Goal: Task Accomplishment & Management: Complete application form

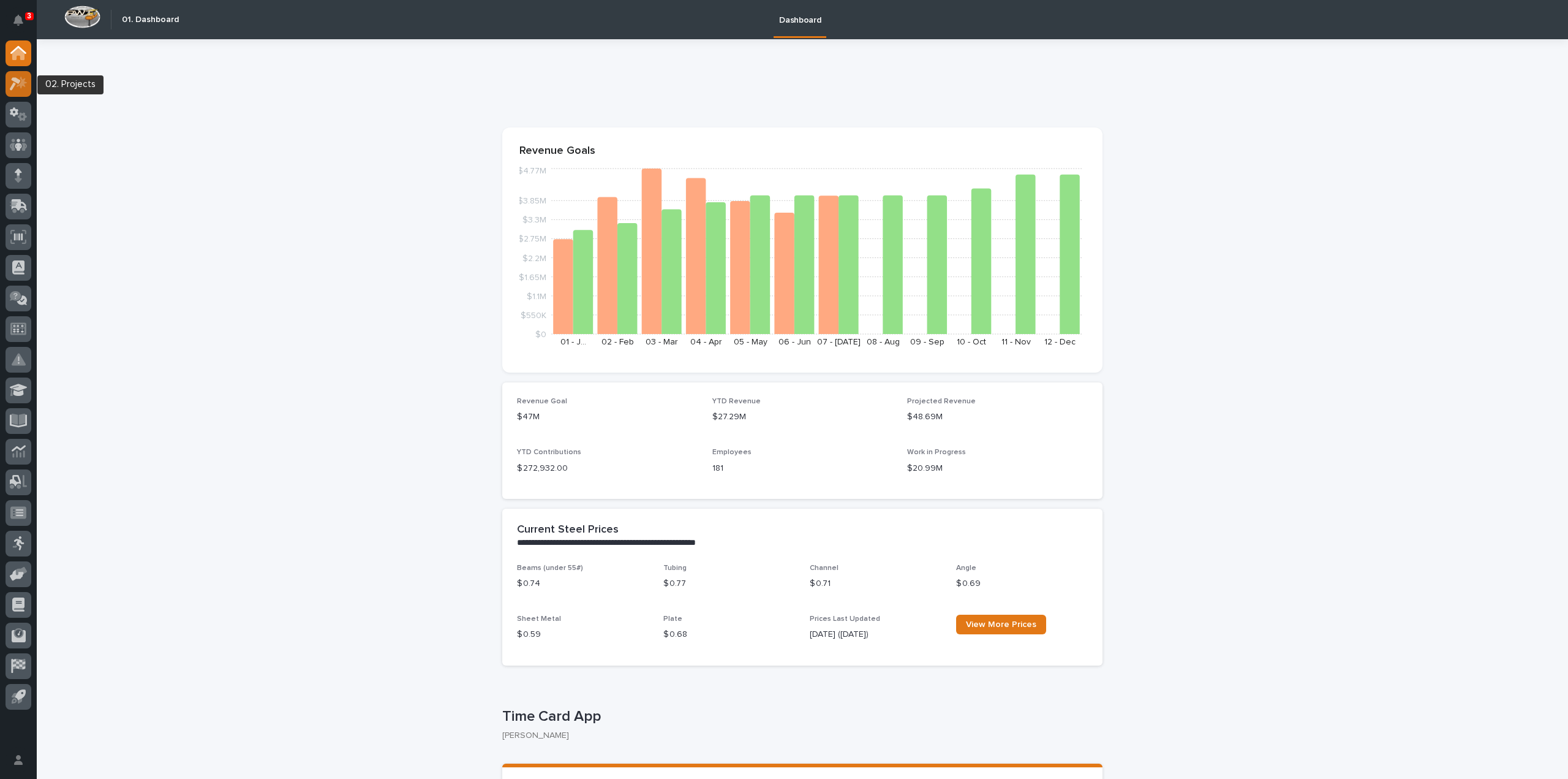
click at [24, 86] on icon at bounding box center [21, 82] width 10 height 12
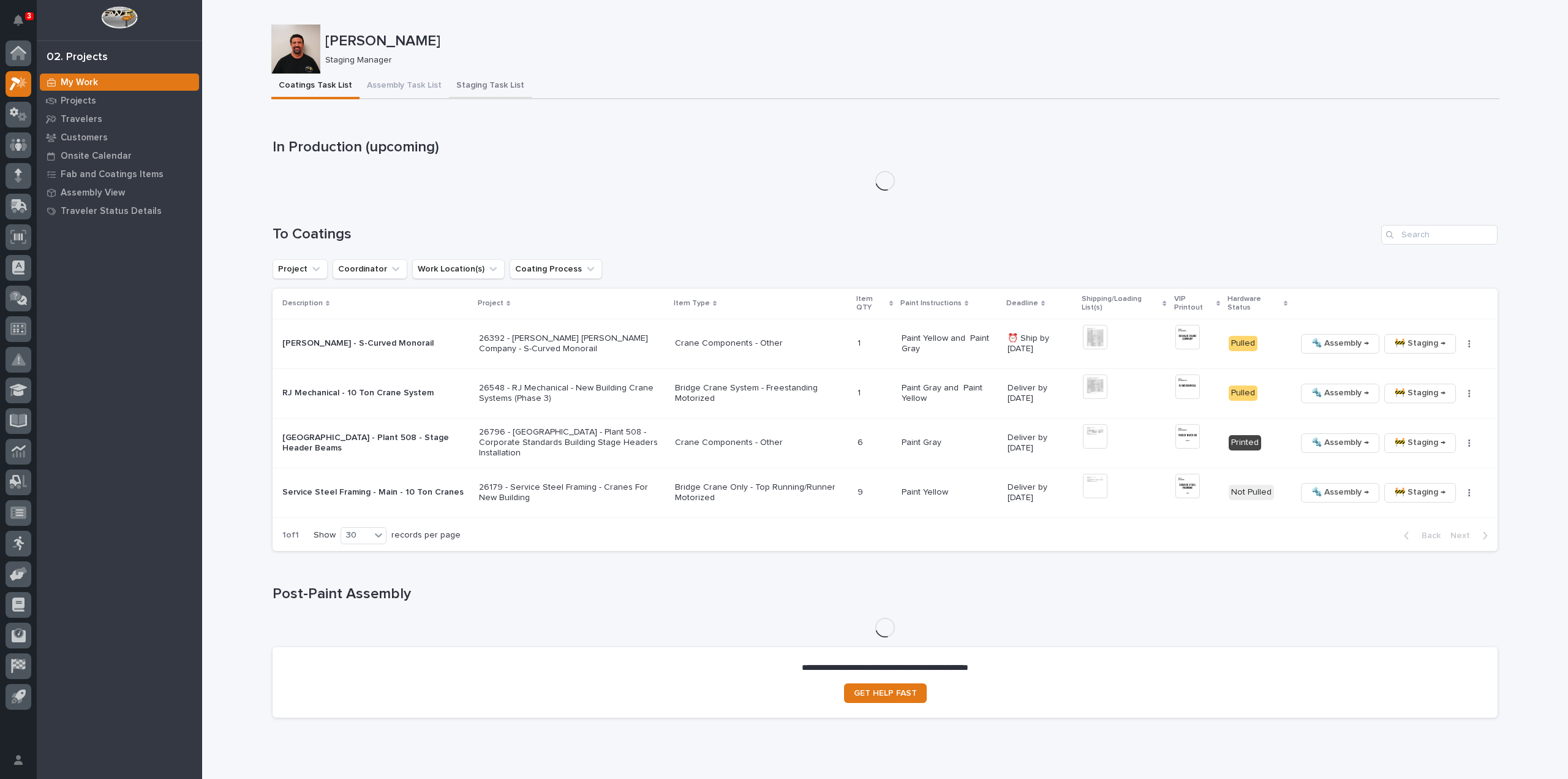
click at [473, 86] on button "Staging Task List" at bounding box center [491, 86] width 83 height 26
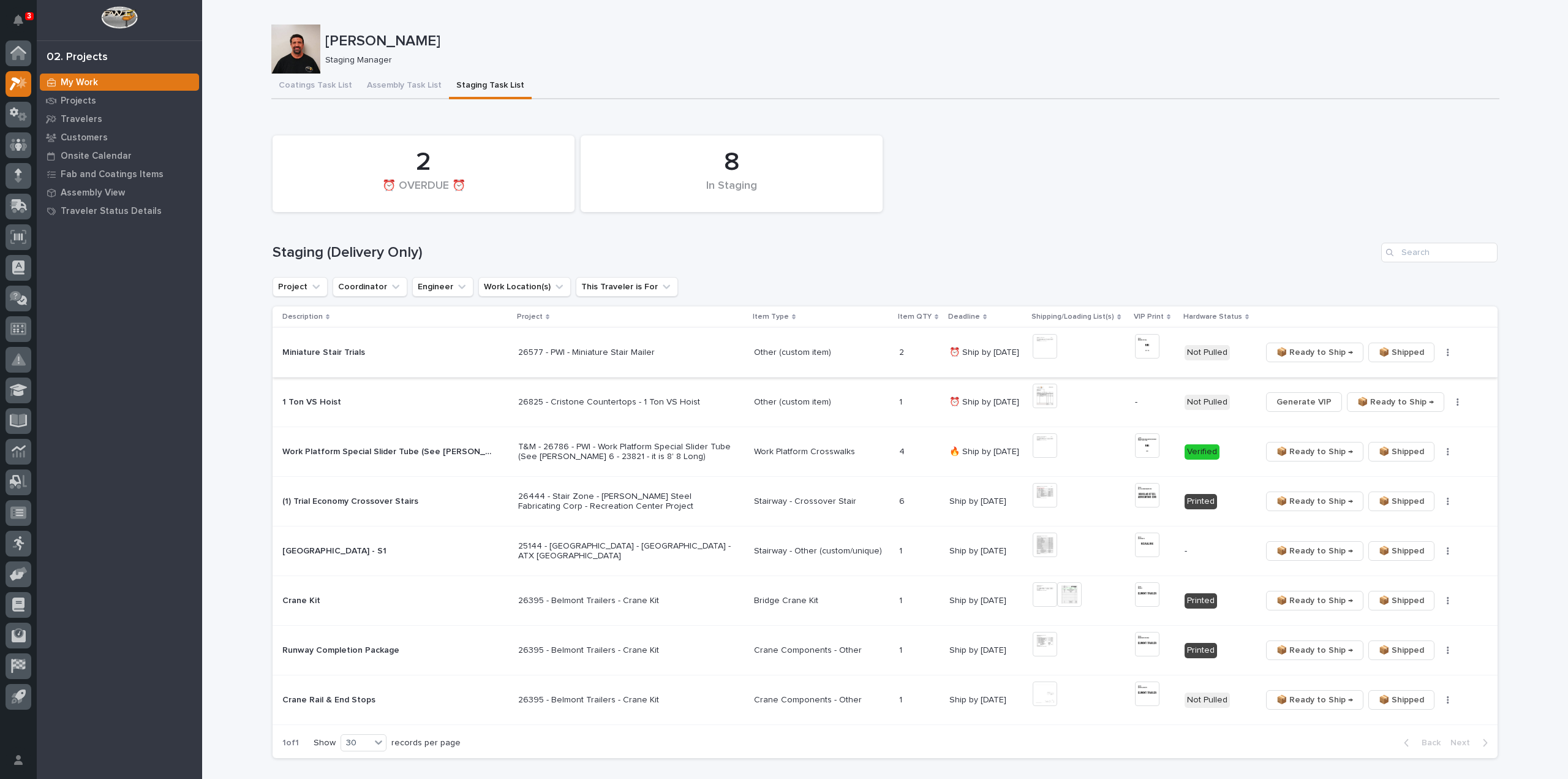
click at [1447, 355] on icon "button" at bounding box center [1448, 352] width 2 height 7
click at [1420, 396] on span "🔩 Hardware" at bounding box center [1403, 397] width 52 height 15
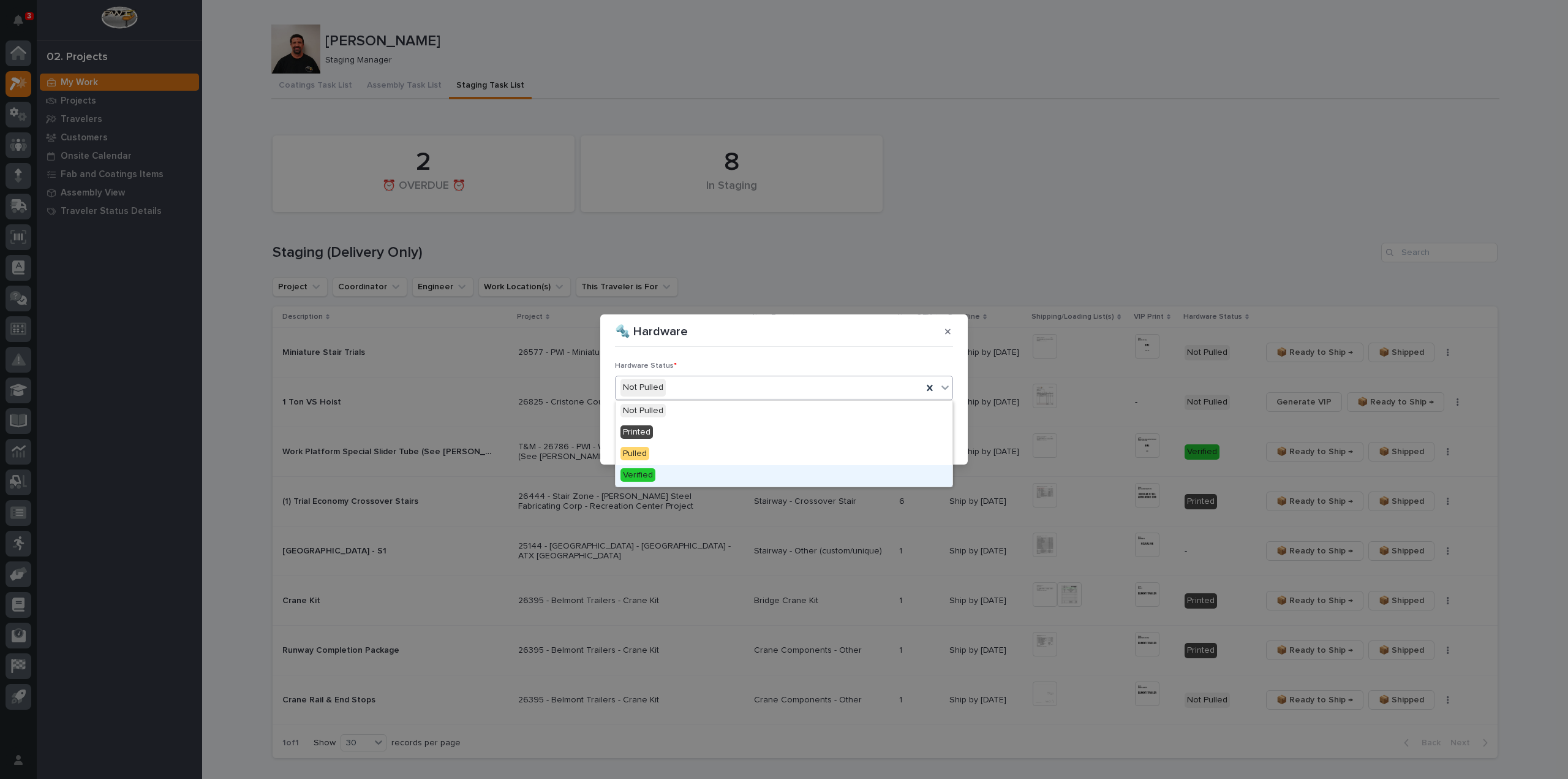
click at [658, 476] on div "Verified" at bounding box center [784, 476] width 337 height 22
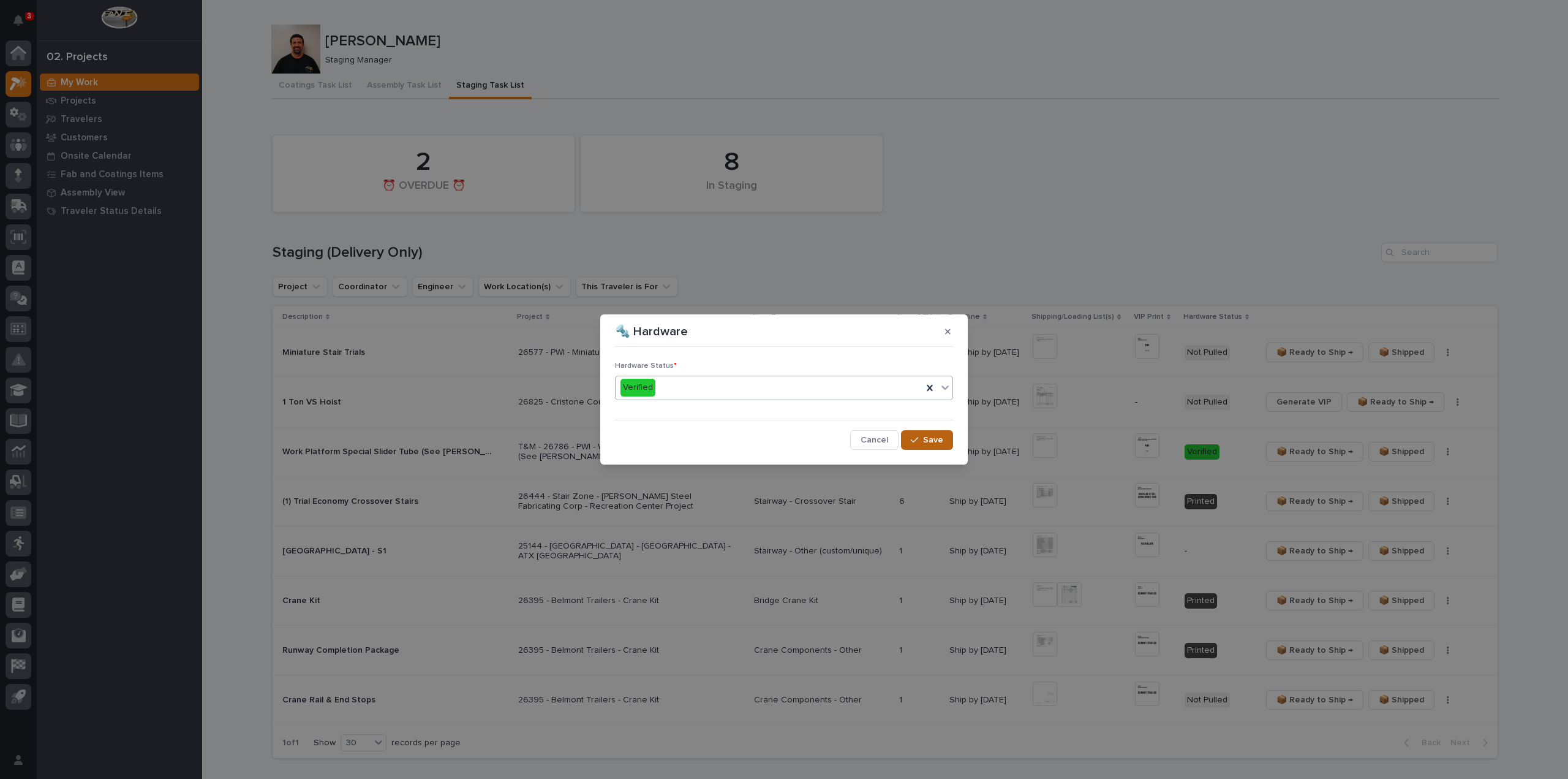
click at [942, 442] on span "Save" at bounding box center [933, 440] width 20 height 11
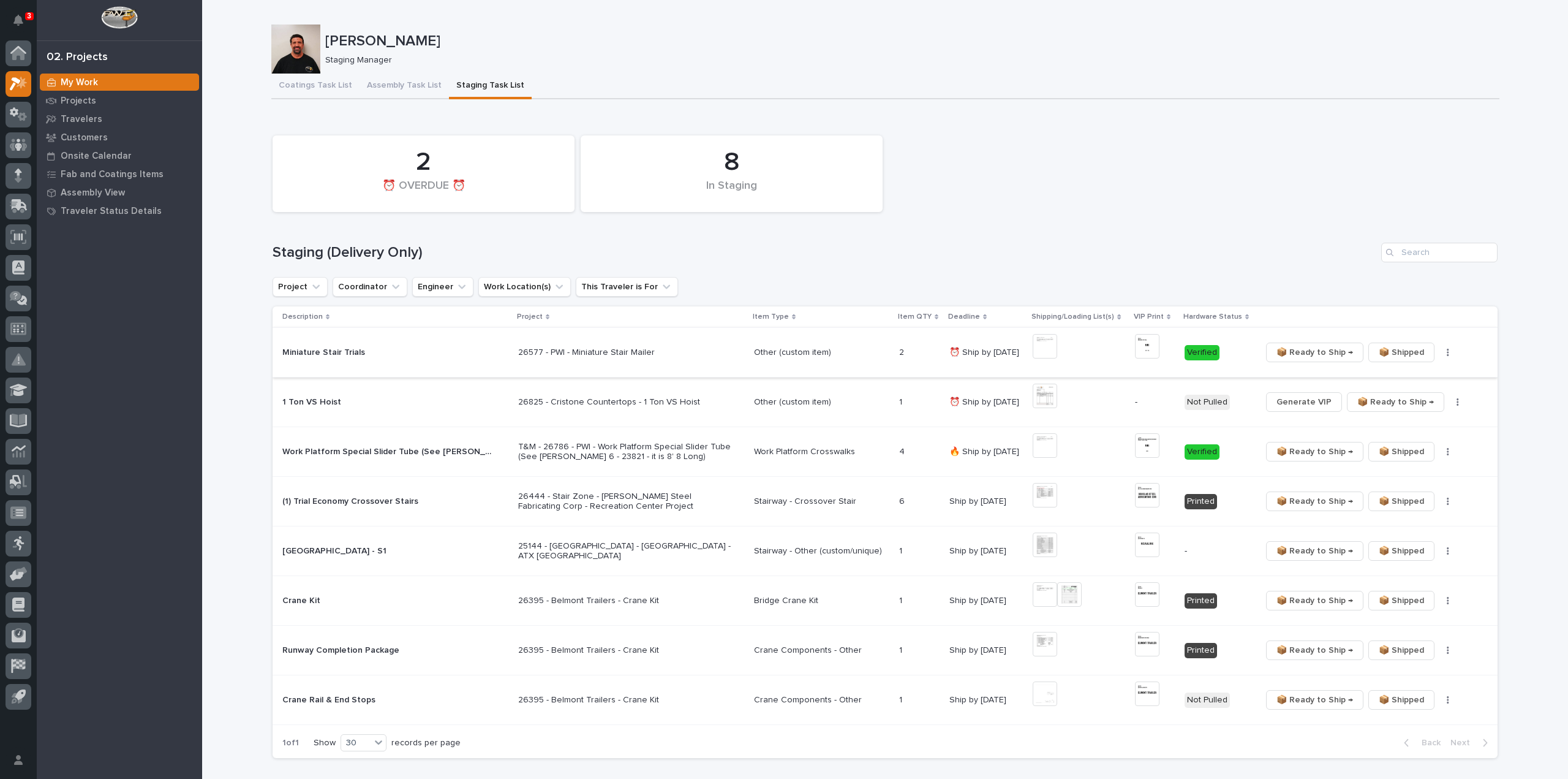
click at [1395, 353] on span "📦 Shipped" at bounding box center [1401, 353] width 46 height 15
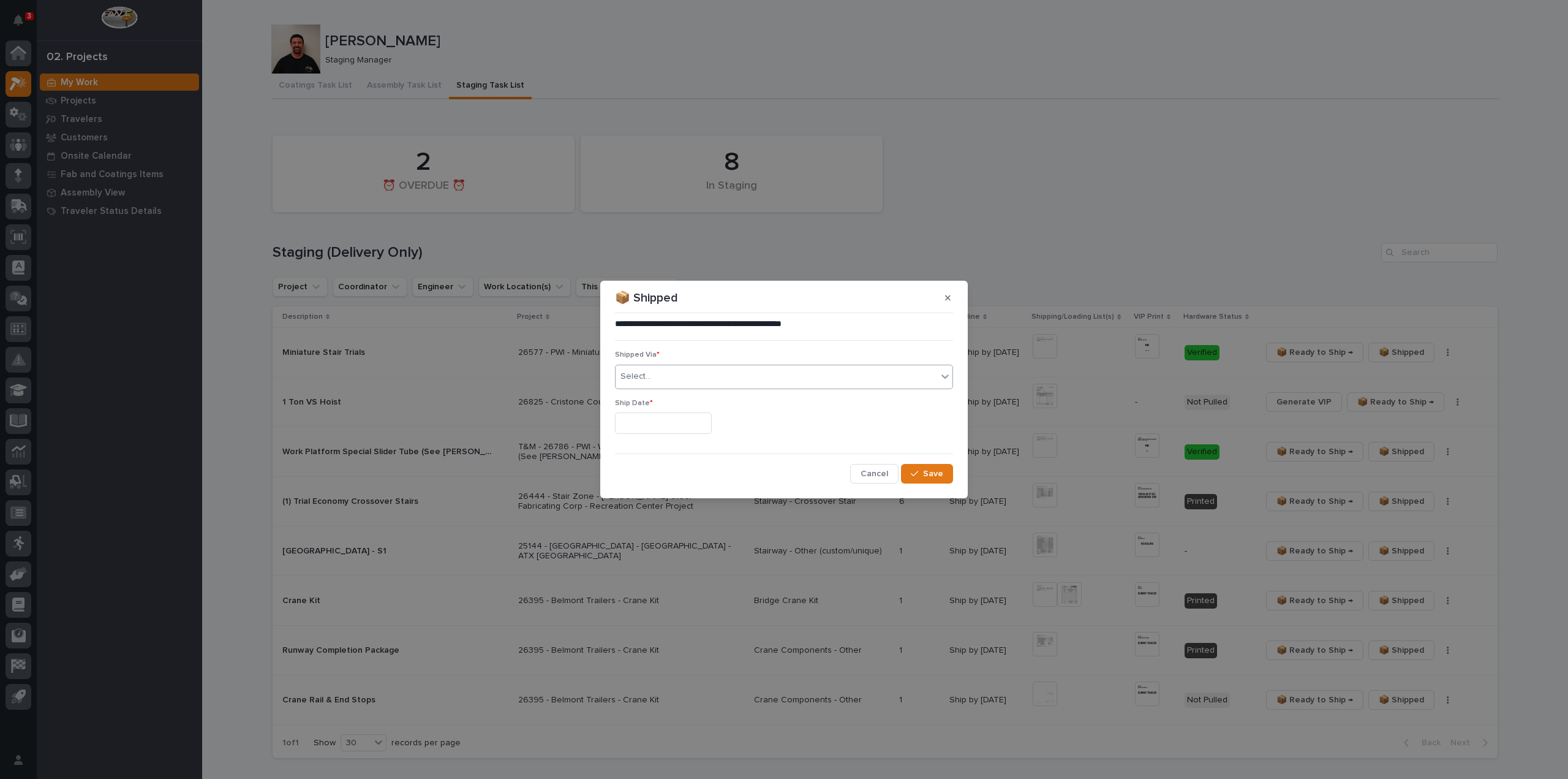
click at [639, 375] on div "Select..." at bounding box center [636, 377] width 31 height 13
type input "***"
click at [657, 407] on div "PWI" at bounding box center [784, 400] width 337 height 22
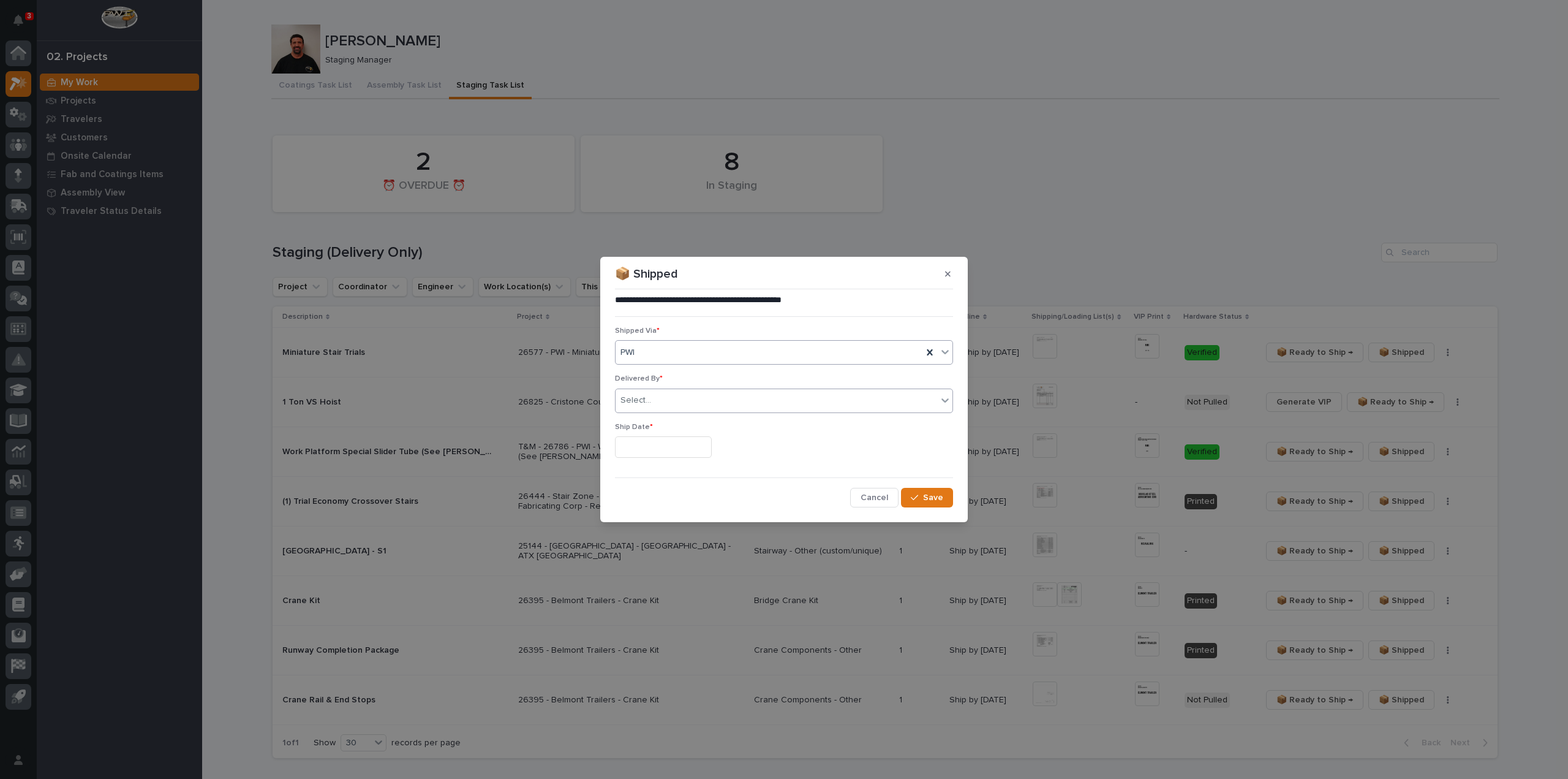
click at [656, 397] on div "Select..." at bounding box center [777, 400] width 322 height 20
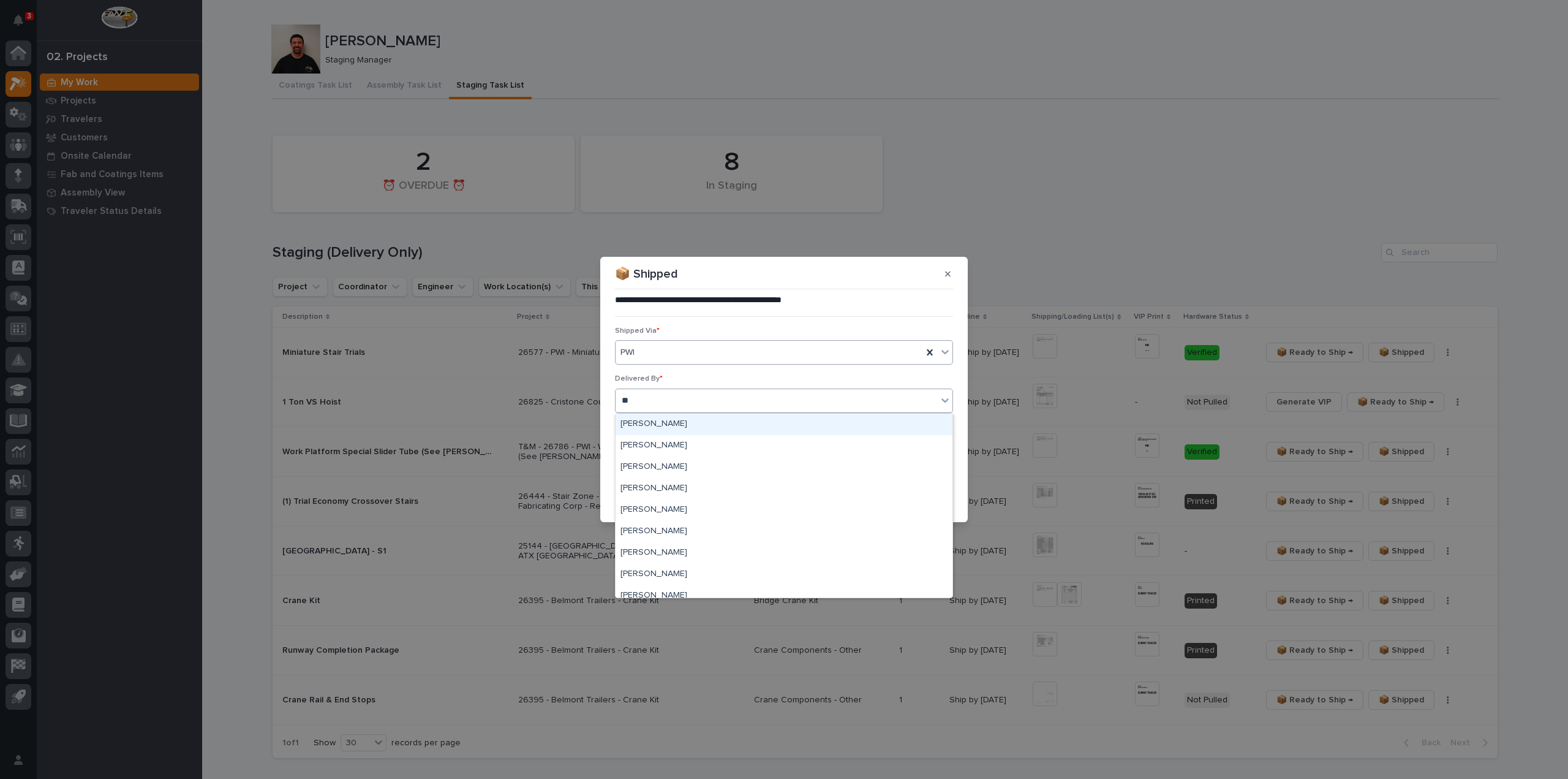
type input "***"
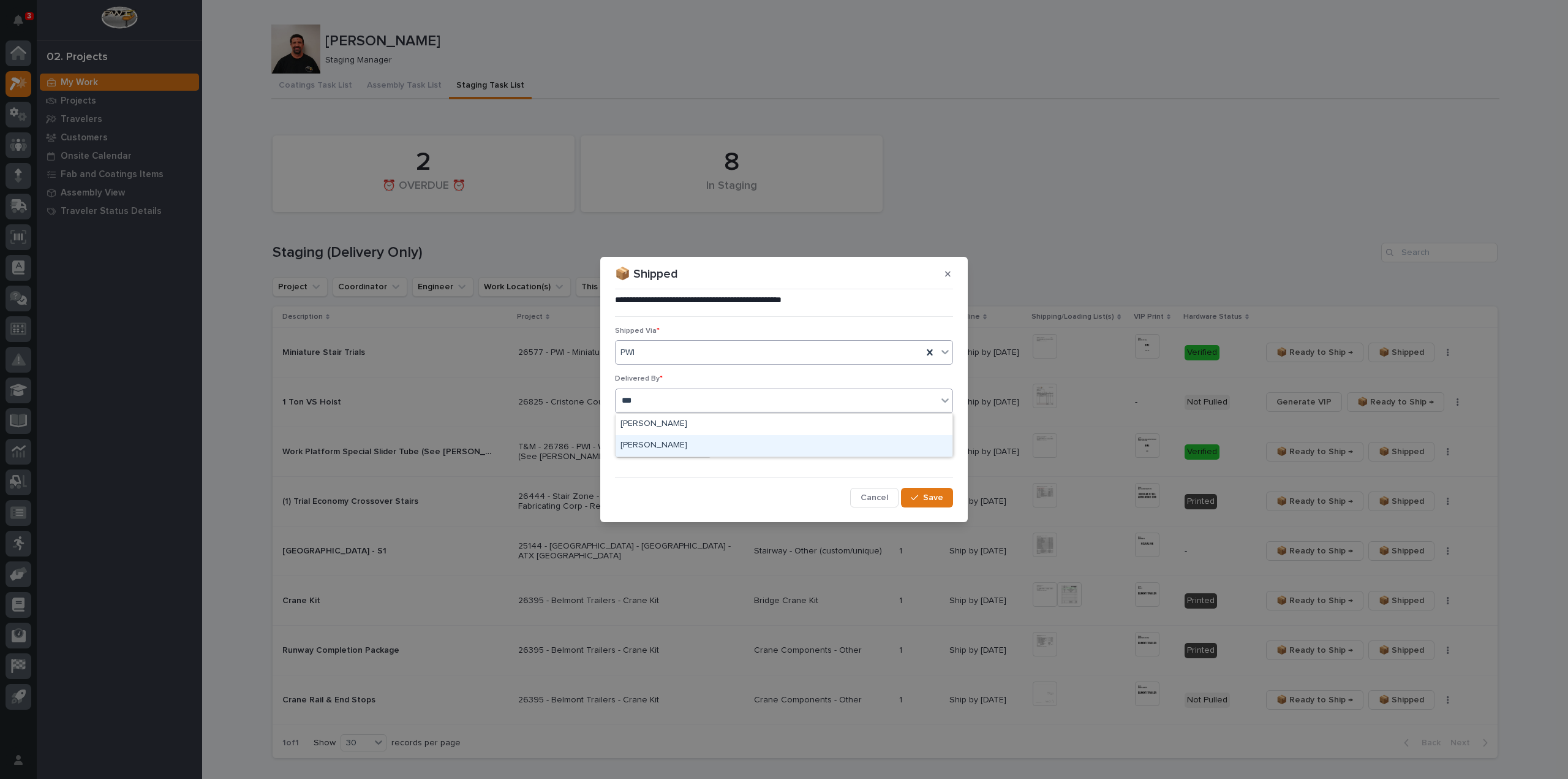
click at [644, 442] on div "Adam Yutzy" at bounding box center [784, 446] width 337 height 22
click at [648, 451] on input "text" at bounding box center [664, 447] width 97 height 22
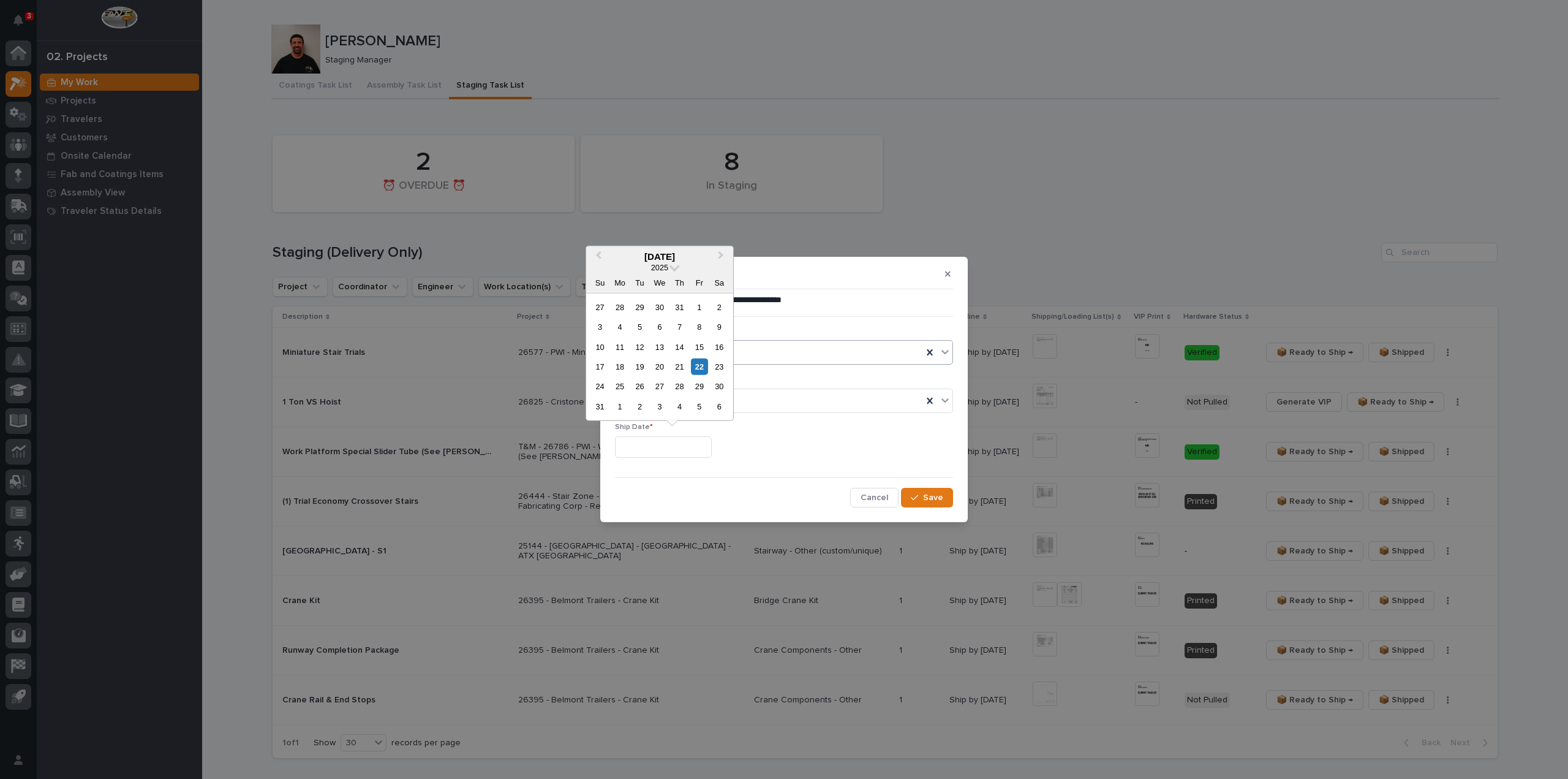
drag, startPoint x: 696, startPoint y: 370, endPoint x: 701, endPoint y: 383, distance: 13.9
click at [696, 370] on div "22" at bounding box center [699, 367] width 16 height 16
type input "**********"
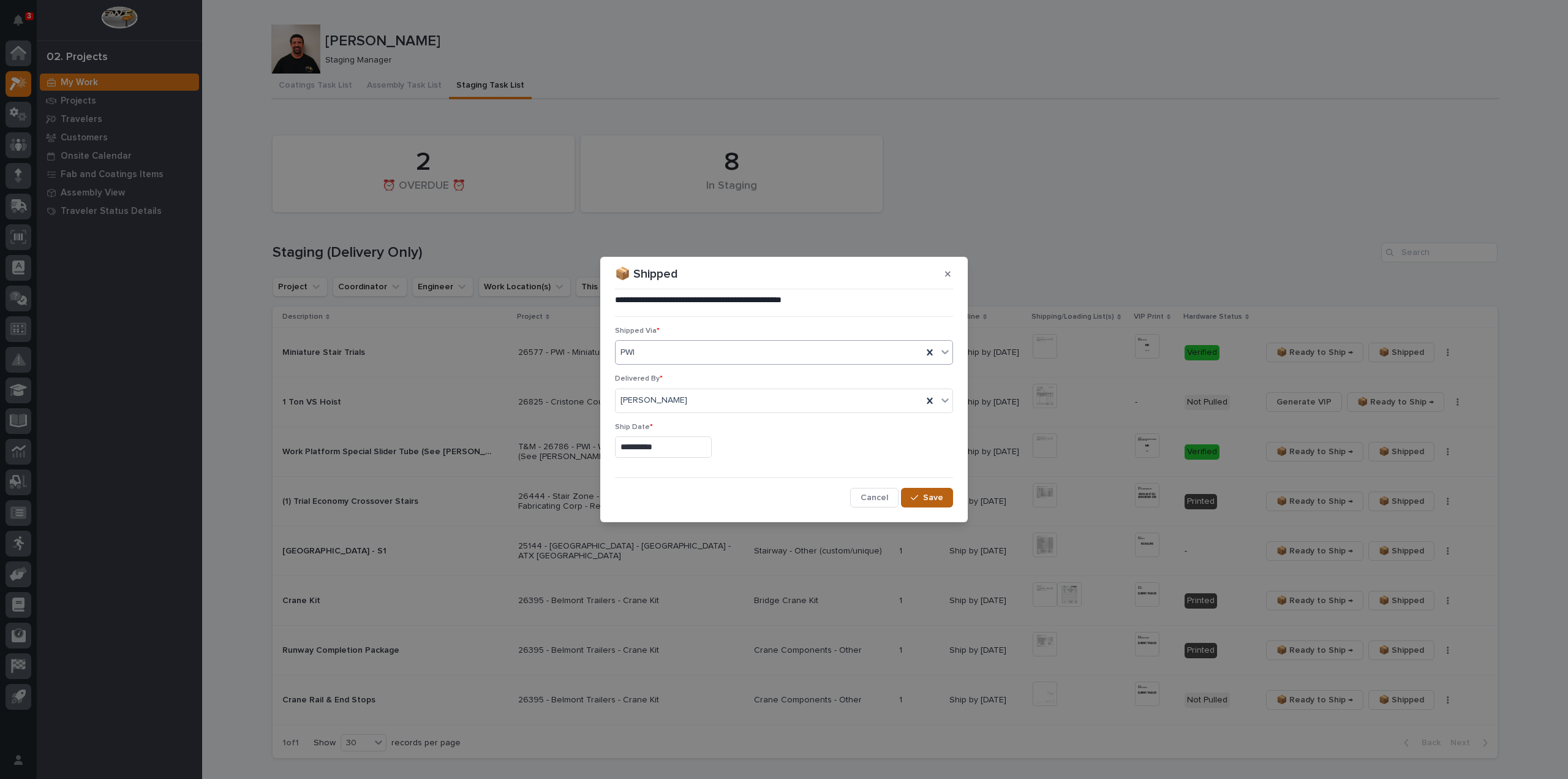
click at [938, 494] on span "Save" at bounding box center [933, 498] width 20 height 11
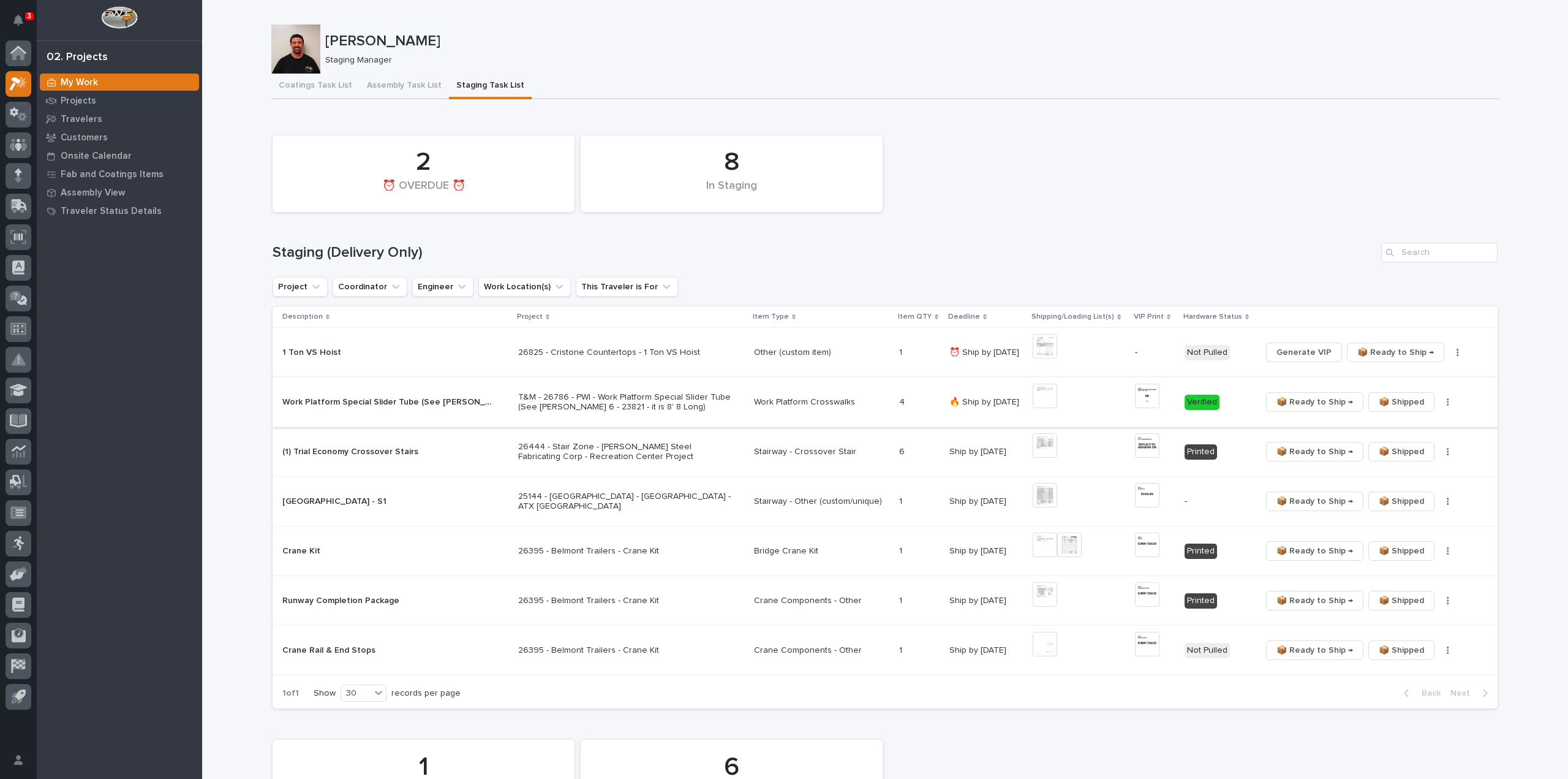
click at [1058, 404] on img at bounding box center [1045, 396] width 24 height 25
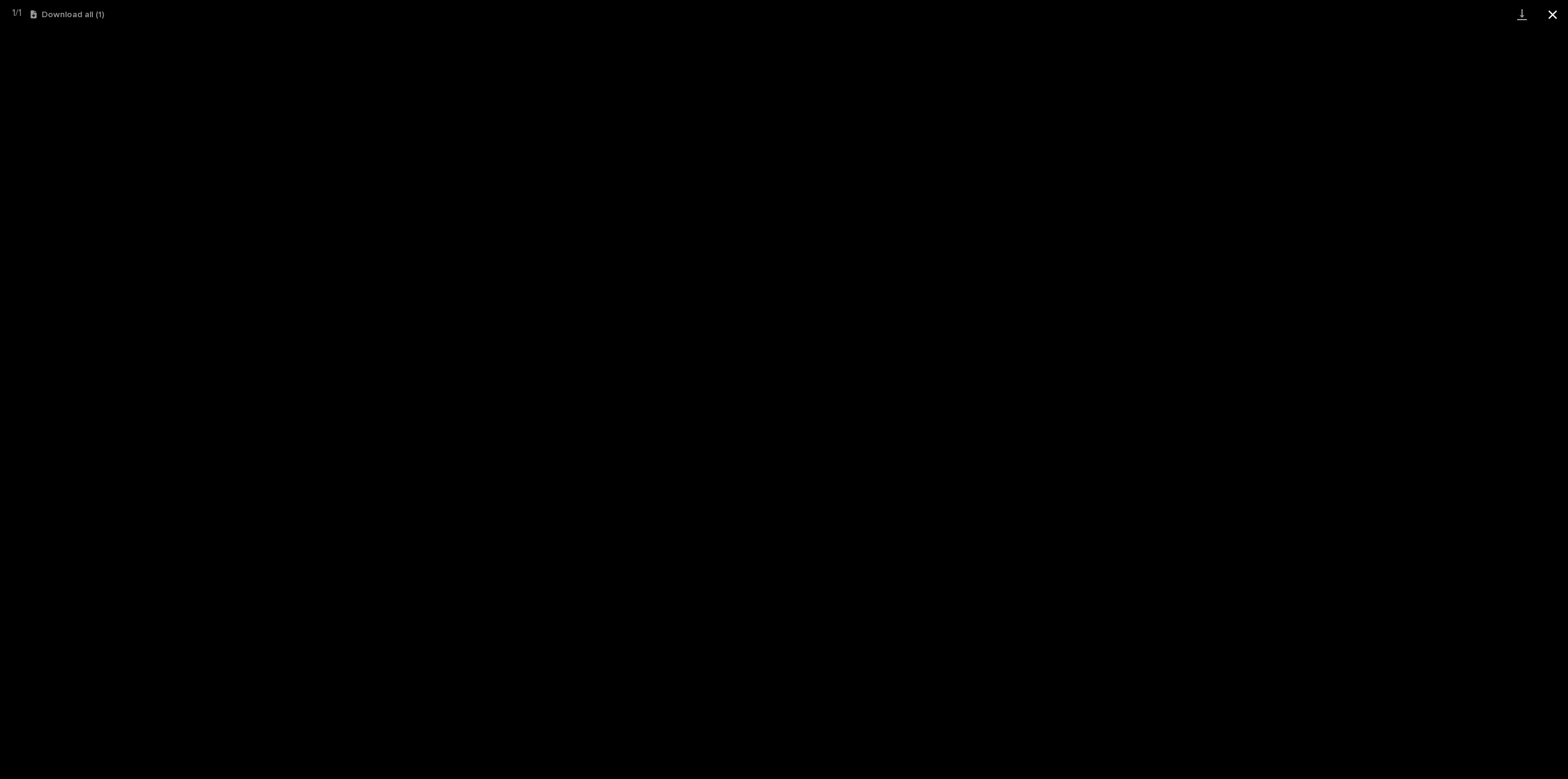
click at [1551, 16] on button "Close gallery" at bounding box center [1552, 14] width 31 height 29
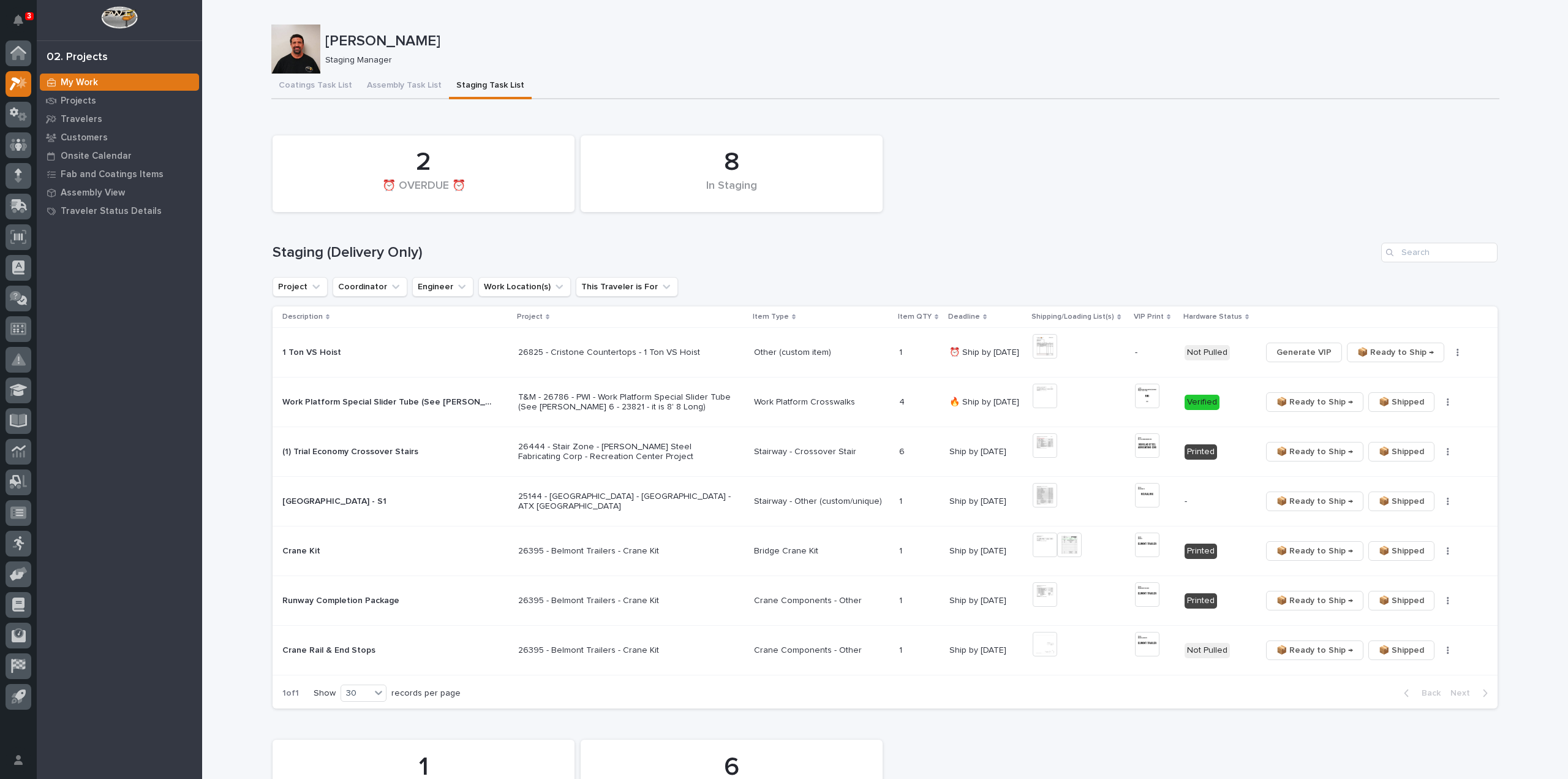
click at [665, 396] on p "T&M - 26786 - PWI - Work Platform Special Slider Tube (See [PERSON_NAME] 6 - 23…" at bounding box center [625, 402] width 214 height 21
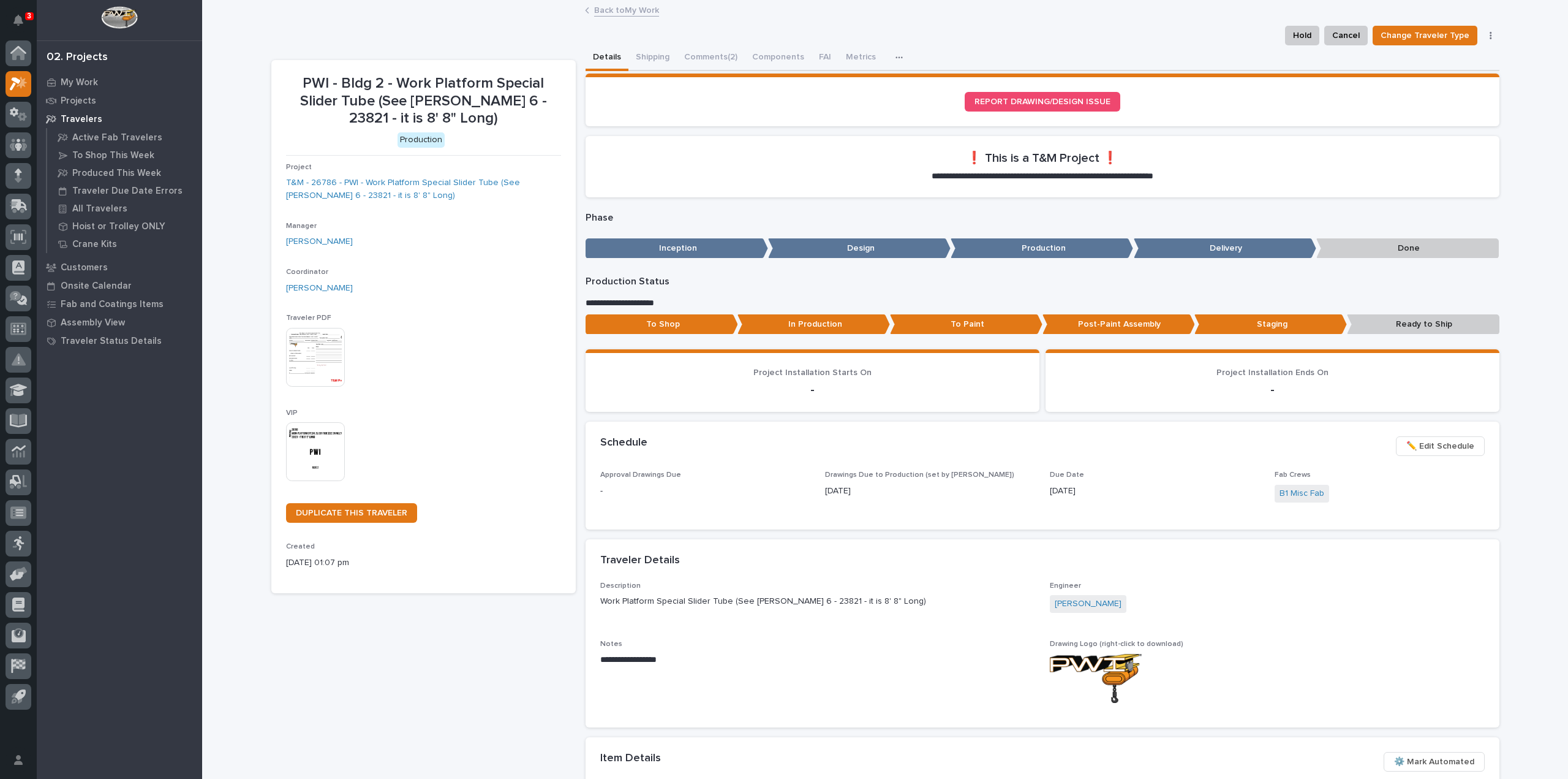
click at [1107, 328] on p "Post-Paint Assembly" at bounding box center [1119, 325] width 152 height 20
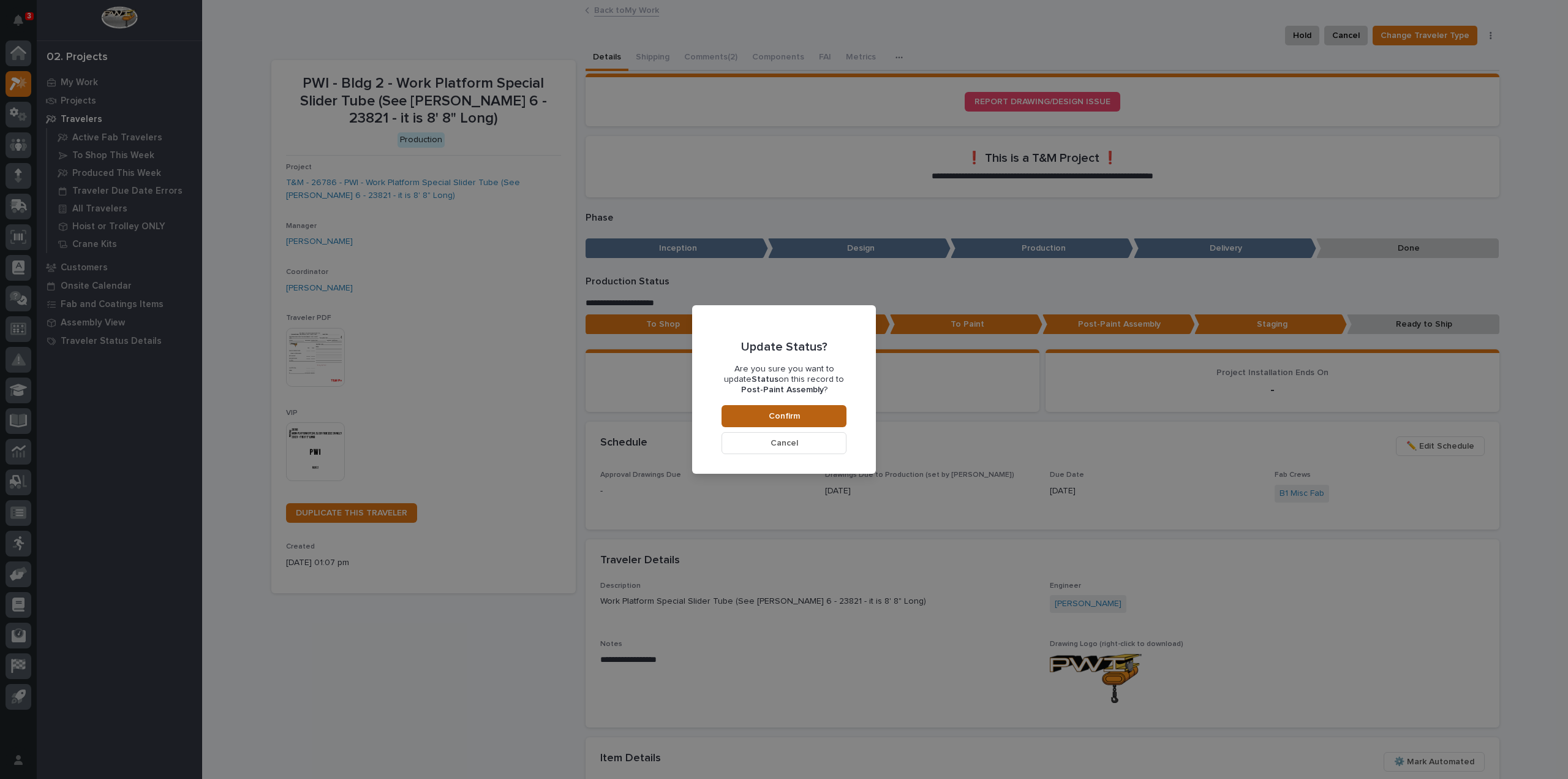
click at [821, 418] on button "Confirm" at bounding box center [784, 416] width 125 height 22
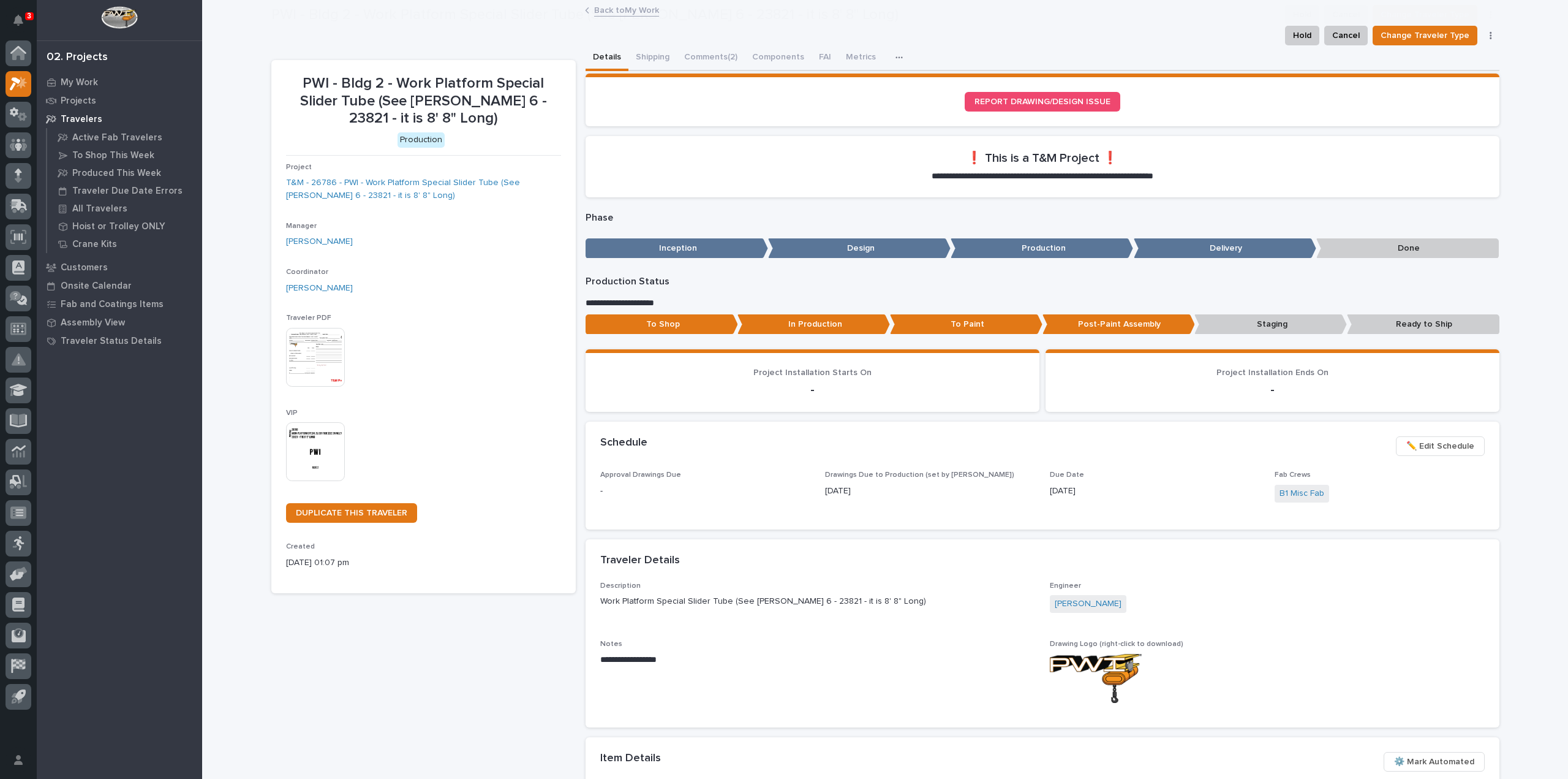
scroll to position [73, 0]
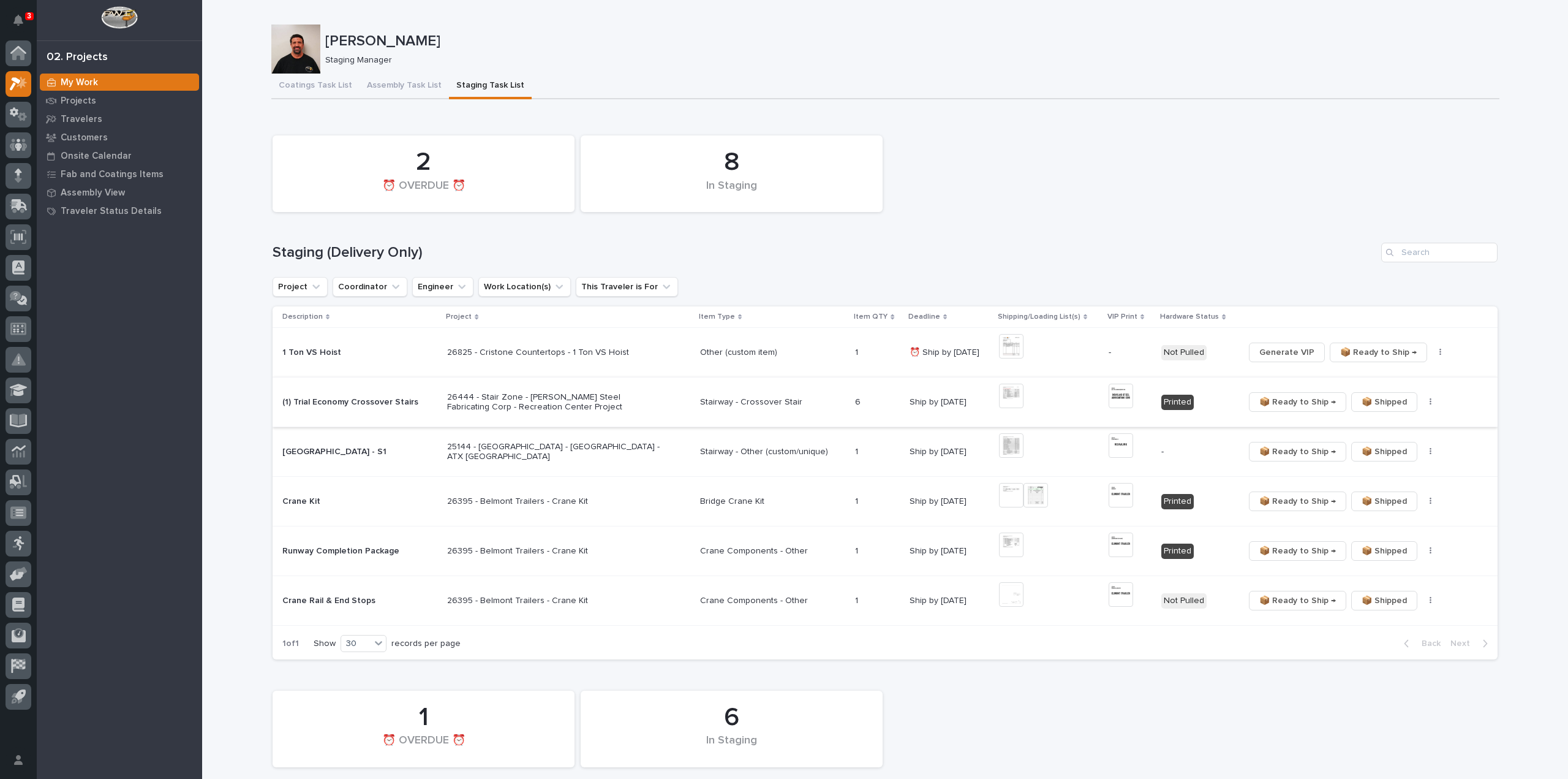
click at [1015, 396] on img at bounding box center [1011, 396] width 24 height 25
click at [1013, 397] on img at bounding box center [1011, 396] width 24 height 25
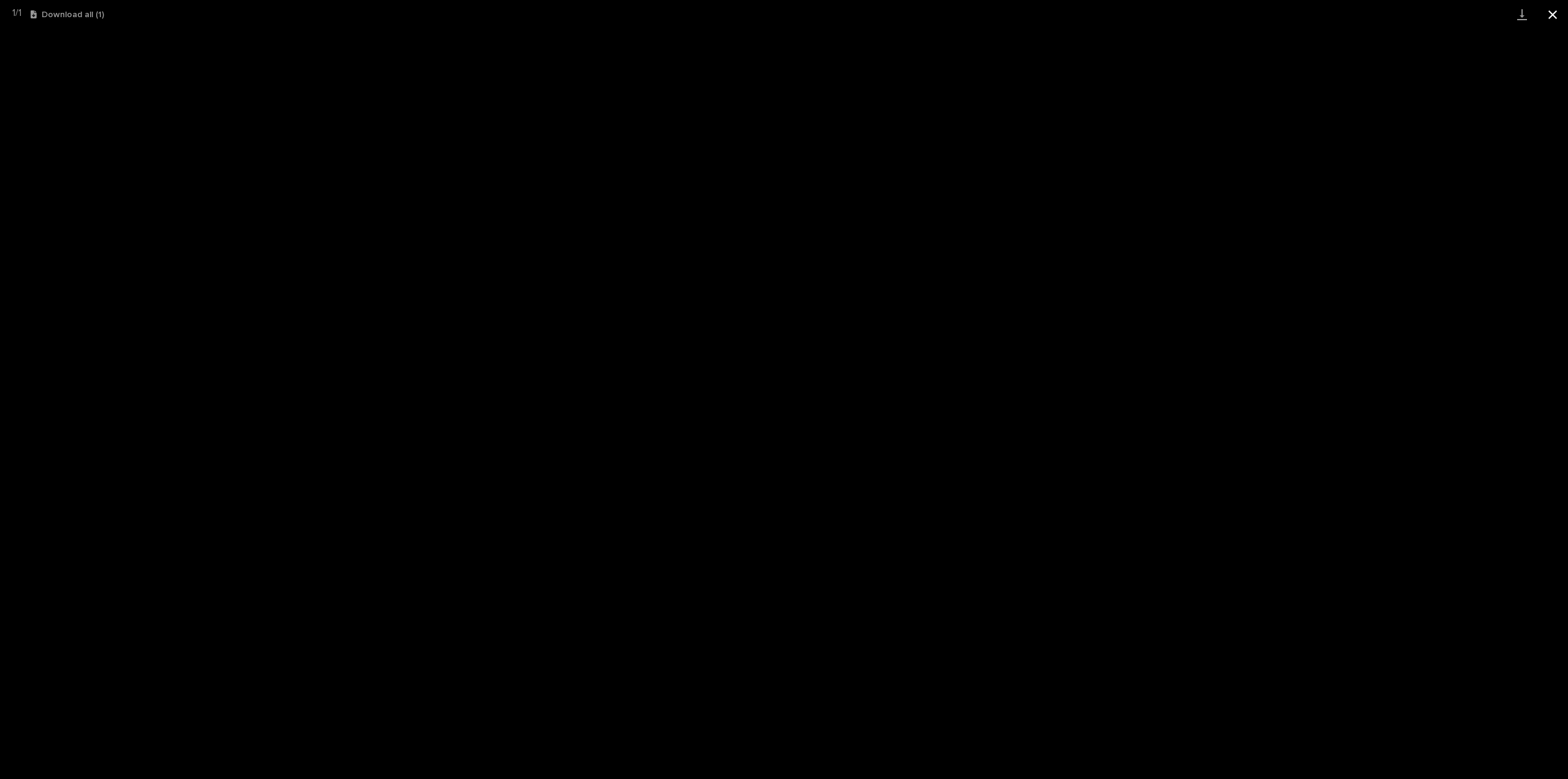
click at [1556, 19] on button "Close gallery" at bounding box center [1552, 14] width 31 height 29
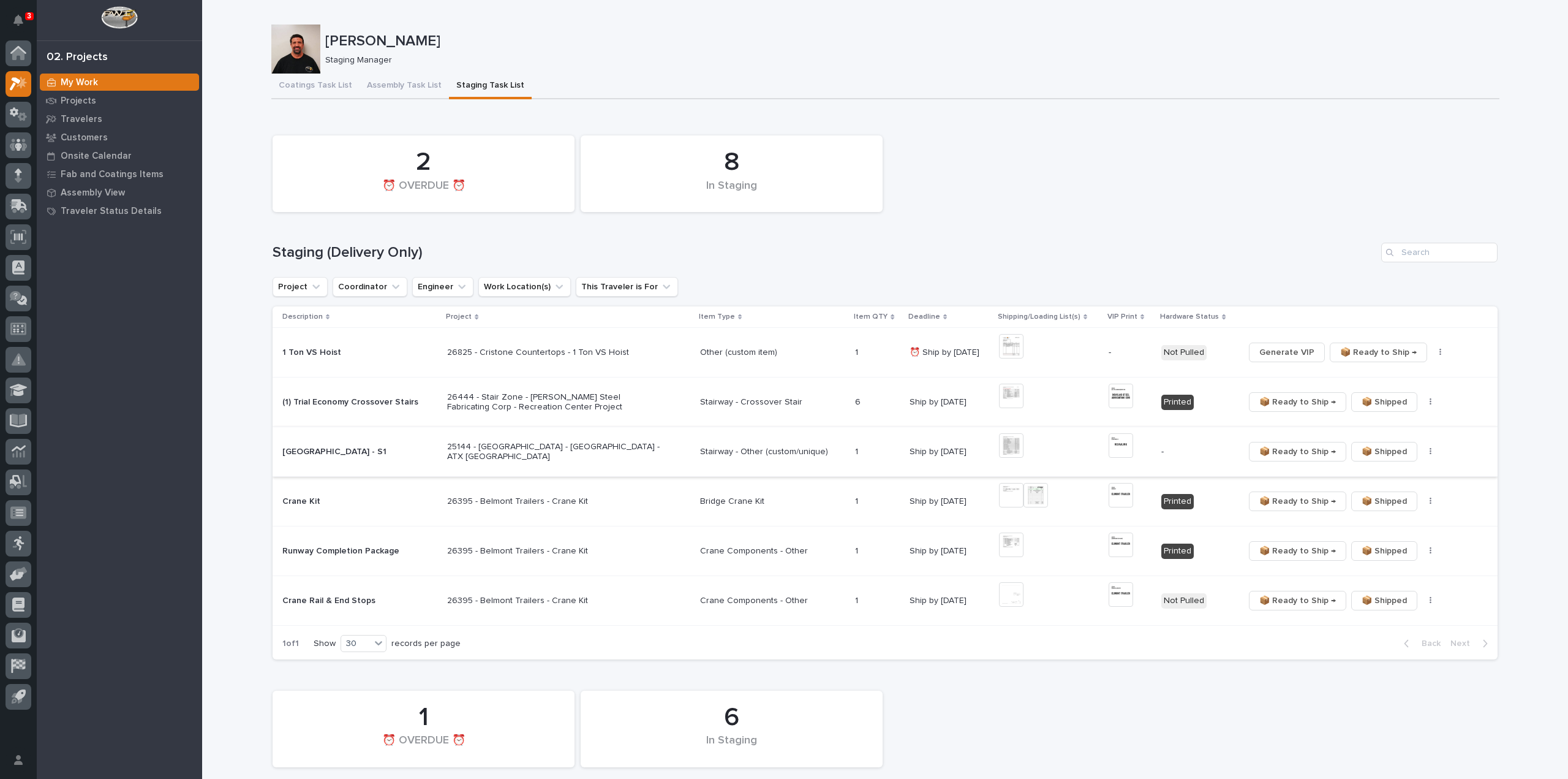
click at [1017, 451] on img at bounding box center [1011, 445] width 24 height 25
click at [1116, 449] on img at bounding box center [1121, 445] width 24 height 25
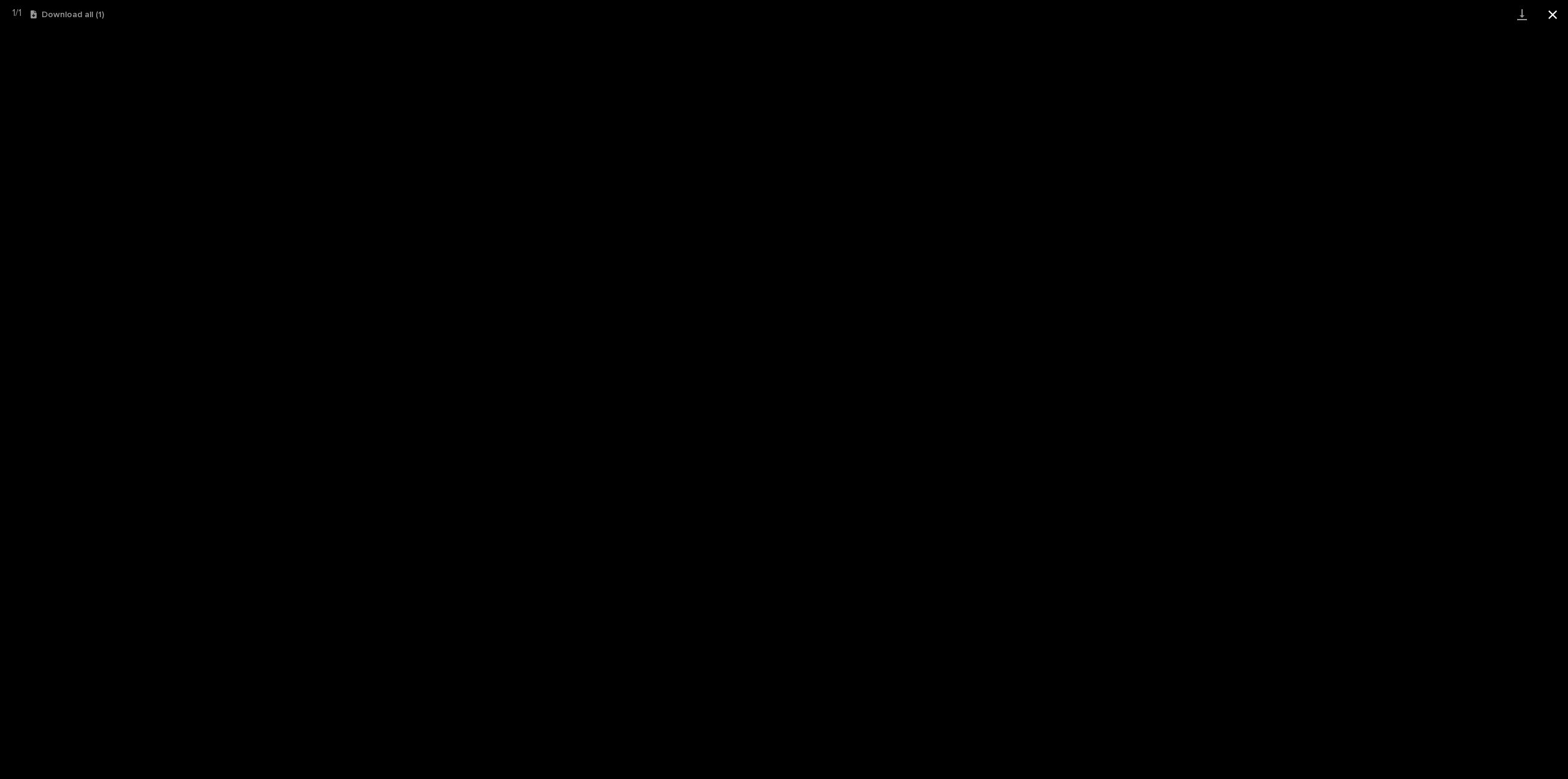
click at [1549, 15] on button "Close gallery" at bounding box center [1552, 14] width 31 height 29
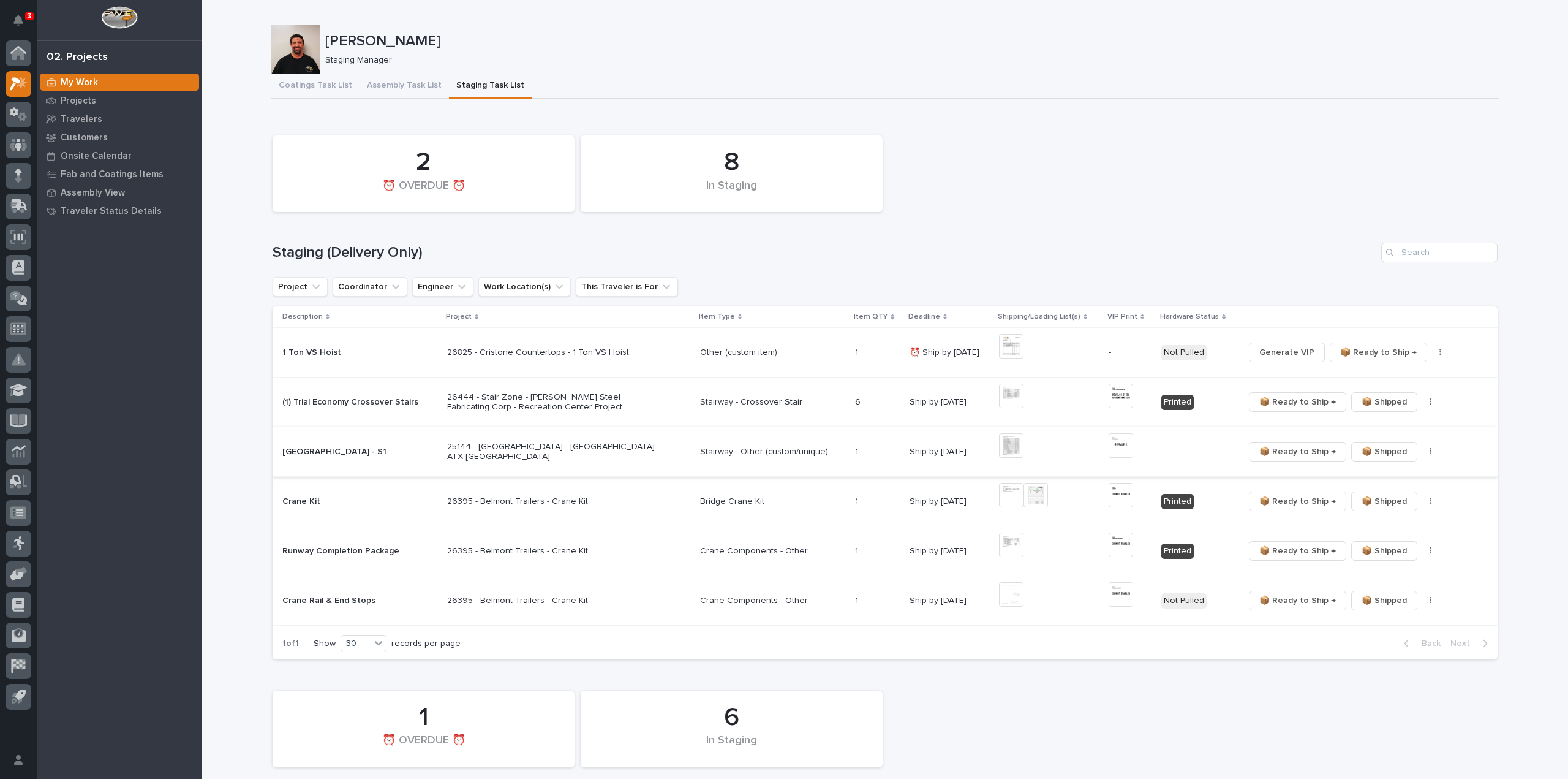
click at [1118, 445] on img at bounding box center [1121, 445] width 24 height 25
click at [1426, 454] on button "button" at bounding box center [1431, 451] width 17 height 9
click at [1393, 500] on span "🔩 Hardware" at bounding box center [1384, 495] width 52 height 15
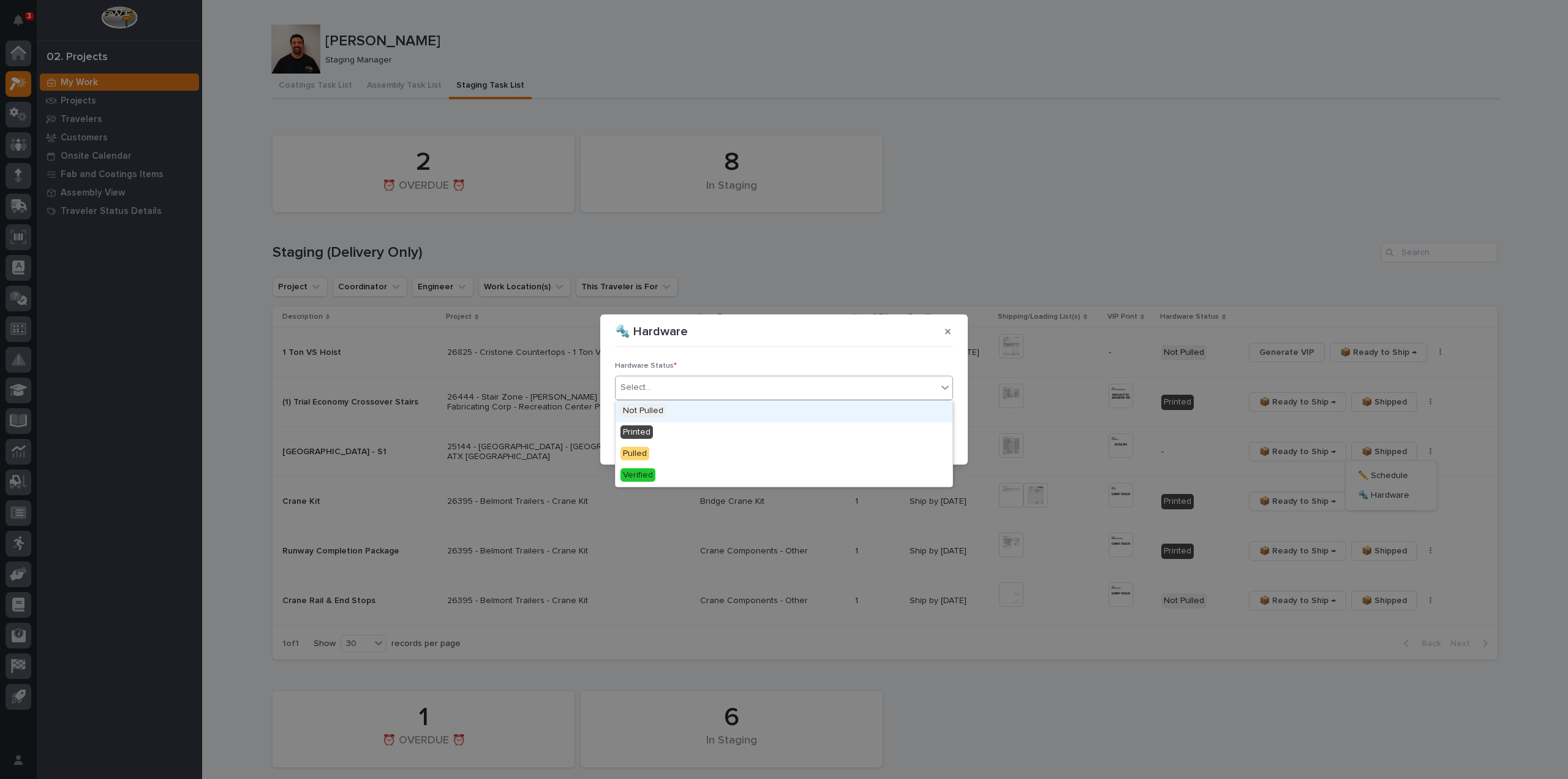
click at [671, 384] on div "Select..." at bounding box center [777, 387] width 322 height 20
drag, startPoint x: 657, startPoint y: 421, endPoint x: 681, endPoint y: 417, distance: 24.3
click at [657, 428] on div "Printed" at bounding box center [784, 433] width 337 height 22
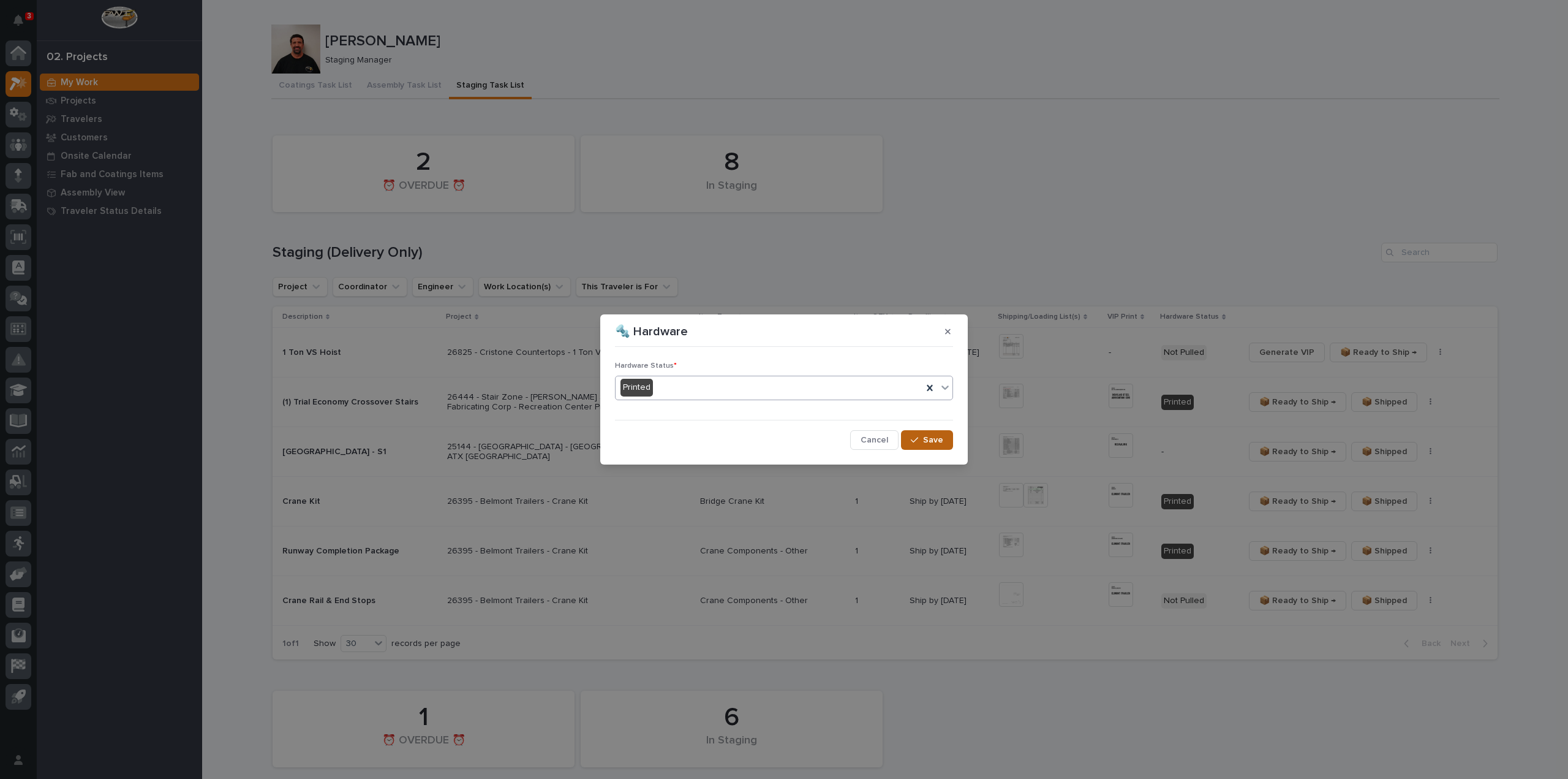
click at [931, 441] on span "Save" at bounding box center [933, 440] width 20 height 11
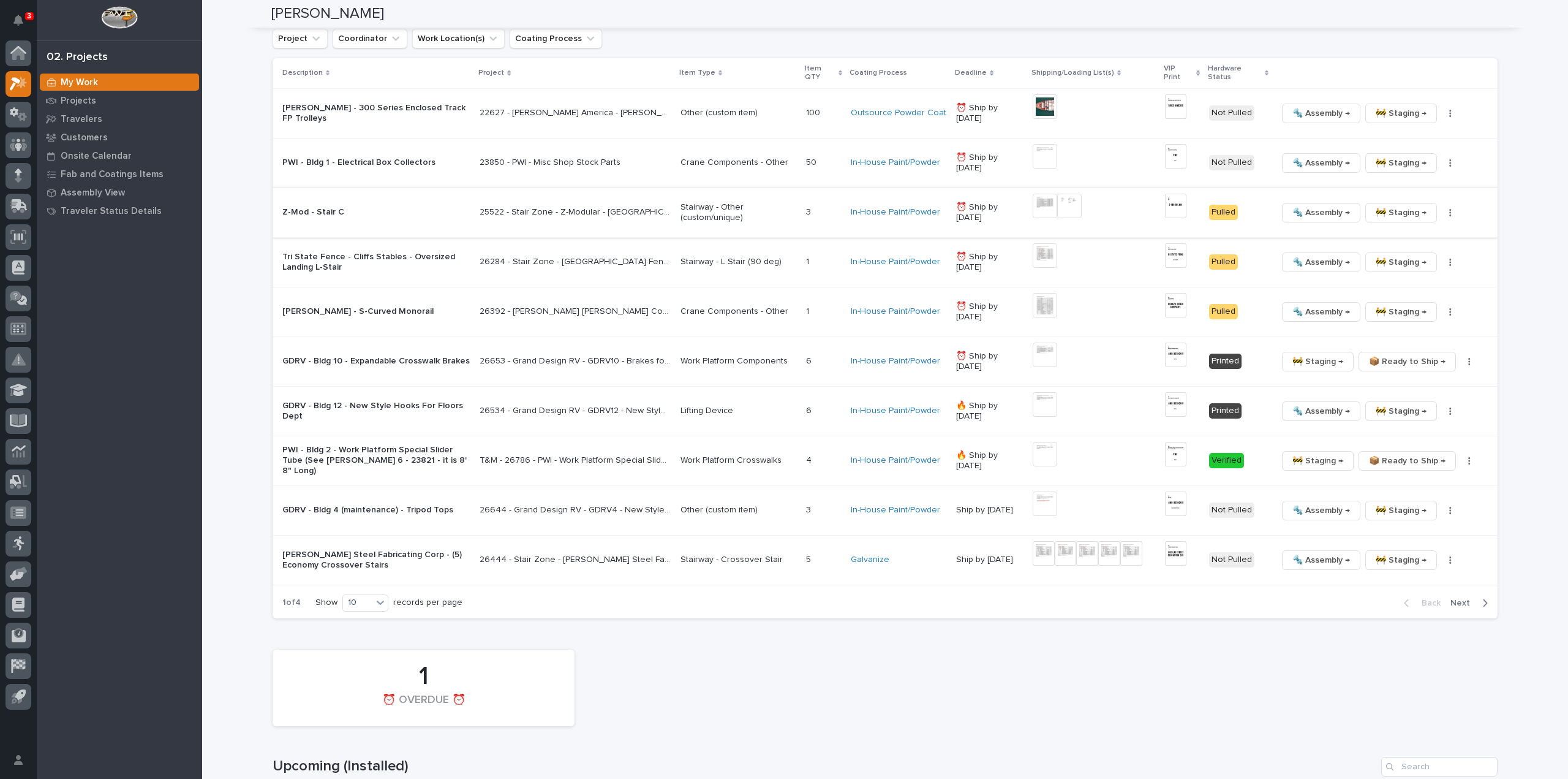
scroll to position [1471, 0]
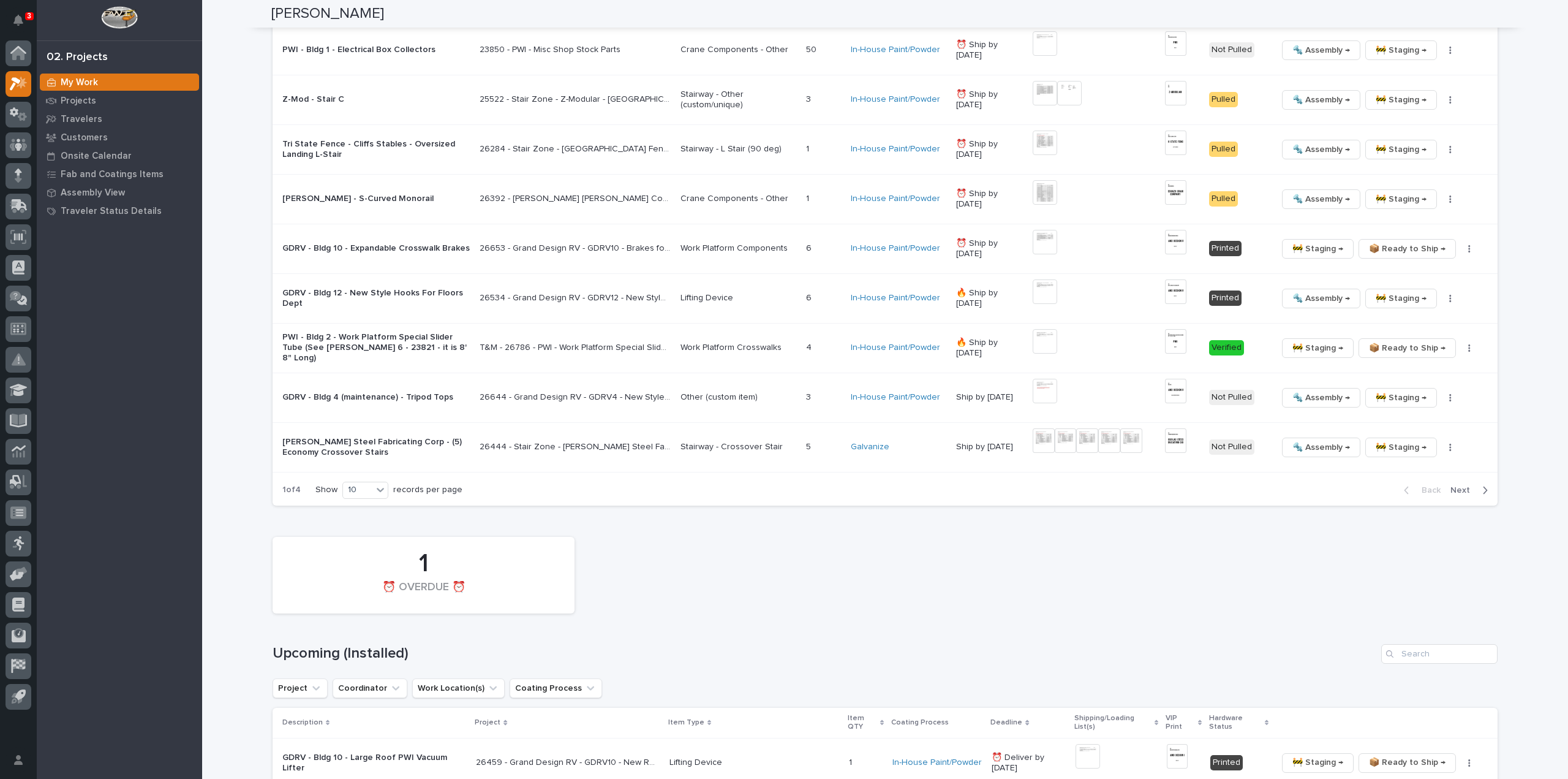
click at [323, 487] on p "Show" at bounding box center [327, 490] width 22 height 10
click at [346, 483] on div "10" at bounding box center [357, 490] width 29 height 13
click at [364, 528] on div "30" at bounding box center [362, 532] width 45 height 15
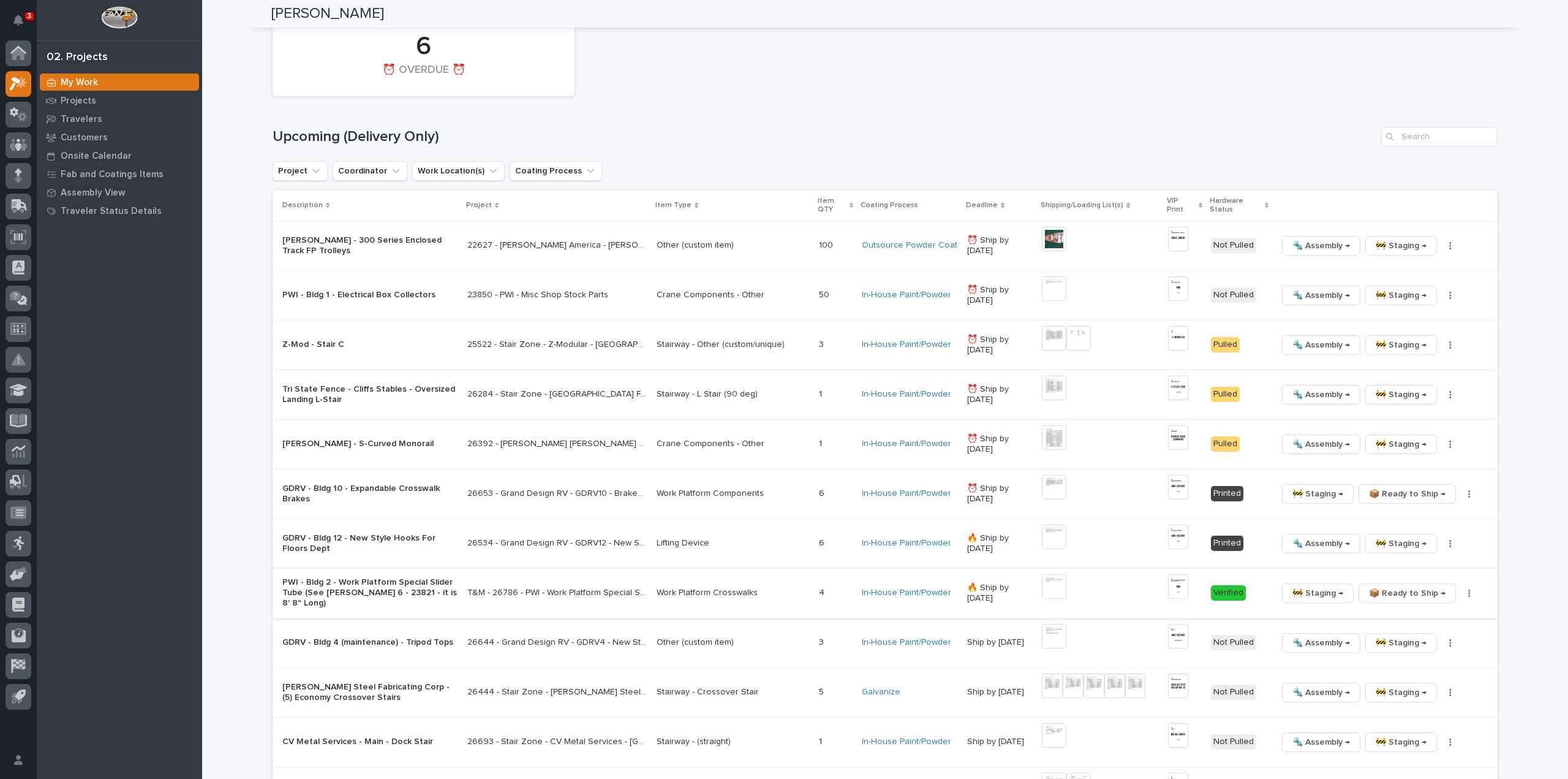
scroll to position [1348, 0]
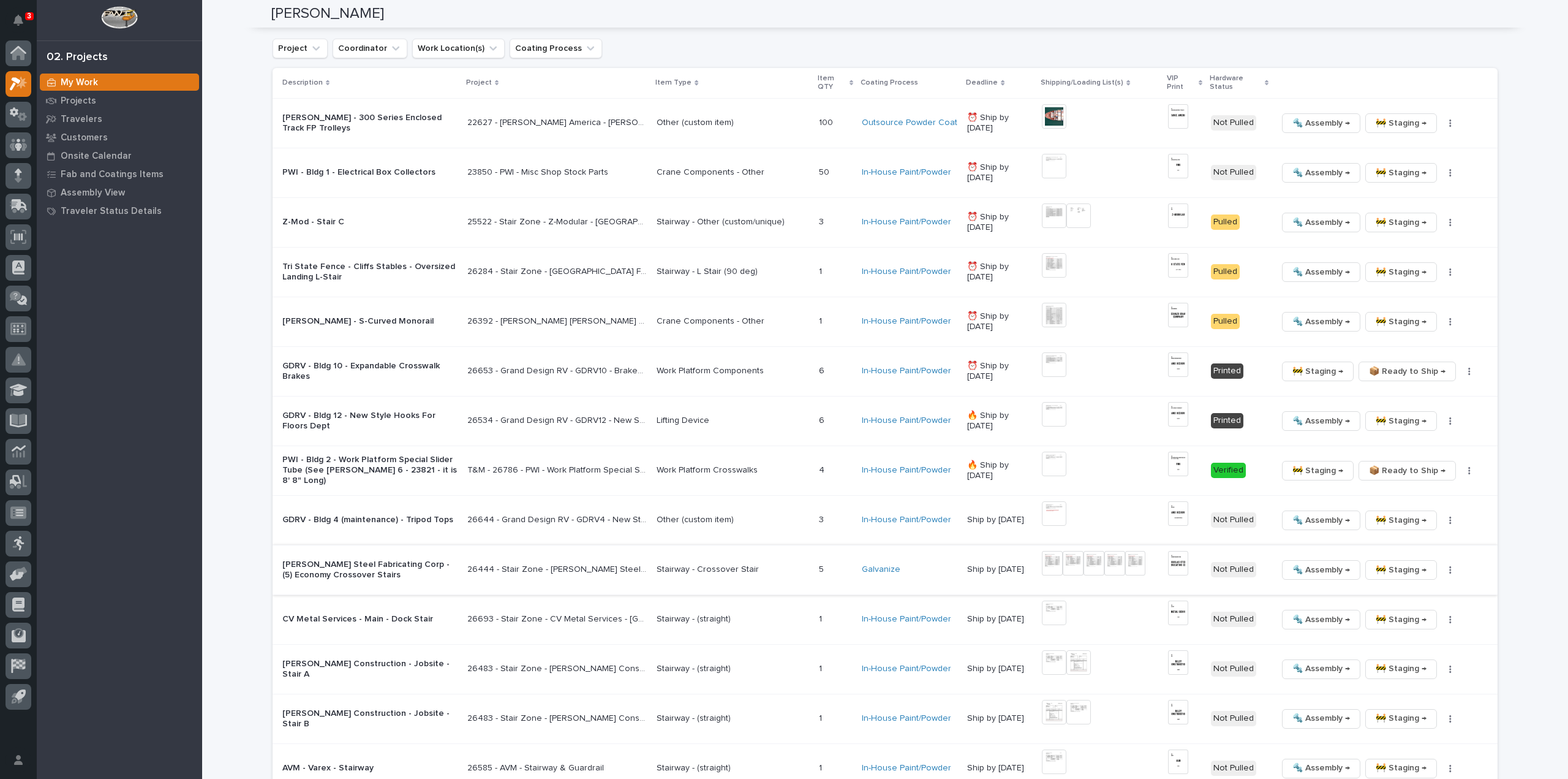
click at [1450, 567] on icon "button" at bounding box center [1451, 570] width 3 height 9
click at [1402, 653] on span "🔩 Hardware" at bounding box center [1400, 651] width 52 height 15
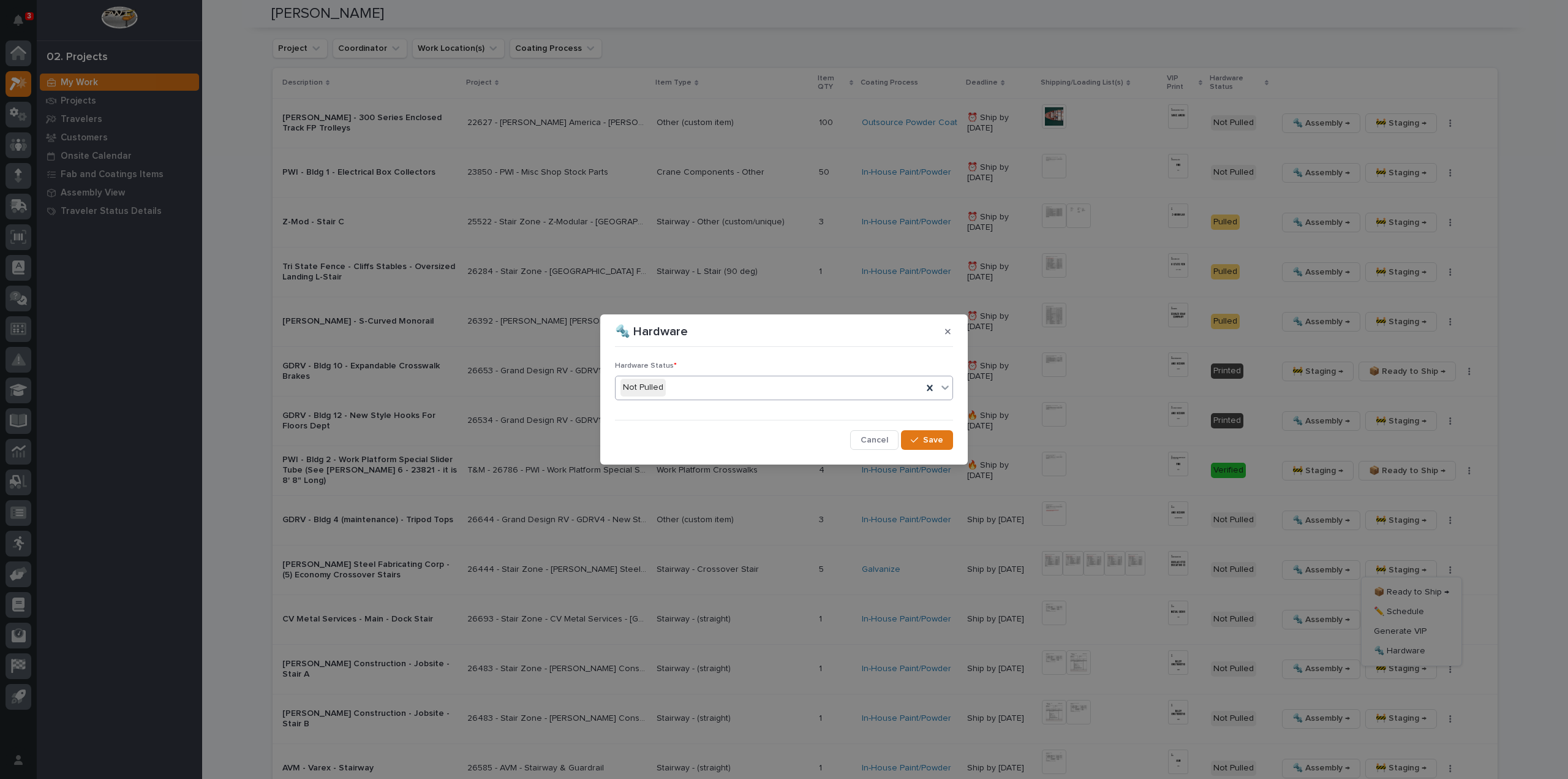
click at [753, 385] on div "Not Pulled" at bounding box center [769, 387] width 307 height 20
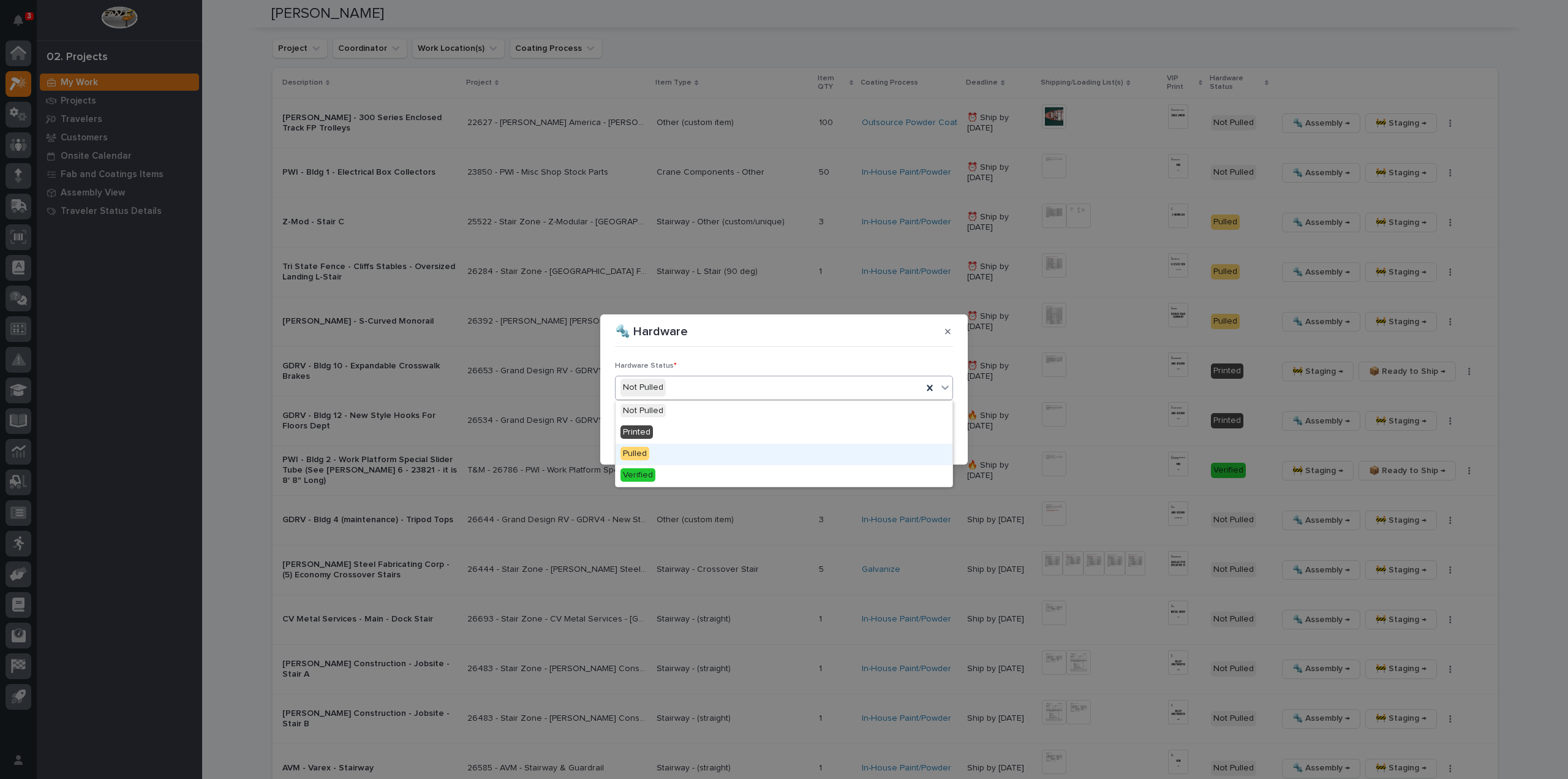
drag, startPoint x: 708, startPoint y: 440, endPoint x: 704, endPoint y: 448, distance: 8.9
click at [704, 448] on div "Pulled" at bounding box center [784, 455] width 337 height 22
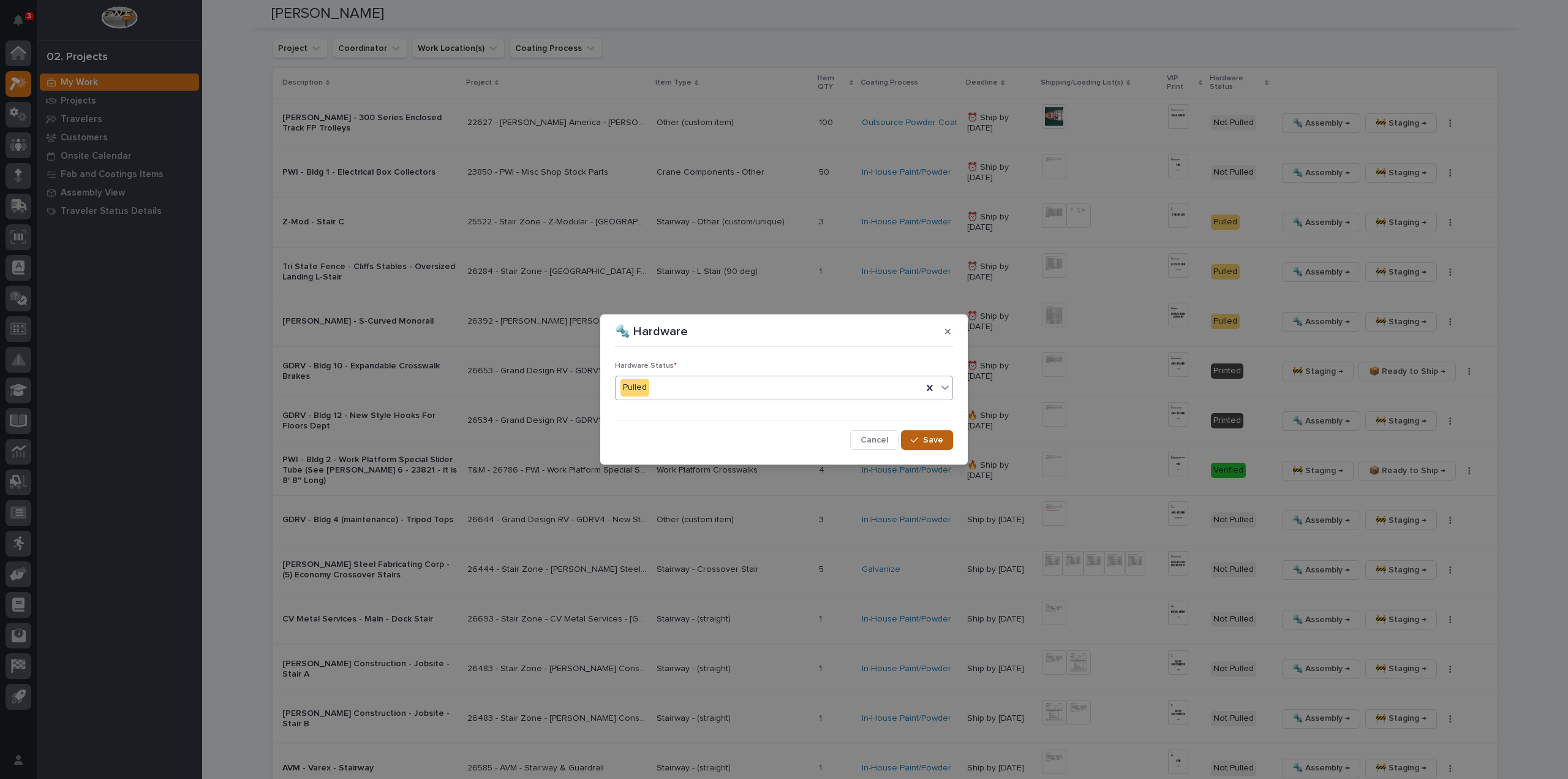
click at [932, 439] on span "Save" at bounding box center [933, 440] width 20 height 11
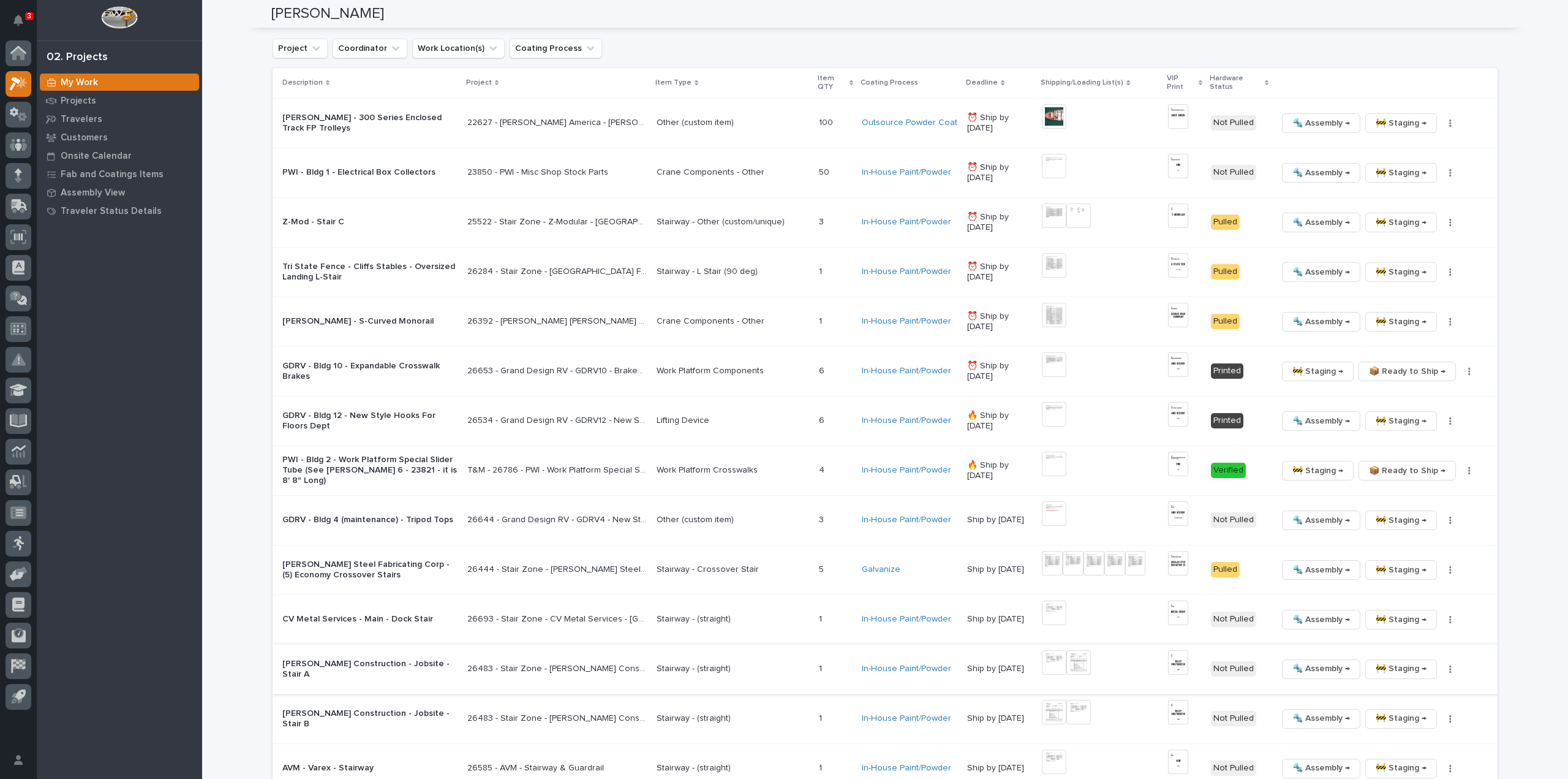
scroll to position [1471, 0]
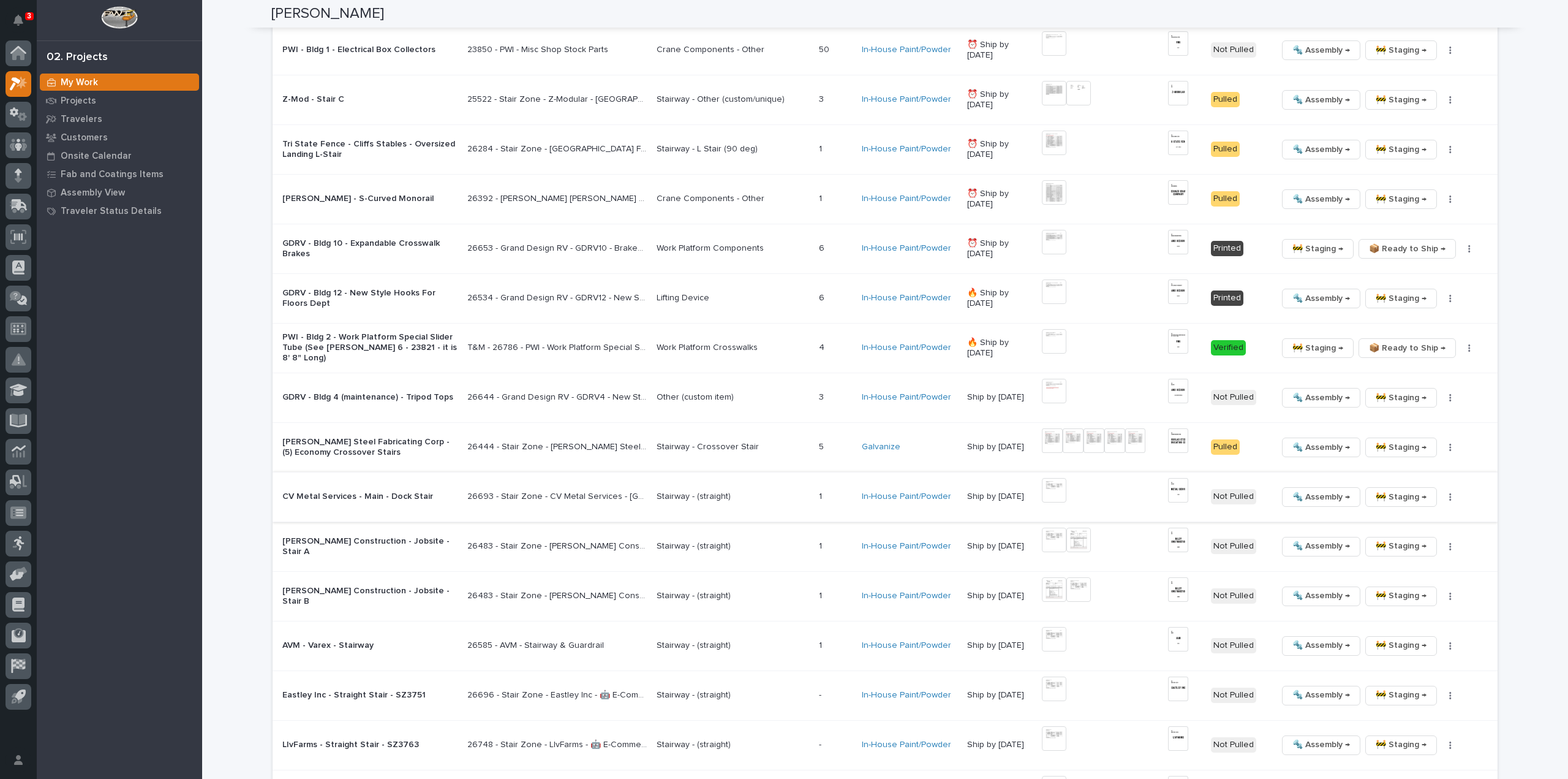
click at [1054, 488] on img at bounding box center [1054, 490] width 24 height 25
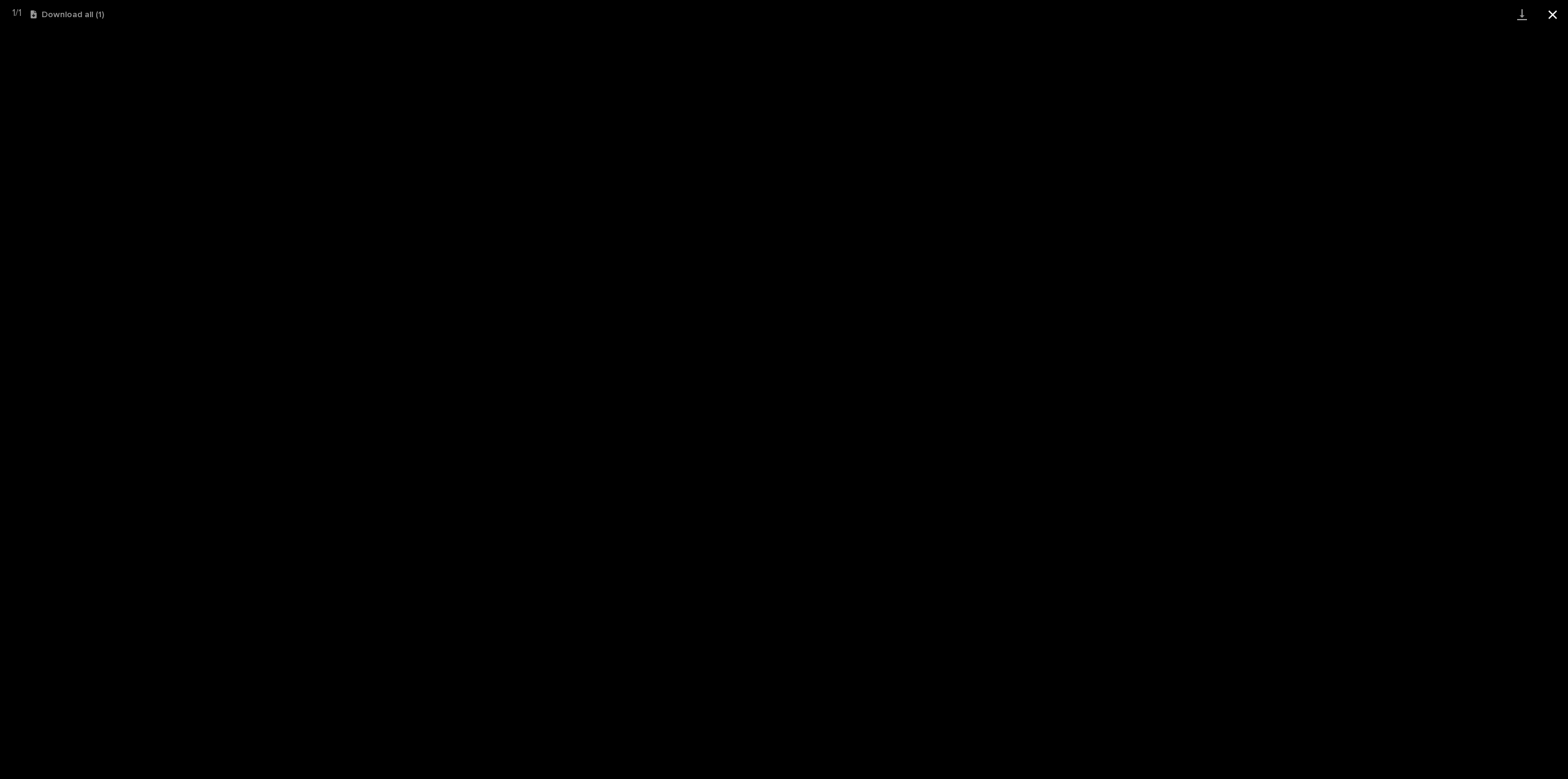
click at [1554, 16] on button "Close gallery" at bounding box center [1552, 14] width 31 height 29
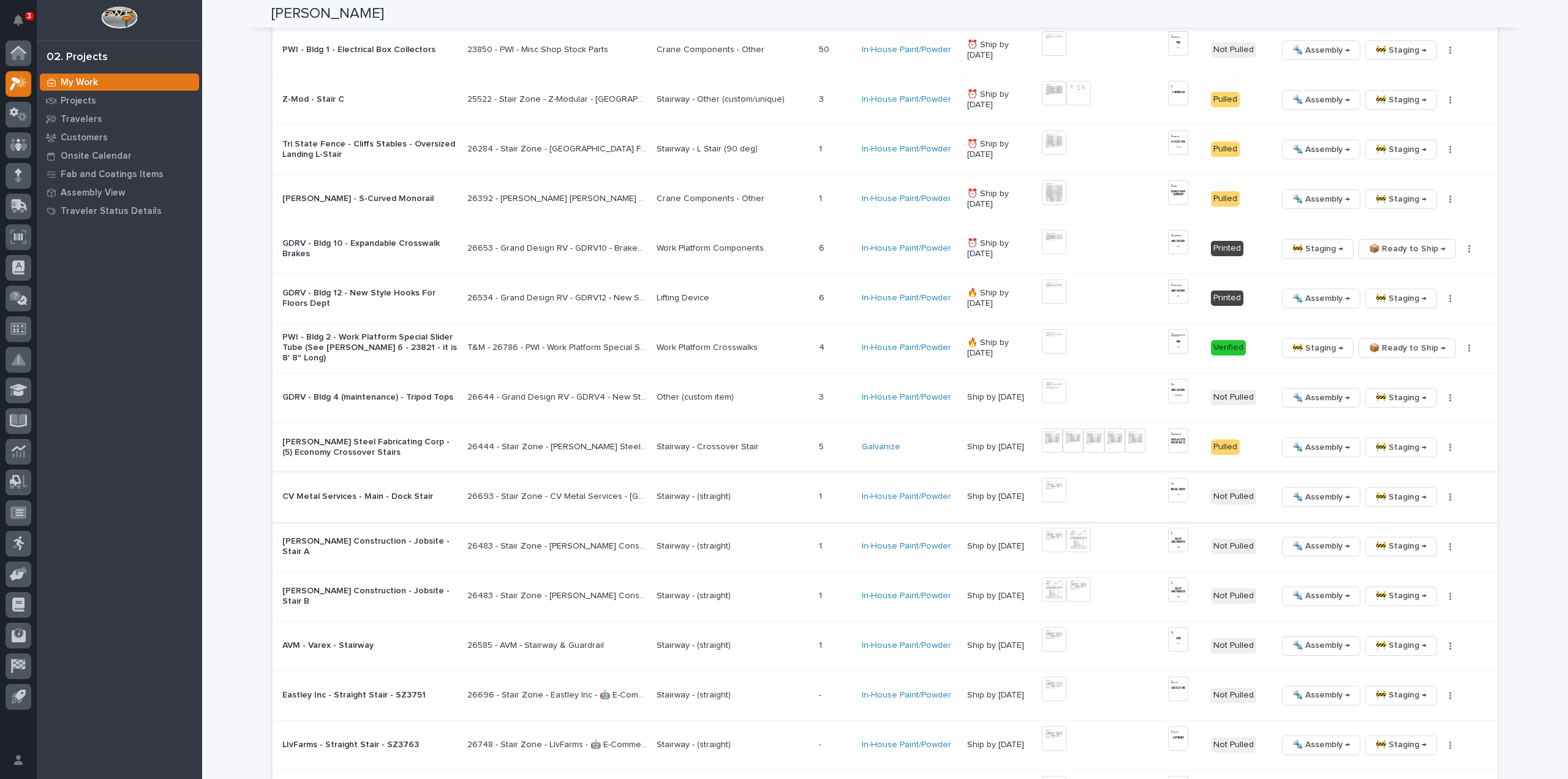
click at [1188, 496] on img at bounding box center [1178, 490] width 20 height 25
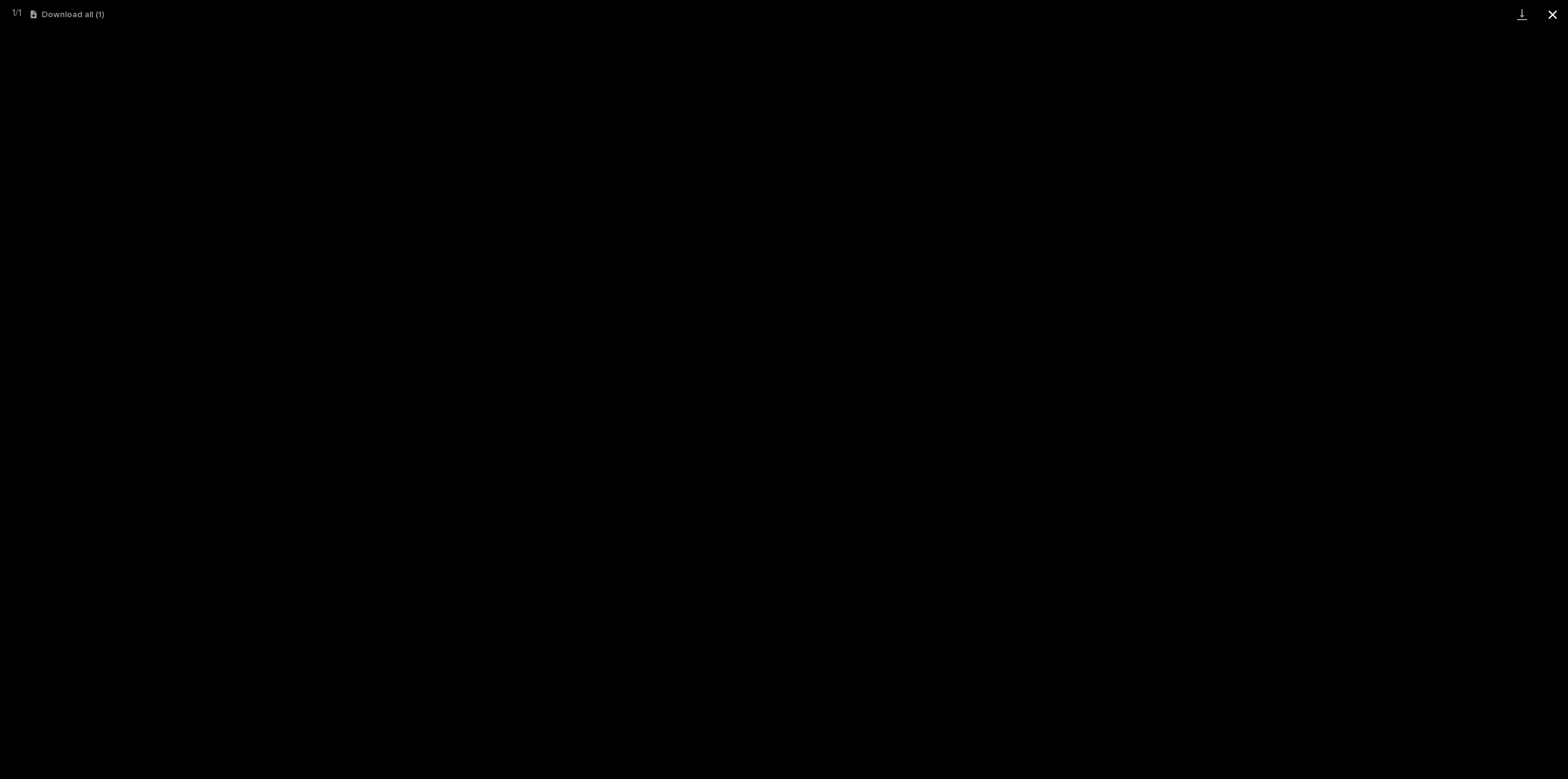
click at [1556, 12] on button "Close gallery" at bounding box center [1552, 14] width 31 height 29
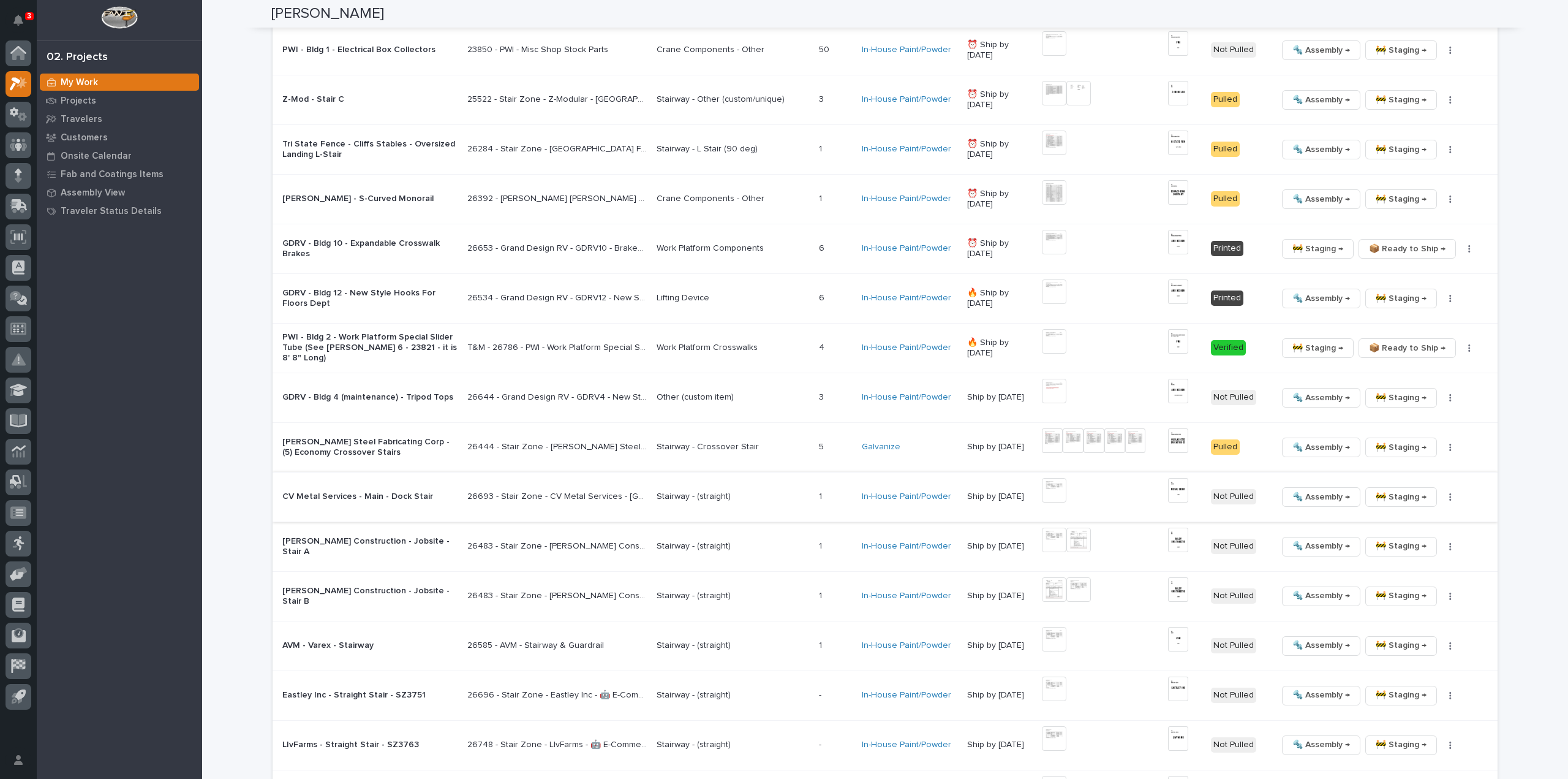
click at [1450, 494] on icon "button" at bounding box center [1451, 497] width 3 height 9
click at [1422, 579] on span "🔩 Hardware" at bounding box center [1400, 578] width 52 height 15
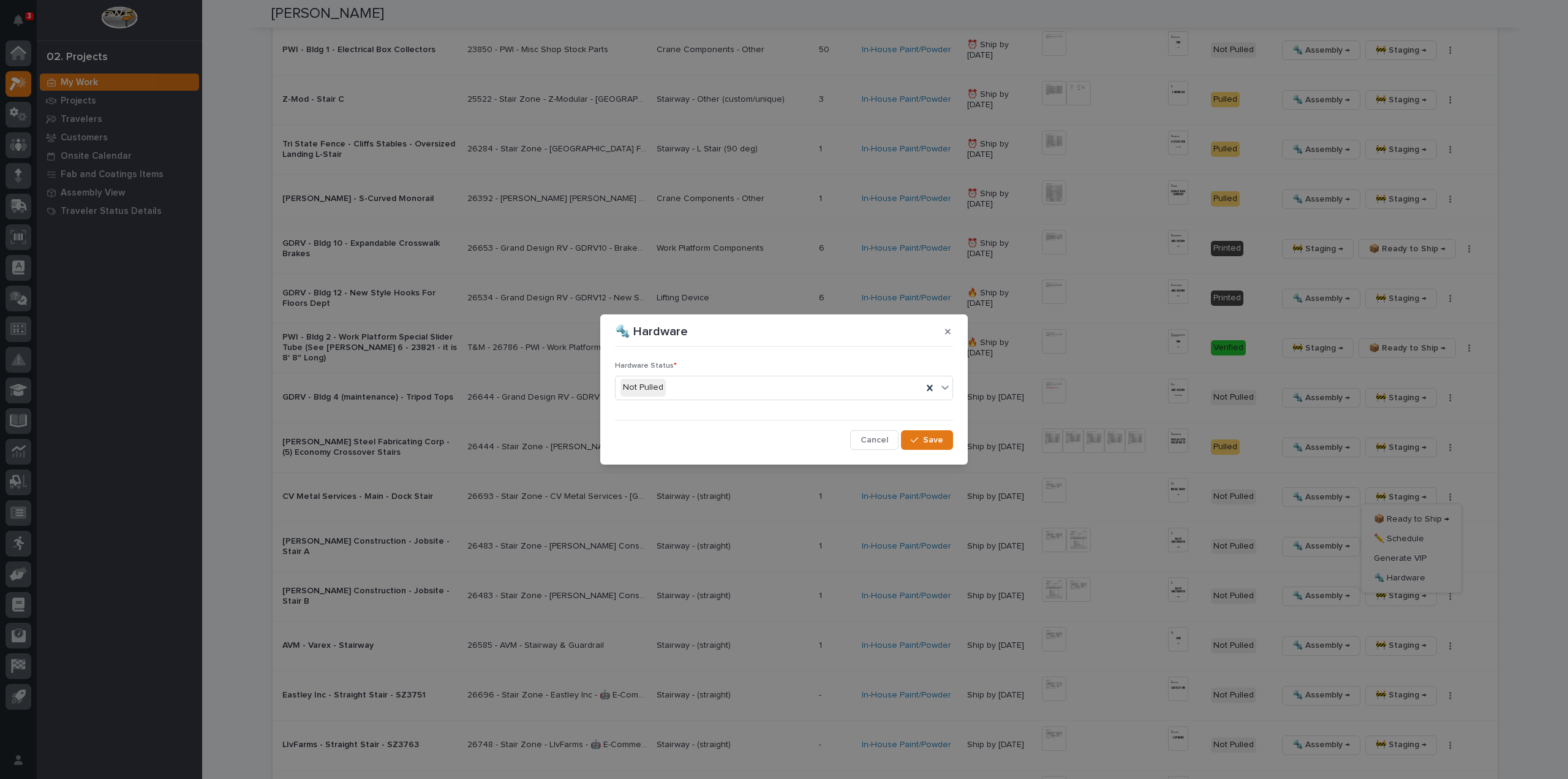
click at [694, 390] on div "Not Pulled" at bounding box center [769, 387] width 307 height 20
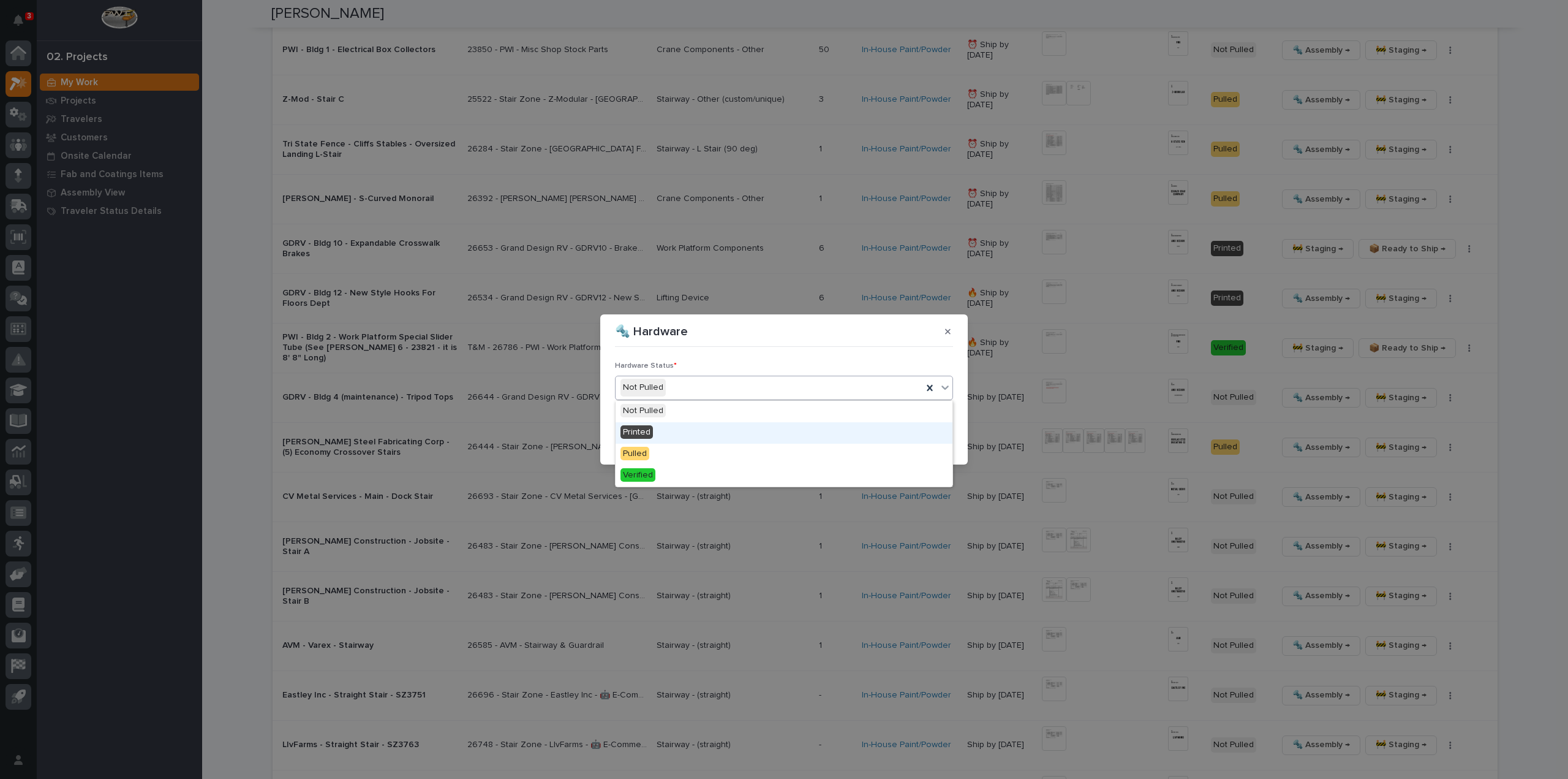
click at [679, 426] on div "Printed" at bounding box center [784, 433] width 337 height 22
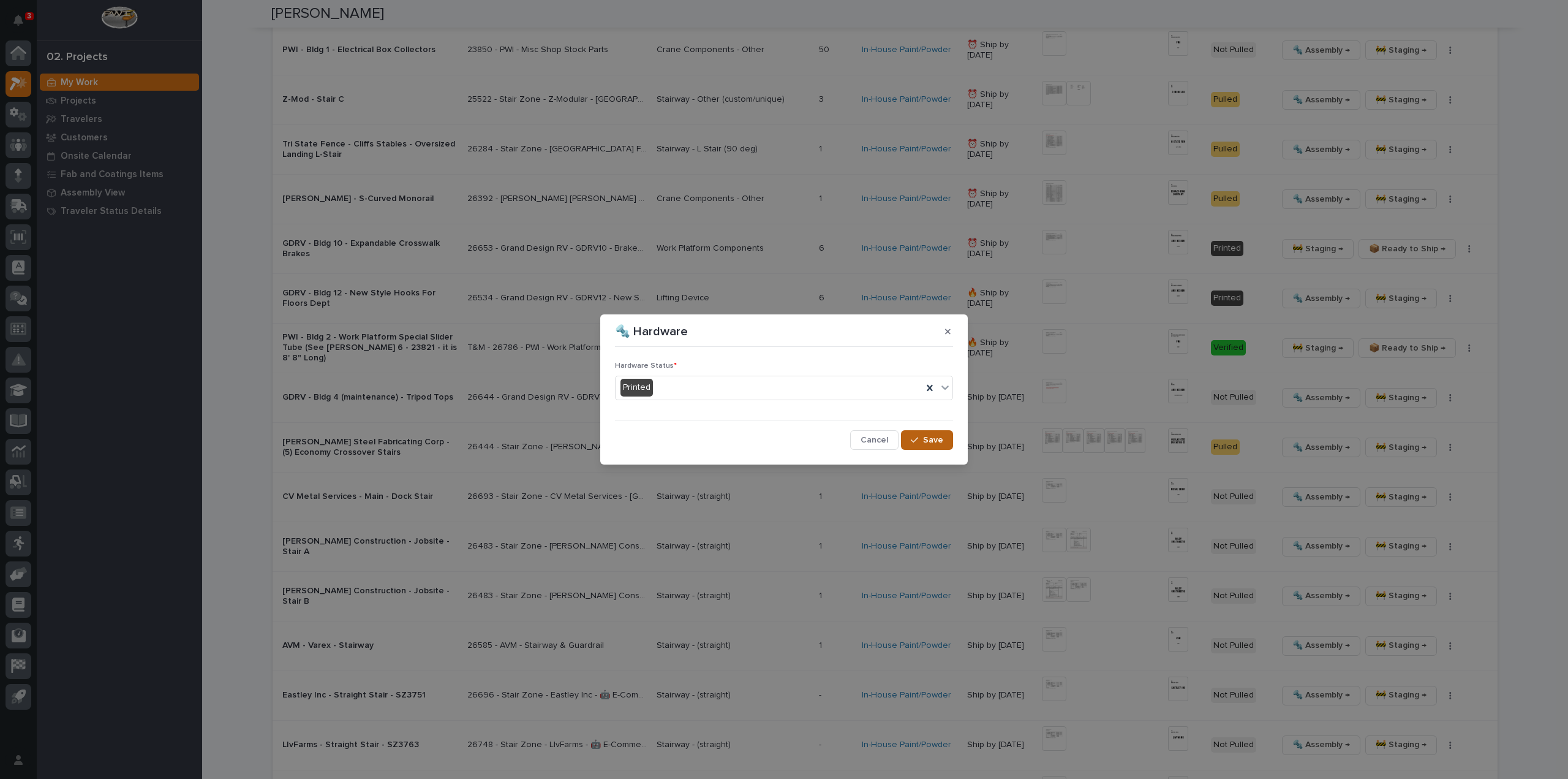
click at [925, 441] on span "Save" at bounding box center [933, 440] width 20 height 11
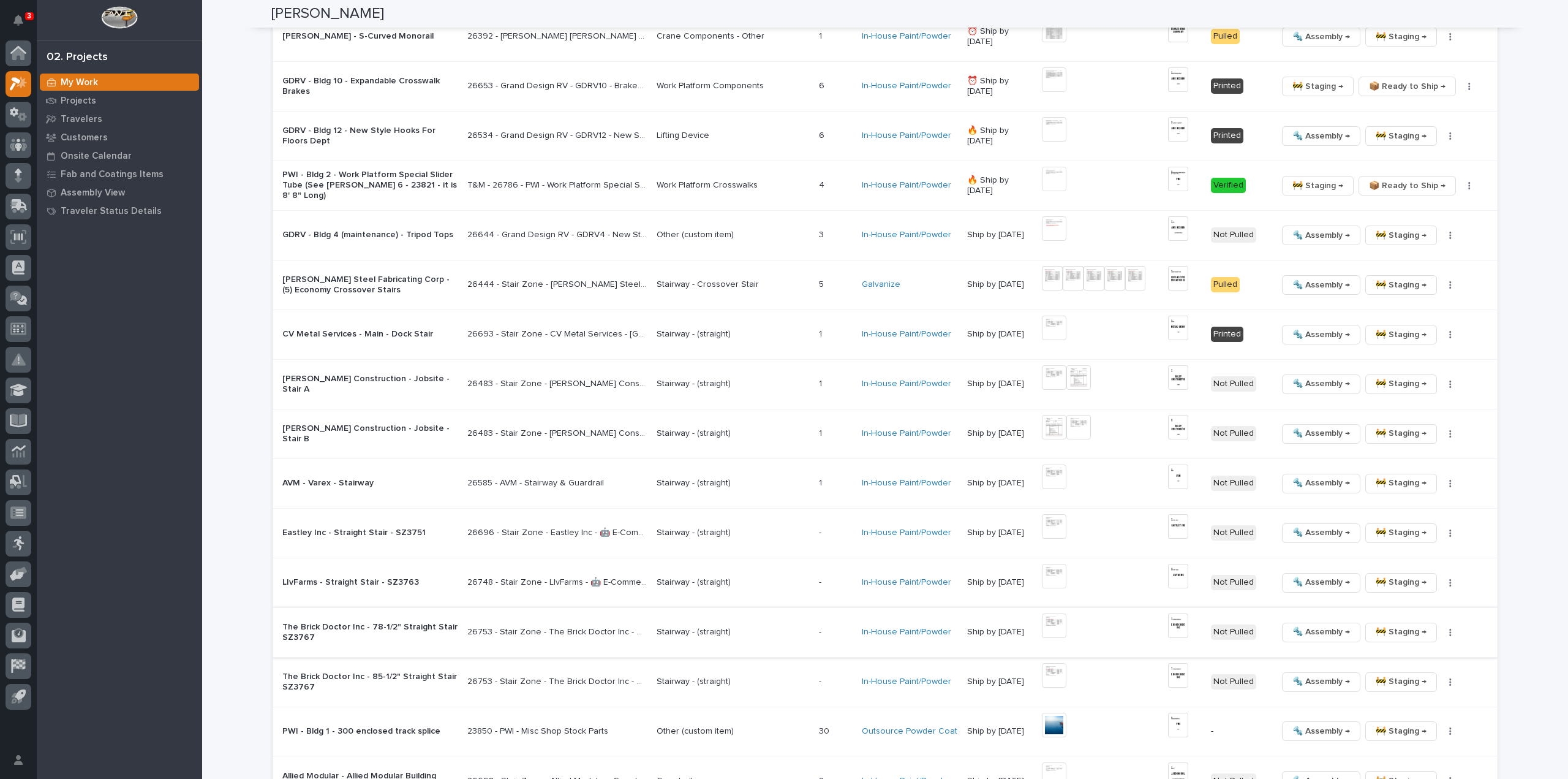
scroll to position [1716, 0]
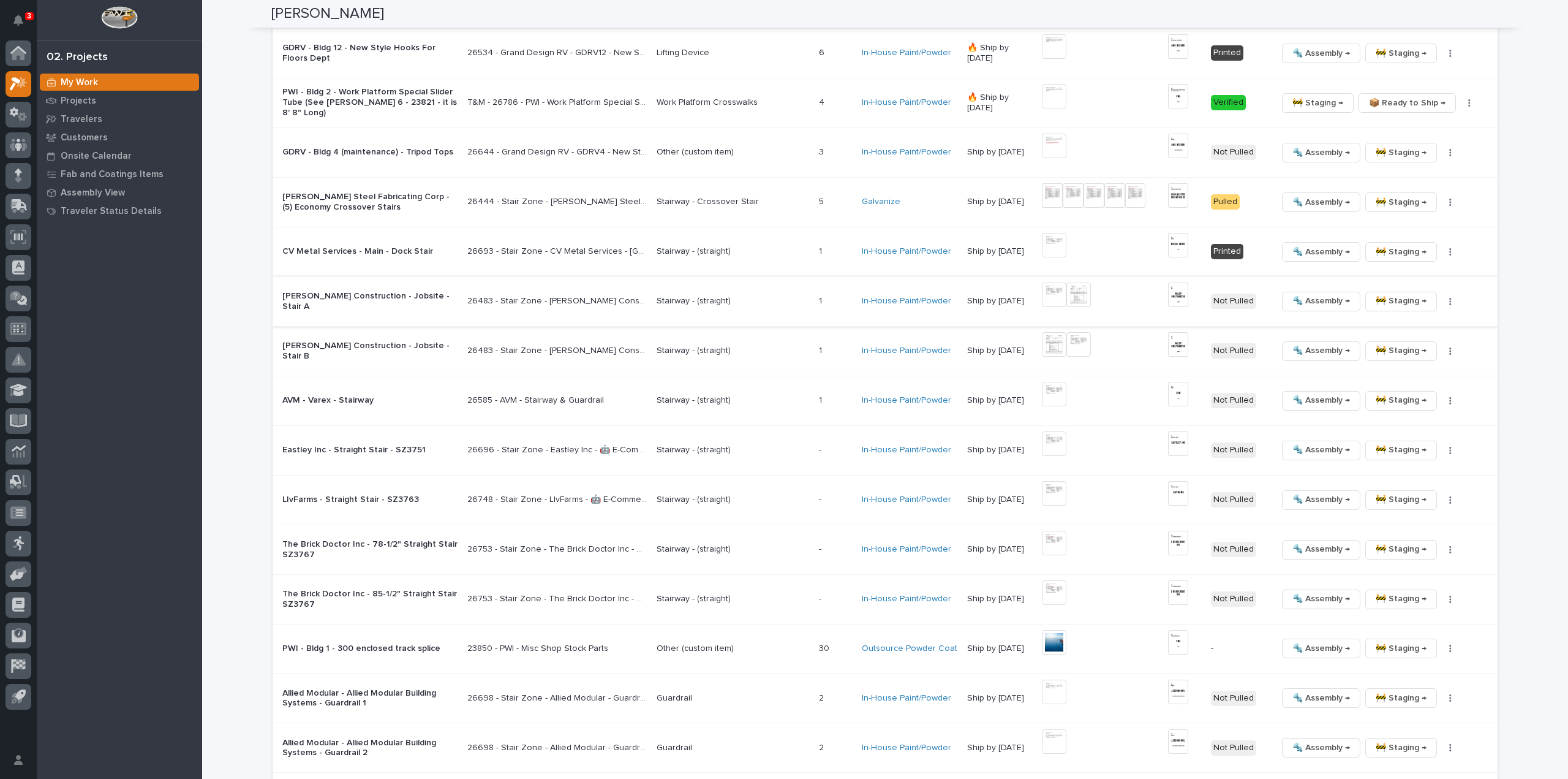
click at [1058, 293] on img at bounding box center [1054, 295] width 24 height 25
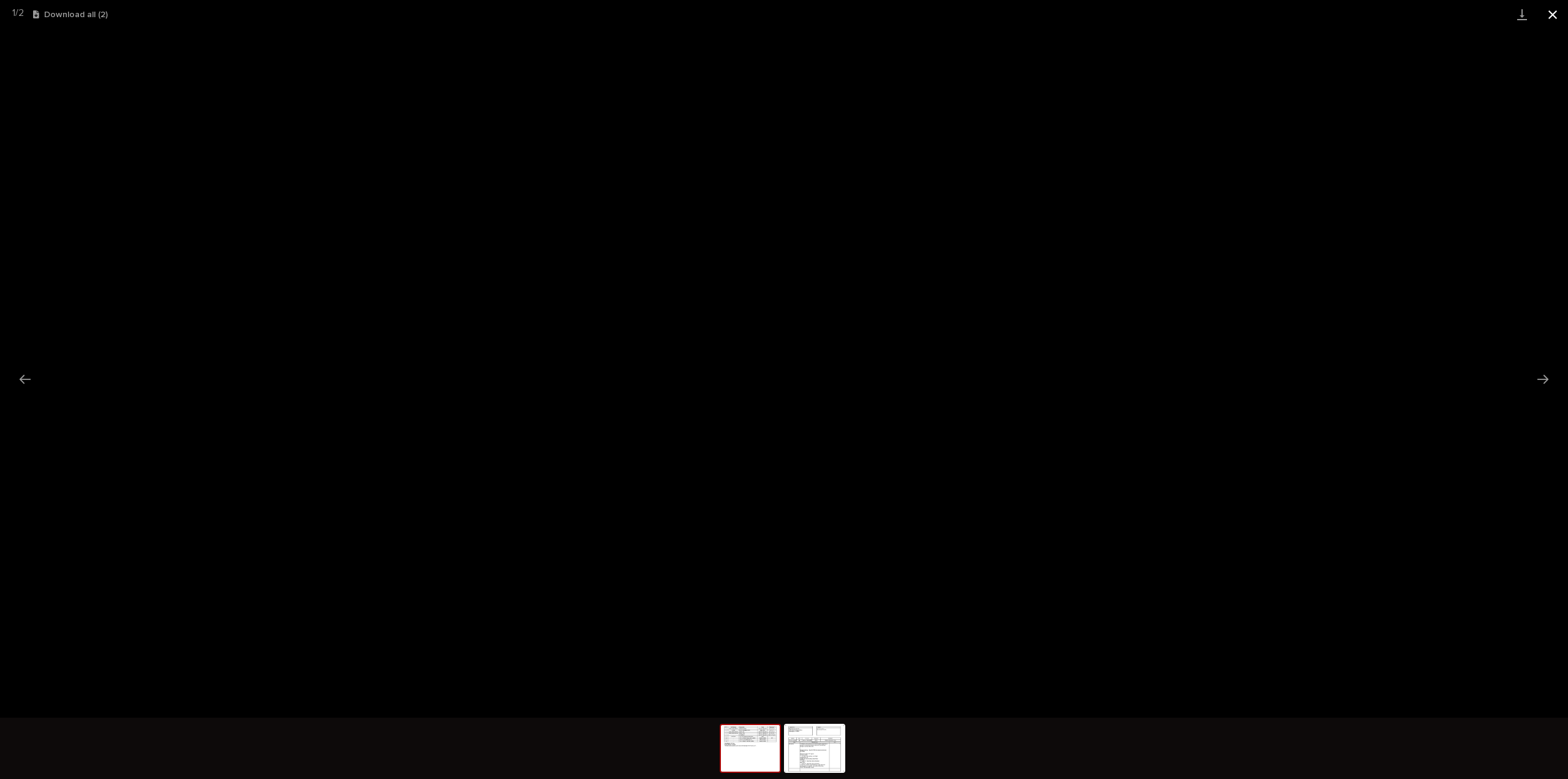
click at [1553, 16] on button "Close gallery" at bounding box center [1552, 14] width 31 height 29
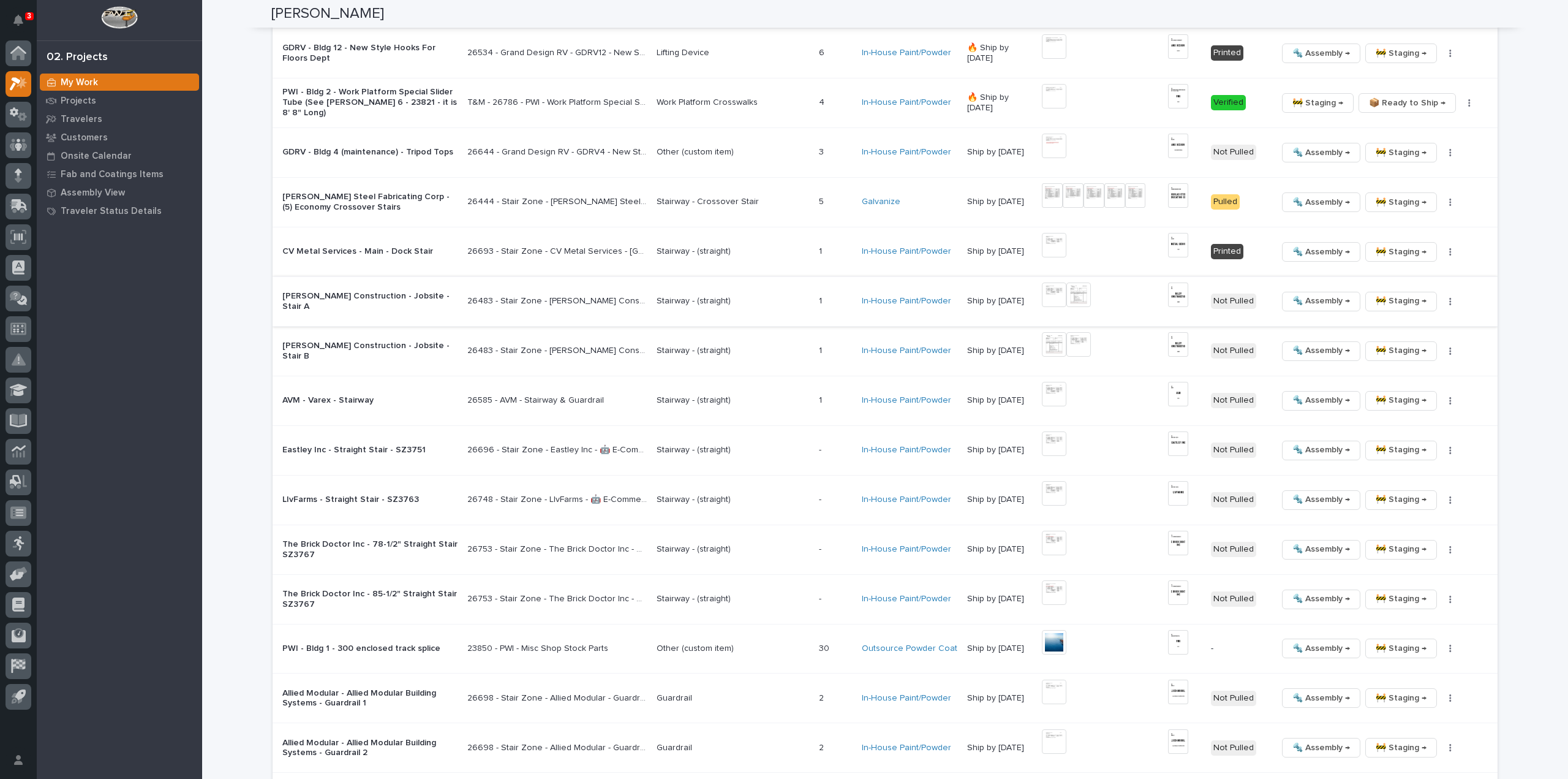
click at [1177, 291] on img at bounding box center [1178, 295] width 20 height 25
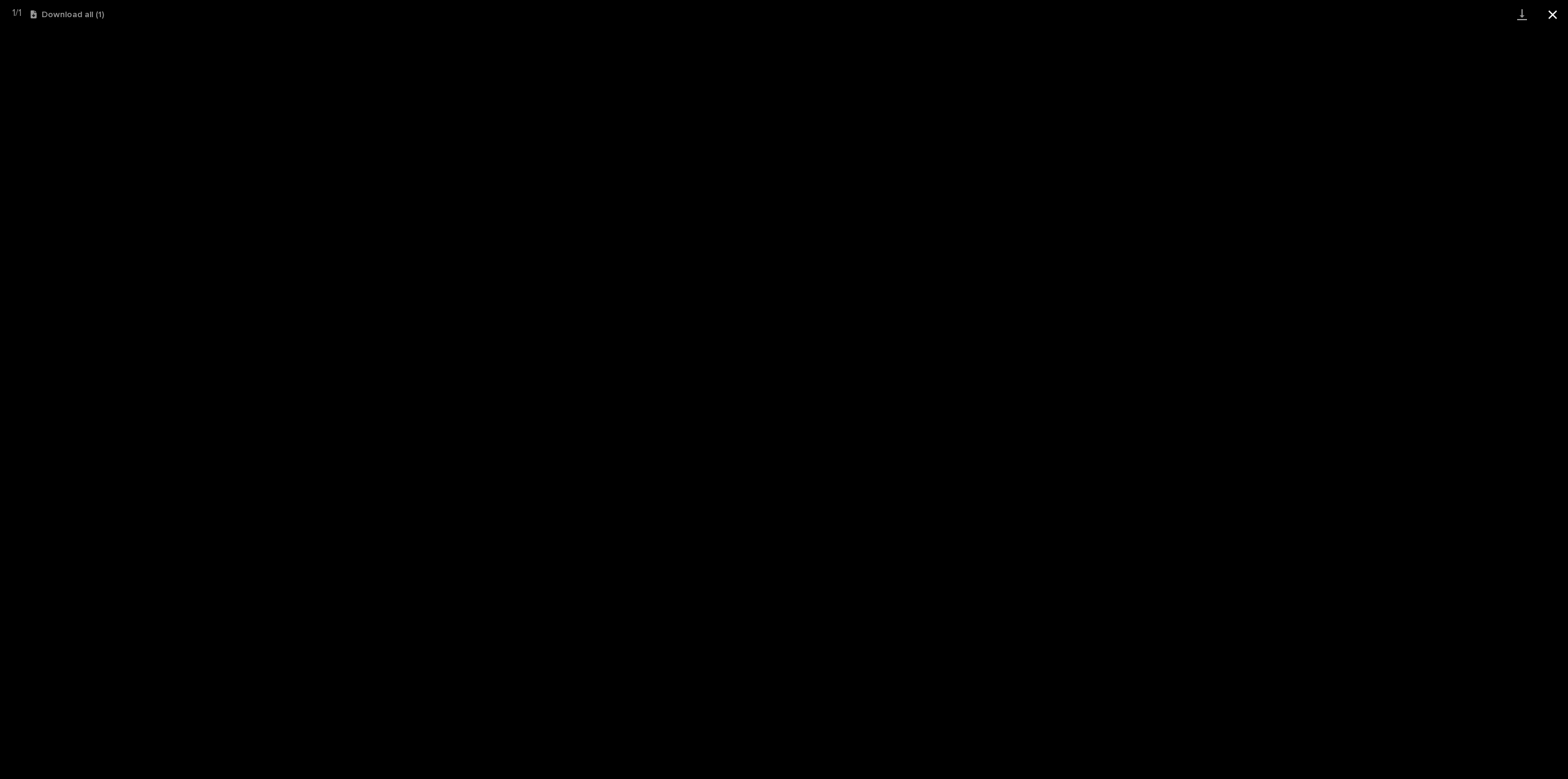
click at [1554, 19] on button "Close gallery" at bounding box center [1552, 14] width 31 height 29
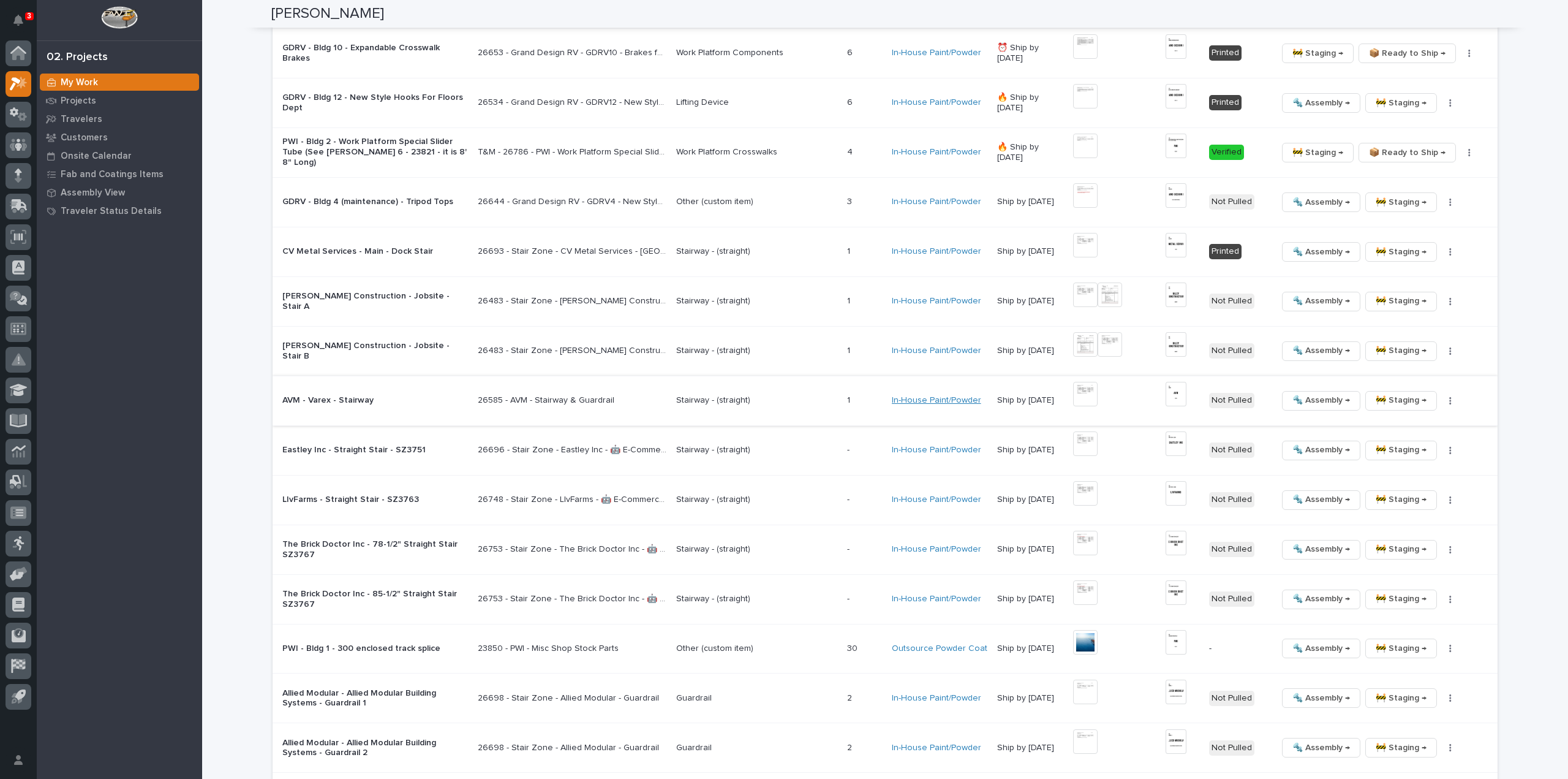
scroll to position [1740, 0]
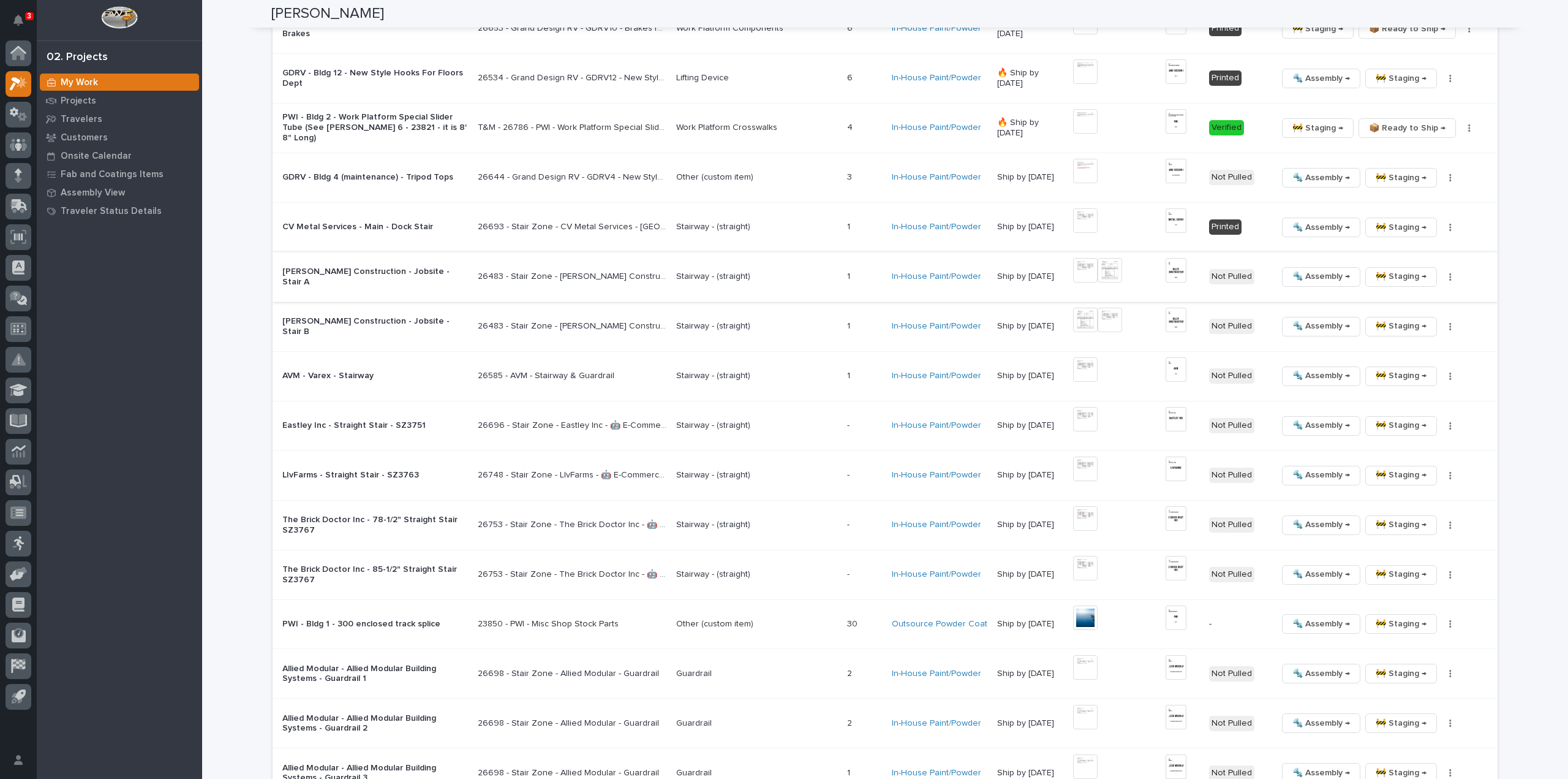
click at [1450, 274] on icon "button" at bounding box center [1450, 276] width 2 height 7
click at [1408, 359] on span "🔩 Hardware" at bounding box center [1400, 358] width 52 height 15
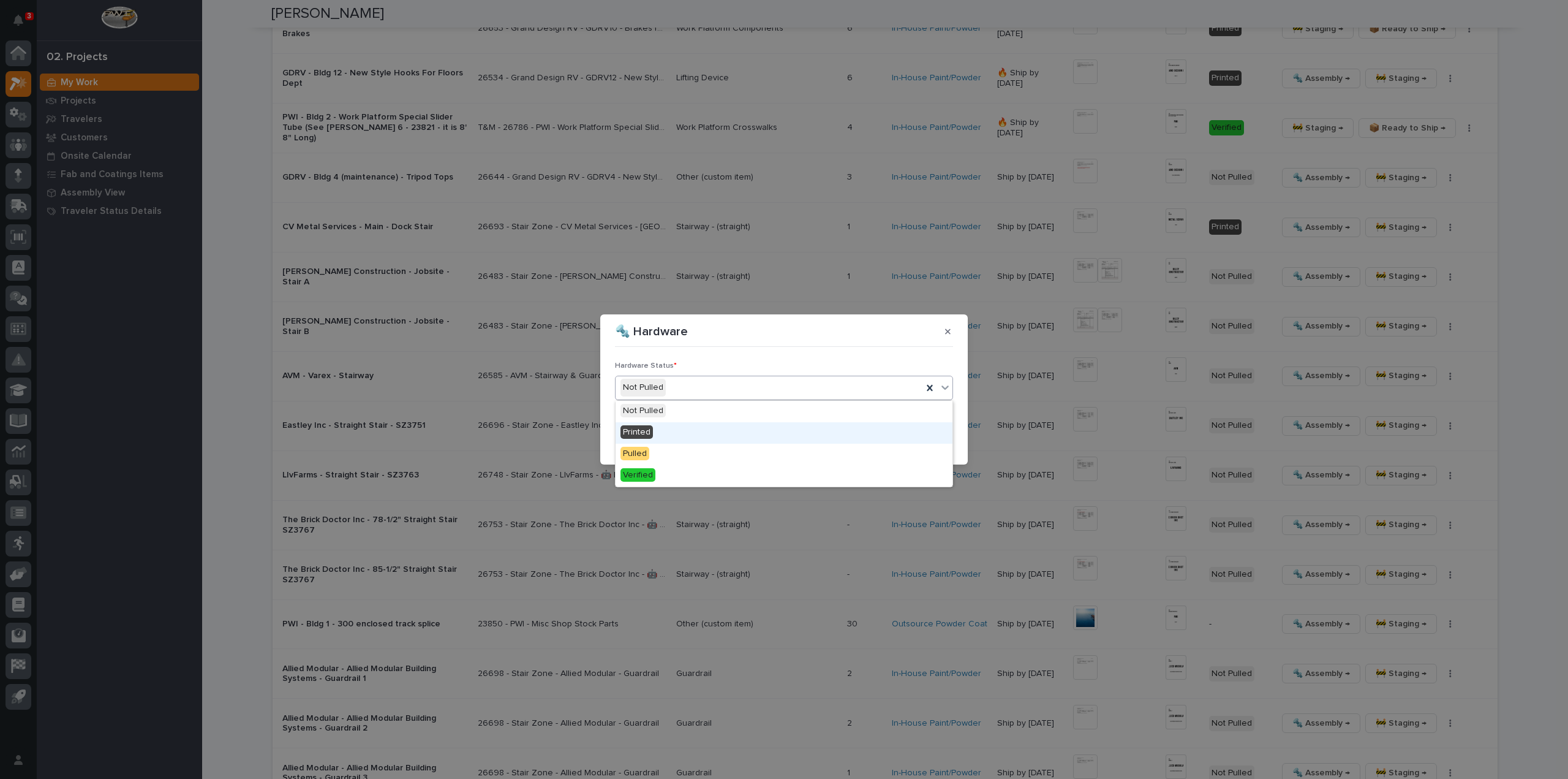
drag, startPoint x: 653, startPoint y: 432, endPoint x: 670, endPoint y: 432, distance: 17.0
click at [654, 432] on div "Printed" at bounding box center [784, 433] width 337 height 22
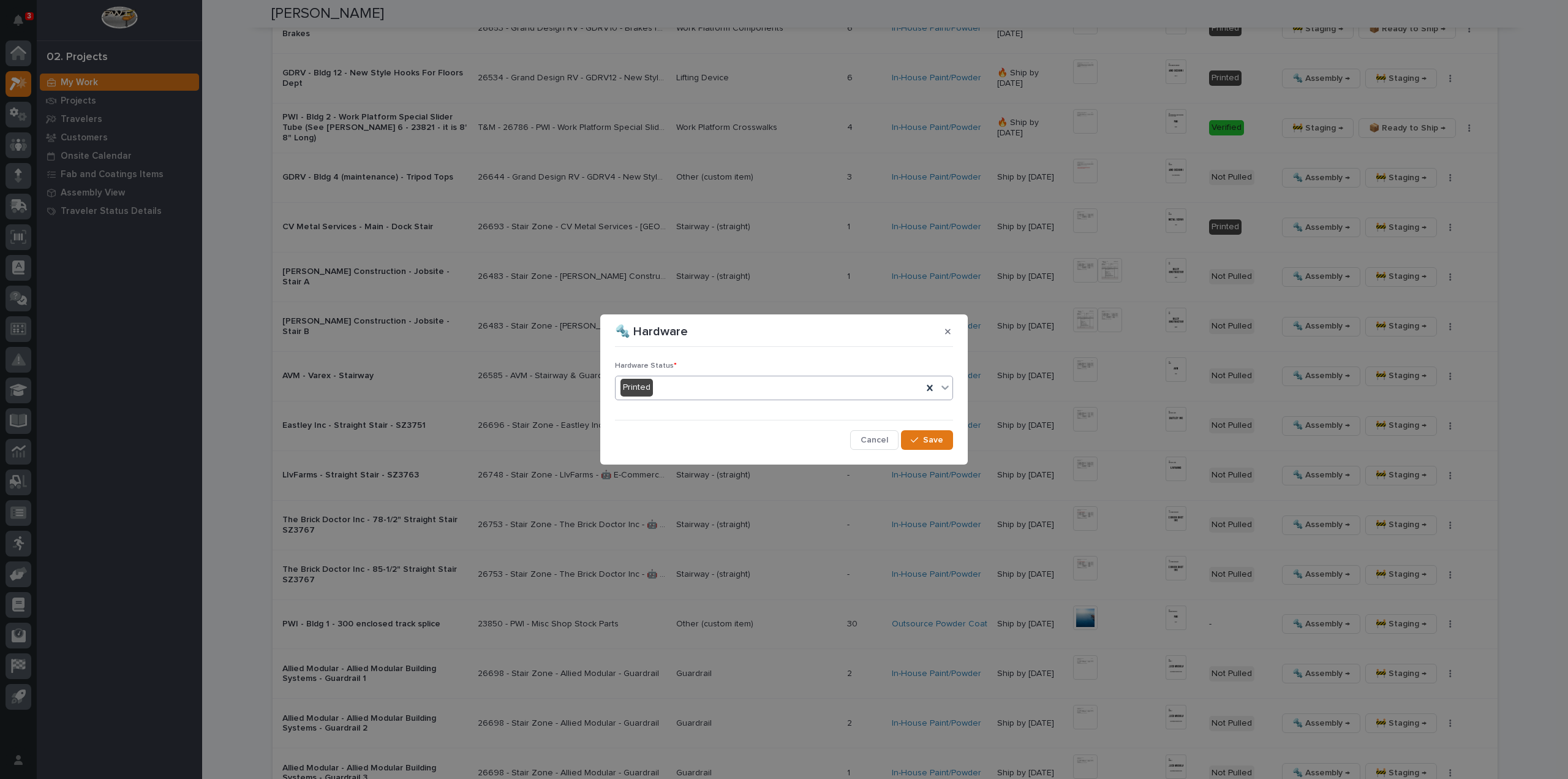
click at [924, 451] on div "Hardware Status * Printed Cancel Save" at bounding box center [784, 400] width 344 height 104
click at [928, 443] on span "Save" at bounding box center [933, 440] width 20 height 11
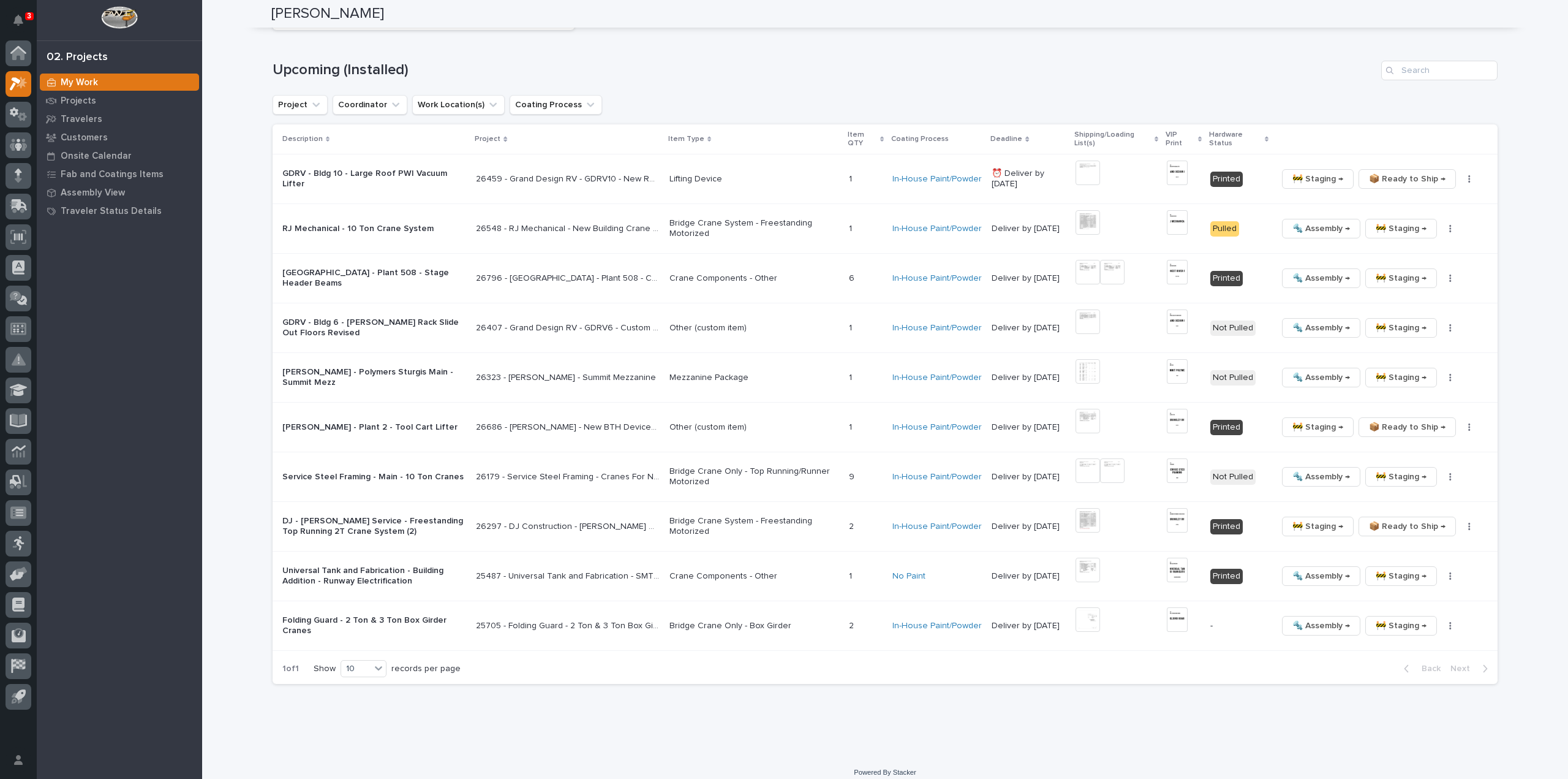
scroll to position [3098, 0]
click at [1443, 85] on div "1 ⏰ OVERDUE ⏰ Upcoming (Installed) Project Coordinator Work Location(s) Coating…" at bounding box center [885, 315] width 1225 height 737
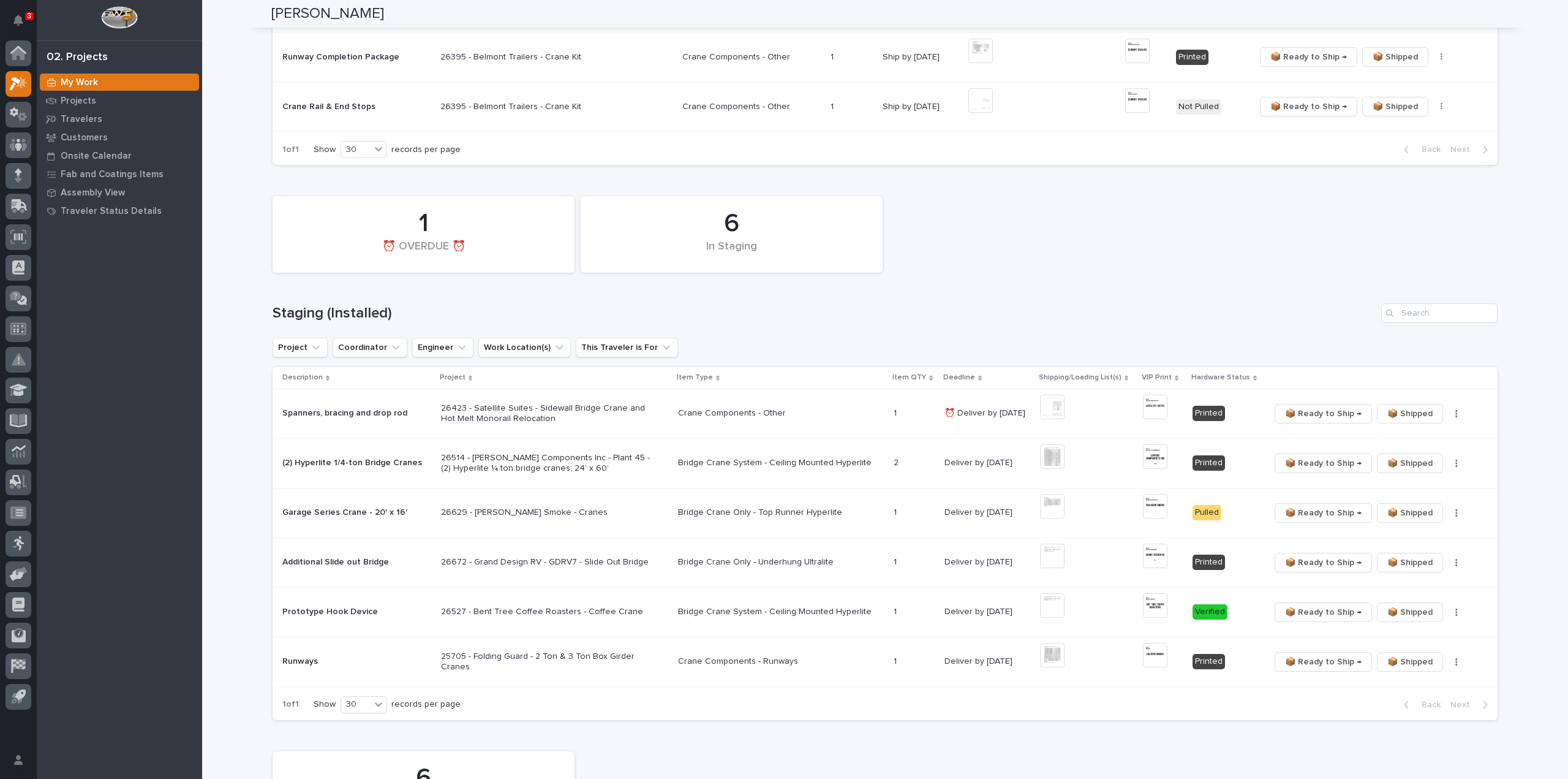
scroll to position [524, 0]
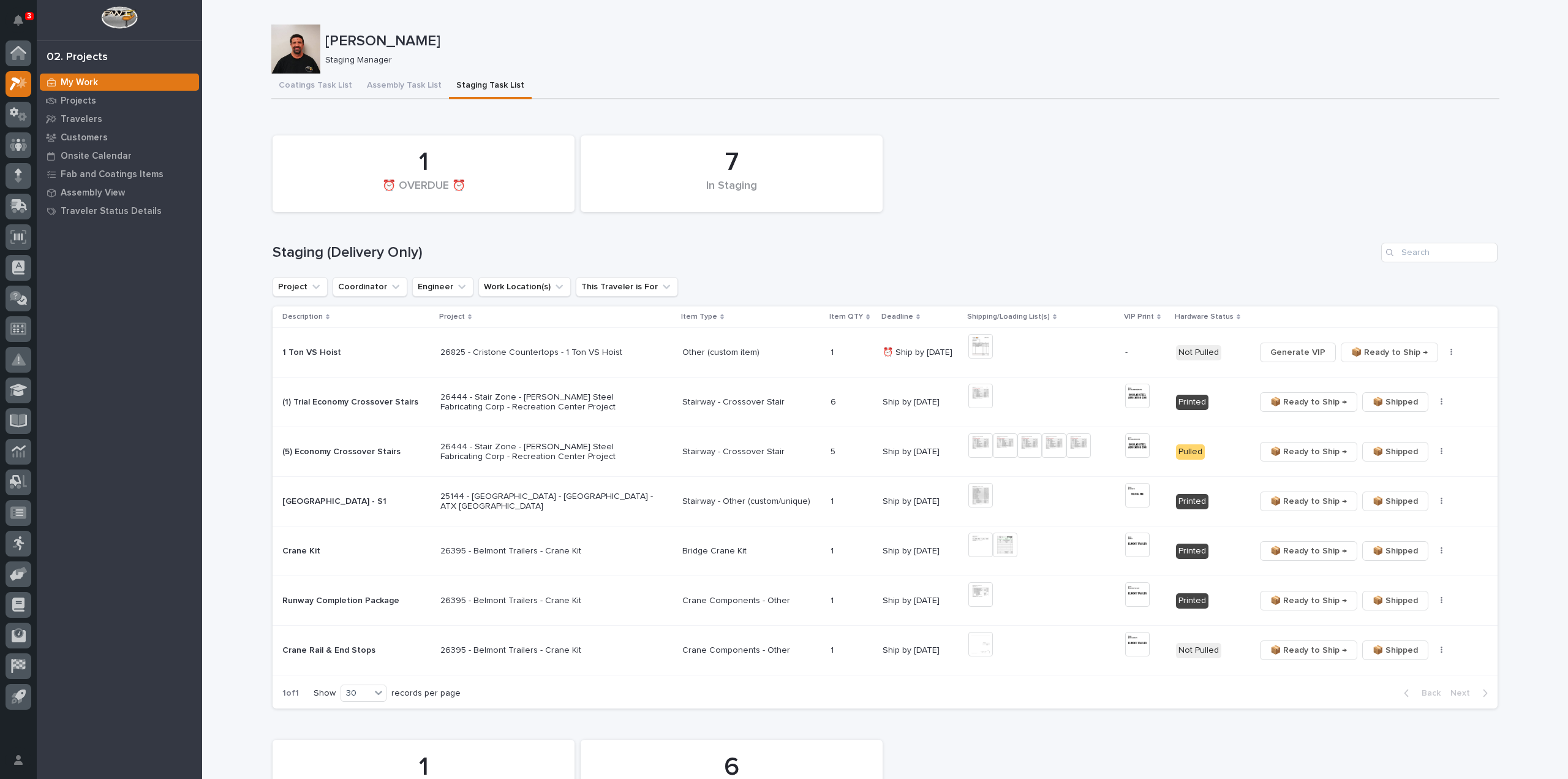
scroll to position [123, 0]
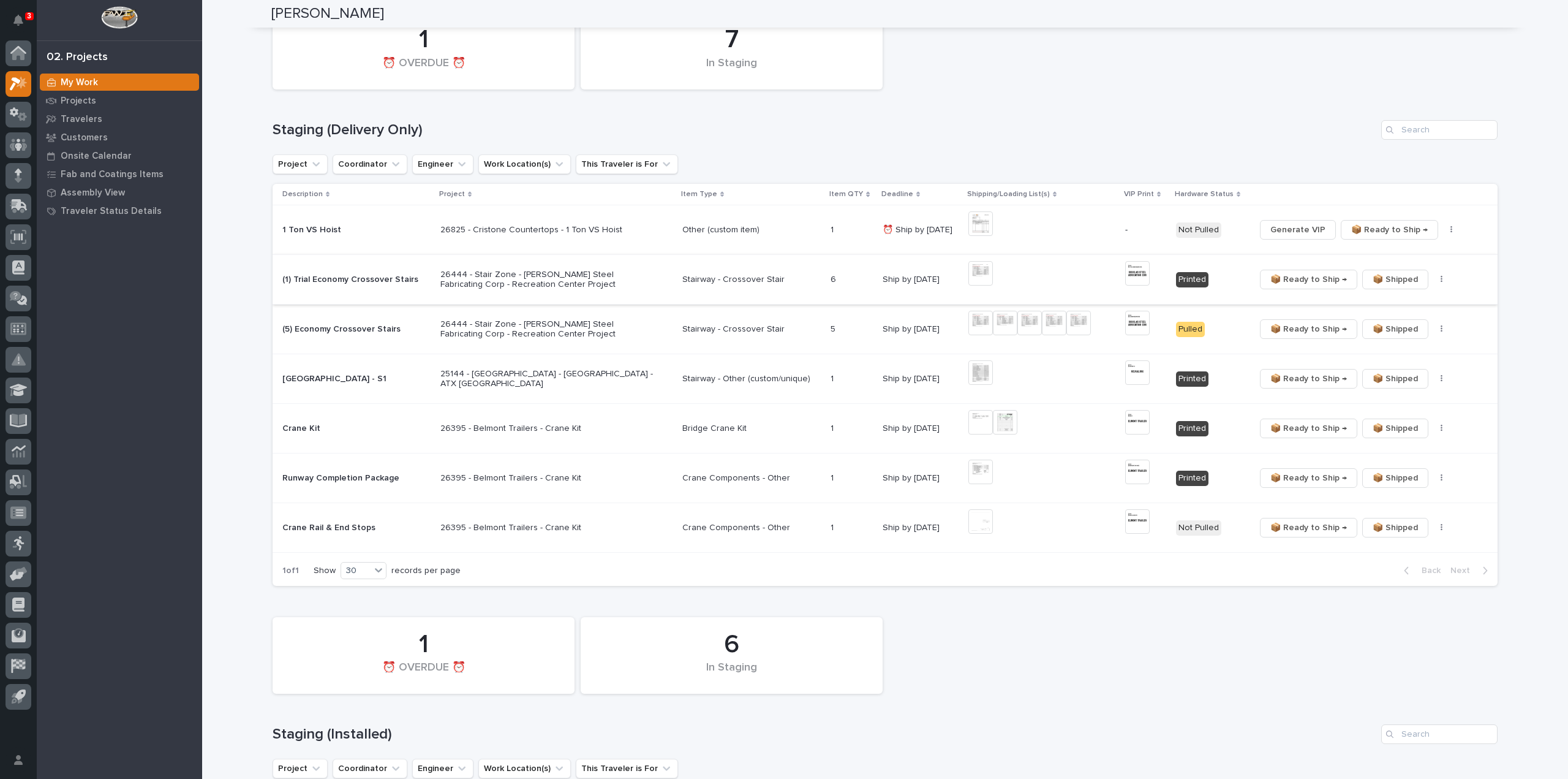
click at [1438, 282] on button "button" at bounding box center [1441, 279] width 17 height 9
click at [1419, 326] on button "🔩 Hardware" at bounding box center [1403, 323] width 81 height 20
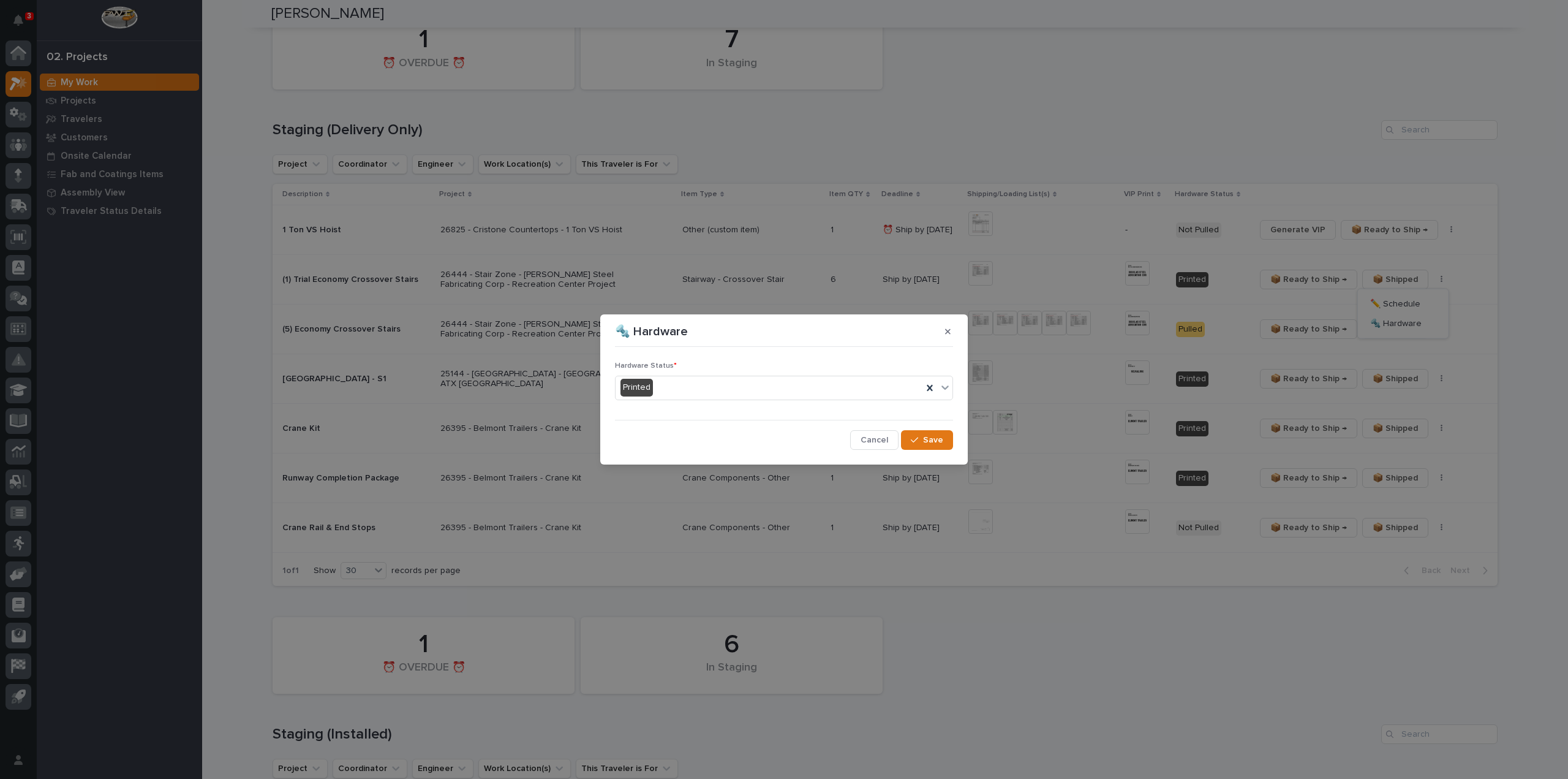
click at [683, 390] on div "Printed" at bounding box center [769, 387] width 307 height 20
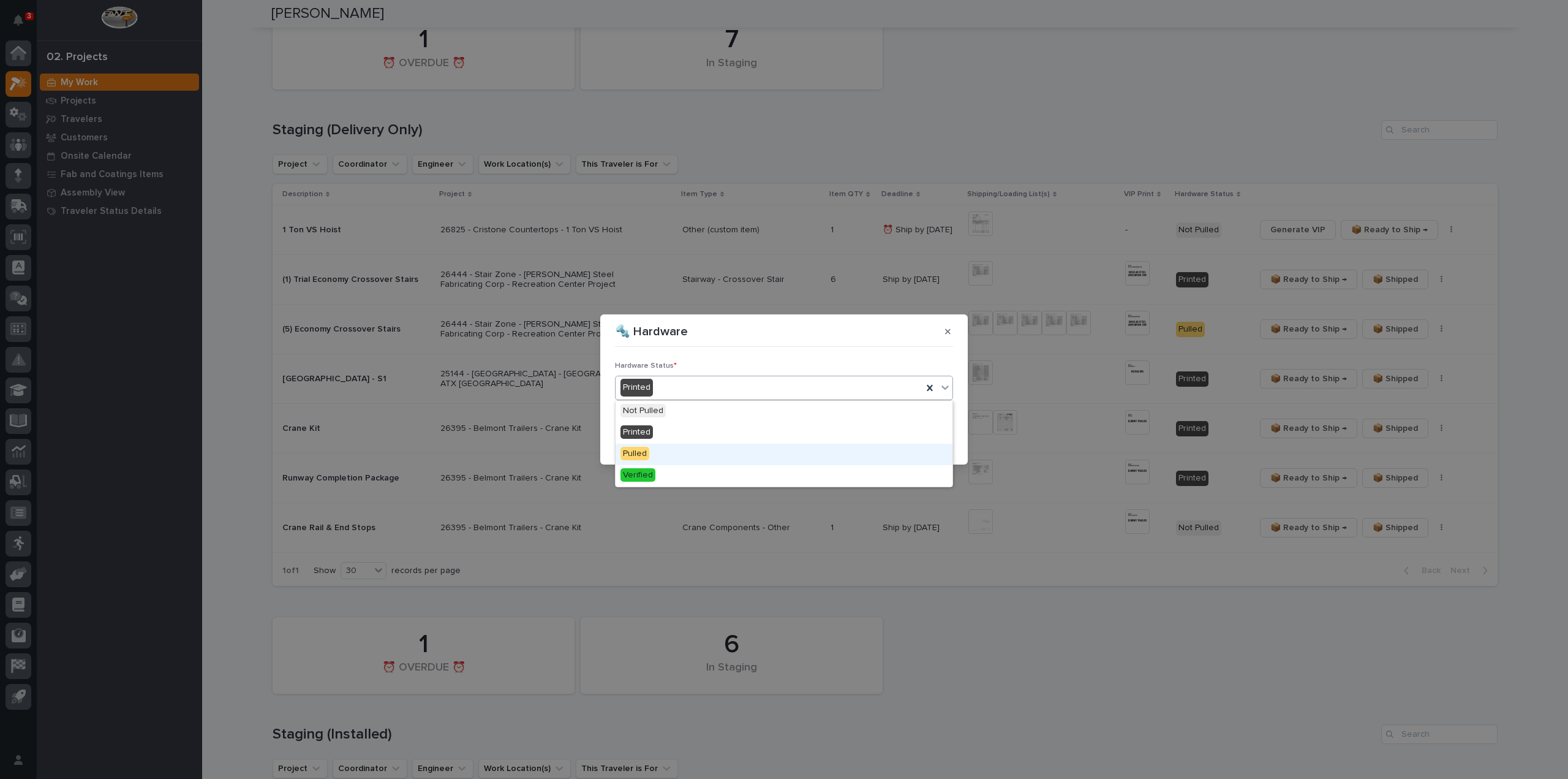
click at [685, 457] on div "Pulled" at bounding box center [784, 455] width 337 height 22
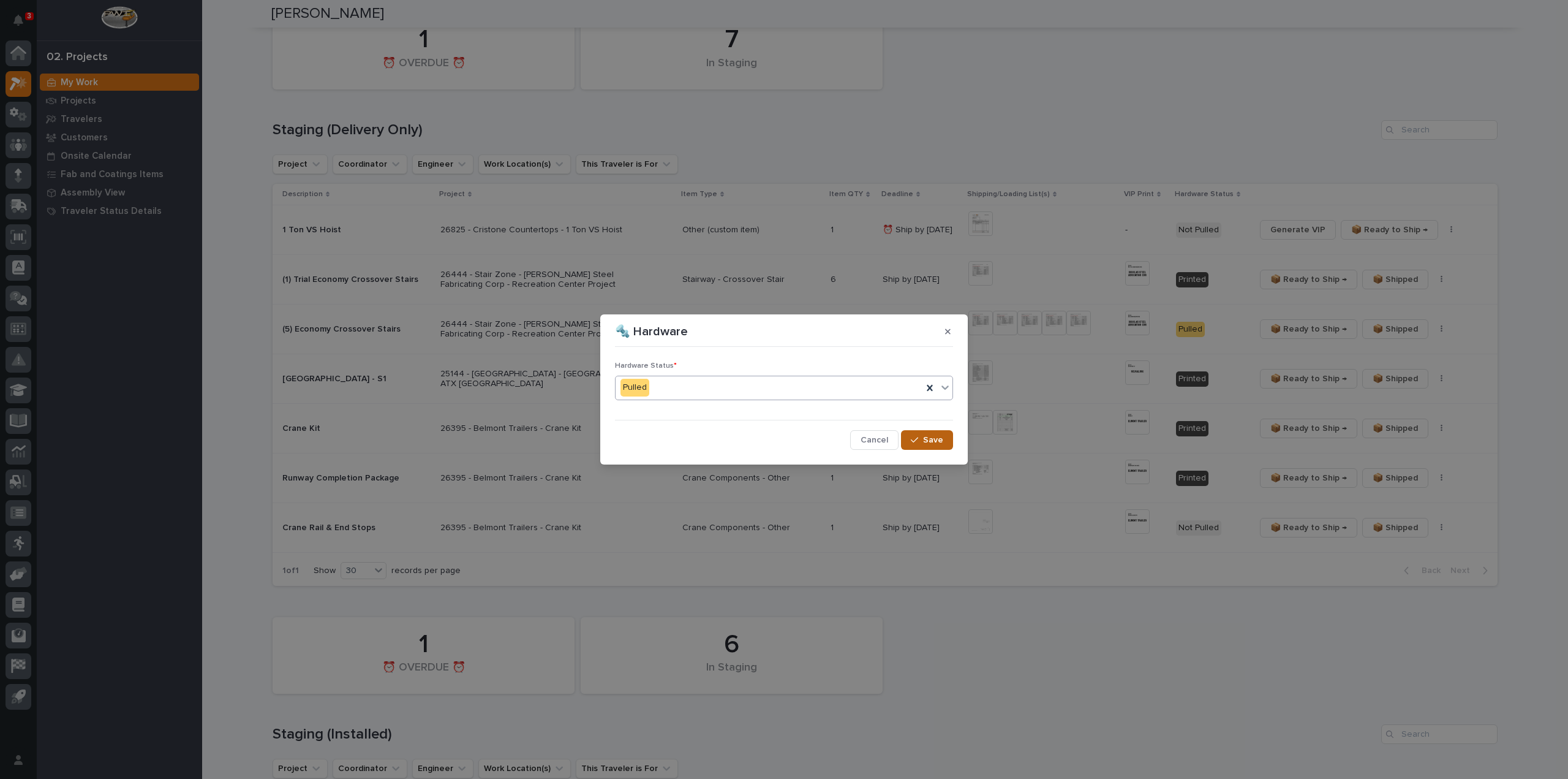
click at [932, 447] on button "Save" at bounding box center [927, 440] width 52 height 20
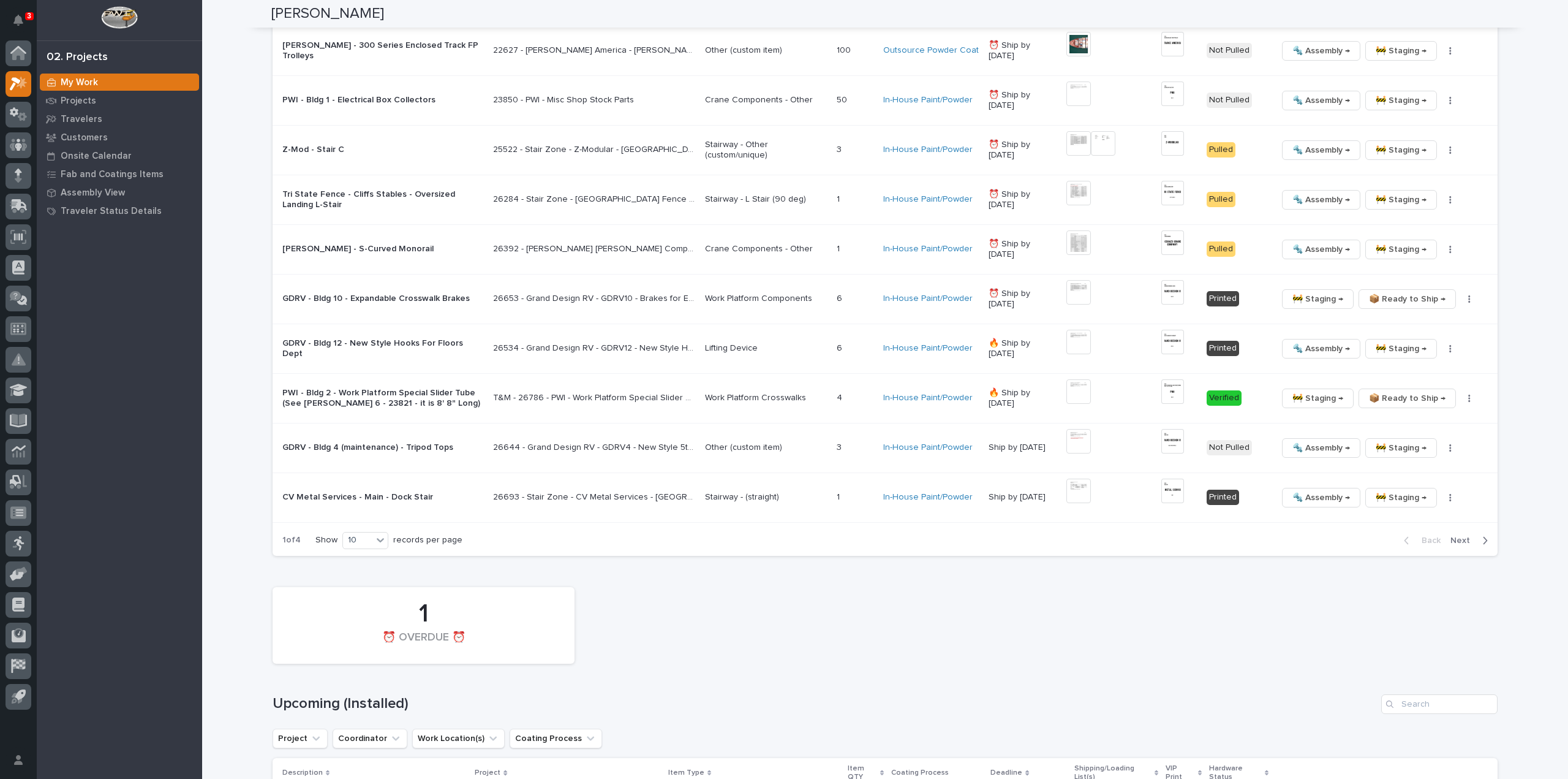
scroll to position [1471, 0]
click at [356, 538] on div "10" at bounding box center [357, 539] width 29 height 13
click at [366, 577] on div "30" at bounding box center [362, 582] width 45 height 15
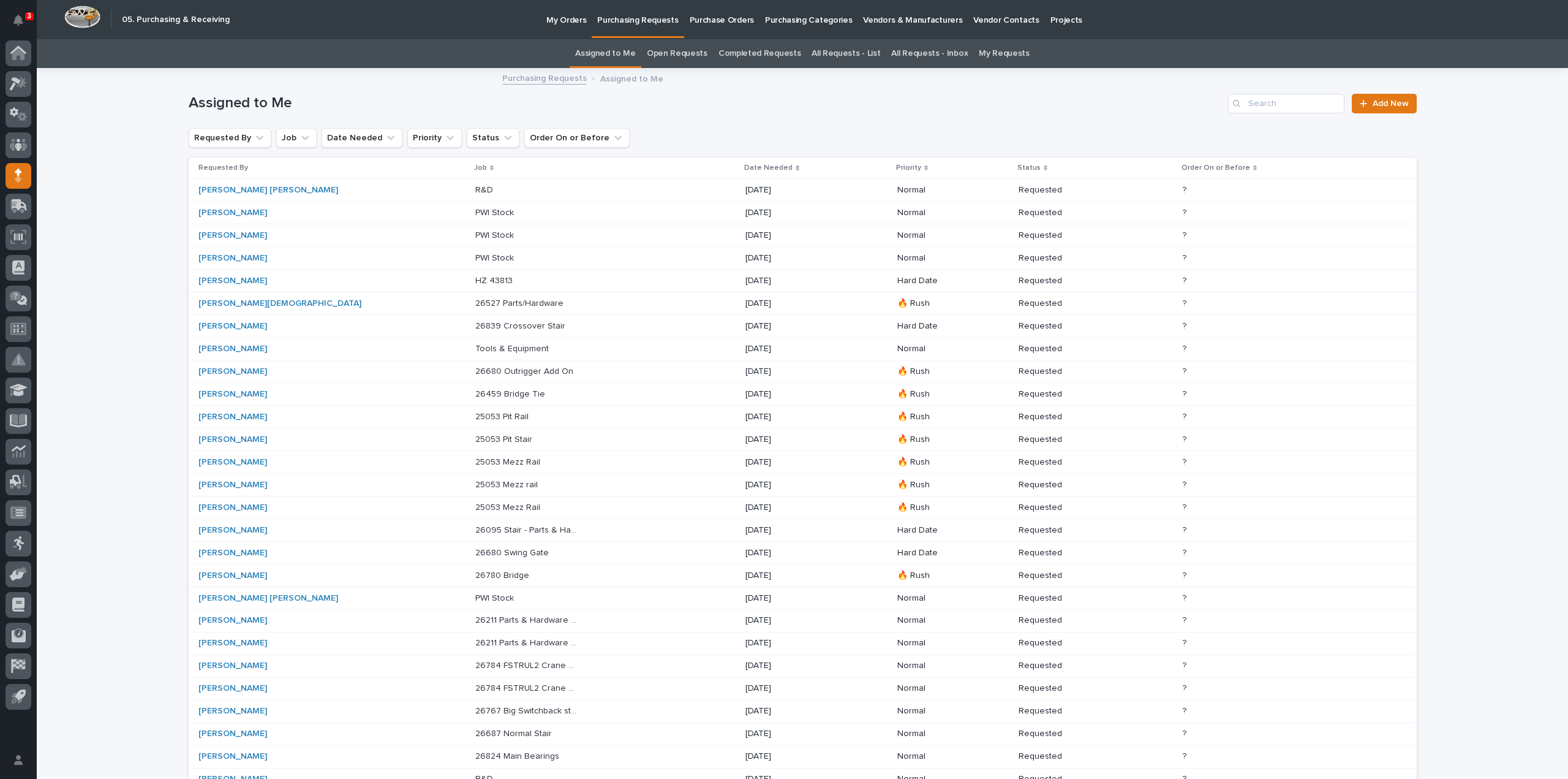
click at [745, 525] on p "08/26/2025" at bounding box center [796, 530] width 102 height 10
click at [817, 53] on link "All Requests - List" at bounding box center [846, 54] width 69 height 29
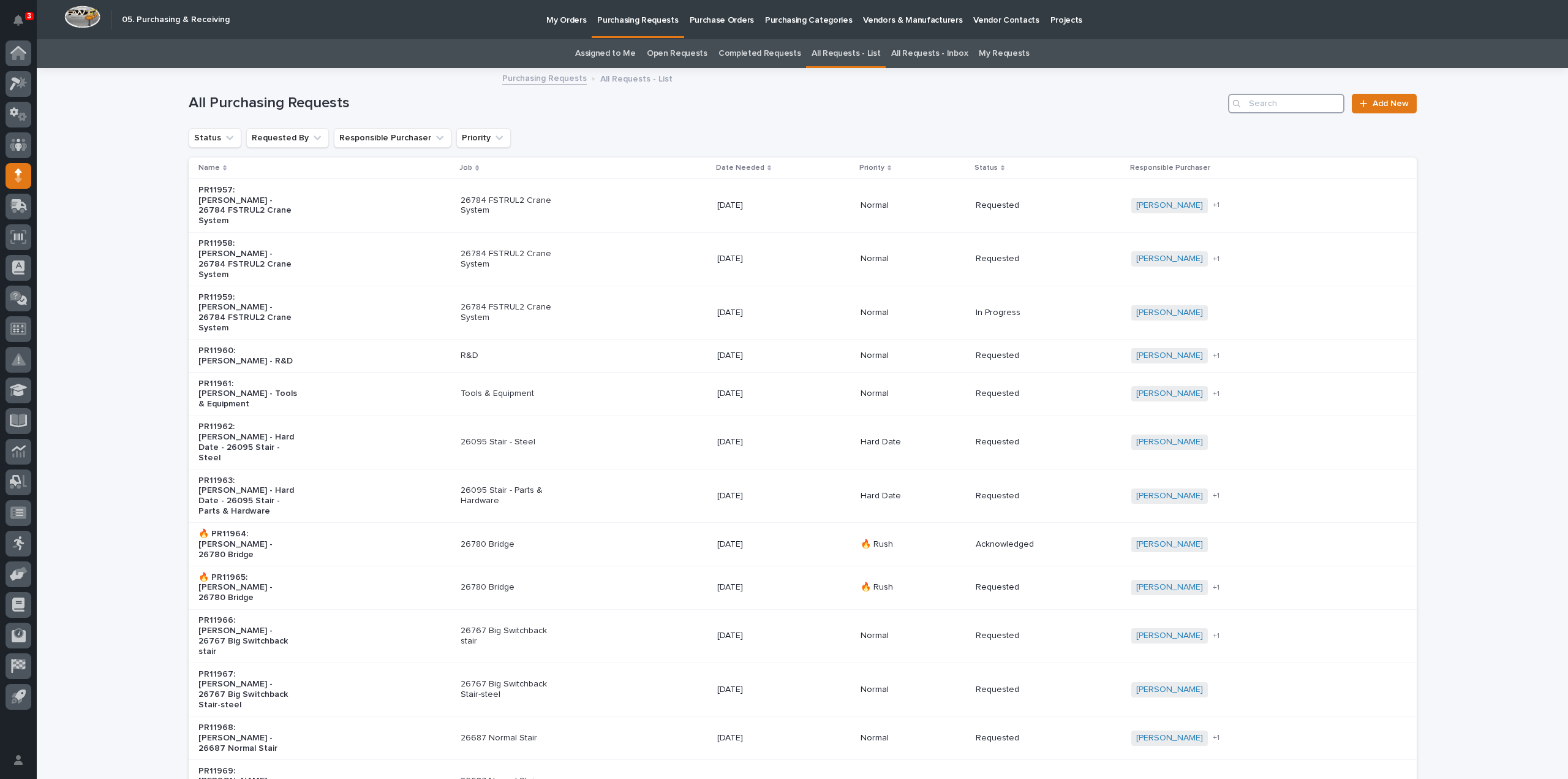
click at [1250, 104] on input "Search" at bounding box center [1286, 104] width 116 height 20
type input "25144"
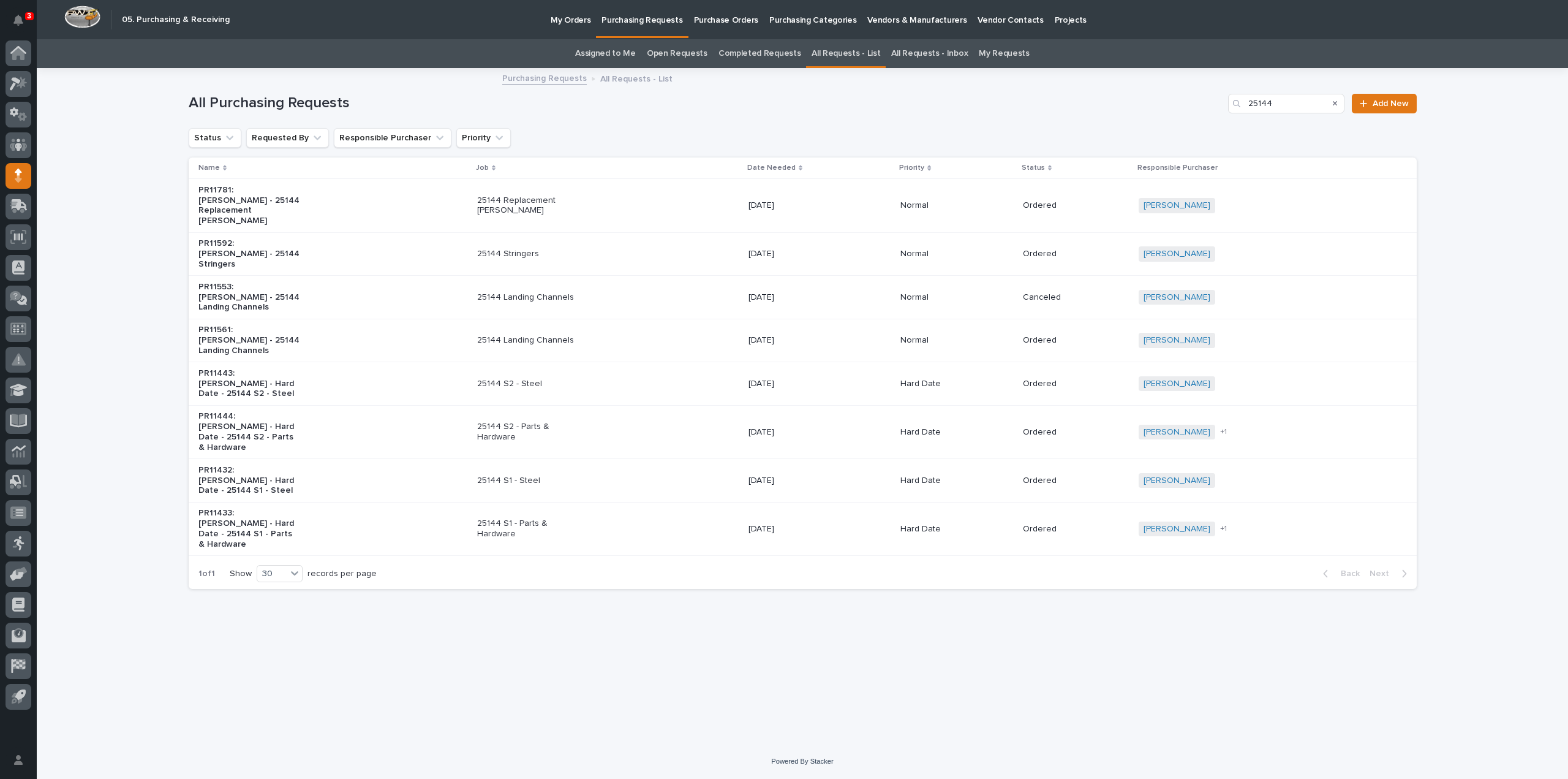
click at [518, 422] on p "25144 S2 - Parts & Hardware" at bounding box center [528, 432] width 102 height 21
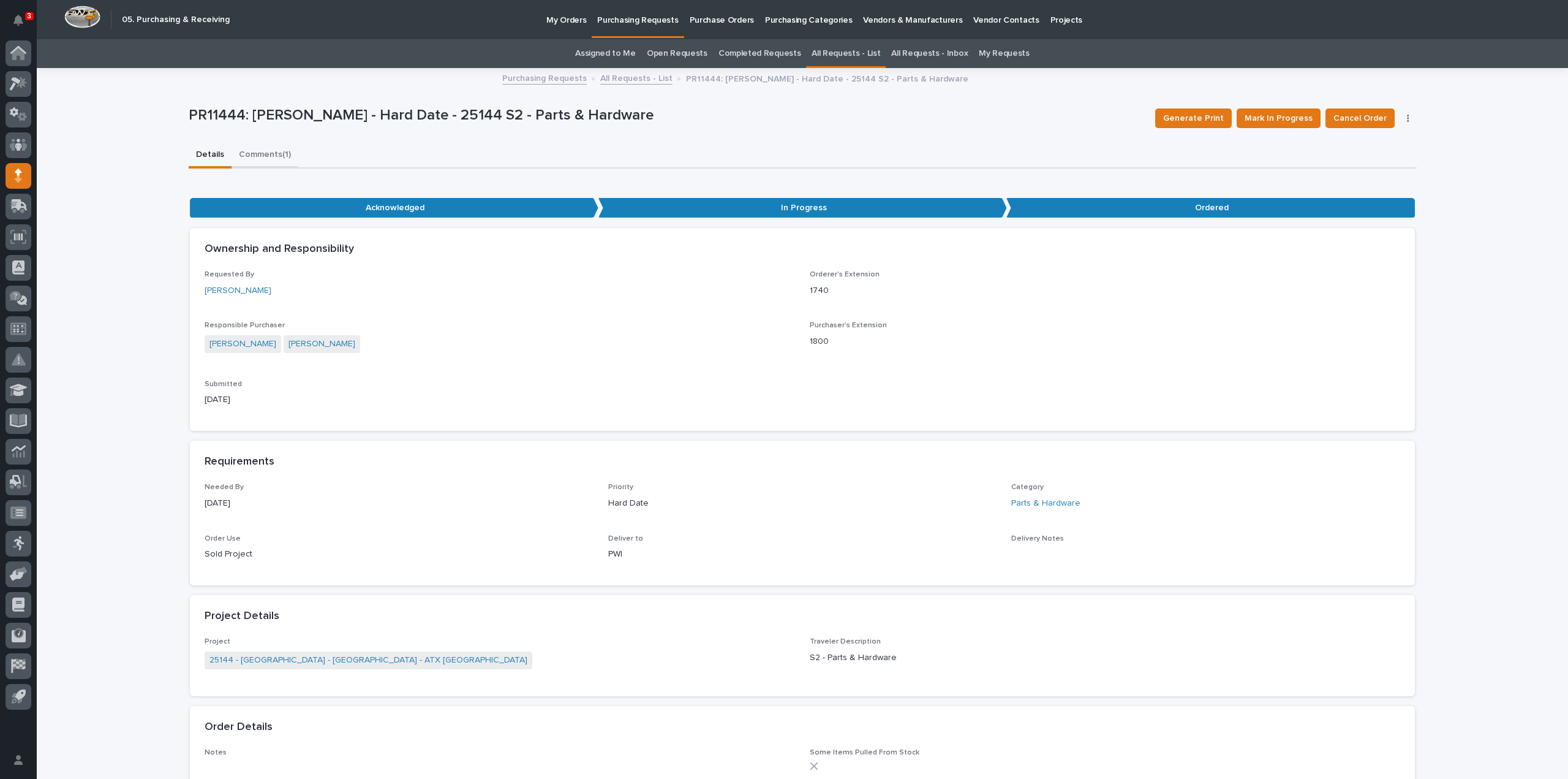
click at [265, 157] on button "Comments (1)" at bounding box center [265, 156] width 67 height 26
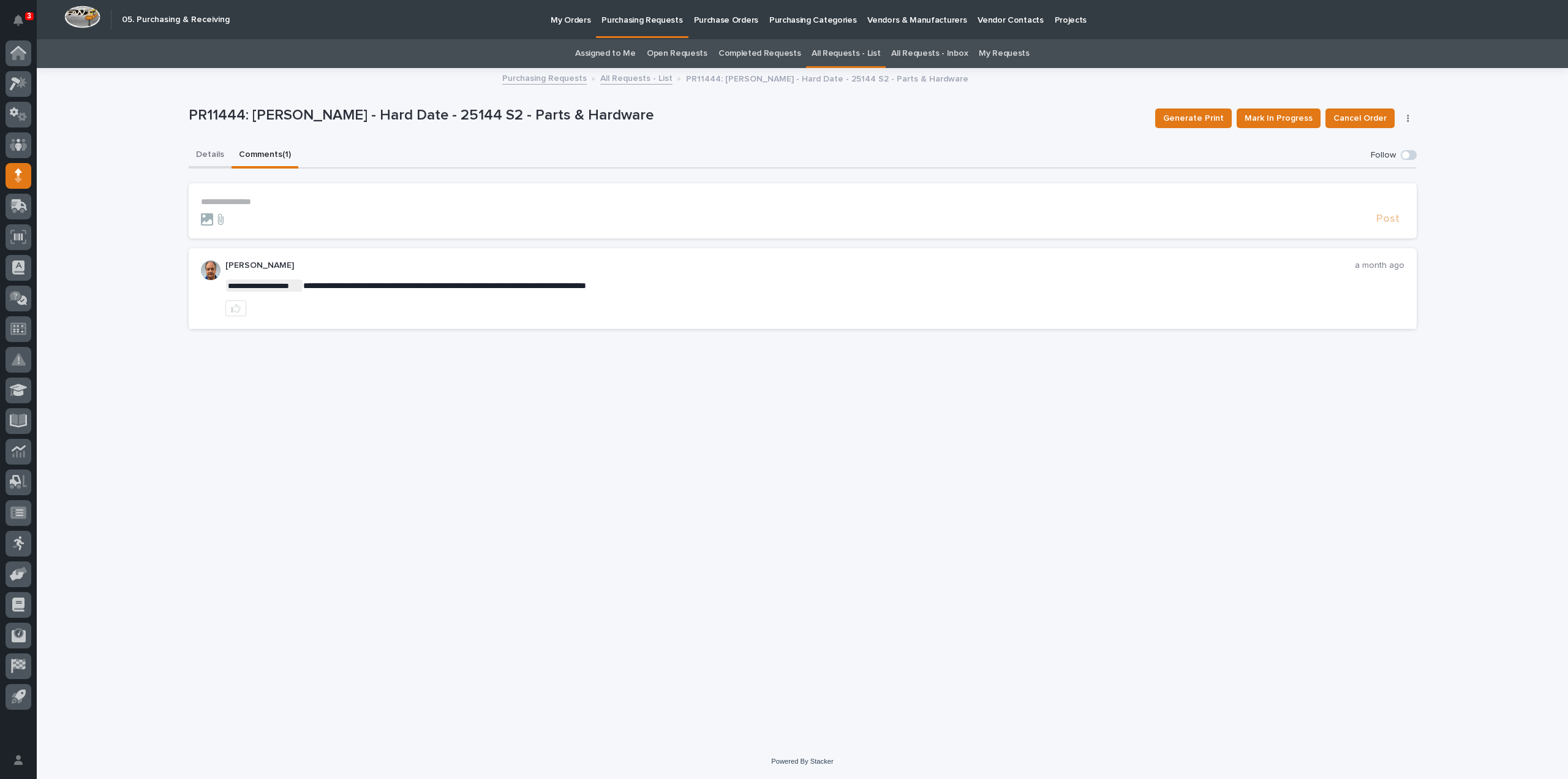
click at [209, 157] on button "Details" at bounding box center [210, 156] width 43 height 26
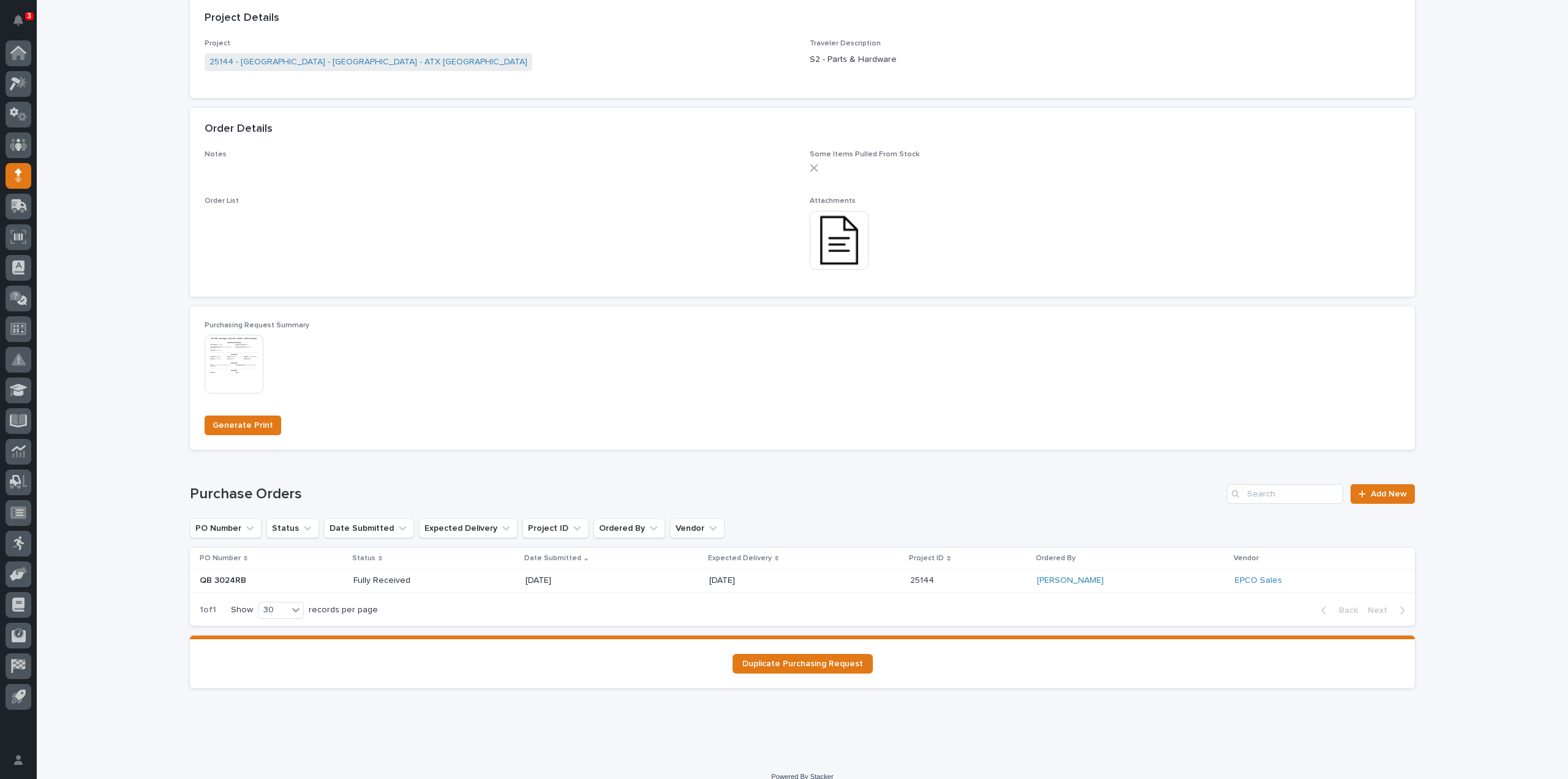
scroll to position [613, 0]
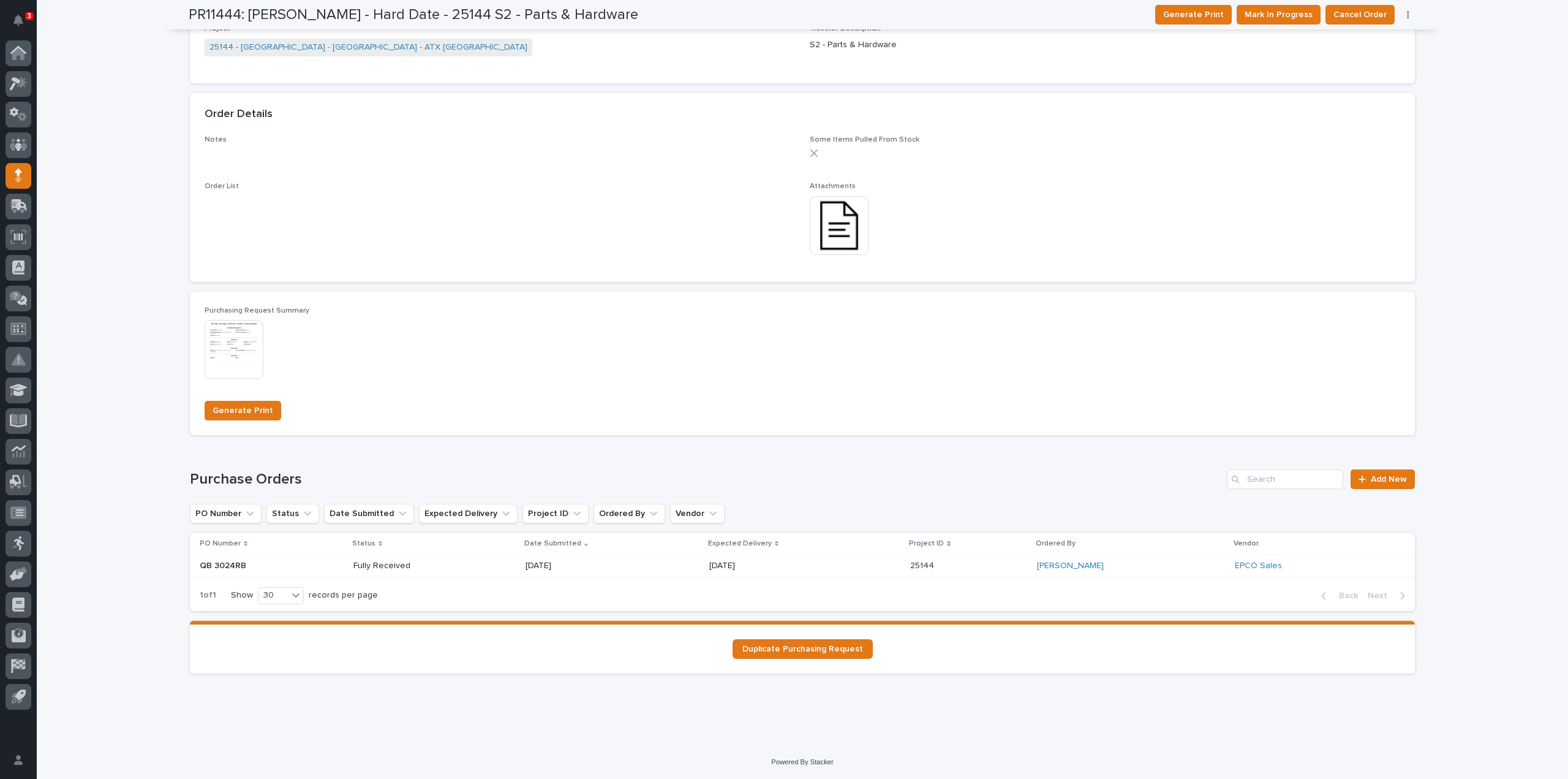
click at [391, 568] on p "Fully Received" at bounding box center [397, 566] width 88 height 10
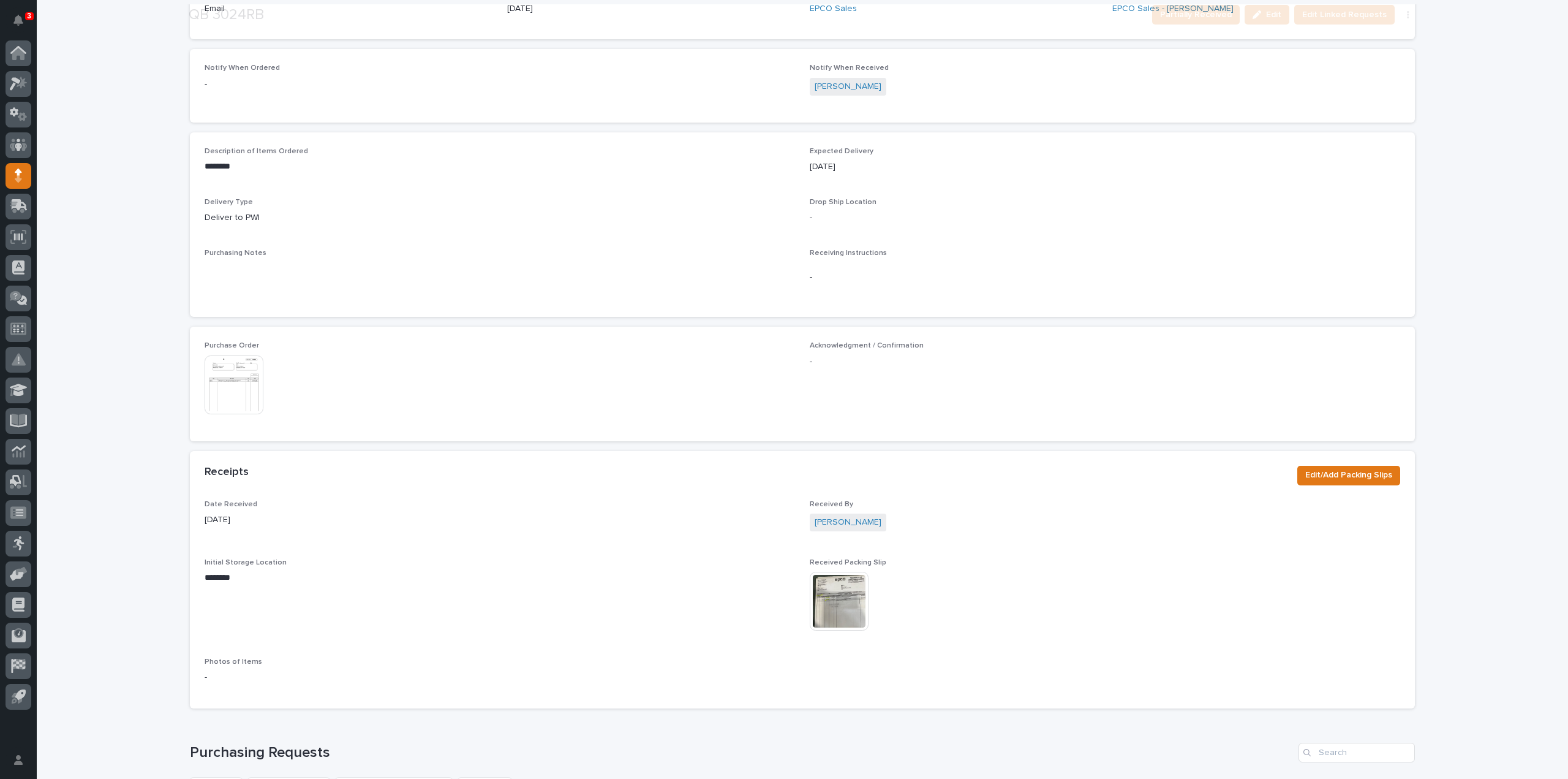
scroll to position [368, 0]
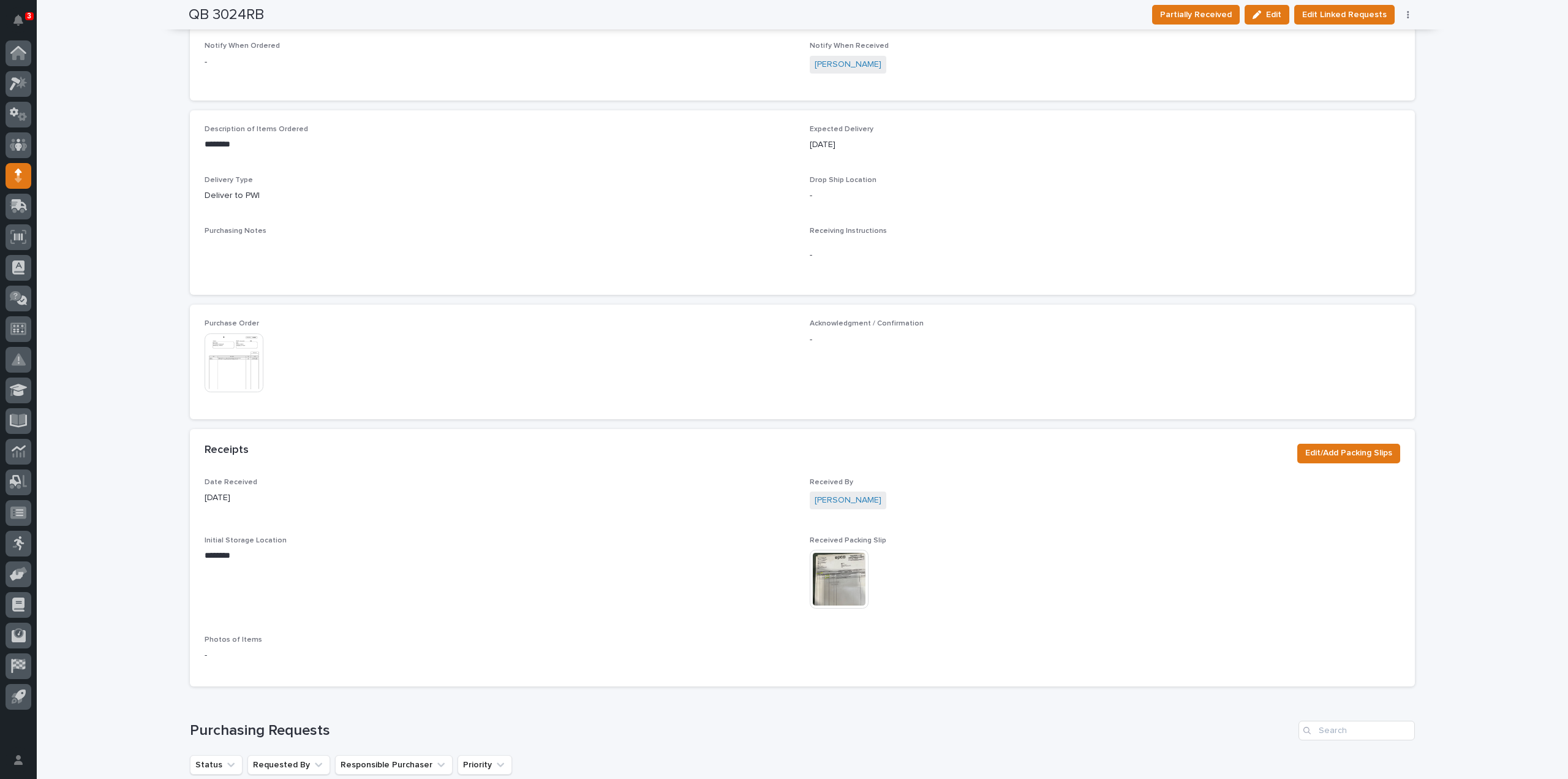
click at [827, 567] on img at bounding box center [839, 579] width 59 height 59
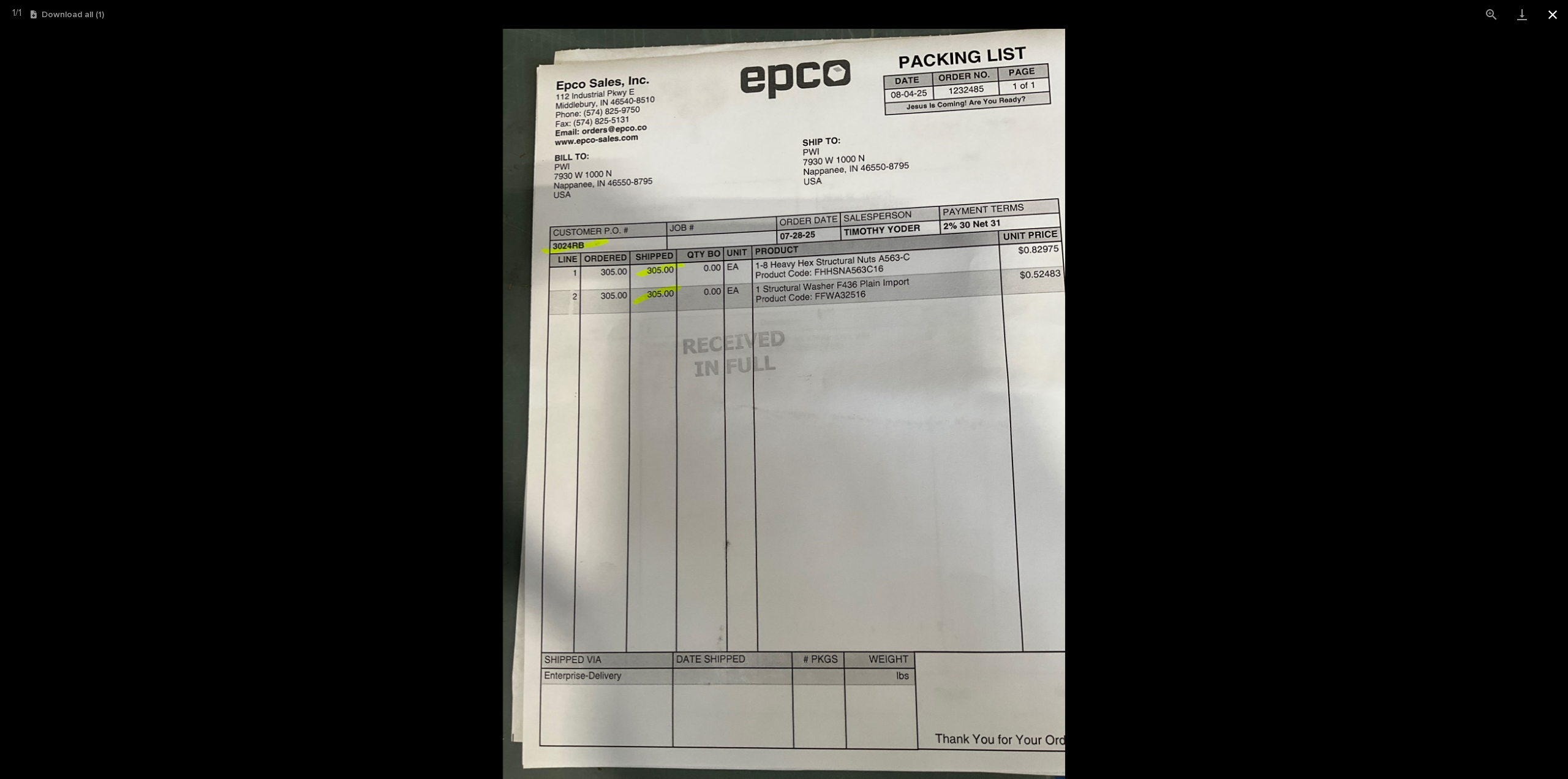
click at [1554, 16] on button "Close gallery" at bounding box center [1552, 14] width 31 height 29
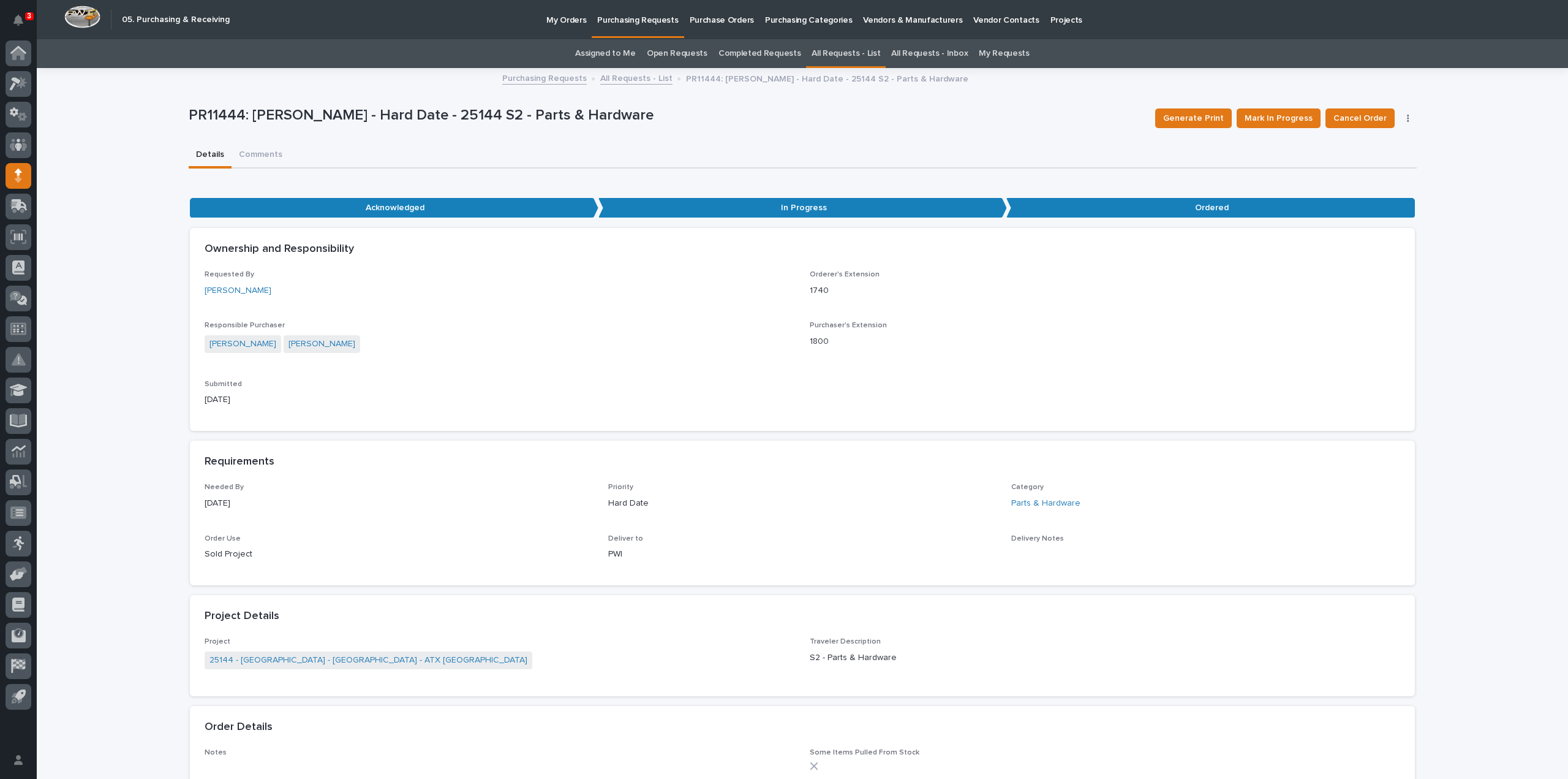
scroll to position [39, 0]
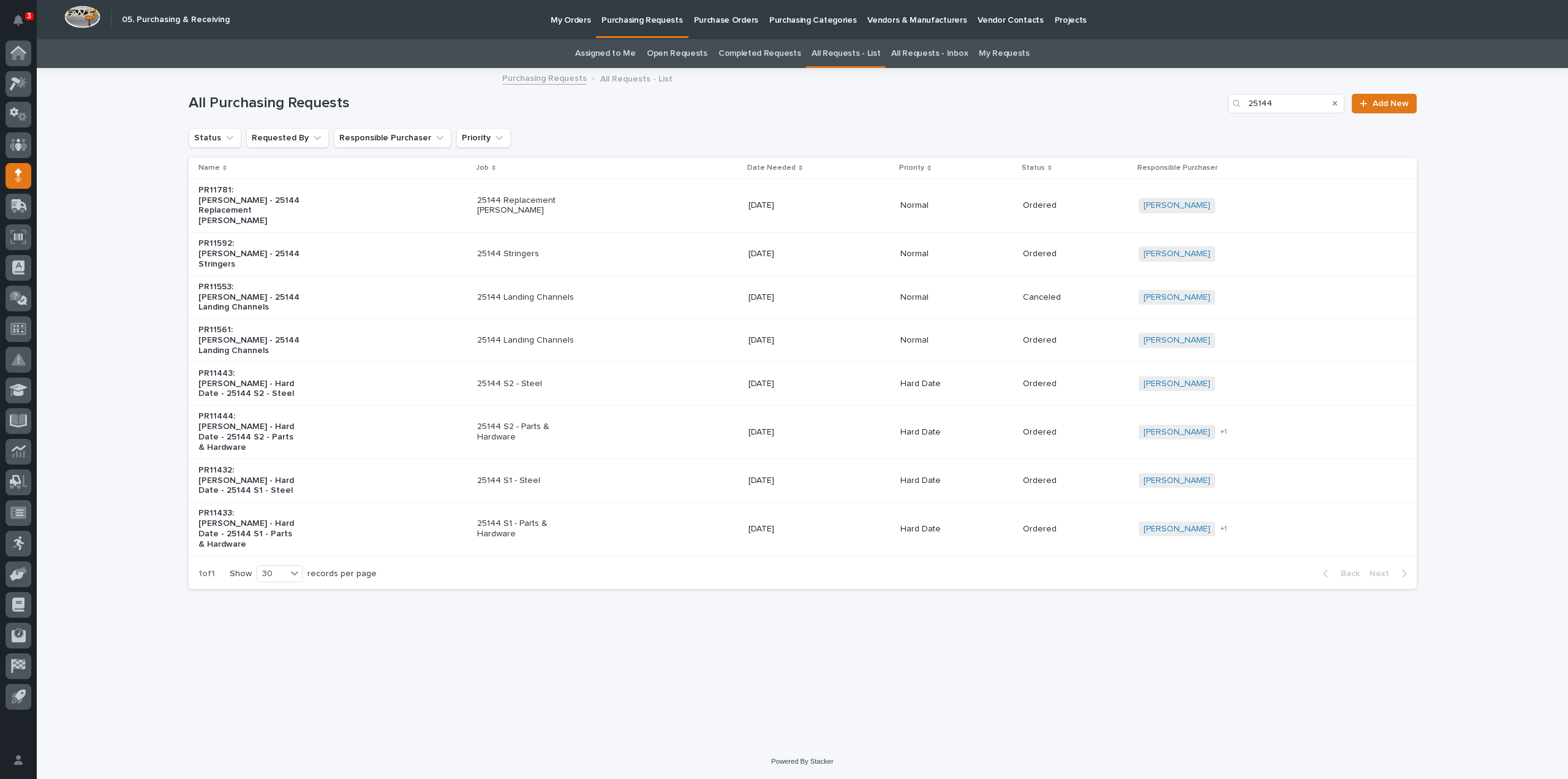
click at [516, 518] on p "25144 S1 - Parts & Hardware" at bounding box center [528, 528] width 102 height 21
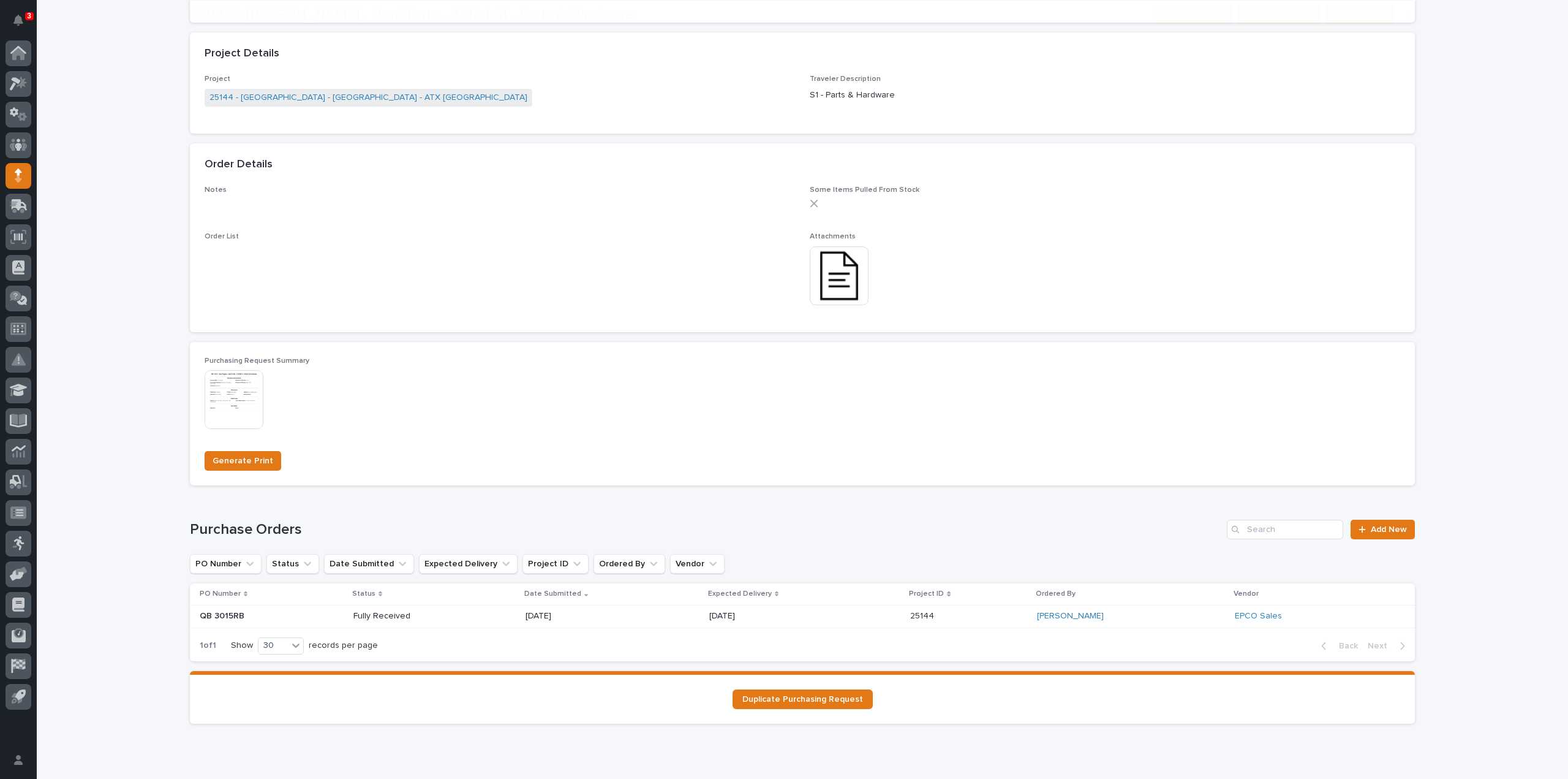
scroll to position [613, 0]
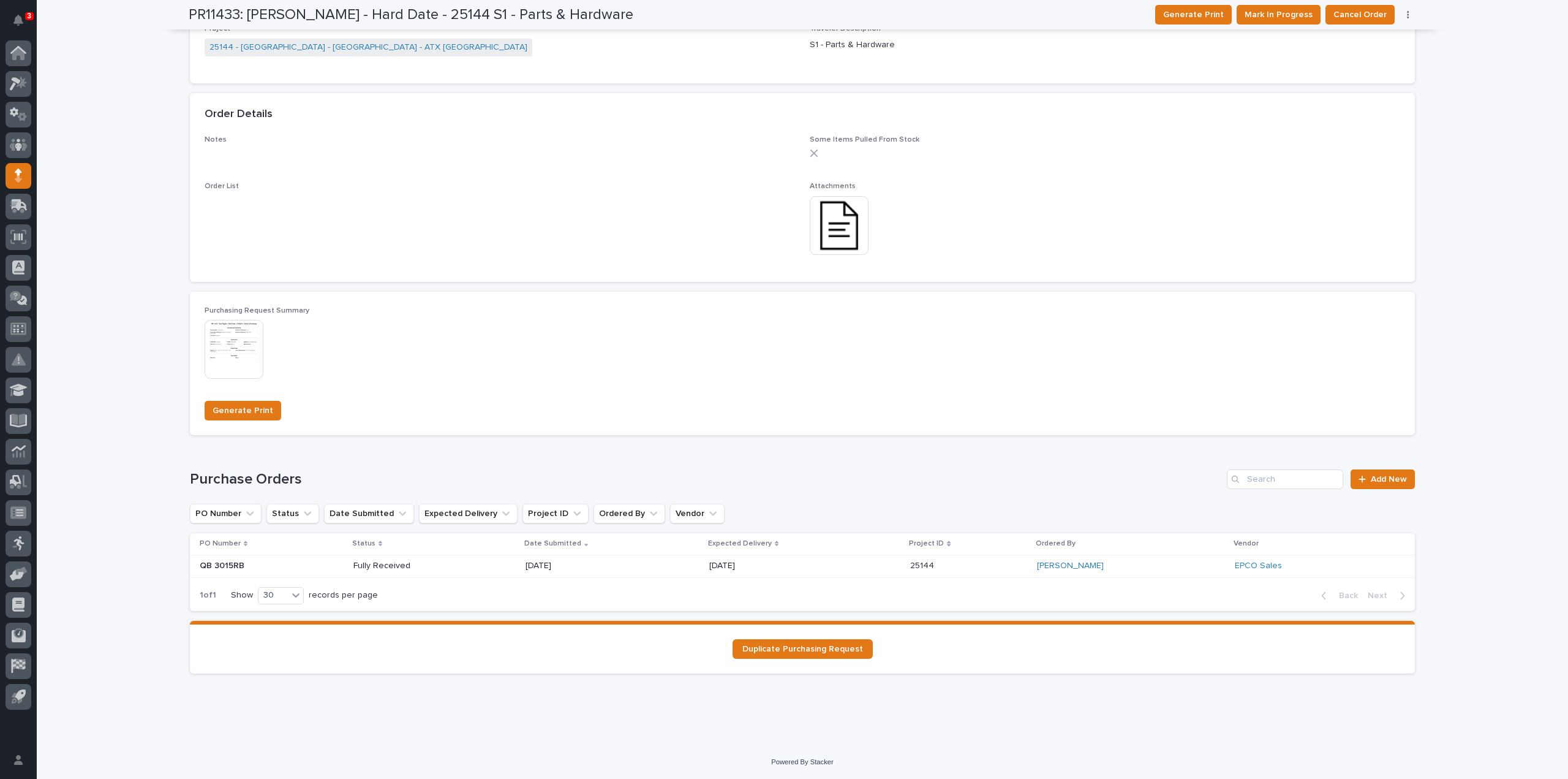
click at [402, 567] on p "Fully Received" at bounding box center [397, 566] width 88 height 10
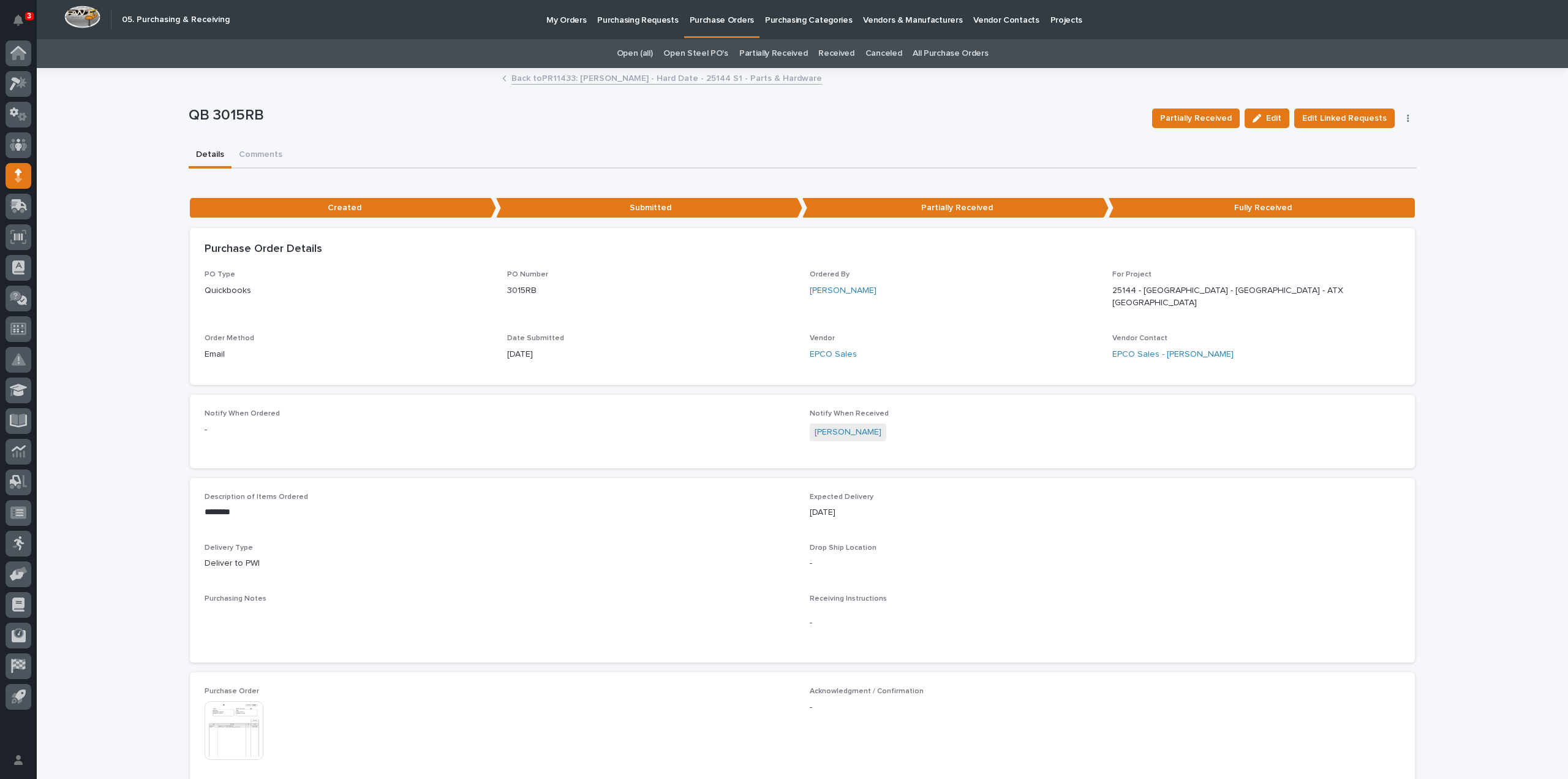
scroll to position [564, 0]
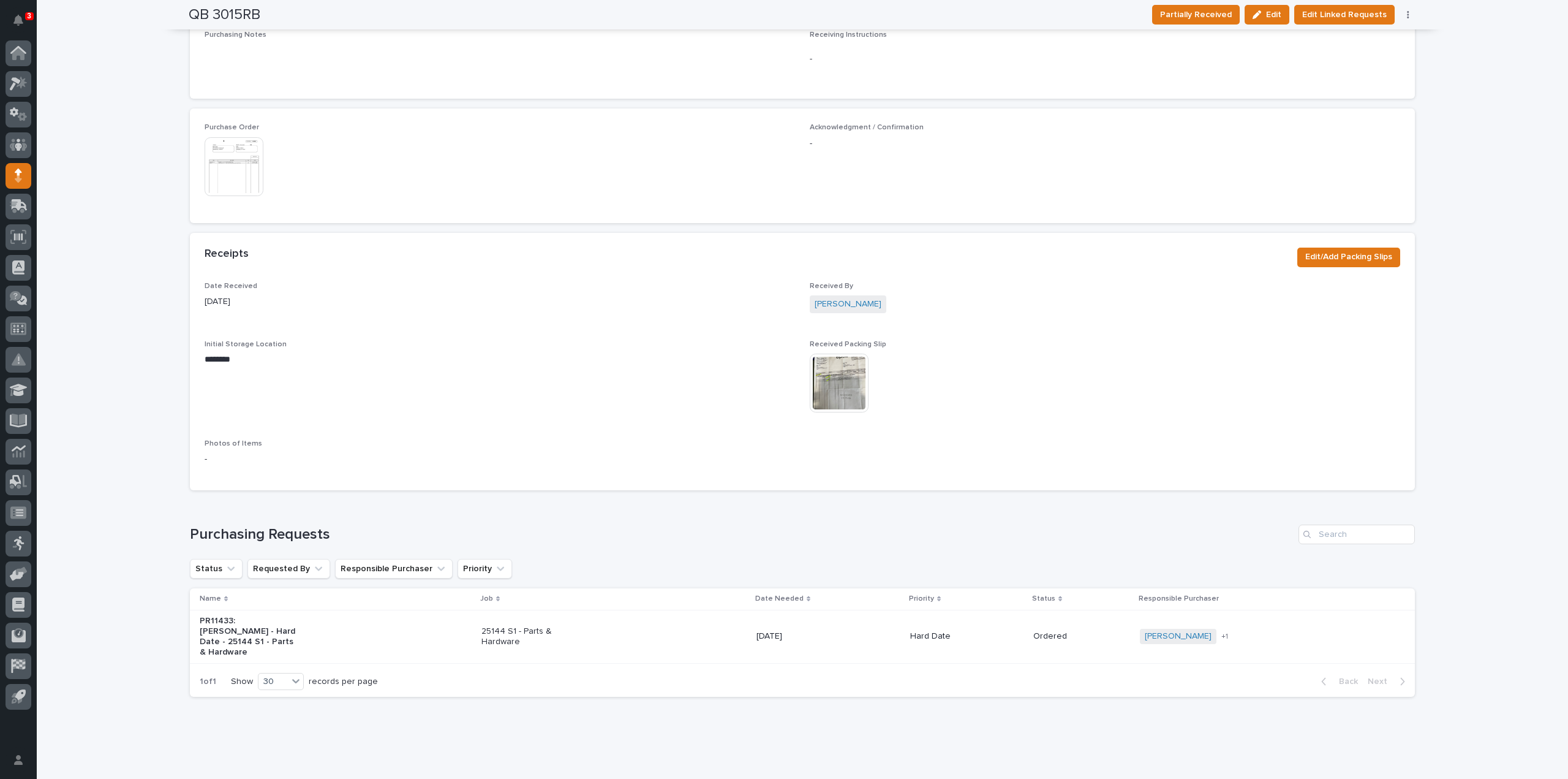
click at [831, 383] on img at bounding box center [839, 383] width 59 height 59
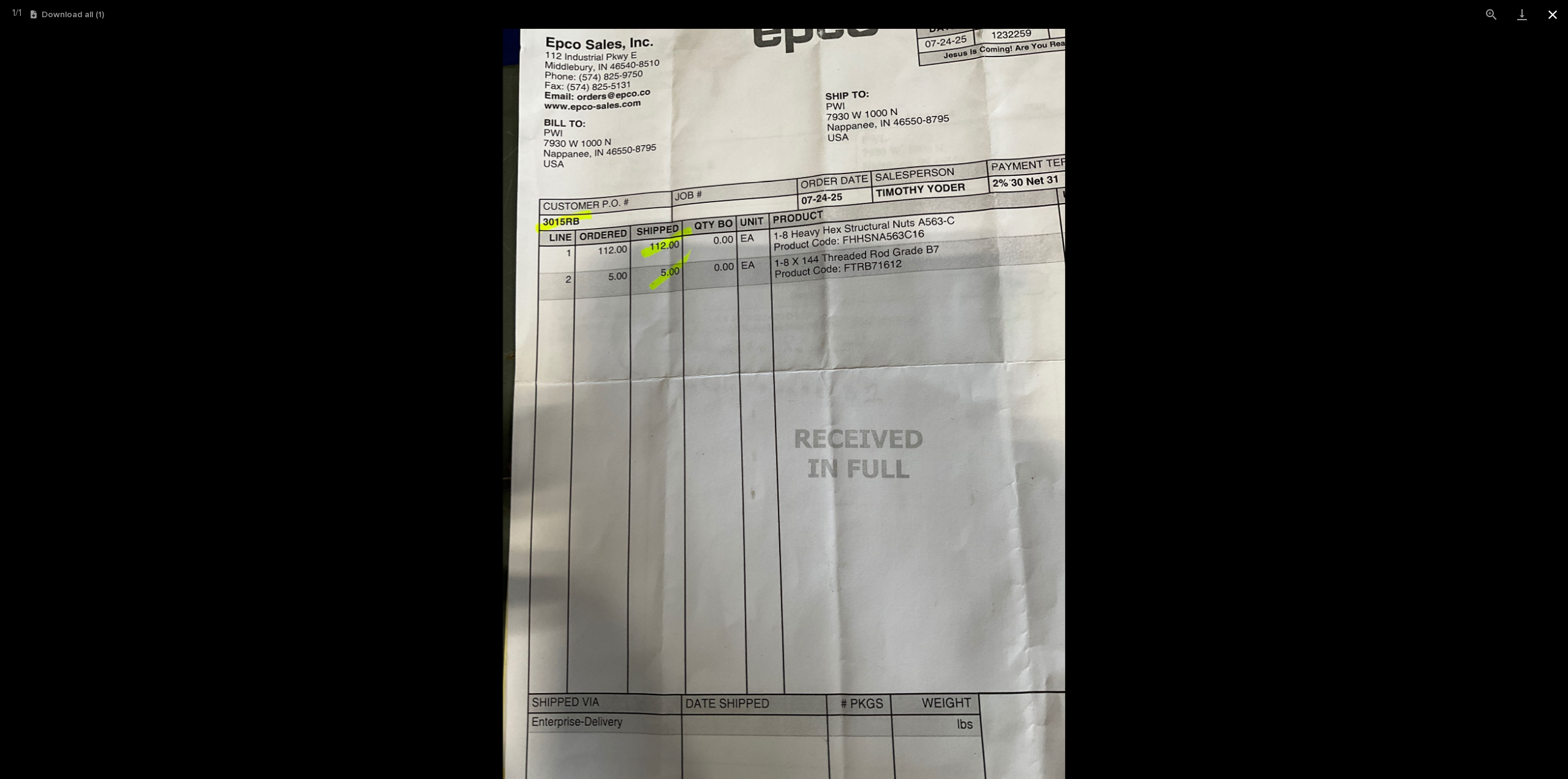
click at [1551, 15] on button "Close gallery" at bounding box center [1552, 14] width 31 height 29
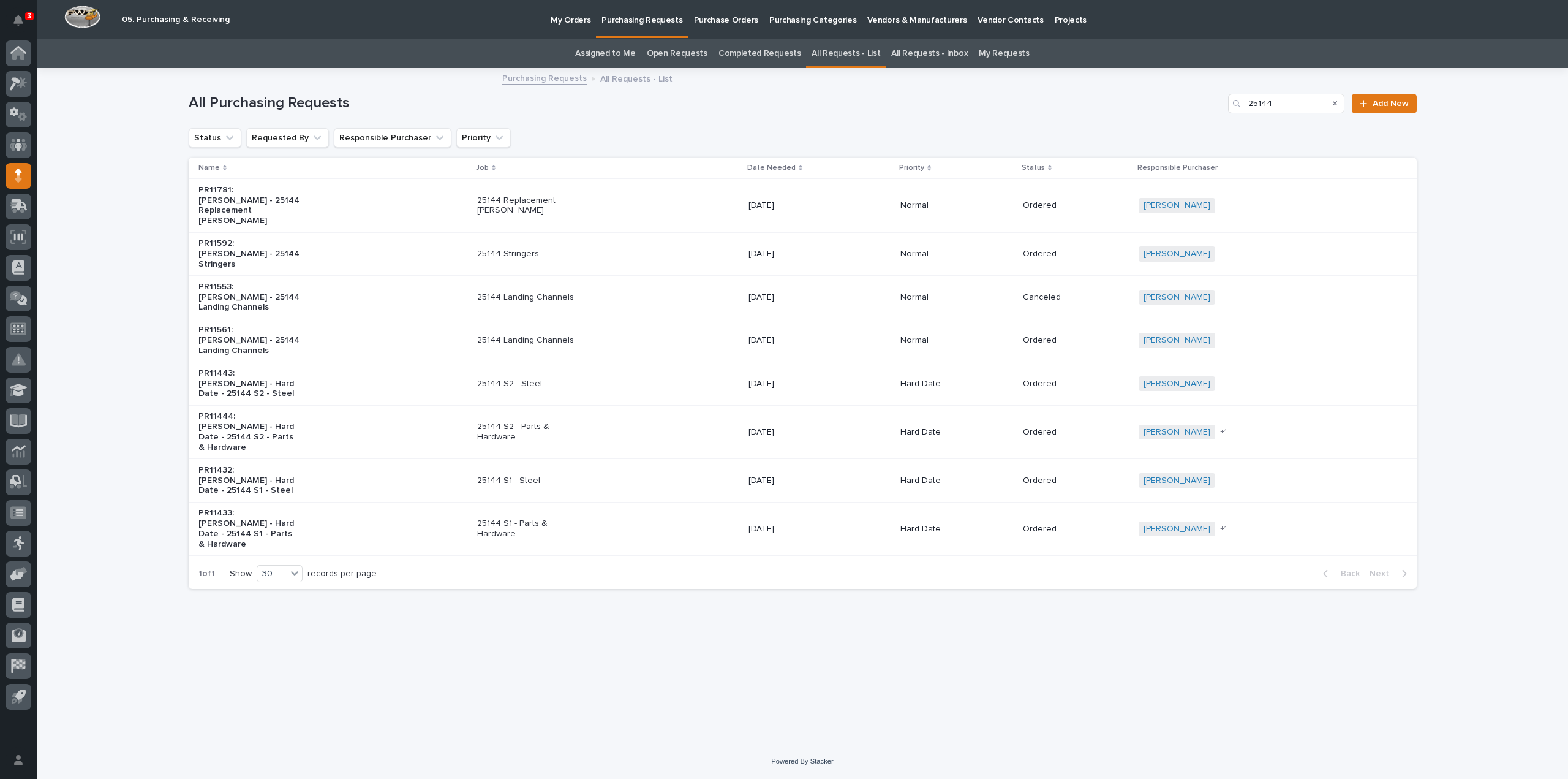
click at [789, 427] on p "07/28/2025" at bounding box center [800, 432] width 102 height 10
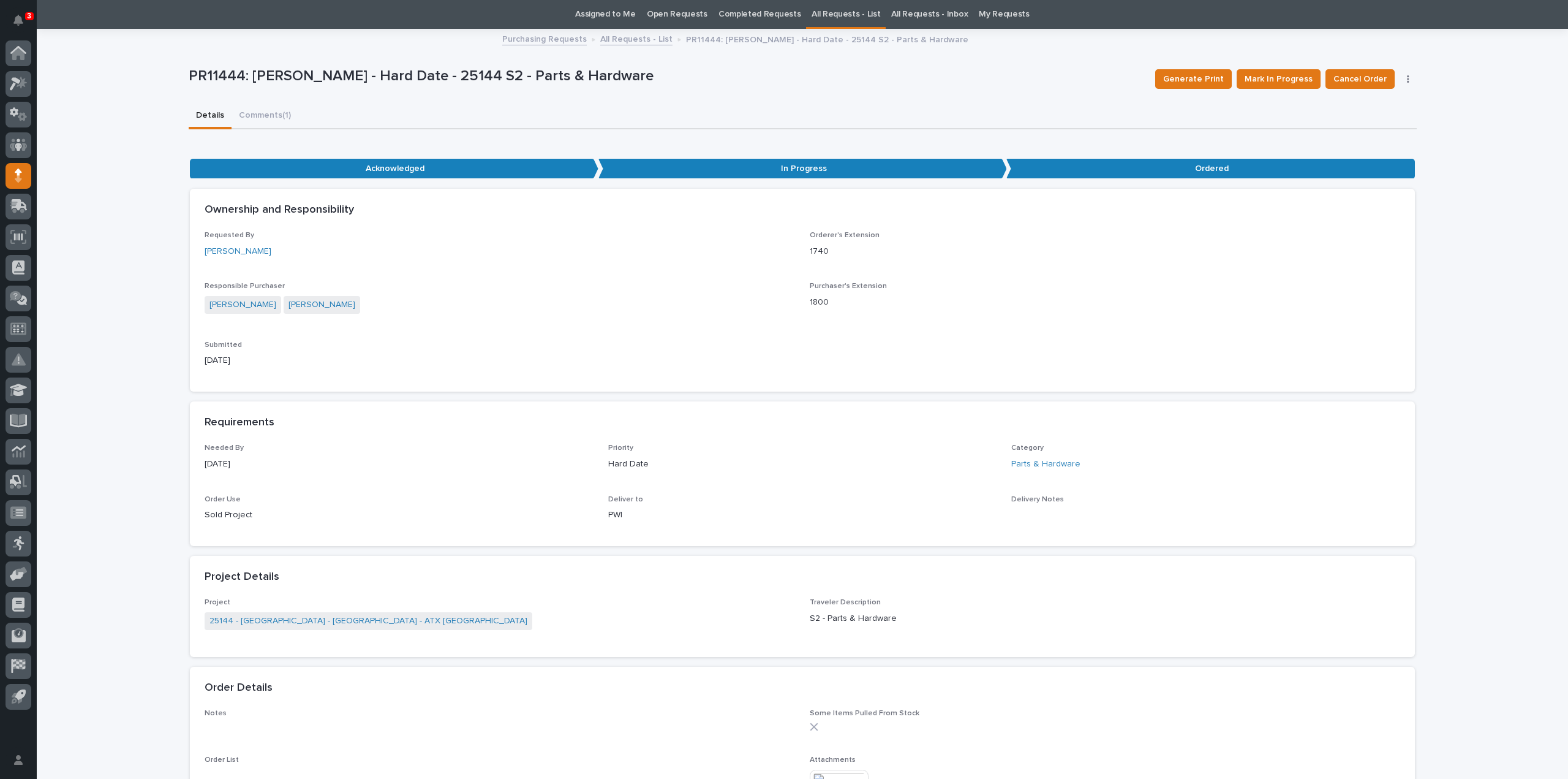
scroll to position [613, 0]
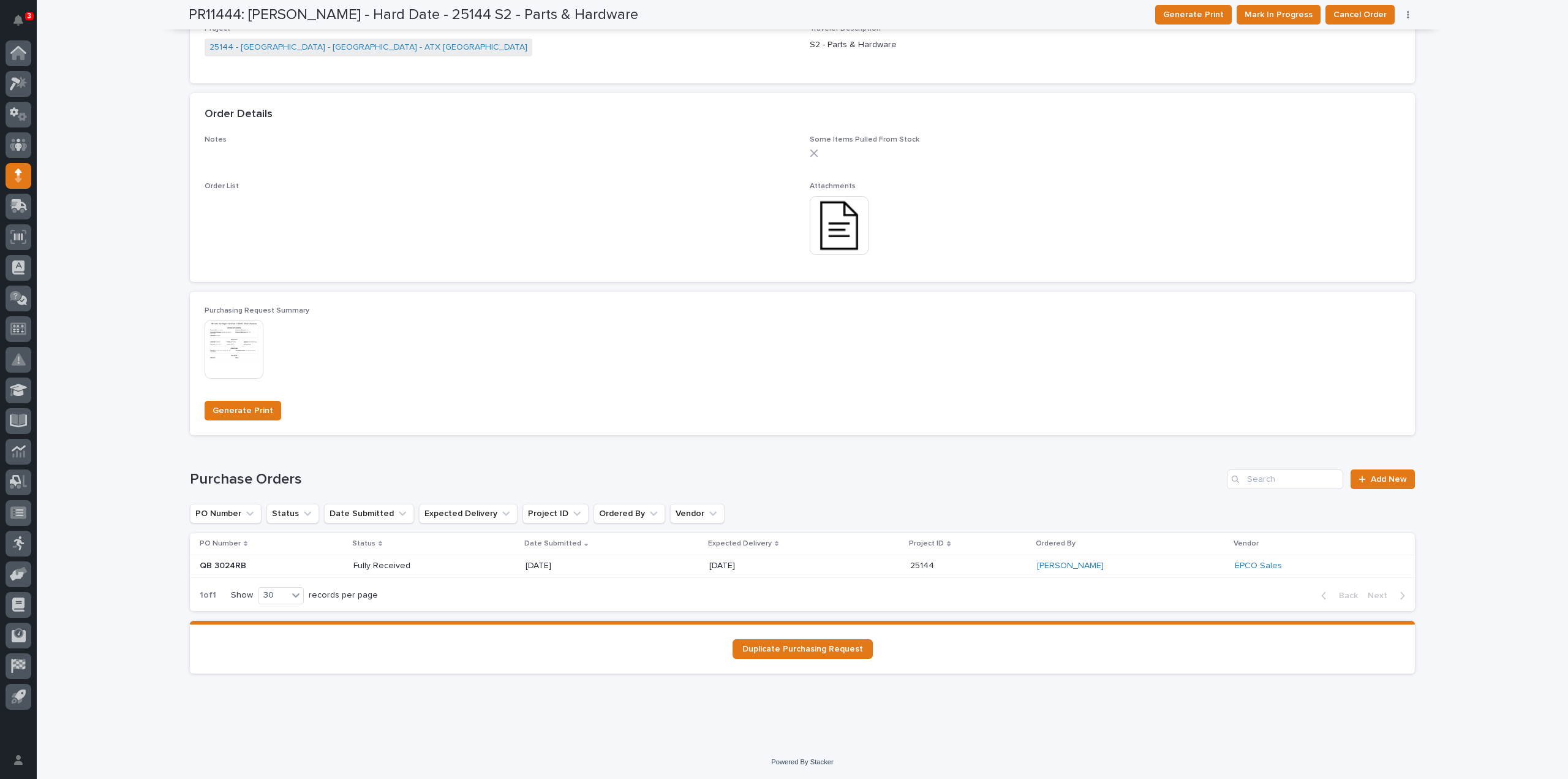
click at [544, 568] on p "07/28/2025" at bounding box center [569, 566] width 88 height 10
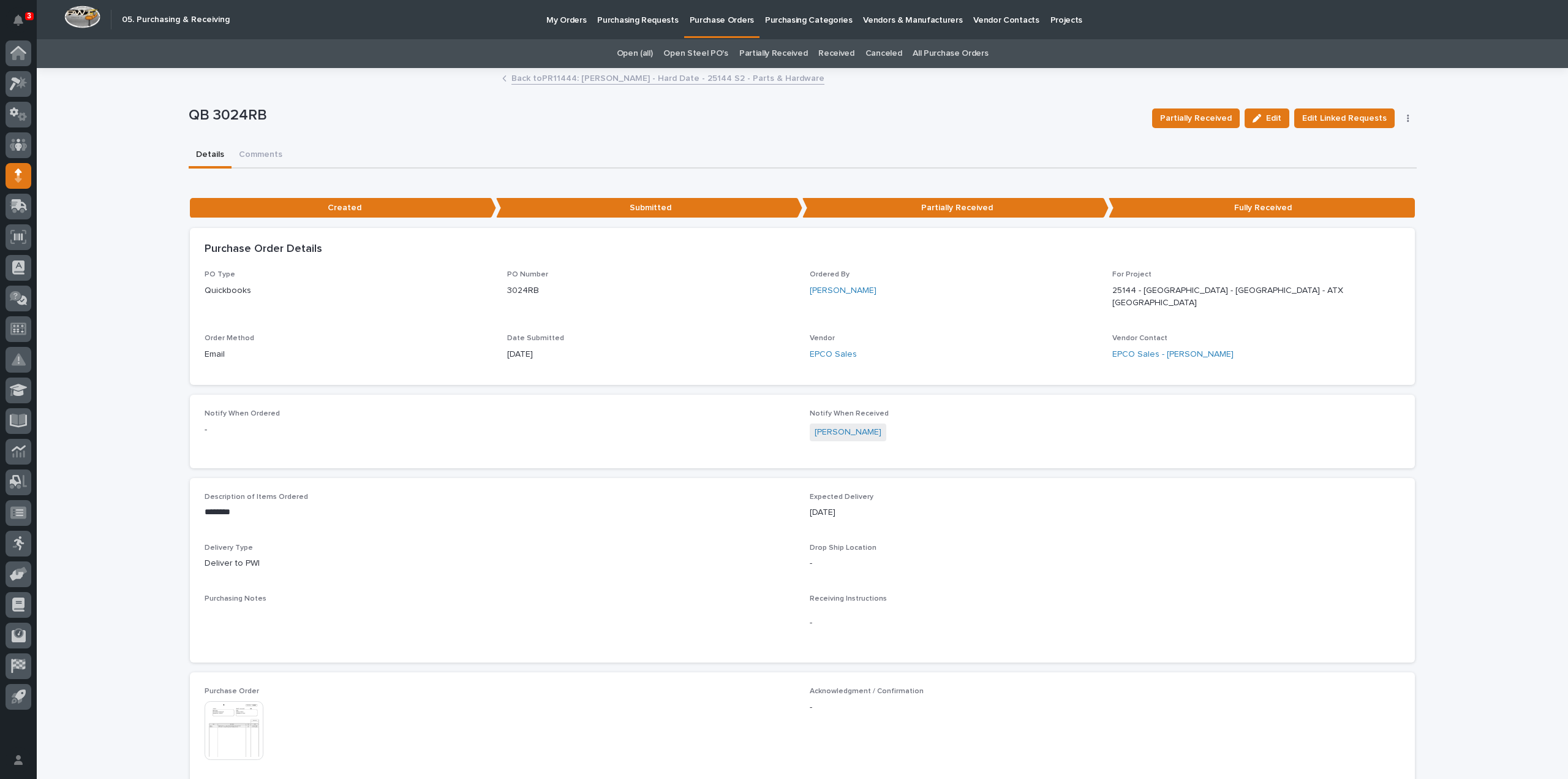
scroll to position [490, 0]
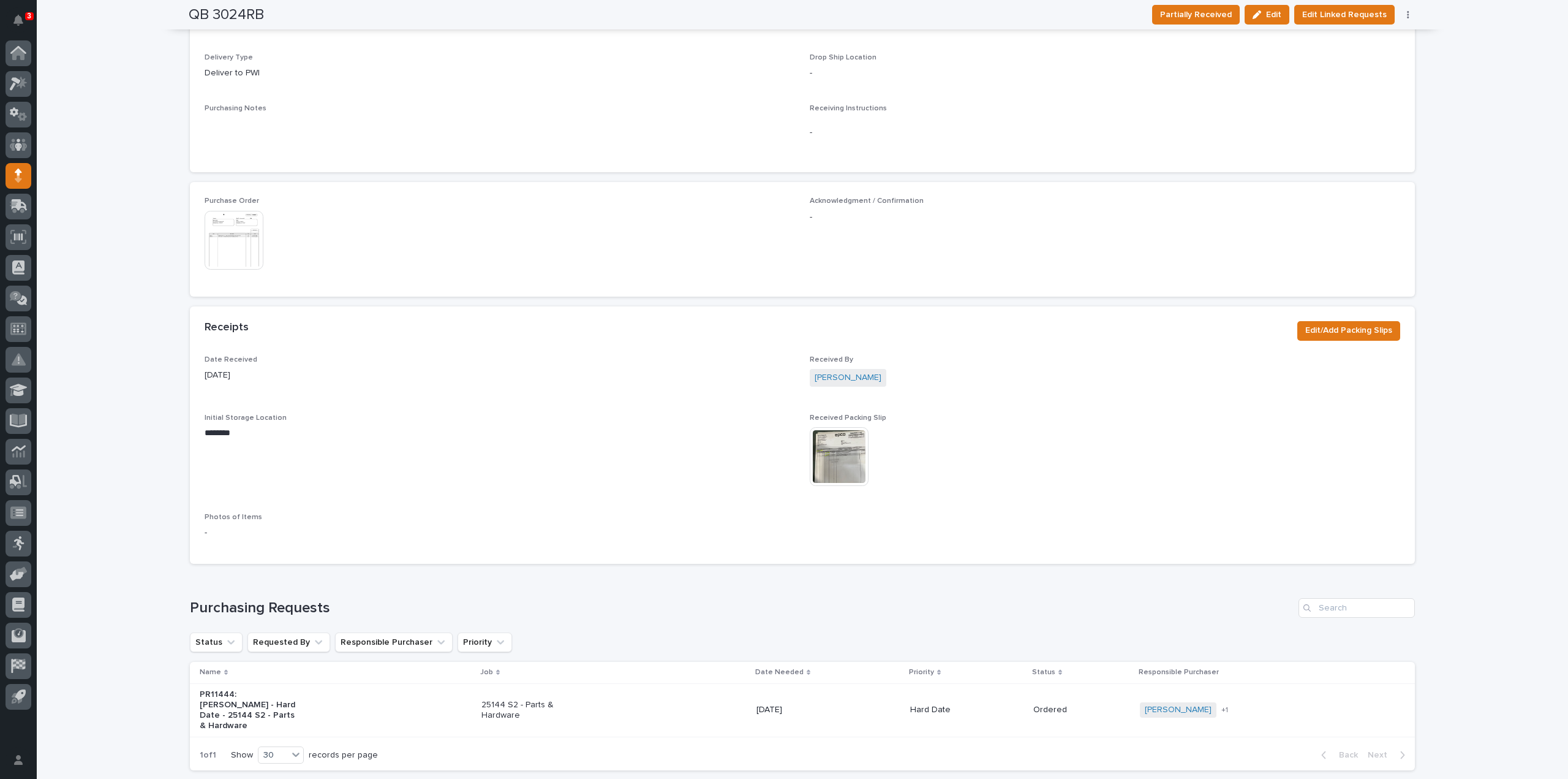
click at [852, 453] on img at bounding box center [839, 456] width 59 height 59
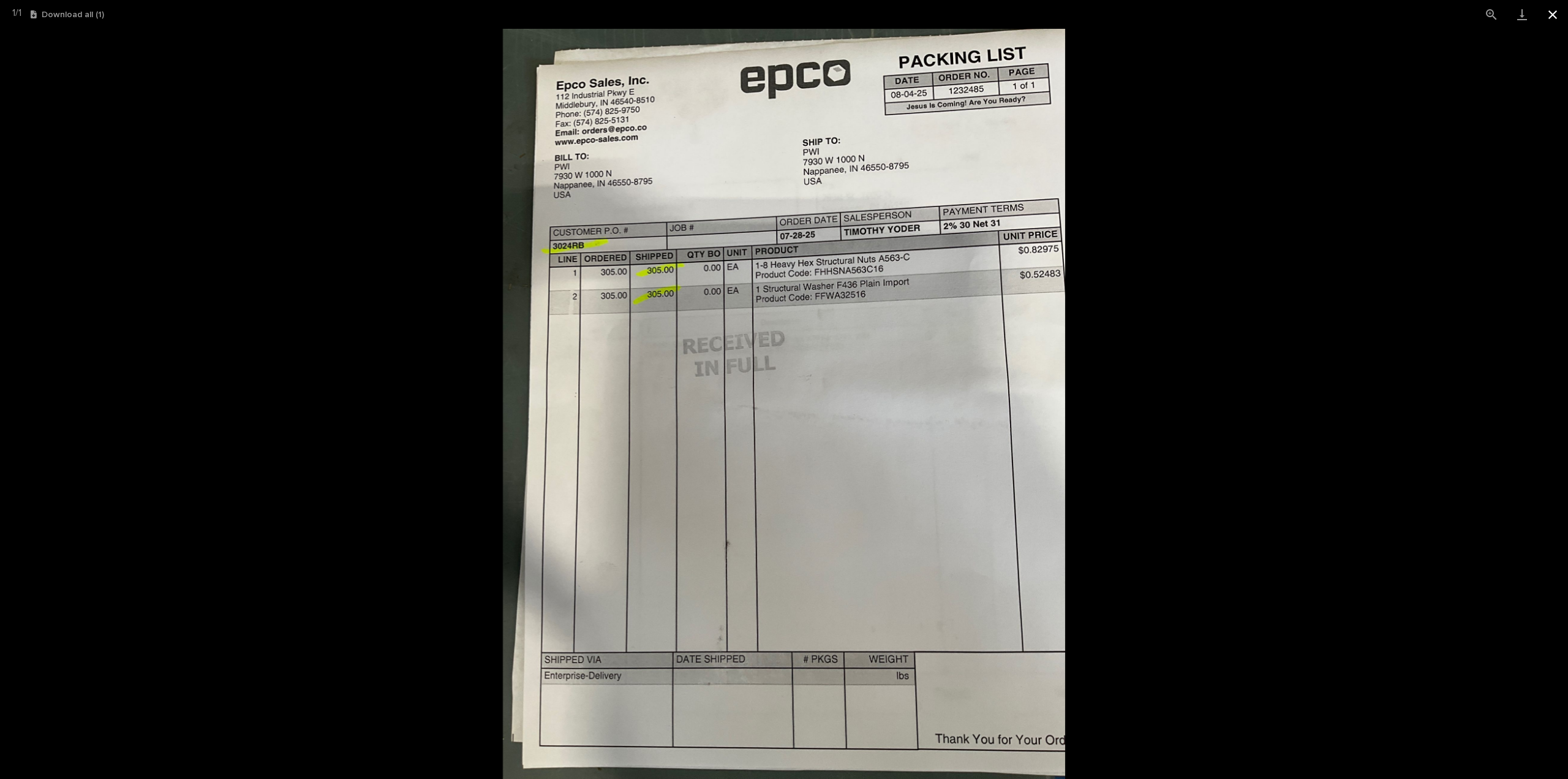
click at [1554, 18] on button "Close gallery" at bounding box center [1552, 14] width 31 height 29
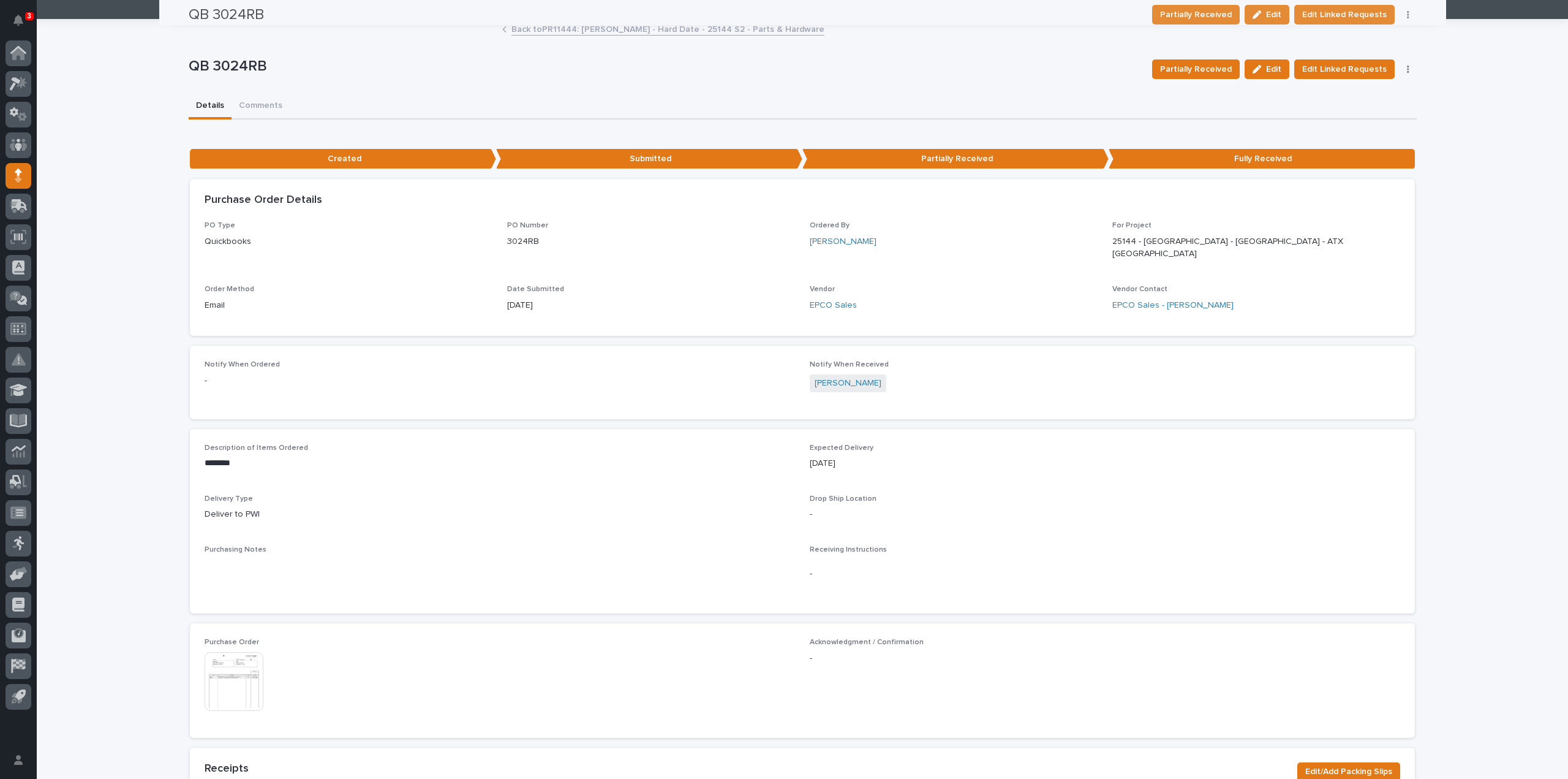
scroll to position [0, 0]
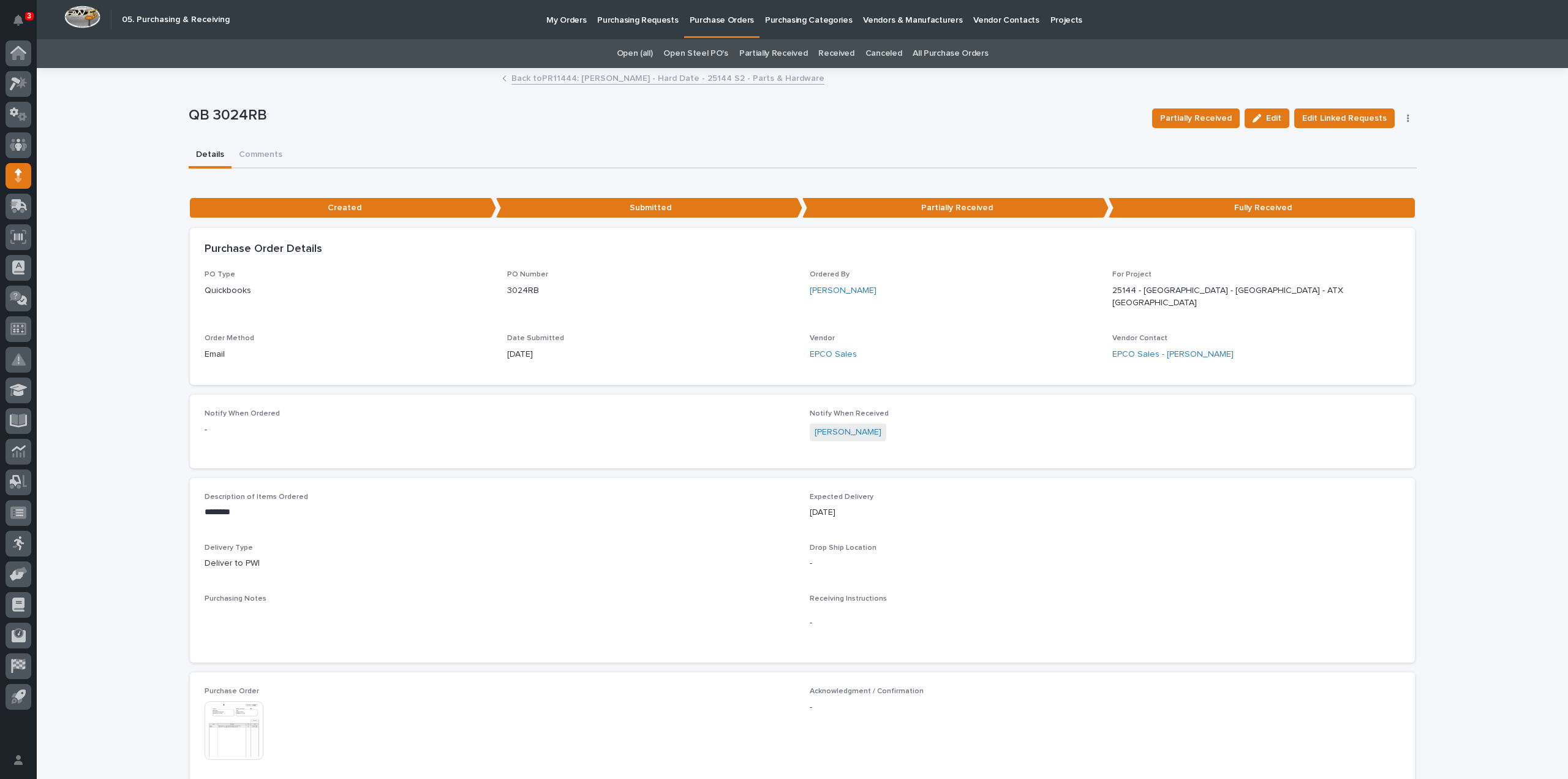
click at [631, 21] on p "Purchasing Requests" at bounding box center [638, 13] width 81 height 26
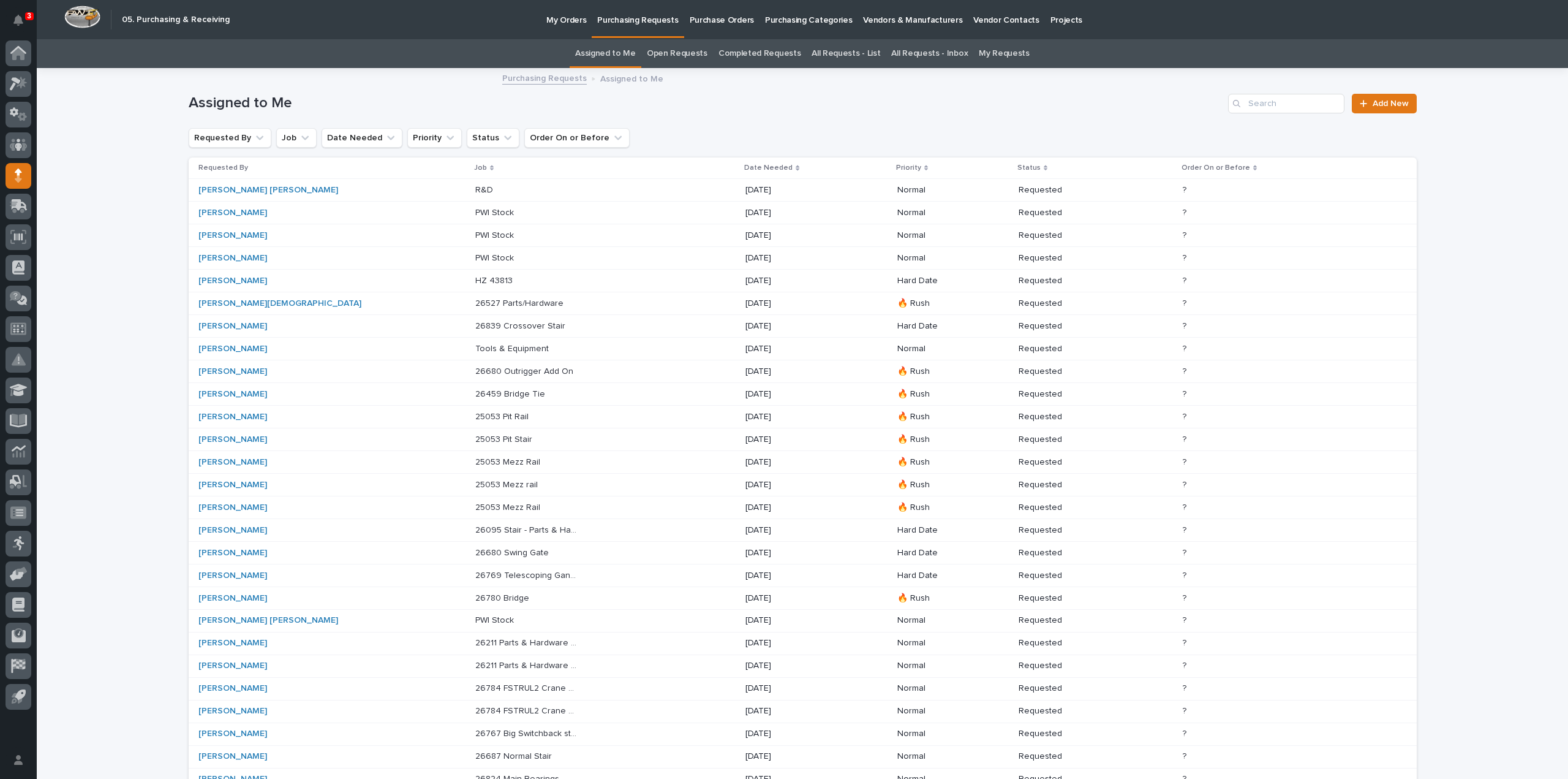
click at [475, 300] on p "26527 Parts/Hardware" at bounding box center [520, 302] width 91 height 13
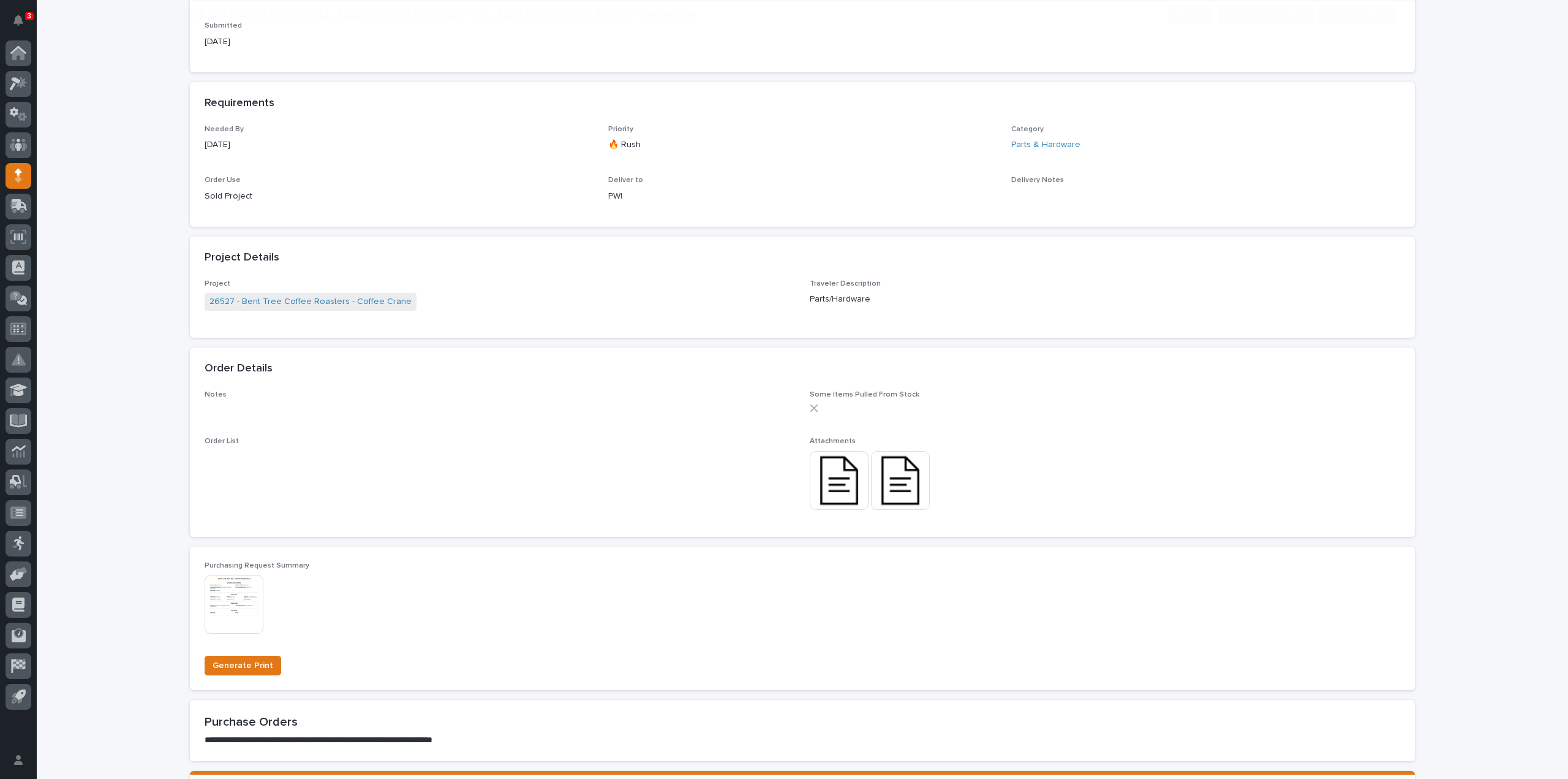
scroll to position [490, 0]
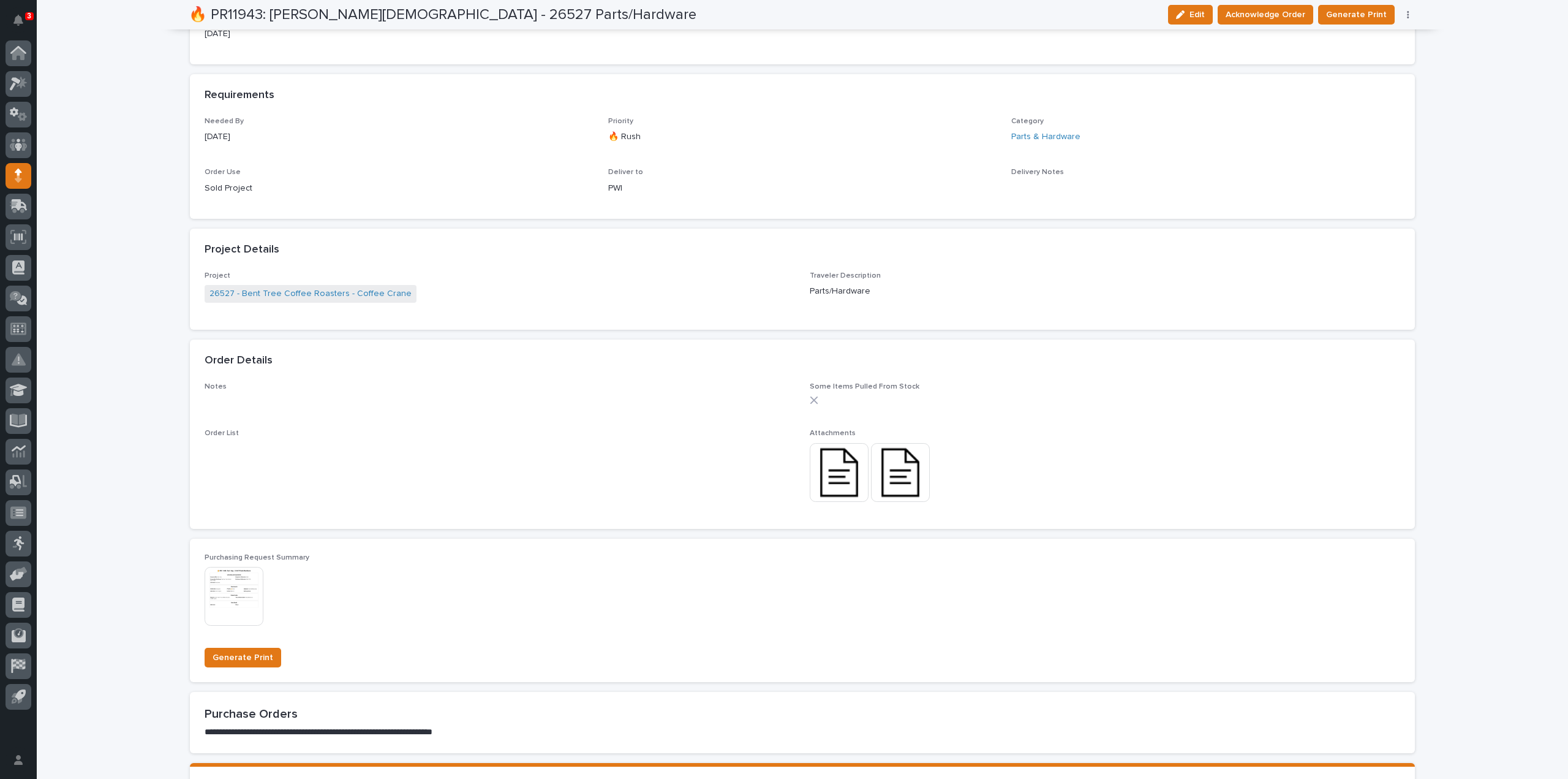
click at [830, 480] on img at bounding box center [839, 473] width 59 height 59
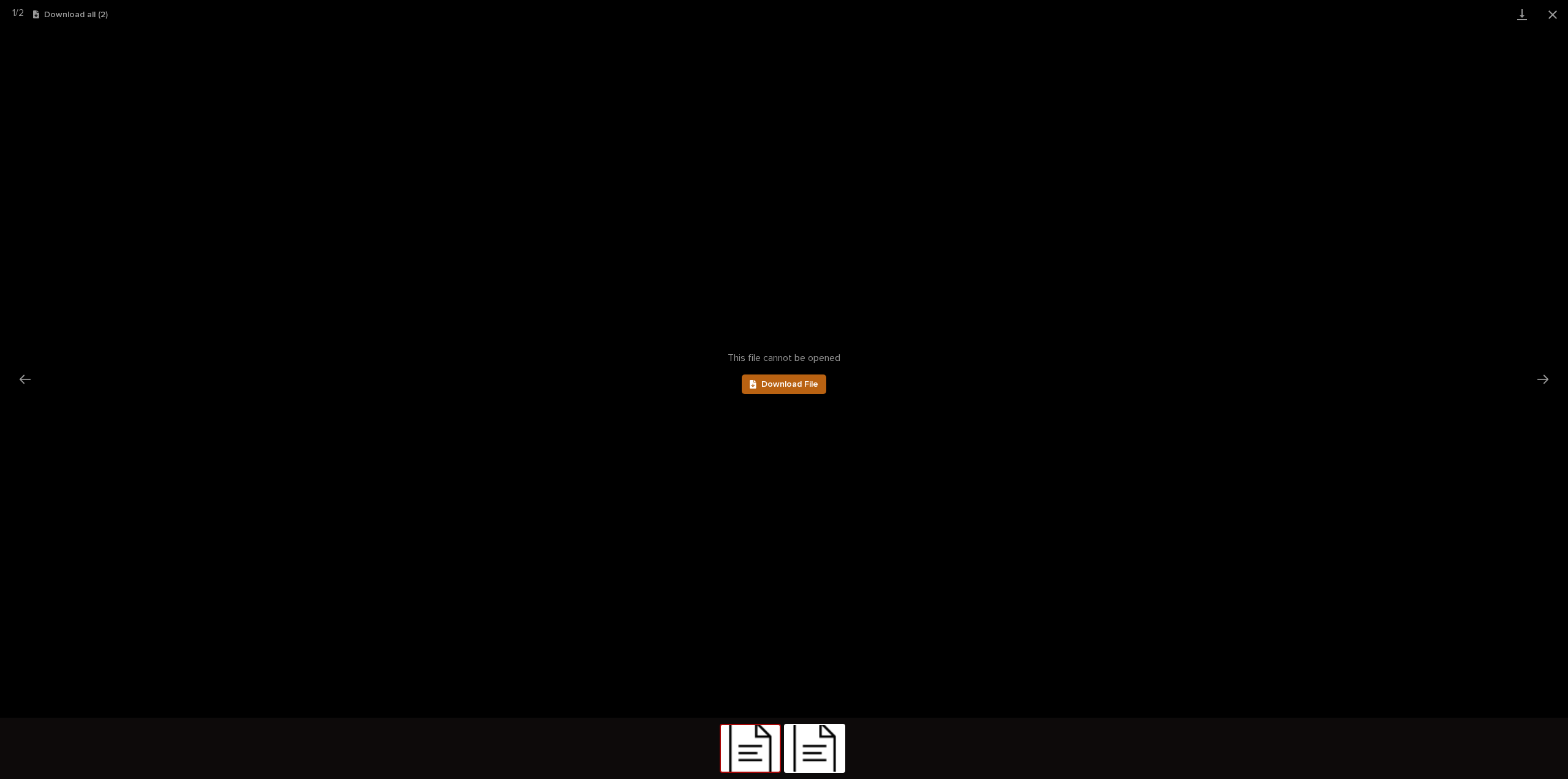
click at [790, 385] on span "Download File" at bounding box center [790, 384] width 57 height 9
click at [806, 751] on img at bounding box center [815, 748] width 59 height 46
click at [763, 389] on link "Download File" at bounding box center [784, 384] width 84 height 20
click at [810, 386] on span "Download File" at bounding box center [790, 384] width 57 height 9
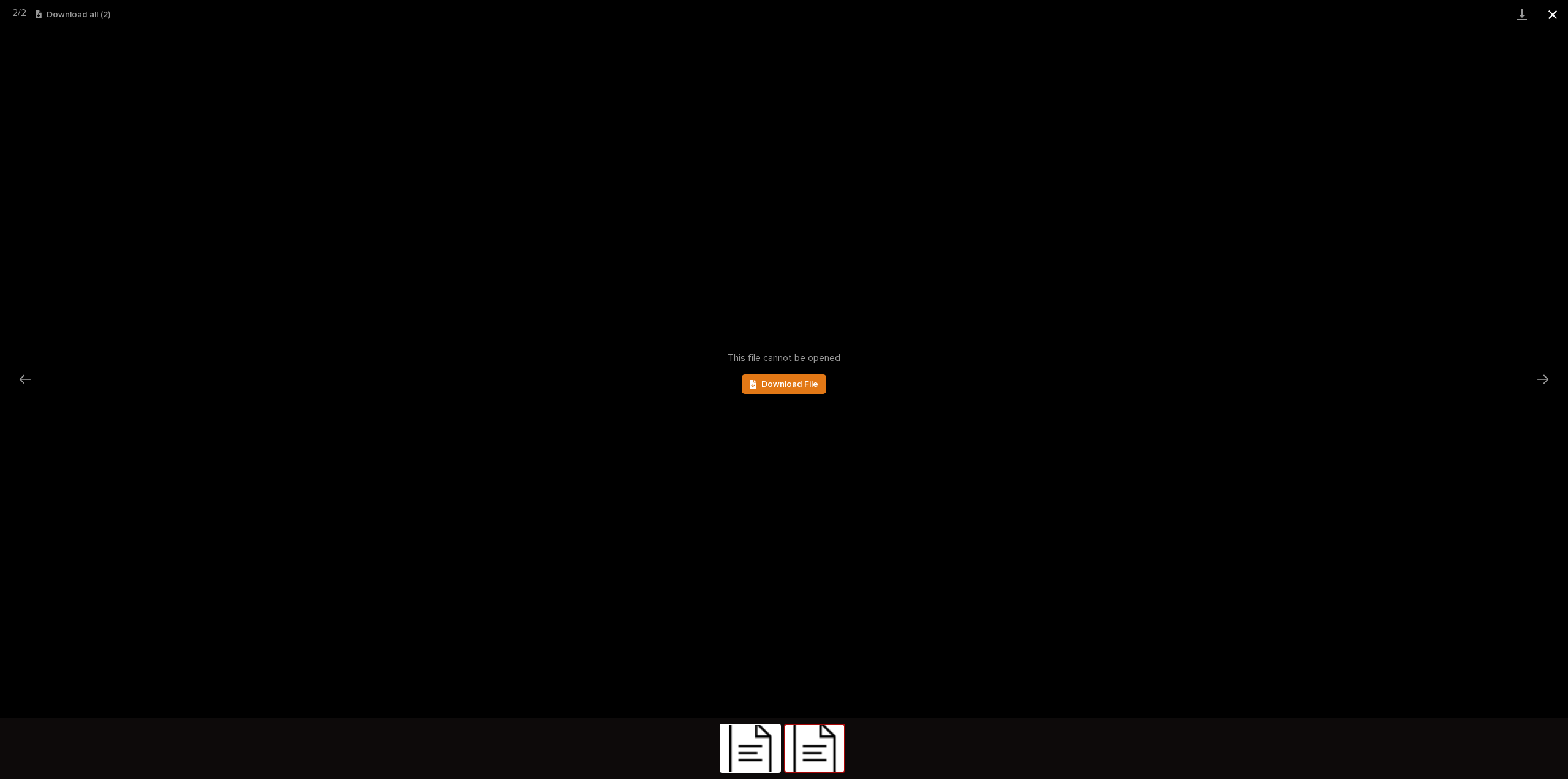
click at [1557, 8] on button "Close gallery" at bounding box center [1552, 14] width 31 height 29
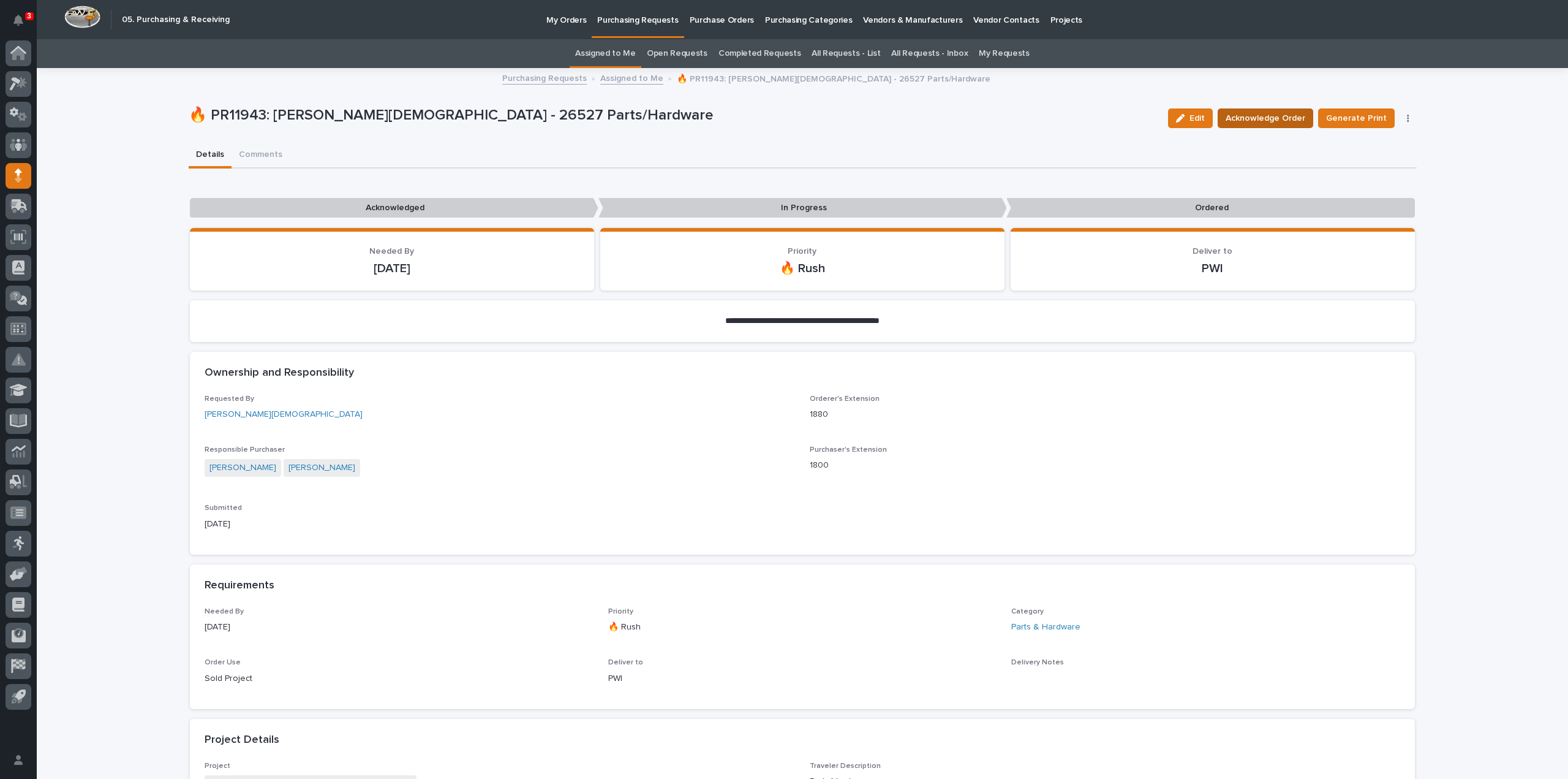
click at [1280, 120] on span "Acknowledge Order" at bounding box center [1265, 118] width 80 height 15
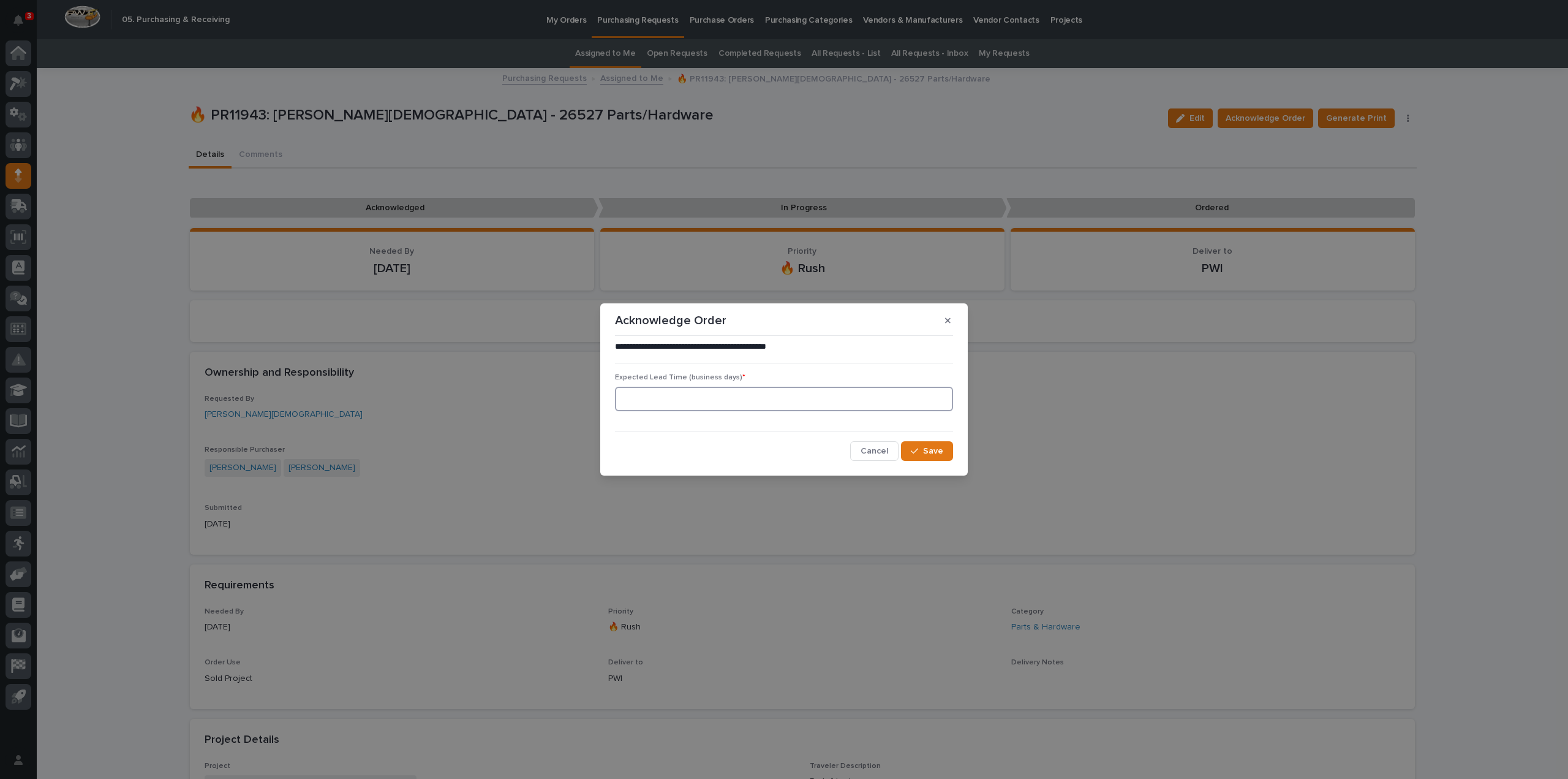
click at [708, 396] on input at bounding box center [784, 399] width 338 height 25
type input "0"
click at [925, 451] on span "Save" at bounding box center [933, 451] width 20 height 11
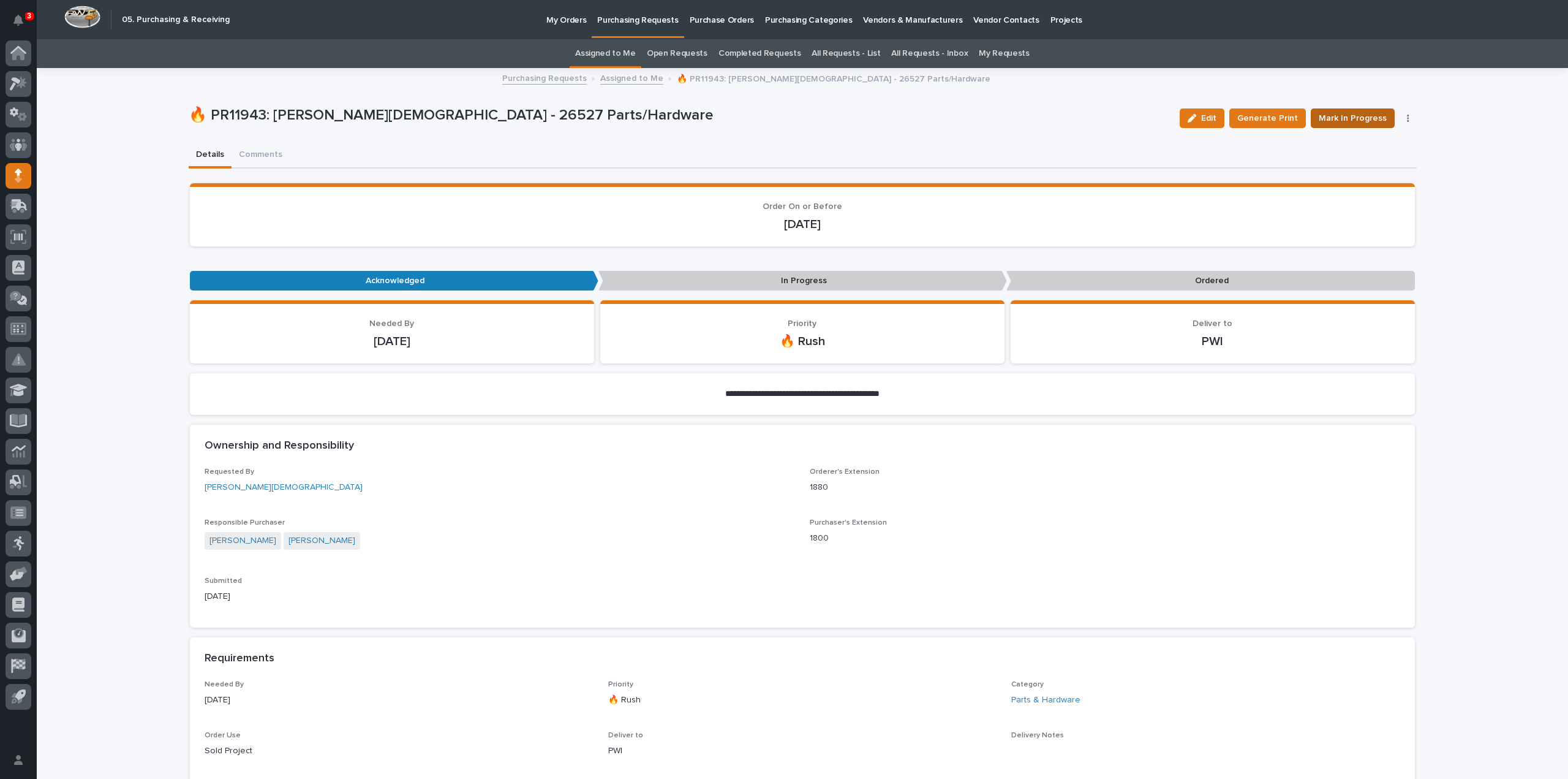
click at [1360, 123] on span "Mark In Progress" at bounding box center [1353, 118] width 68 height 15
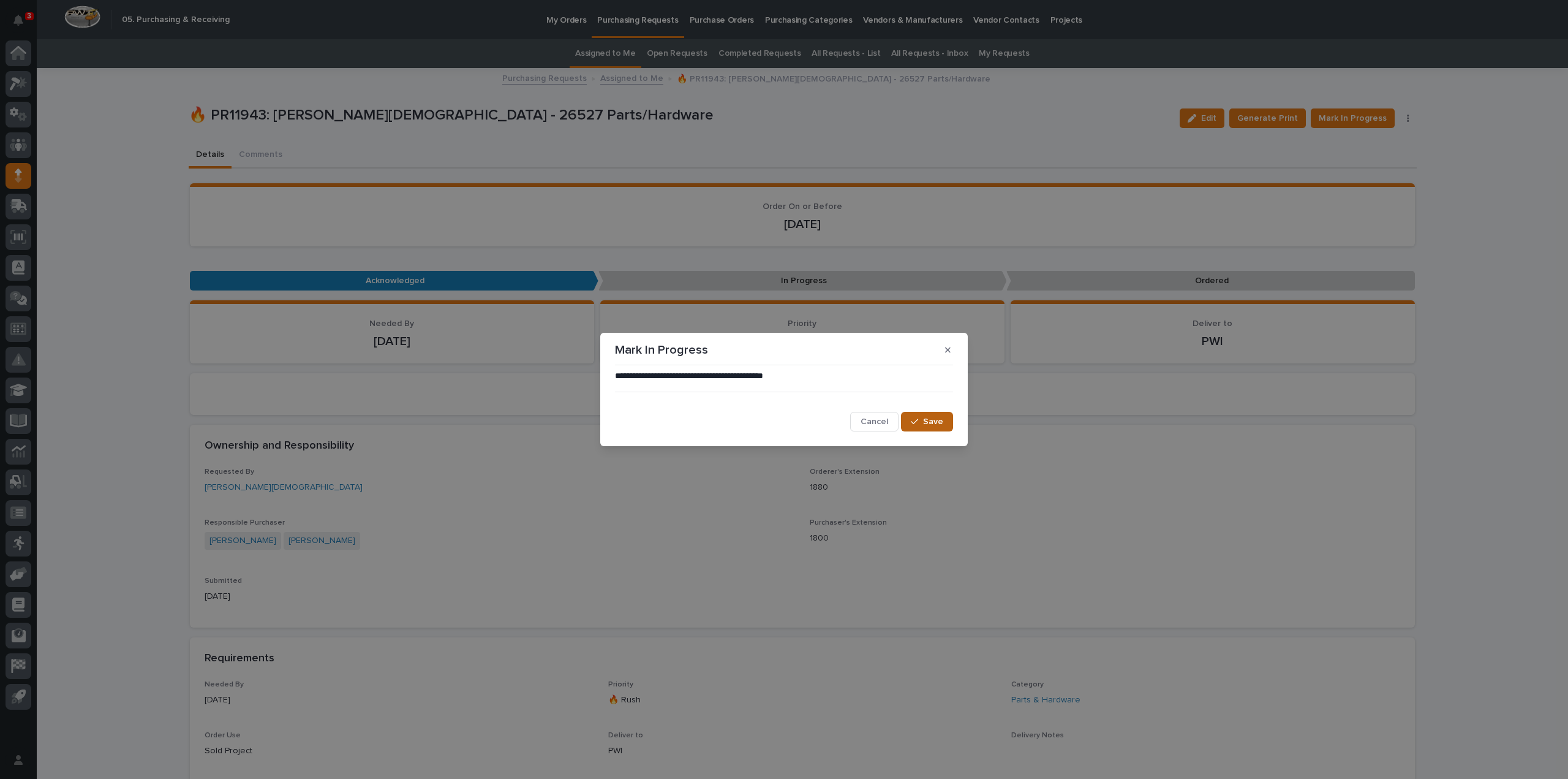
drag, startPoint x: 917, startPoint y: 419, endPoint x: 941, endPoint y: 426, distance: 25.0
click at [917, 419] on icon "button" at bounding box center [914, 422] width 7 height 9
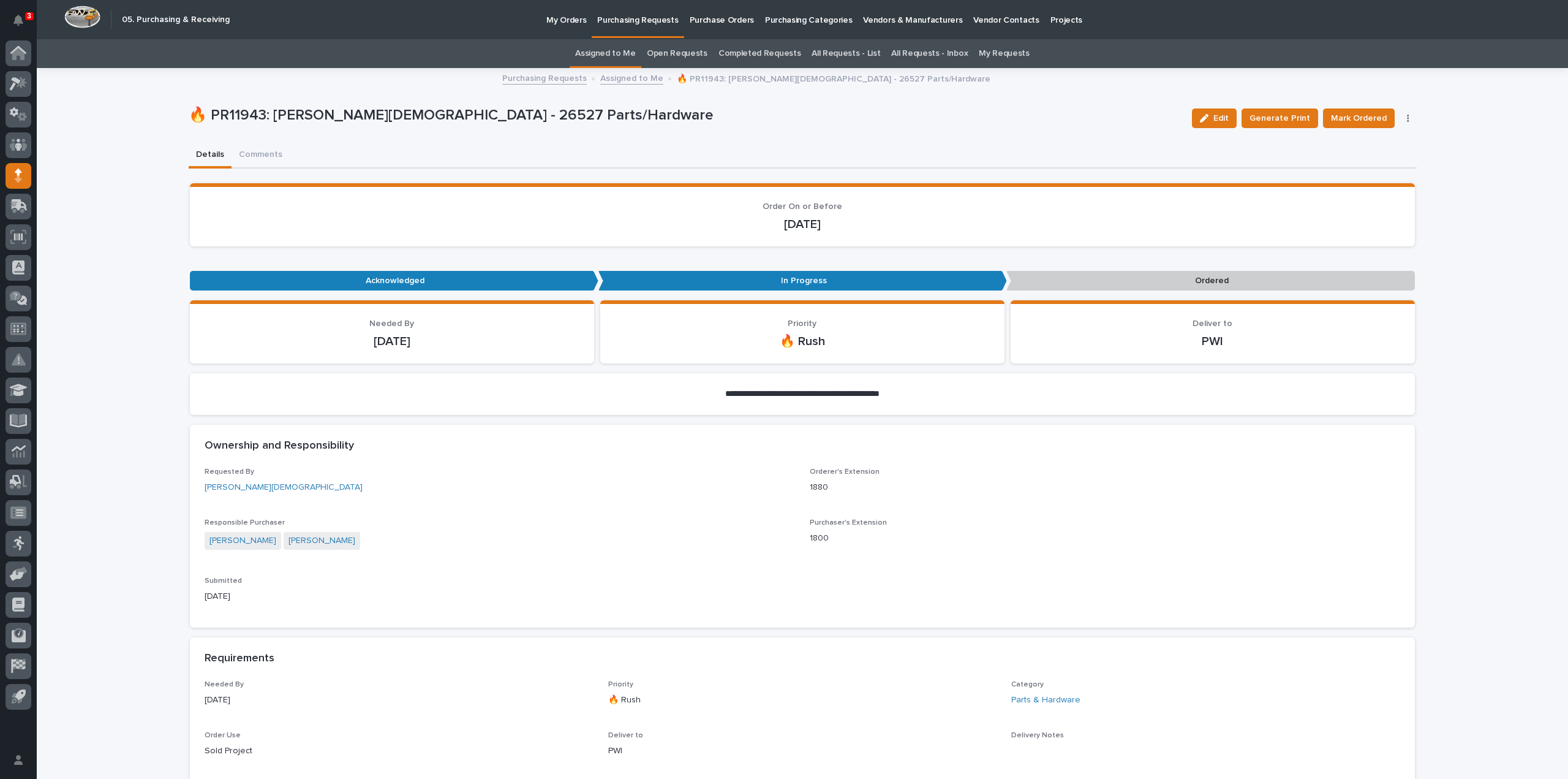
scroll to position [613, 0]
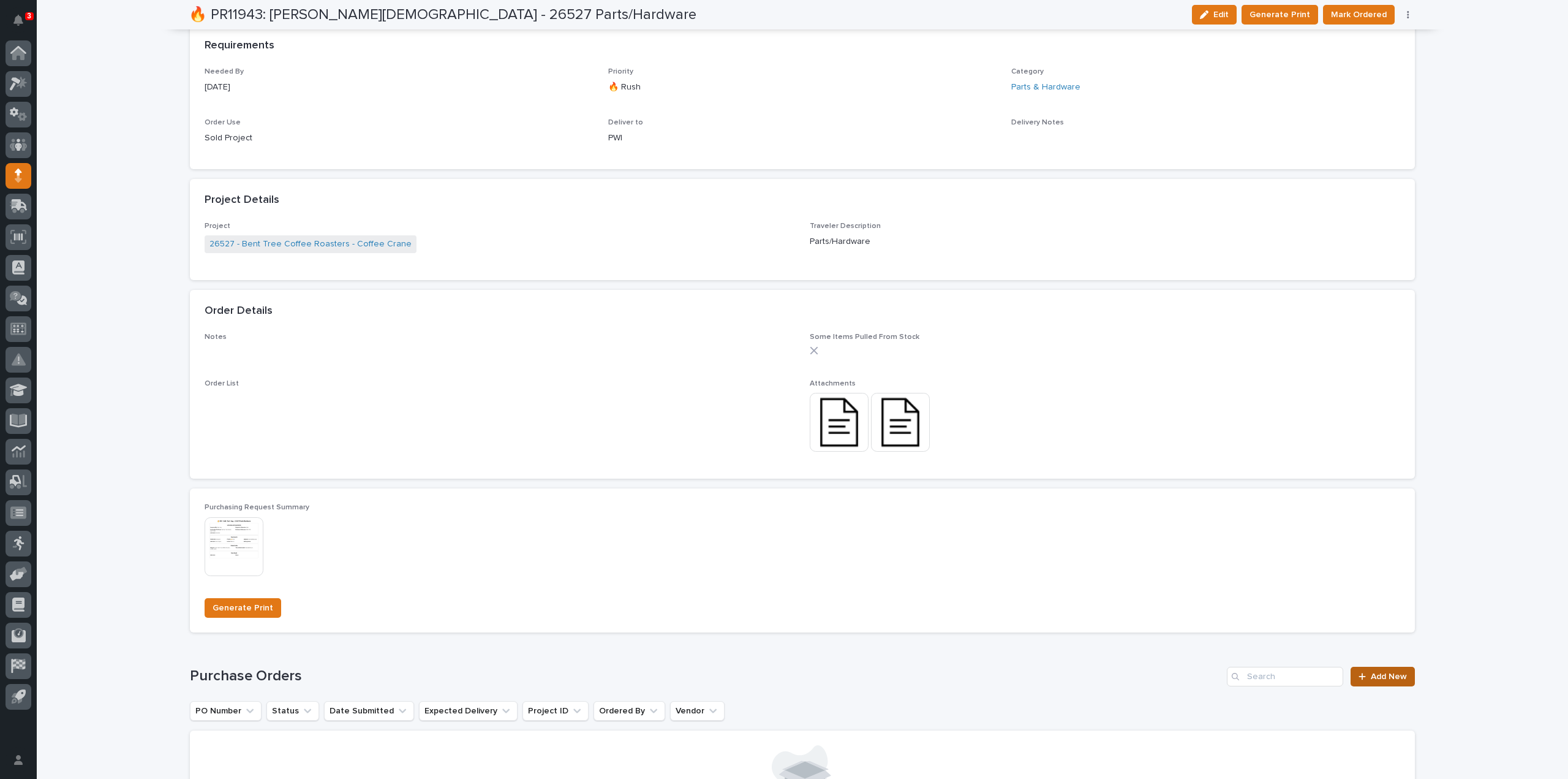
click at [1383, 683] on link "Add New" at bounding box center [1383, 676] width 65 height 20
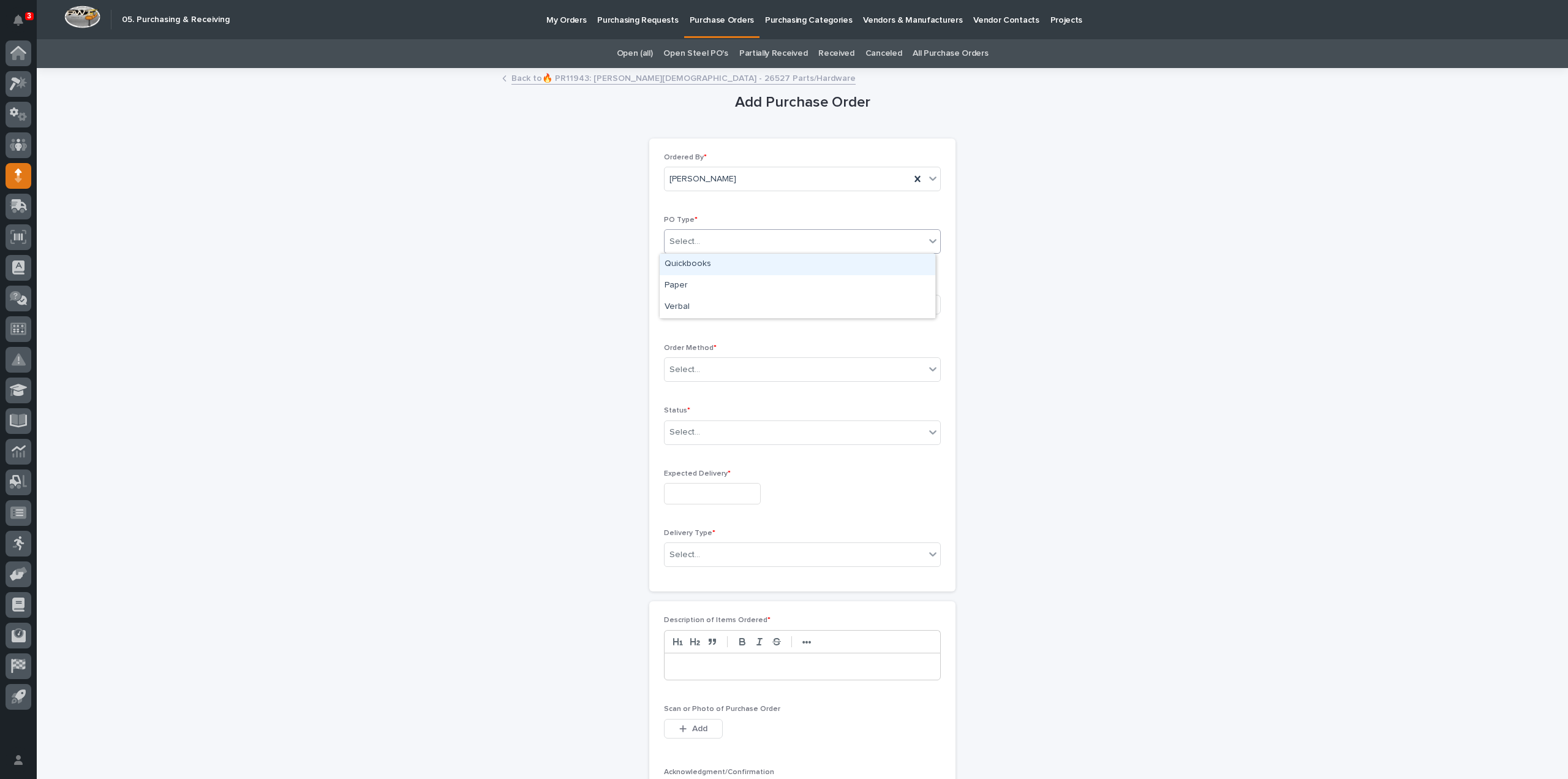
click at [711, 244] on div "Select..." at bounding box center [795, 242] width 261 height 20
click at [706, 263] on div "Quickbooks" at bounding box center [797, 265] width 276 height 22
click at [709, 302] on div "Select..." at bounding box center [760, 304] width 189 height 20
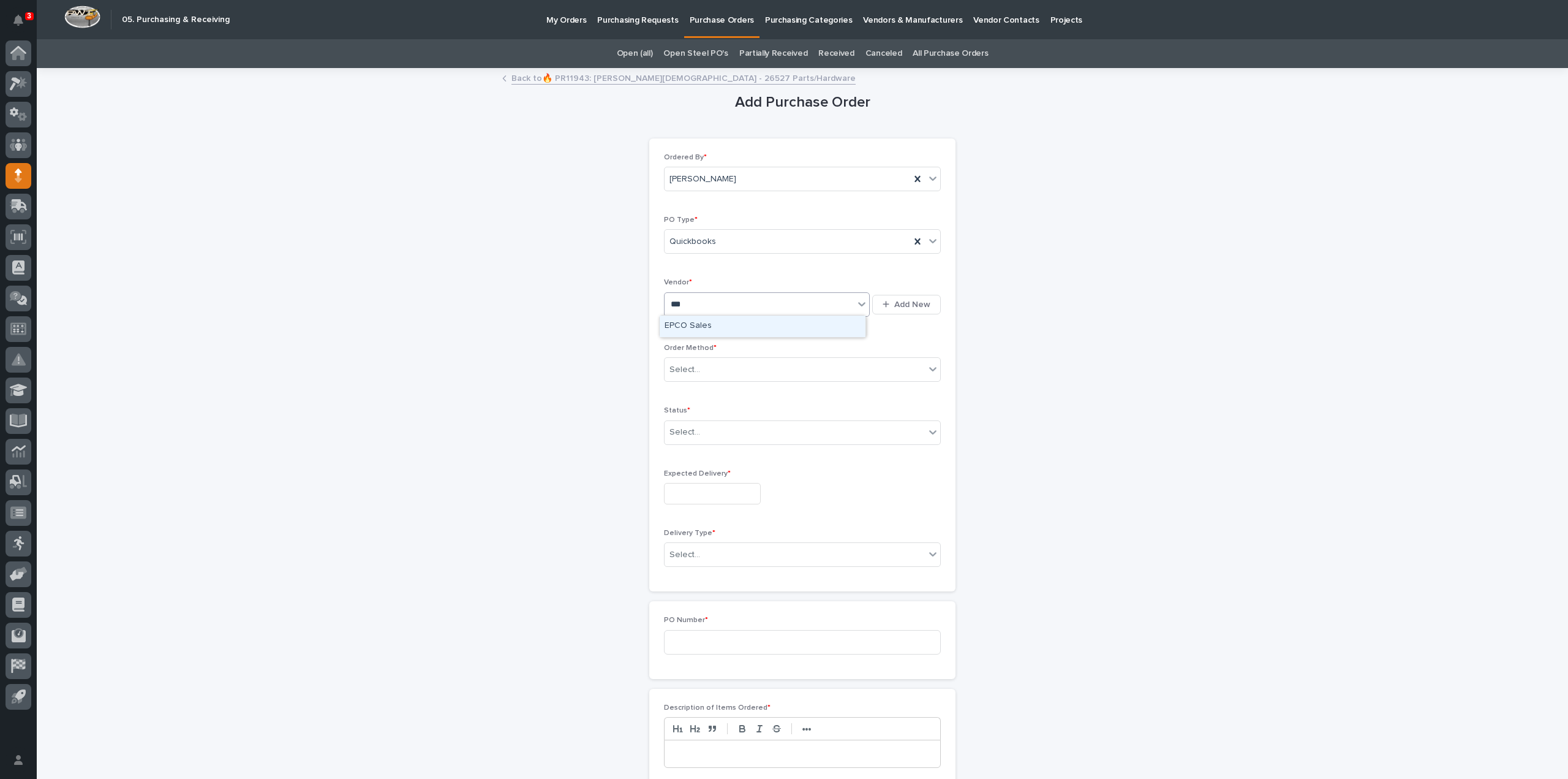
type input "****"
click at [695, 330] on div "EPCO Sales" at bounding box center [762, 327] width 206 height 22
click at [680, 367] on div "Select..." at bounding box center [685, 370] width 31 height 13
click at [682, 413] on div "Email" at bounding box center [797, 413] width 276 height 22
click at [683, 428] on div "Select..." at bounding box center [685, 432] width 31 height 13
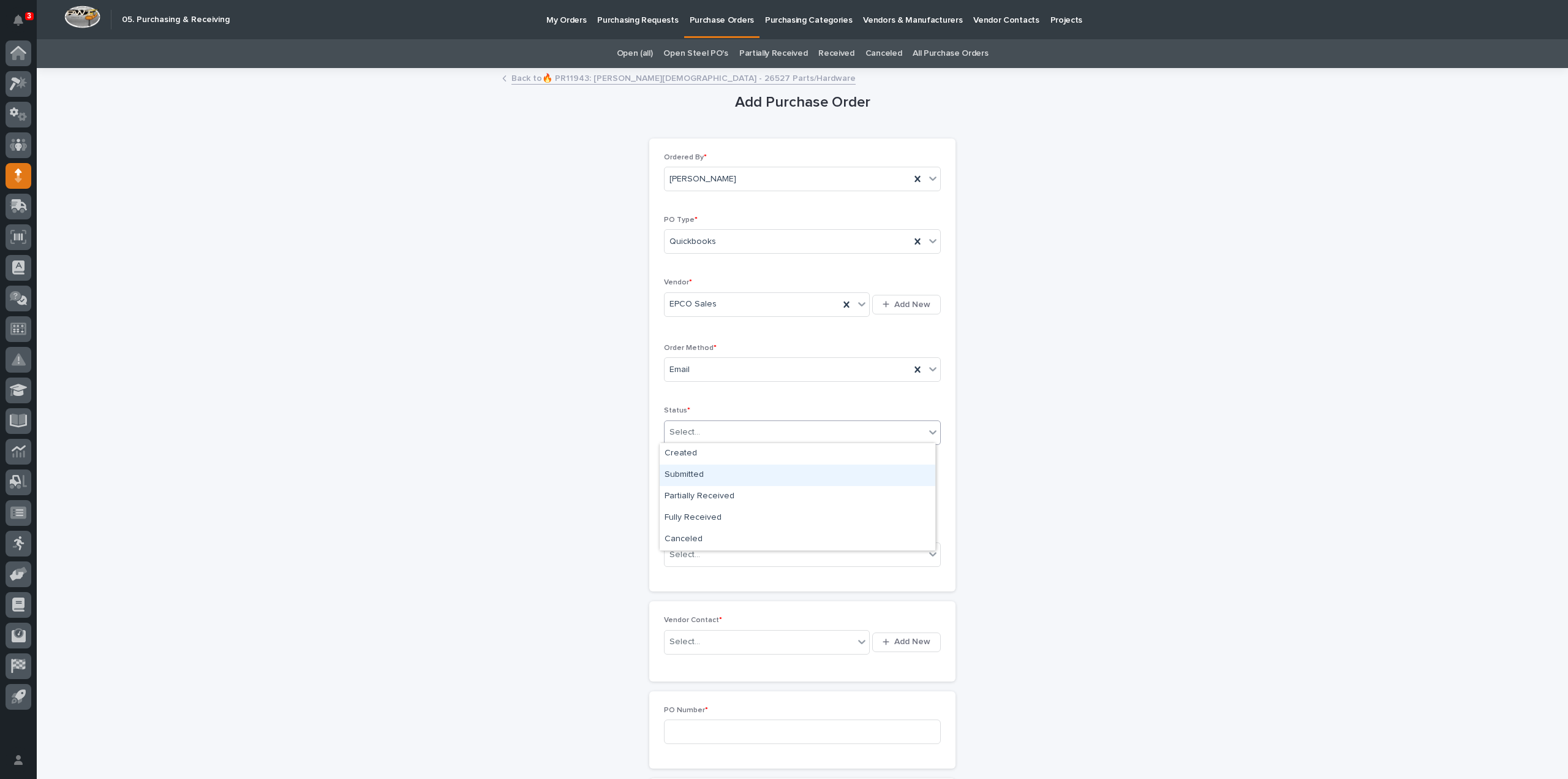
click at [691, 475] on div "Submitted" at bounding box center [797, 475] width 276 height 22
click at [692, 491] on input "text" at bounding box center [713, 494] width 97 height 22
click at [662, 433] on div "25" at bounding box center [664, 431] width 16 height 16
type input "**********"
click at [680, 555] on div "Select..." at bounding box center [685, 555] width 31 height 13
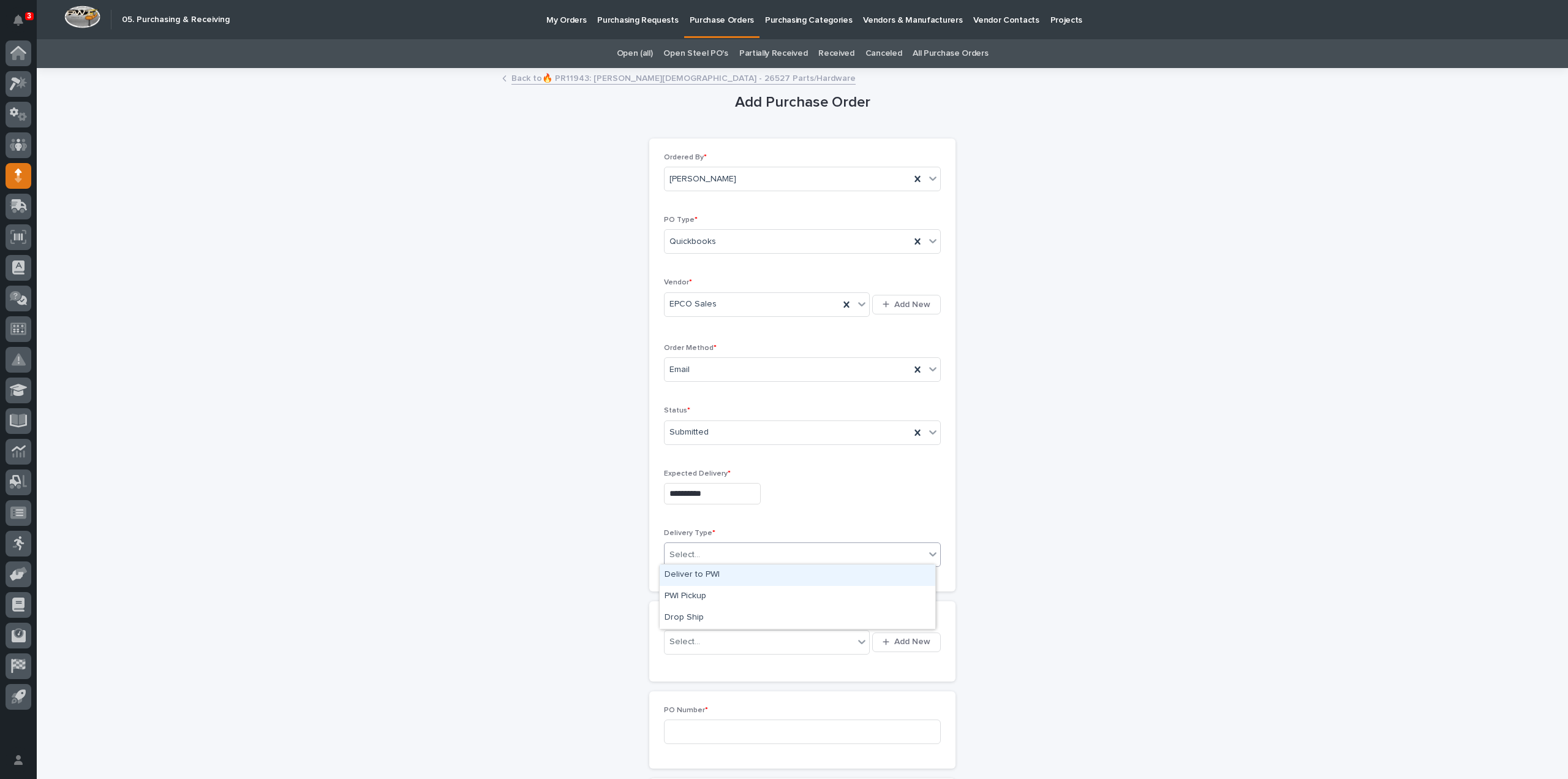
click at [691, 575] on div "Deliver to PWI" at bounding box center [797, 575] width 276 height 22
click at [708, 635] on div "Select..." at bounding box center [760, 642] width 189 height 20
type input "*****"
click at [683, 664] on div "EPCO Sales - Keith Schrock" at bounding box center [762, 663] width 206 height 22
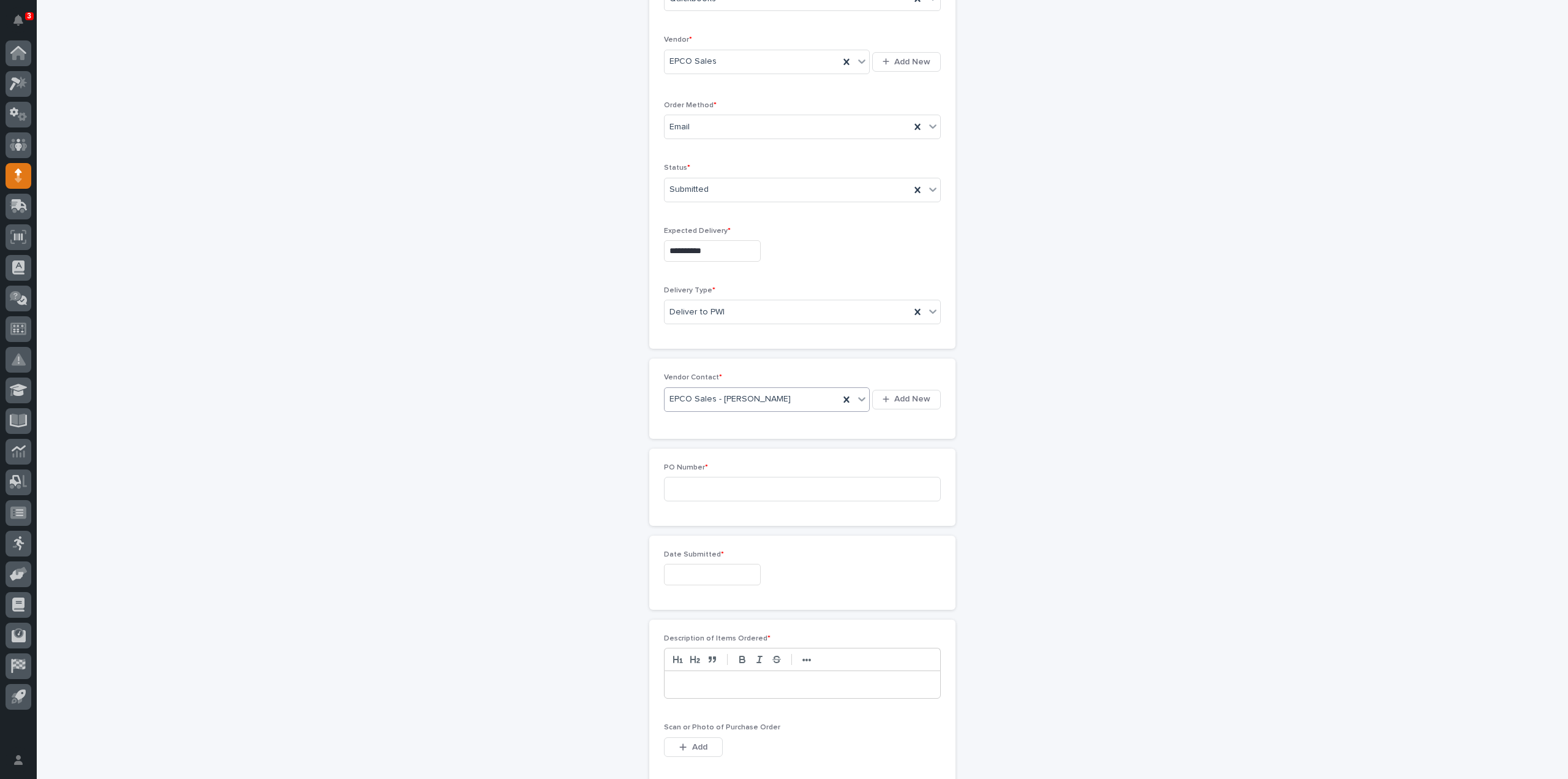
scroll to position [245, 0]
click at [674, 486] on input at bounding box center [802, 487] width 277 height 25
type input "3083RB"
click at [700, 573] on input "text" at bounding box center [713, 572] width 97 height 22
click at [744, 491] on div "22" at bounding box center [744, 489] width 16 height 16
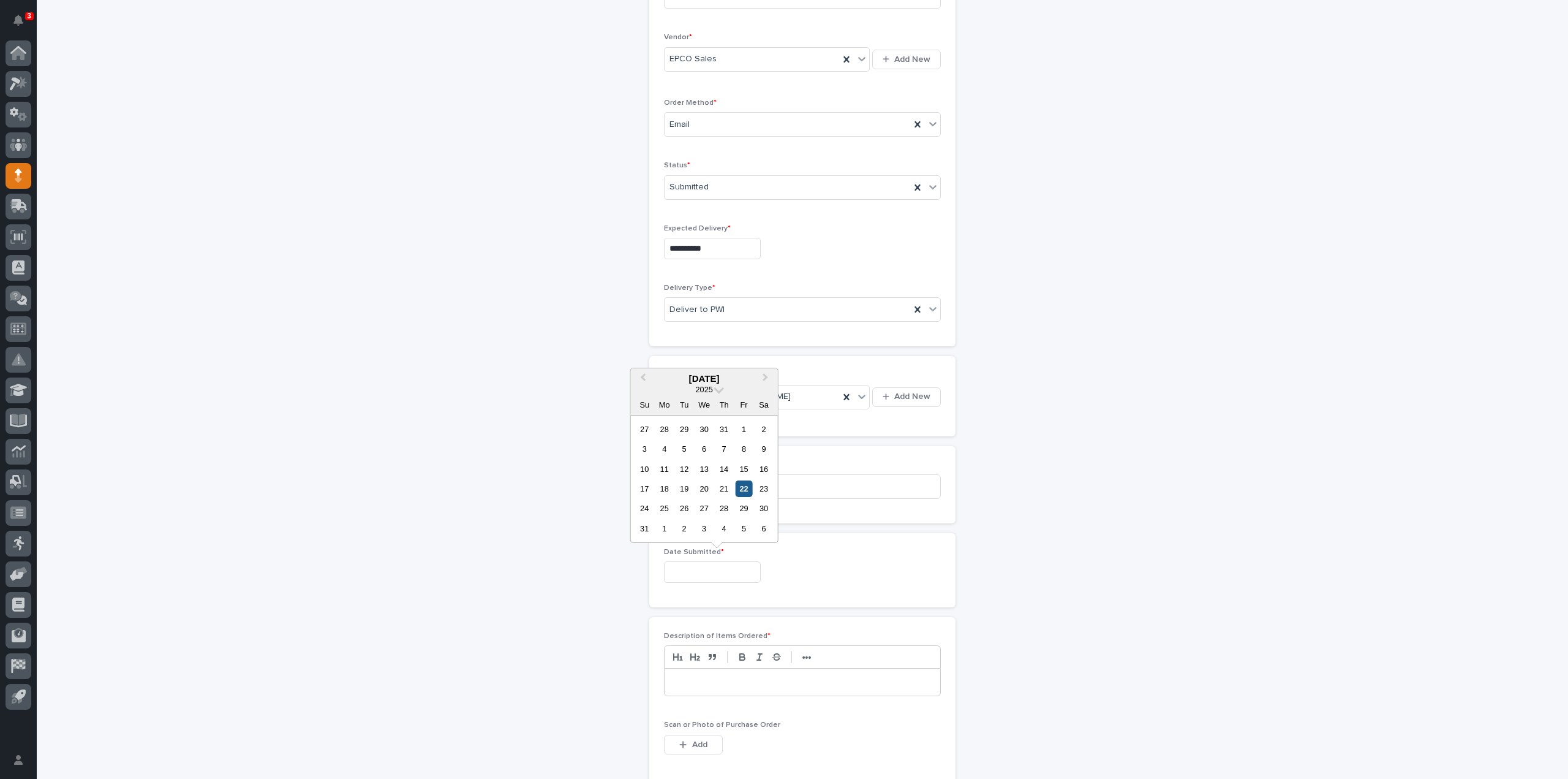
type input "**********"
click at [744, 491] on input "3083RB" at bounding box center [802, 487] width 277 height 25
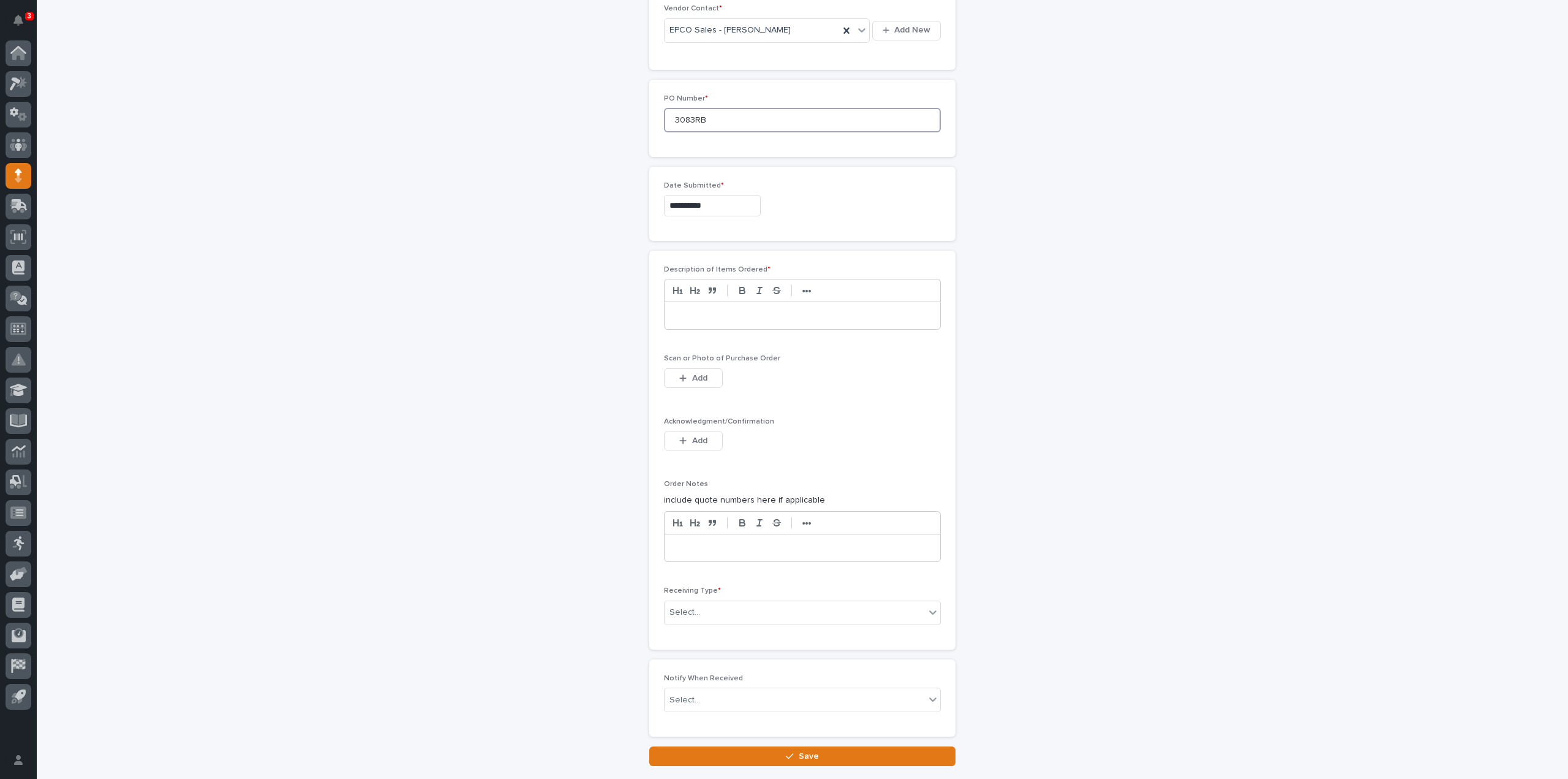
scroll to position [613, 0]
click at [726, 312] on p at bounding box center [802, 315] width 257 height 12
click at [679, 311] on p "********" at bounding box center [802, 315] width 258 height 12
click at [687, 371] on button "Add" at bounding box center [693, 377] width 59 height 20
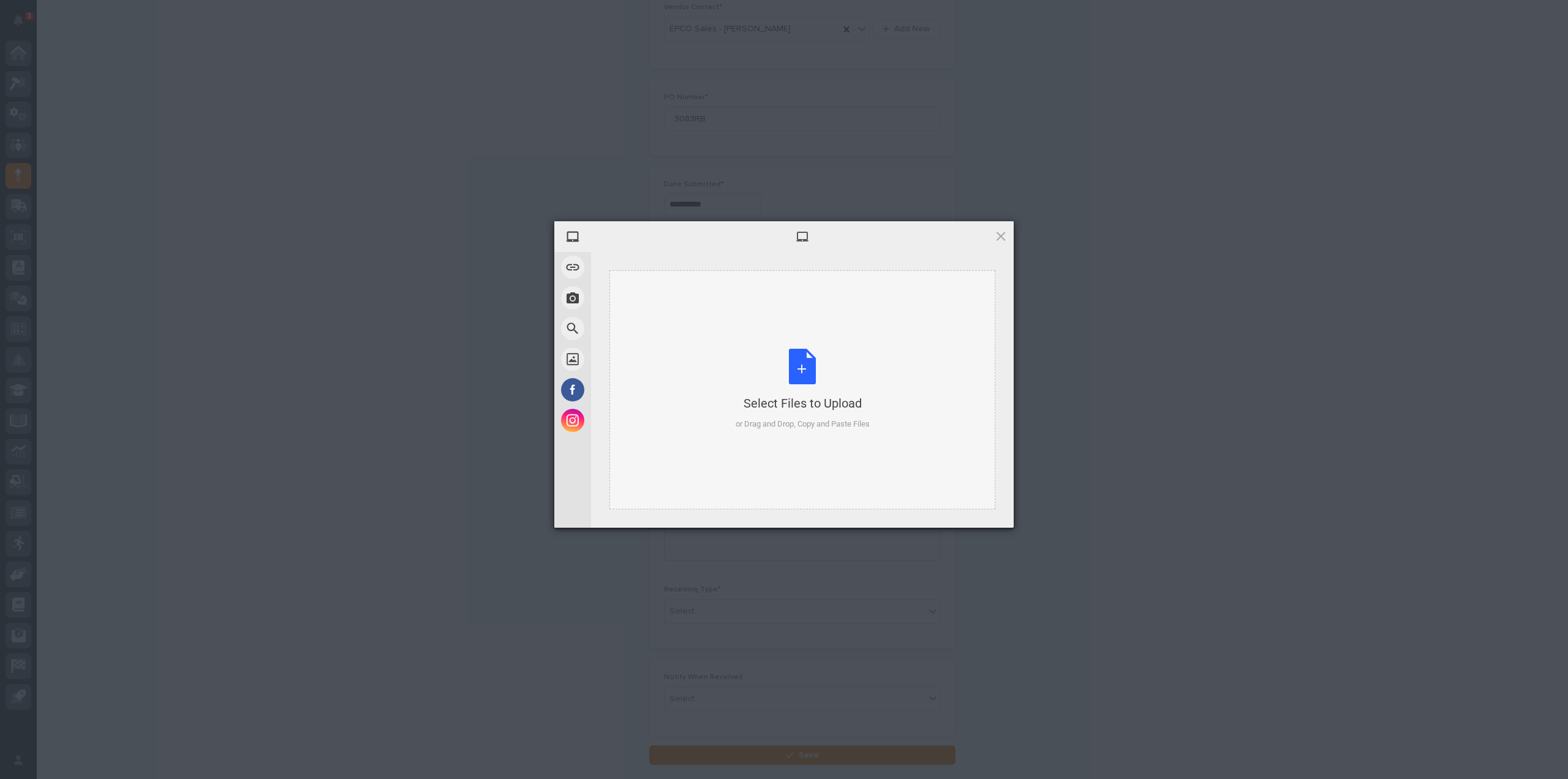
click at [795, 380] on div "Select Files to Upload or Drag and Drop, Copy and Paste Files" at bounding box center [802, 390] width 134 height 82
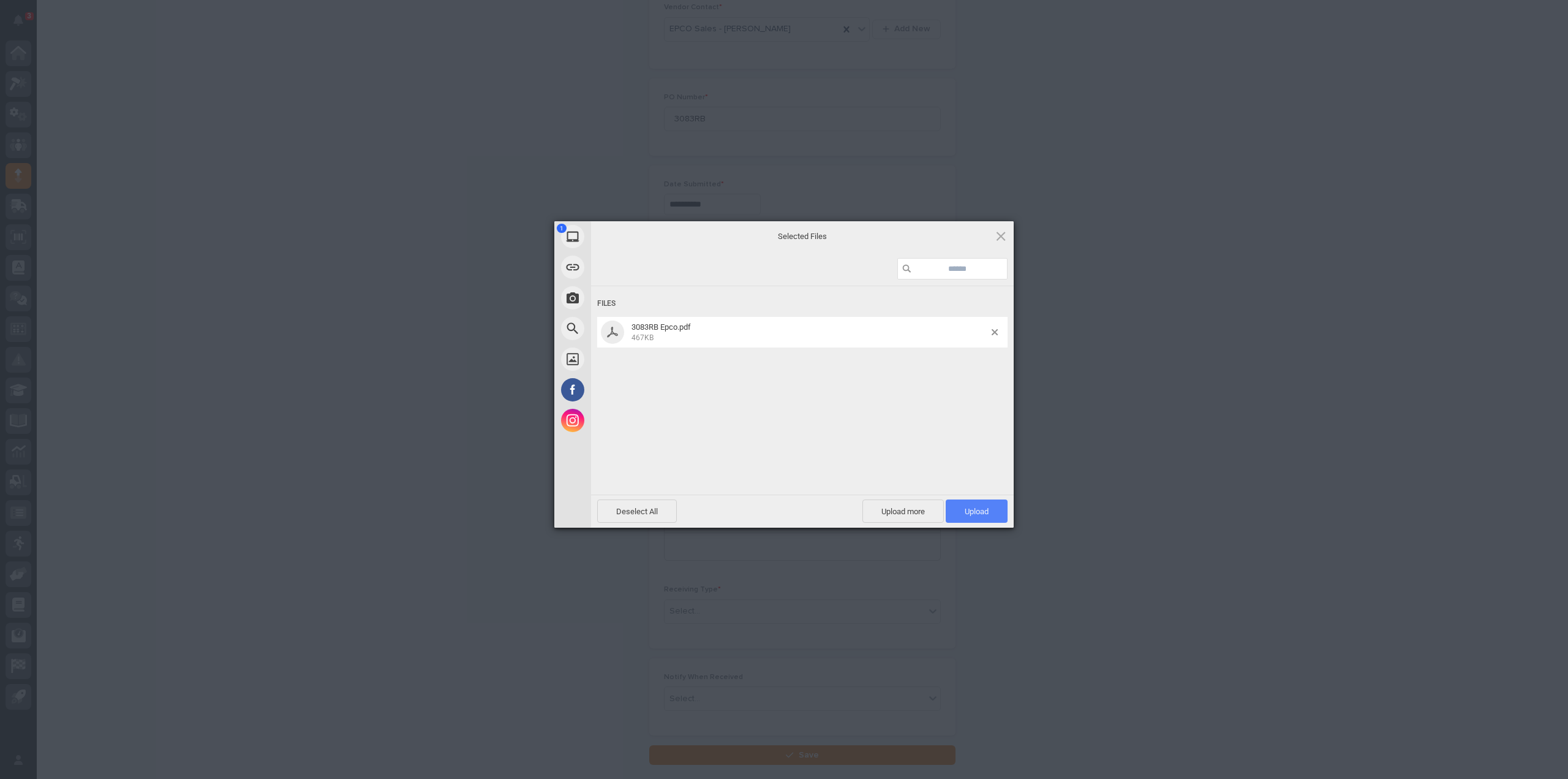
click at [966, 513] on span "Upload 1" at bounding box center [977, 511] width 24 height 10
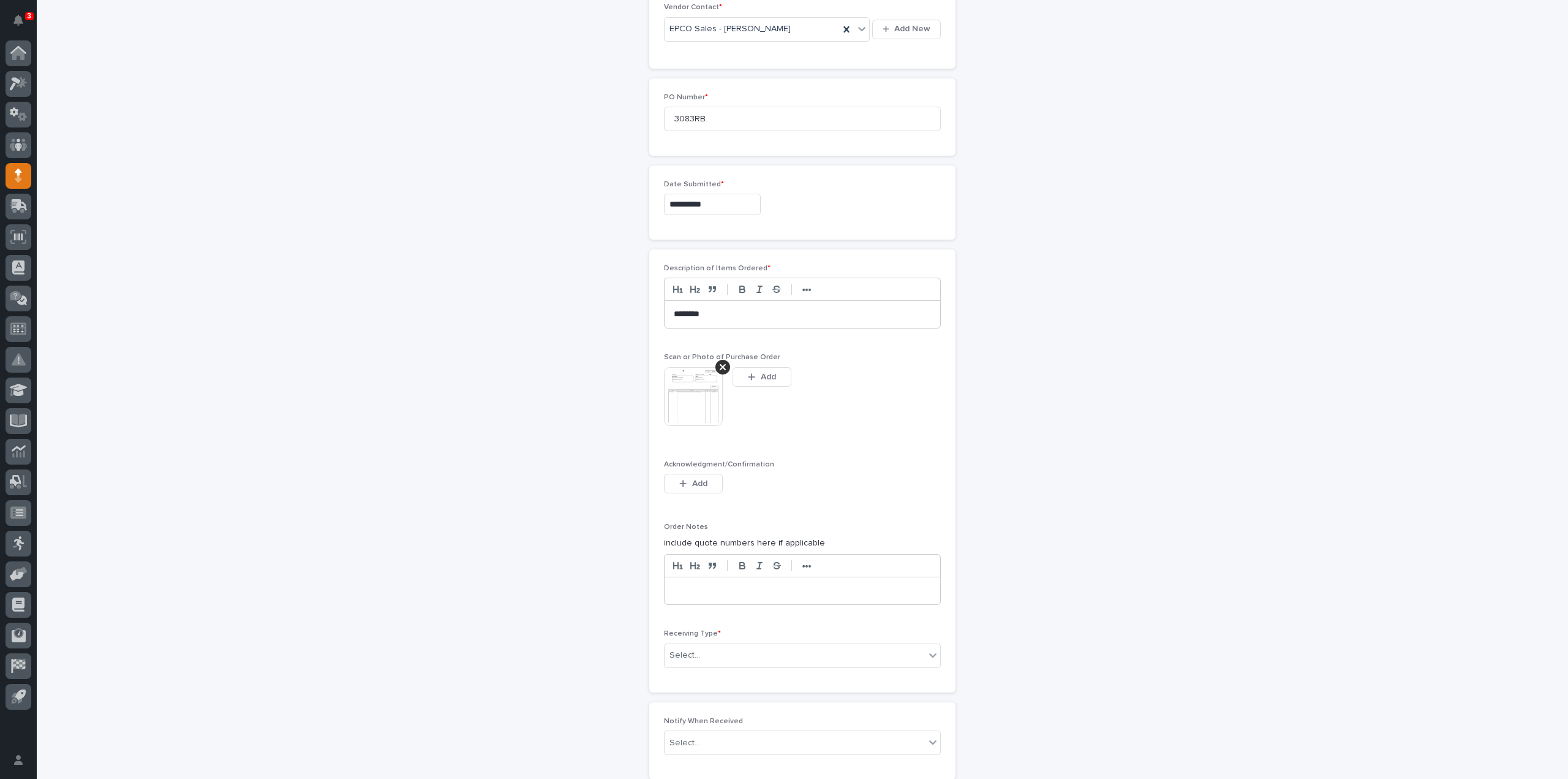
scroll to position [635, 0]
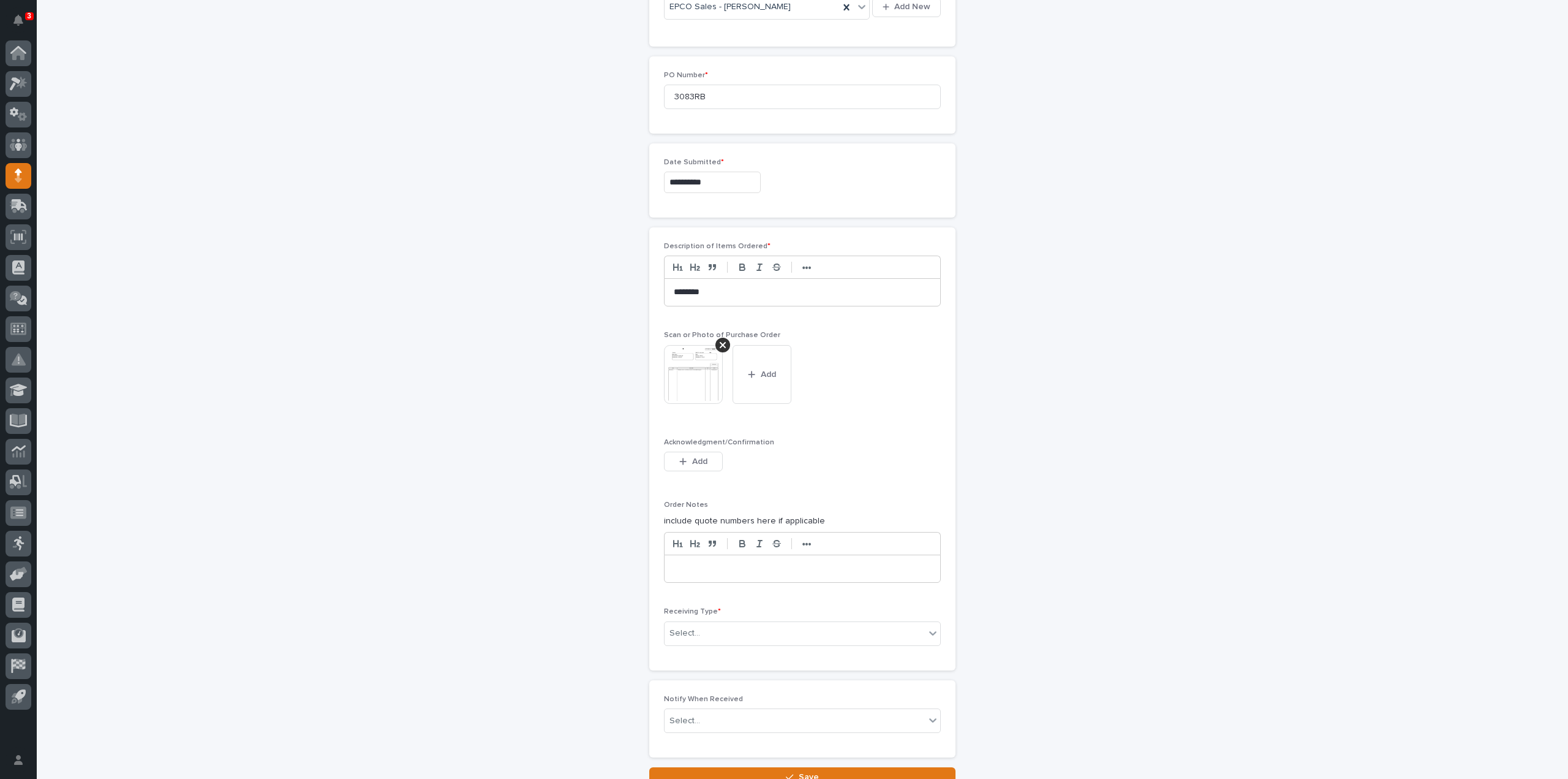
click at [686, 381] on img at bounding box center [693, 375] width 59 height 59
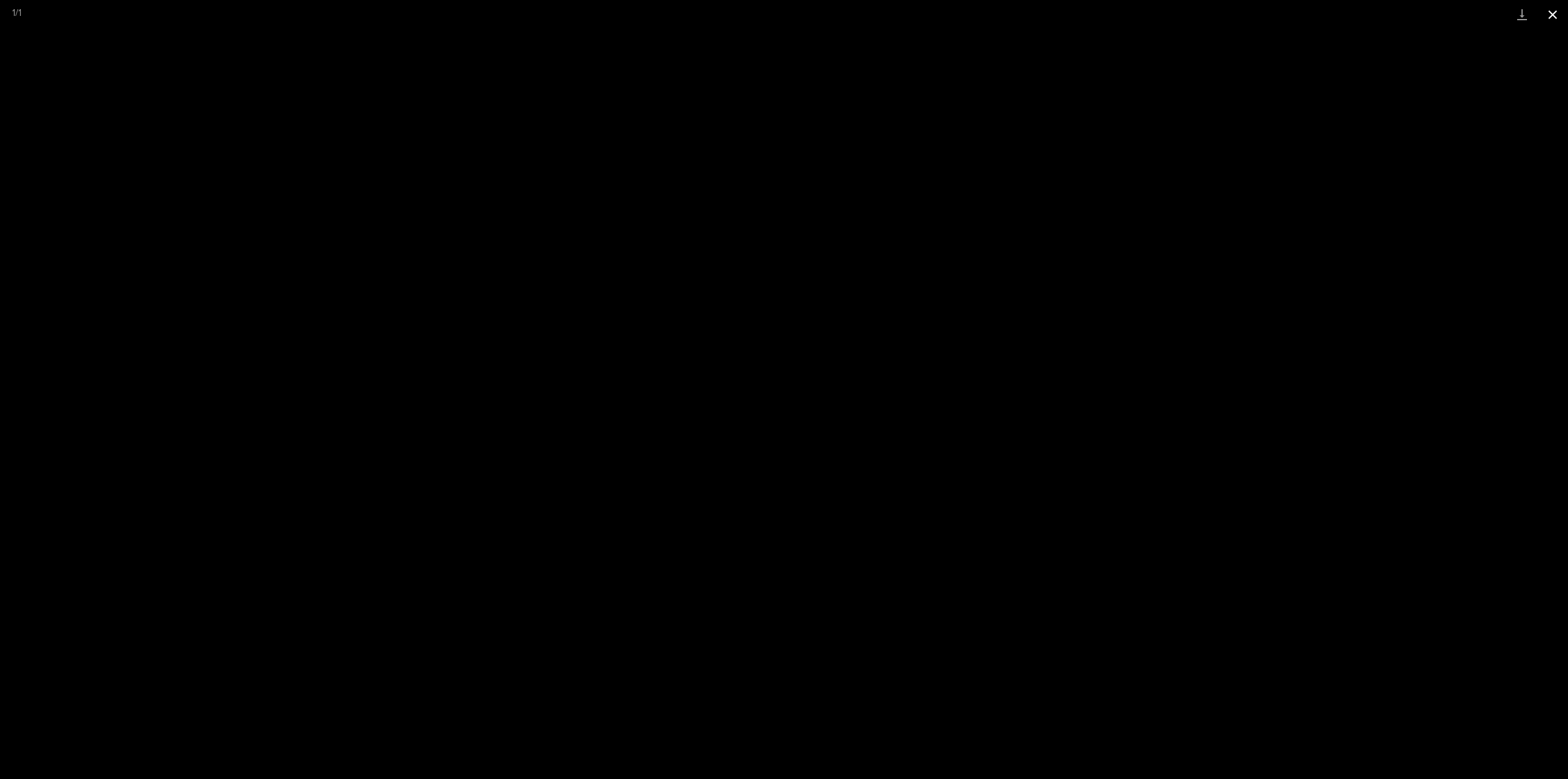
click at [1552, 20] on button "Close gallery" at bounding box center [1552, 14] width 31 height 29
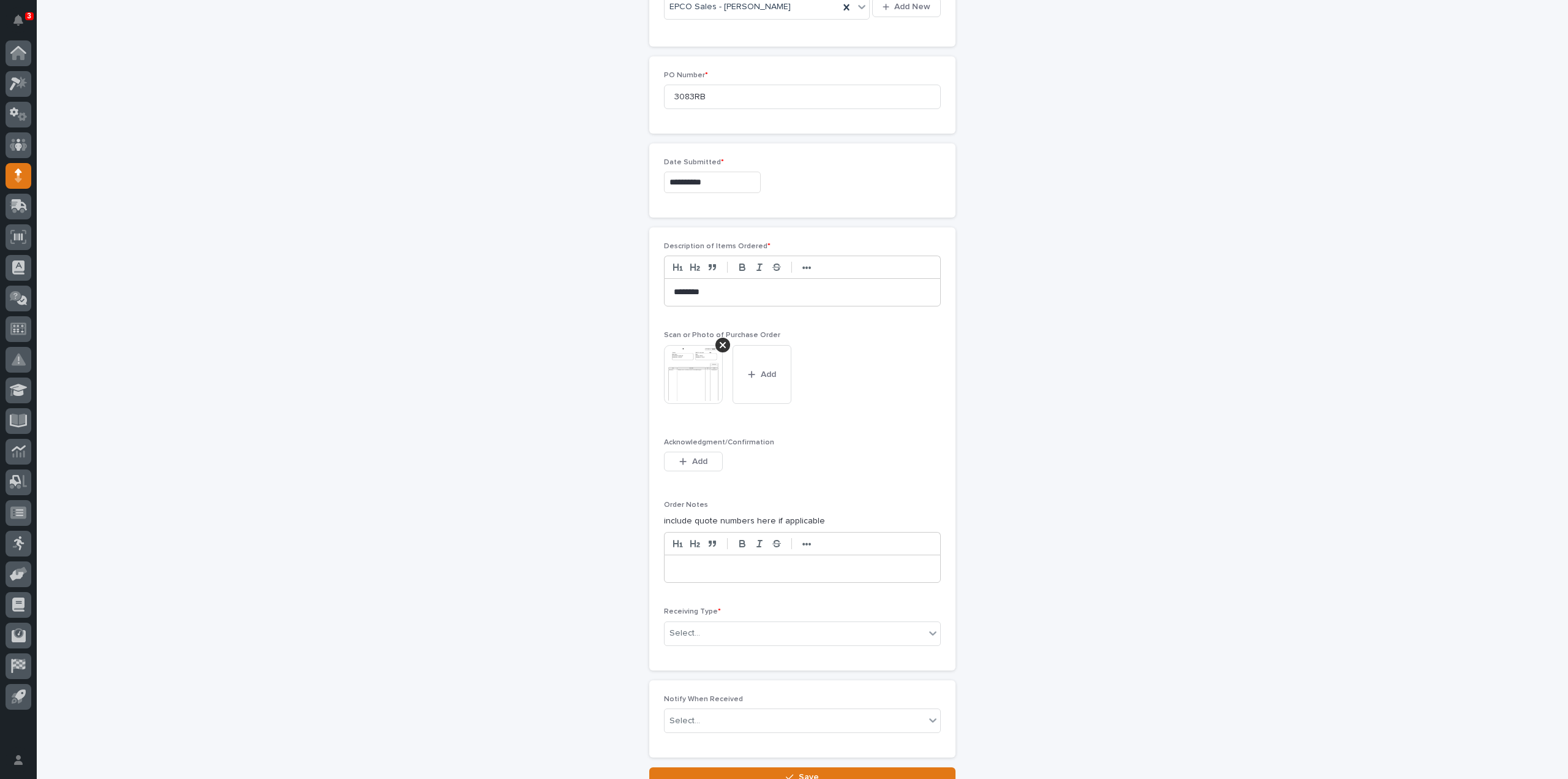
scroll to position [733, 0]
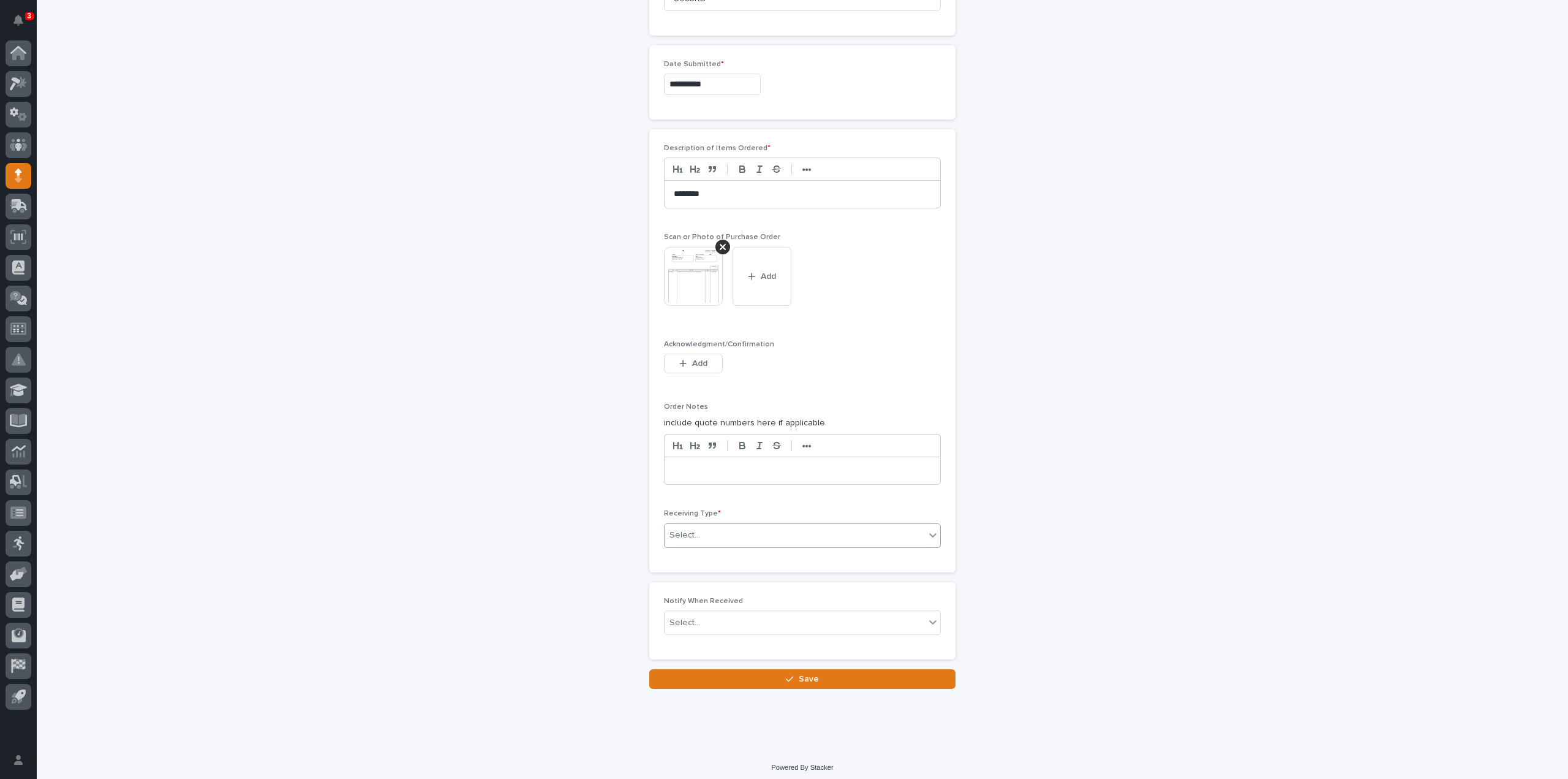
click at [703, 528] on div "Select..." at bounding box center [795, 535] width 261 height 20
click at [696, 622] on div "Deliver to" at bounding box center [797, 618] width 276 height 22
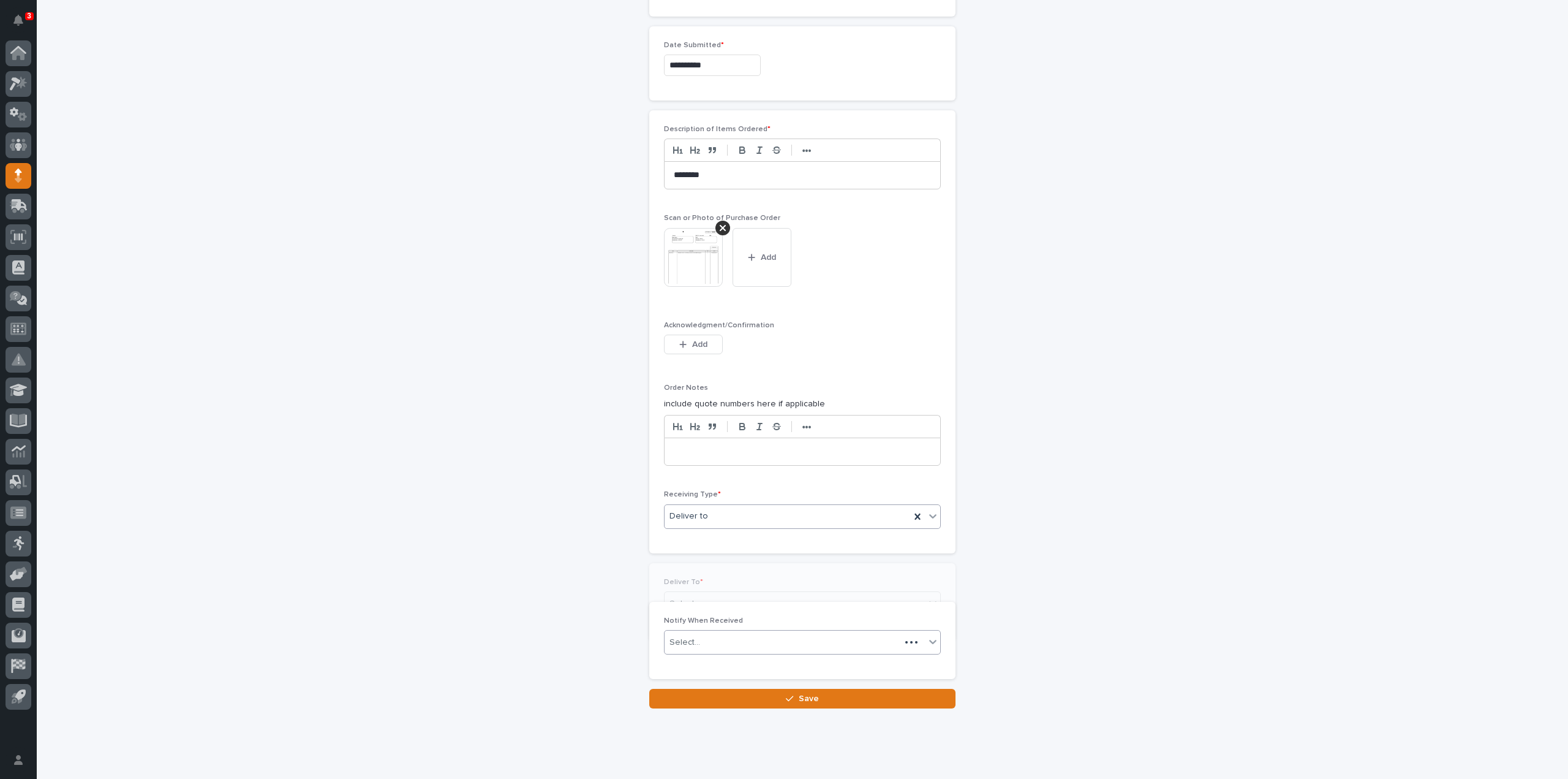
scroll to position [776, 0]
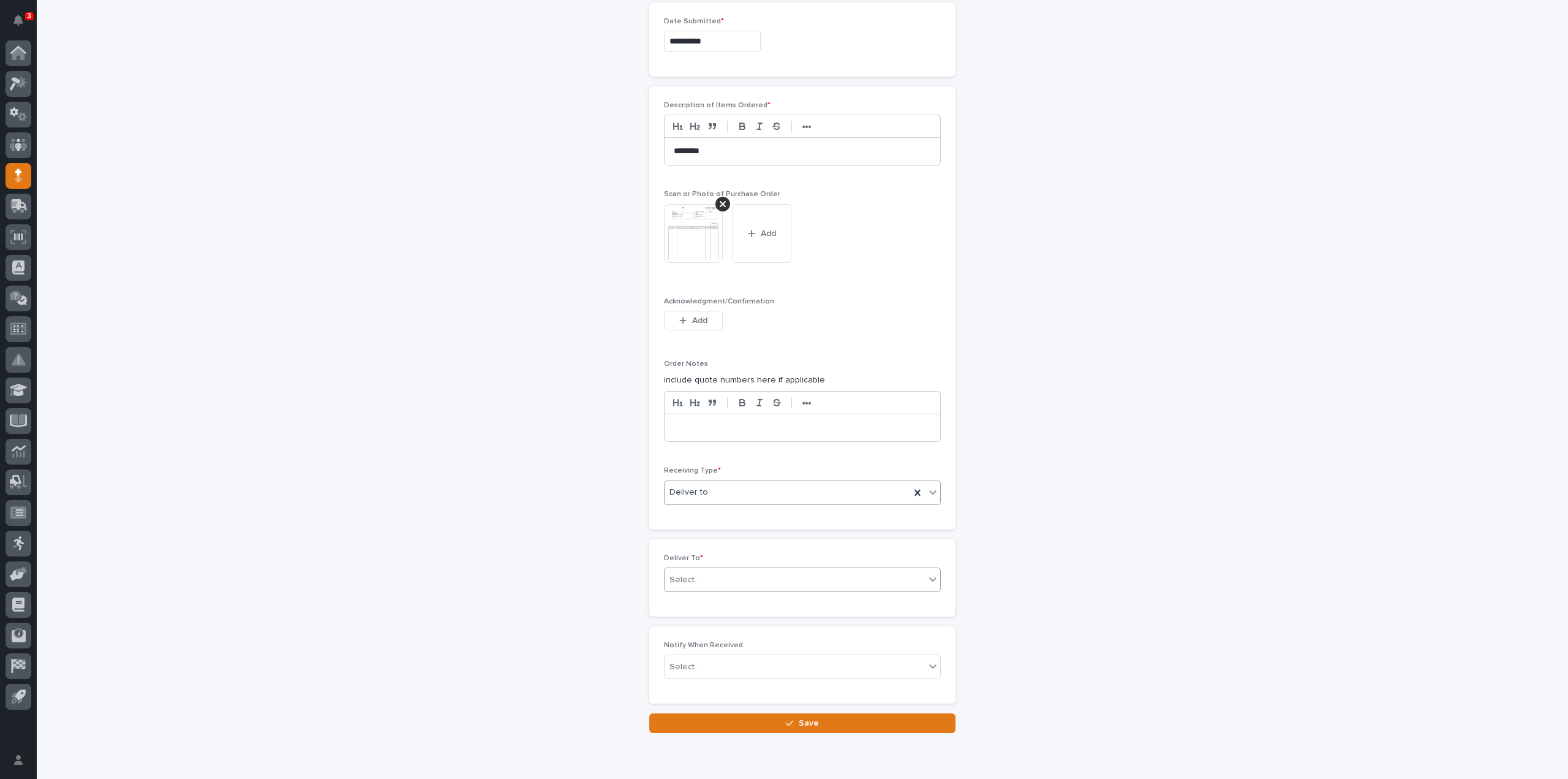
click at [693, 573] on div "Select..." at bounding box center [685, 579] width 31 height 13
type input "******"
click at [700, 601] on div "[PERSON_NAME]" at bounding box center [797, 597] width 276 height 22
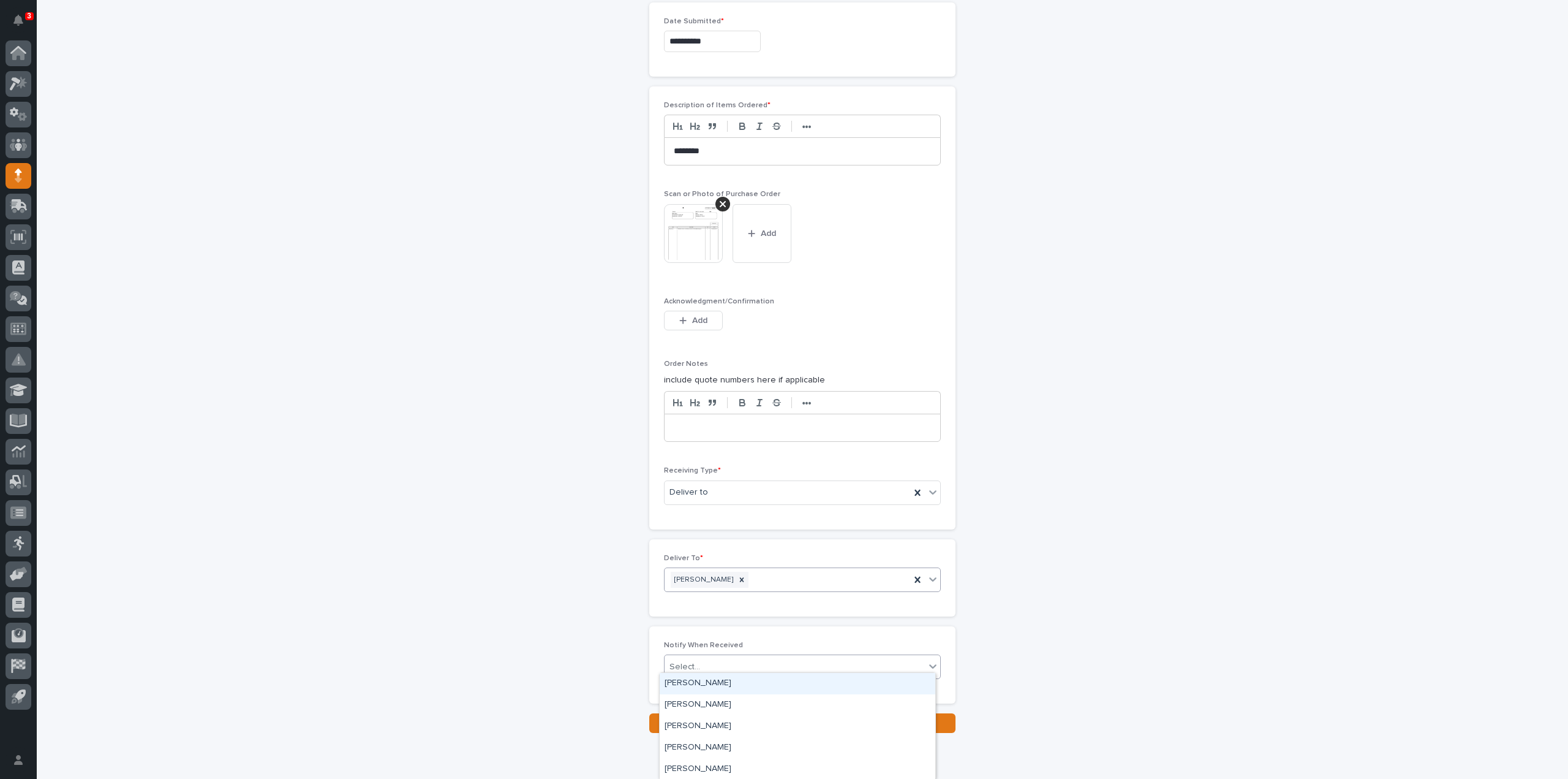
click at [697, 657] on div "Select..." at bounding box center [795, 667] width 261 height 20
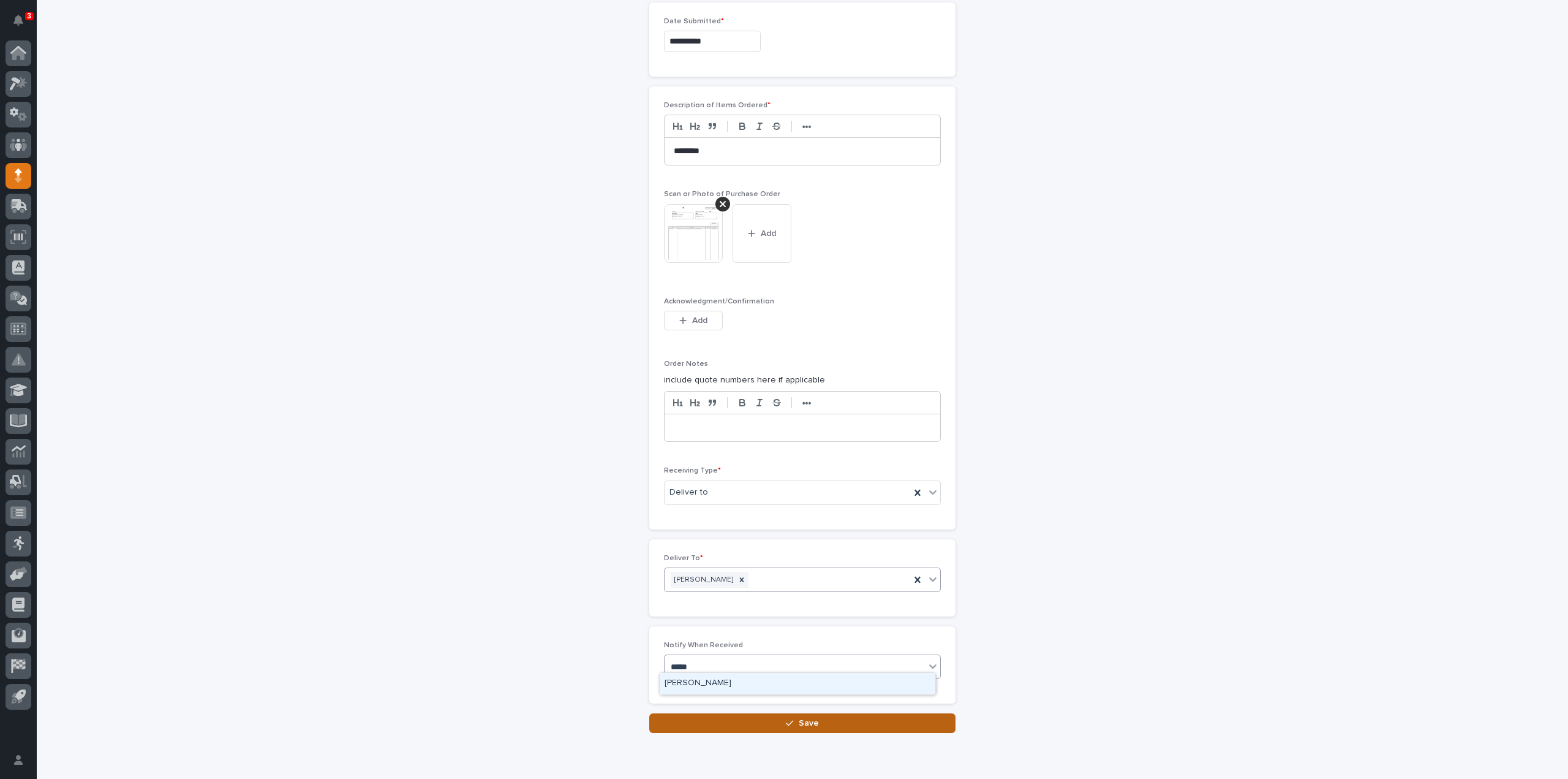
type input "*****"
click at [702, 718] on button "Save" at bounding box center [802, 723] width 306 height 20
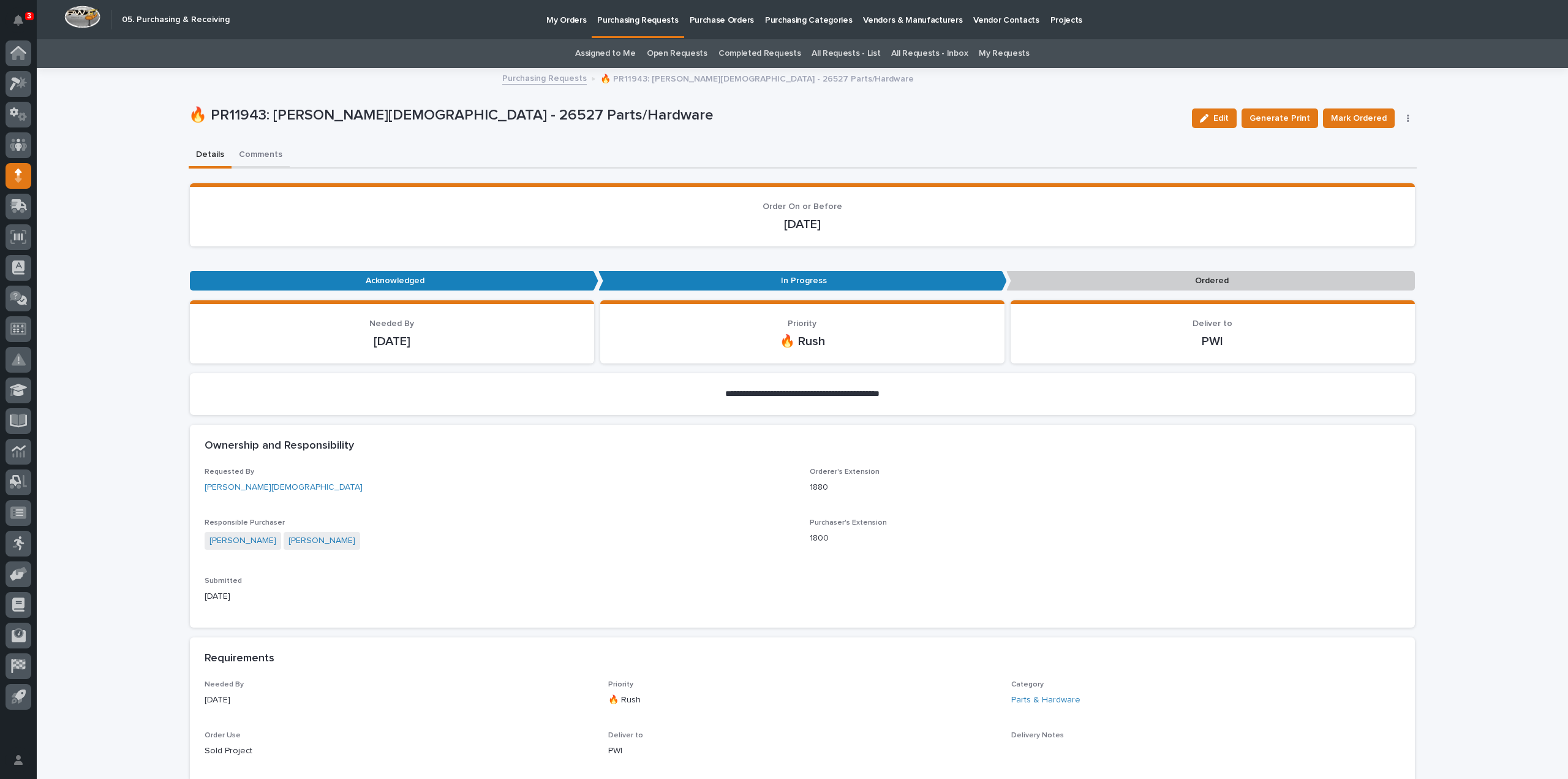
drag, startPoint x: 264, startPoint y: 157, endPoint x: 272, endPoint y: 161, distance: 8.9
click at [264, 157] on button "Comments" at bounding box center [261, 156] width 59 height 26
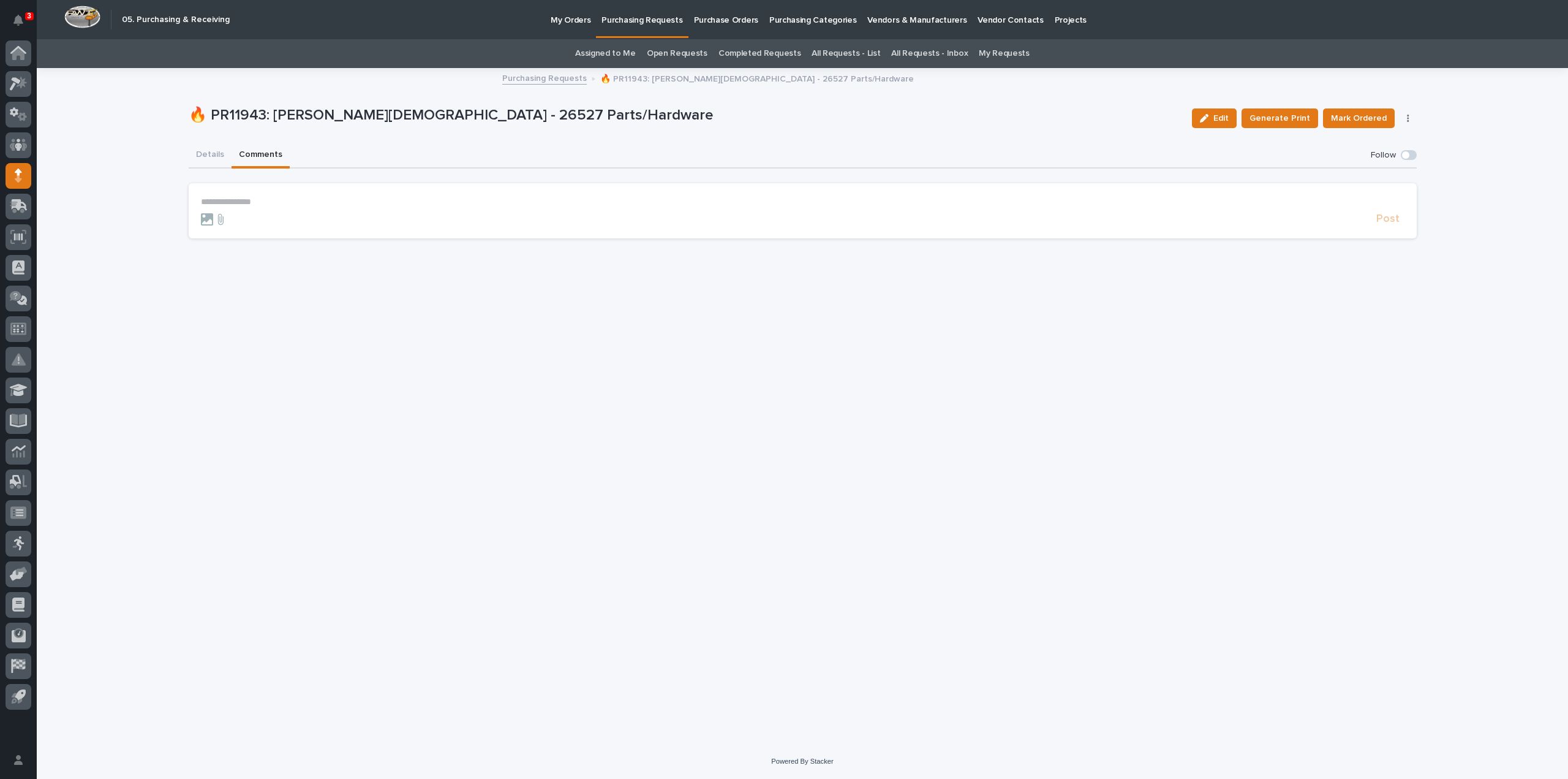
click at [316, 199] on p "**********" at bounding box center [802, 202] width 1204 height 10
drag, startPoint x: 217, startPoint y: 204, endPoint x: 216, endPoint y: 215, distance: 11.0
click at [217, 204] on span "*****" at bounding box center [209, 202] width 16 height 9
click at [238, 206] on p "*****" at bounding box center [802, 202] width 1204 height 10
drag, startPoint x: 236, startPoint y: 218, endPoint x: 251, endPoint y: 208, distance: 18.0
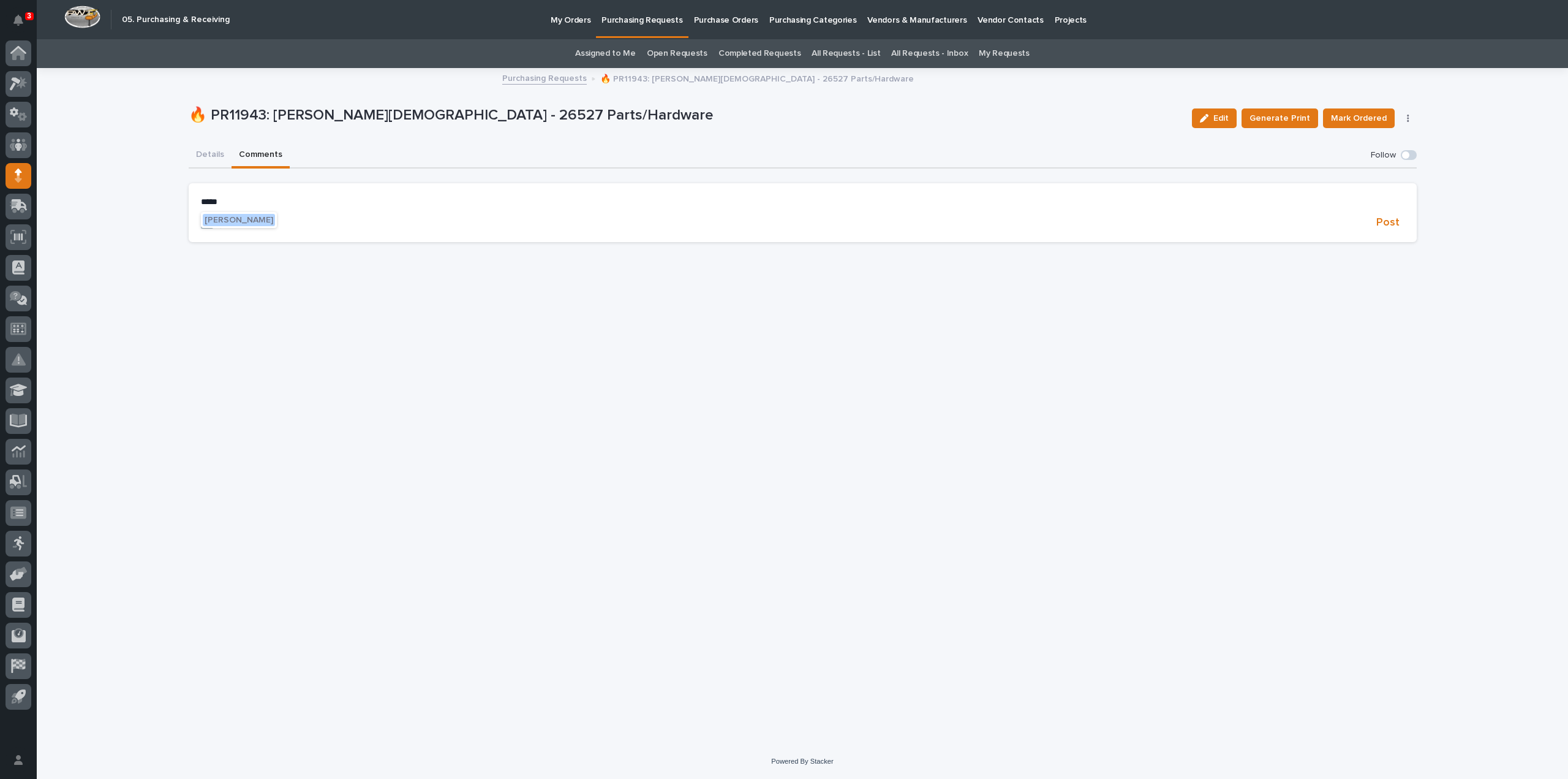
click at [236, 218] on span "Arlyn Miller" at bounding box center [239, 220] width 69 height 9
click at [251, 206] on p "**********" at bounding box center [802, 203] width 1204 height 12
click at [1383, 223] on span "Post" at bounding box center [1388, 225] width 23 height 14
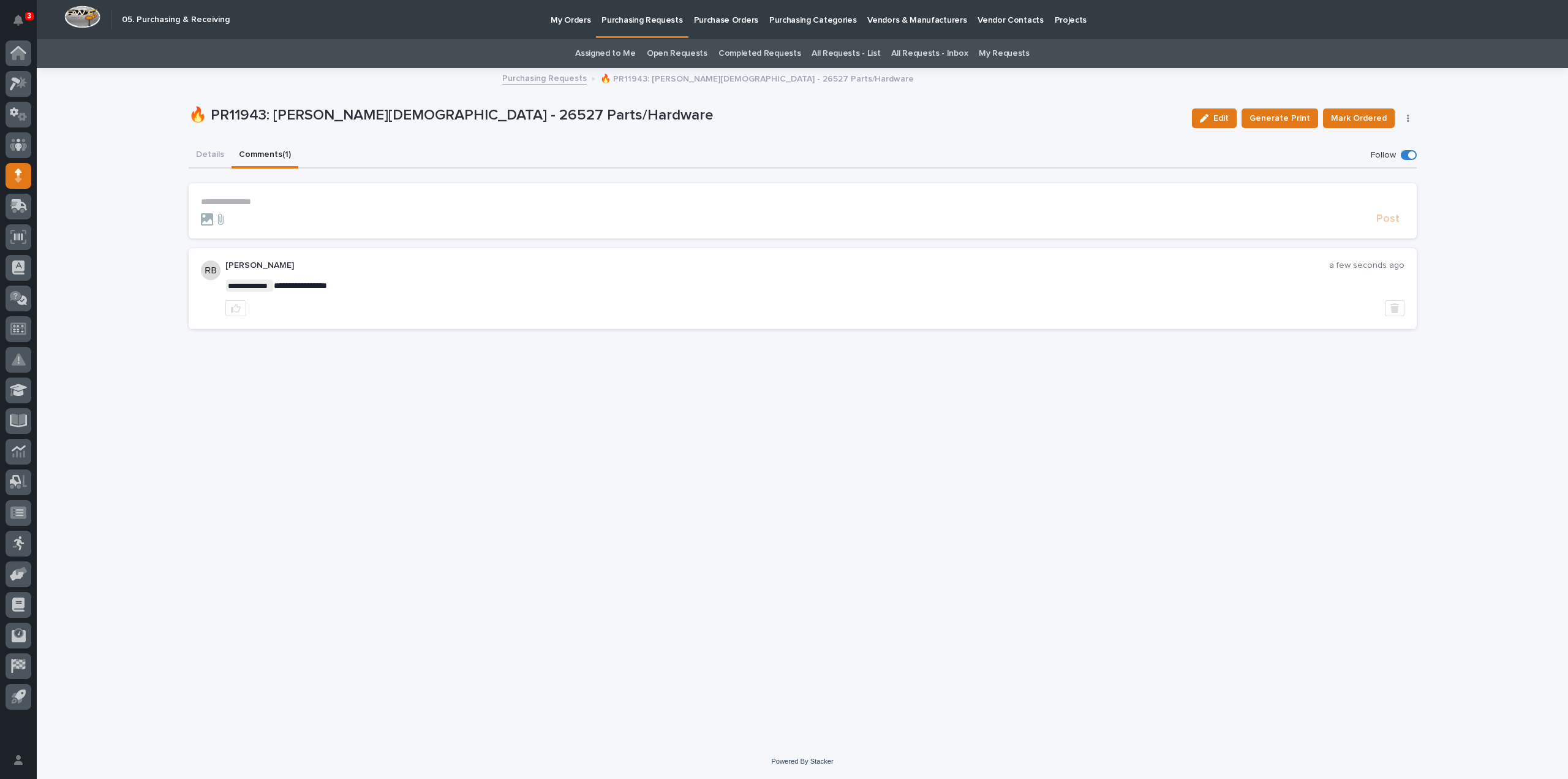
click at [600, 53] on link "Assigned to Me" at bounding box center [605, 54] width 61 height 29
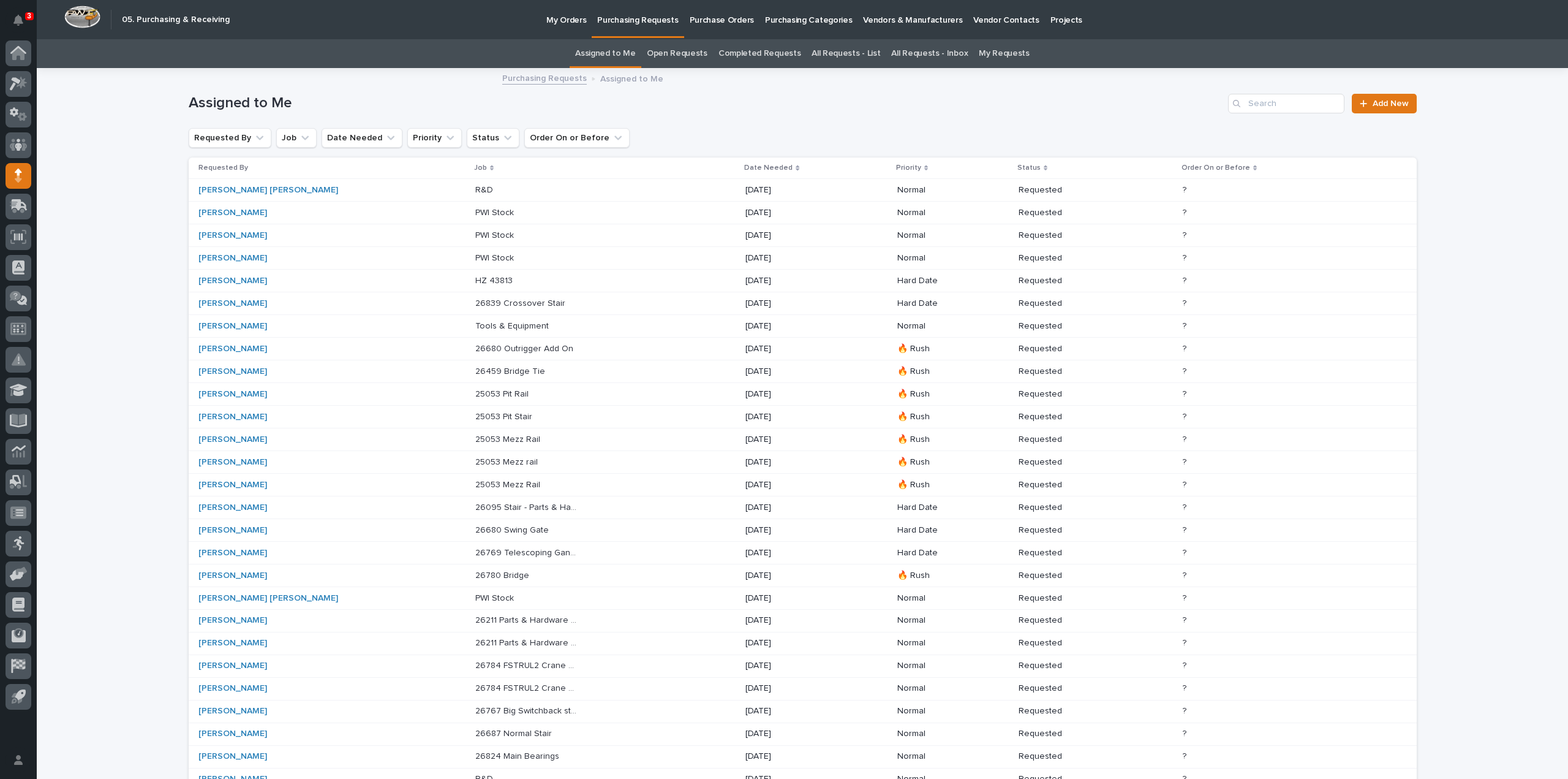
click at [475, 302] on p "26839 Crossover Stair" at bounding box center [521, 302] width 93 height 13
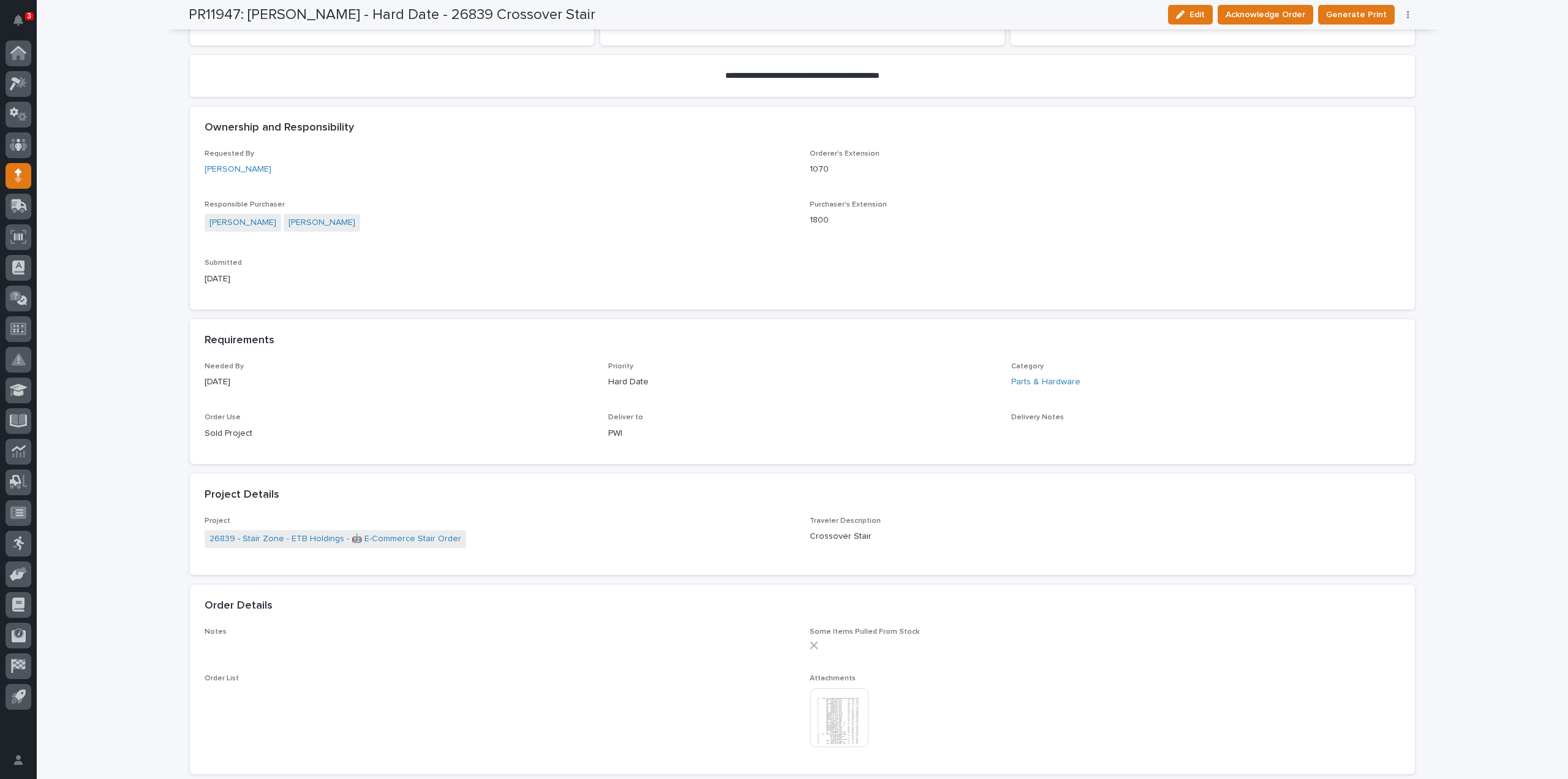
scroll to position [368, 0]
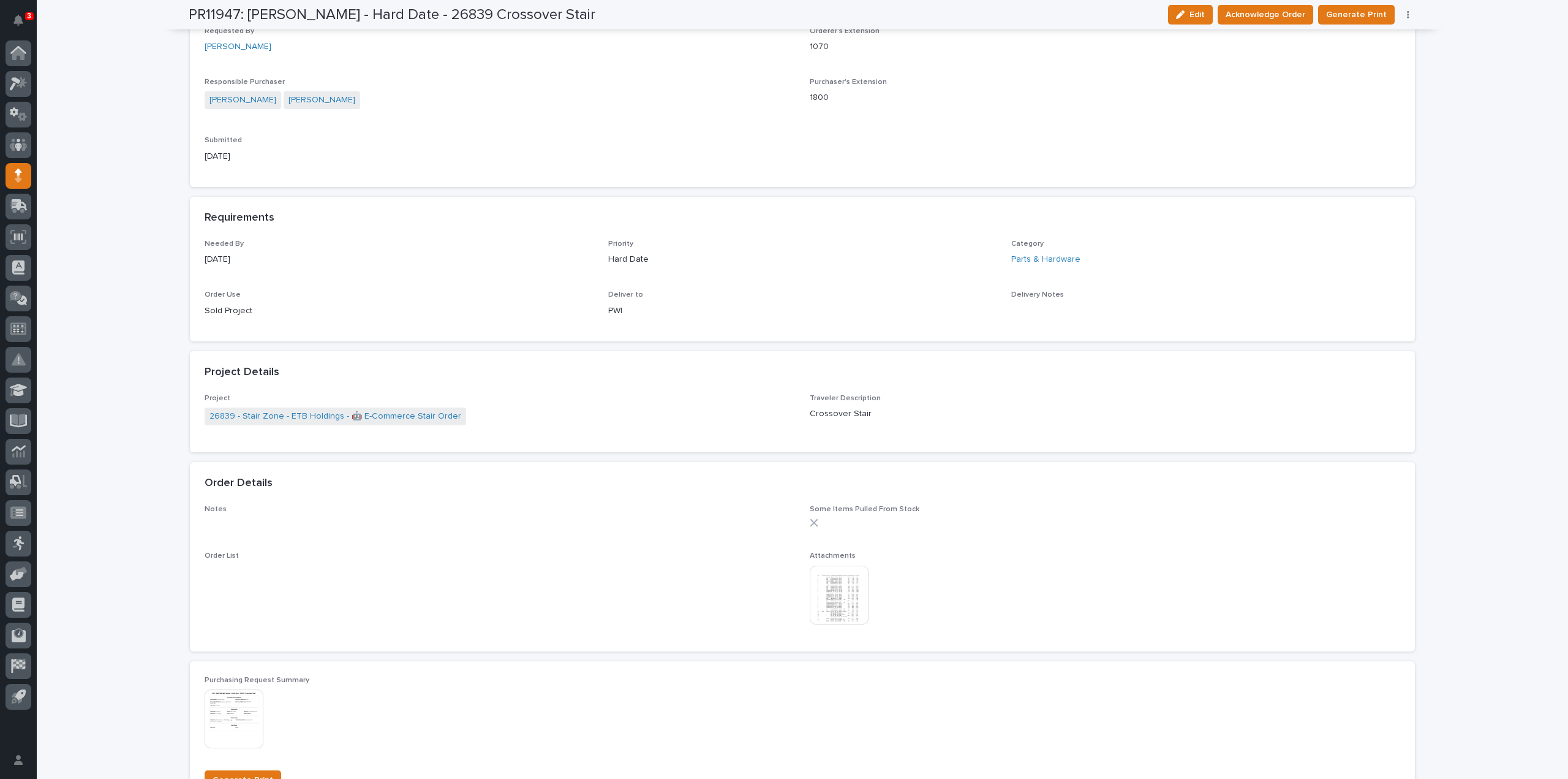
click at [827, 605] on img at bounding box center [839, 595] width 59 height 59
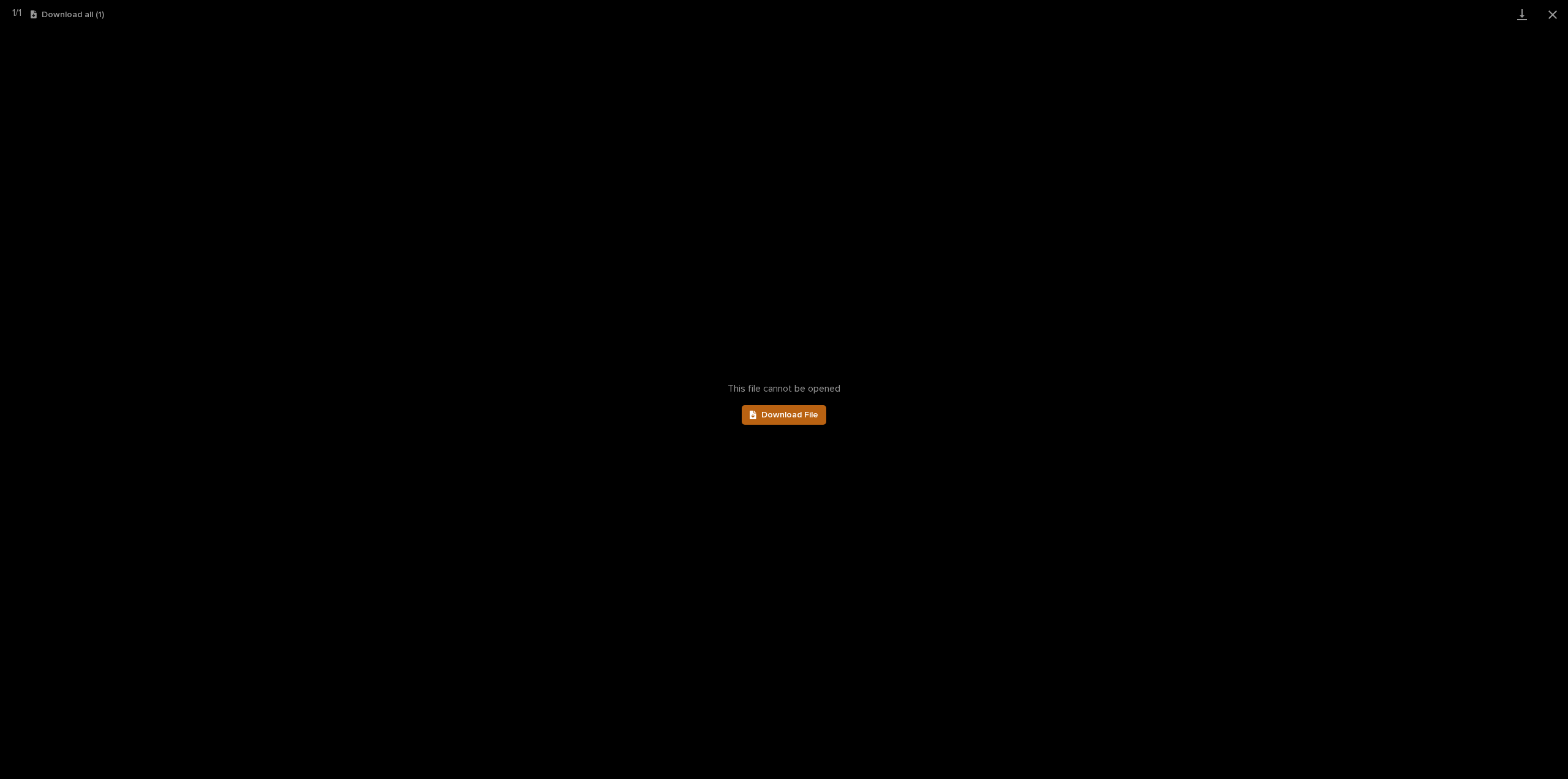
click at [787, 420] on link "Download File" at bounding box center [784, 415] width 84 height 20
click at [1556, 18] on button "Close gallery" at bounding box center [1552, 14] width 31 height 29
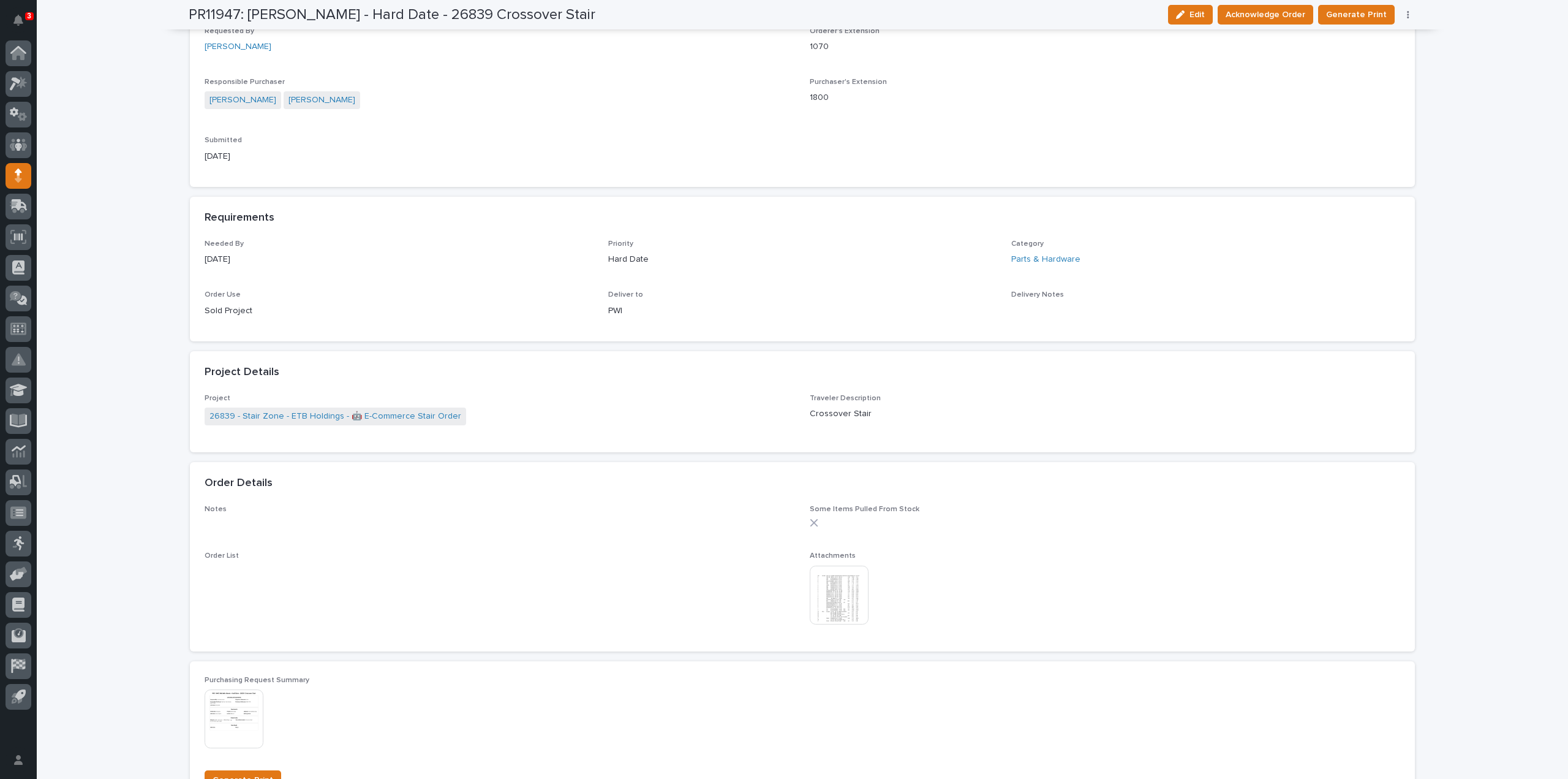
scroll to position [0, 0]
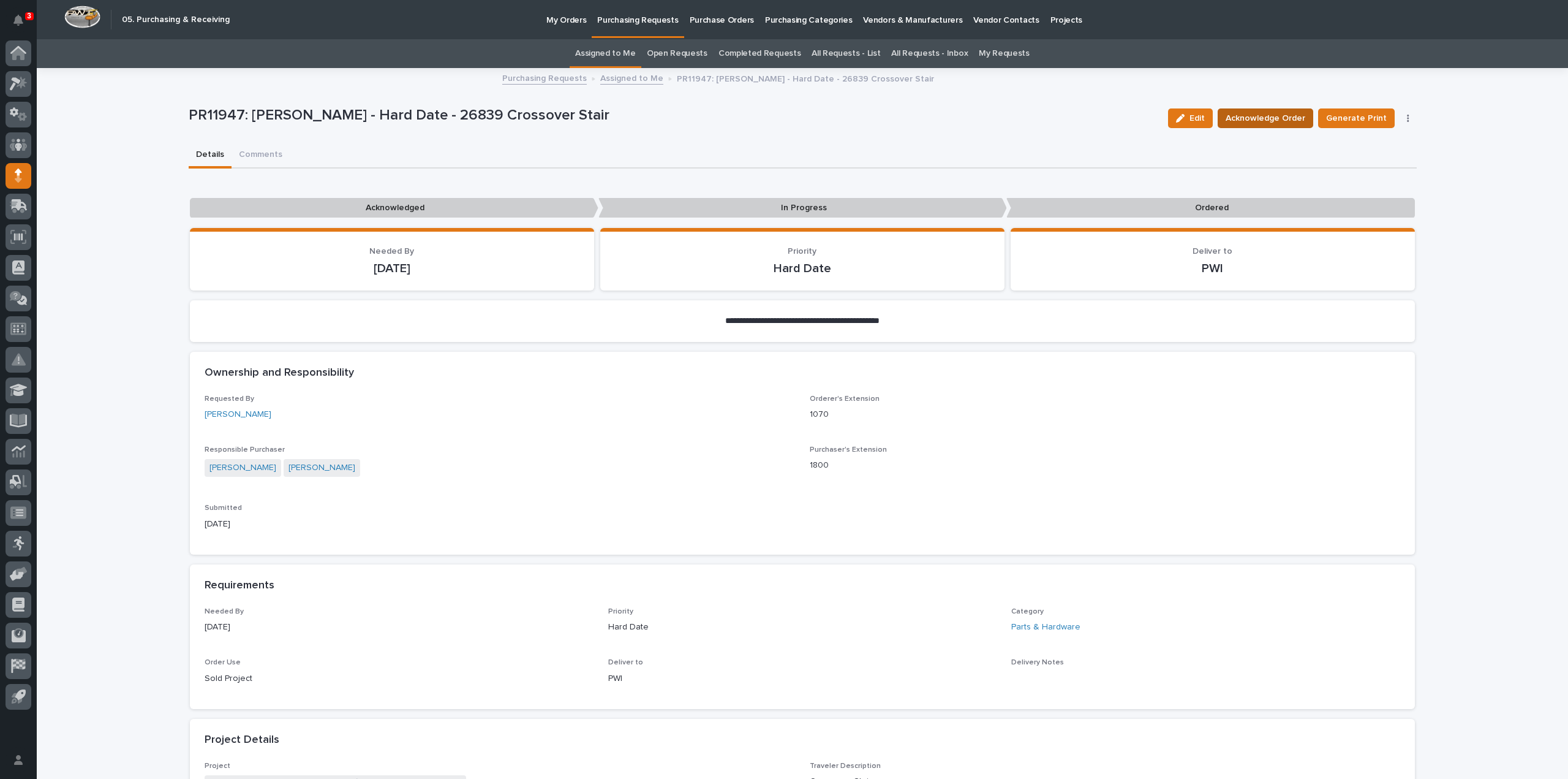
click at [1266, 117] on span "Acknowledge Order" at bounding box center [1265, 118] width 80 height 15
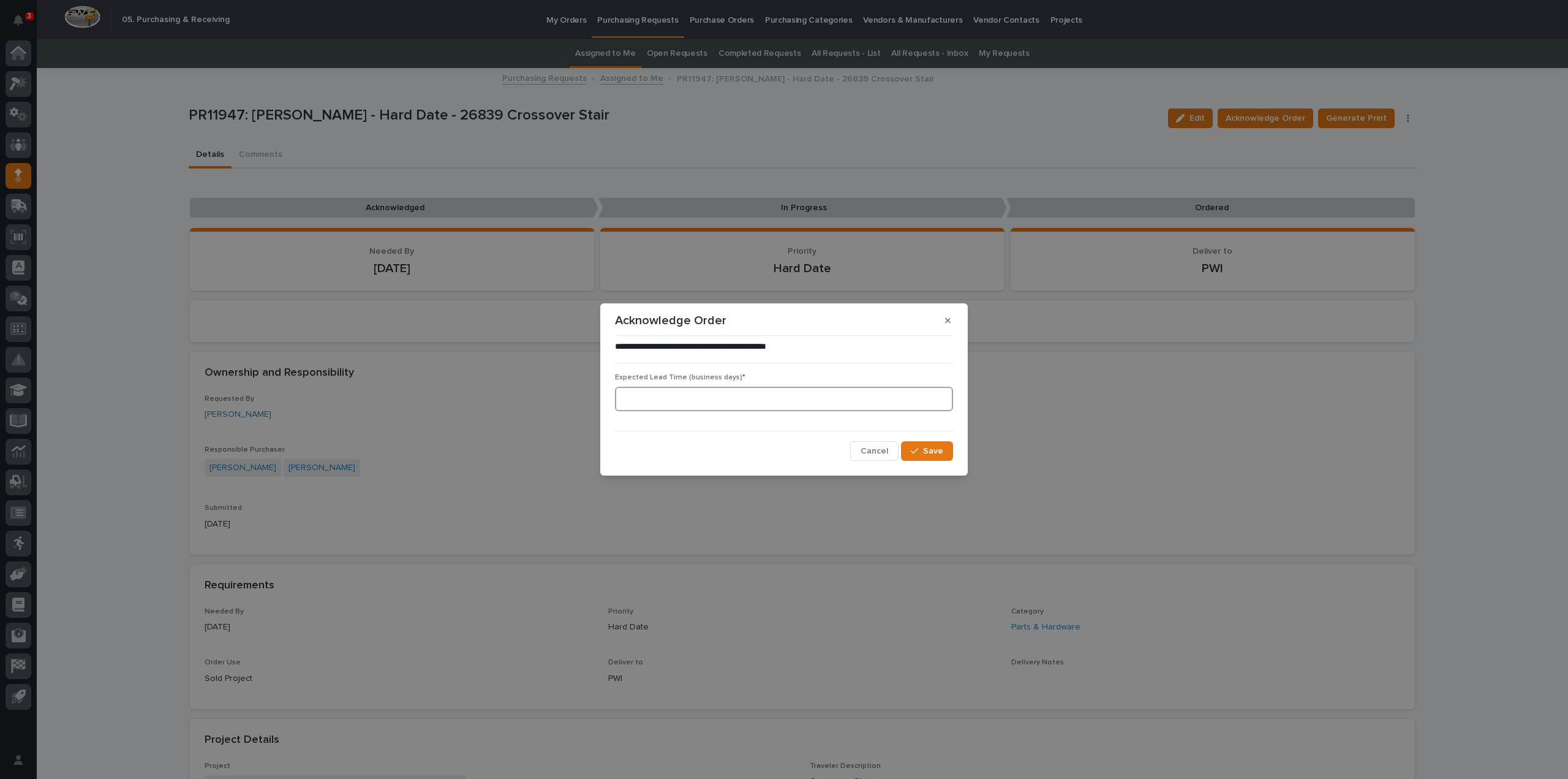
click at [768, 401] on input at bounding box center [784, 399] width 338 height 25
type input "0"
click at [930, 451] on span "Save" at bounding box center [933, 451] width 20 height 11
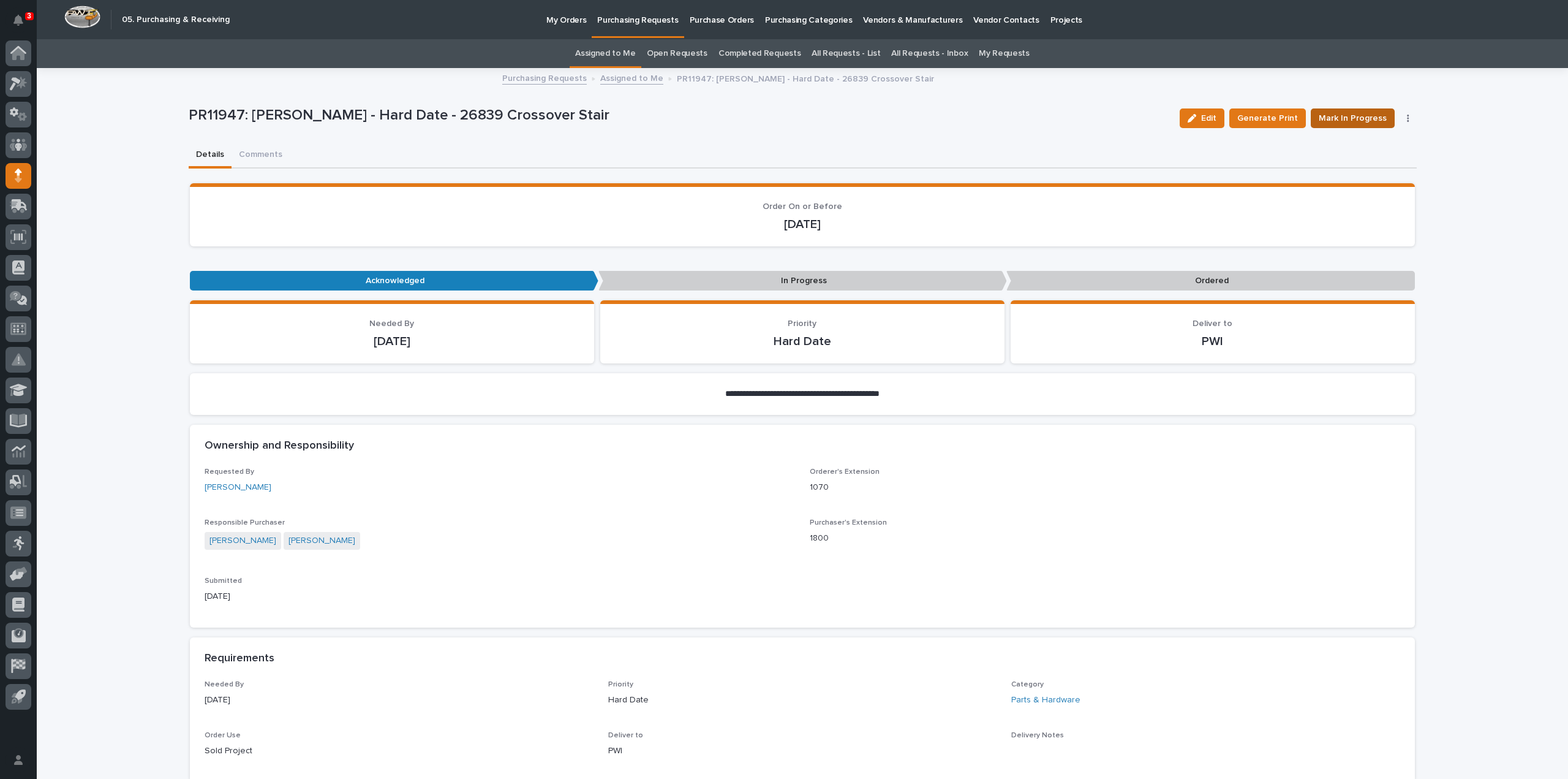
click at [1338, 121] on span "Mark In Progress" at bounding box center [1353, 118] width 68 height 15
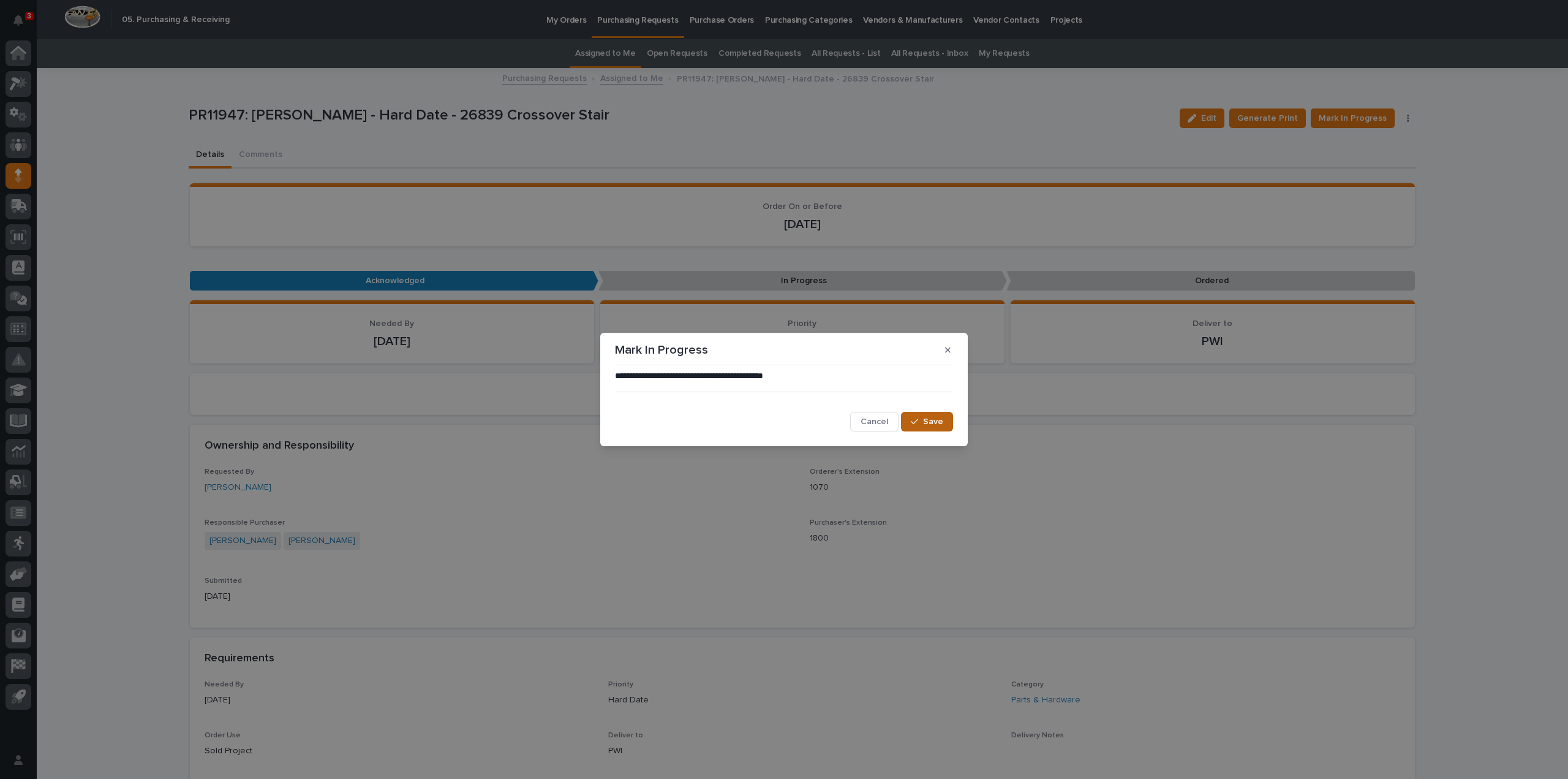
click at [934, 426] on span "Save" at bounding box center [933, 422] width 20 height 11
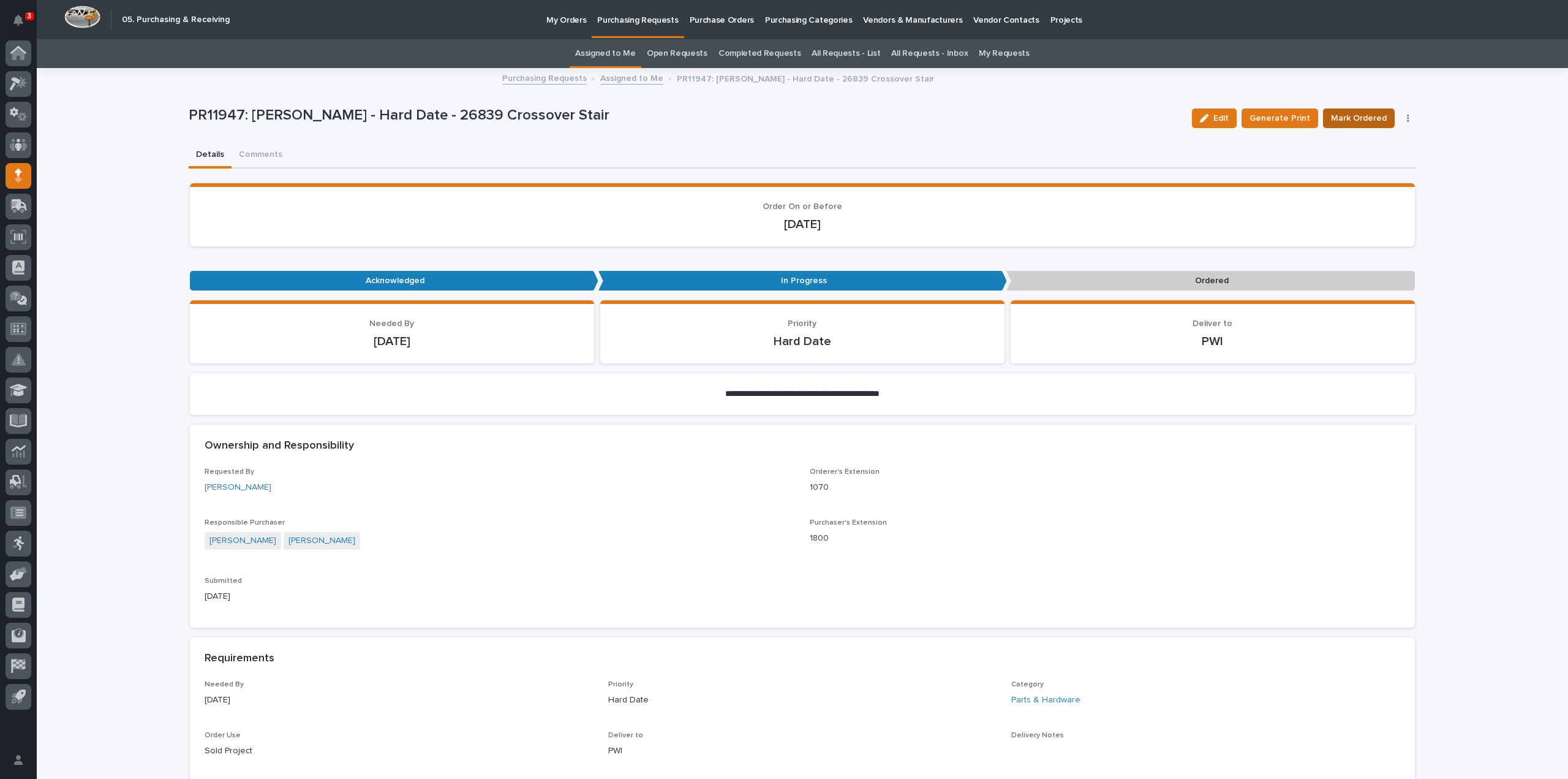
click at [1366, 120] on span "Mark Ordered" at bounding box center [1359, 118] width 56 height 15
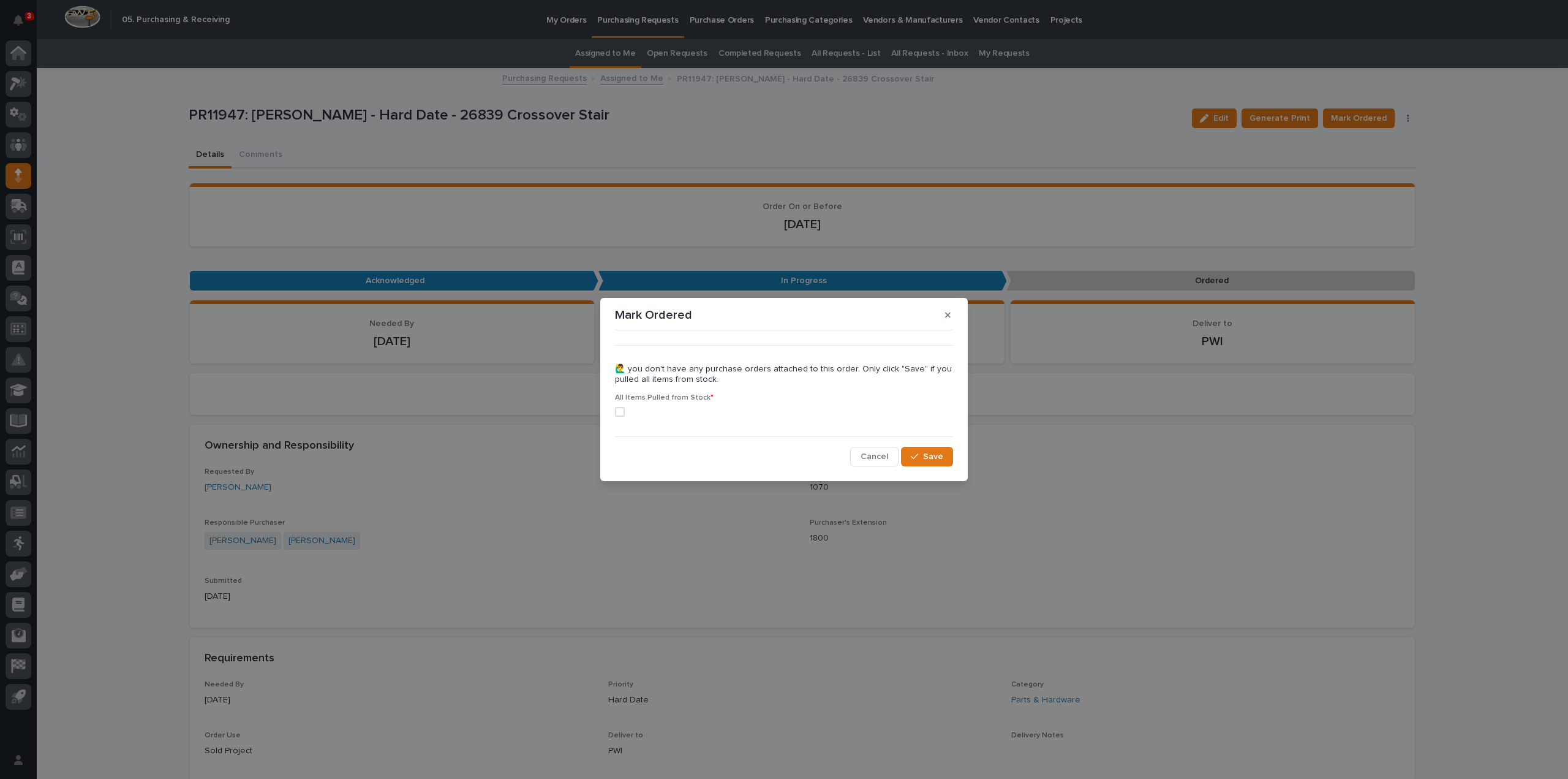
click at [621, 414] on span at bounding box center [620, 412] width 10 height 10
click at [941, 457] on span "Save" at bounding box center [933, 456] width 20 height 11
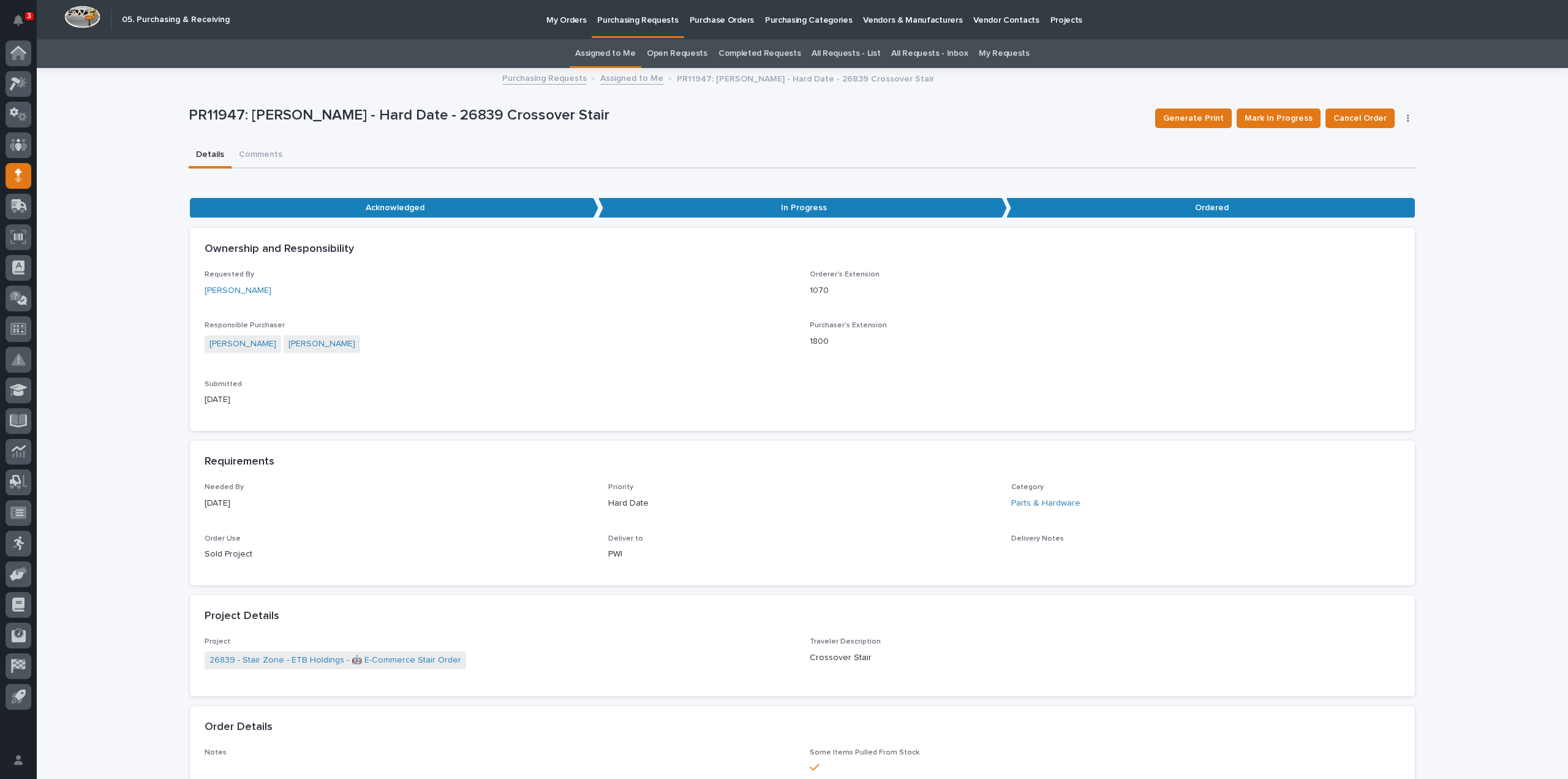
click at [617, 52] on link "Assigned to Me" at bounding box center [605, 54] width 61 height 29
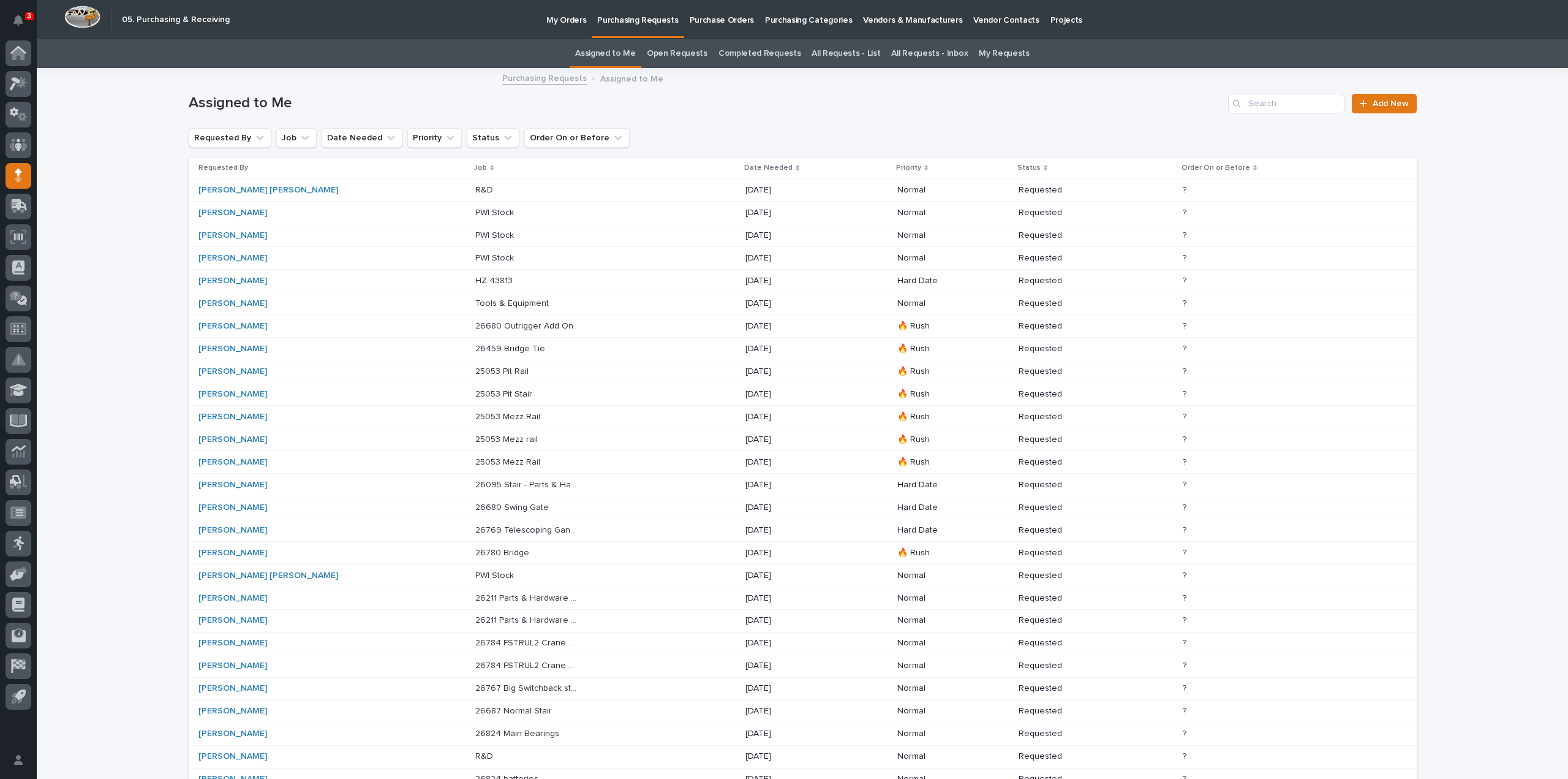
click at [475, 327] on p "26680 Outrigger Add On" at bounding box center [525, 325] width 101 height 13
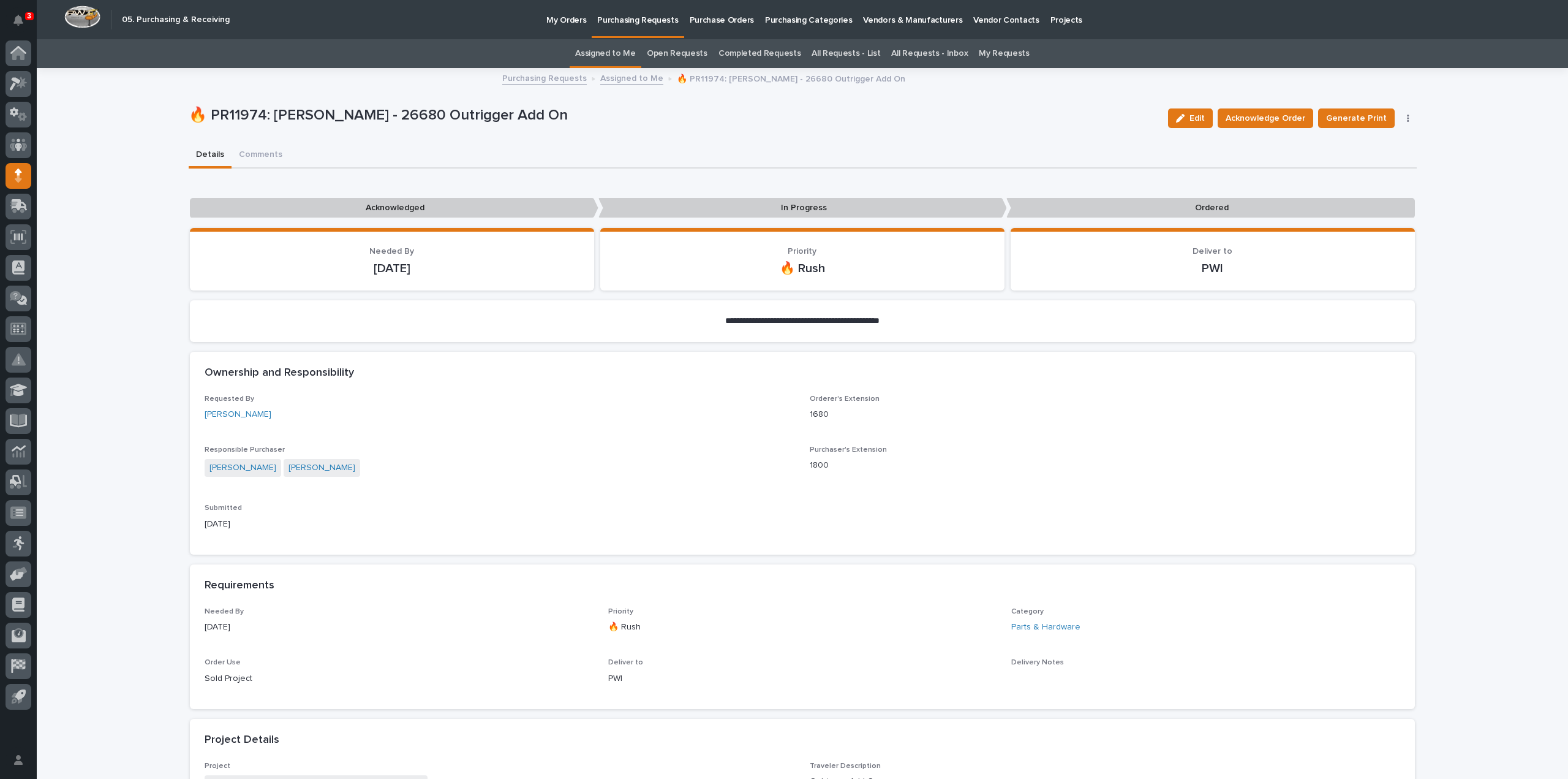
scroll to position [368, 0]
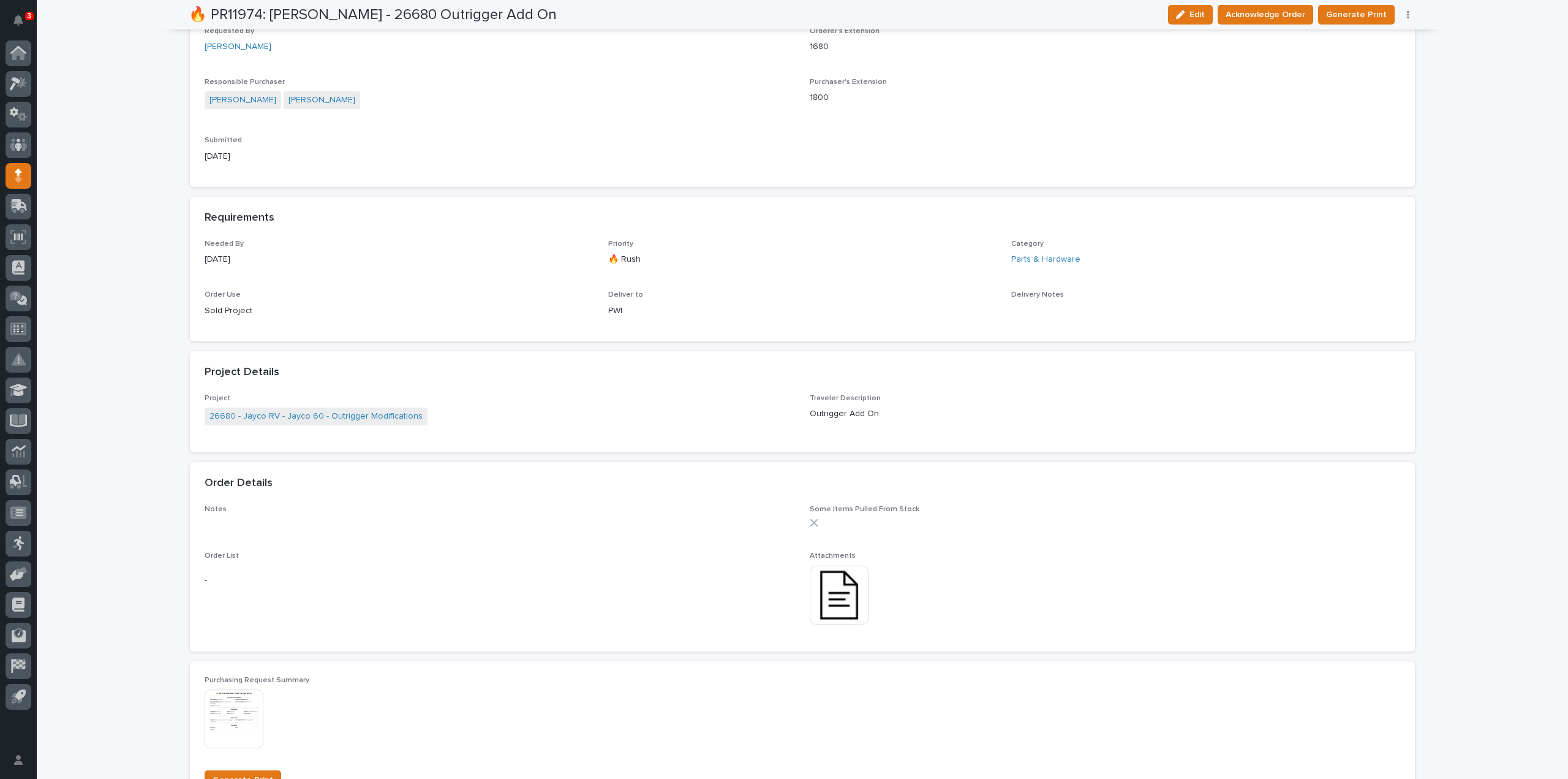
click at [844, 607] on img at bounding box center [839, 595] width 59 height 59
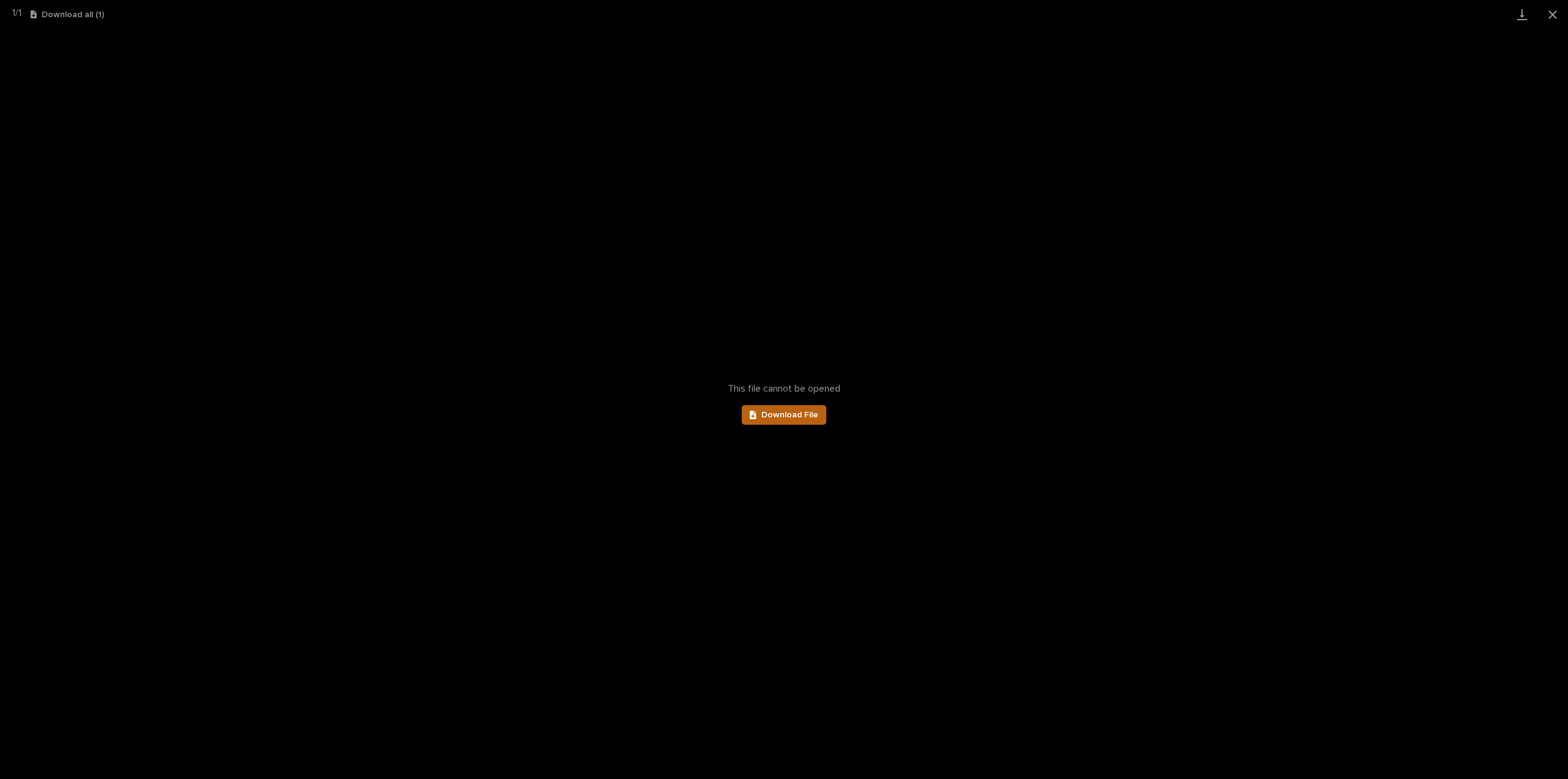
click at [800, 417] on span "Download File" at bounding box center [790, 415] width 57 height 9
click at [1552, 14] on button "Close gallery" at bounding box center [1552, 14] width 31 height 29
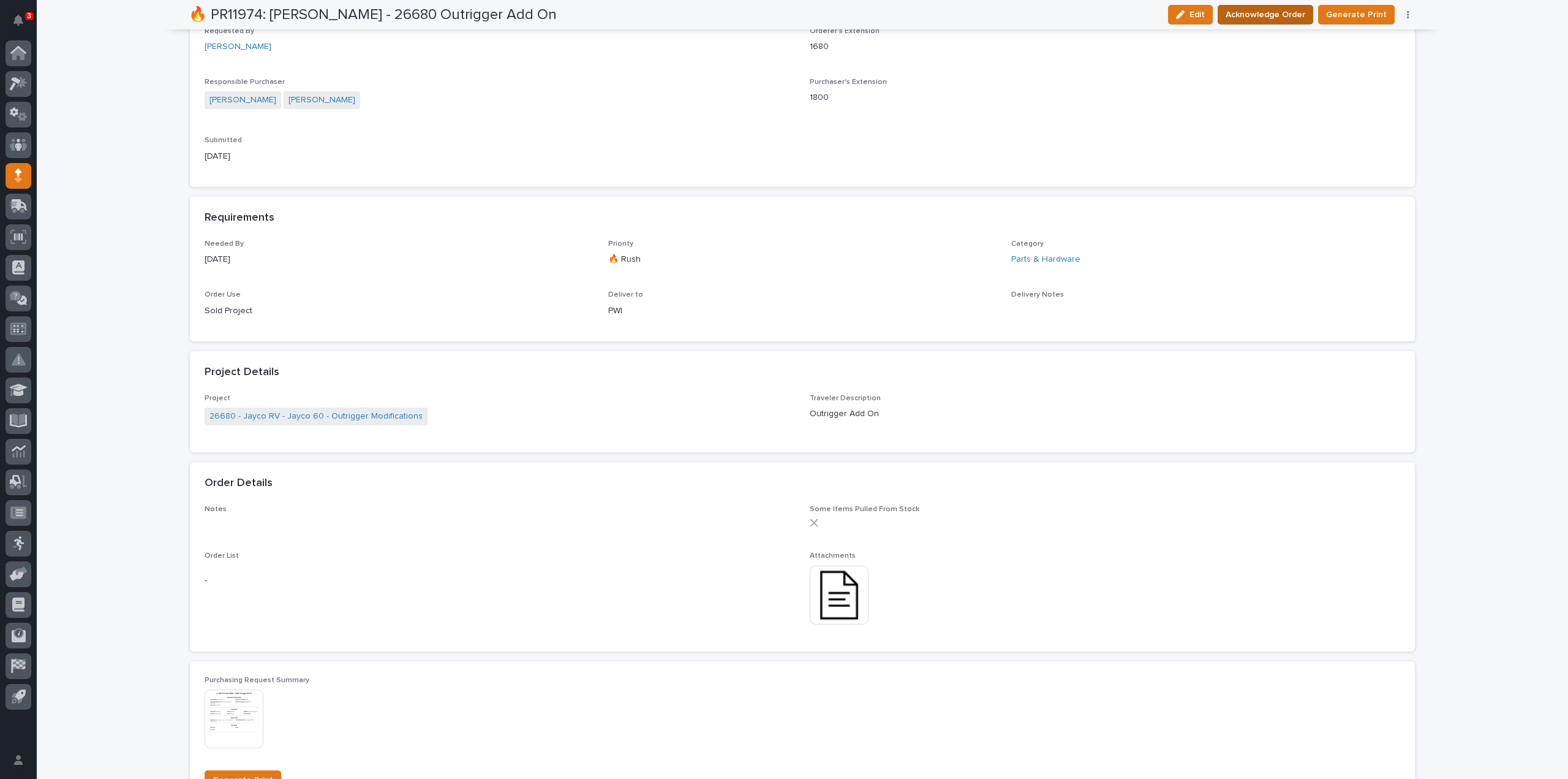
click at [1258, 18] on span "Acknowledge Order" at bounding box center [1265, 15] width 80 height 15
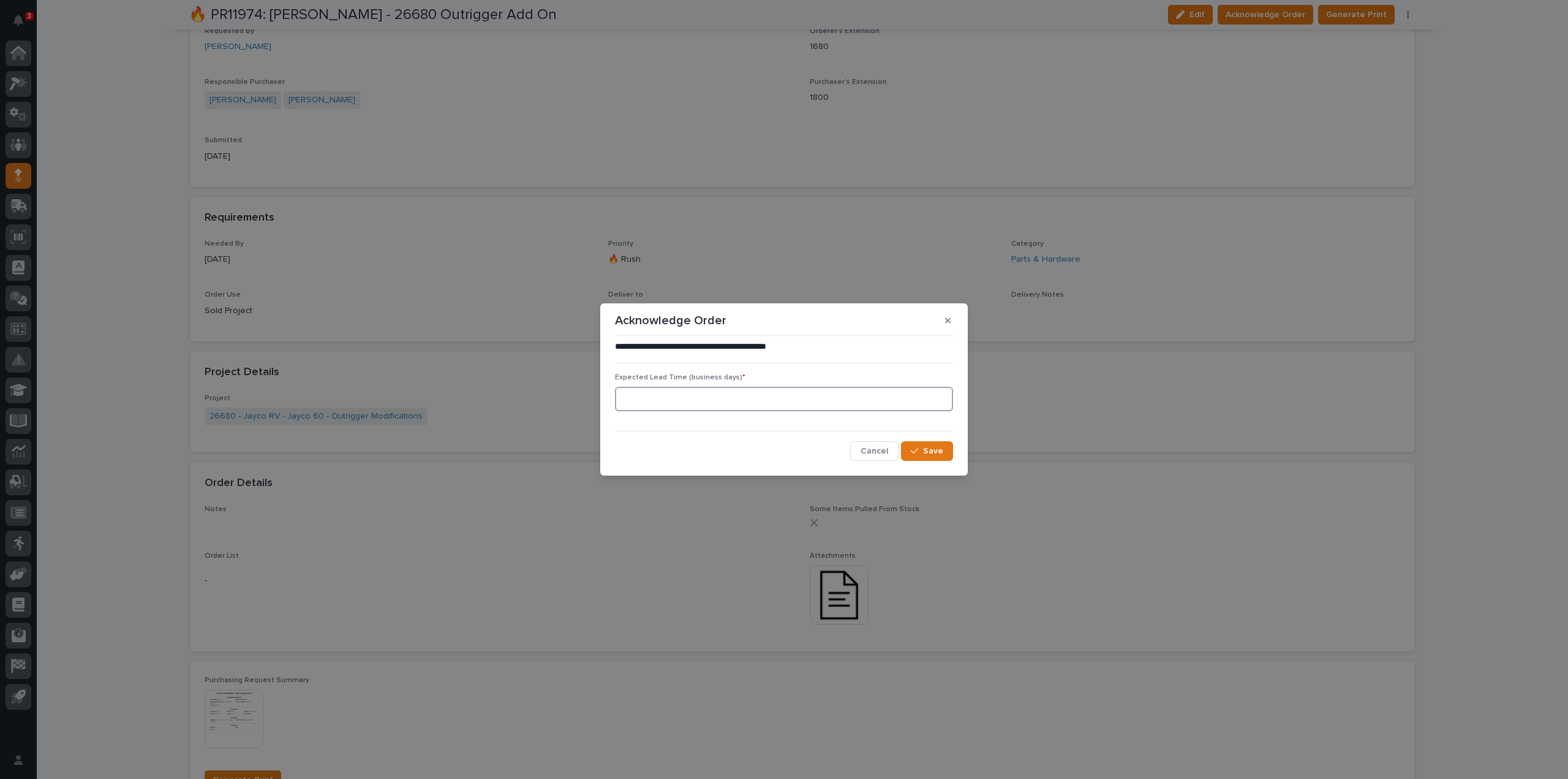
click at [837, 402] on input at bounding box center [784, 399] width 338 height 25
type input "0"
click at [943, 456] on span "Save" at bounding box center [933, 451] width 20 height 11
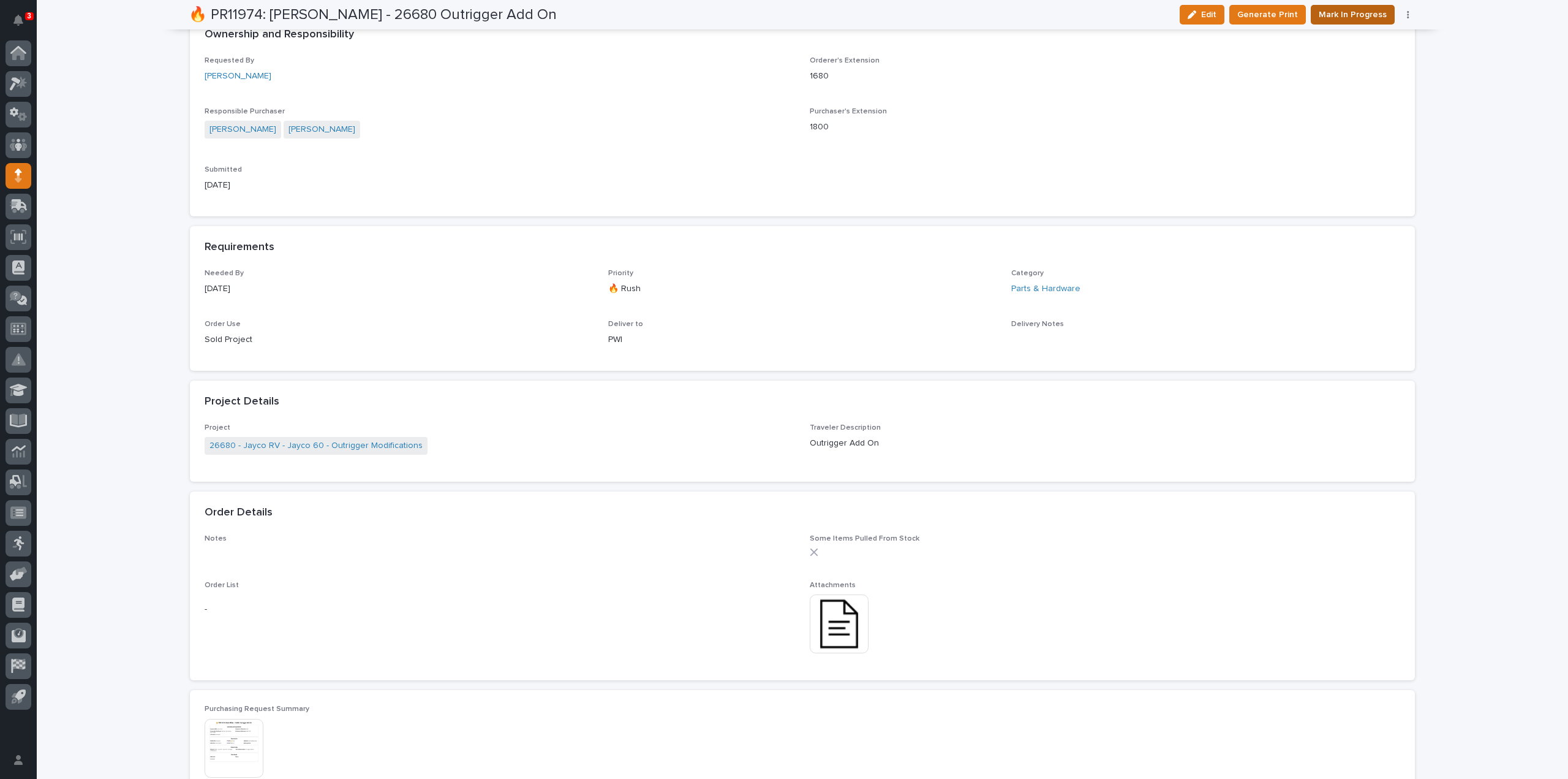
scroll to position [473, 0]
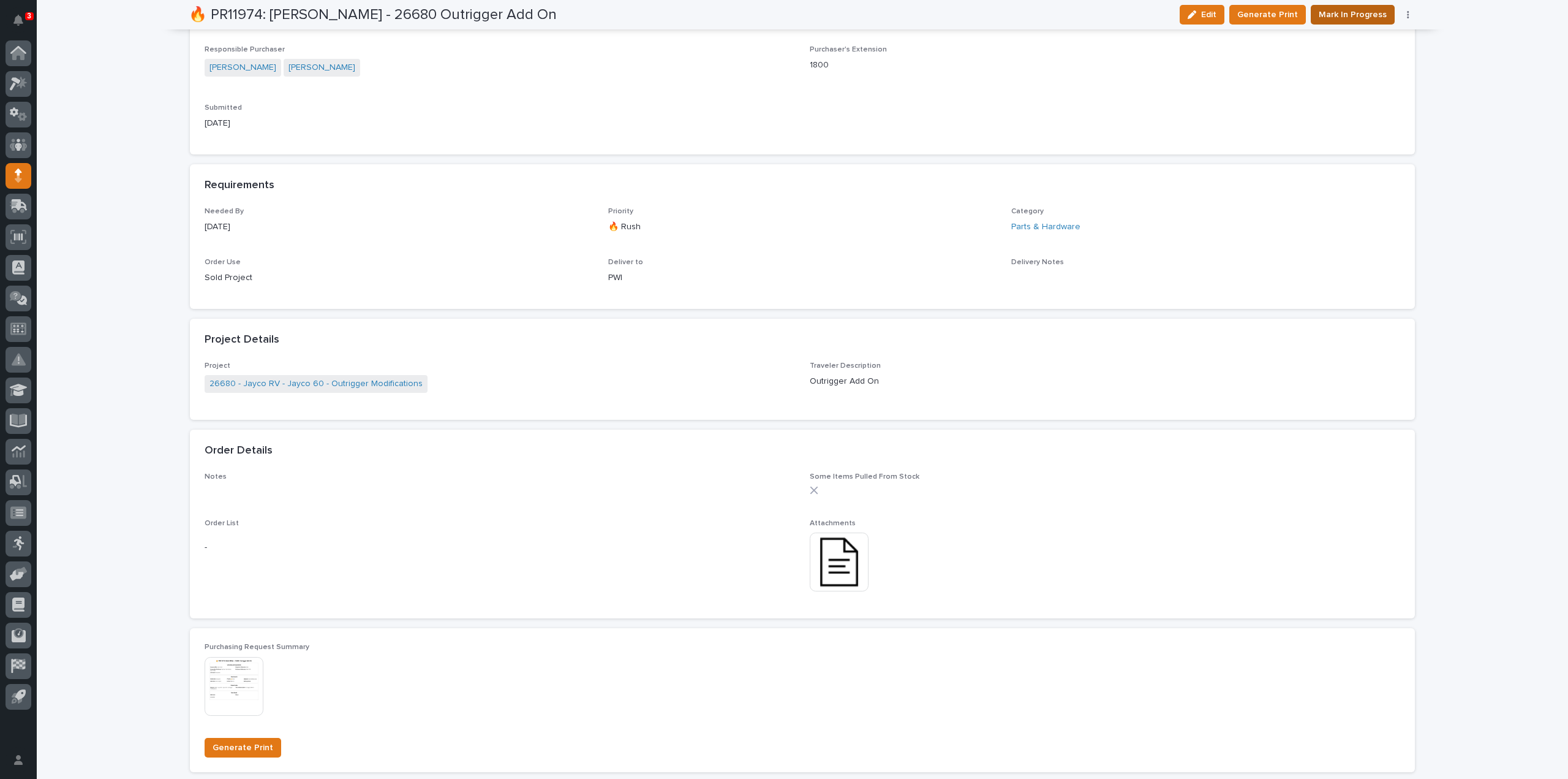
click at [1345, 22] on span "Mark In Progress" at bounding box center [1353, 15] width 68 height 15
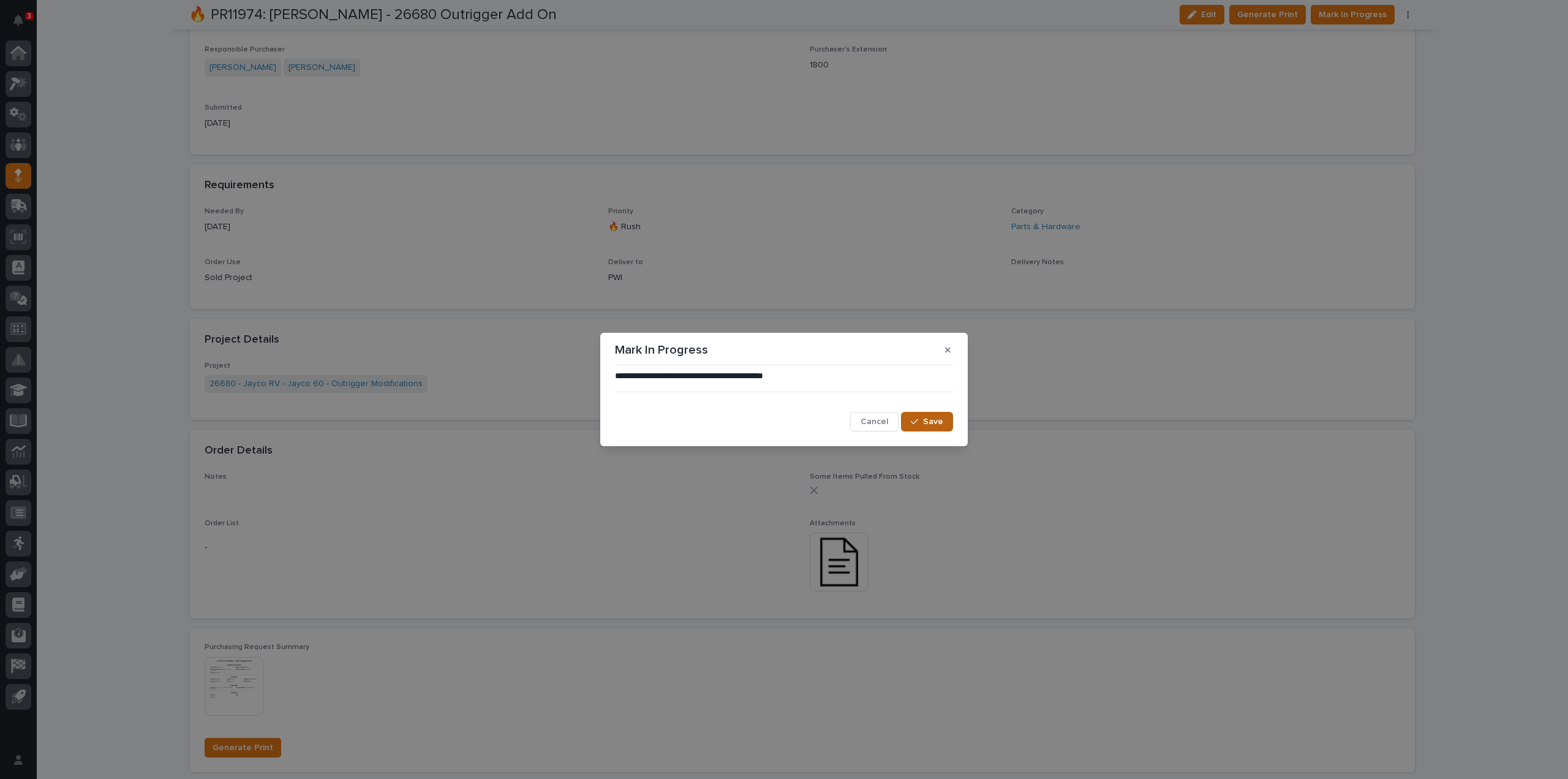
click at [938, 417] on span "Save" at bounding box center [933, 422] width 20 height 11
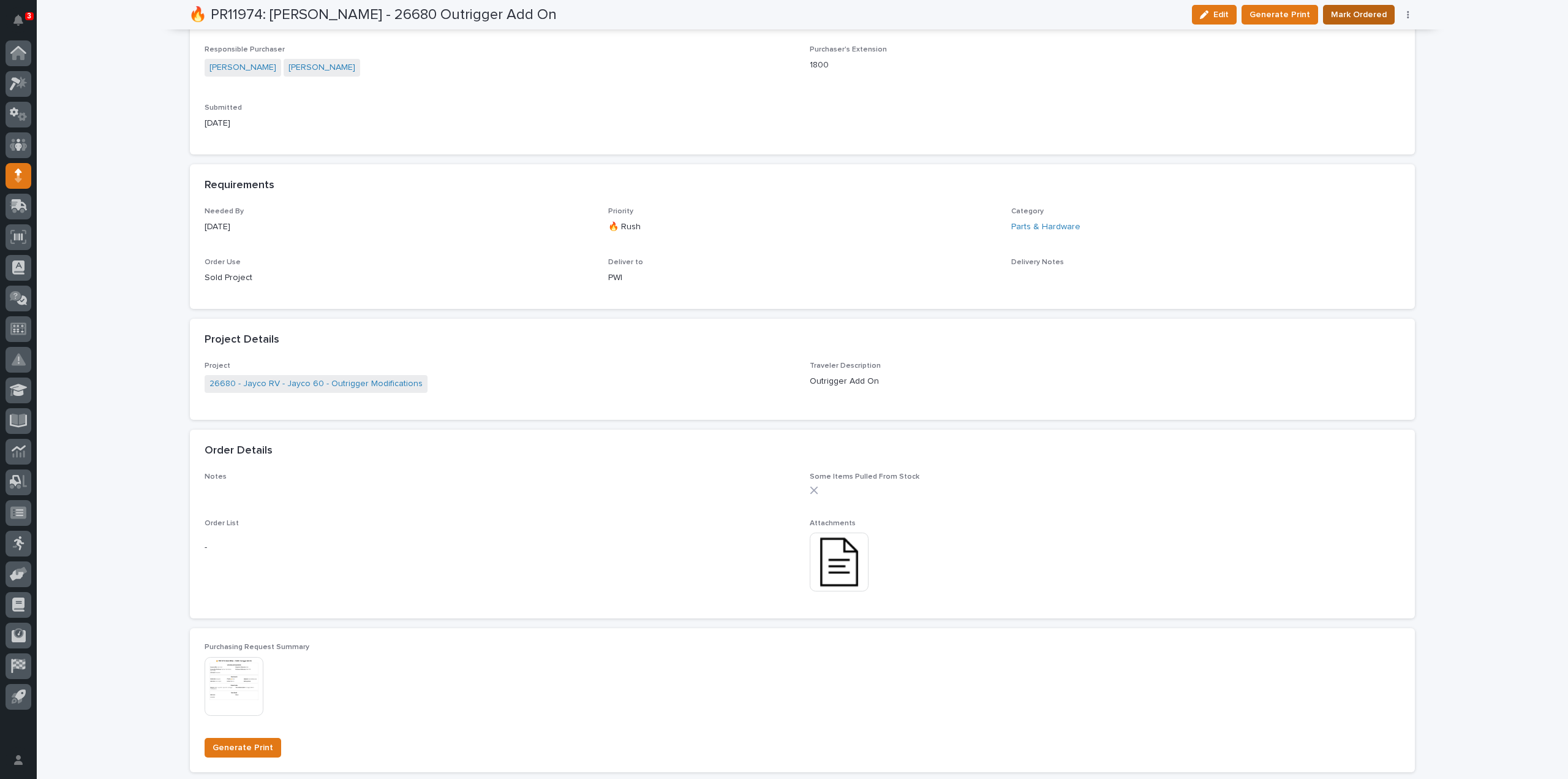
click at [1350, 16] on span "Mark Ordered" at bounding box center [1359, 15] width 56 height 15
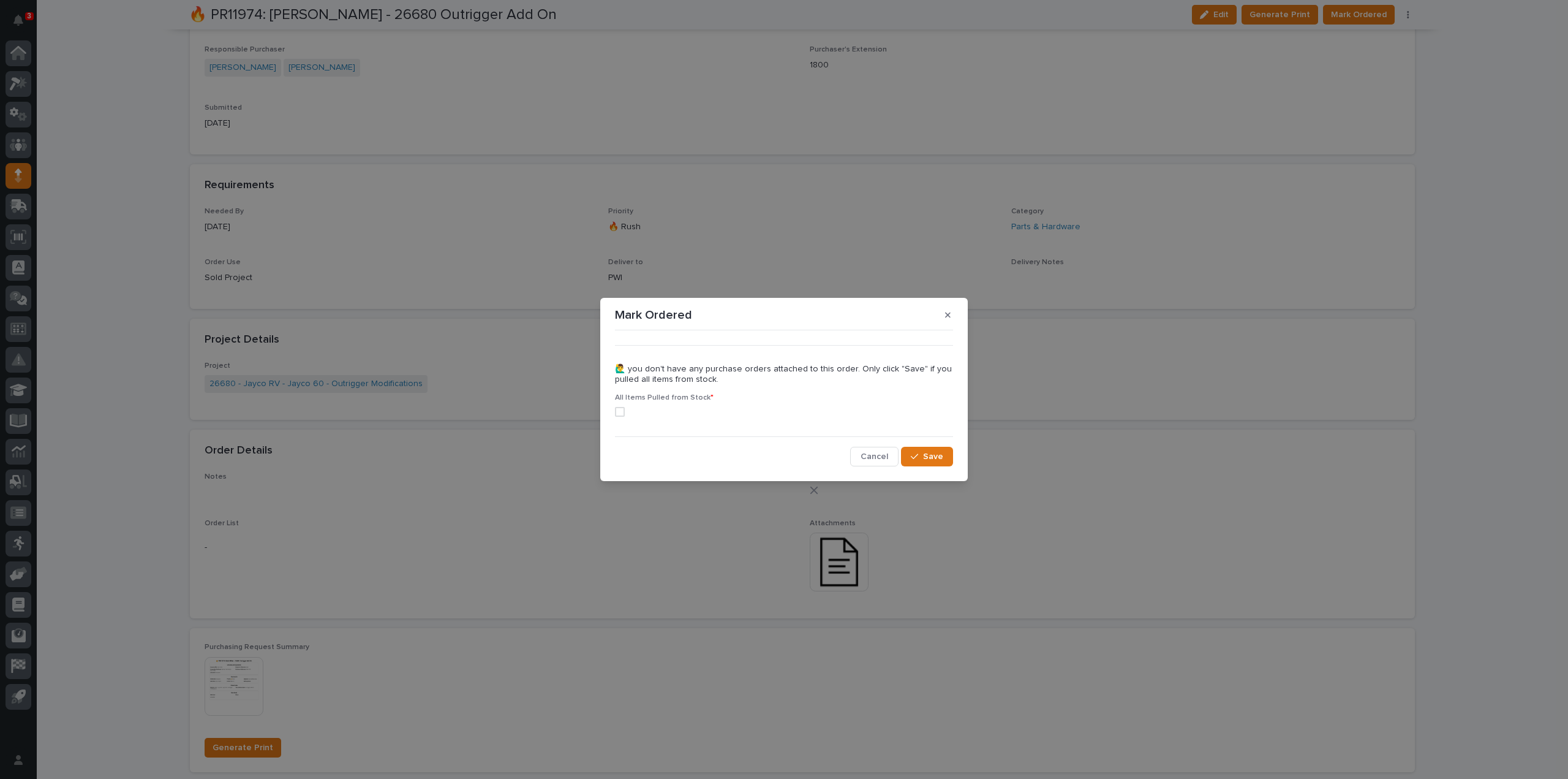
click at [621, 413] on span at bounding box center [620, 412] width 10 height 10
click at [921, 453] on div "button" at bounding box center [917, 456] width 12 height 9
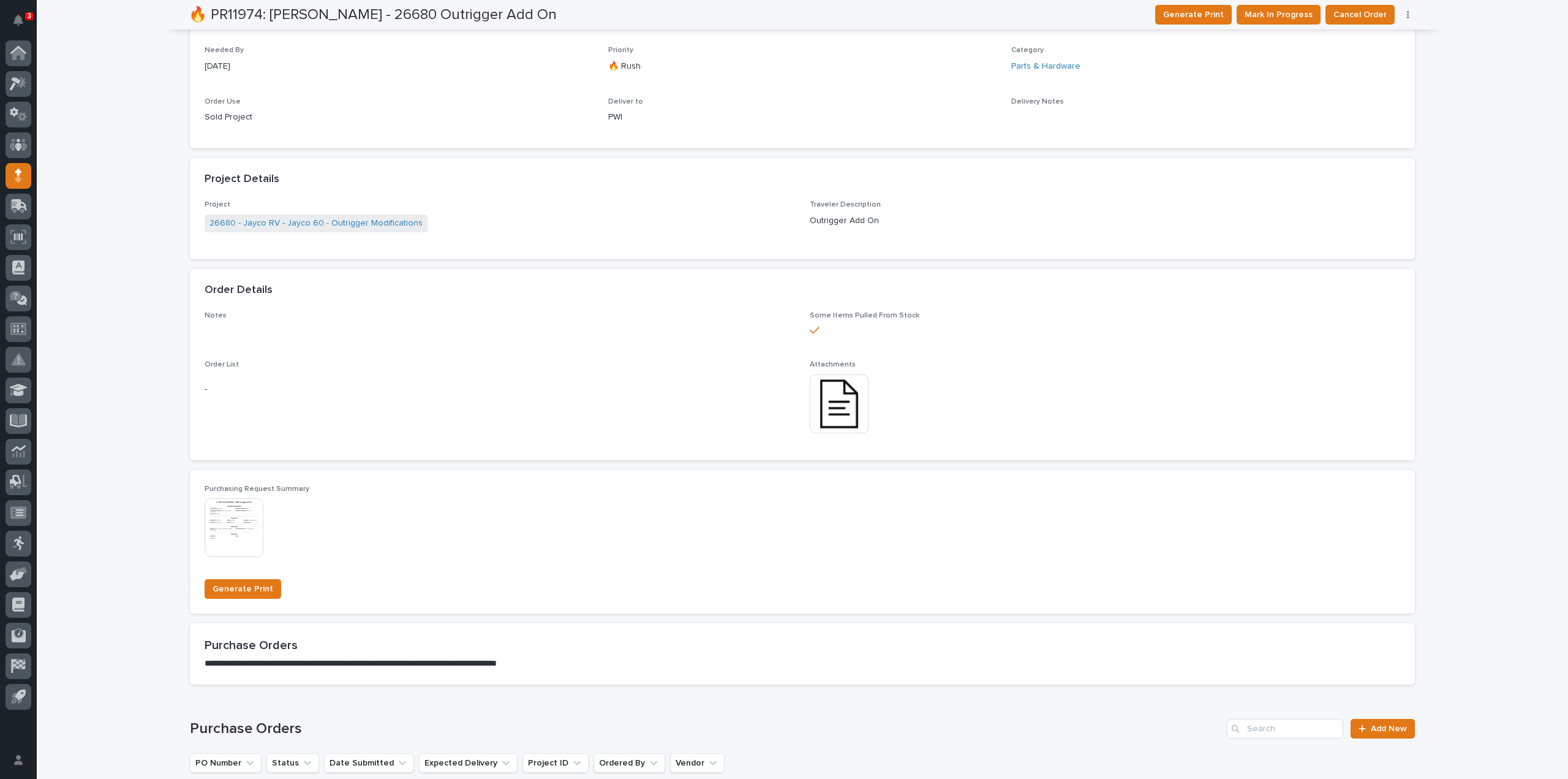
scroll to position [0, 0]
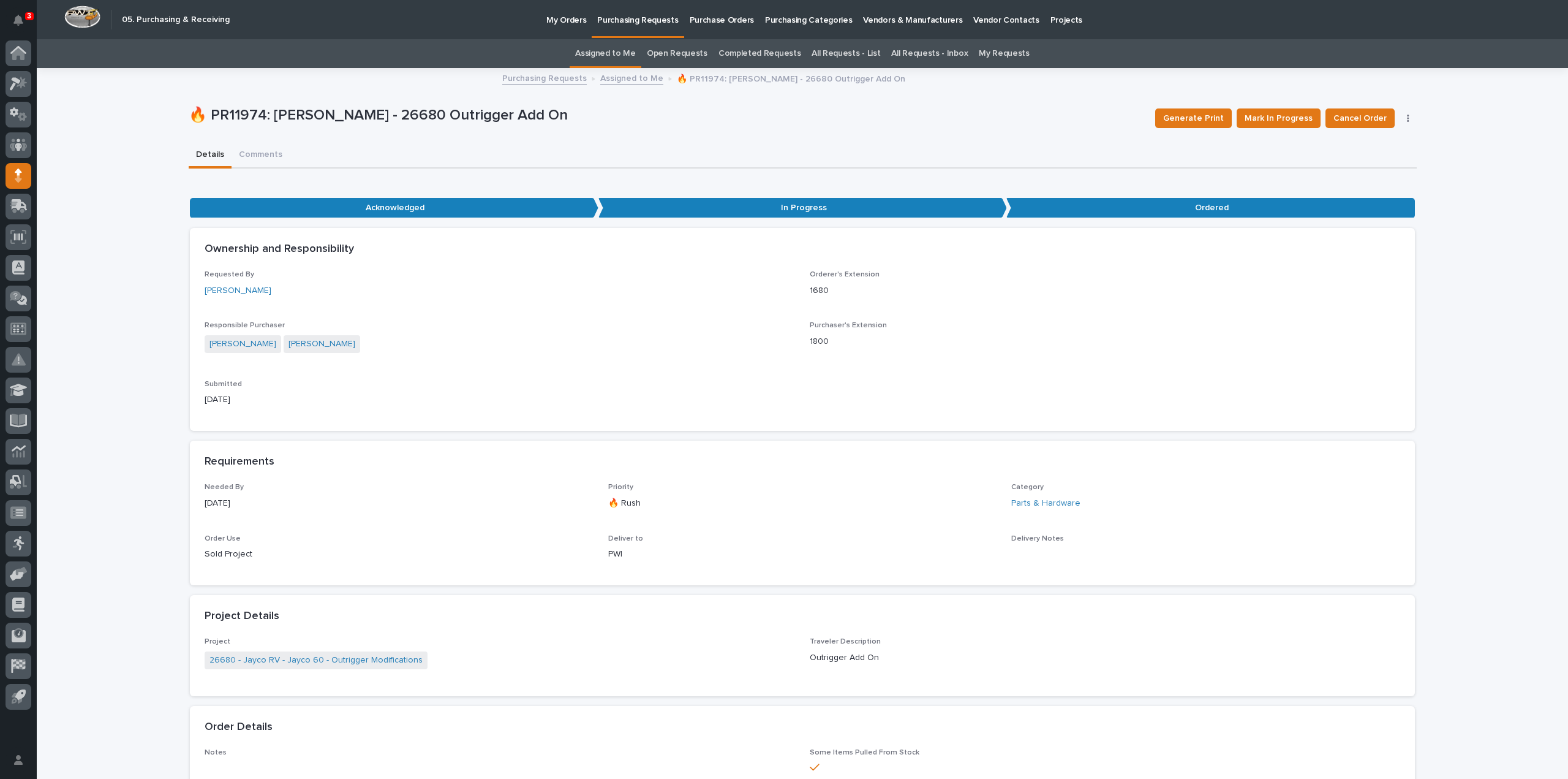
click at [632, 53] on link "Assigned to Me" at bounding box center [605, 54] width 61 height 29
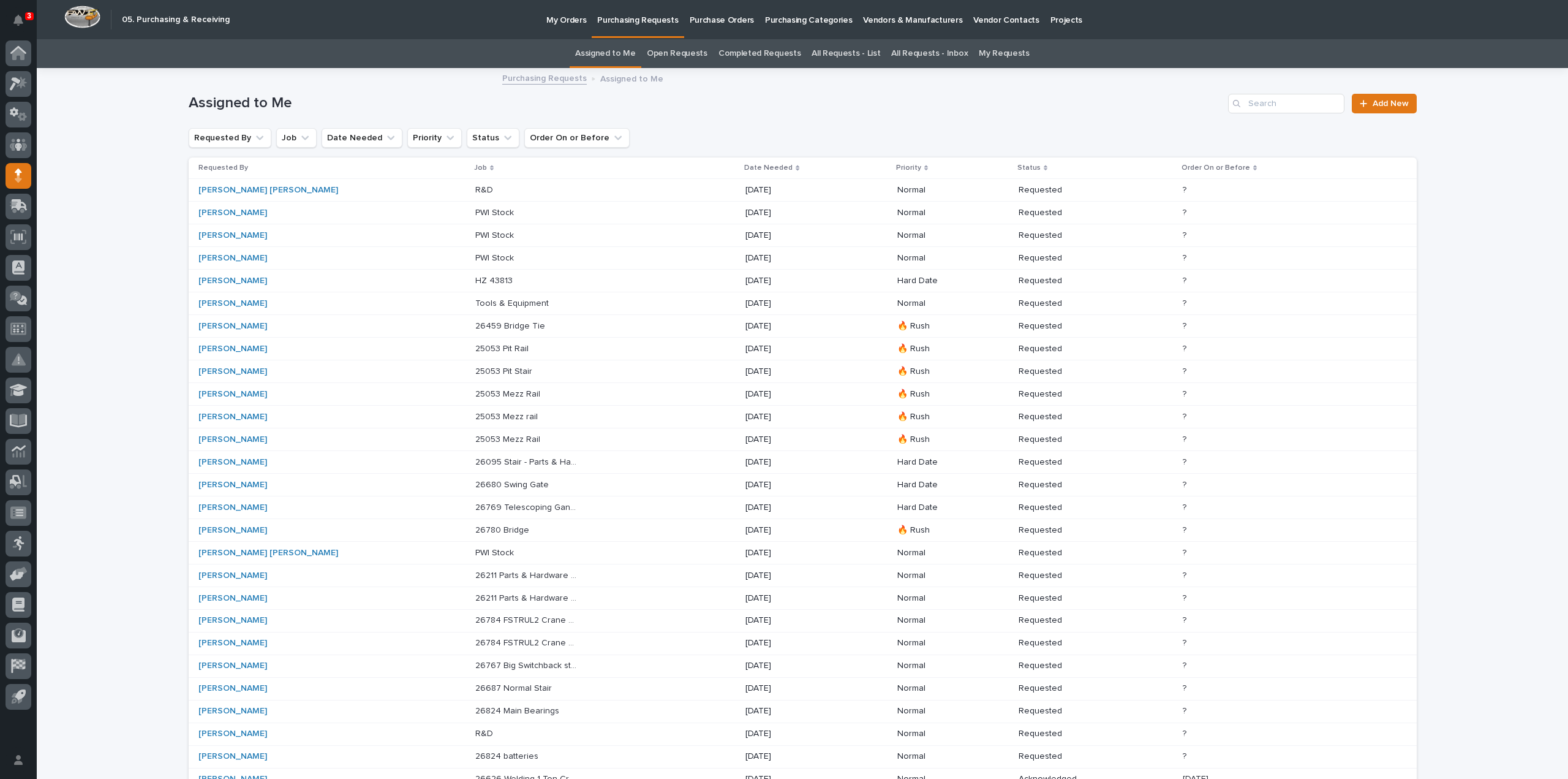
click at [475, 326] on p "26459 Bridge Tie" at bounding box center [511, 325] width 72 height 13
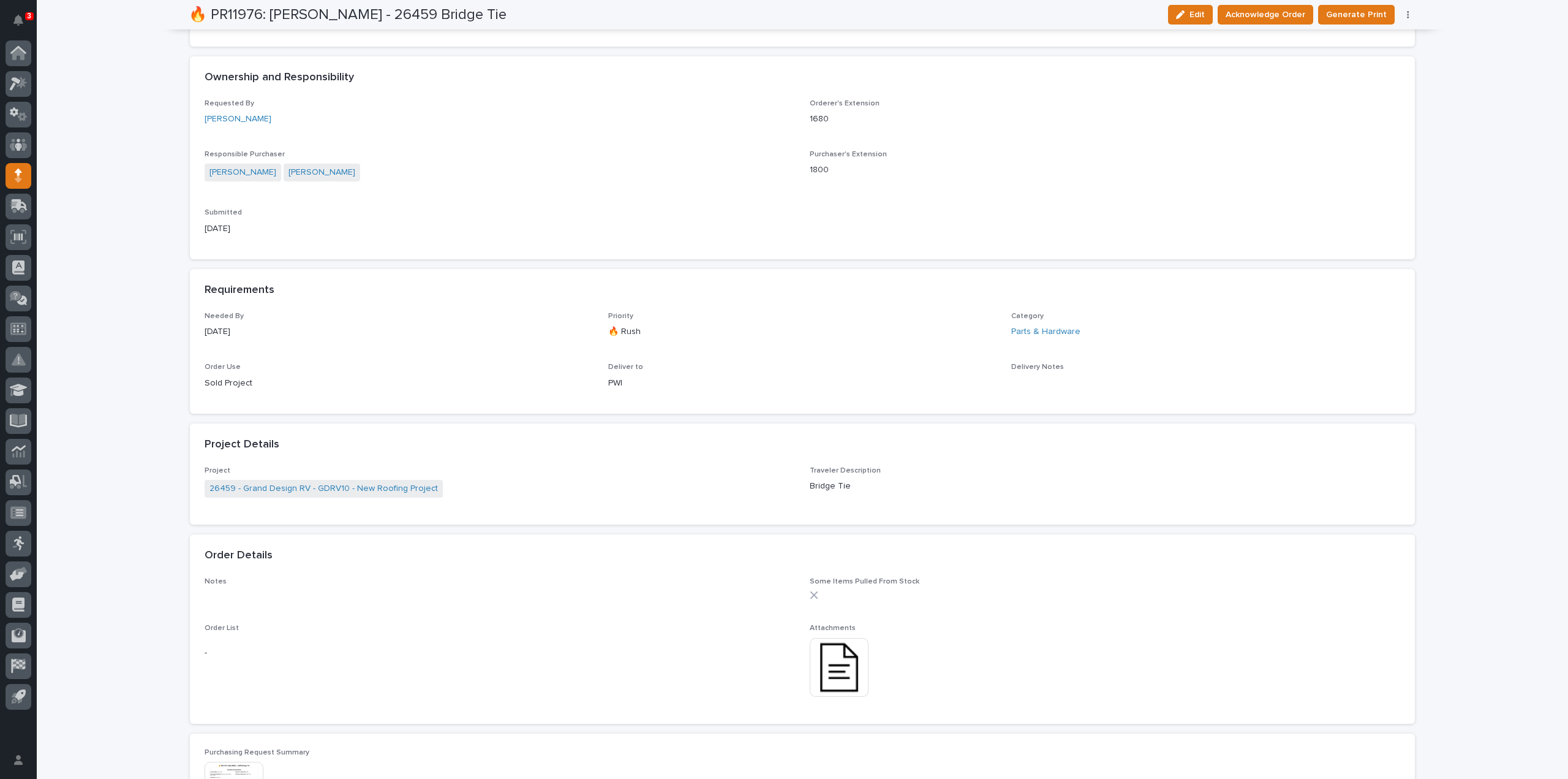
scroll to position [245, 0]
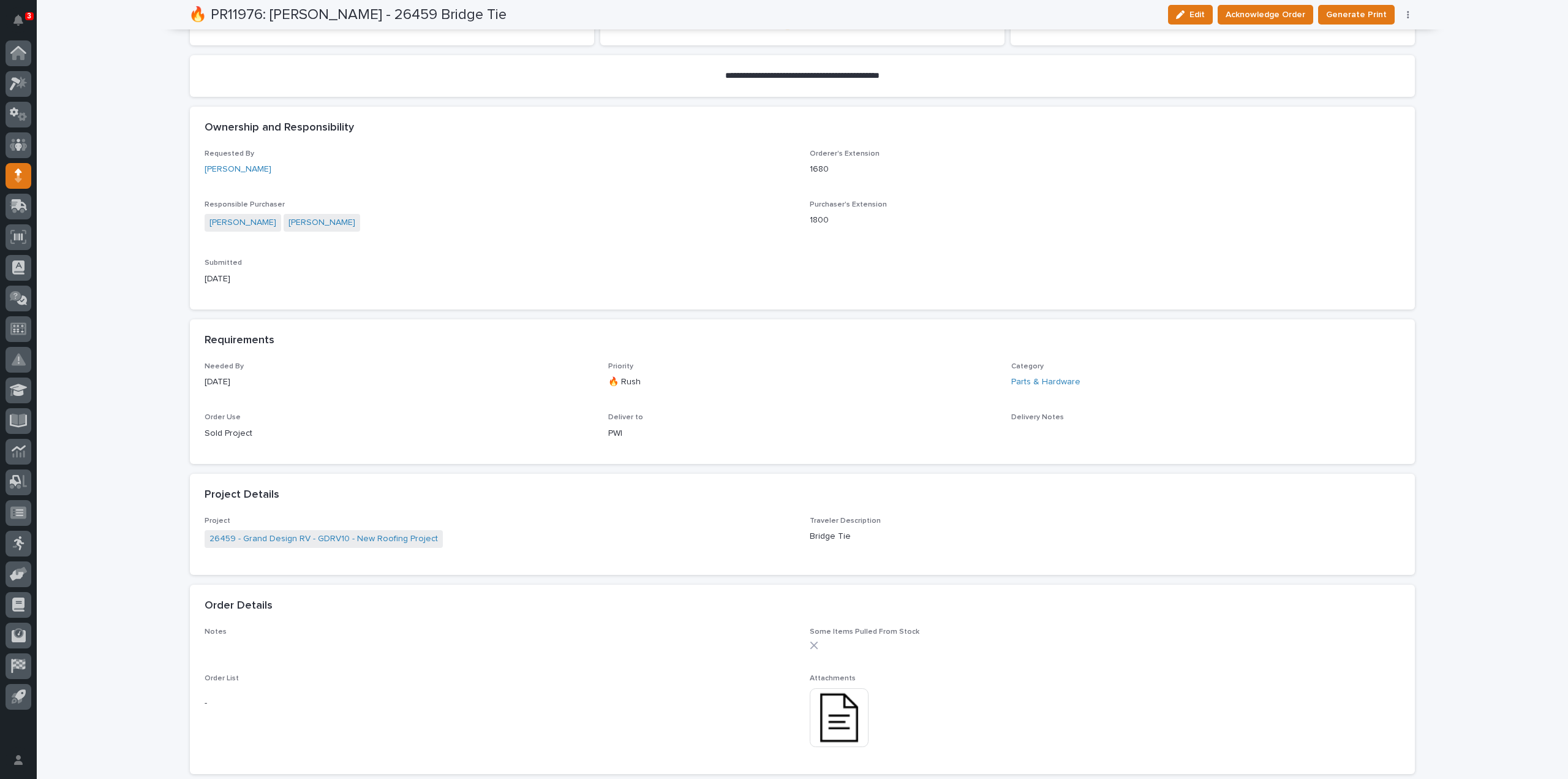
click at [819, 704] on img at bounding box center [839, 718] width 59 height 59
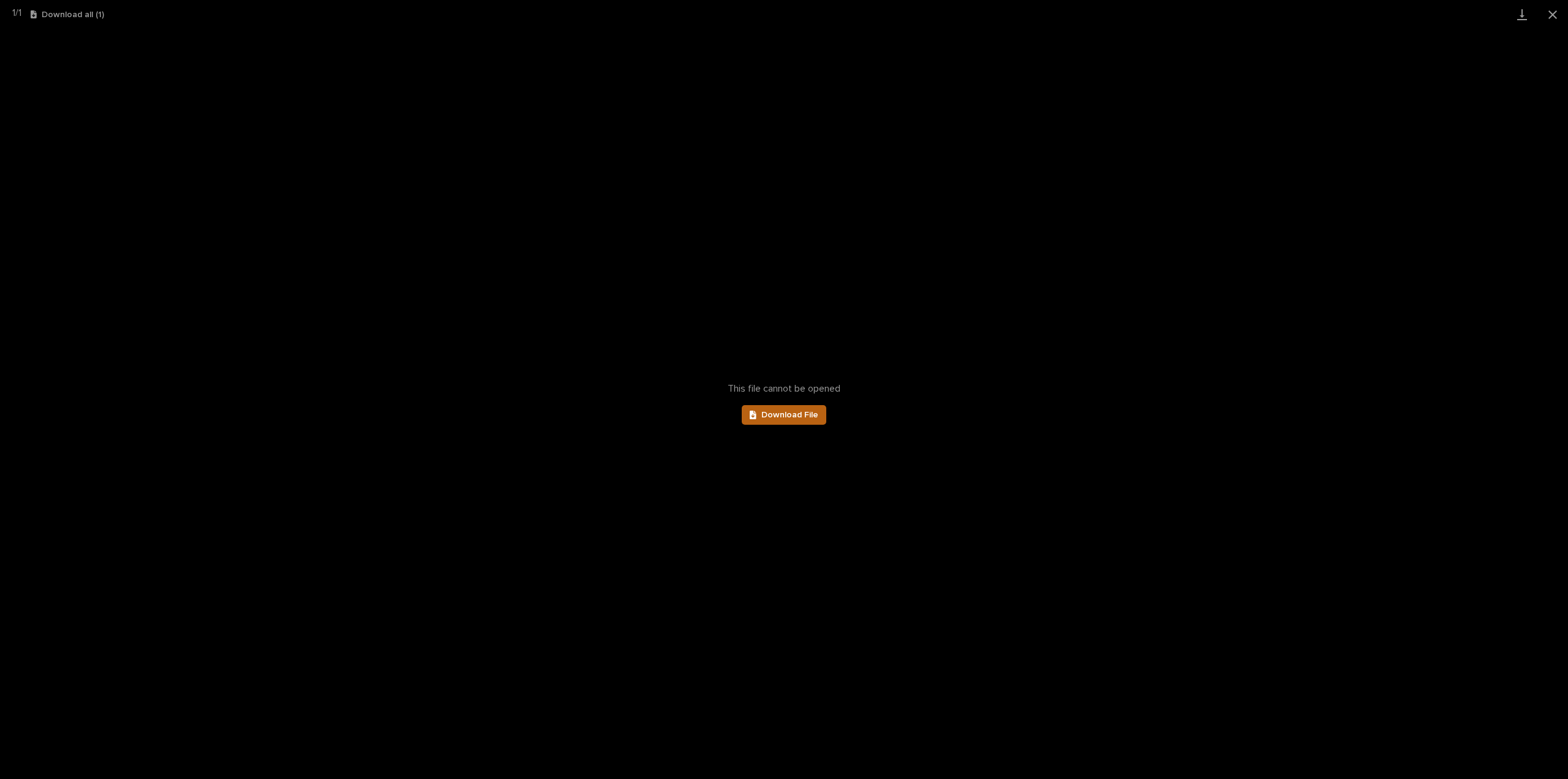
click at [795, 415] on span "Download File" at bounding box center [790, 415] width 57 height 9
click at [1555, 15] on button "Close gallery" at bounding box center [1552, 14] width 31 height 29
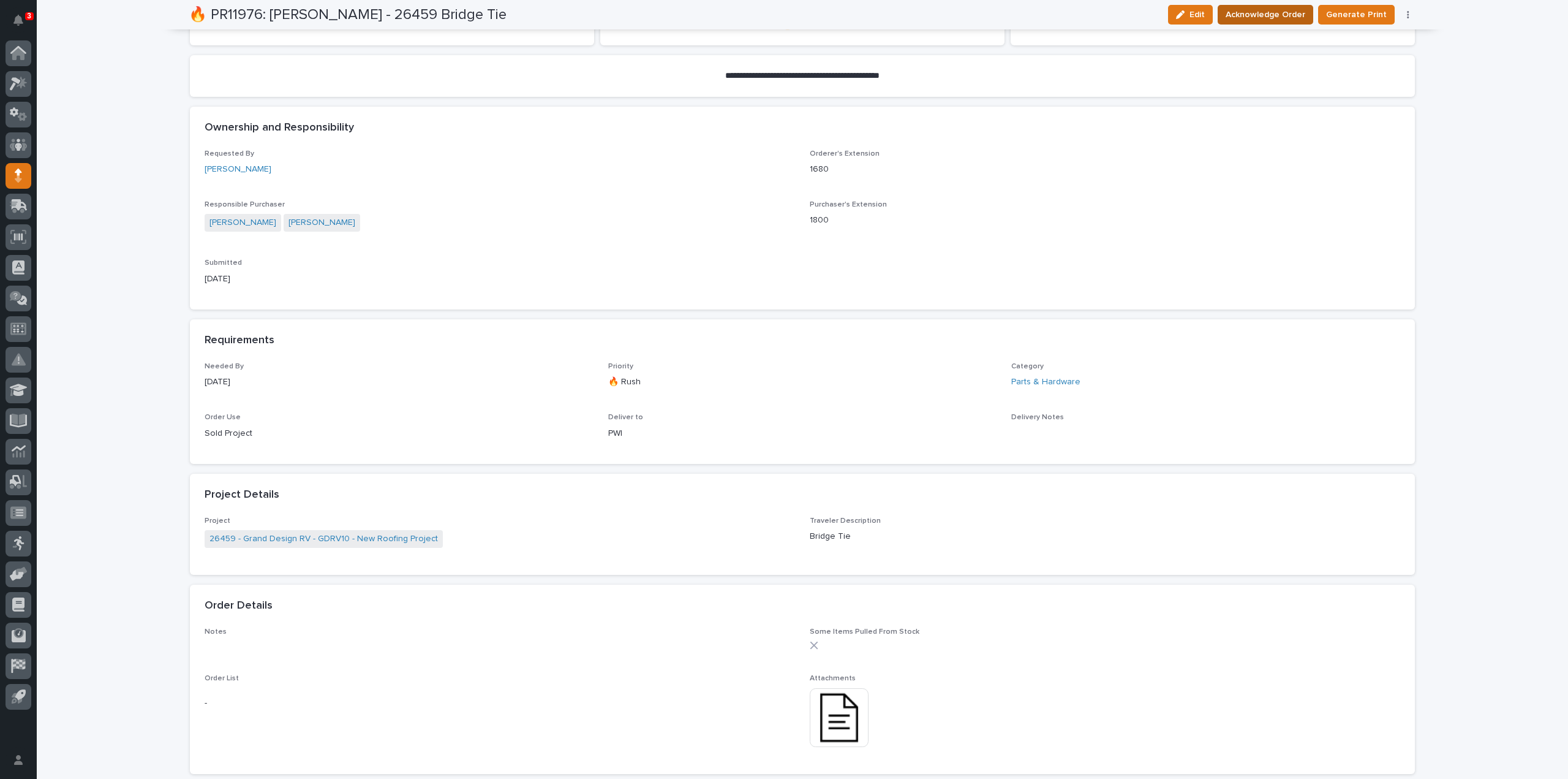
click at [1282, 19] on span "Acknowledge Order" at bounding box center [1265, 15] width 80 height 15
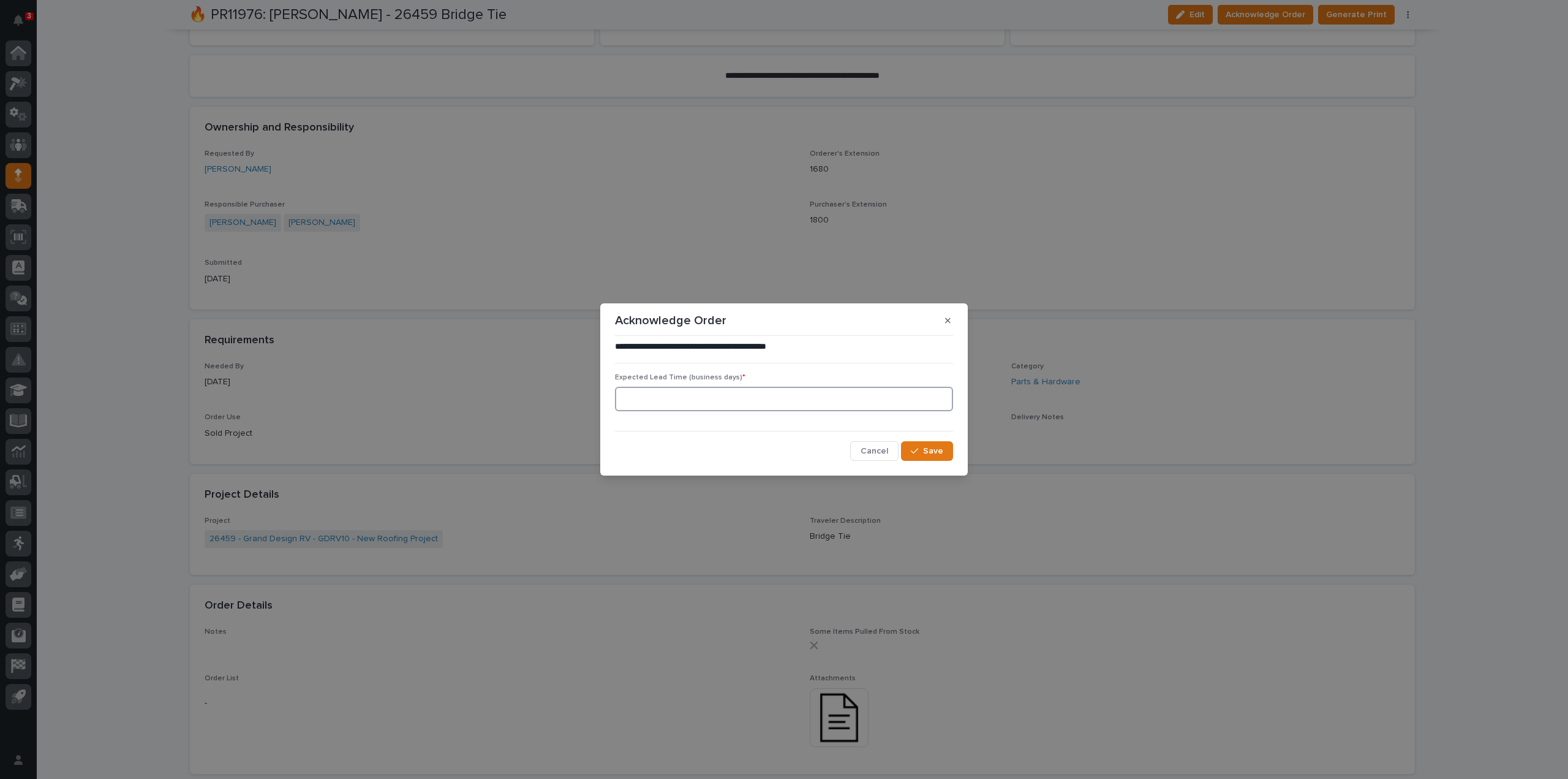
click at [786, 402] on input at bounding box center [784, 399] width 338 height 25
type input "0"
click at [935, 448] on span "Save" at bounding box center [933, 451] width 20 height 11
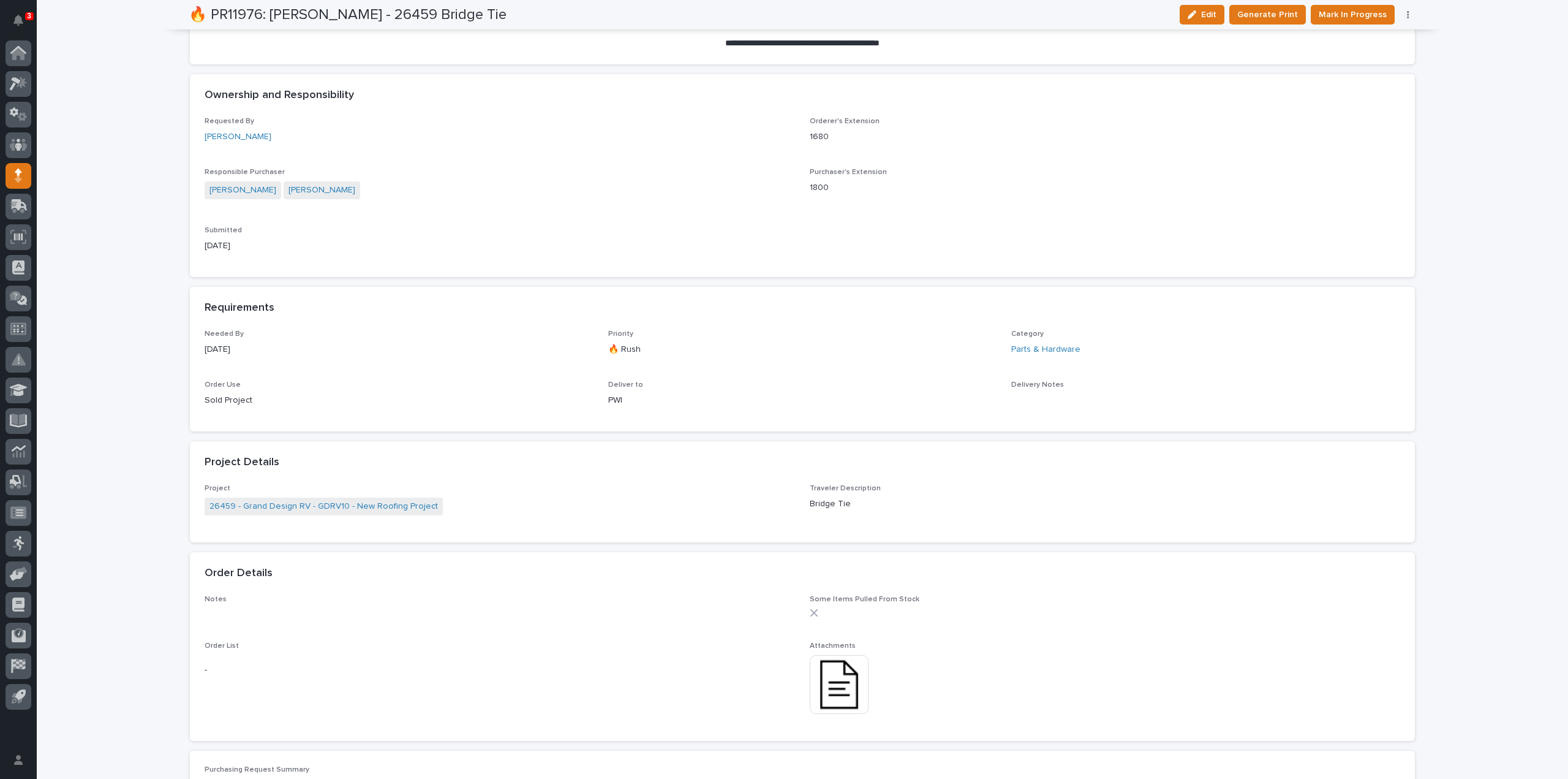
scroll to position [0, 0]
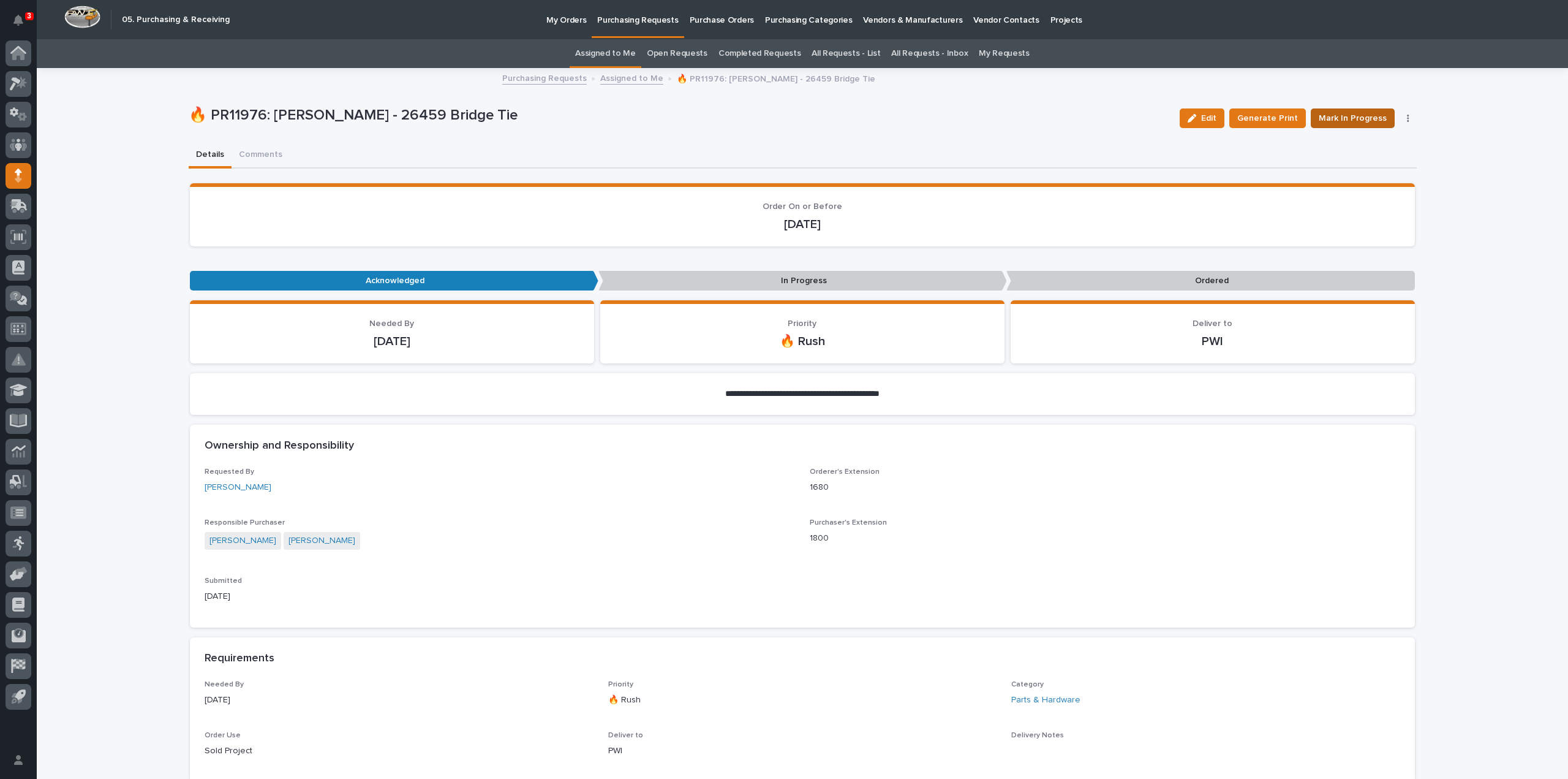
click at [1344, 121] on span "Mark In Progress" at bounding box center [1353, 118] width 68 height 15
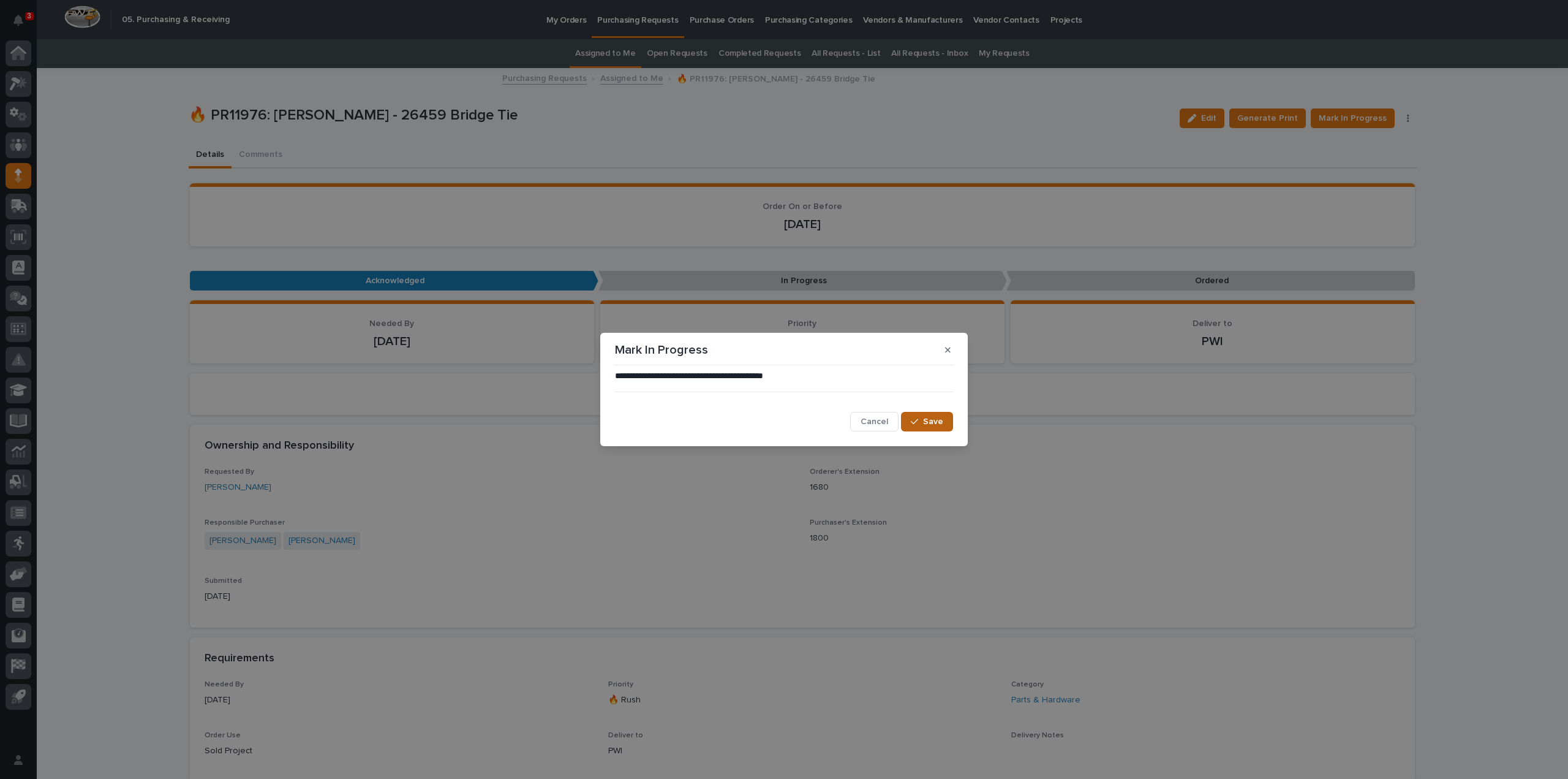
click at [925, 426] on span "Save" at bounding box center [933, 422] width 20 height 11
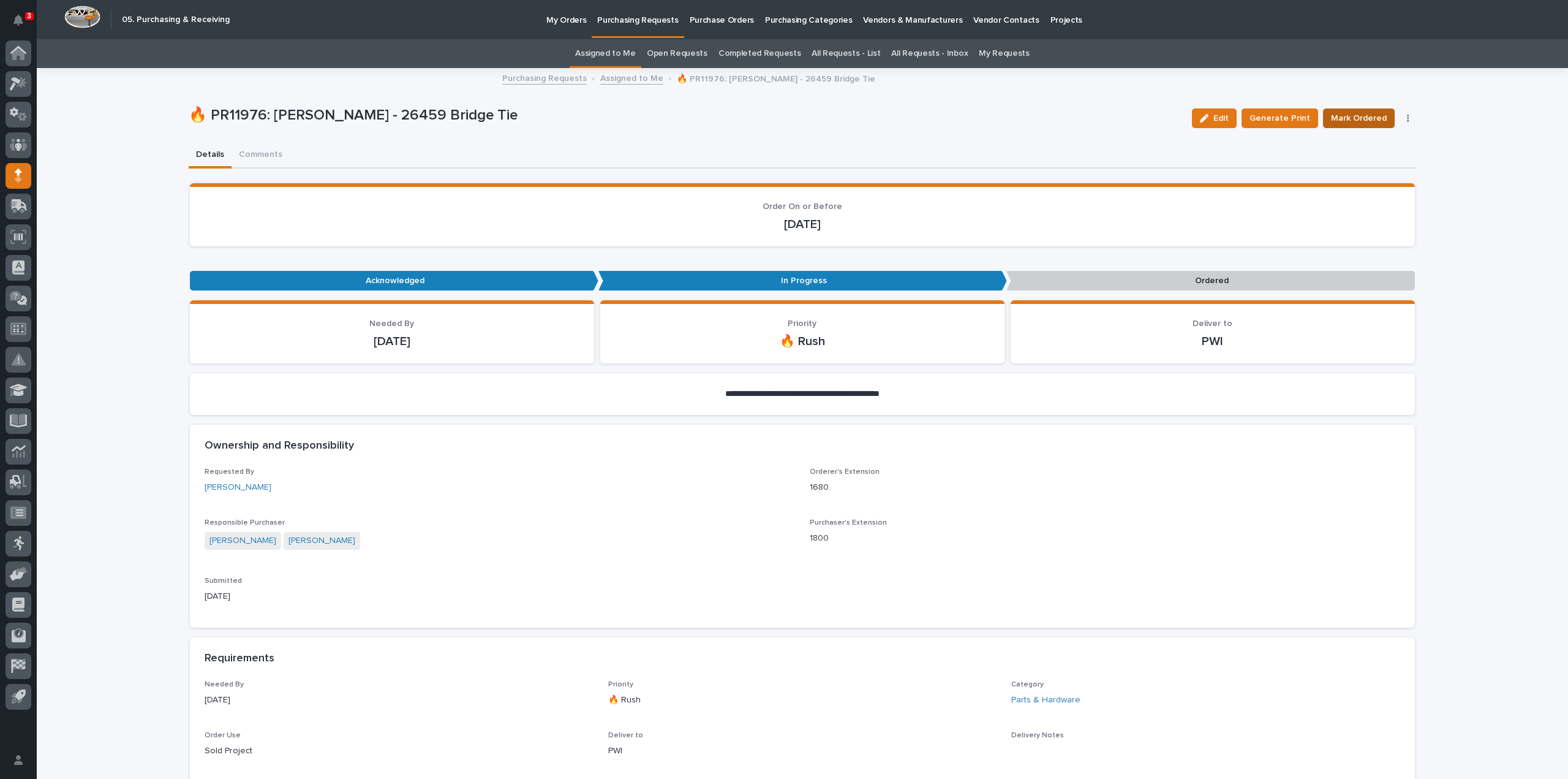
click at [1352, 120] on span "Mark Ordered" at bounding box center [1359, 118] width 56 height 15
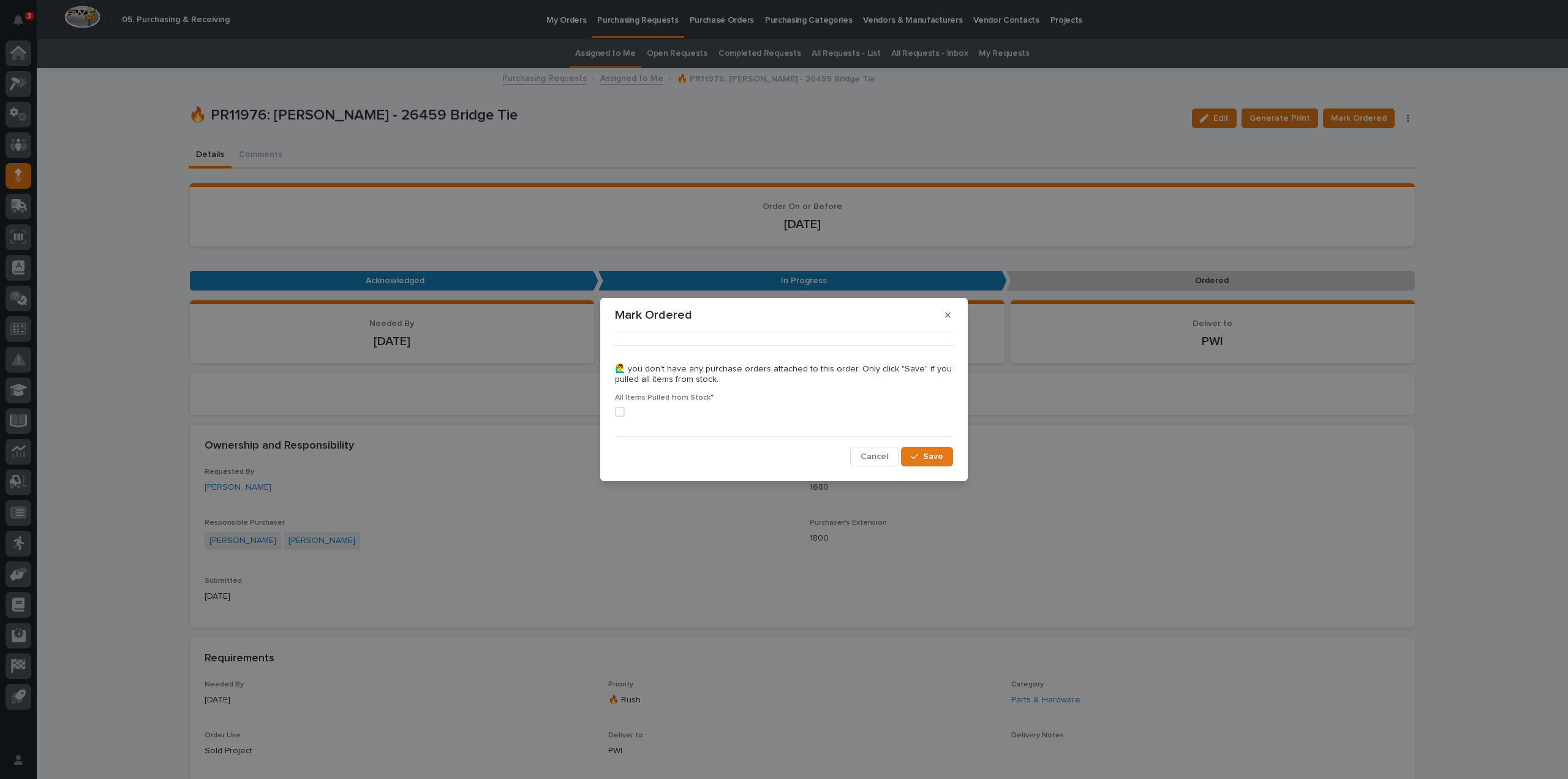
click at [616, 414] on span at bounding box center [620, 412] width 10 height 10
click at [936, 453] on span "Save" at bounding box center [933, 456] width 20 height 11
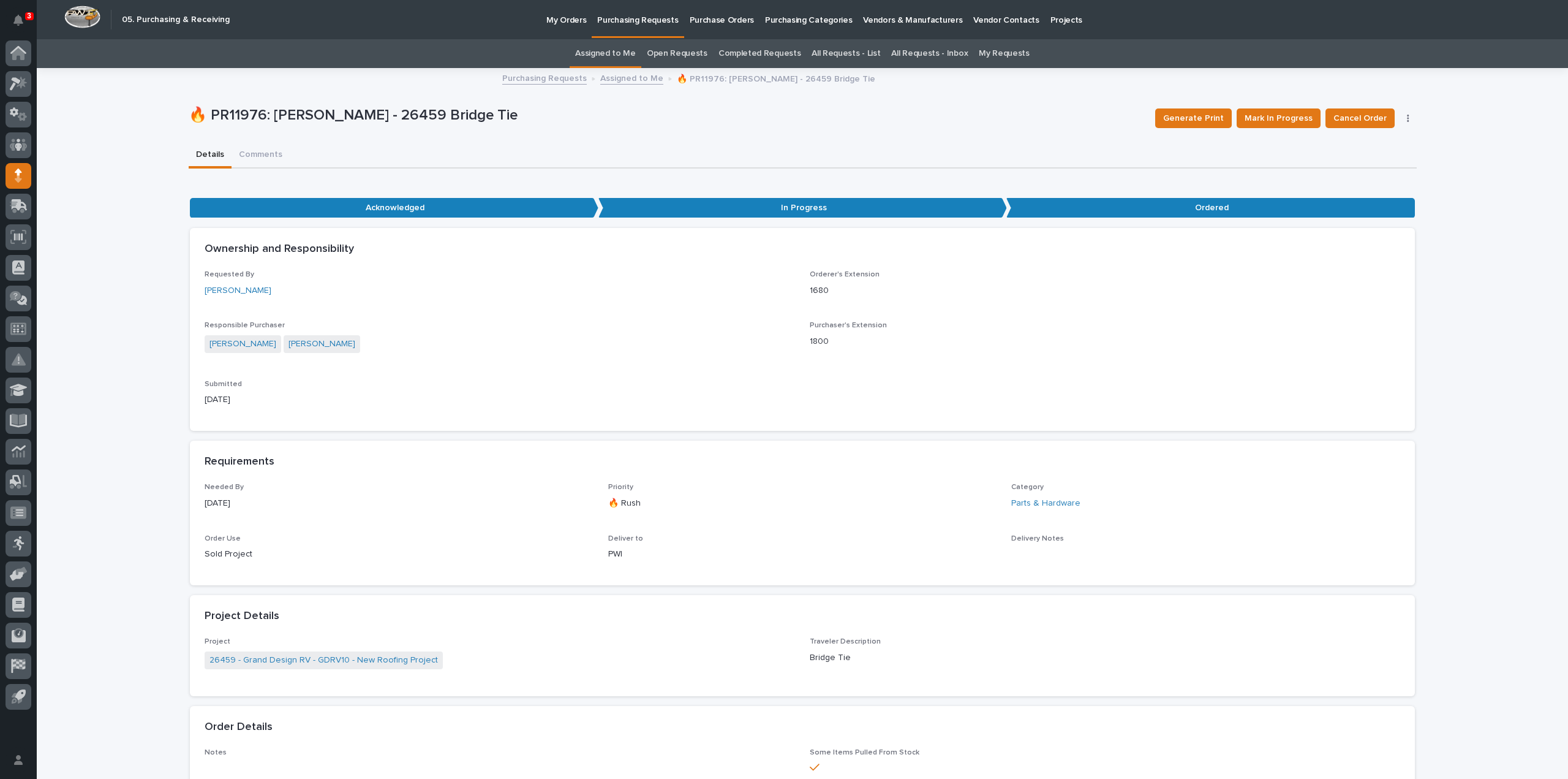
click at [628, 50] on link "Assigned to Me" at bounding box center [605, 54] width 61 height 29
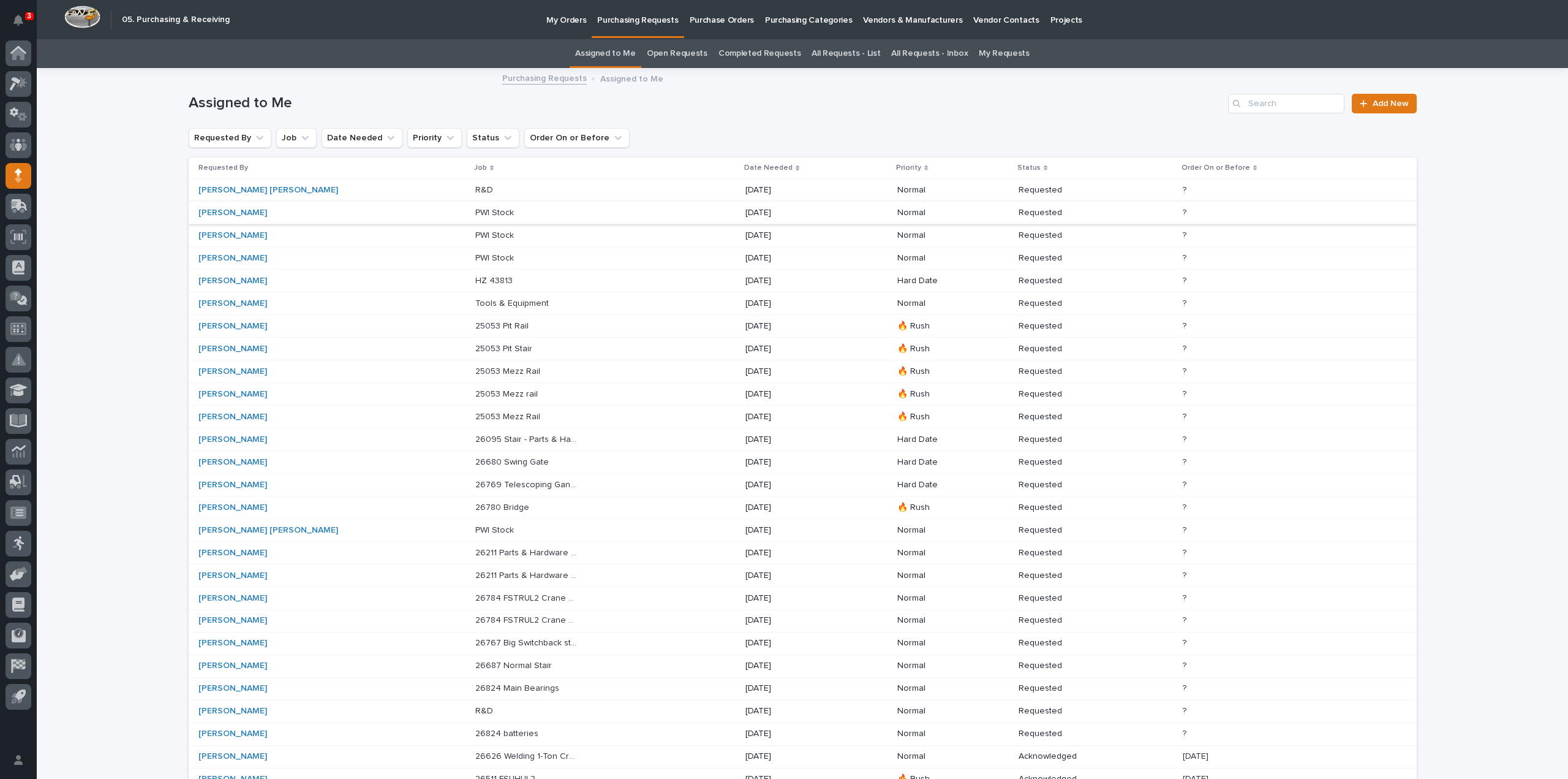
click at [475, 187] on p at bounding box center [526, 190] width 102 height 10
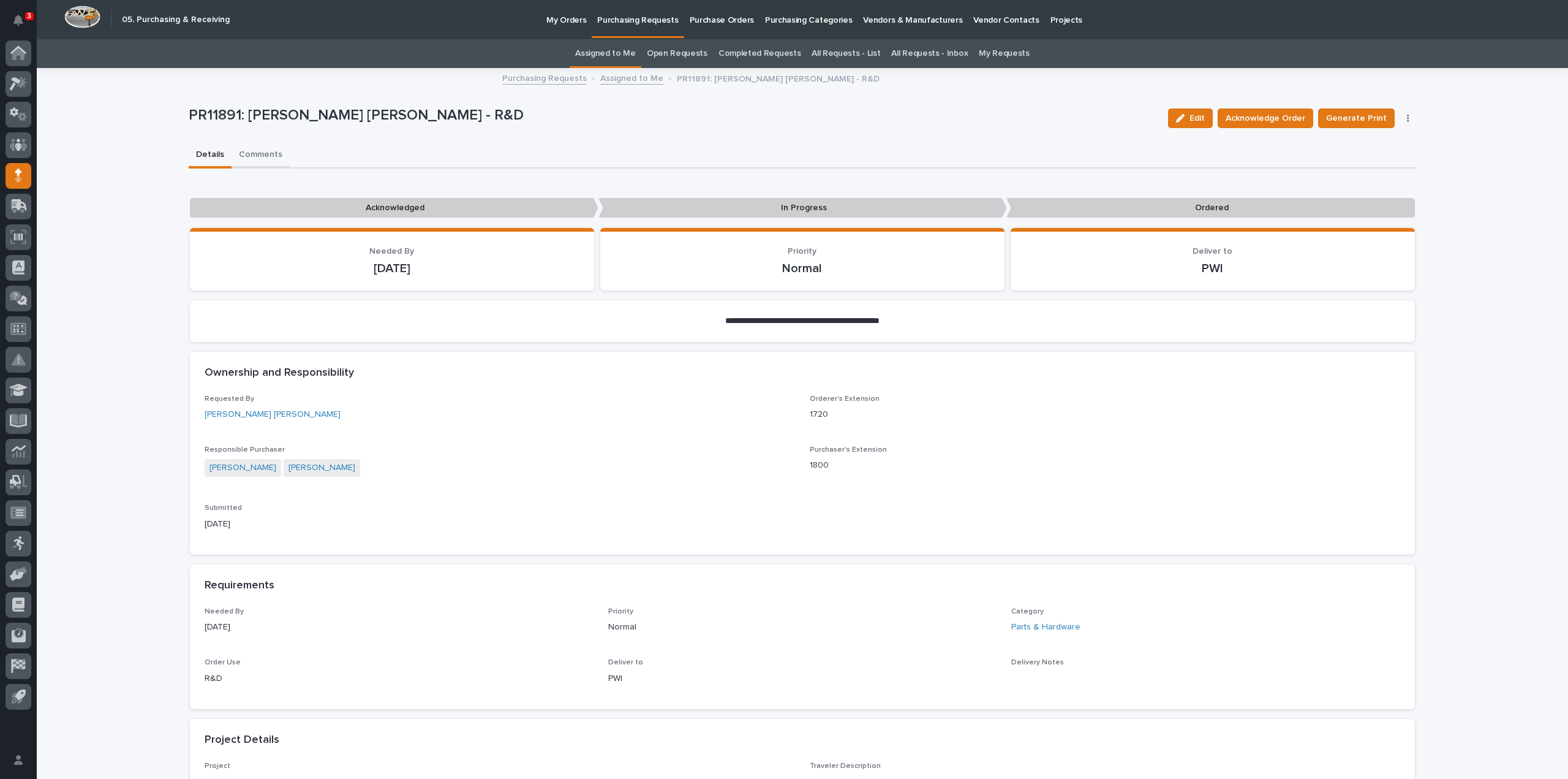
click at [263, 157] on button "Comments" at bounding box center [261, 156] width 59 height 26
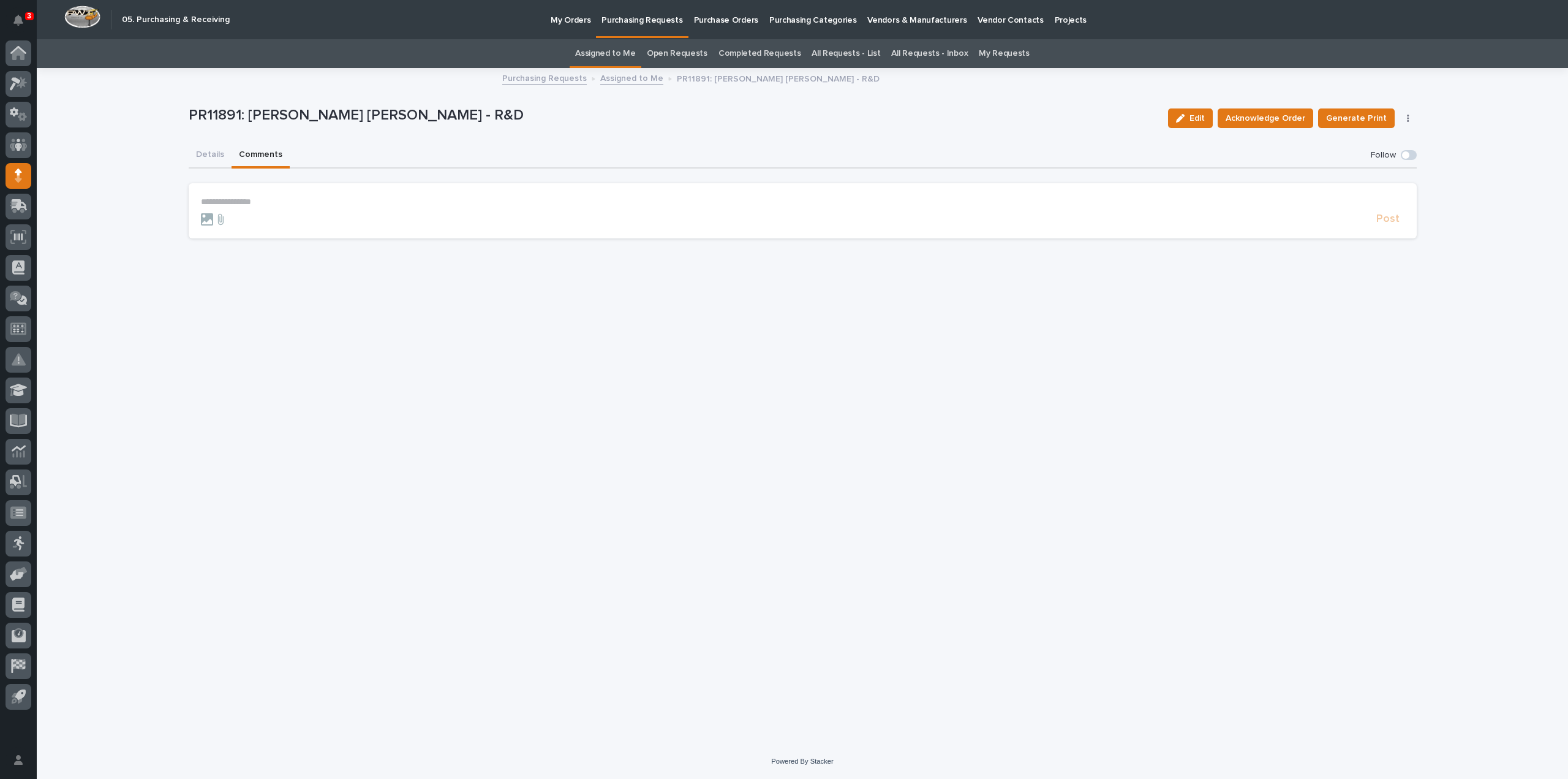
click at [277, 206] on p "**********" at bounding box center [802, 202] width 1204 height 10
click at [243, 221] on span "Arlyn Miller" at bounding box center [239, 220] width 69 height 9
click at [291, 206] on p "**********" at bounding box center [802, 203] width 1204 height 12
click at [1382, 224] on span "Post" at bounding box center [1388, 225] width 23 height 14
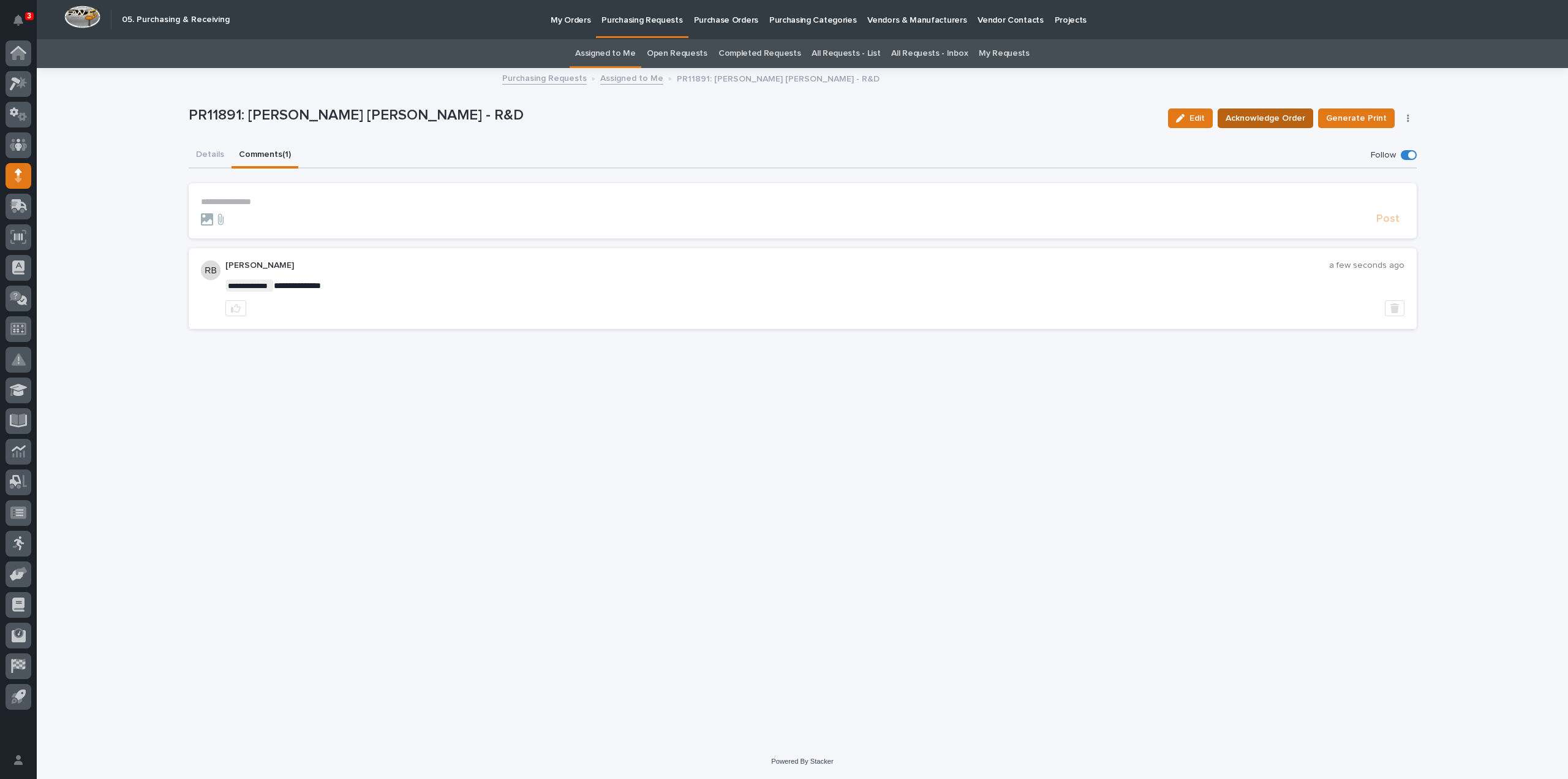
click at [1275, 122] on span "Acknowledge Order" at bounding box center [1265, 118] width 80 height 15
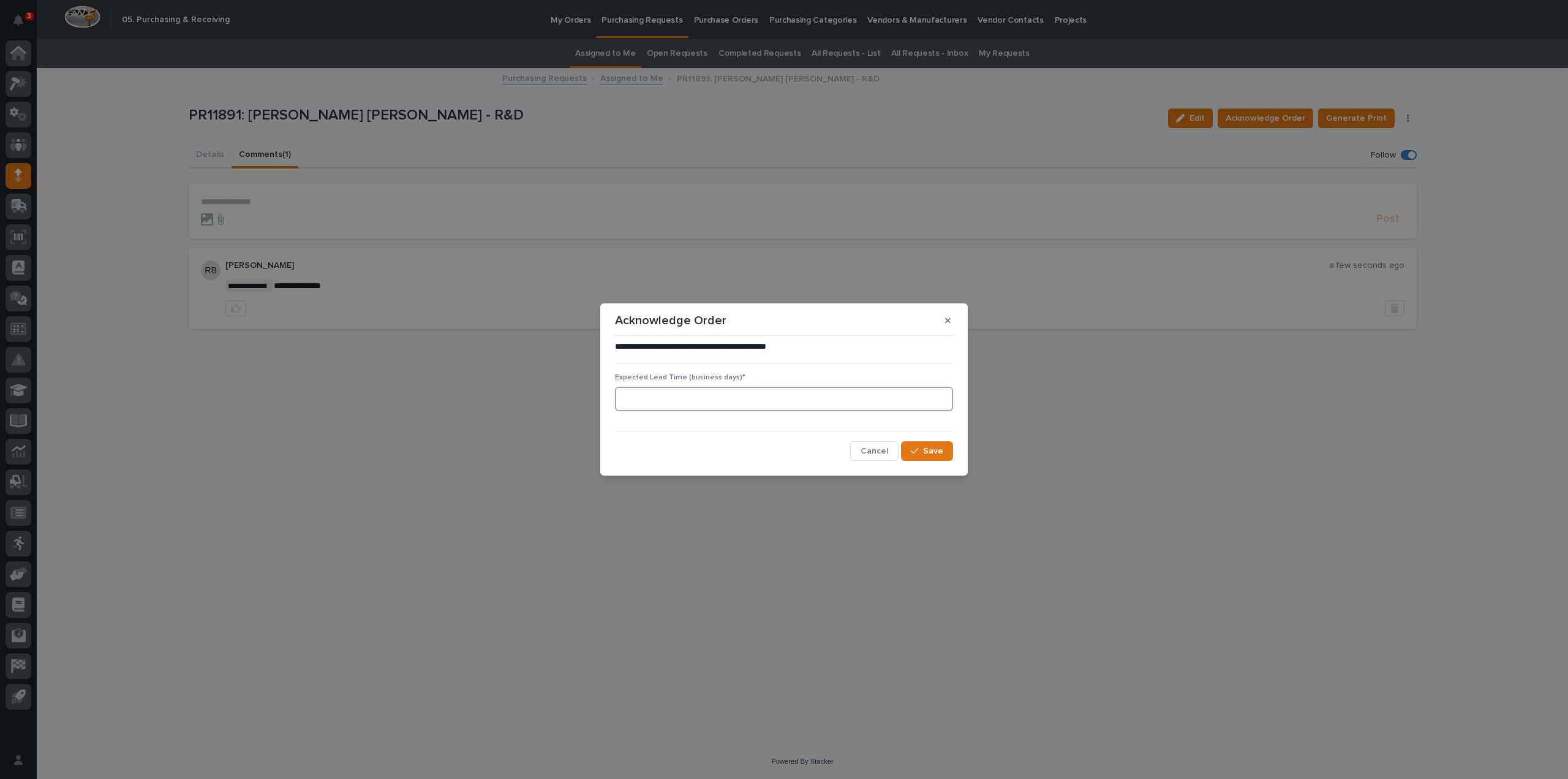
click at [781, 409] on input at bounding box center [784, 399] width 338 height 25
type input "0"
click at [913, 456] on button "Save" at bounding box center [927, 451] width 52 height 20
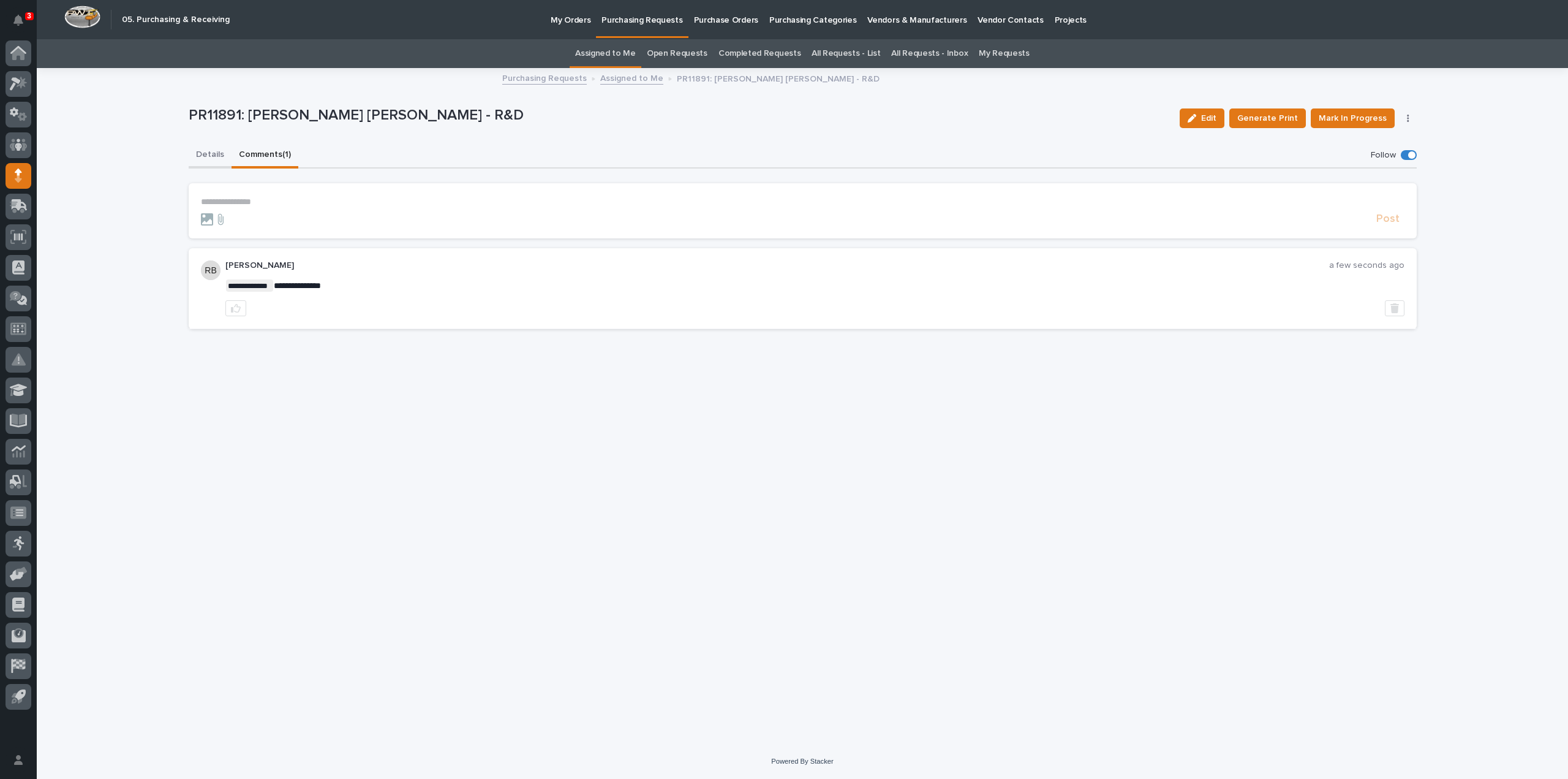
drag, startPoint x: 214, startPoint y: 159, endPoint x: 497, endPoint y: 86, distance: 292.3
click at [214, 157] on button "Details" at bounding box center [210, 156] width 43 height 26
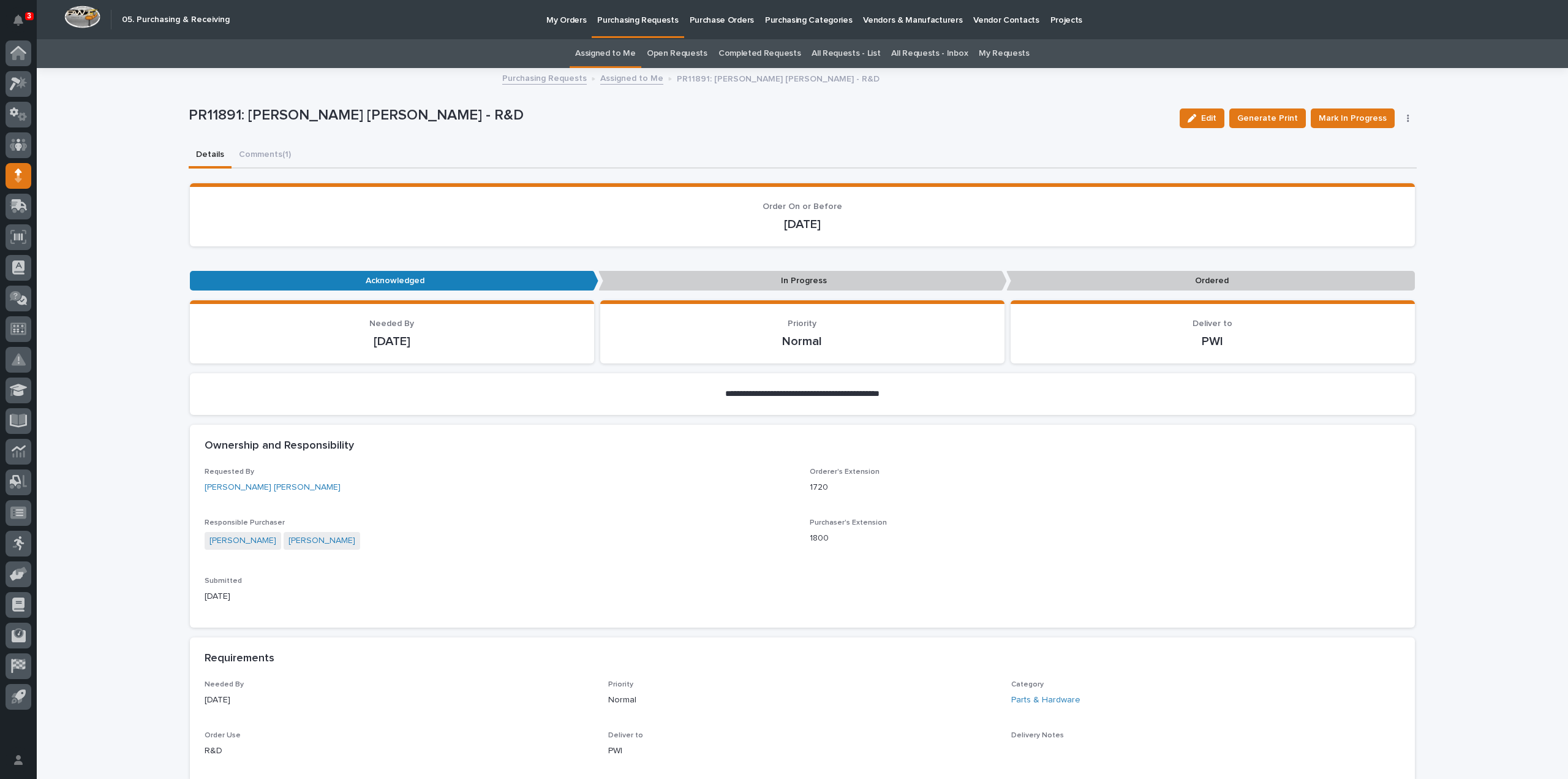
click at [605, 53] on link "Assigned to Me" at bounding box center [605, 54] width 61 height 29
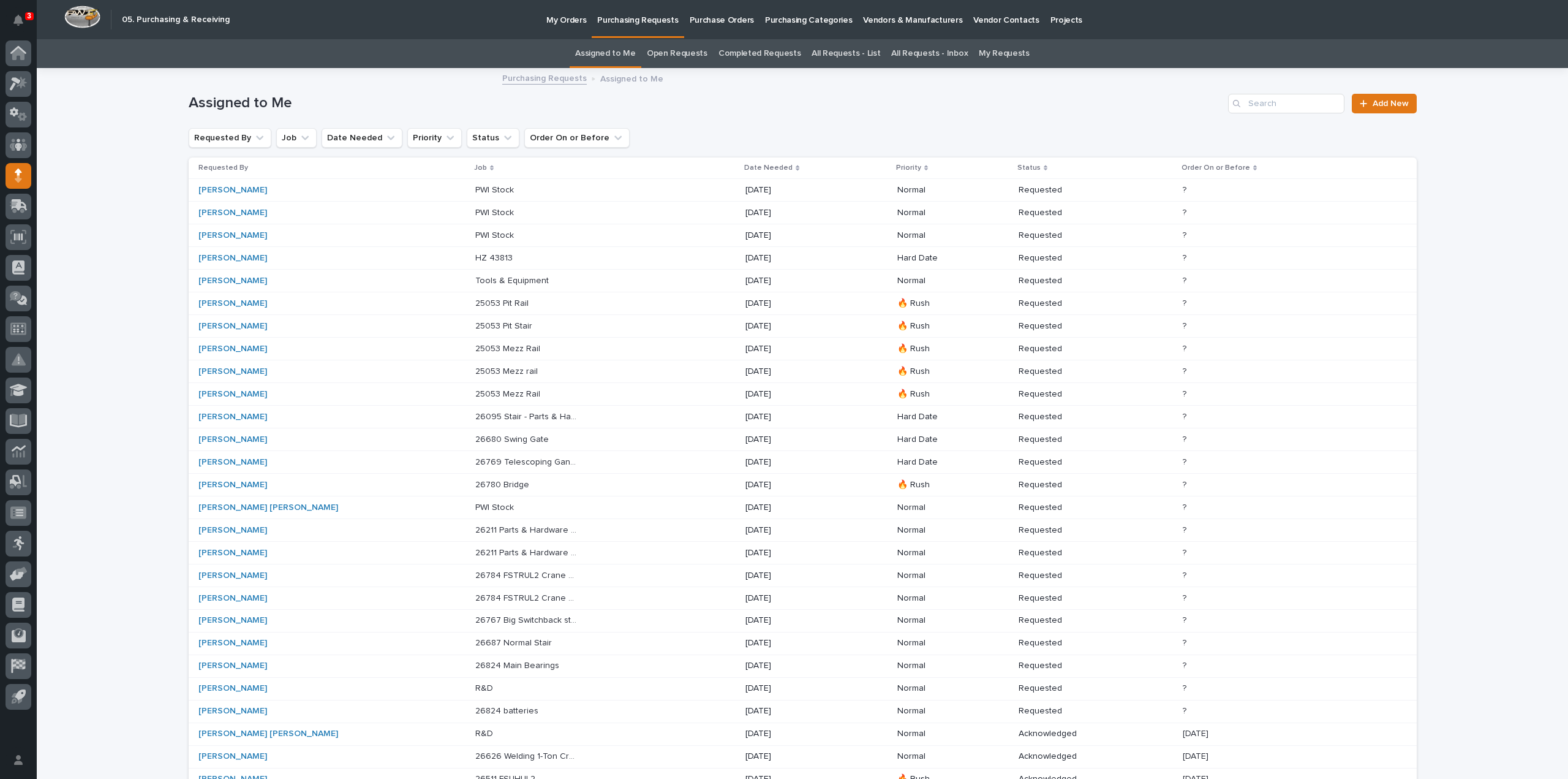
click at [475, 304] on p "25053 Pit Rail" at bounding box center [503, 302] width 56 height 13
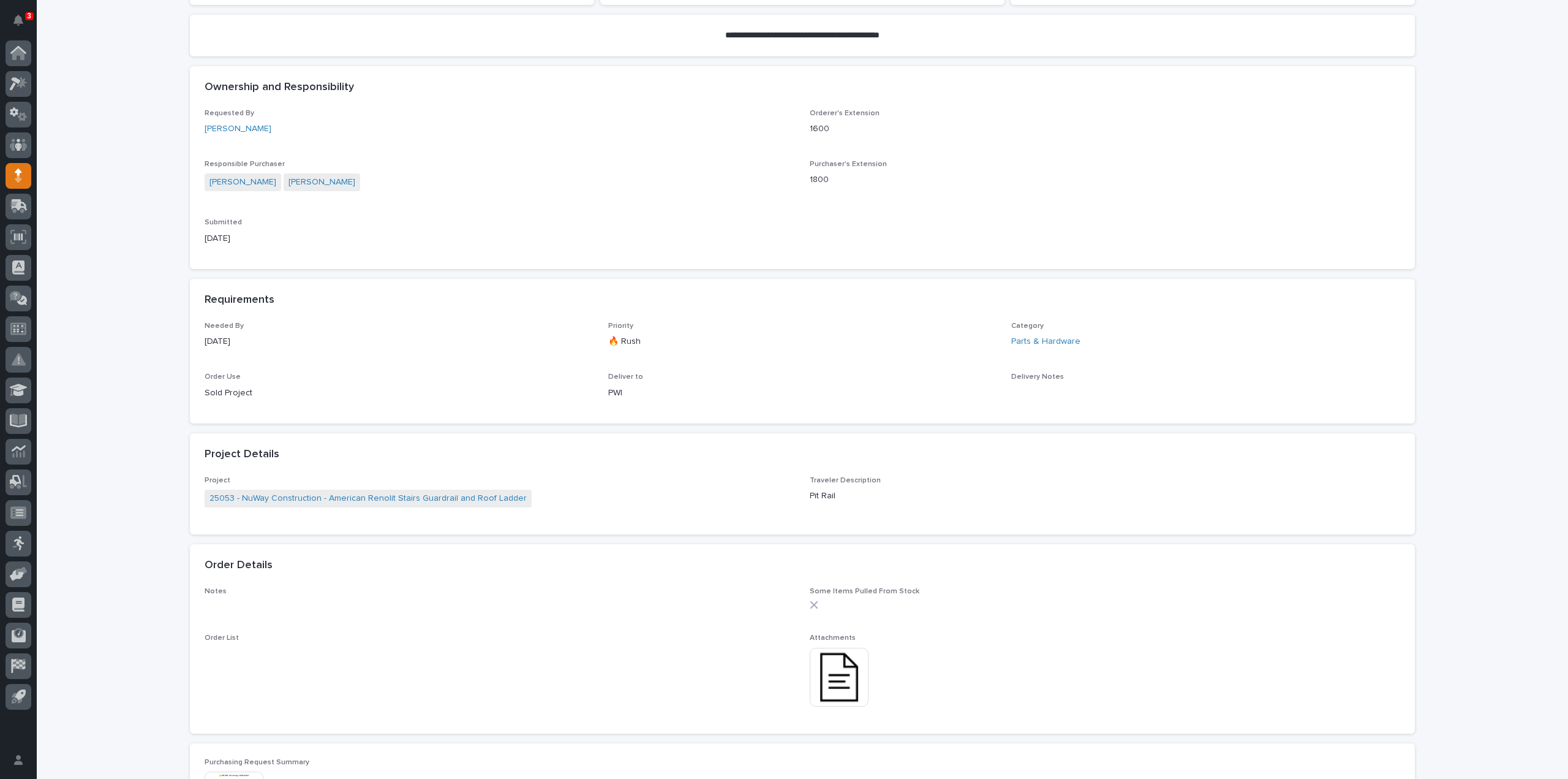
scroll to position [368, 0]
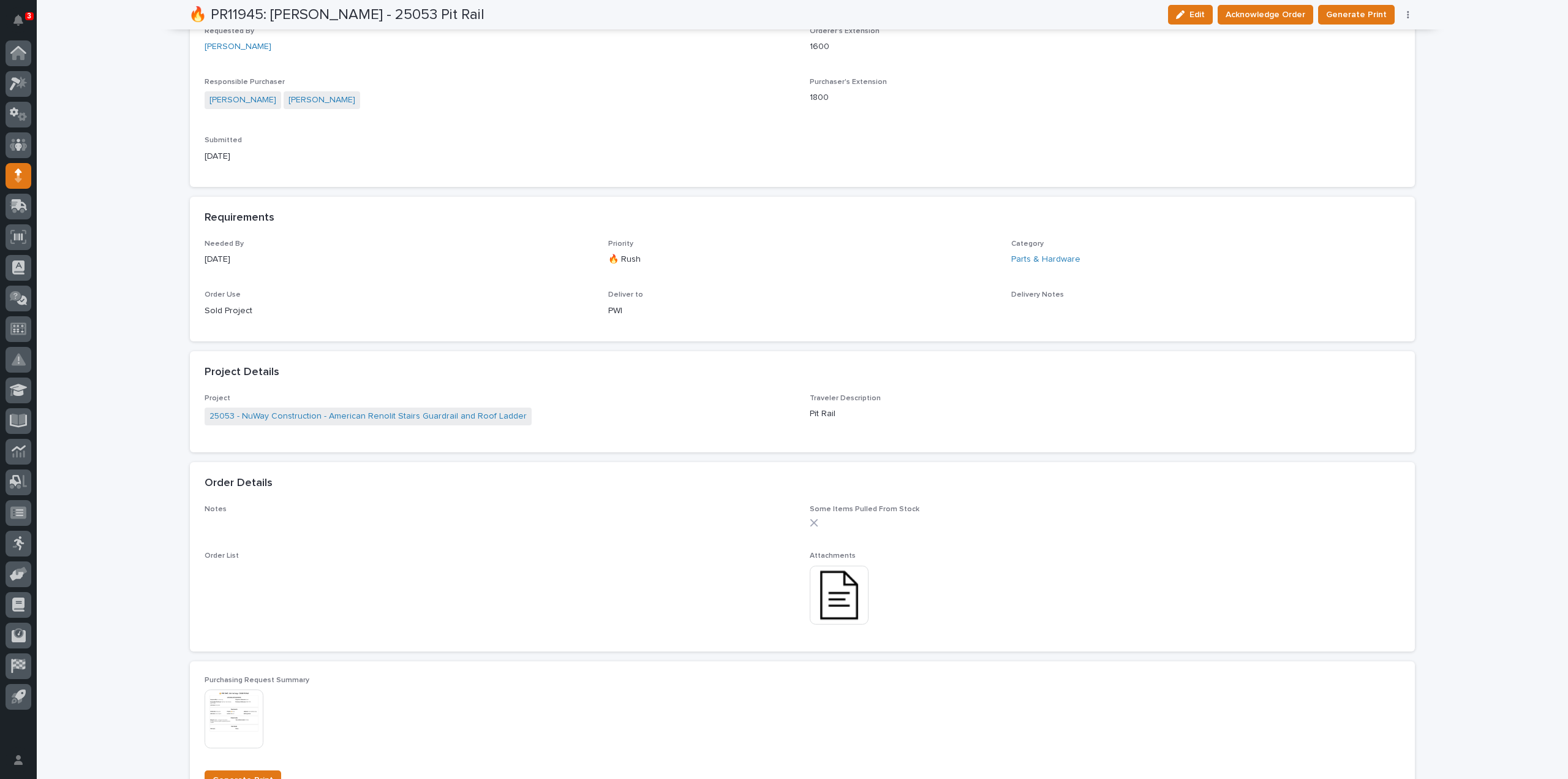
click at [817, 589] on img at bounding box center [839, 595] width 59 height 59
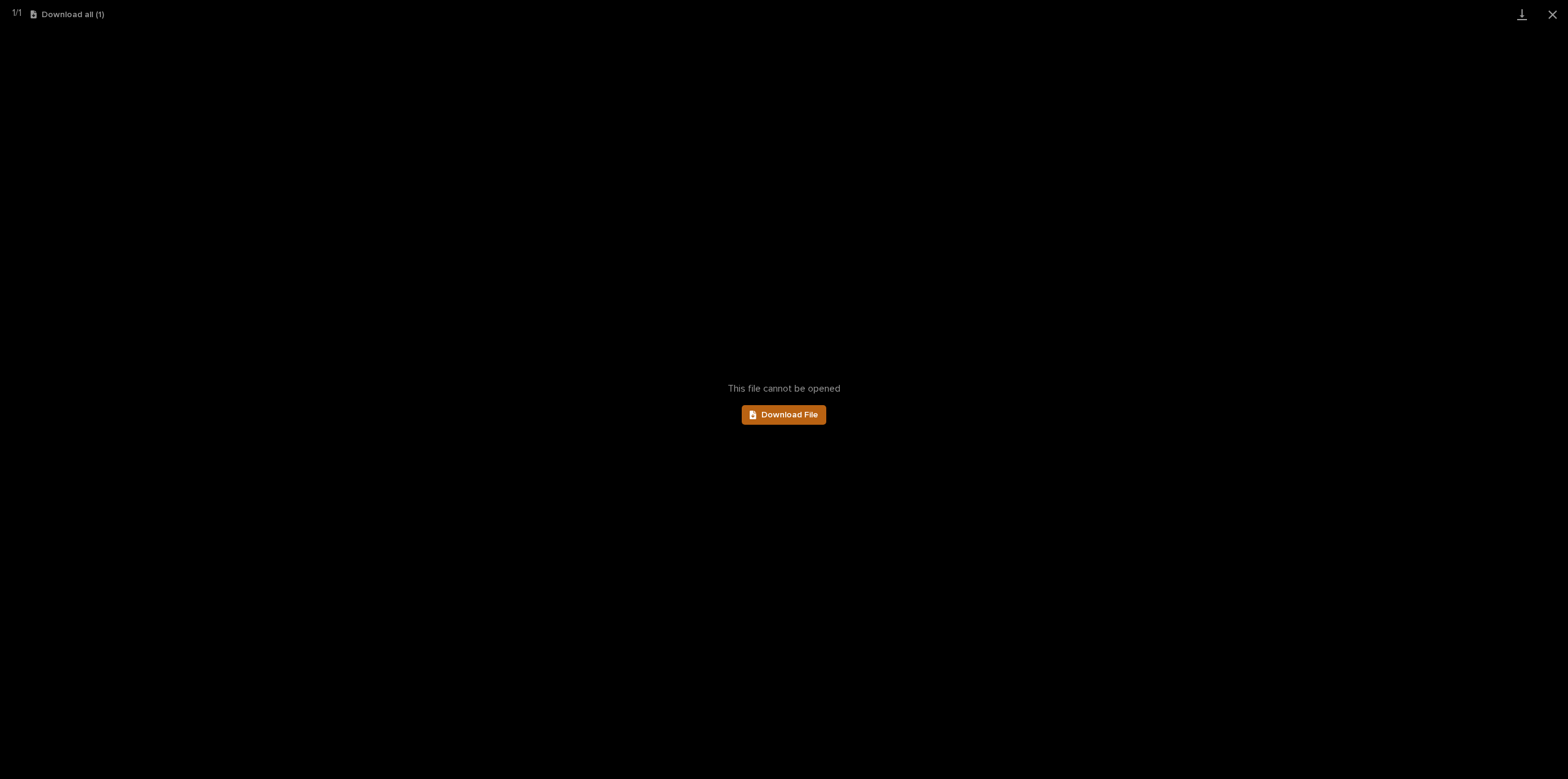
click at [771, 424] on link "Download File" at bounding box center [784, 415] width 84 height 20
click at [1558, 11] on button "Close gallery" at bounding box center [1552, 14] width 31 height 29
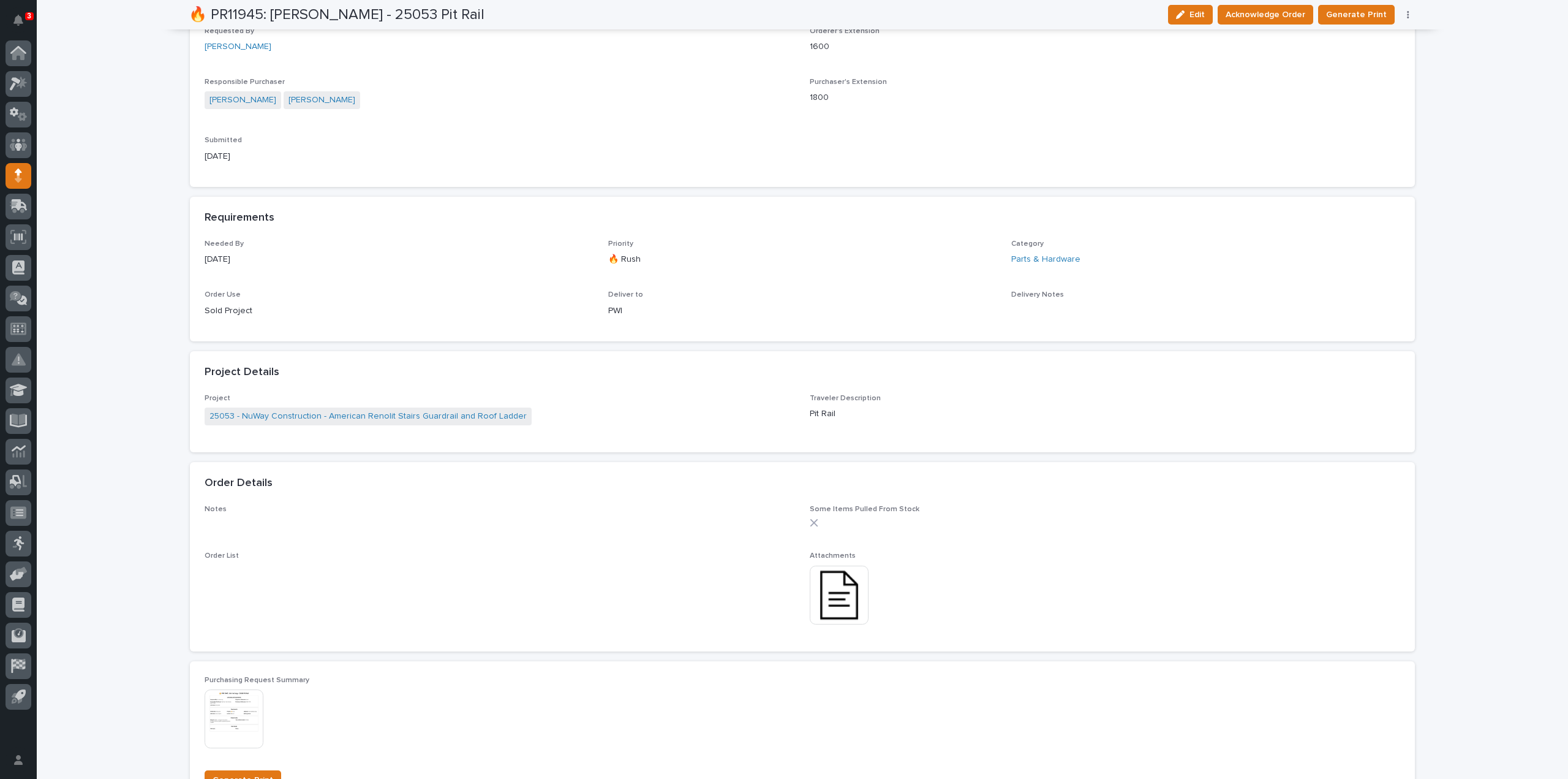
scroll to position [0, 0]
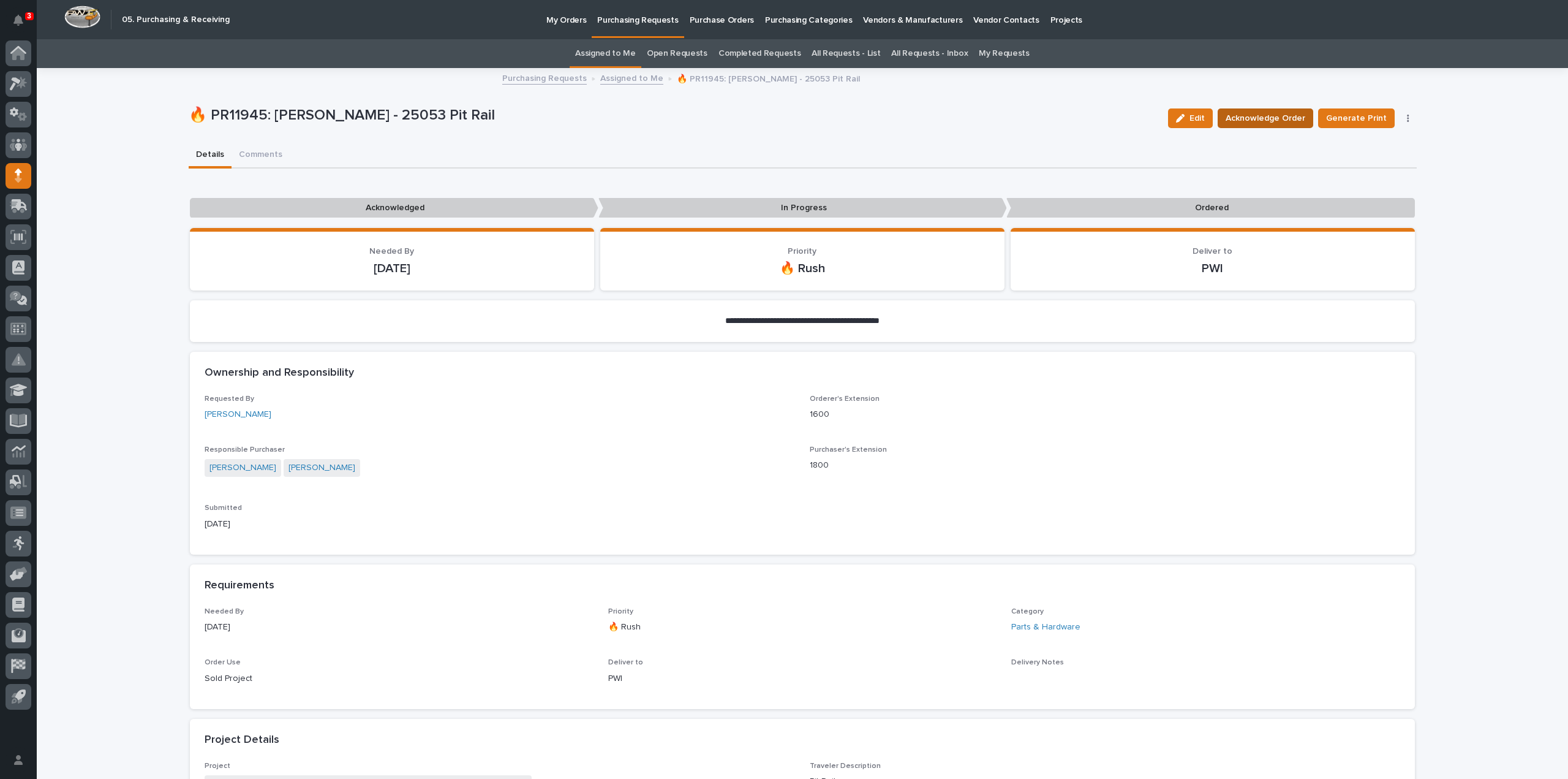
click at [1251, 116] on span "Acknowledge Order" at bounding box center [1265, 118] width 80 height 15
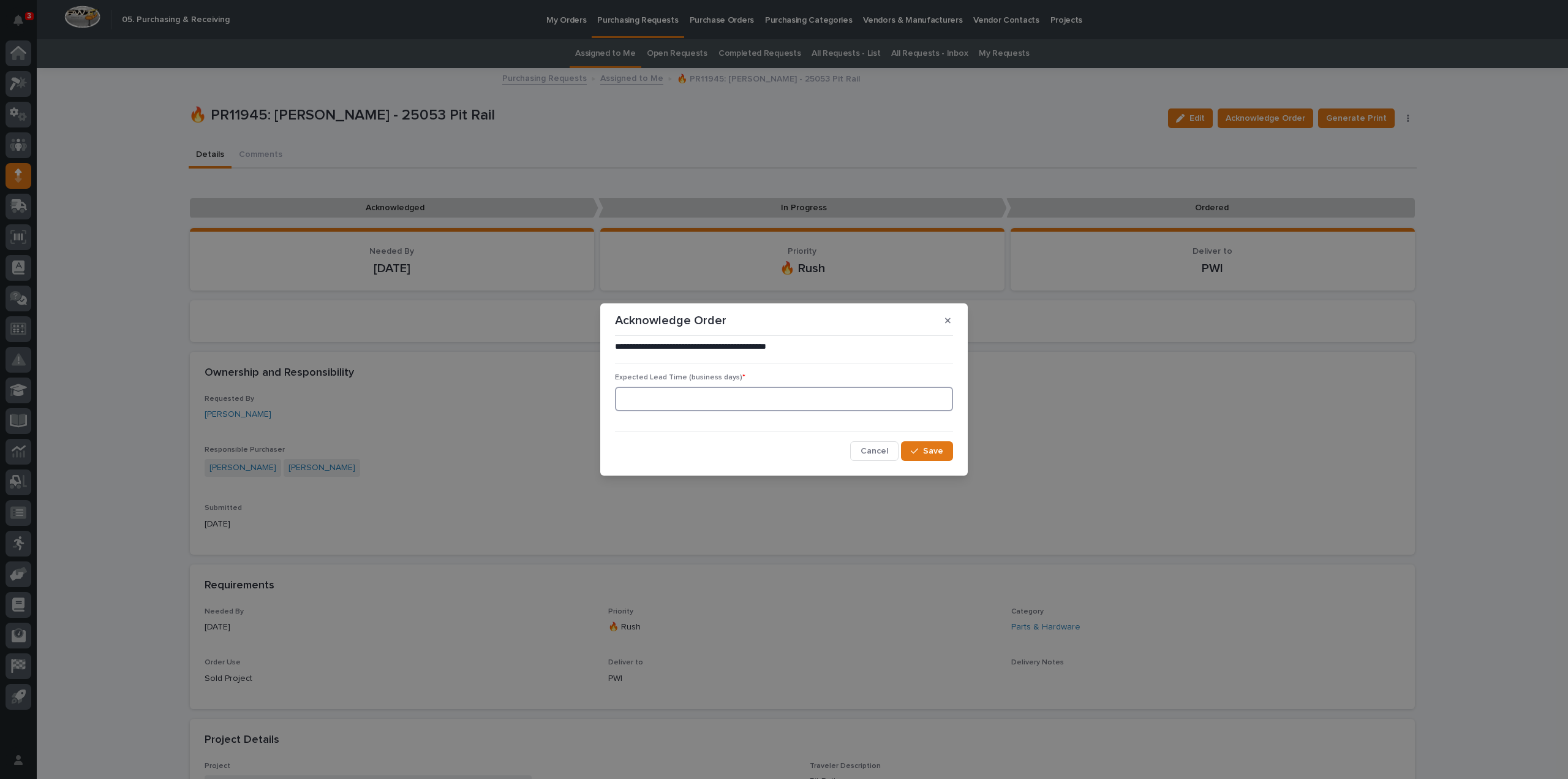
click at [740, 402] on input at bounding box center [784, 399] width 338 height 25
type input "0"
click at [926, 445] on button "Save" at bounding box center [927, 451] width 52 height 20
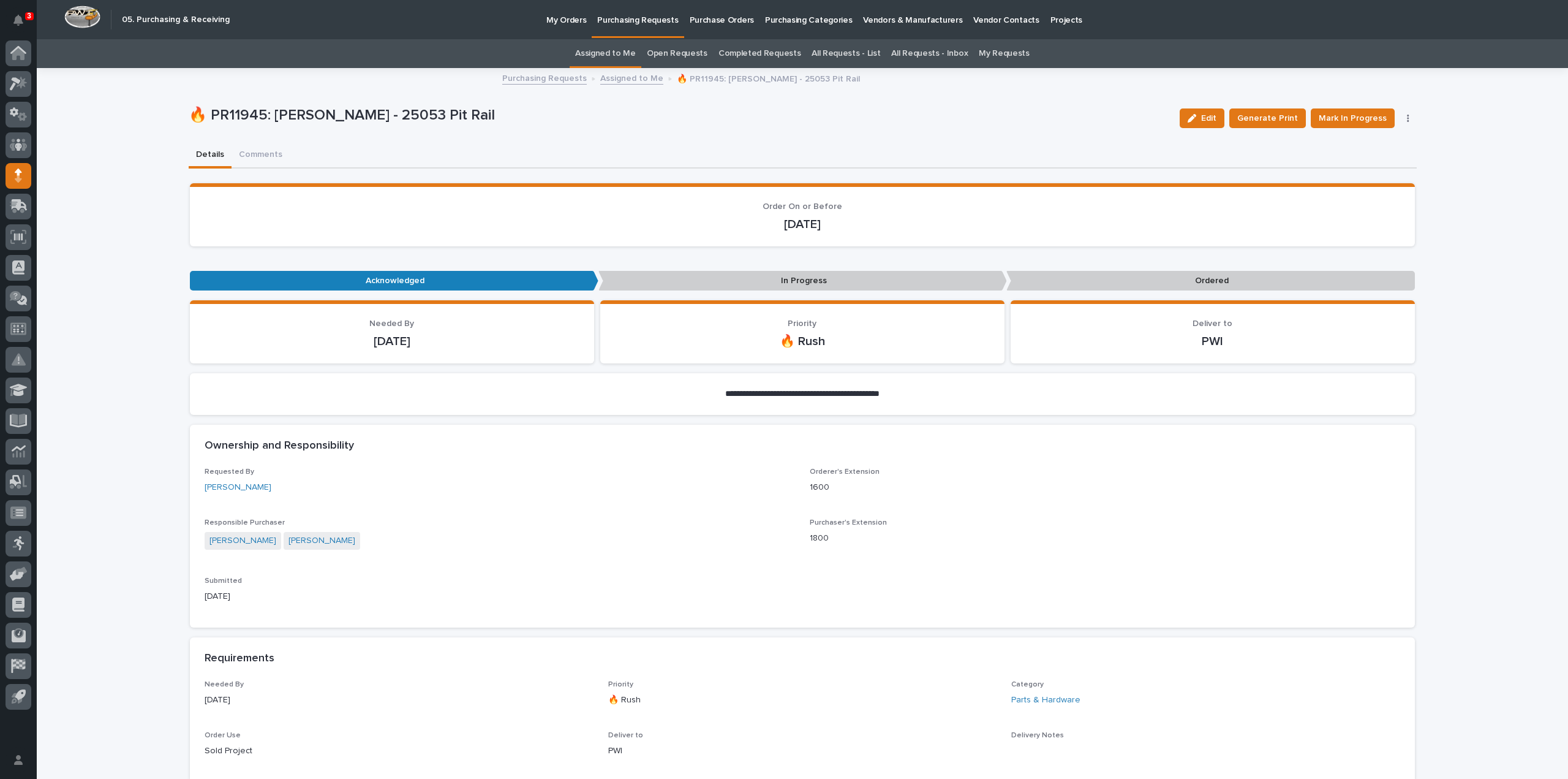
click at [1342, 120] on span "Mark In Progress" at bounding box center [1353, 118] width 68 height 15
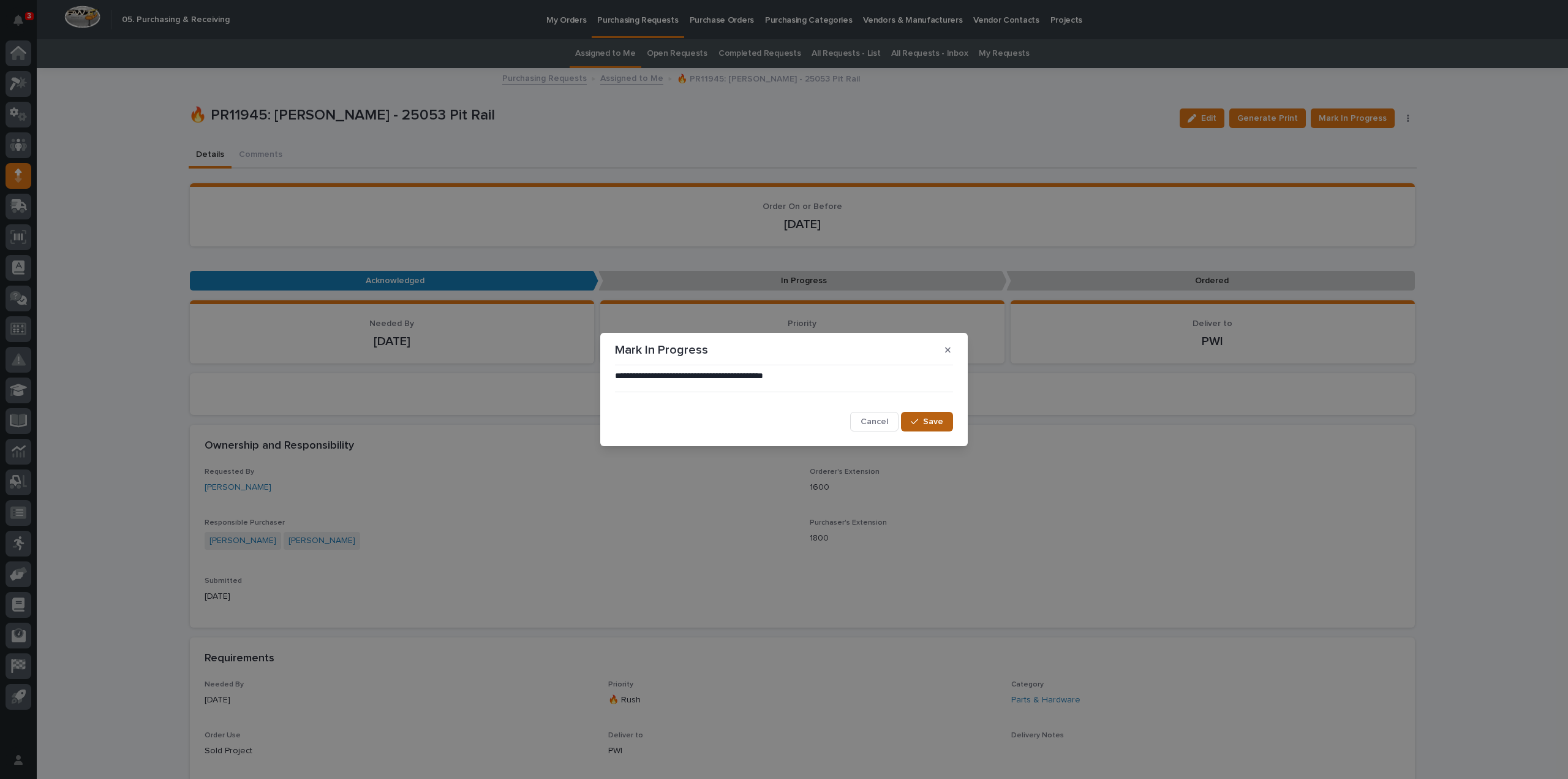
click at [941, 425] on span "Save" at bounding box center [933, 422] width 20 height 11
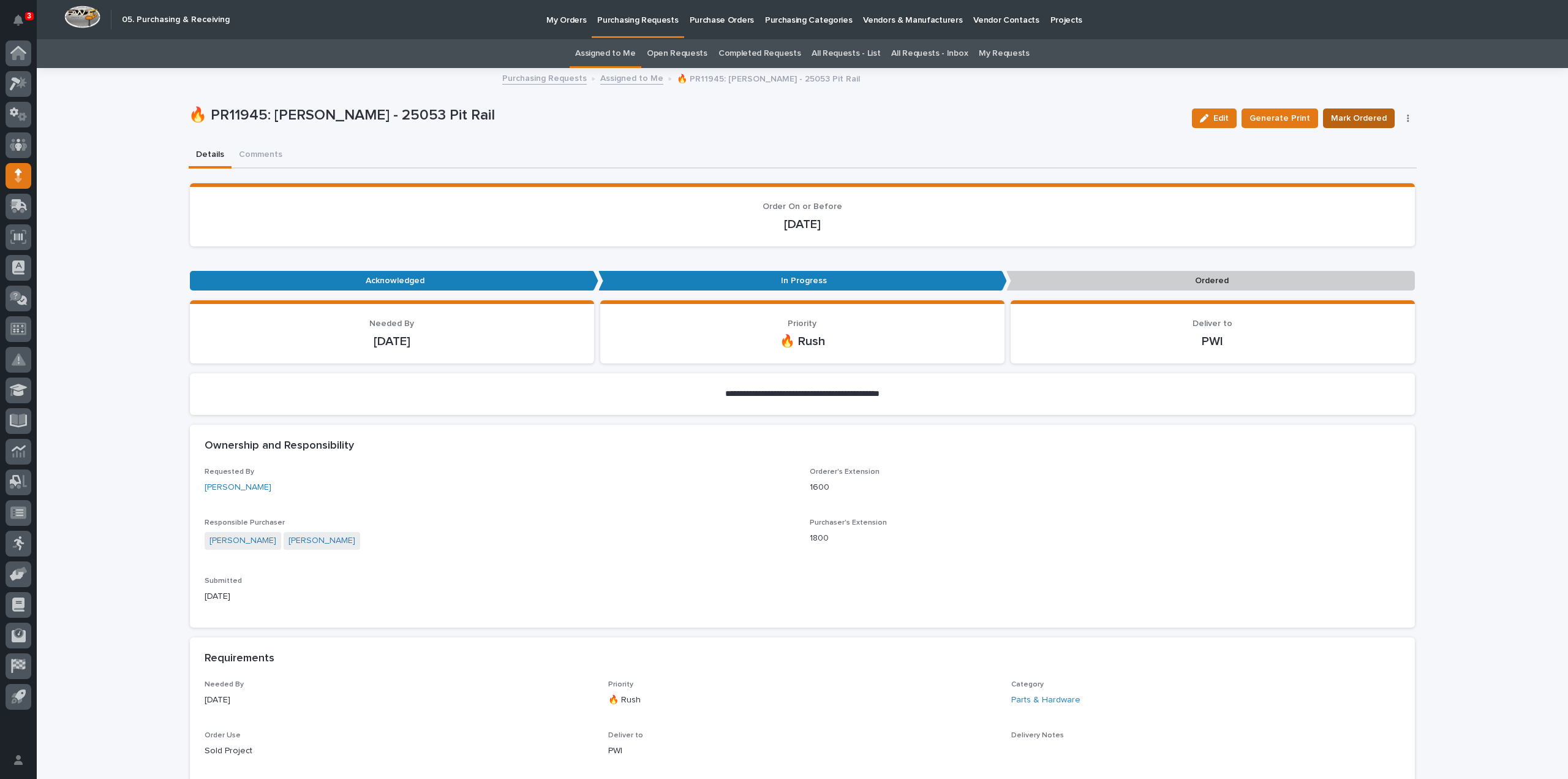
click at [1353, 118] on span "Mark Ordered" at bounding box center [1359, 118] width 56 height 15
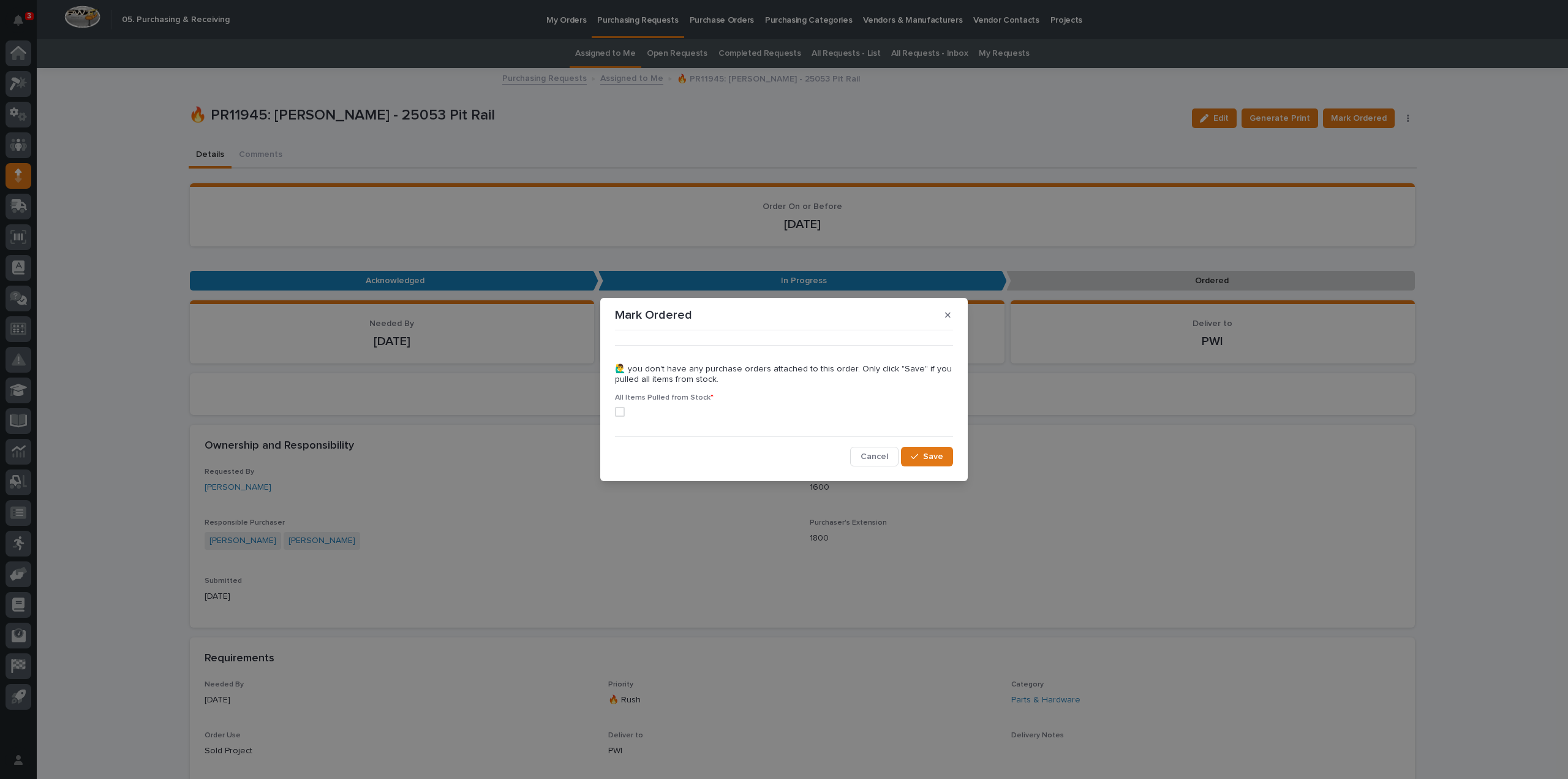
drag, startPoint x: 619, startPoint y: 413, endPoint x: 634, endPoint y: 415, distance: 15.1
click at [619, 411] on span at bounding box center [620, 412] width 10 height 10
click at [917, 462] on button "Save" at bounding box center [927, 456] width 52 height 20
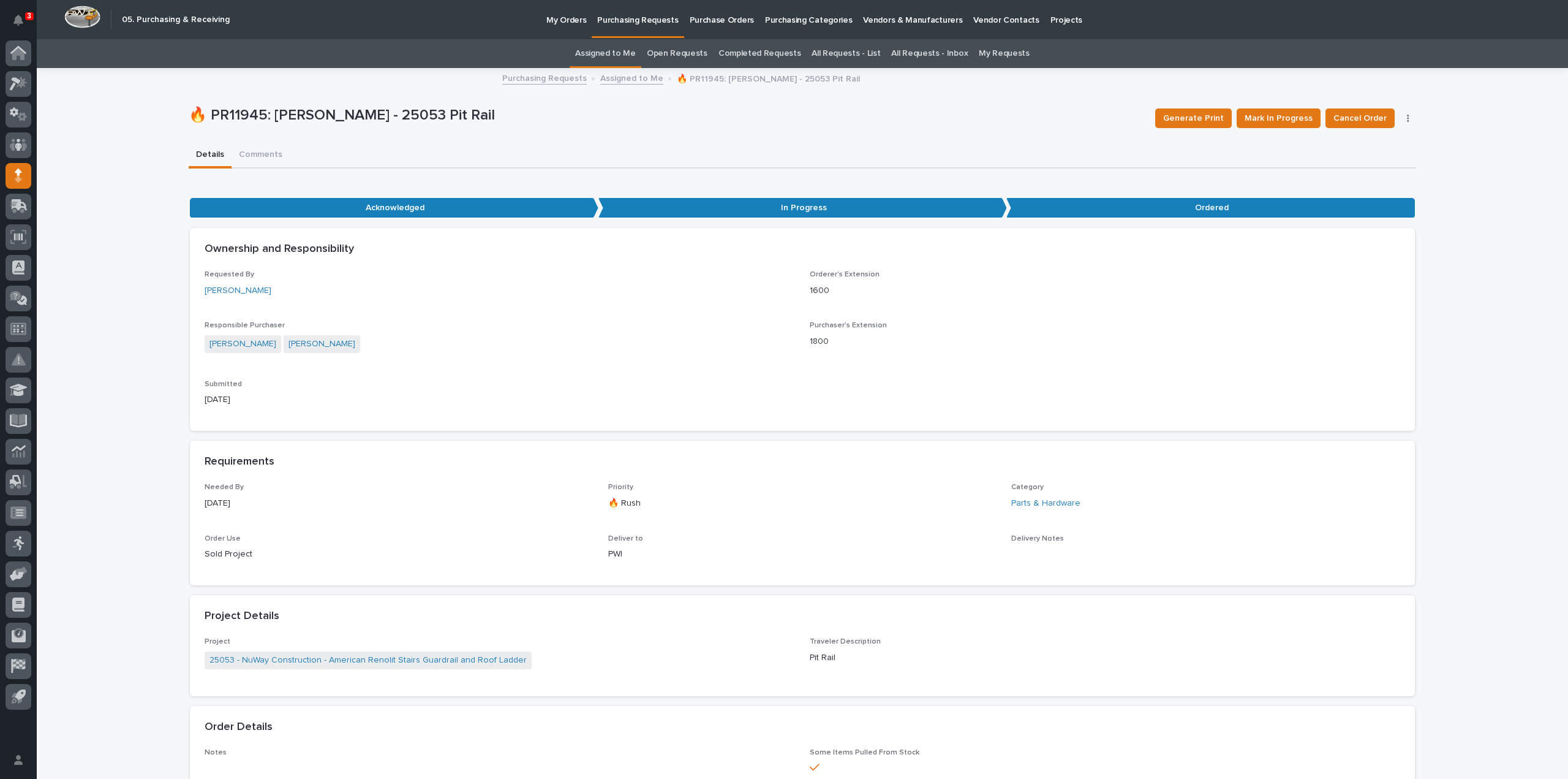
click at [608, 52] on link "Assigned to Me" at bounding box center [605, 54] width 61 height 29
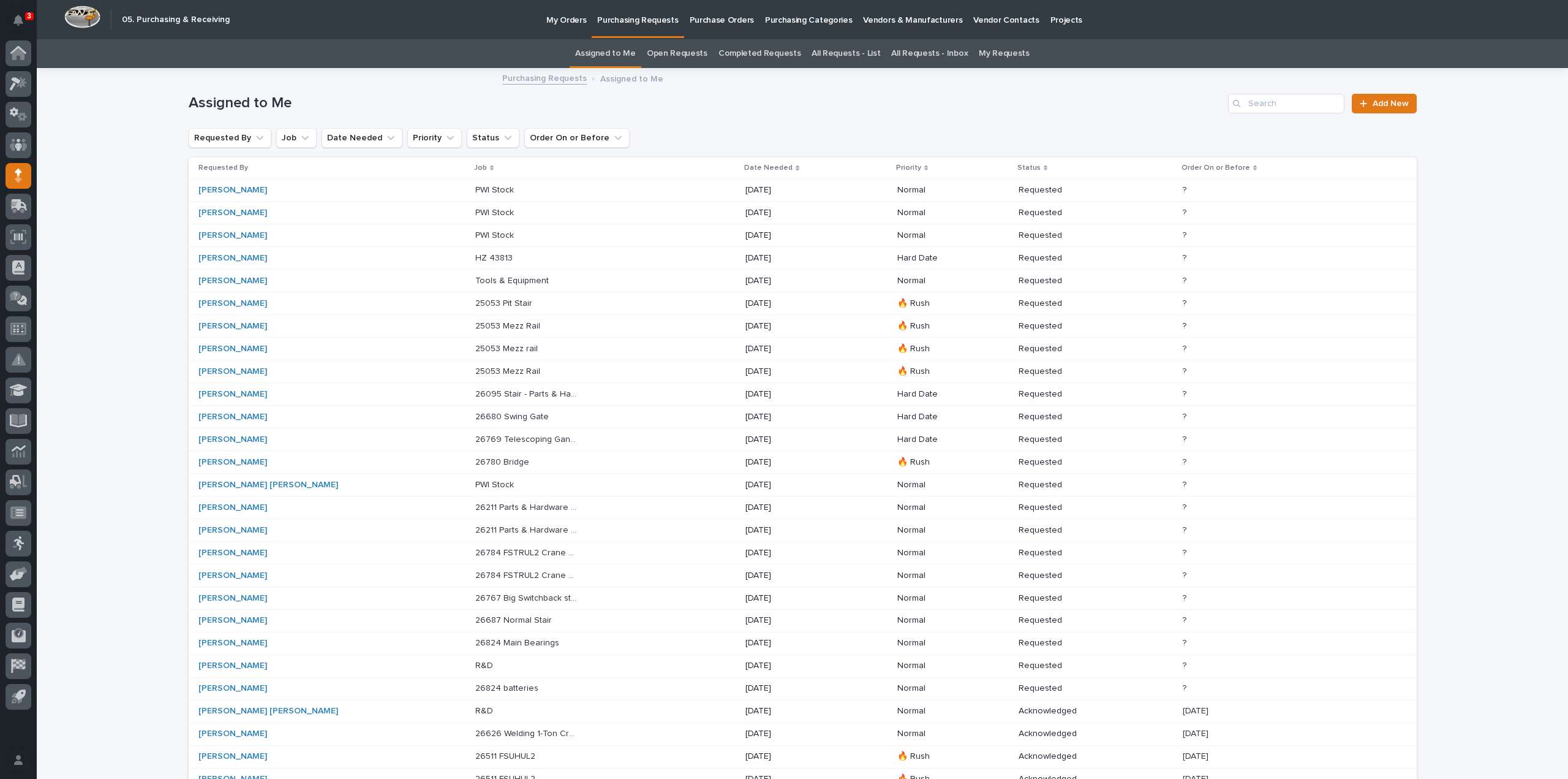
click at [475, 302] on p "25053 Pit Stair" at bounding box center [504, 302] width 59 height 13
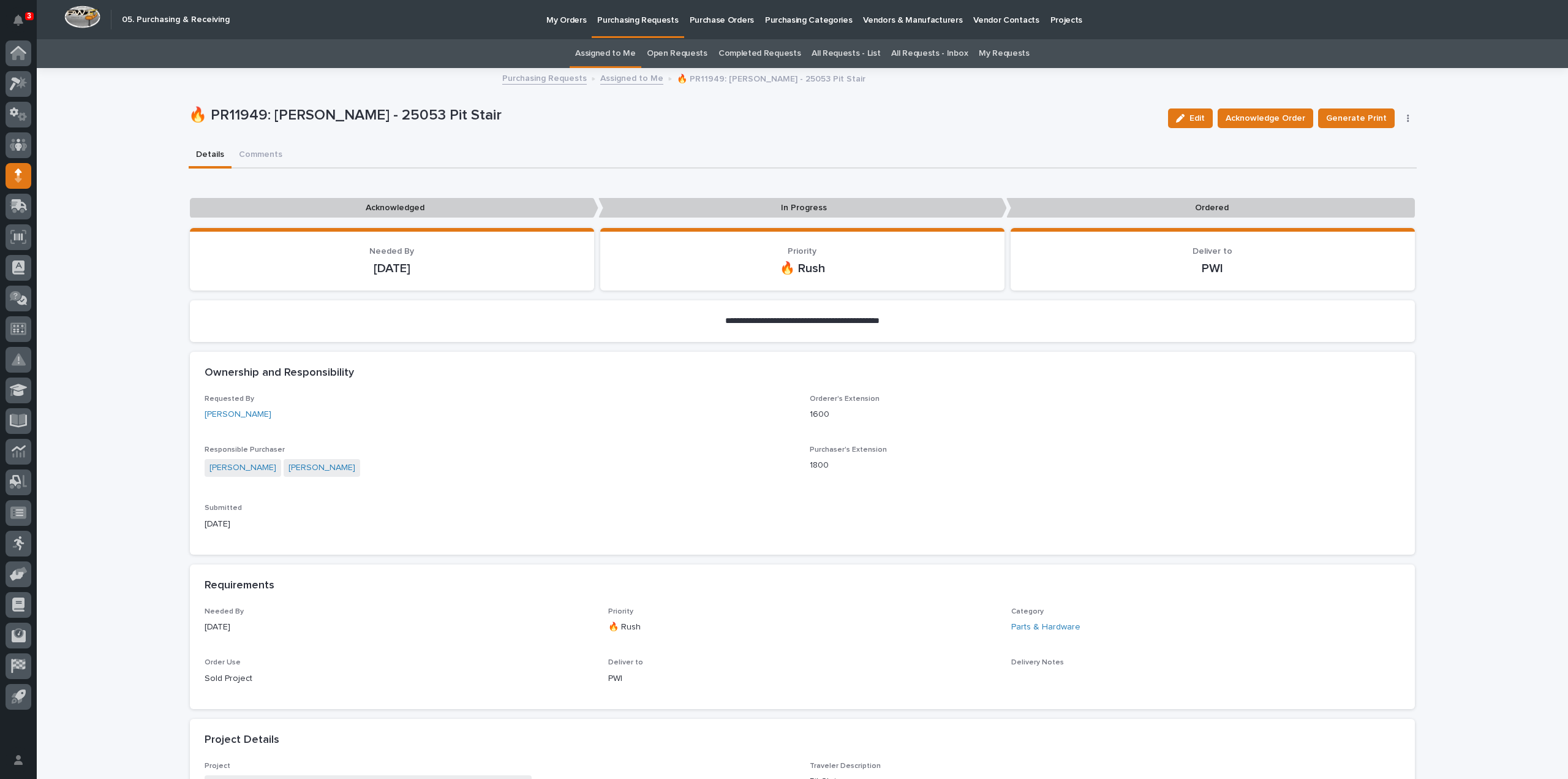
scroll to position [613, 0]
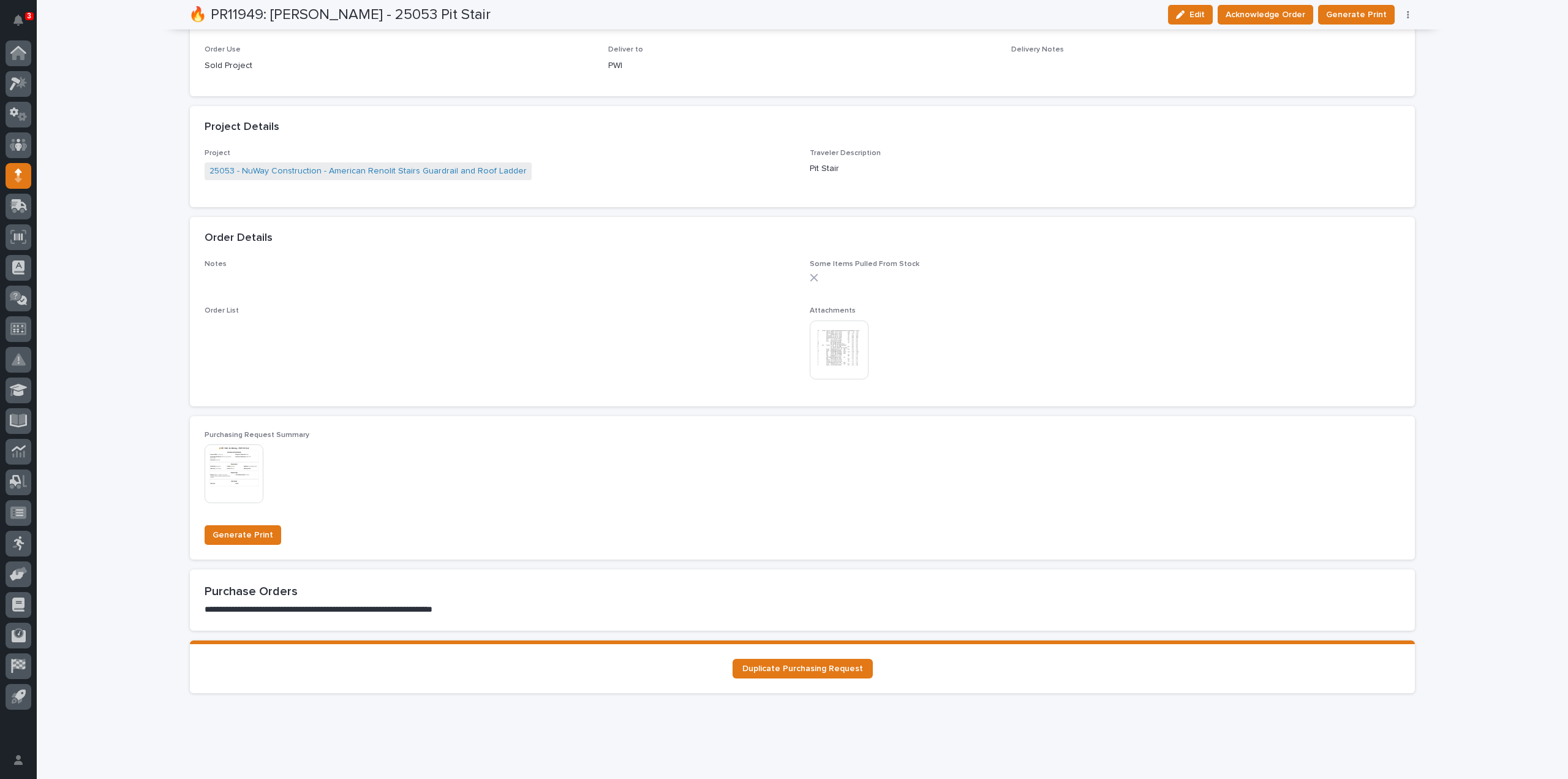
click at [840, 350] on img at bounding box center [839, 350] width 59 height 59
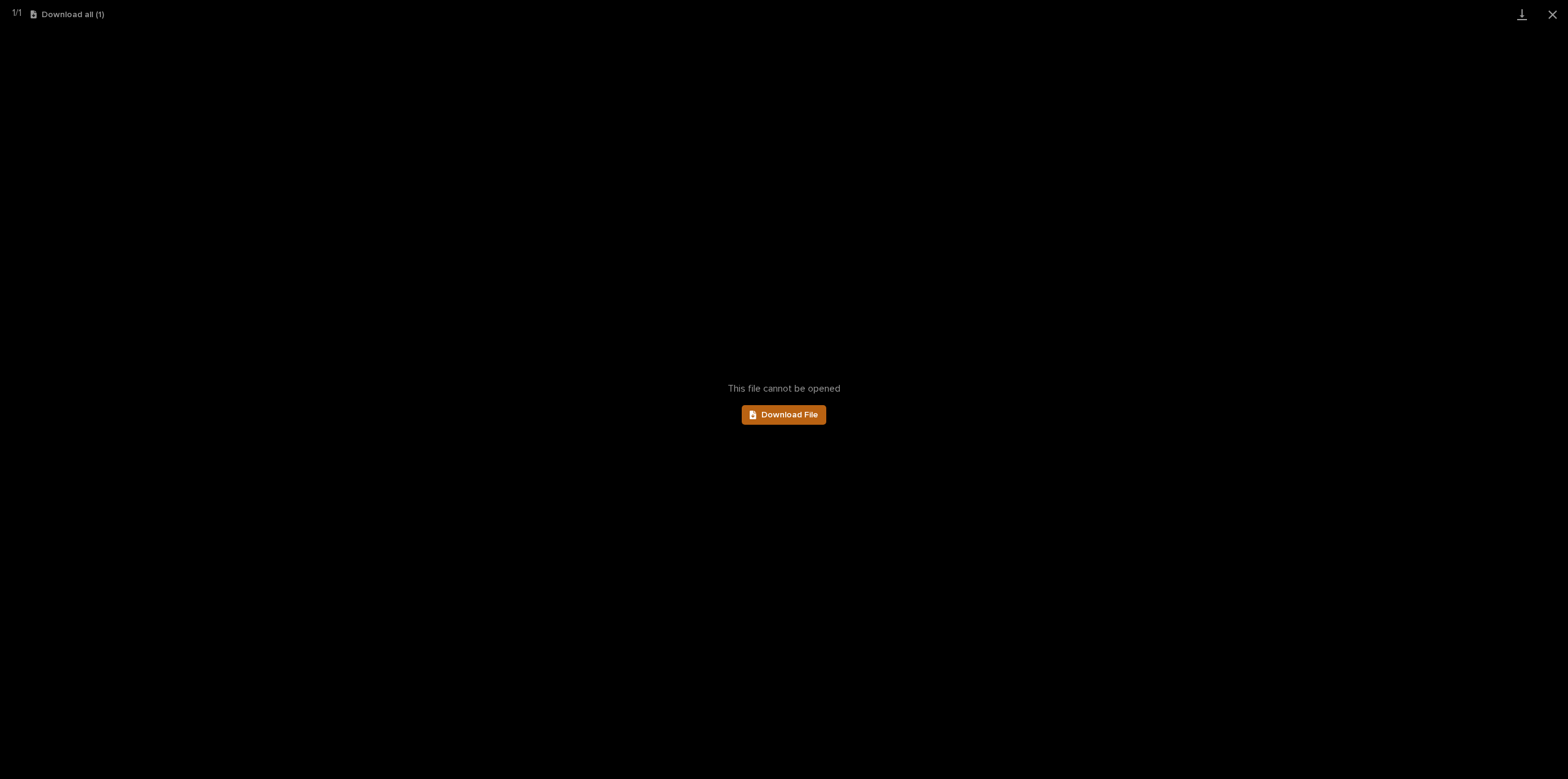
click at [816, 415] on span "Download File" at bounding box center [790, 415] width 57 height 9
click at [1551, 13] on button "Close gallery" at bounding box center [1552, 14] width 31 height 29
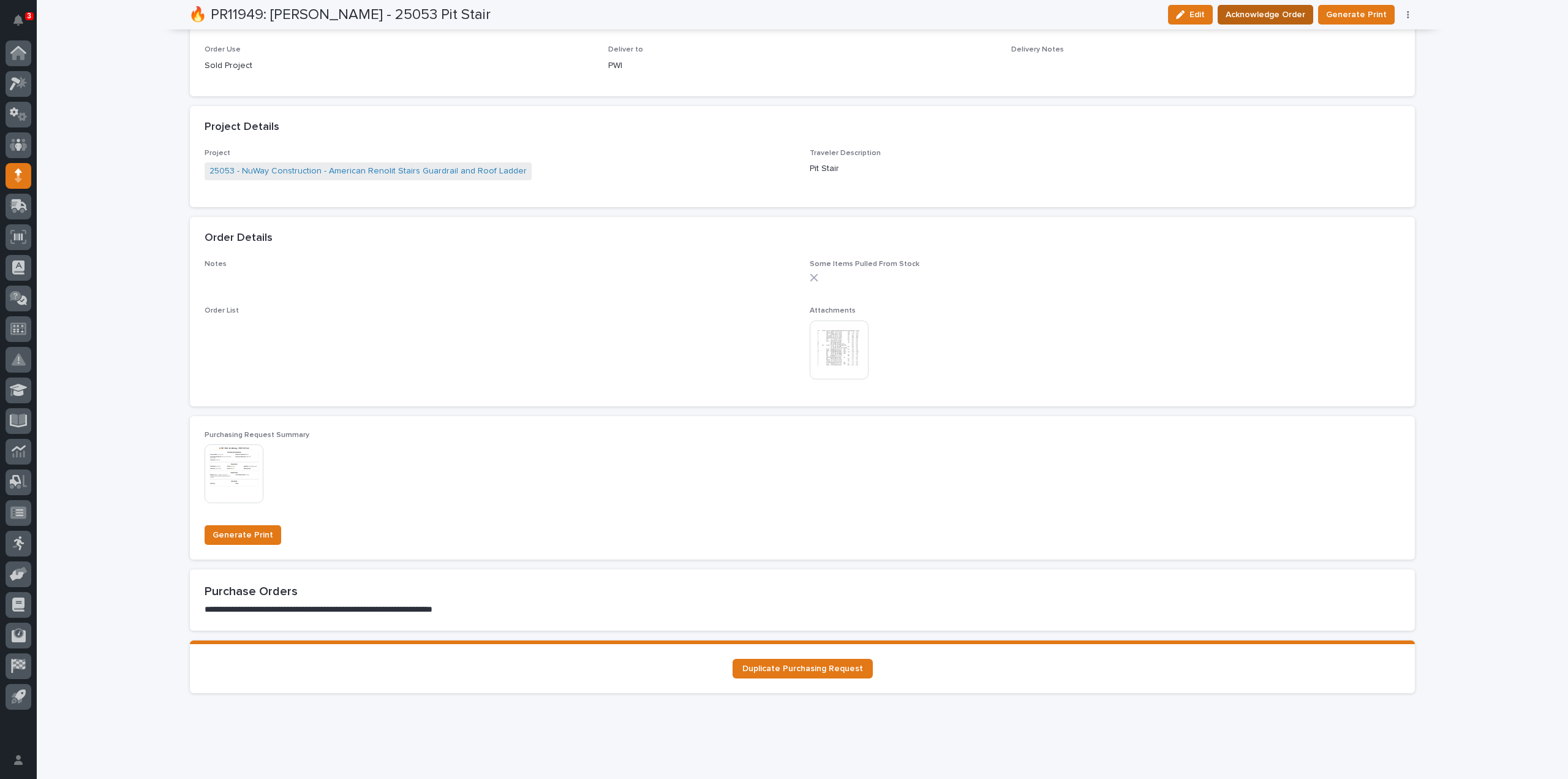
click at [1277, 12] on span "Acknowledge Order" at bounding box center [1265, 15] width 80 height 15
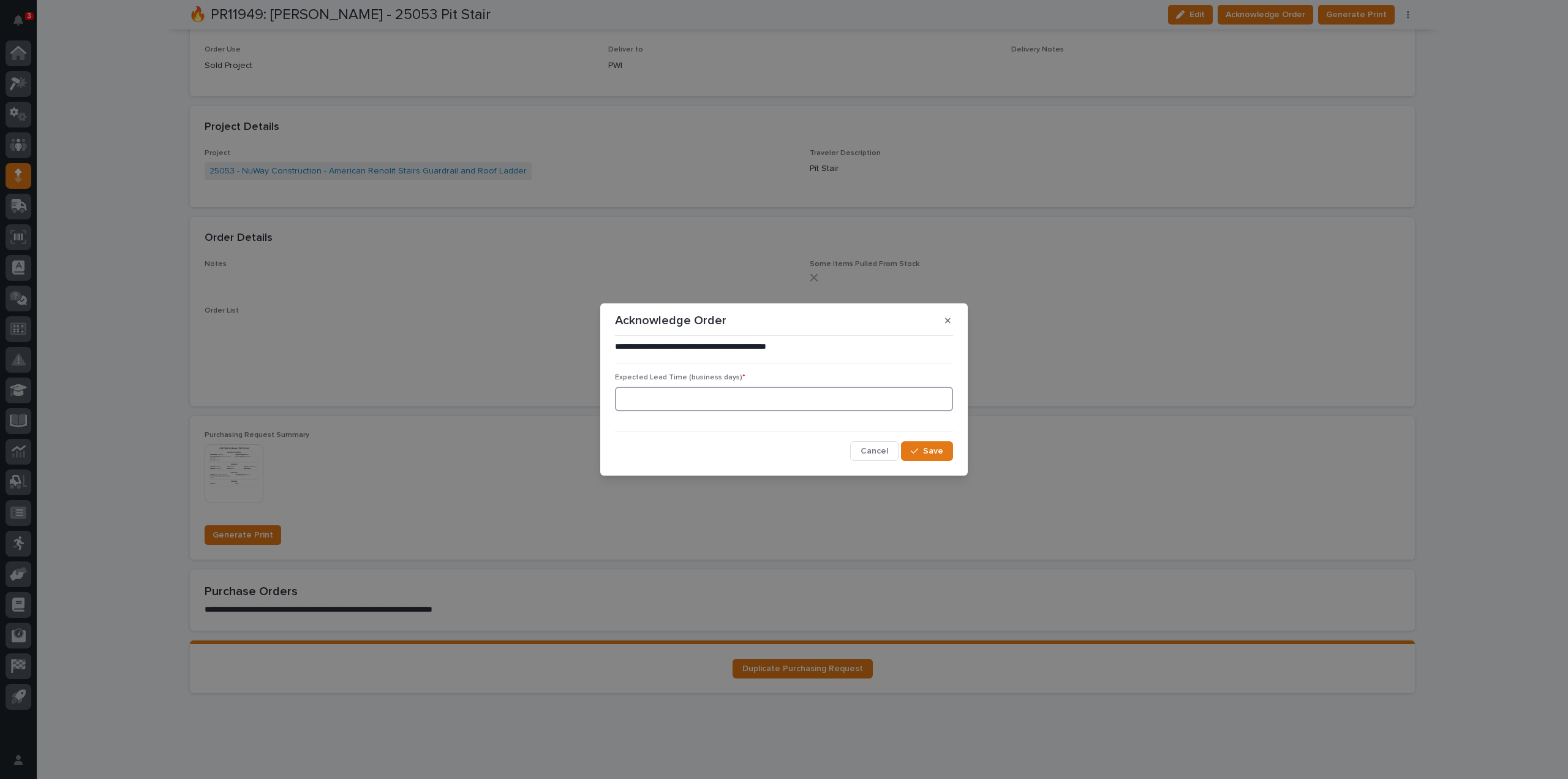
click at [821, 402] on input at bounding box center [784, 399] width 338 height 25
type input "0"
click at [906, 448] on button "Save" at bounding box center [927, 451] width 52 height 20
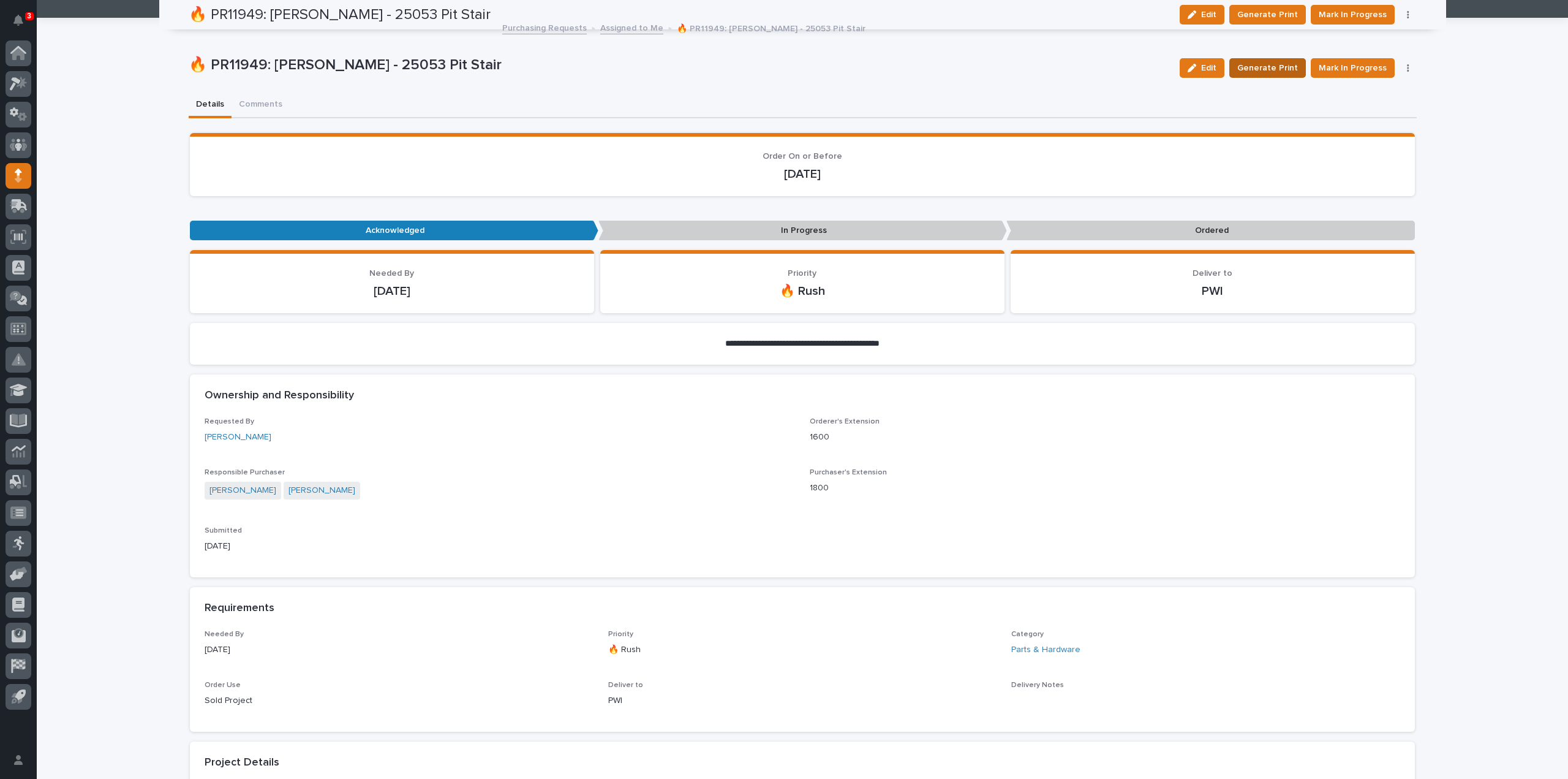
scroll to position [0, 0]
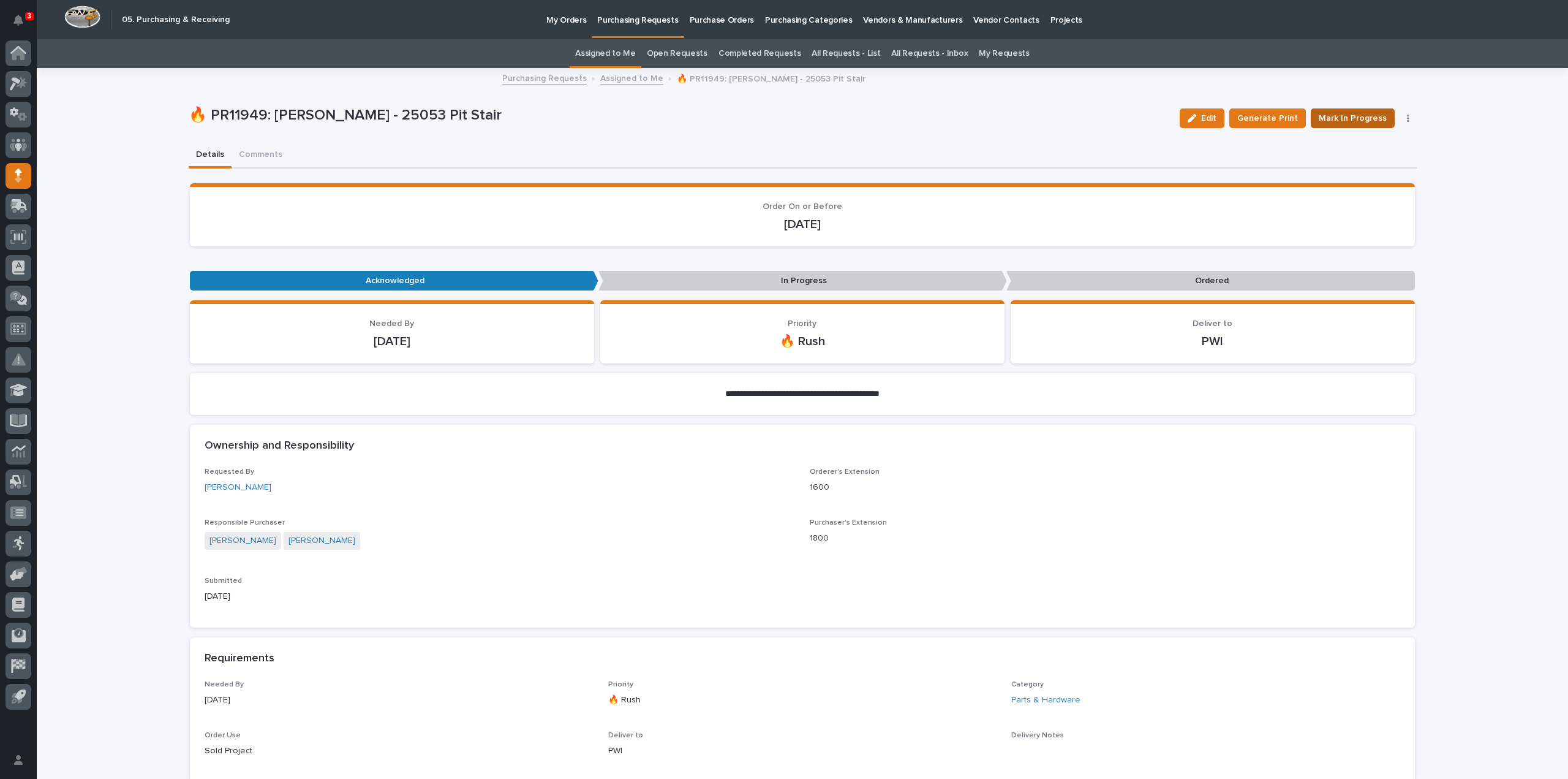
click at [1330, 122] on span "Mark In Progress" at bounding box center [1353, 118] width 68 height 15
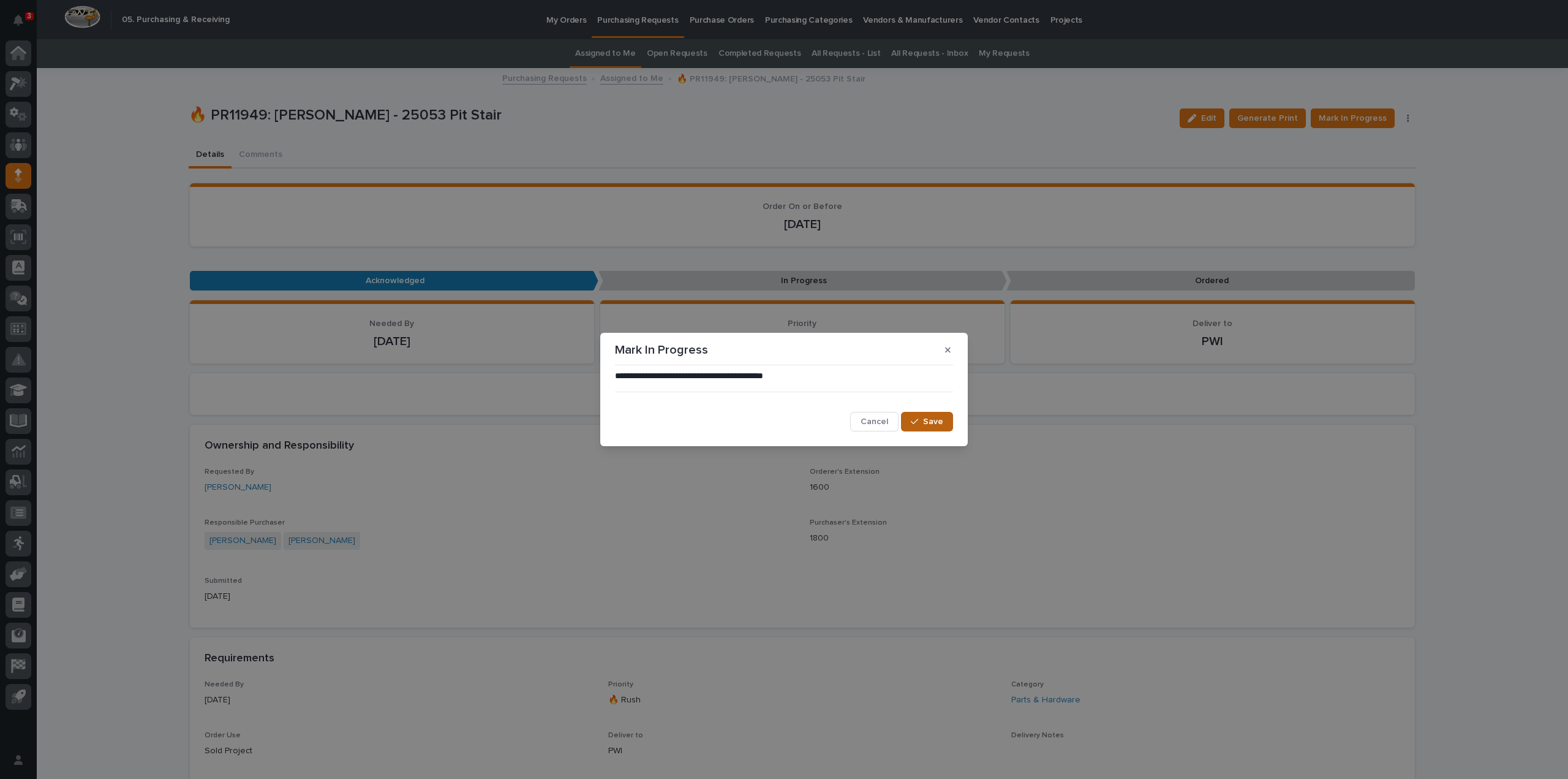
click at [942, 426] on span "Save" at bounding box center [933, 422] width 20 height 11
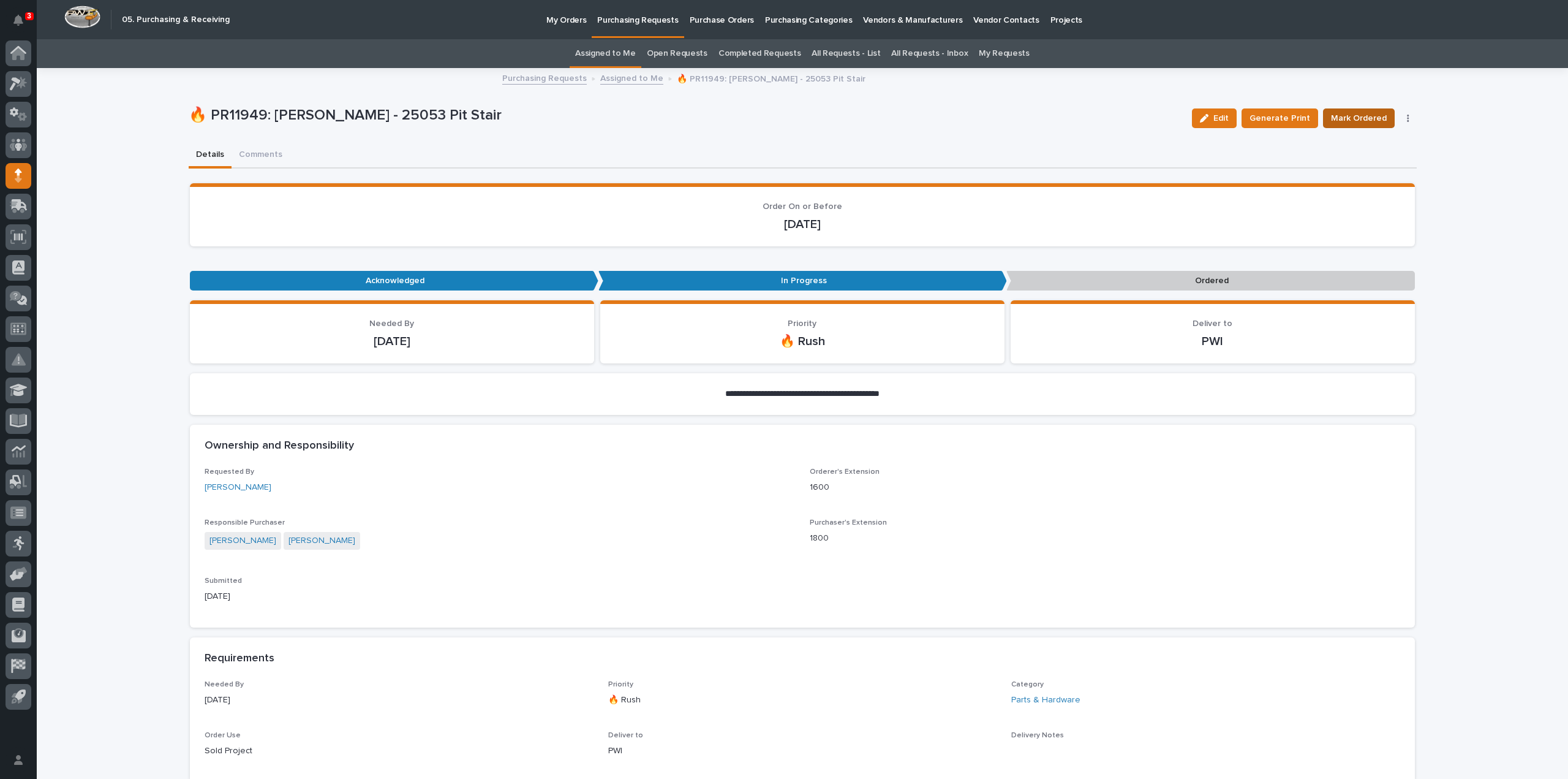
click at [1339, 115] on span "Mark Ordered" at bounding box center [1359, 118] width 56 height 15
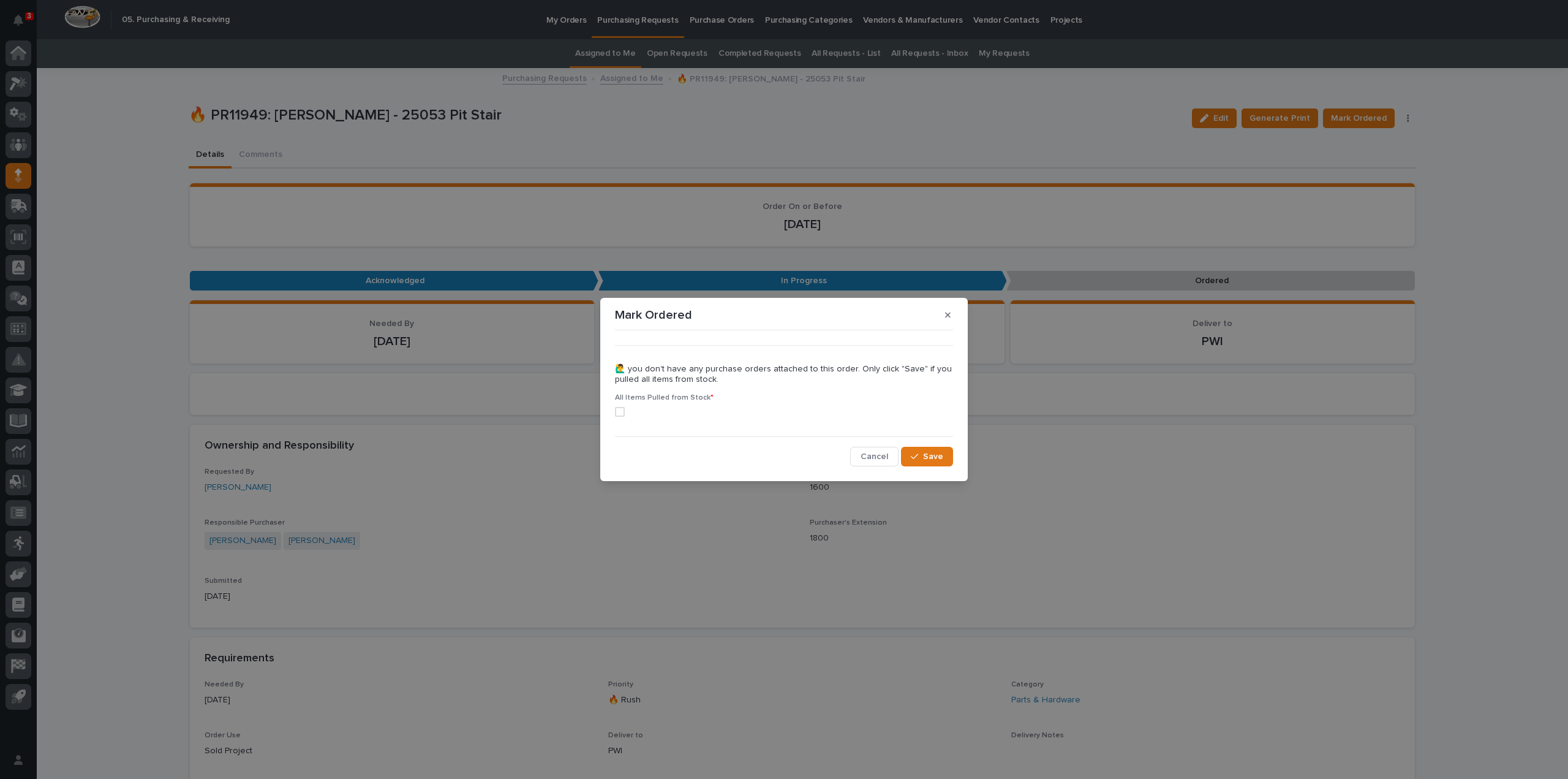
click at [623, 410] on span at bounding box center [620, 412] width 10 height 10
click at [920, 459] on div "button" at bounding box center [917, 456] width 12 height 9
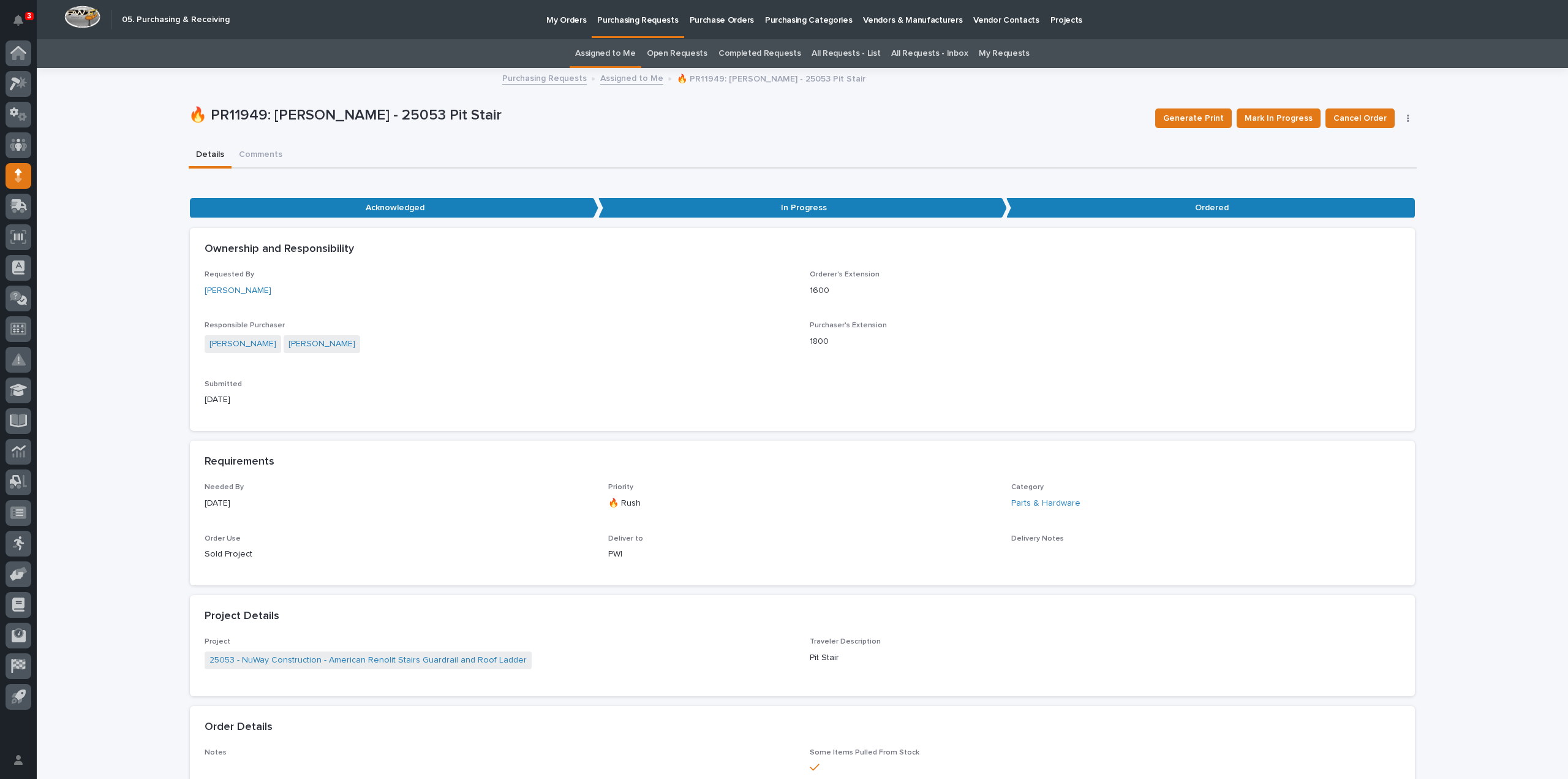
click at [617, 52] on link "Assigned to Me" at bounding box center [605, 54] width 61 height 29
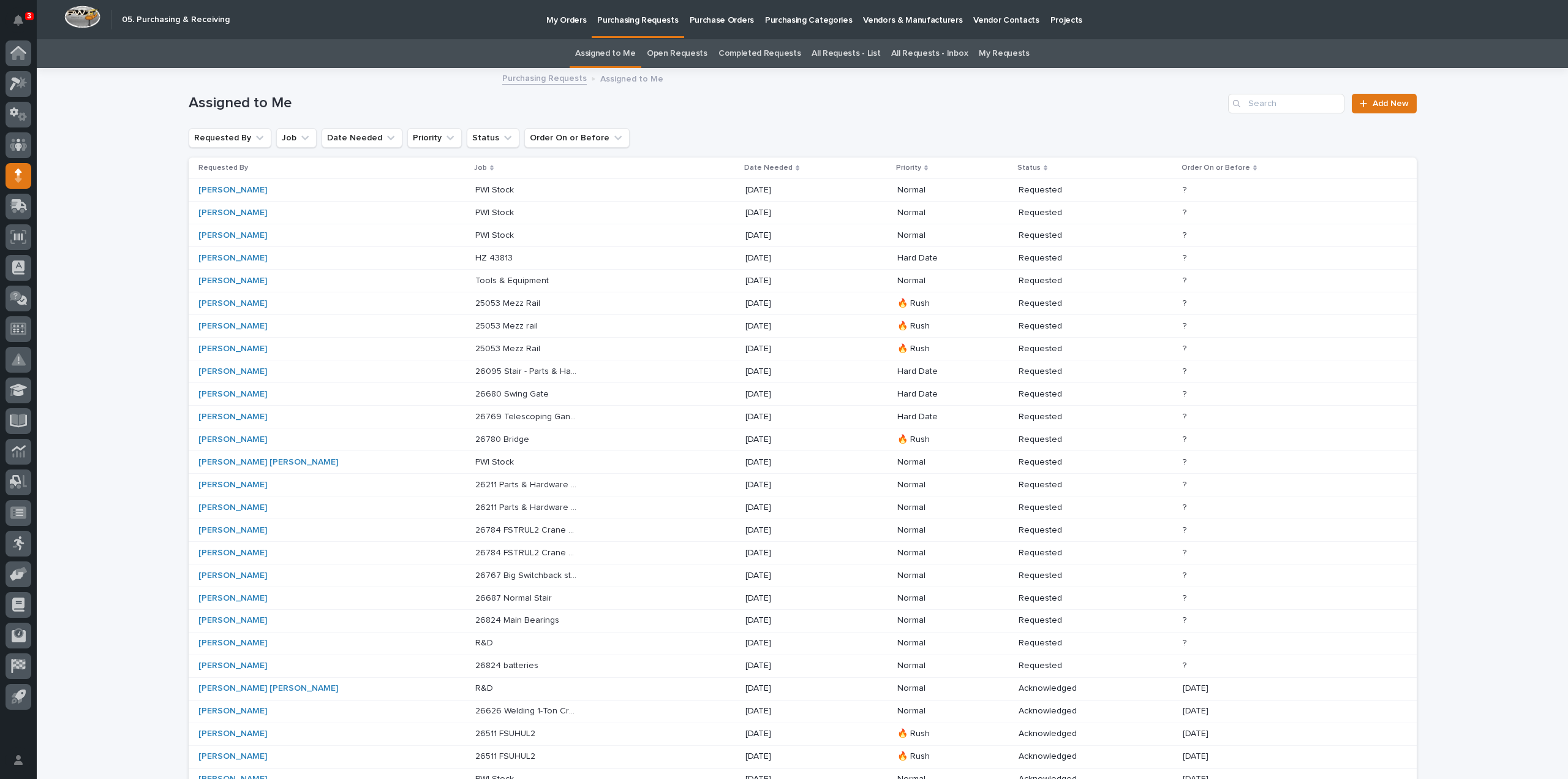
click at [475, 304] on p "25053 Mezz Rail" at bounding box center [508, 302] width 67 height 13
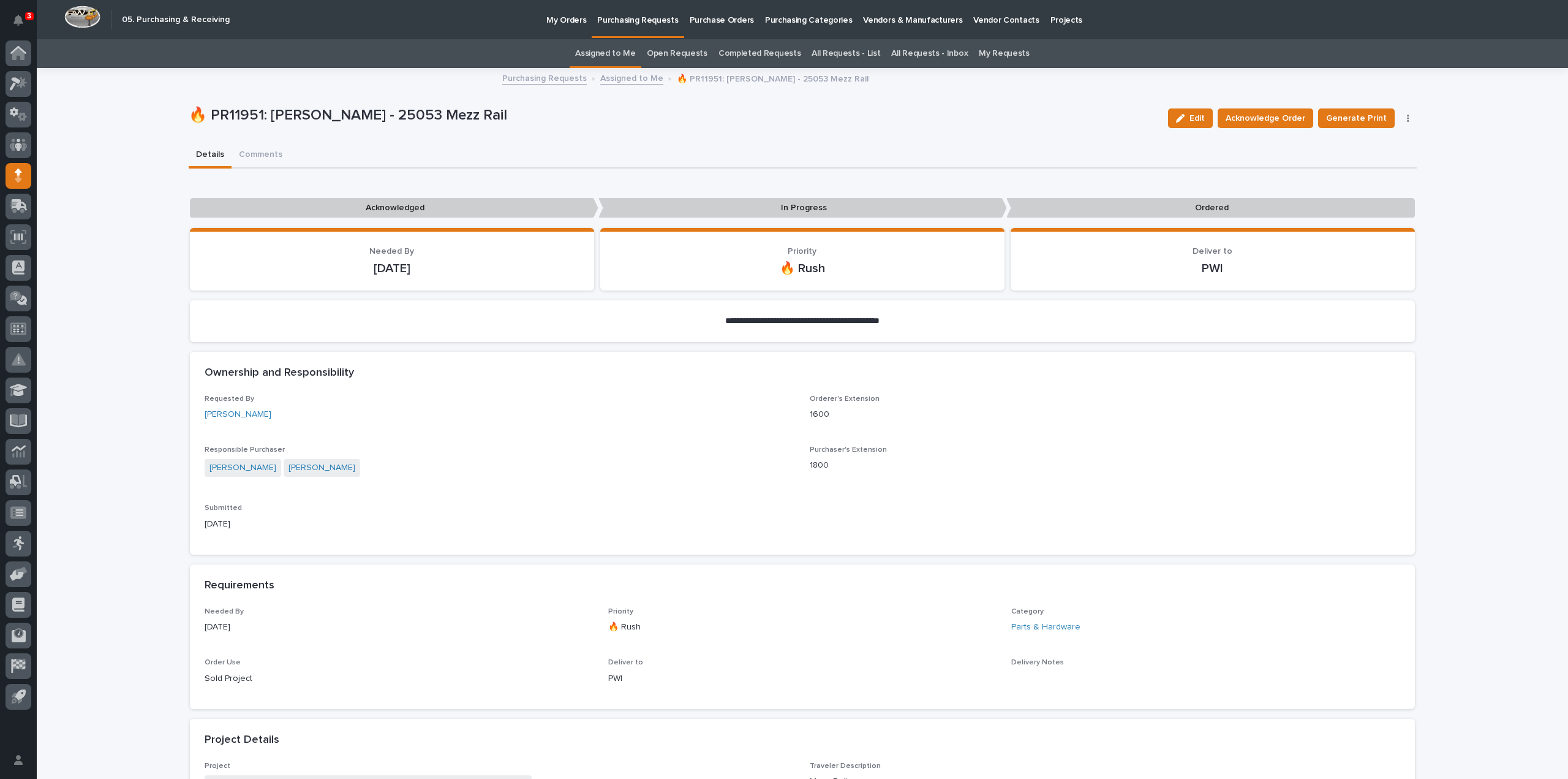
scroll to position [613, 0]
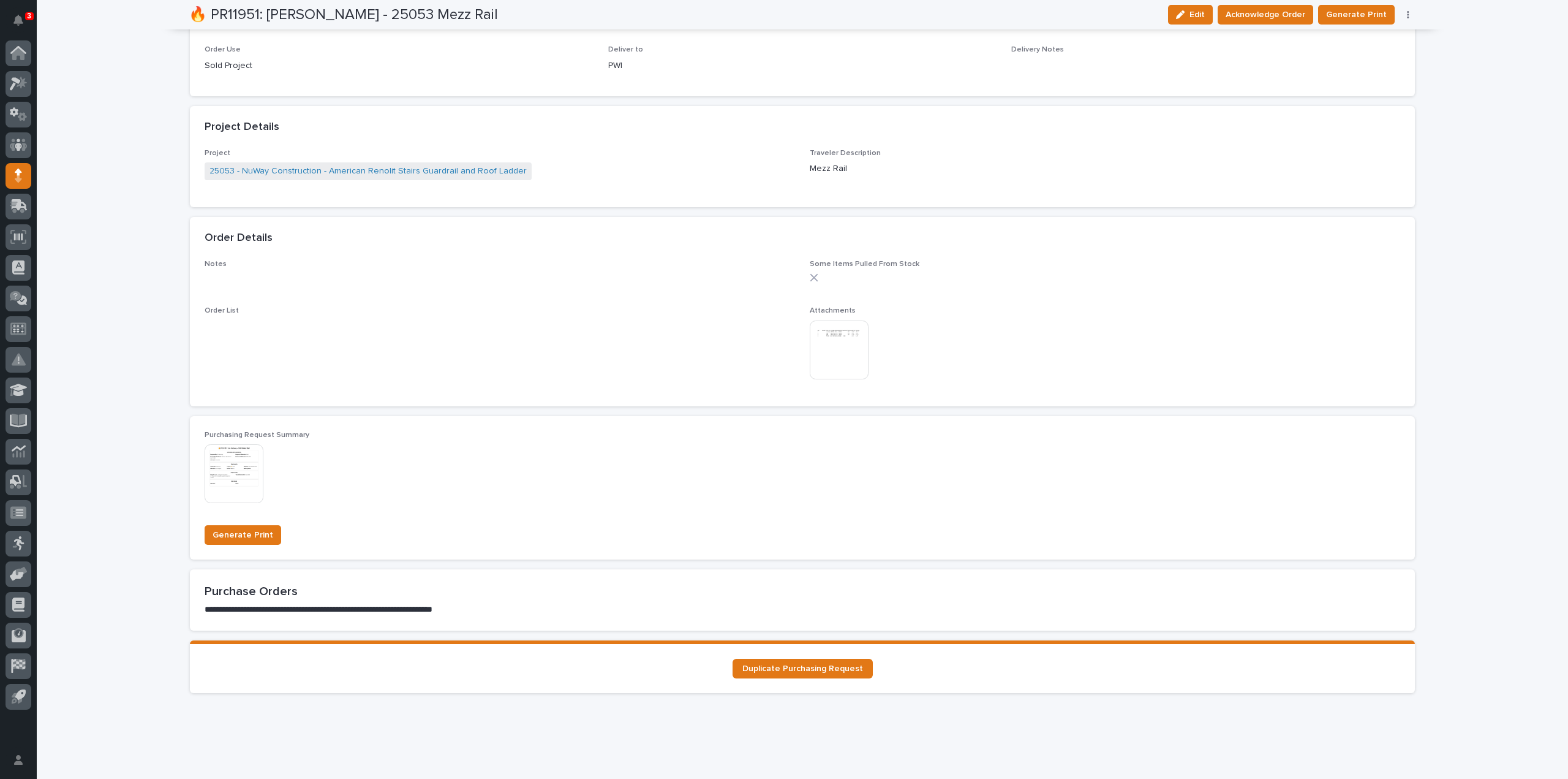
click at [829, 352] on img at bounding box center [839, 350] width 59 height 59
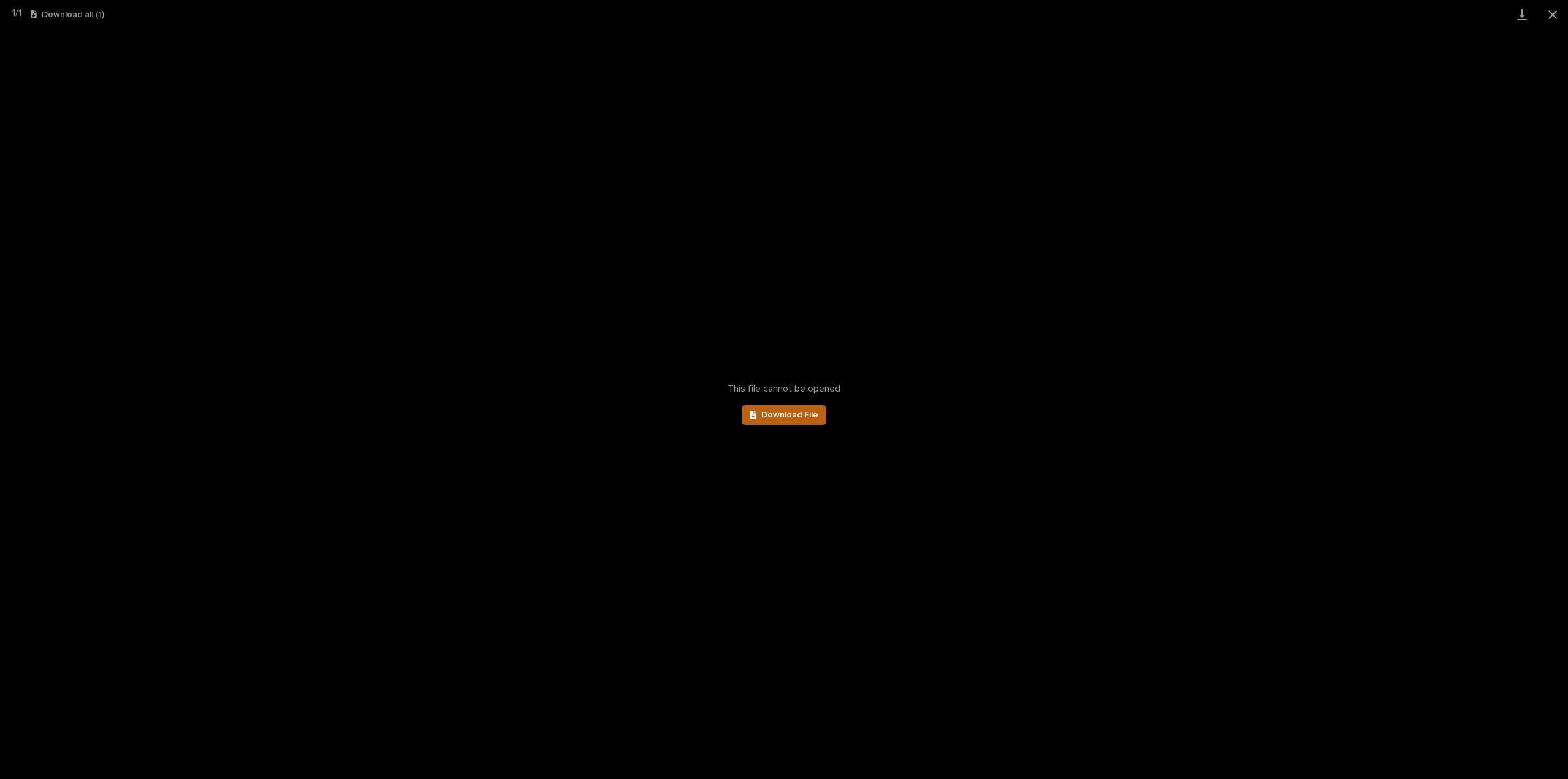
click at [778, 413] on span "Download File" at bounding box center [790, 415] width 57 height 9
click at [1550, 14] on button "Close gallery" at bounding box center [1552, 14] width 31 height 29
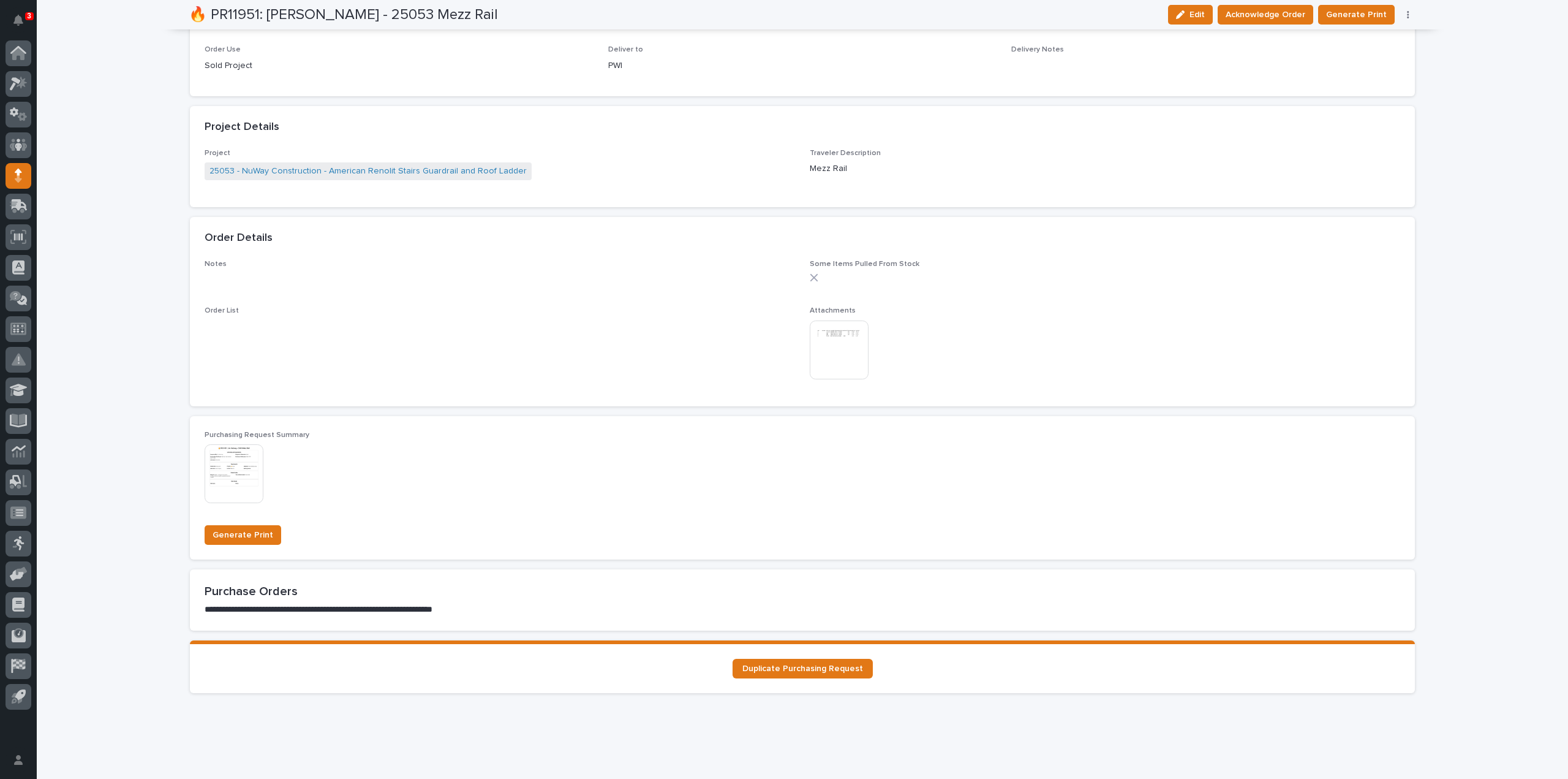
scroll to position [0, 0]
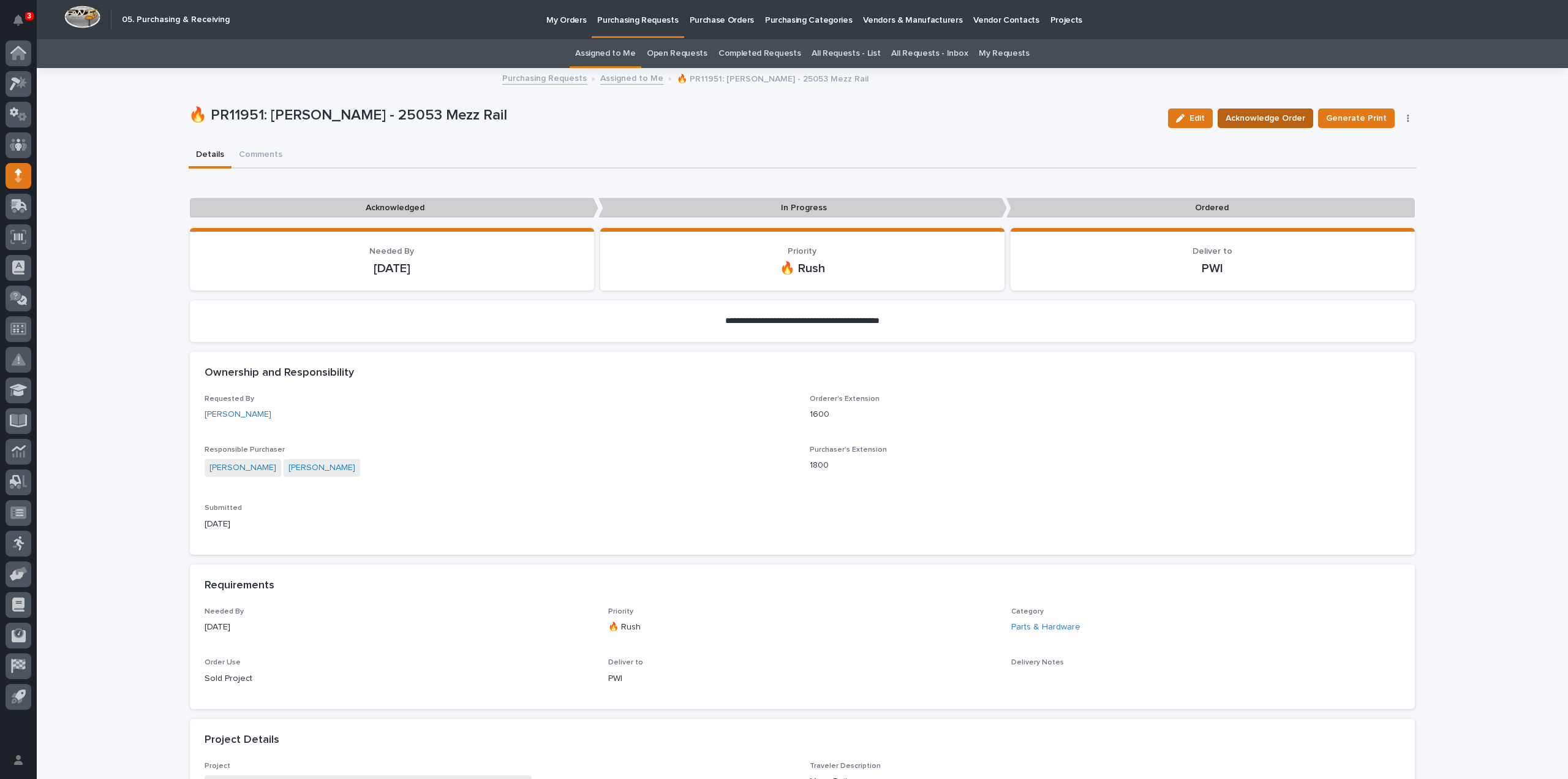
click at [1233, 120] on span "Acknowledge Order" at bounding box center [1265, 118] width 80 height 15
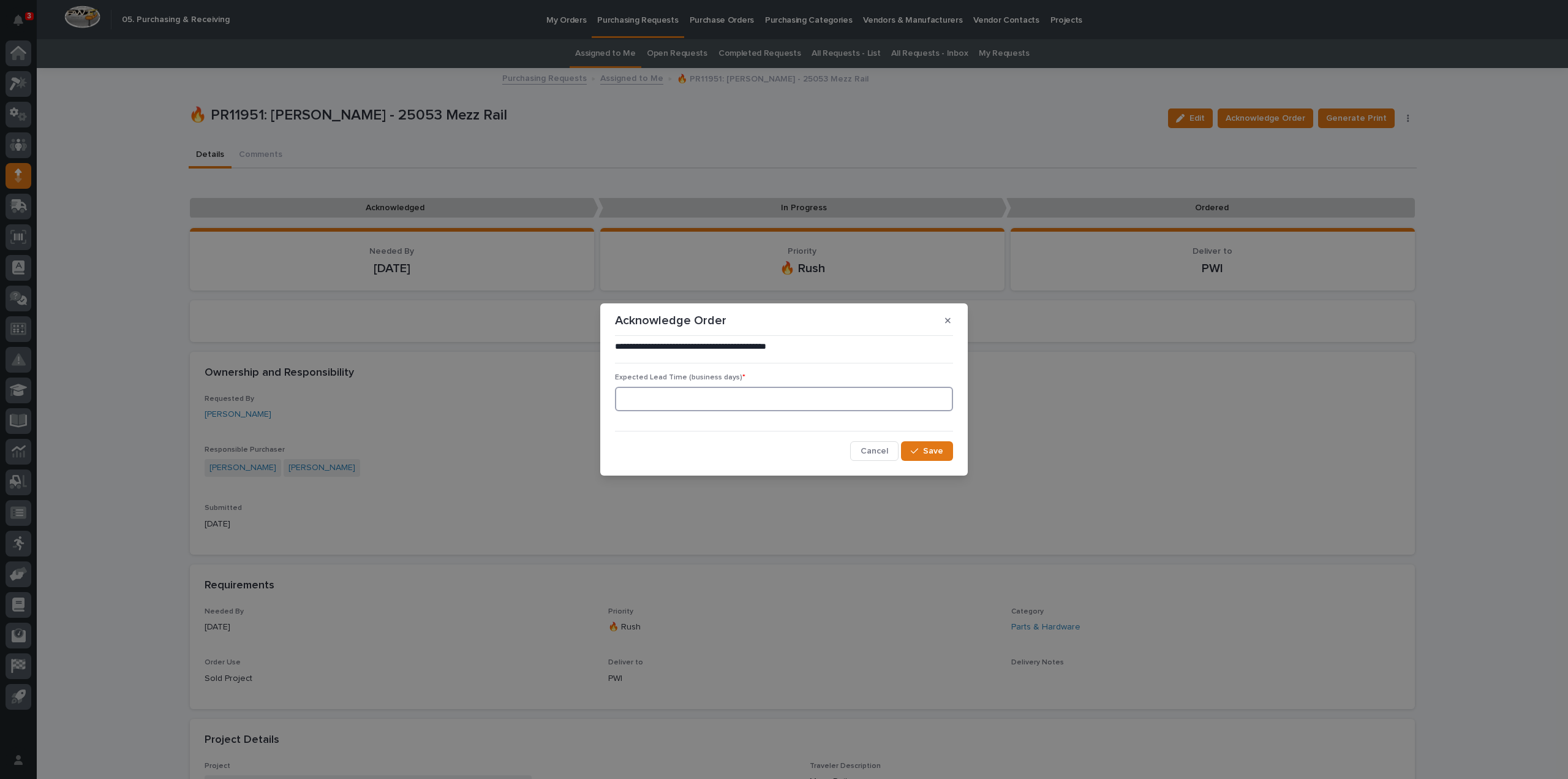
click at [738, 402] on input at bounding box center [784, 399] width 338 height 25
type input "0"
click at [917, 449] on icon "button" at bounding box center [914, 451] width 7 height 9
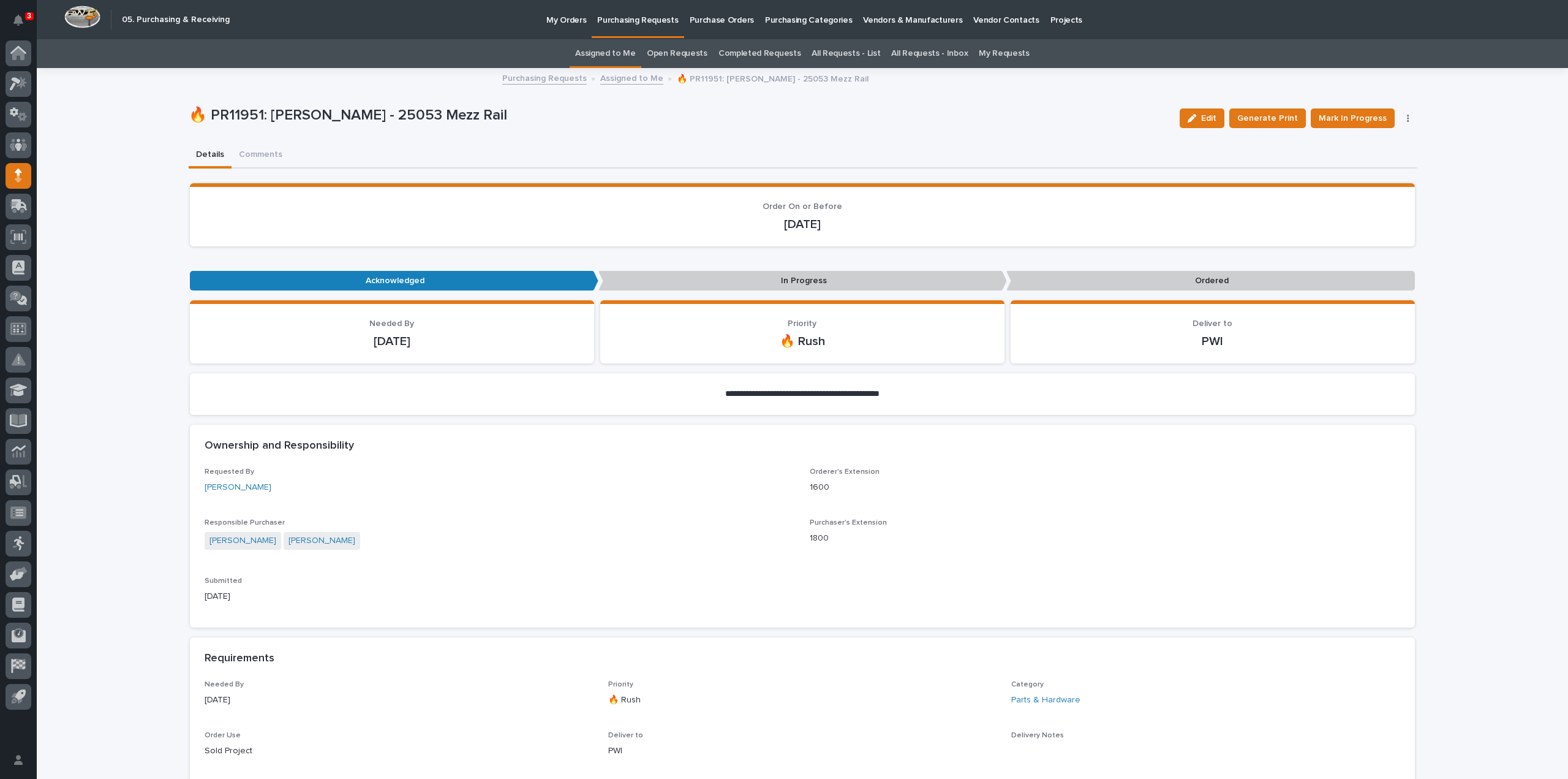
click at [1355, 115] on span "Mark In Progress" at bounding box center [1353, 118] width 68 height 15
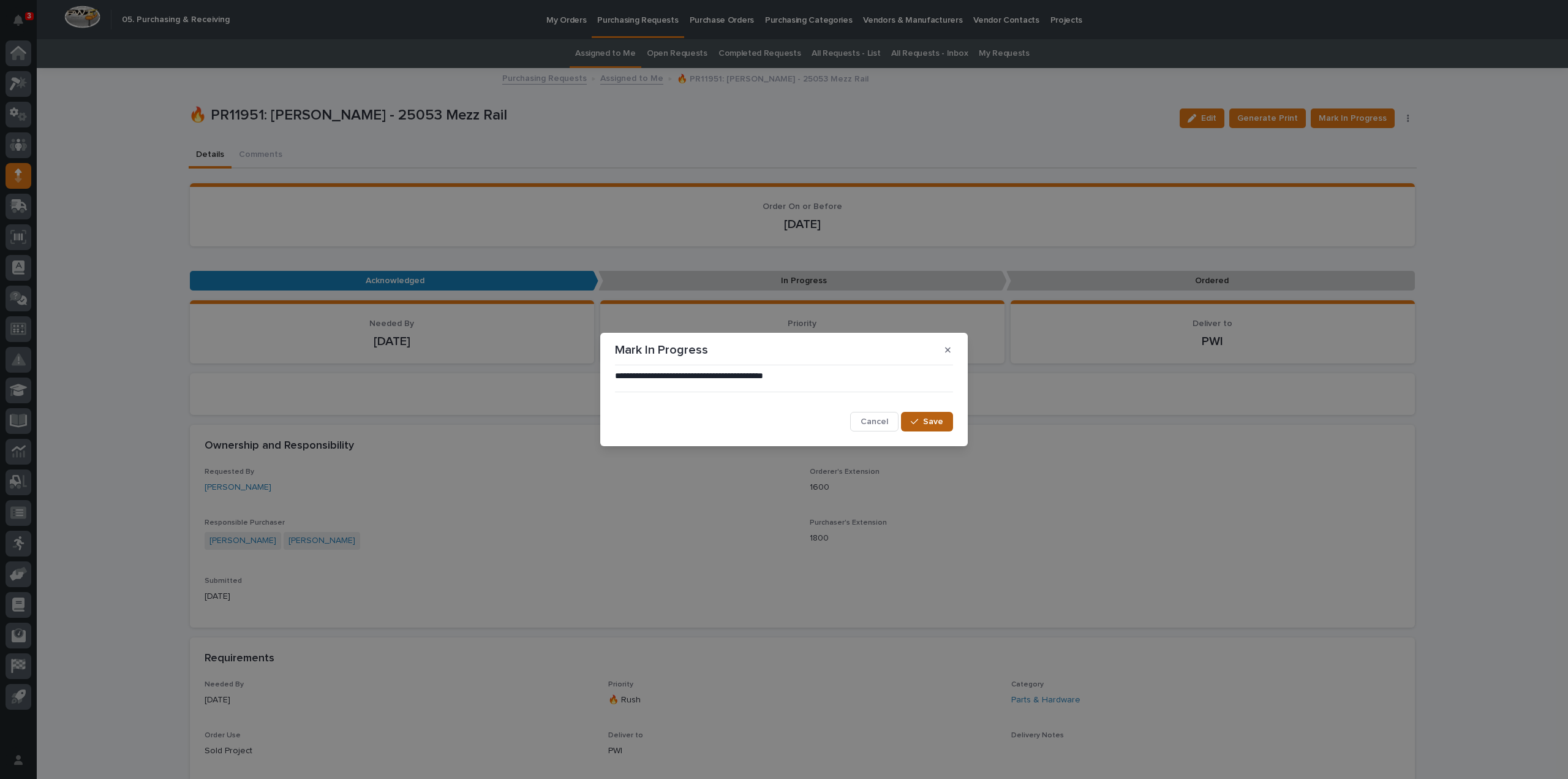
drag, startPoint x: 941, startPoint y: 428, endPoint x: 938, endPoint y: 414, distance: 14.3
click at [941, 424] on button "Save" at bounding box center [927, 422] width 52 height 20
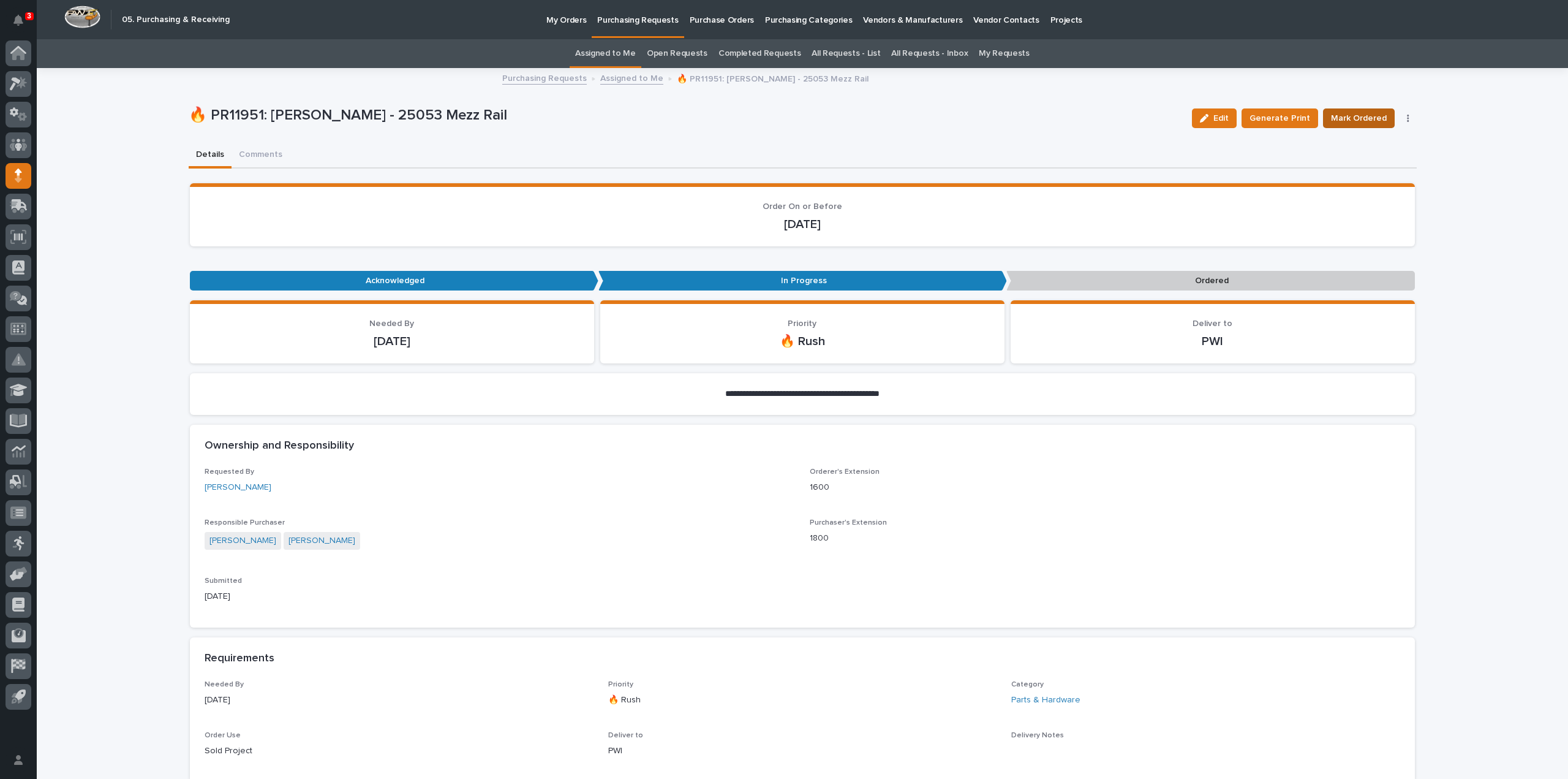
click at [1342, 118] on span "Mark Ordered" at bounding box center [1359, 118] width 56 height 15
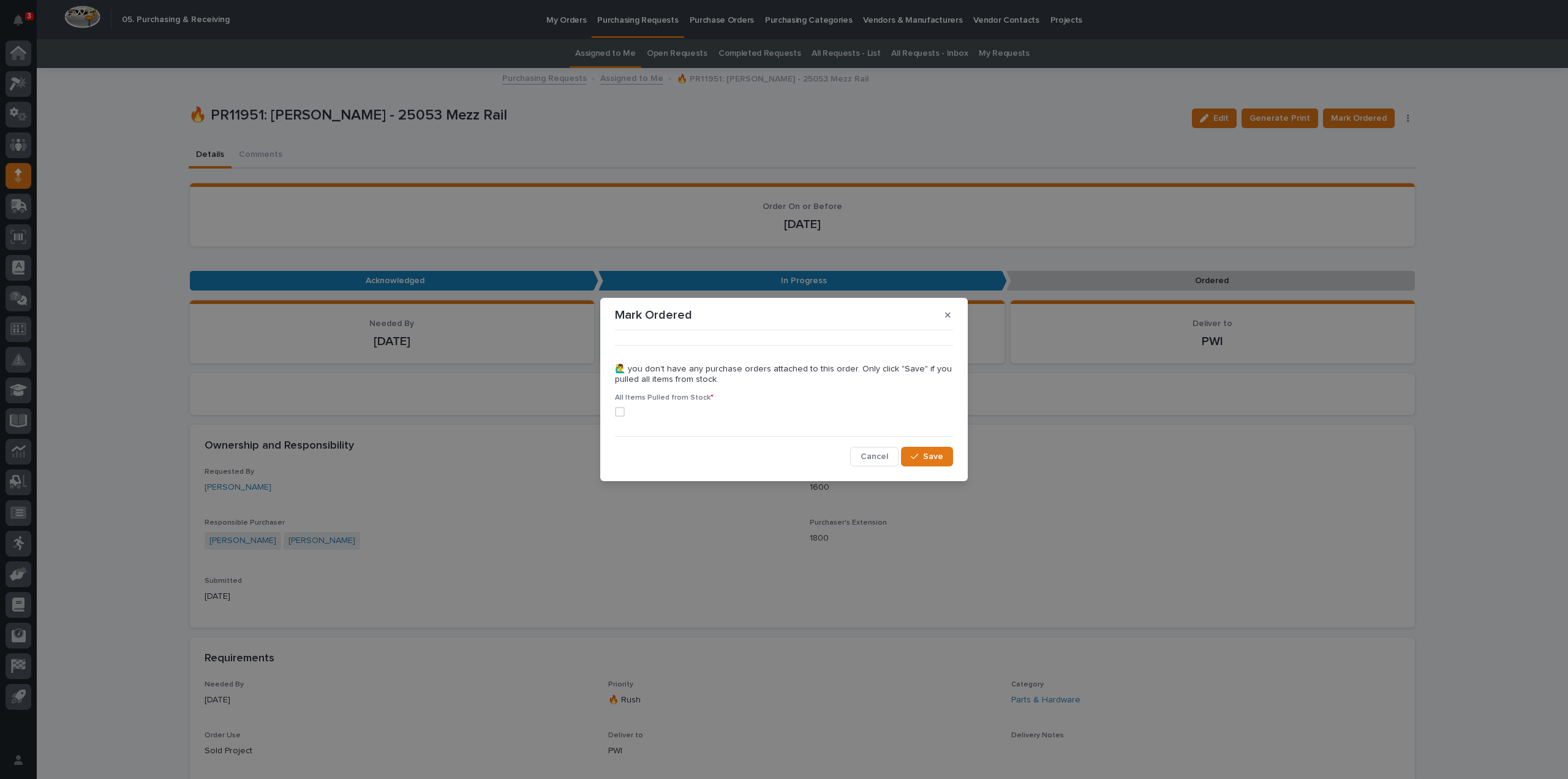
click at [617, 415] on span at bounding box center [620, 412] width 10 height 10
click at [932, 464] on button "Save" at bounding box center [927, 456] width 52 height 20
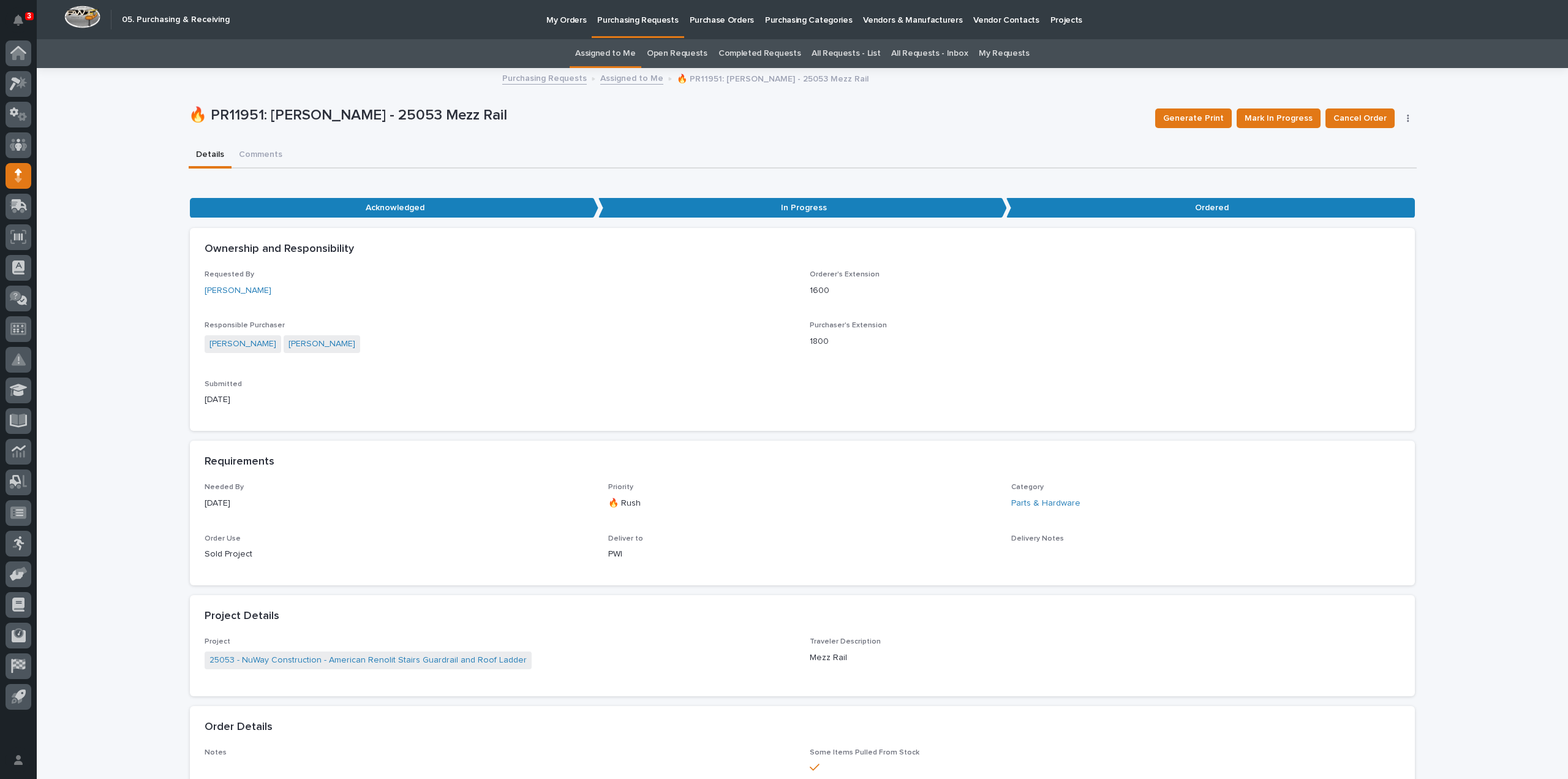
click at [608, 52] on link "Assigned to Me" at bounding box center [605, 54] width 61 height 29
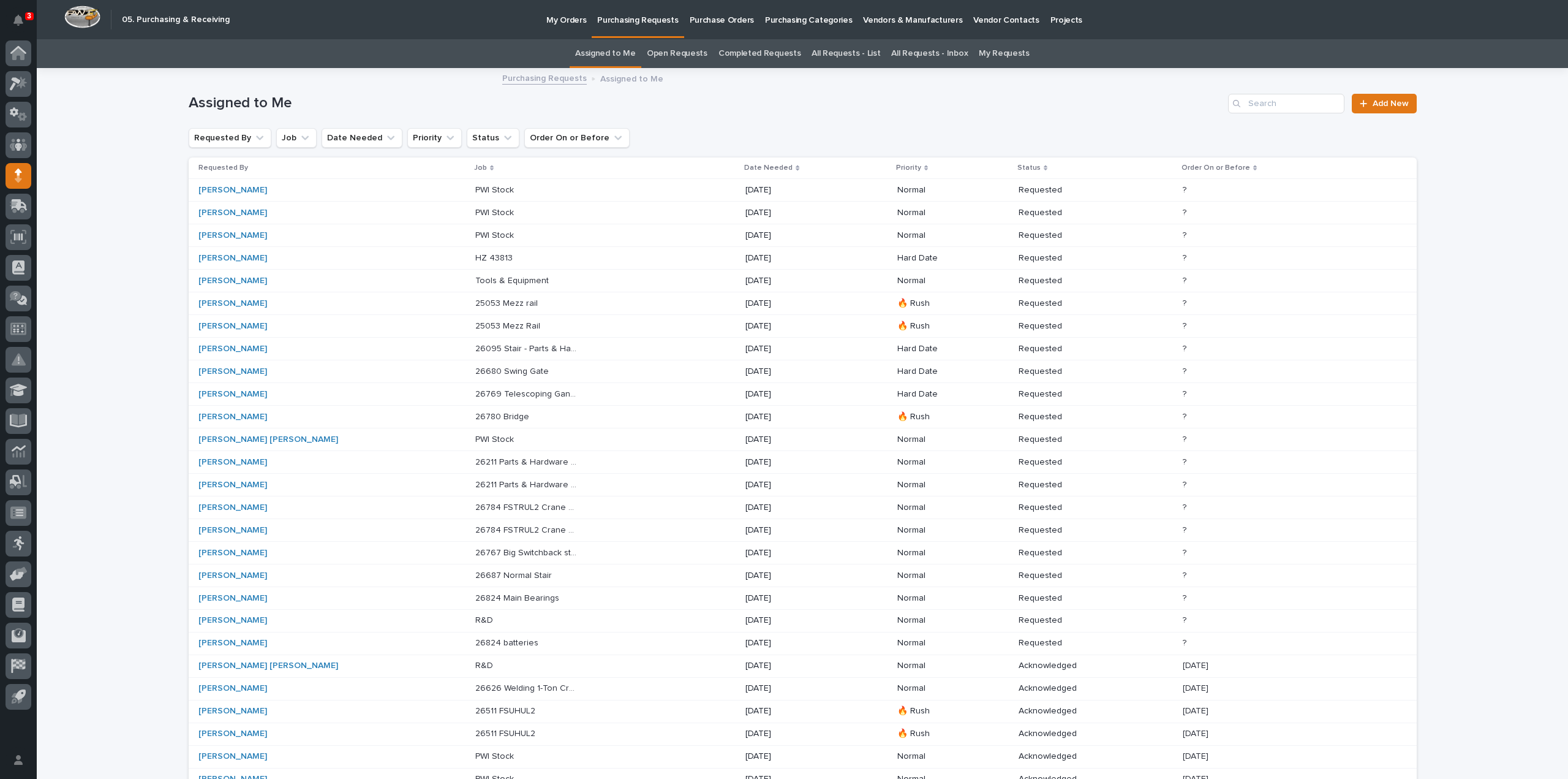
click at [475, 306] on p "25053 Mezz rail" at bounding box center [507, 302] width 65 height 13
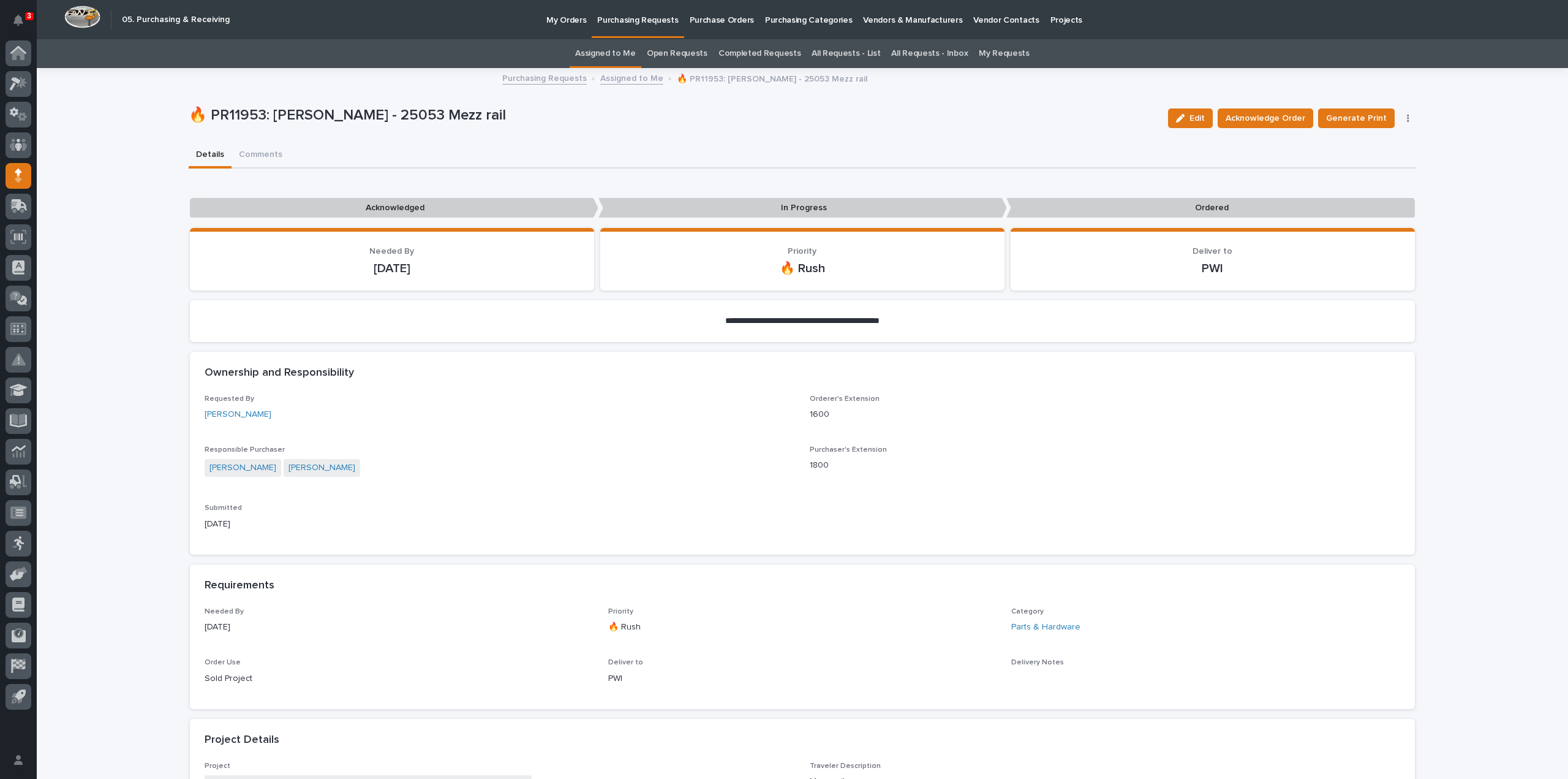
scroll to position [633, 0]
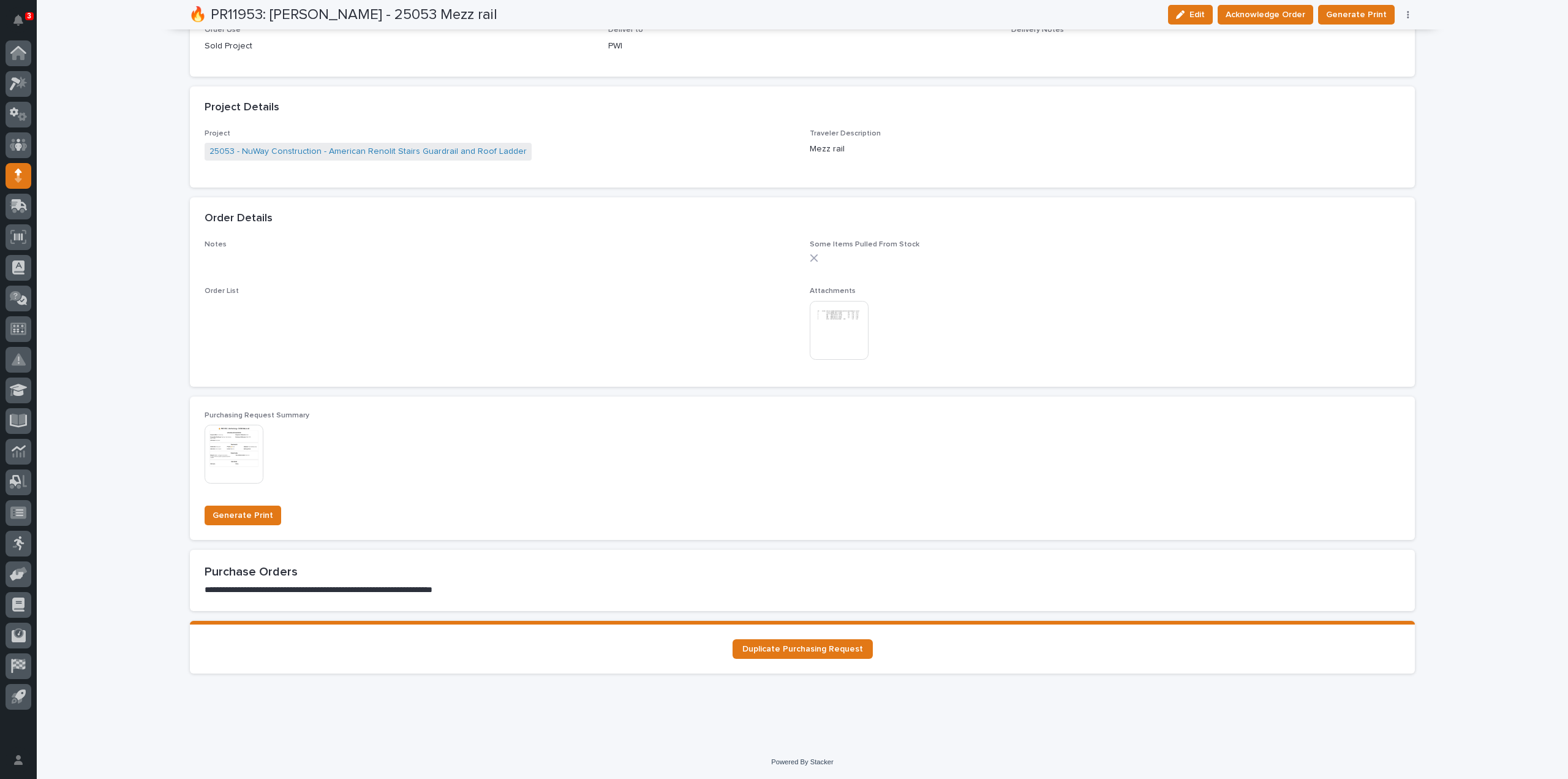
click at [844, 335] on img at bounding box center [839, 330] width 59 height 59
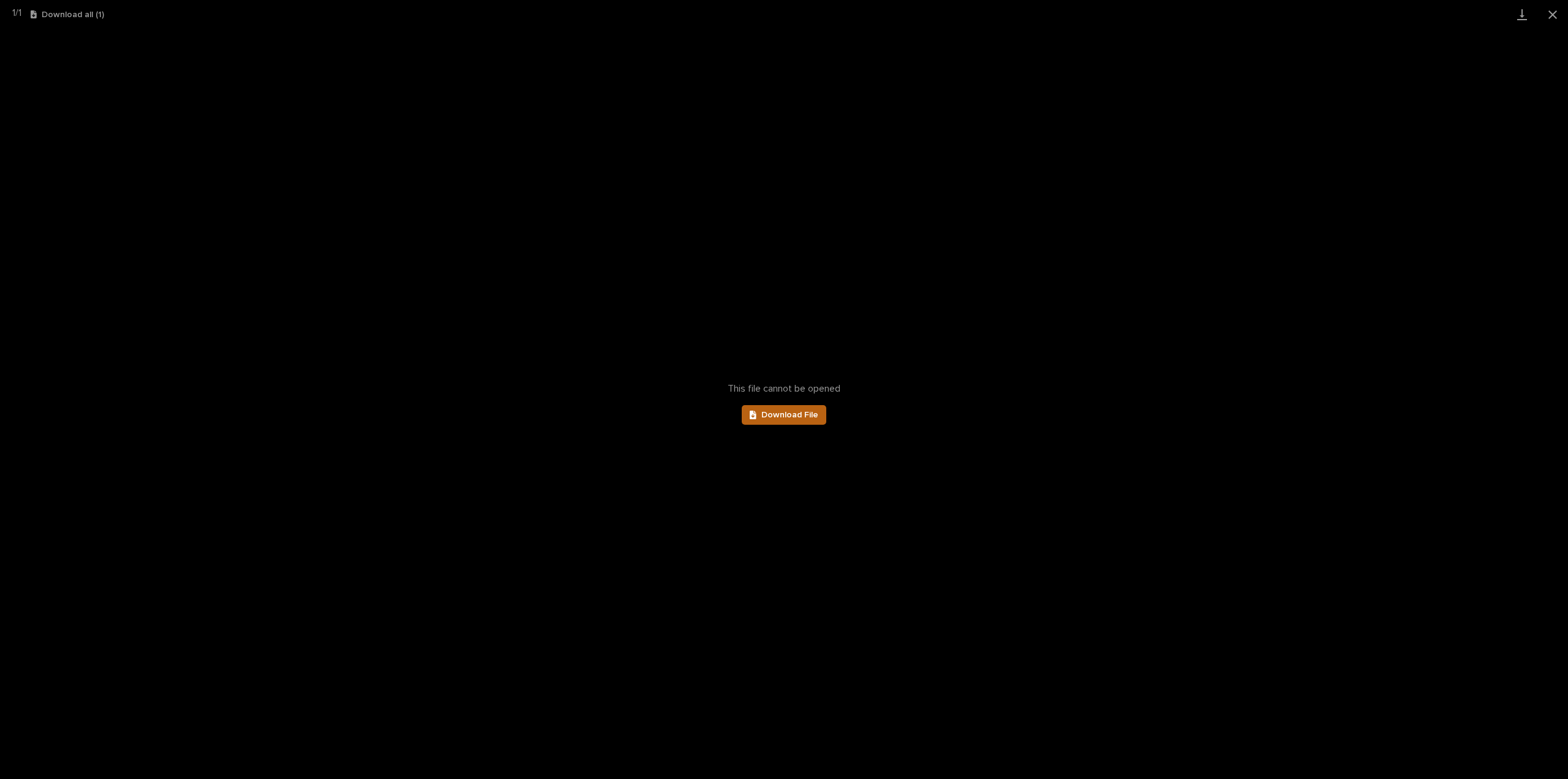
click at [794, 417] on span "Download File" at bounding box center [790, 415] width 57 height 9
click at [1552, 14] on button "Close gallery" at bounding box center [1552, 14] width 31 height 29
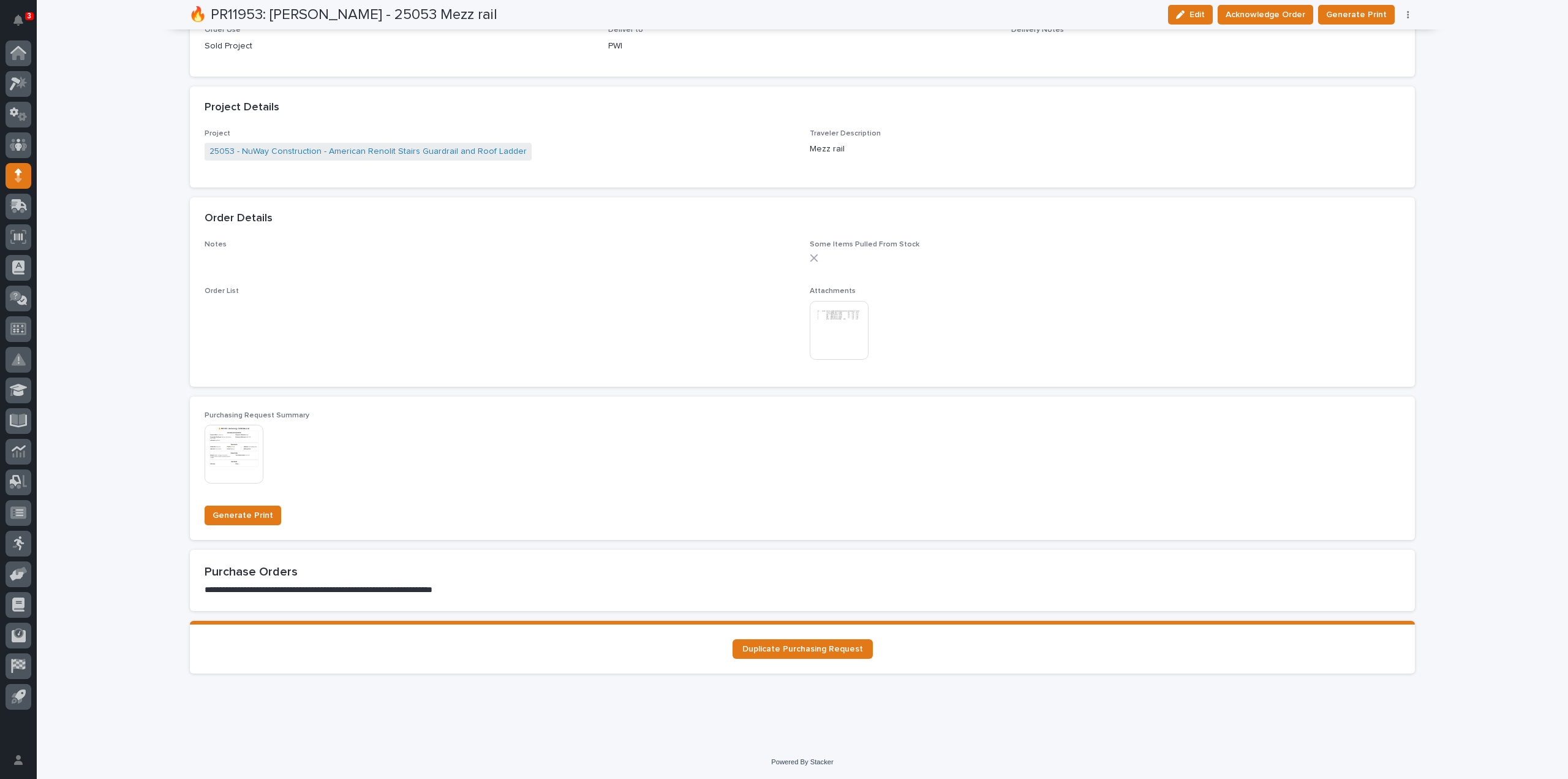
scroll to position [0, 0]
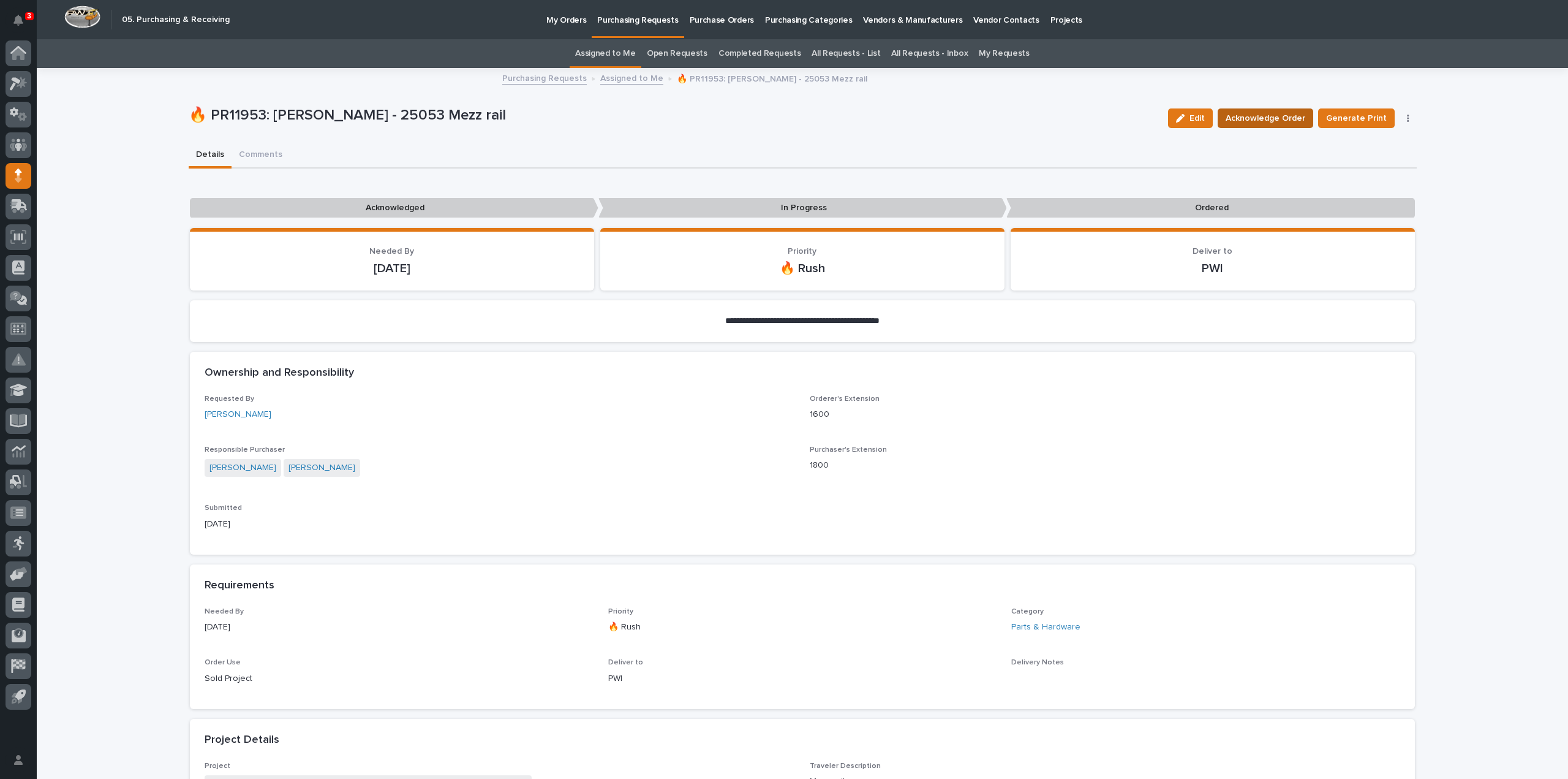
click at [1271, 120] on span "Acknowledge Order" at bounding box center [1265, 118] width 80 height 15
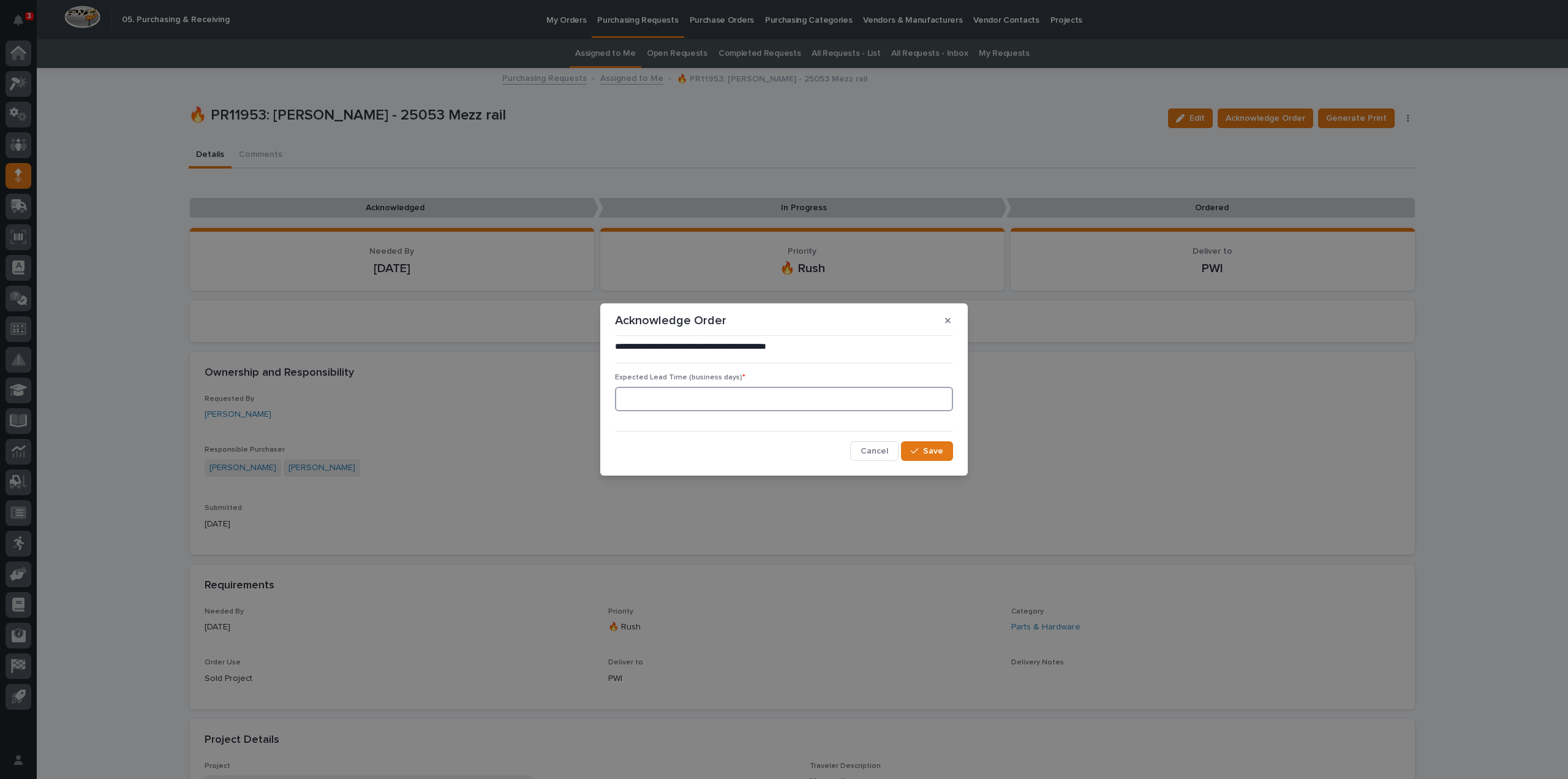
click at [773, 396] on input at bounding box center [784, 399] width 338 height 25
type input "0"
click at [920, 449] on div "button" at bounding box center [917, 451] width 12 height 9
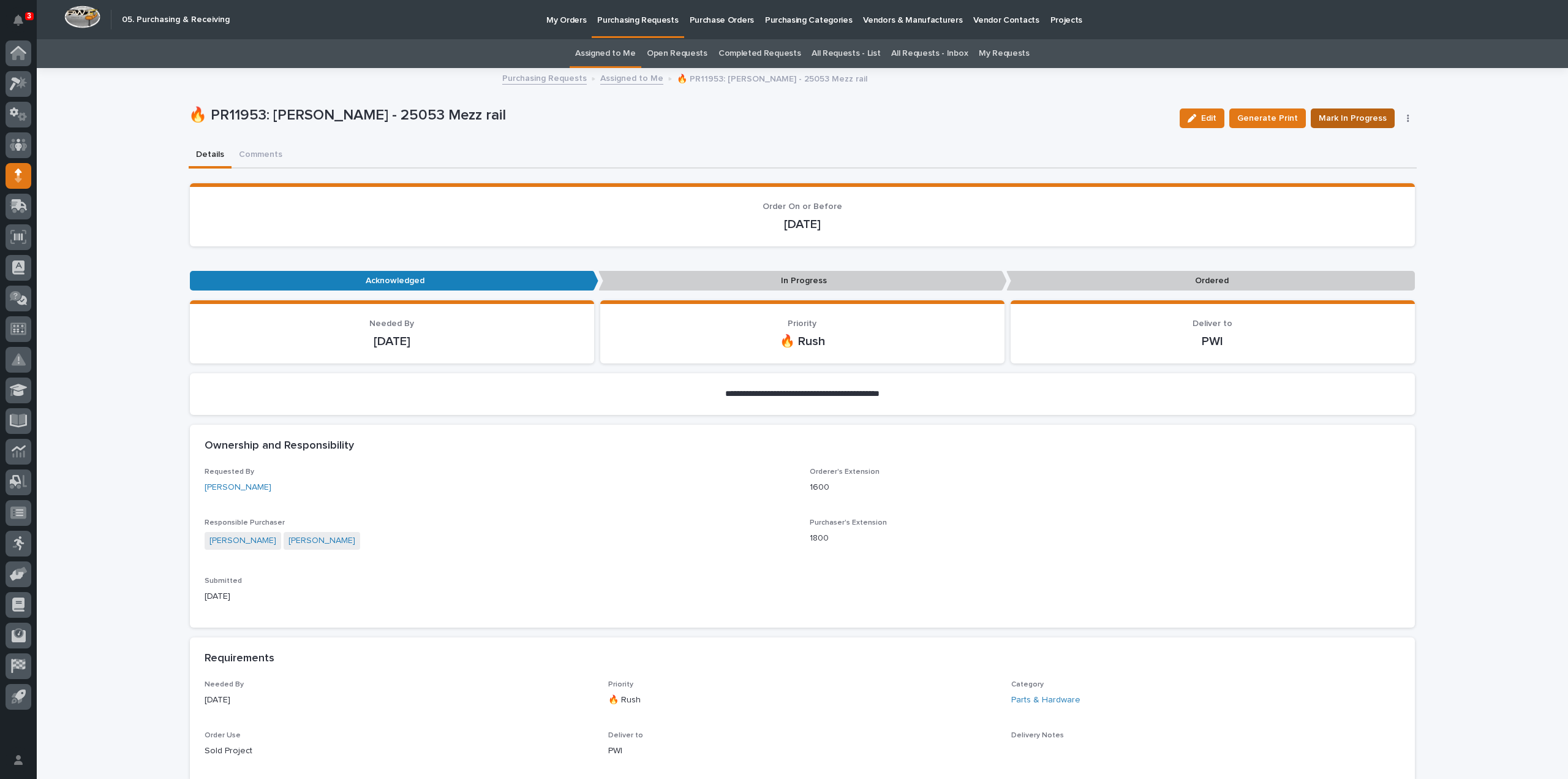
click at [1370, 114] on span "Mark In Progress" at bounding box center [1353, 118] width 68 height 15
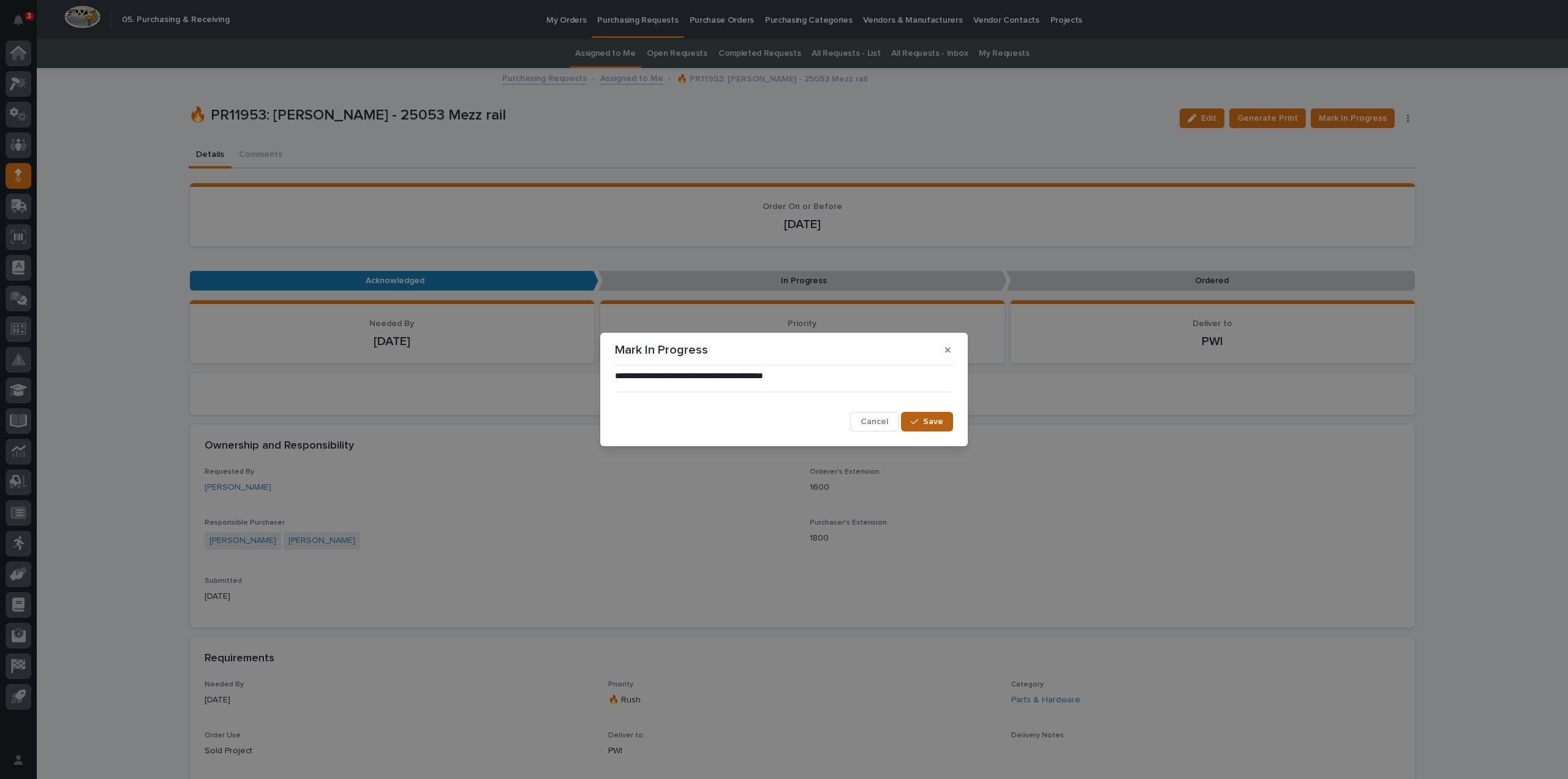
click at [934, 428] on button "Save" at bounding box center [927, 422] width 52 height 20
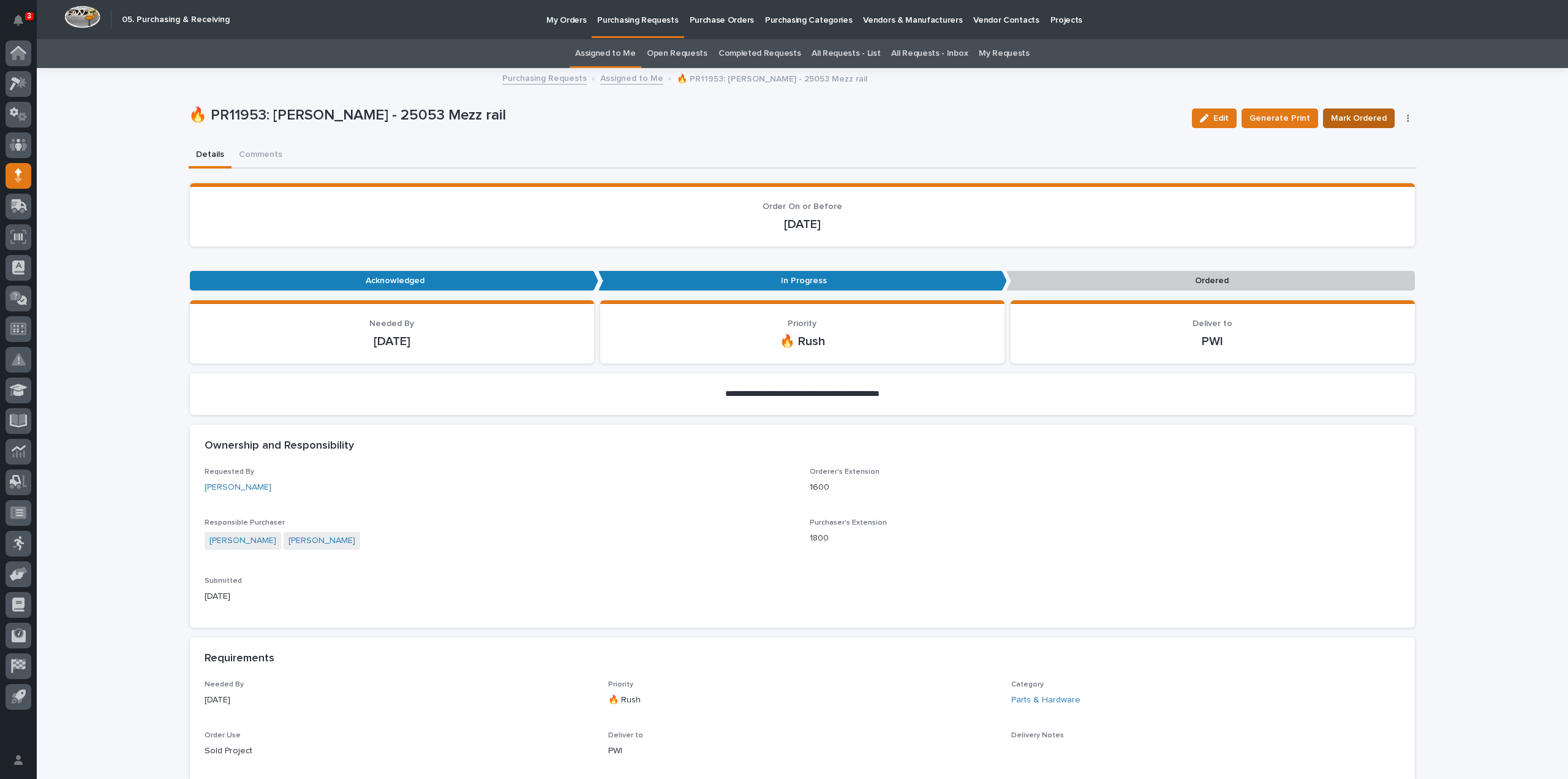
click at [1367, 116] on span "Mark Ordered" at bounding box center [1359, 118] width 56 height 15
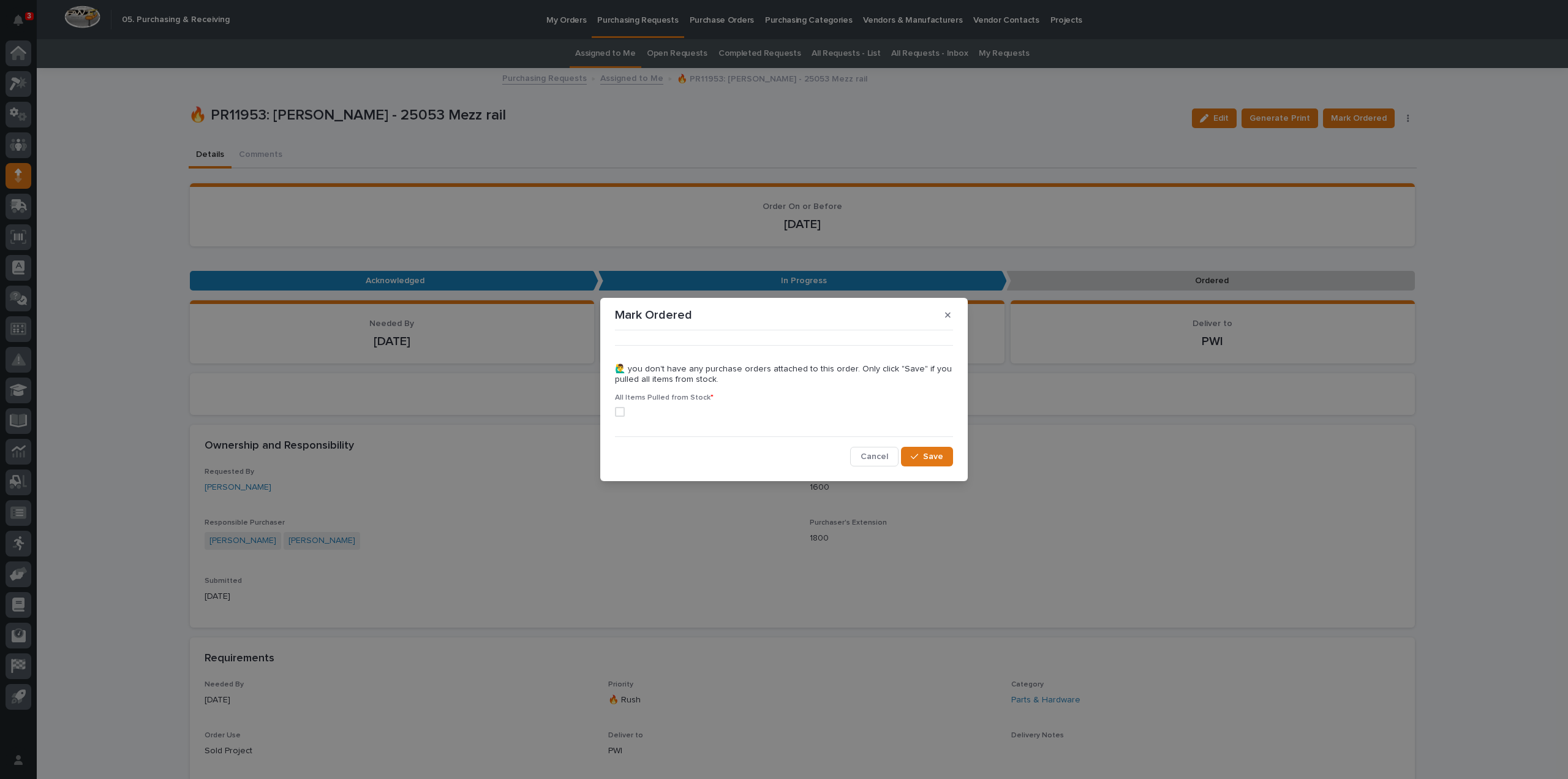
click at [620, 411] on span at bounding box center [620, 412] width 10 height 10
click at [923, 457] on div "button" at bounding box center [917, 456] width 12 height 9
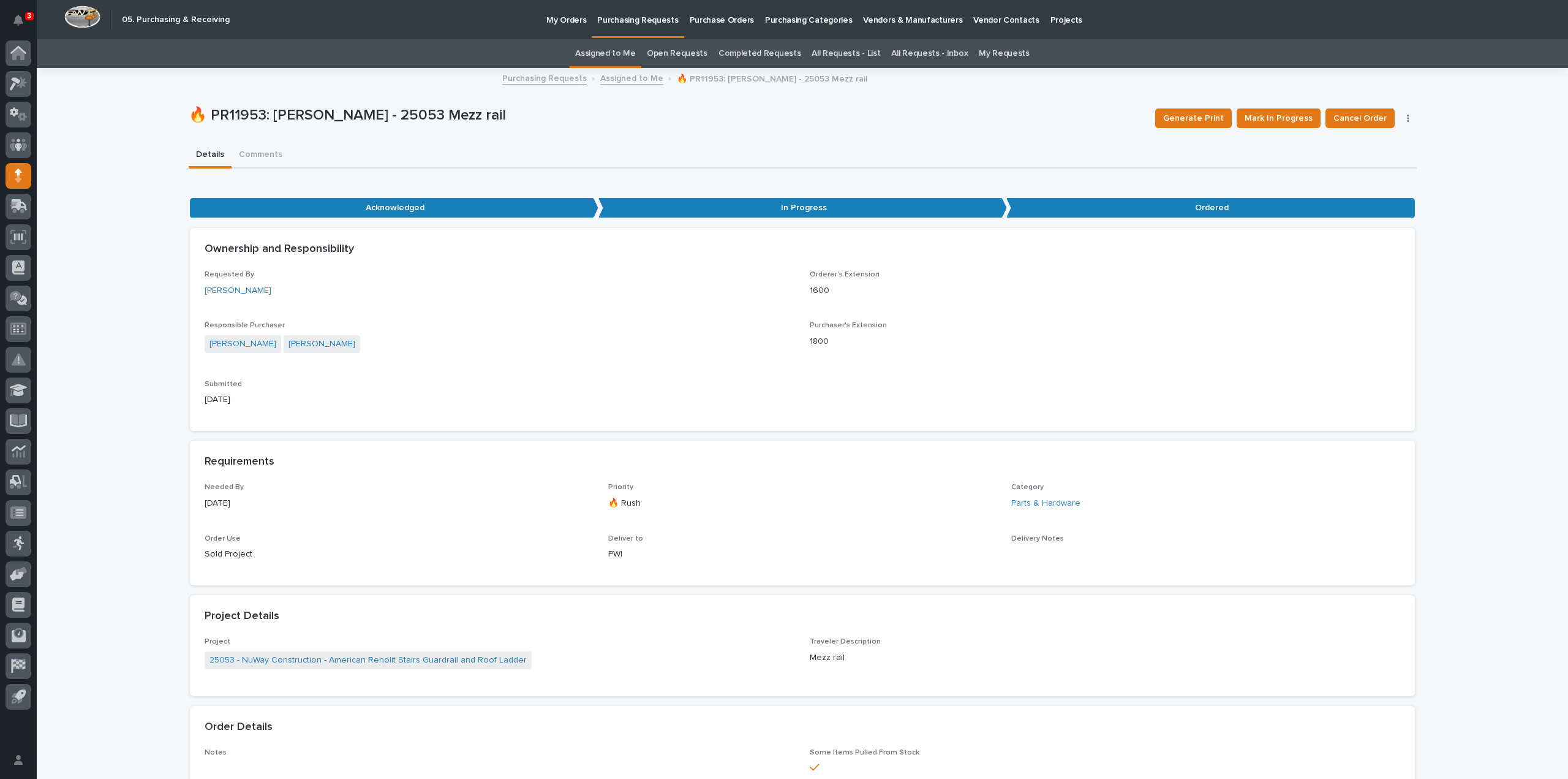
click at [623, 52] on link "Assigned to Me" at bounding box center [605, 54] width 61 height 29
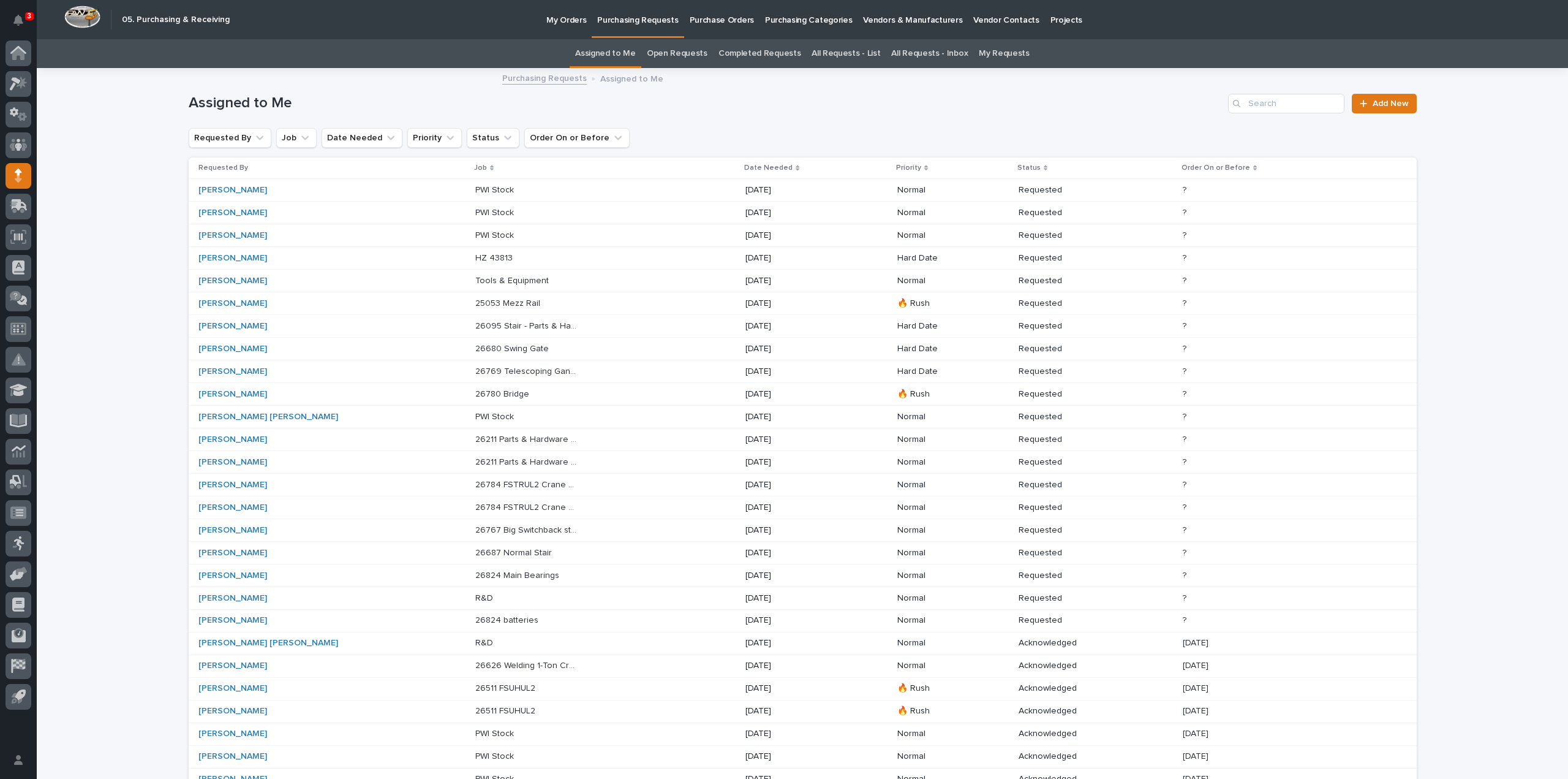
click at [475, 304] on p "25053 Mezz Rail" at bounding box center [508, 302] width 67 height 13
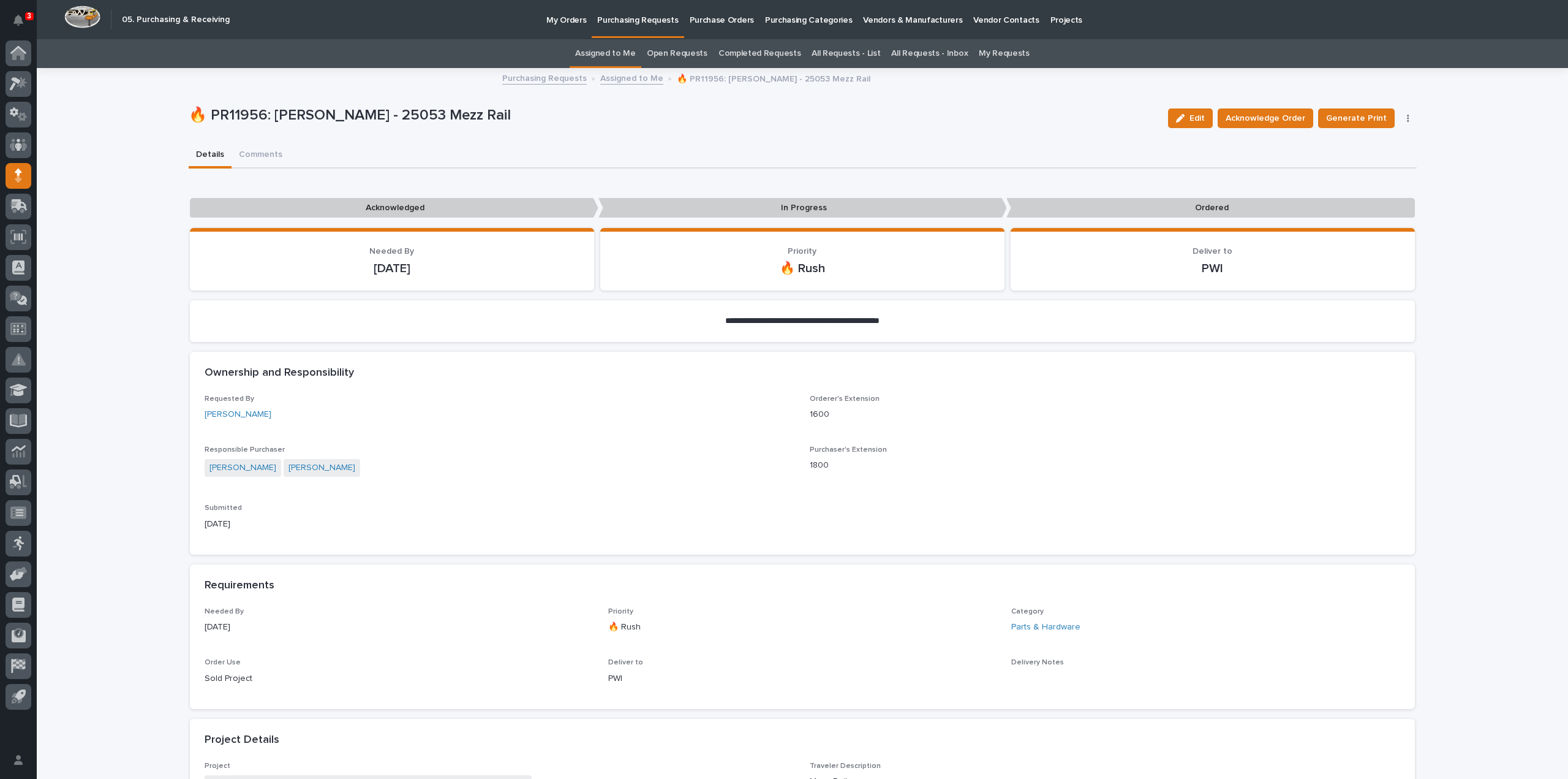
scroll to position [613, 0]
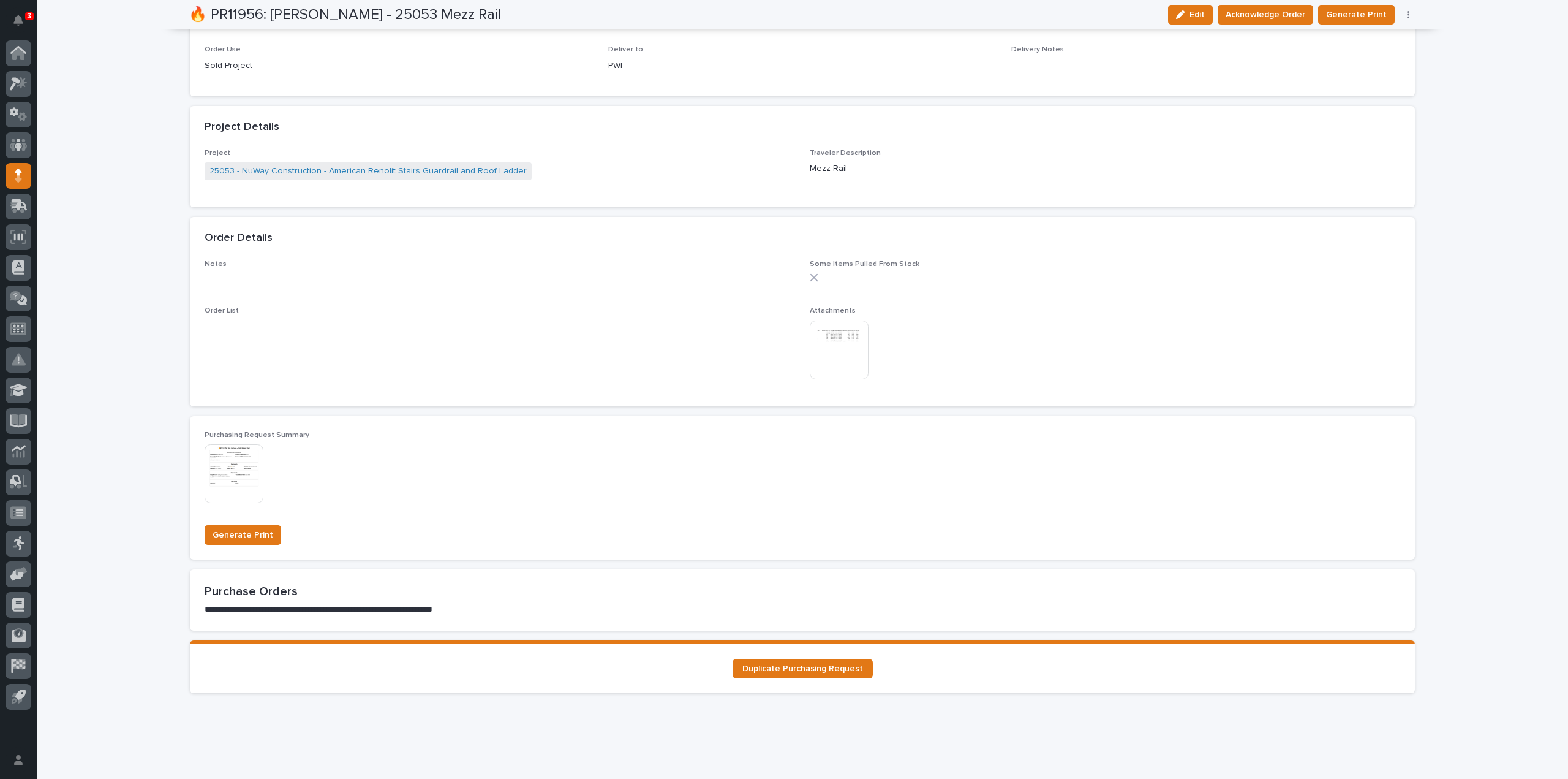
click at [818, 351] on img at bounding box center [839, 350] width 59 height 59
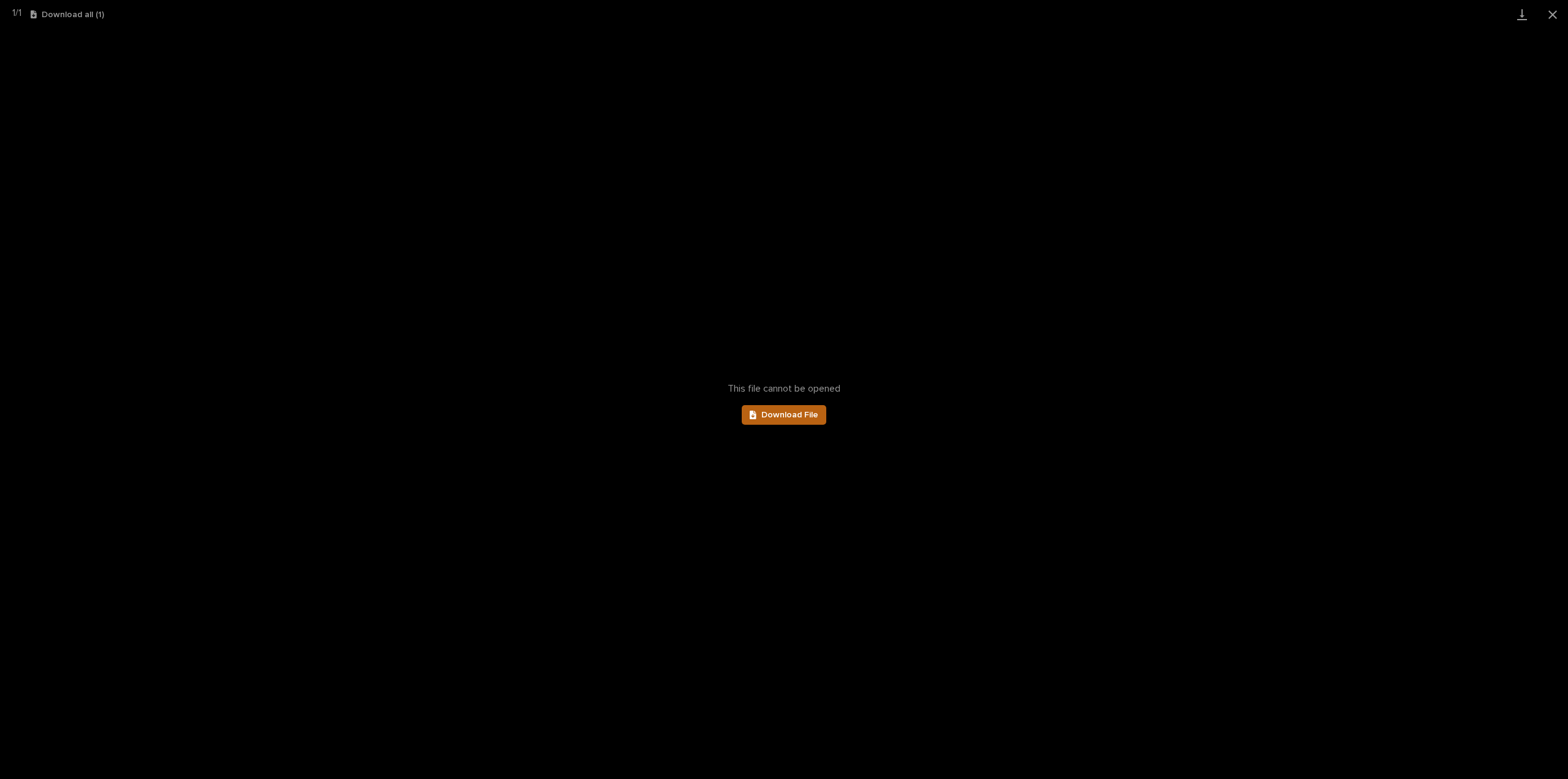
click at [787, 420] on link "Download File" at bounding box center [784, 415] width 84 height 20
click at [1555, 16] on button "Close gallery" at bounding box center [1552, 14] width 31 height 29
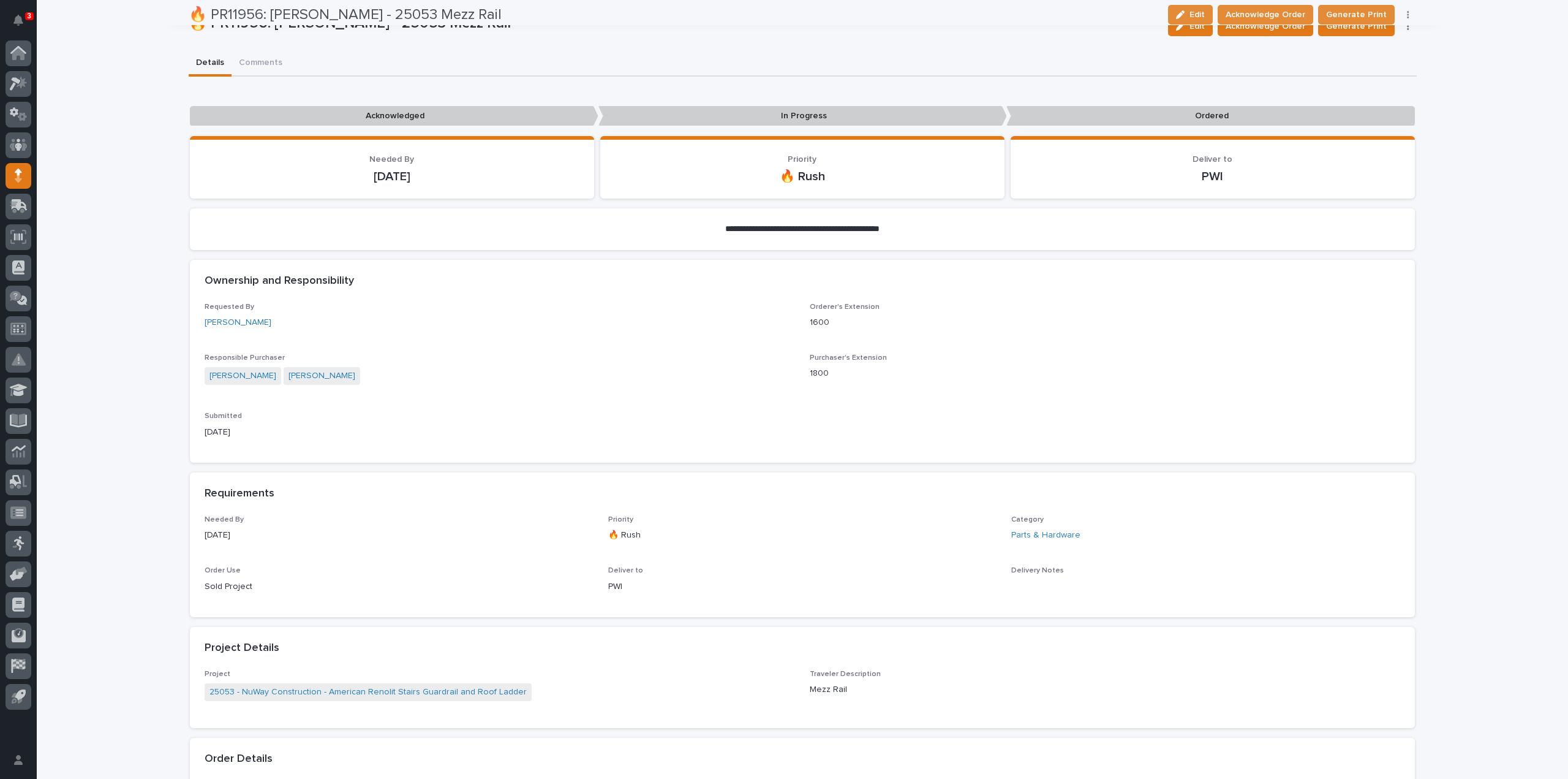
scroll to position [0, 0]
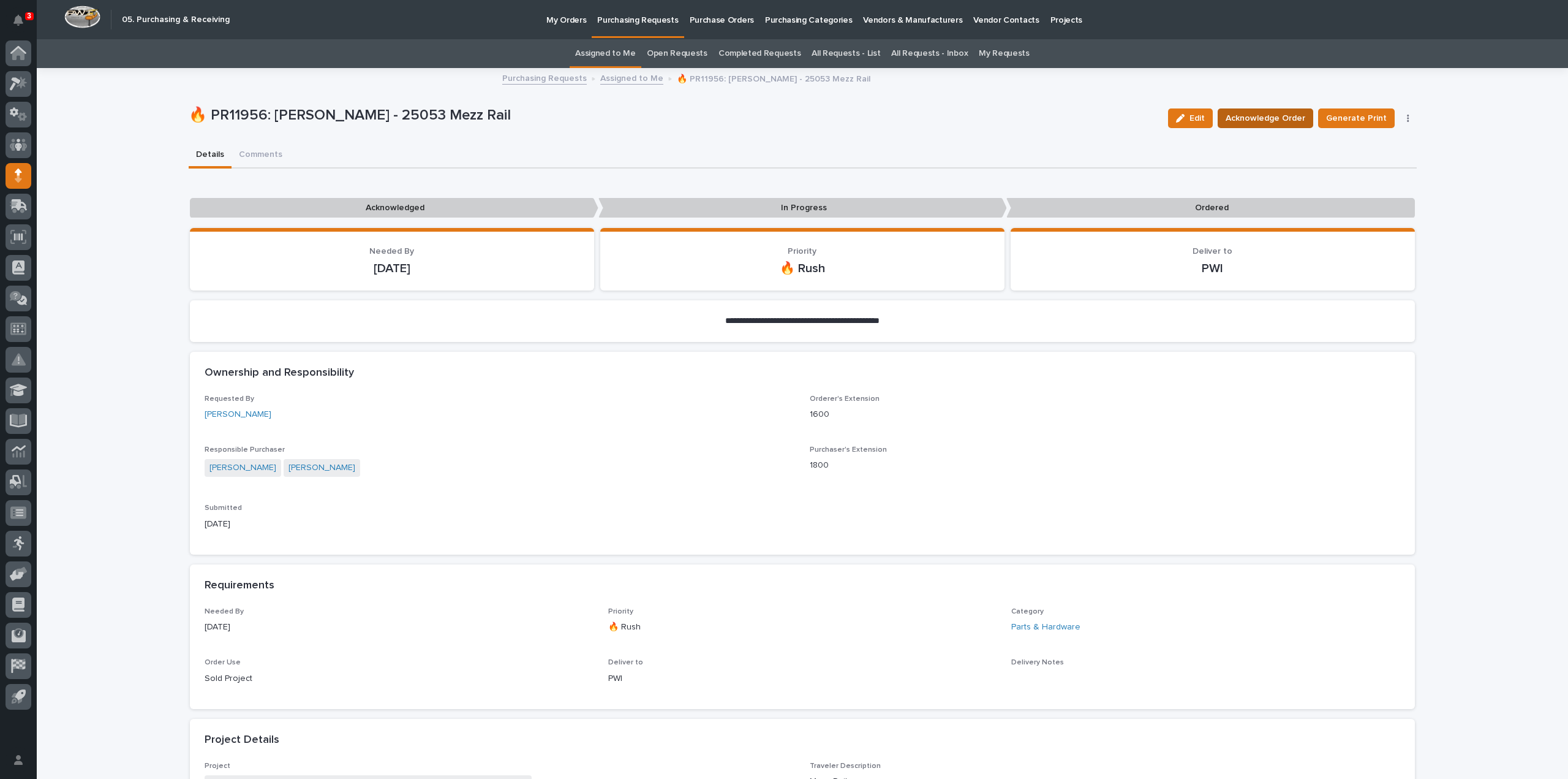
click at [1268, 119] on span "Acknowledge Order" at bounding box center [1265, 118] width 80 height 15
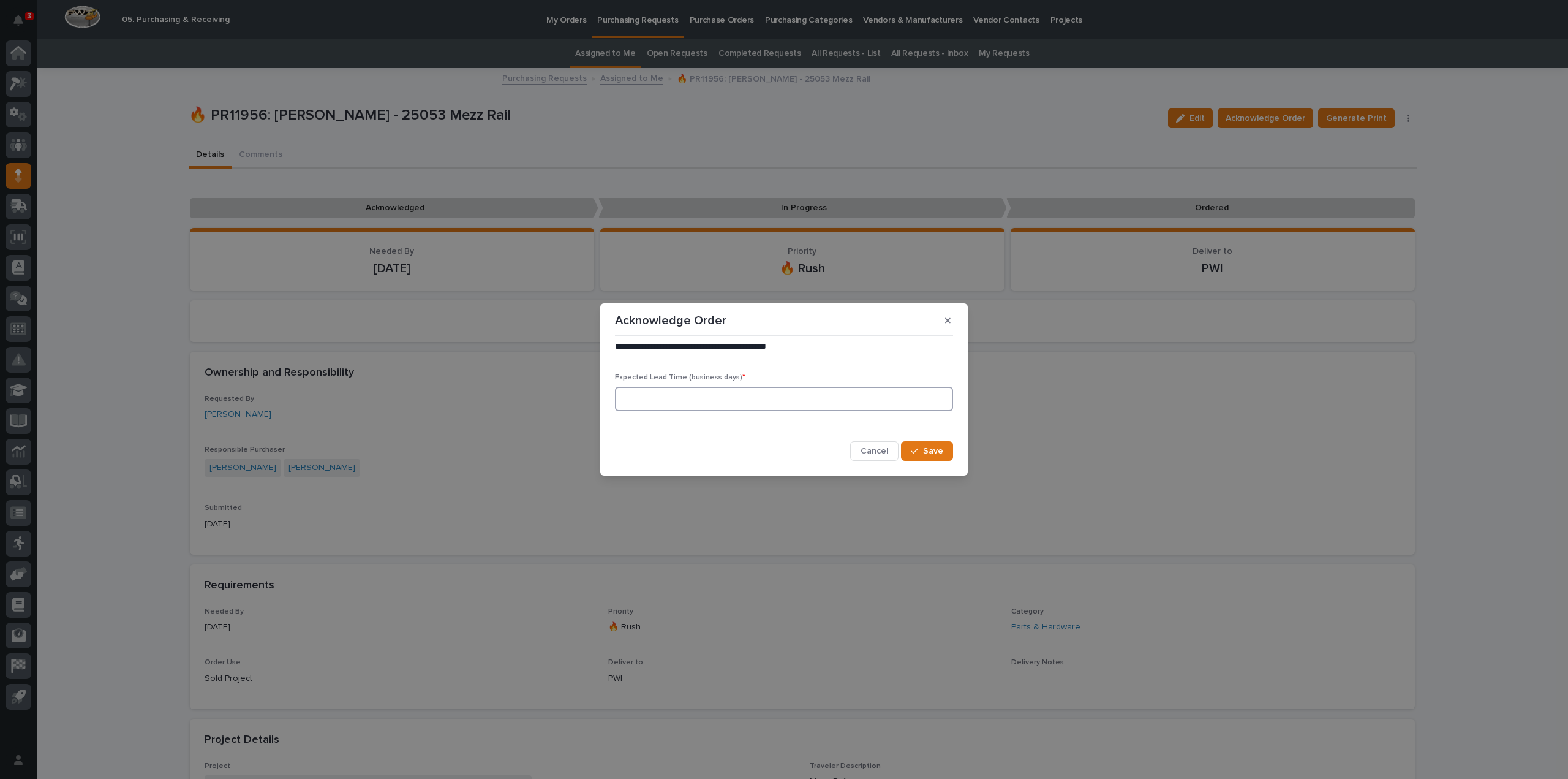
click at [672, 405] on input at bounding box center [784, 399] width 338 height 25
type input "0"
click at [940, 451] on span "Save" at bounding box center [933, 451] width 20 height 11
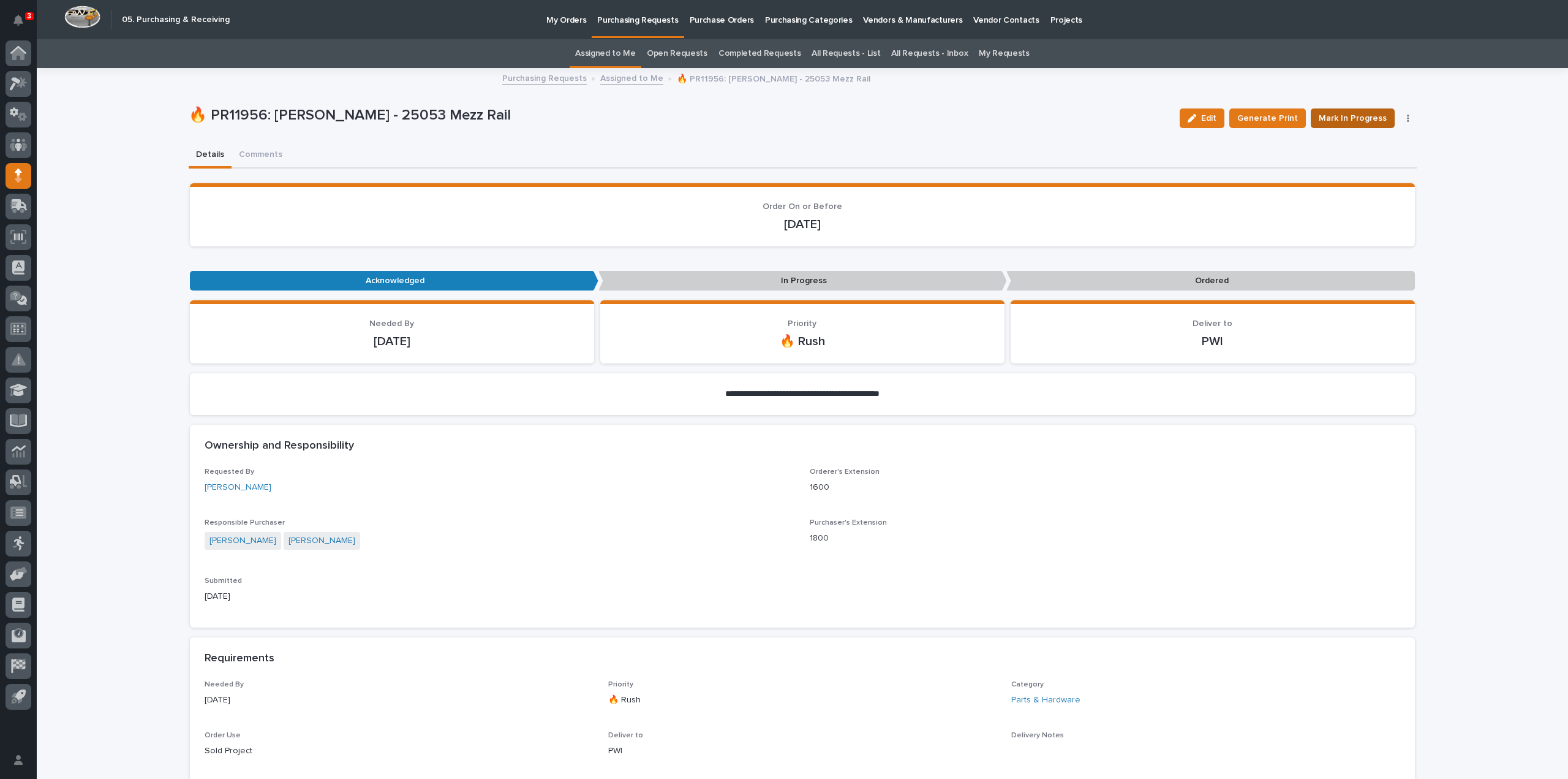
click at [1360, 120] on span "Mark In Progress" at bounding box center [1353, 118] width 68 height 15
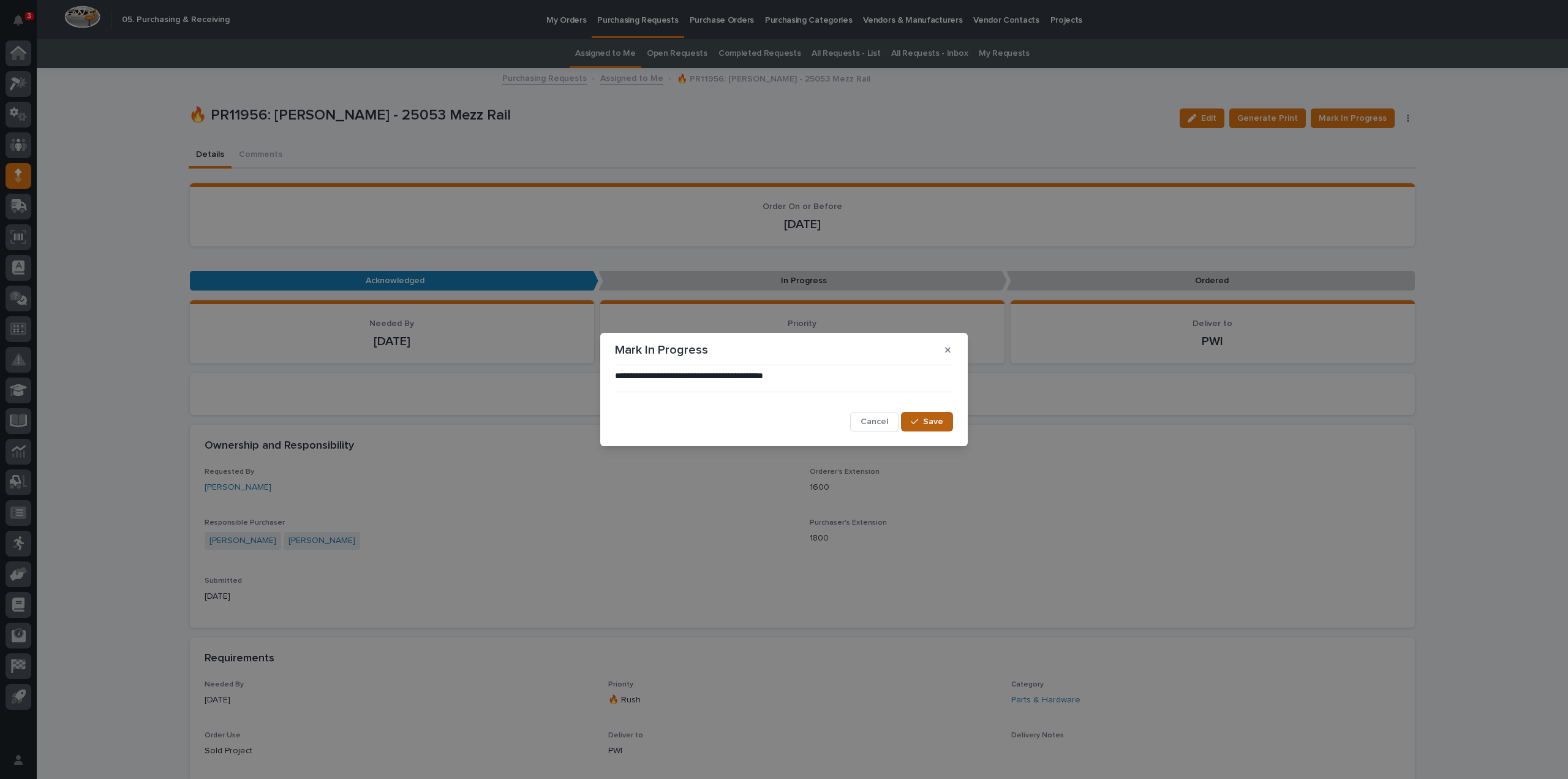
click at [943, 428] on button "Save" at bounding box center [927, 422] width 52 height 20
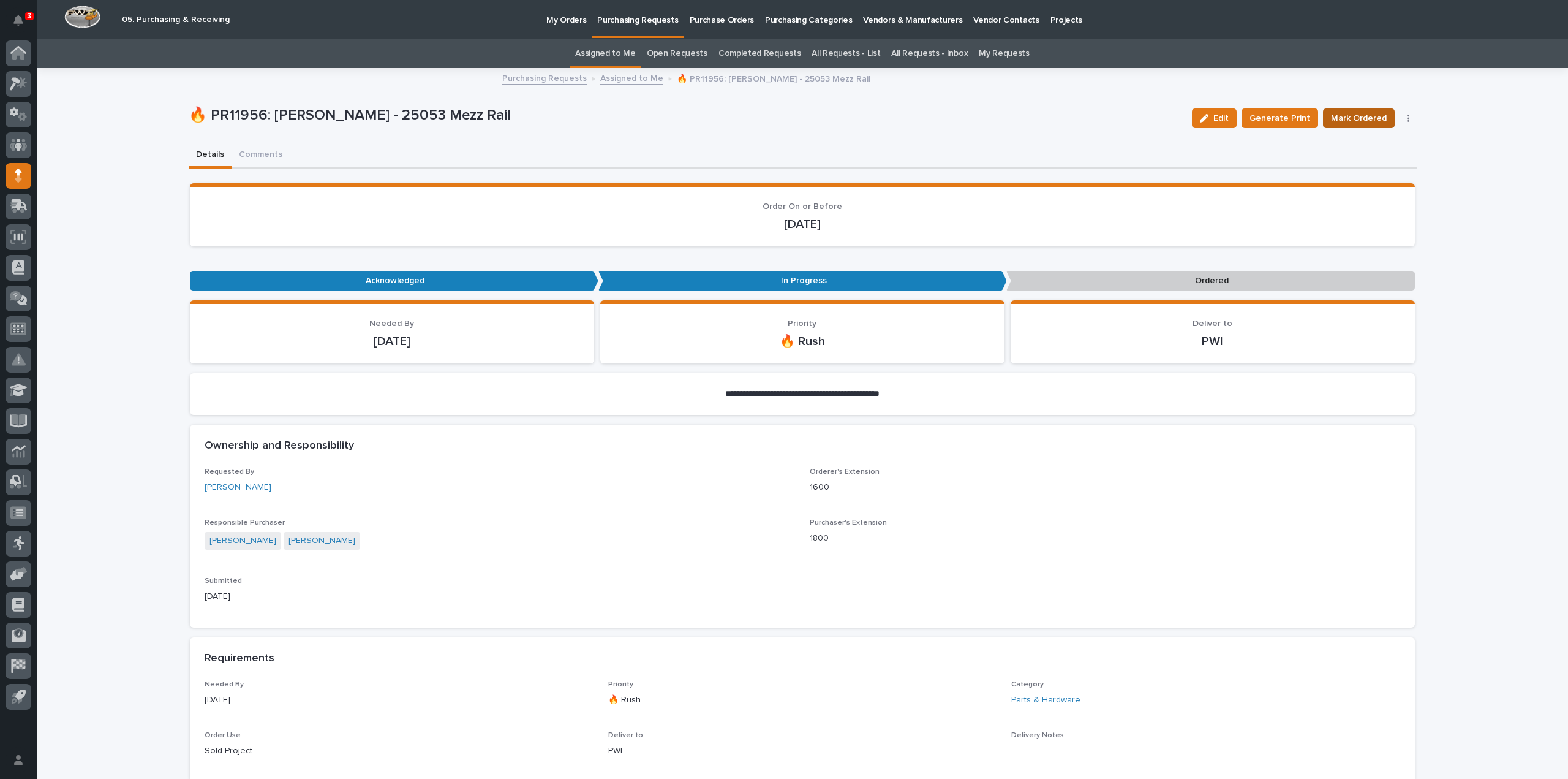
click at [1353, 116] on span "Mark Ordered" at bounding box center [1359, 118] width 56 height 15
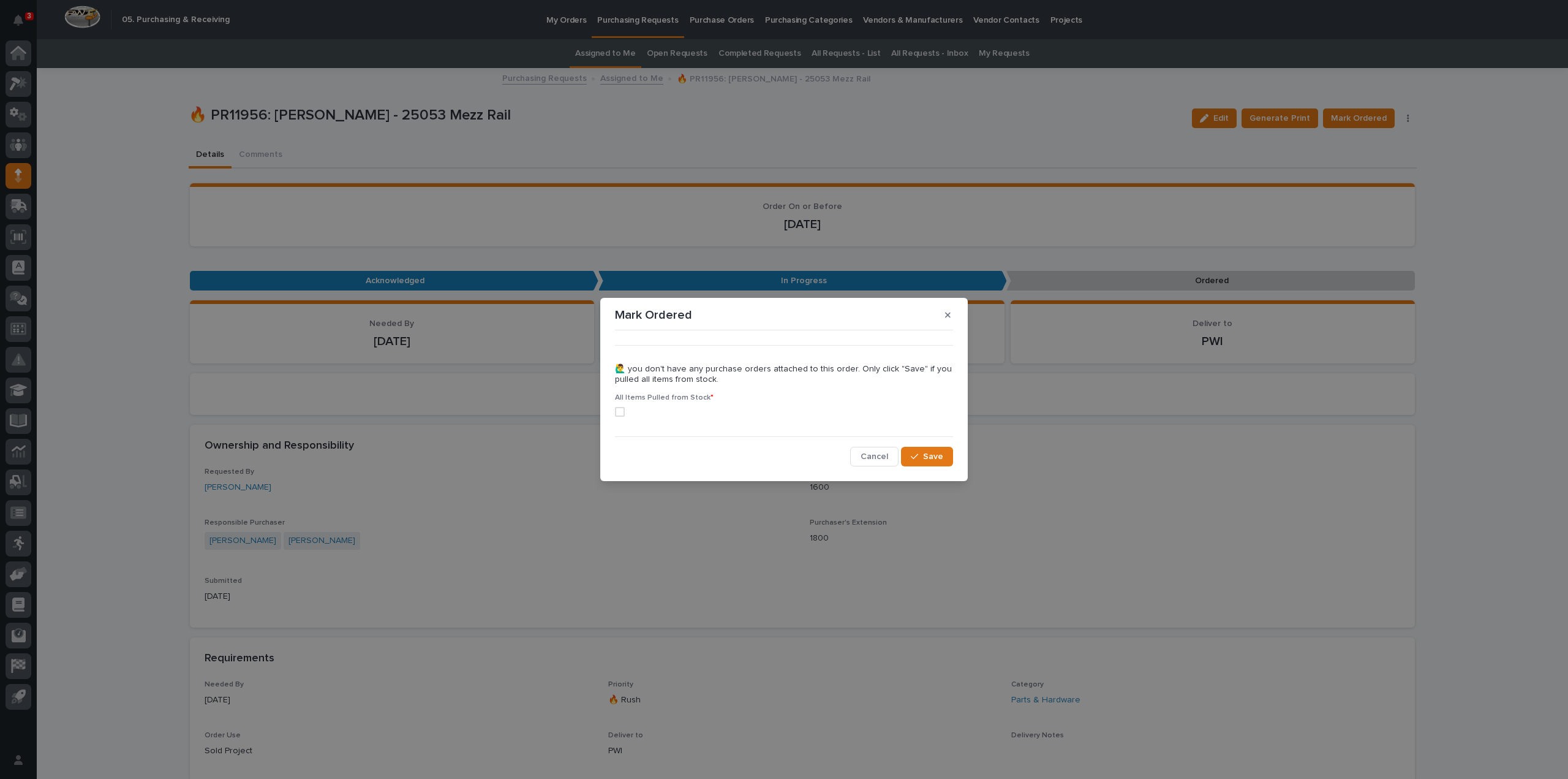
click at [927, 458] on span "Save" at bounding box center [933, 456] width 20 height 11
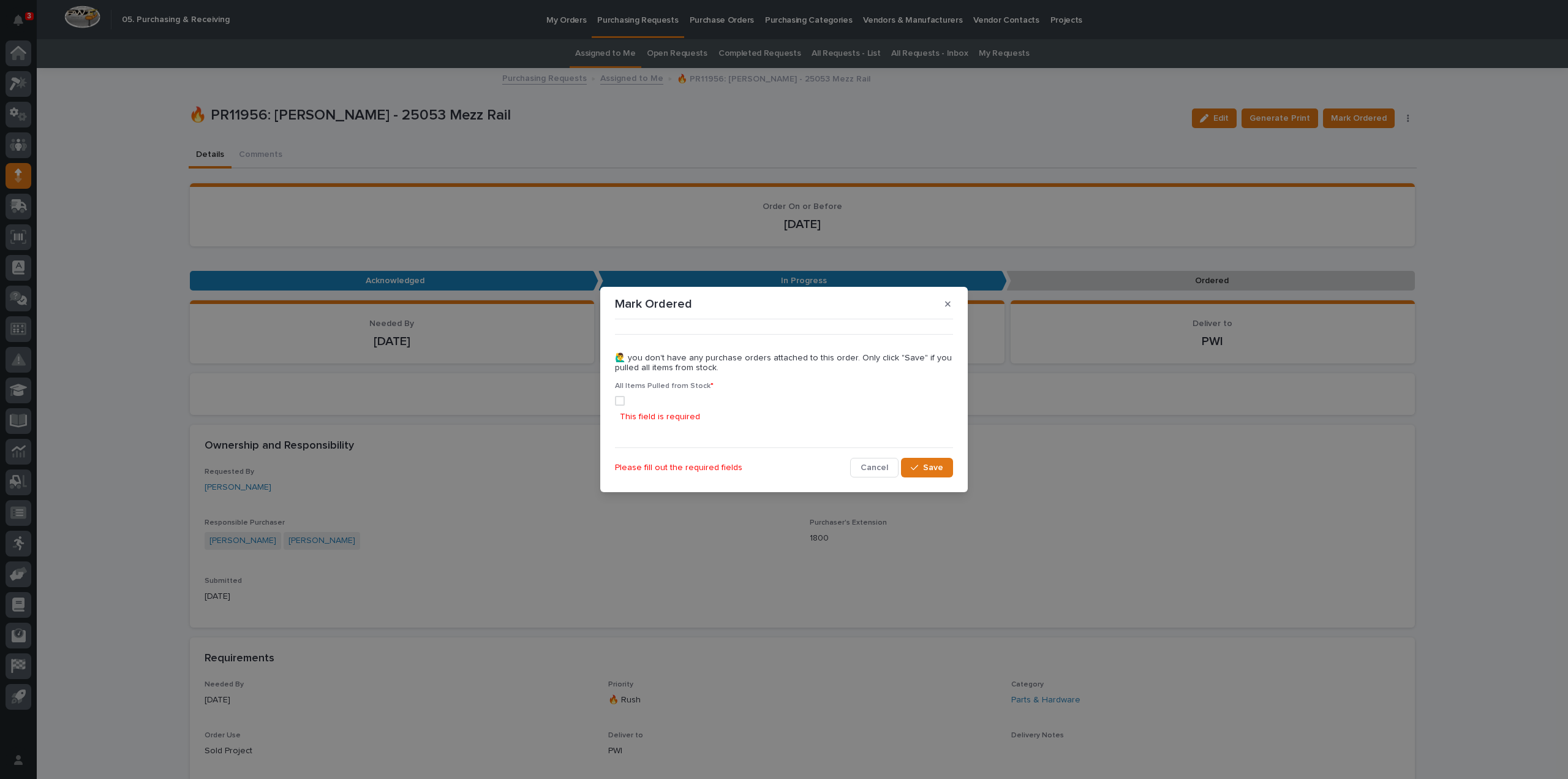
click at [623, 402] on span at bounding box center [620, 400] width 10 height 10
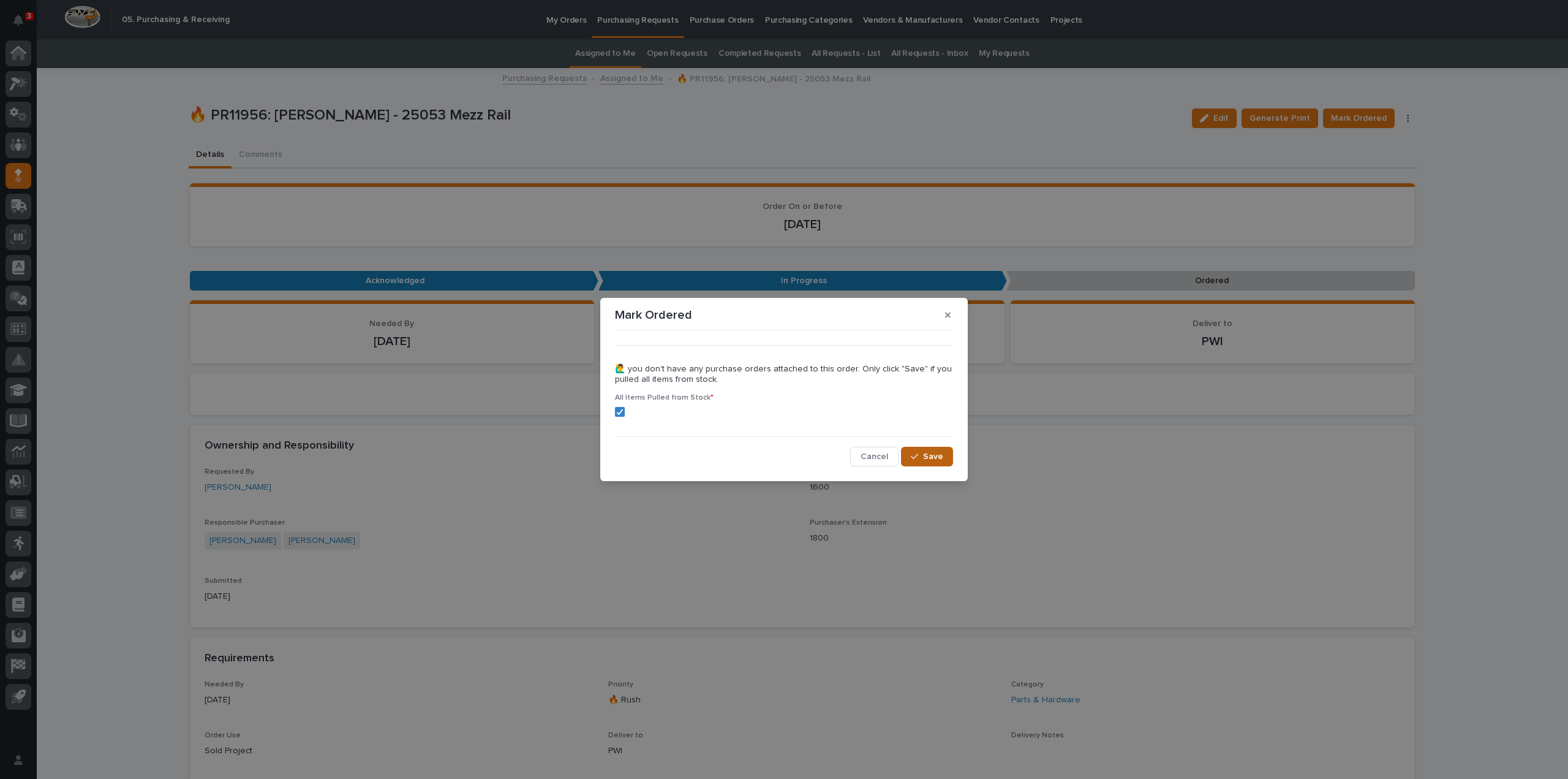
click at [917, 455] on icon "button" at bounding box center [914, 456] width 7 height 9
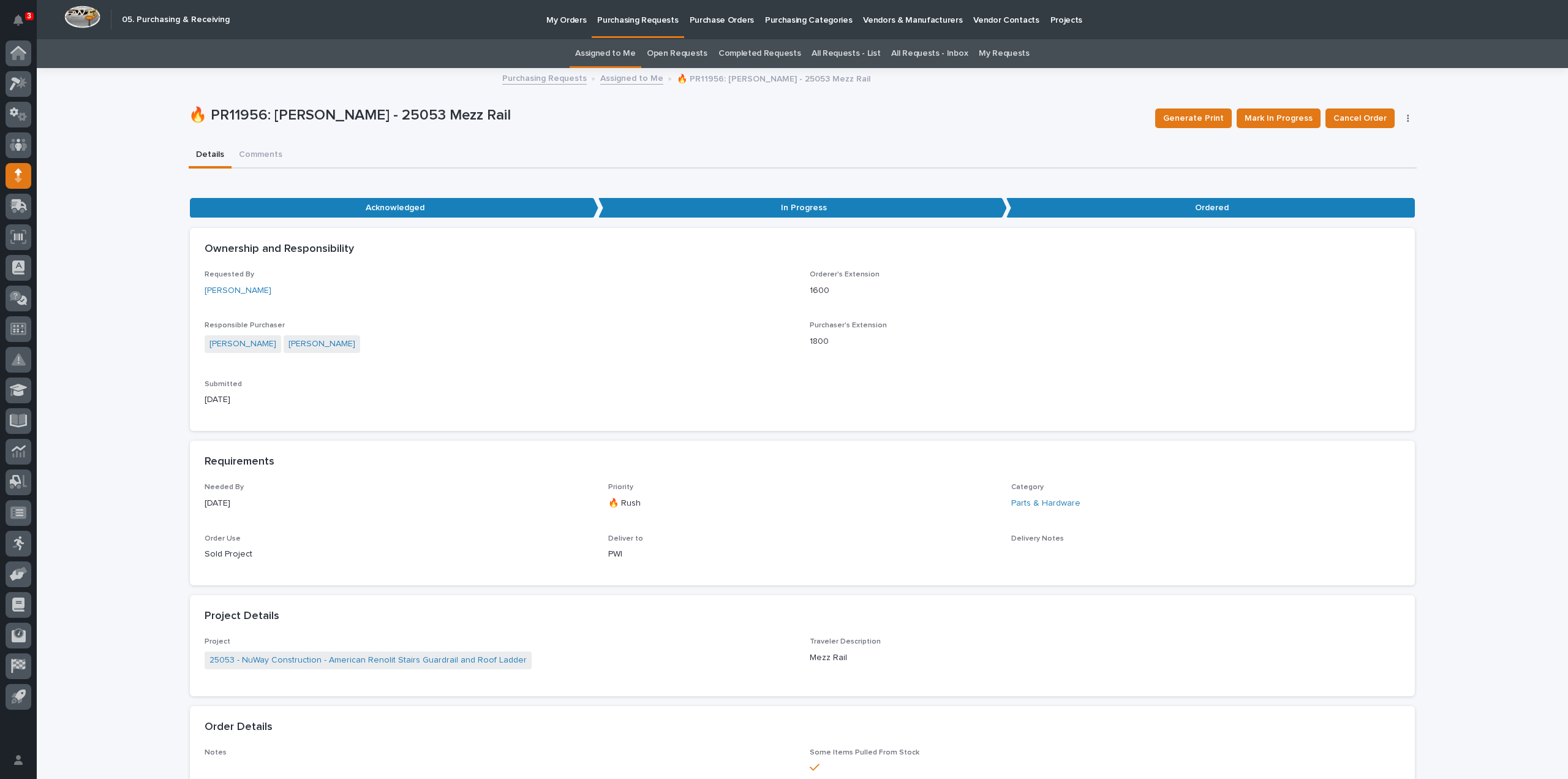
click at [627, 54] on link "Assigned to Me" at bounding box center [605, 54] width 61 height 29
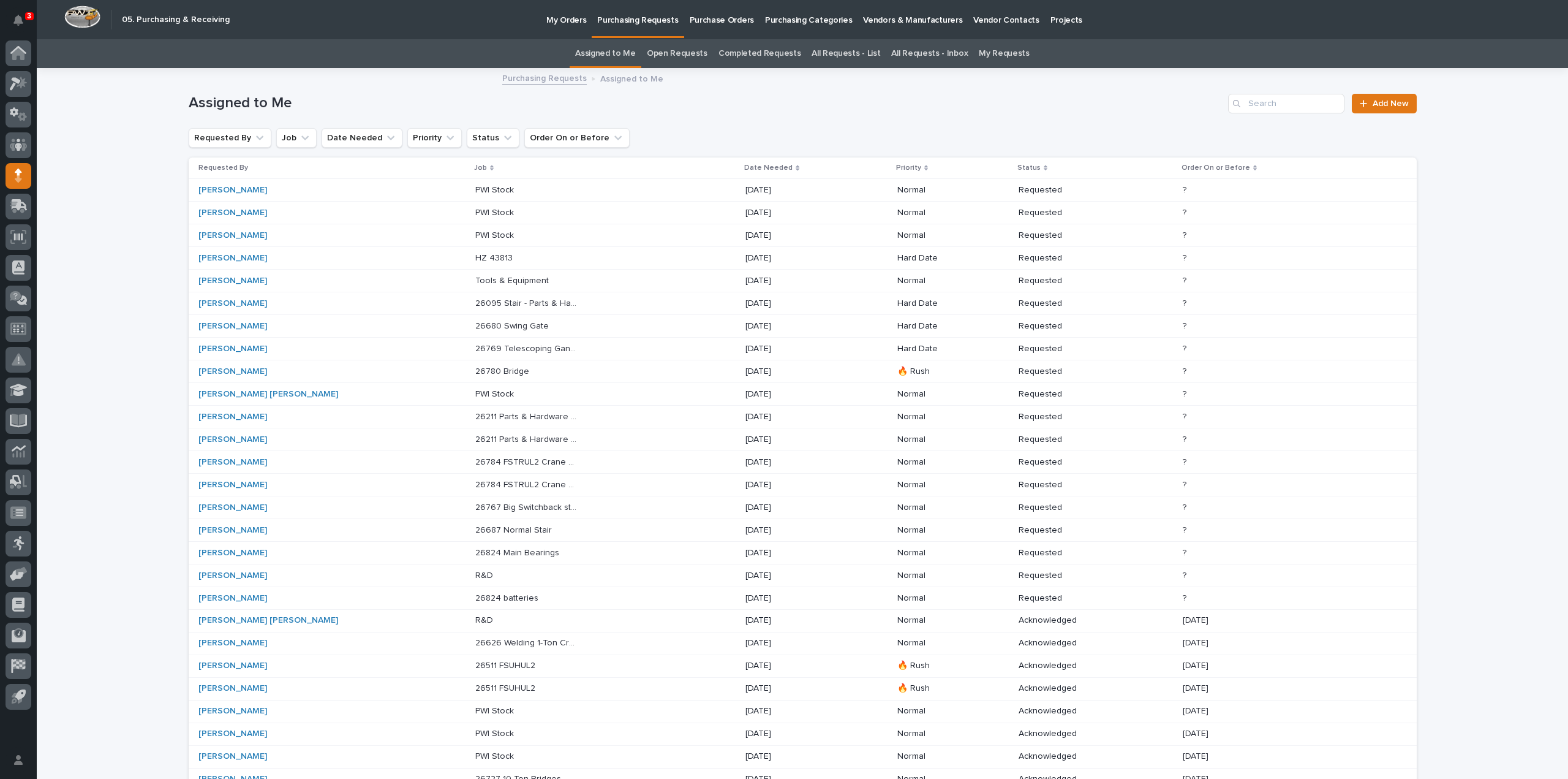
click at [475, 304] on p "26095 Stair - Parts & Hardware" at bounding box center [527, 302] width 105 height 13
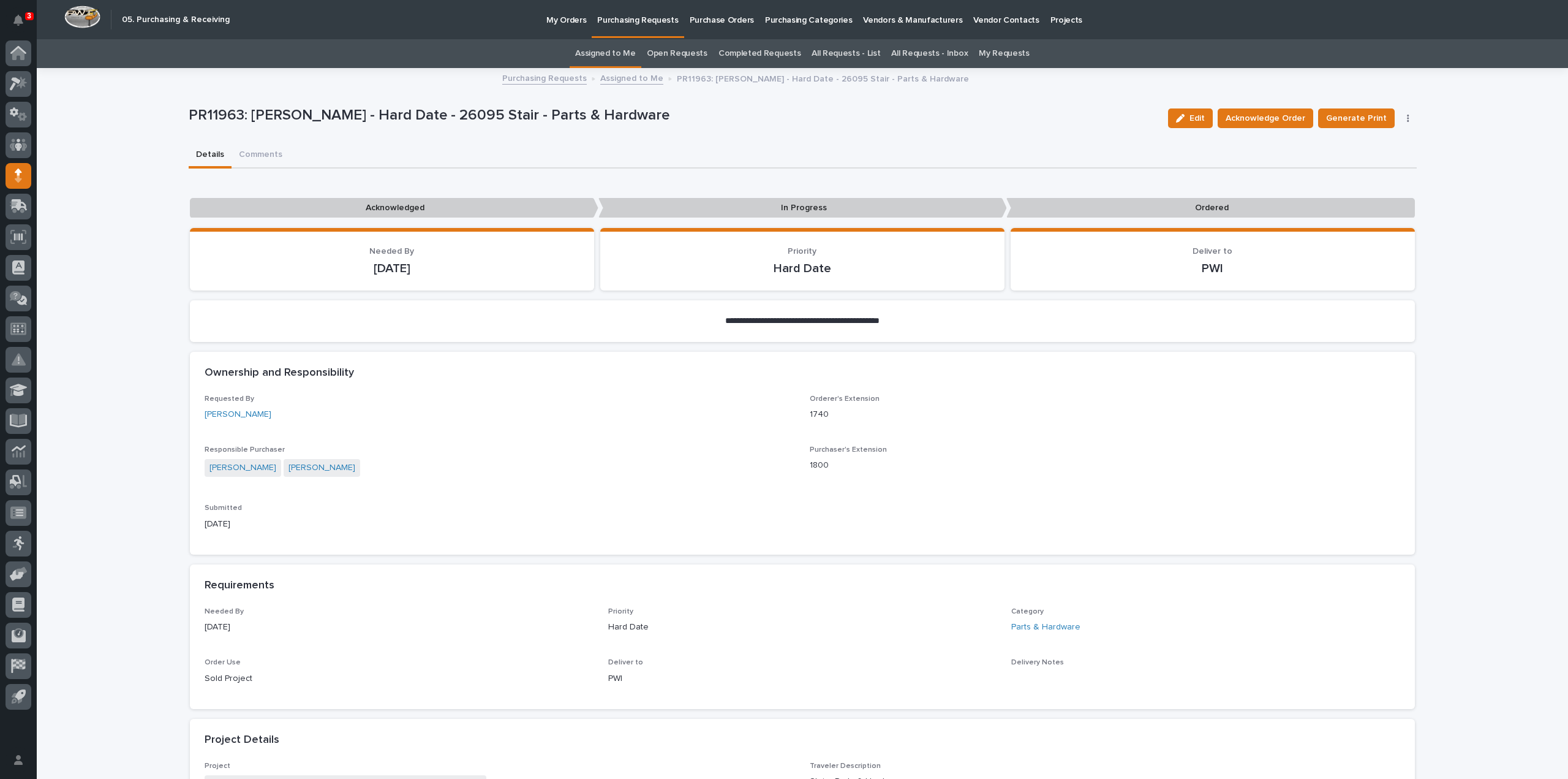
scroll to position [613, 0]
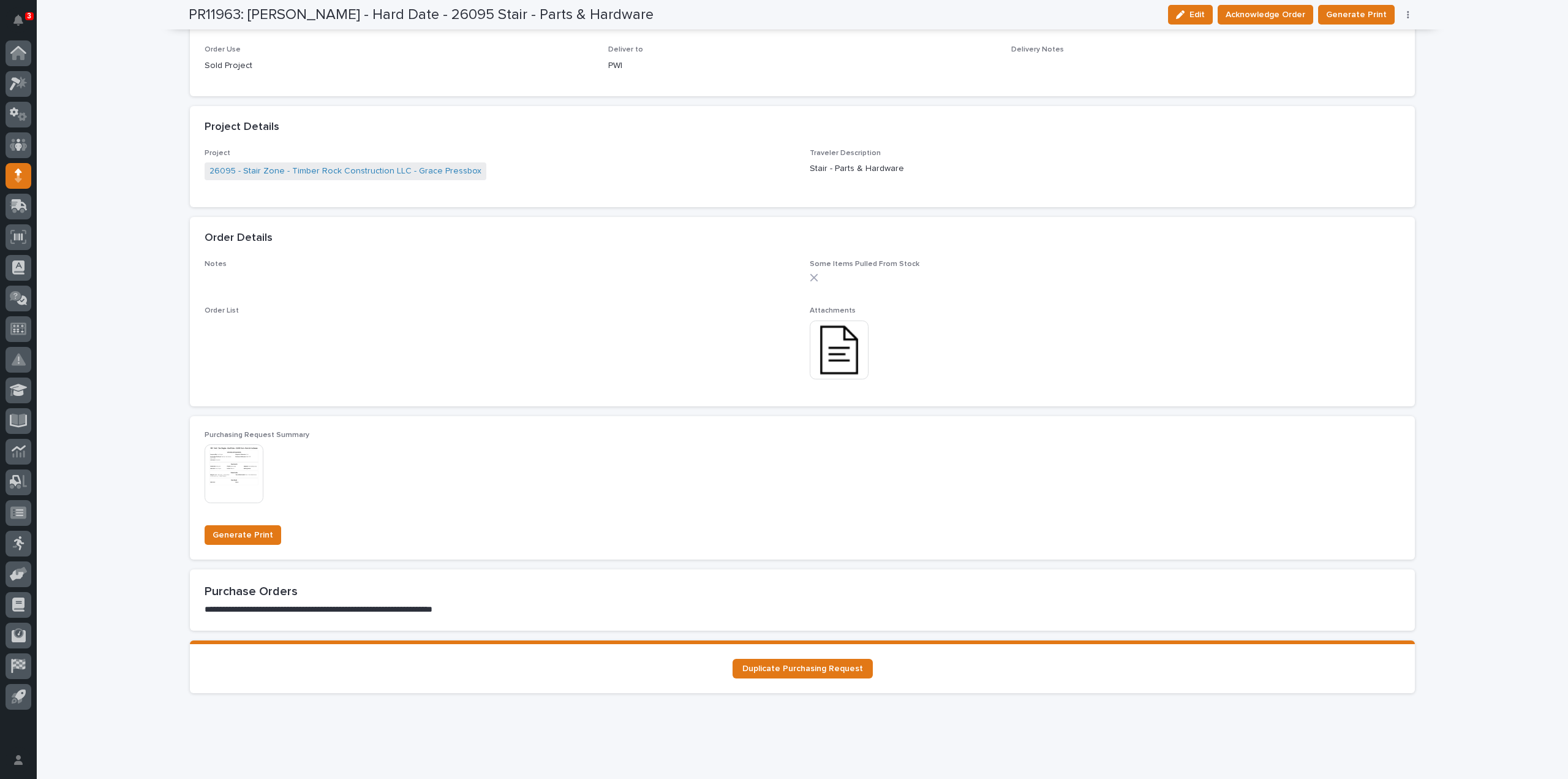
click at [843, 367] on img at bounding box center [839, 350] width 59 height 59
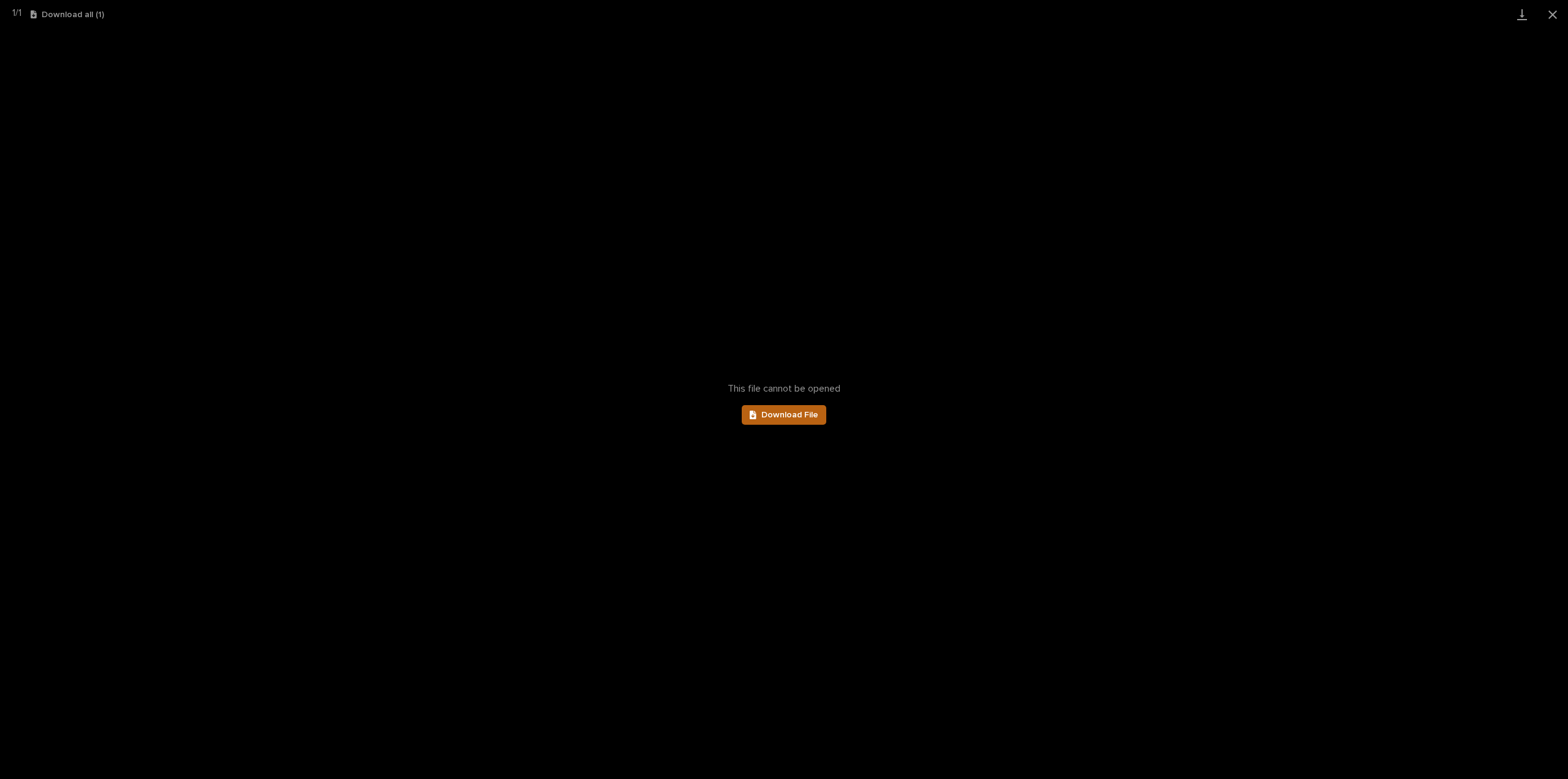
click at [815, 415] on span "Download File" at bounding box center [790, 415] width 57 height 9
click at [1550, 16] on button "Close gallery" at bounding box center [1552, 14] width 31 height 29
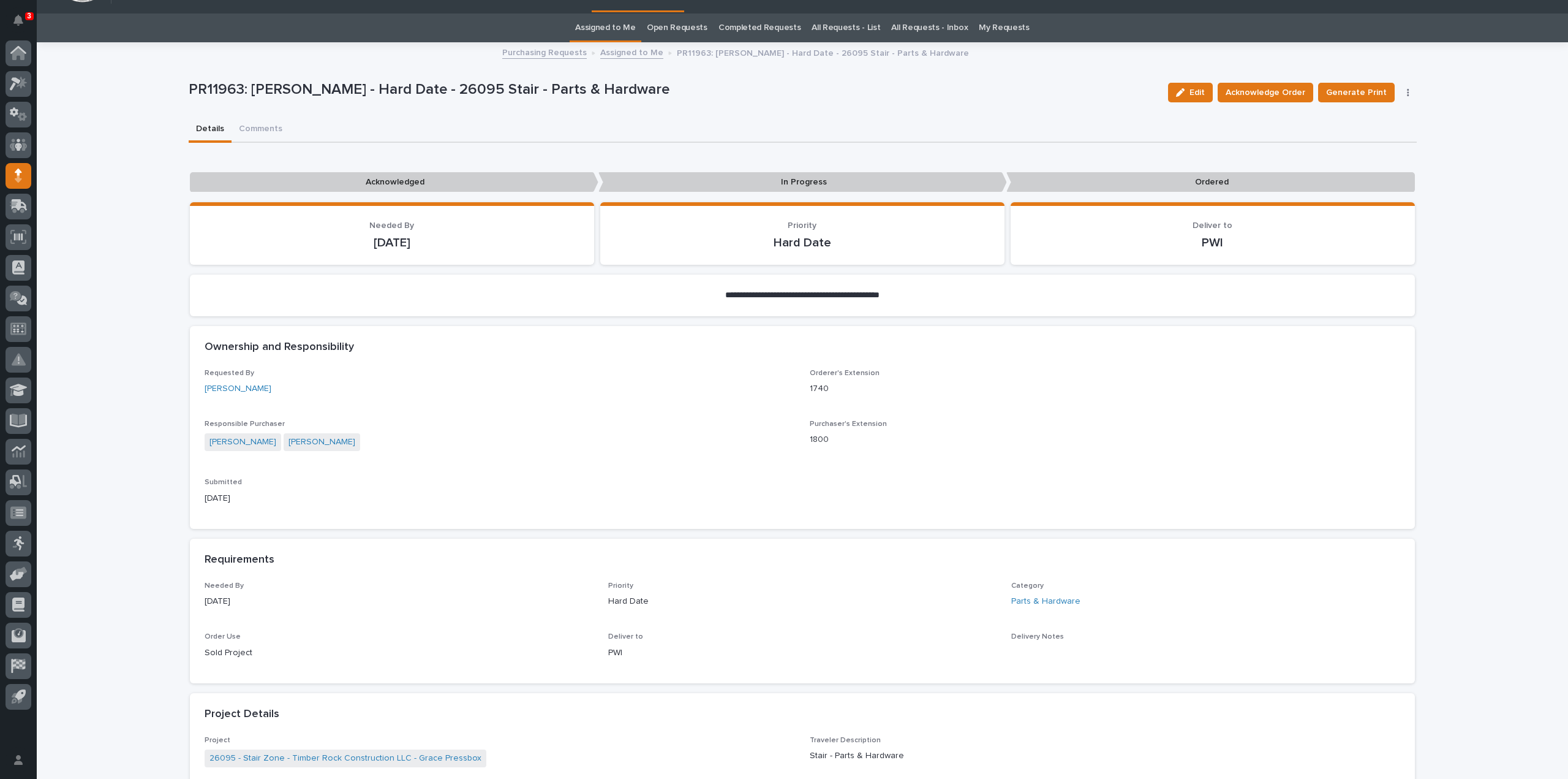
scroll to position [0, 0]
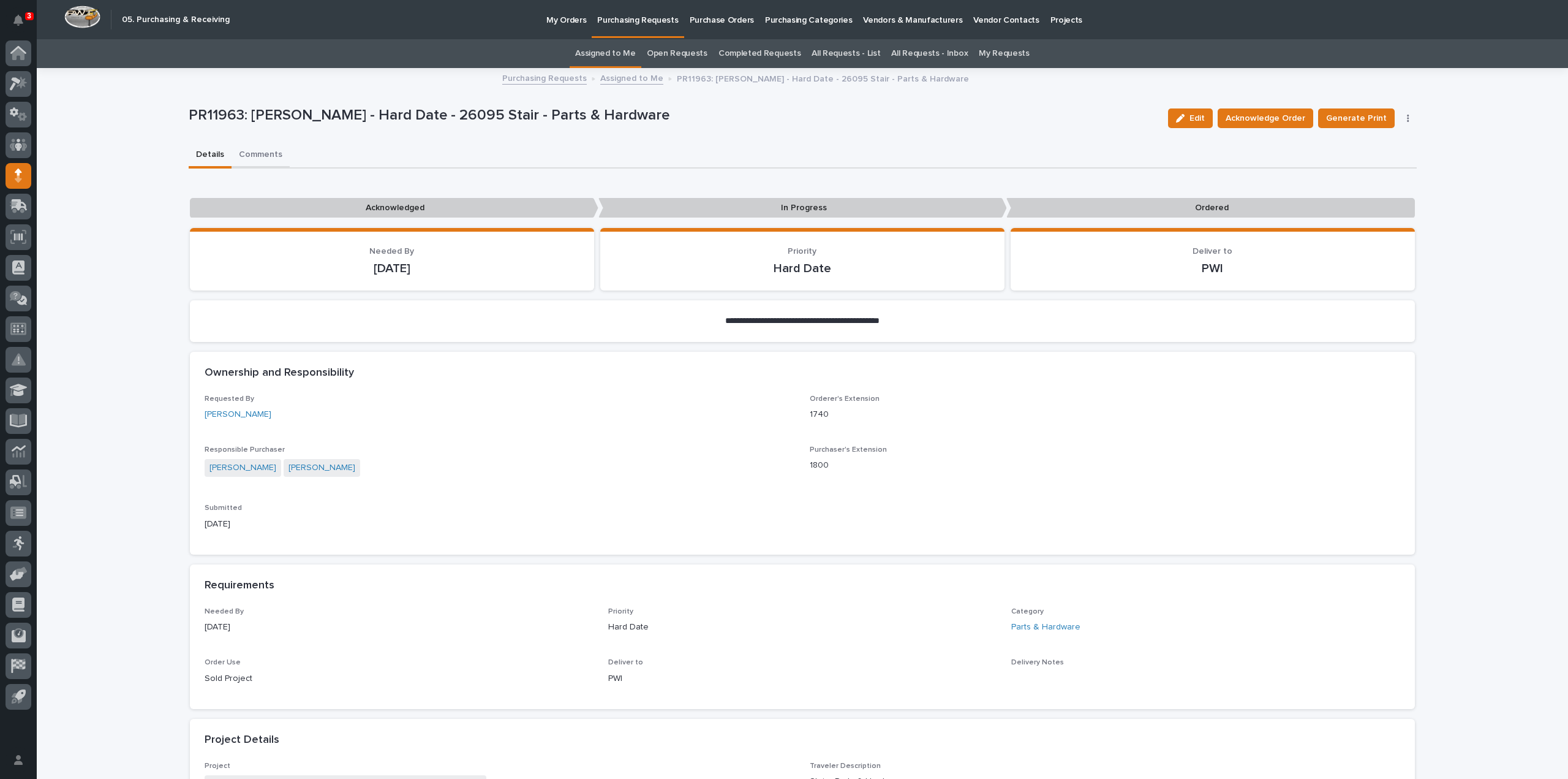
click at [263, 157] on button "Comments" at bounding box center [261, 156] width 59 height 26
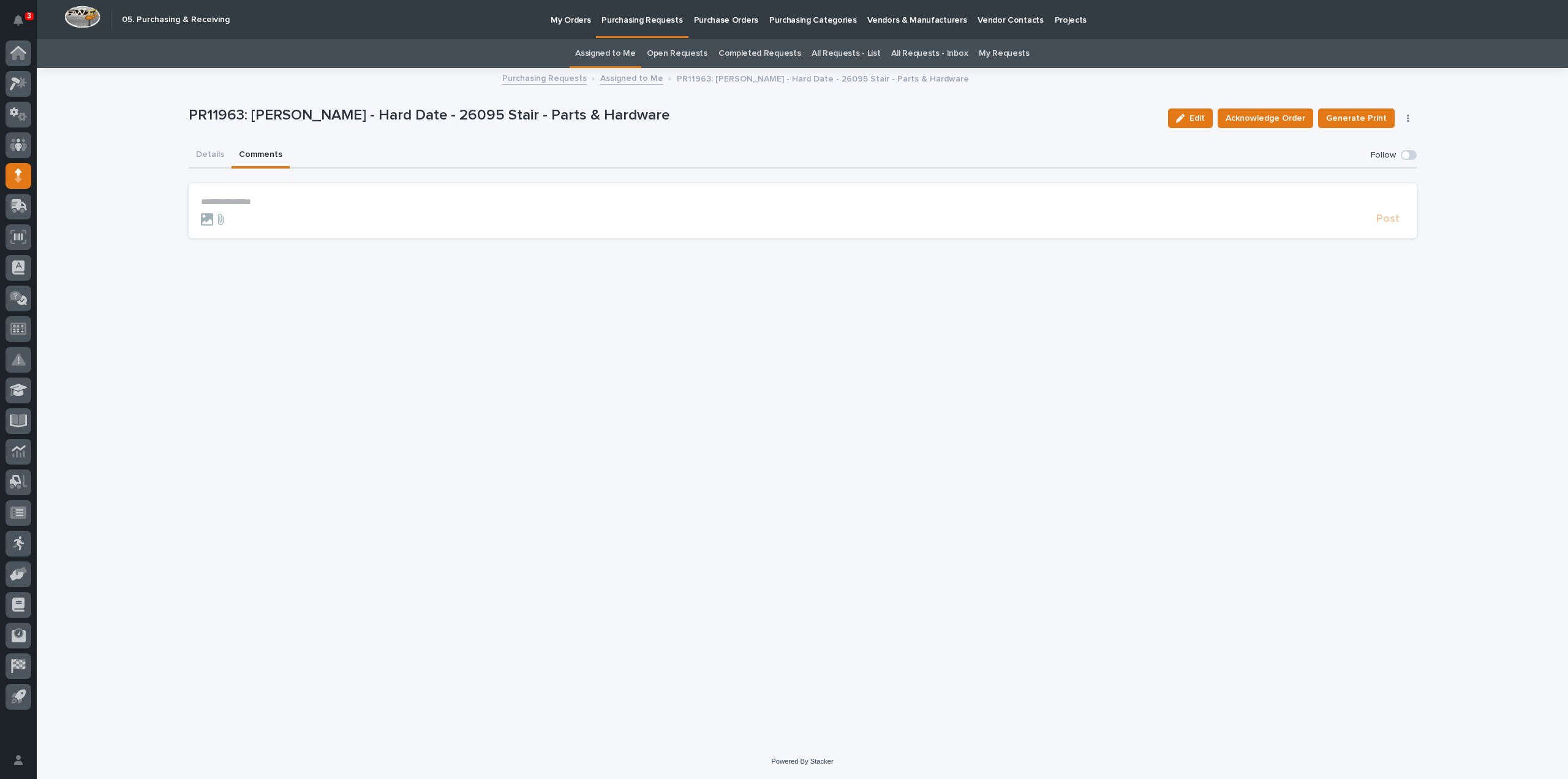
click at [270, 200] on p "**********" at bounding box center [802, 202] width 1204 height 10
click at [238, 231] on span "Cole Ziegler" at bounding box center [239, 232] width 69 height 9
click at [274, 206] on p "**********" at bounding box center [802, 203] width 1204 height 12
click at [543, 206] on p "**********" at bounding box center [802, 203] width 1204 height 12
click at [602, 204] on p "**********" at bounding box center [802, 203] width 1204 height 12
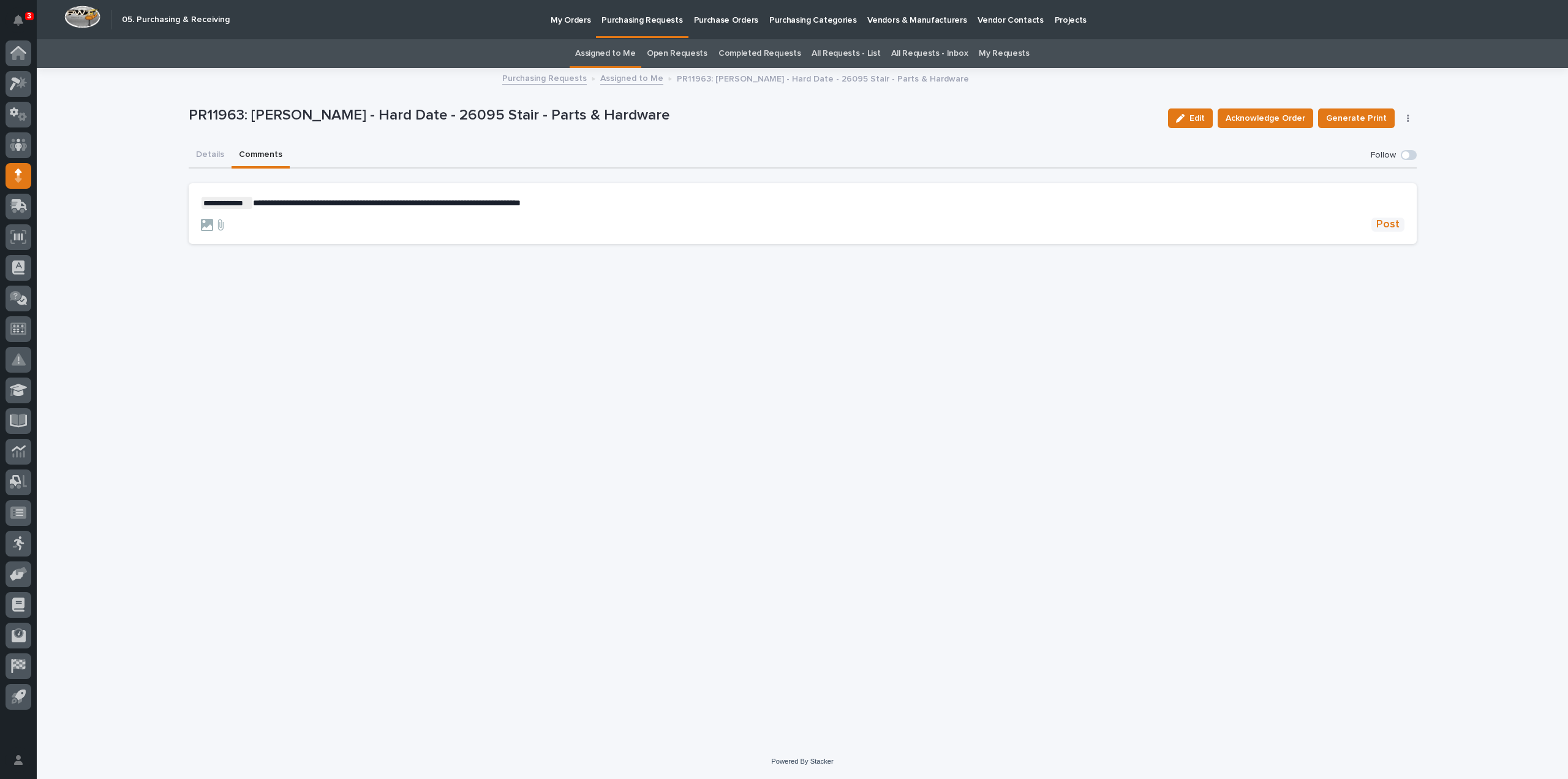
click at [1388, 227] on span "Post" at bounding box center [1388, 225] width 23 height 14
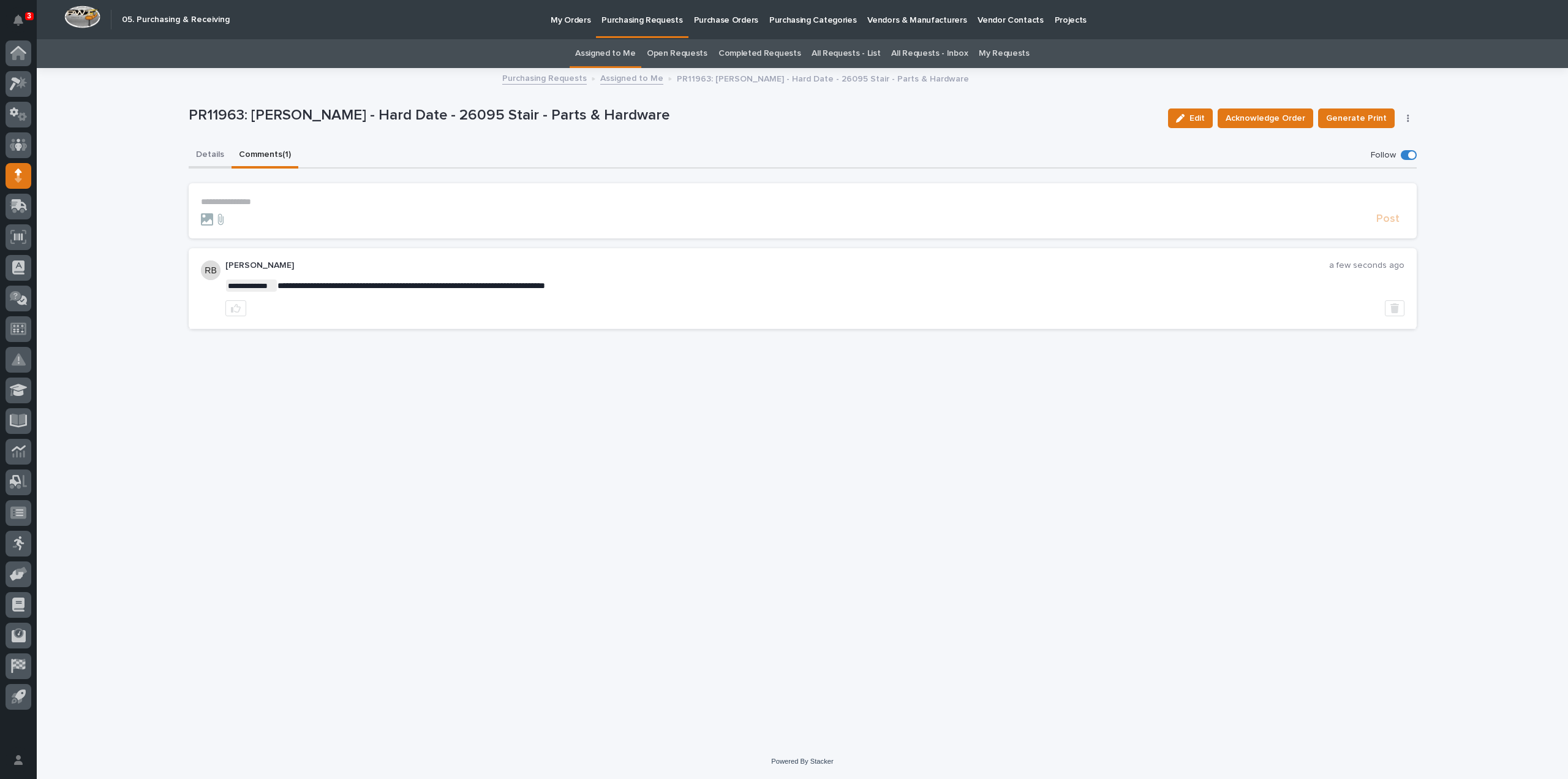
click at [214, 155] on button "Details" at bounding box center [210, 156] width 43 height 26
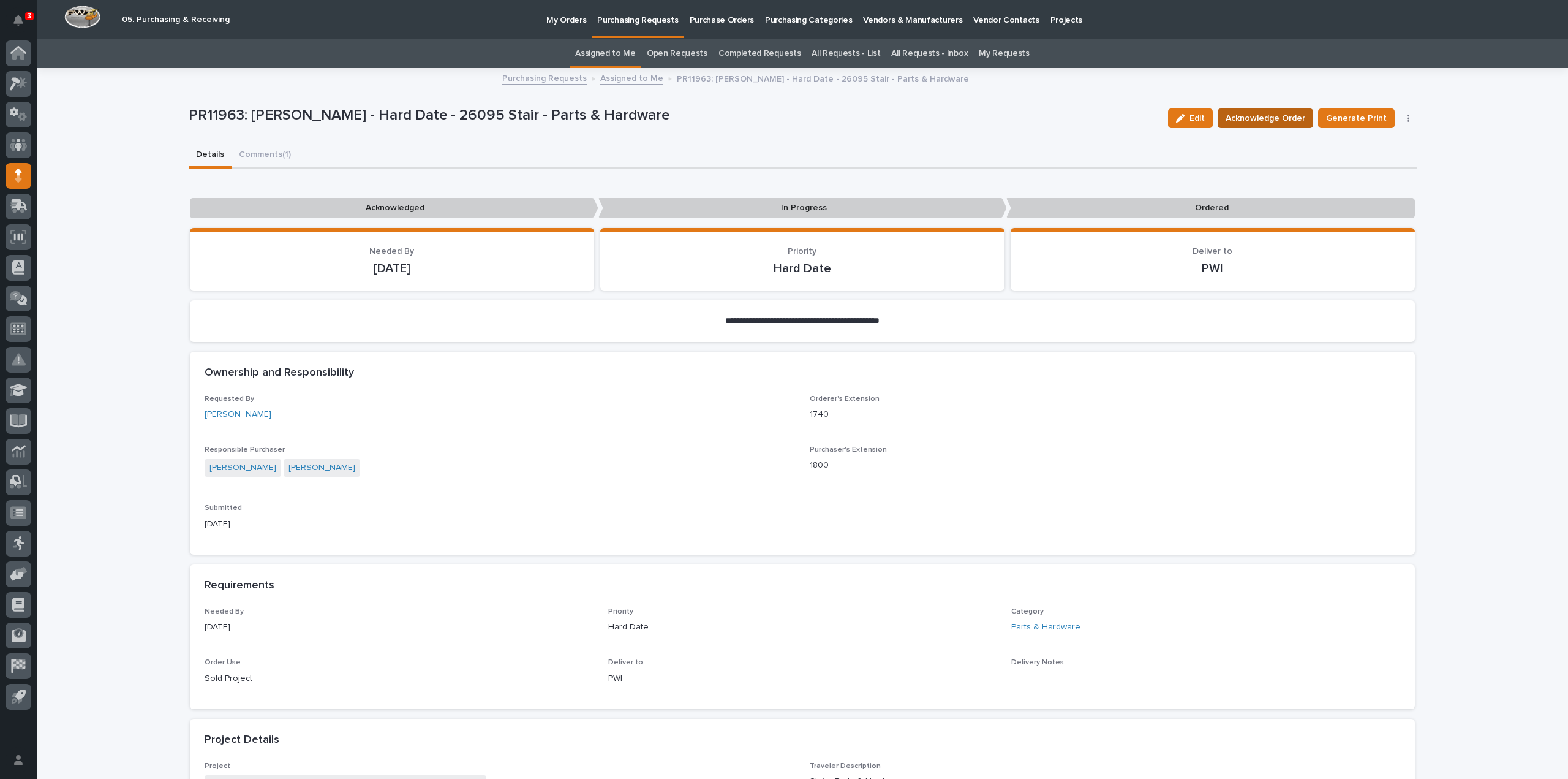
click at [1283, 118] on span "Acknowledge Order" at bounding box center [1265, 118] width 80 height 15
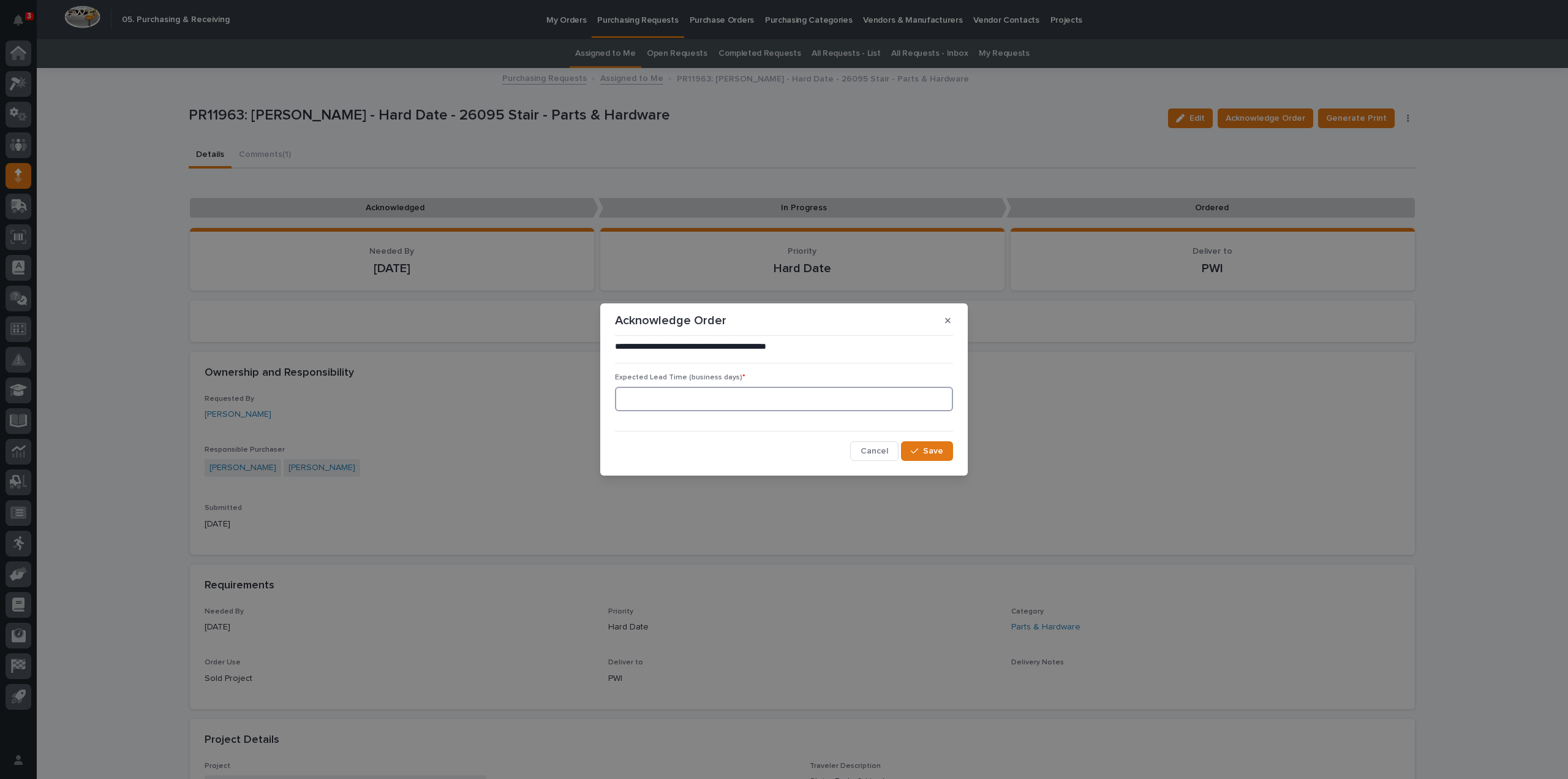
click at [729, 404] on input at bounding box center [784, 399] width 338 height 25
type input "0"
click at [926, 451] on span "Save" at bounding box center [933, 451] width 20 height 11
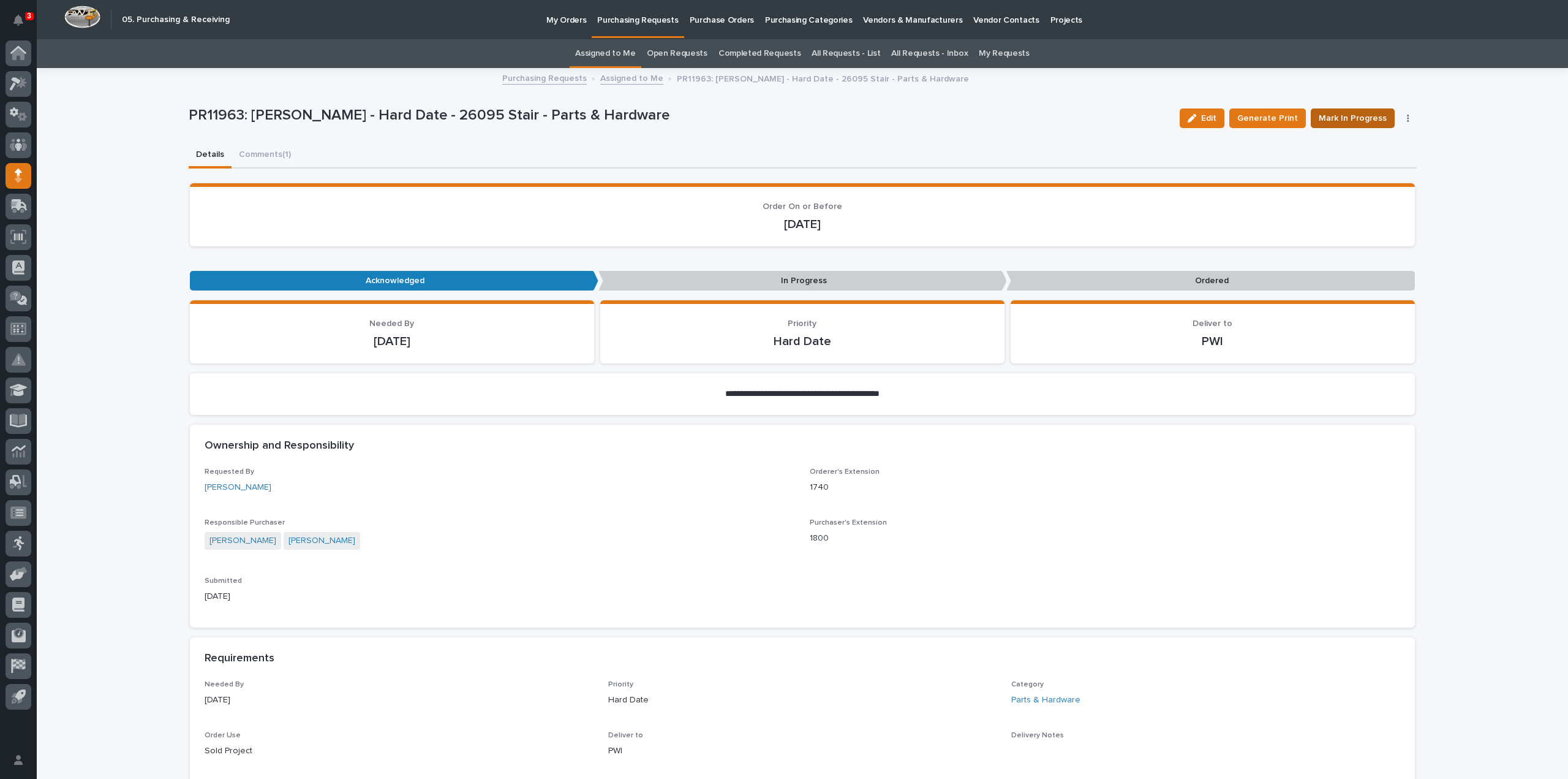
click at [1365, 116] on span "Mark In Progress" at bounding box center [1353, 118] width 68 height 15
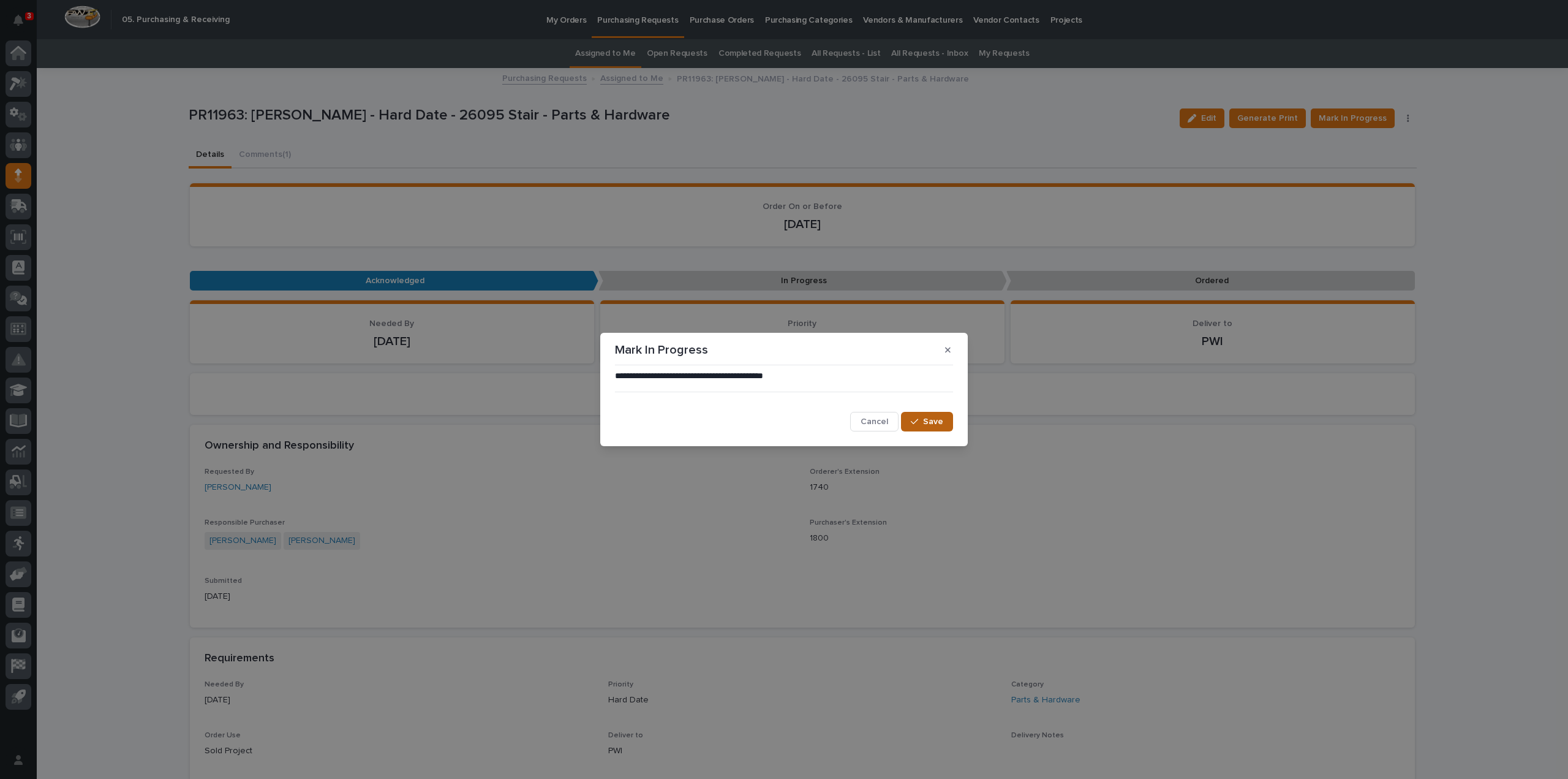
click at [914, 417] on button "Save" at bounding box center [927, 422] width 52 height 20
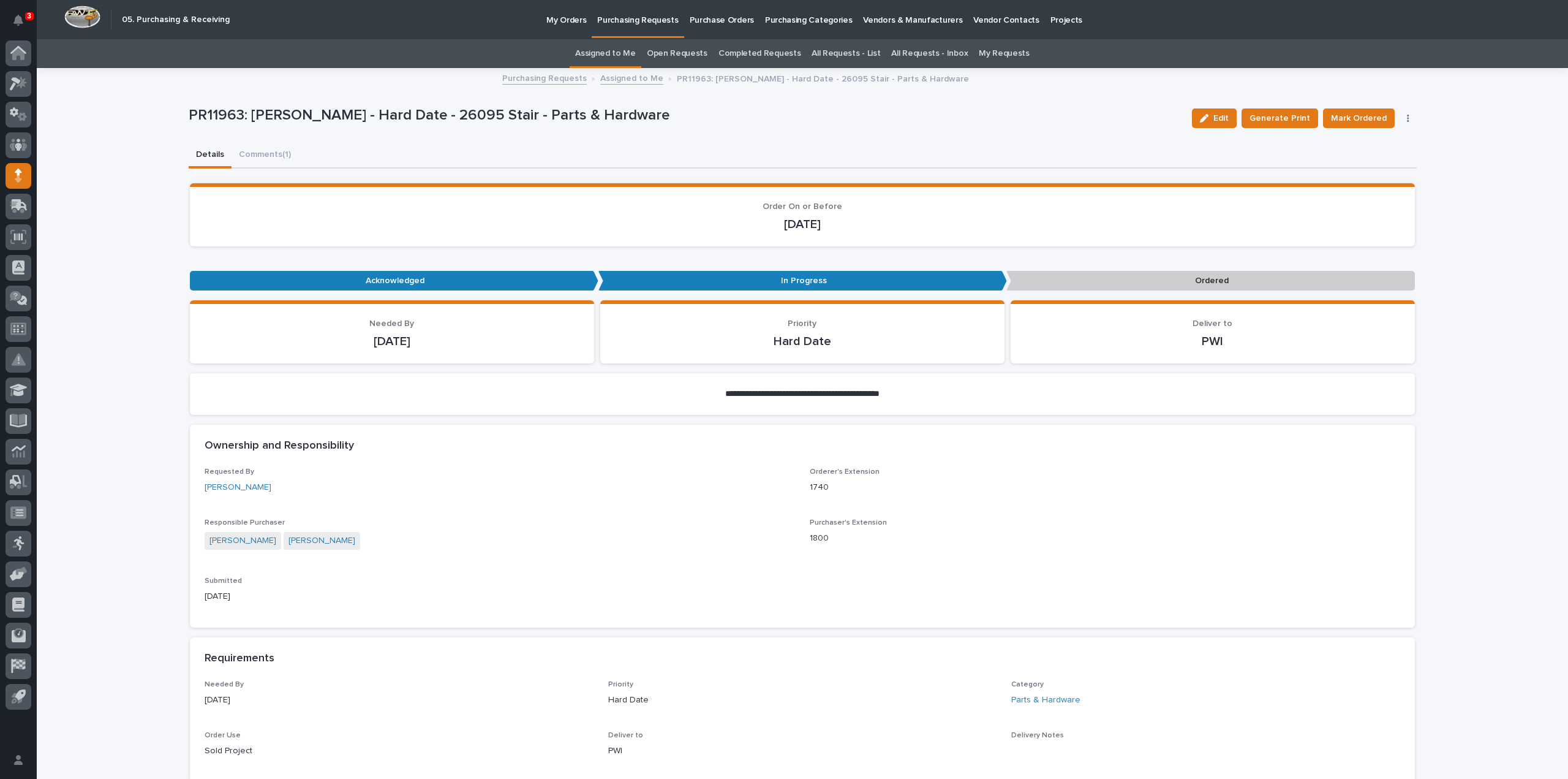
click at [596, 52] on link "Assigned to Me" at bounding box center [605, 54] width 61 height 29
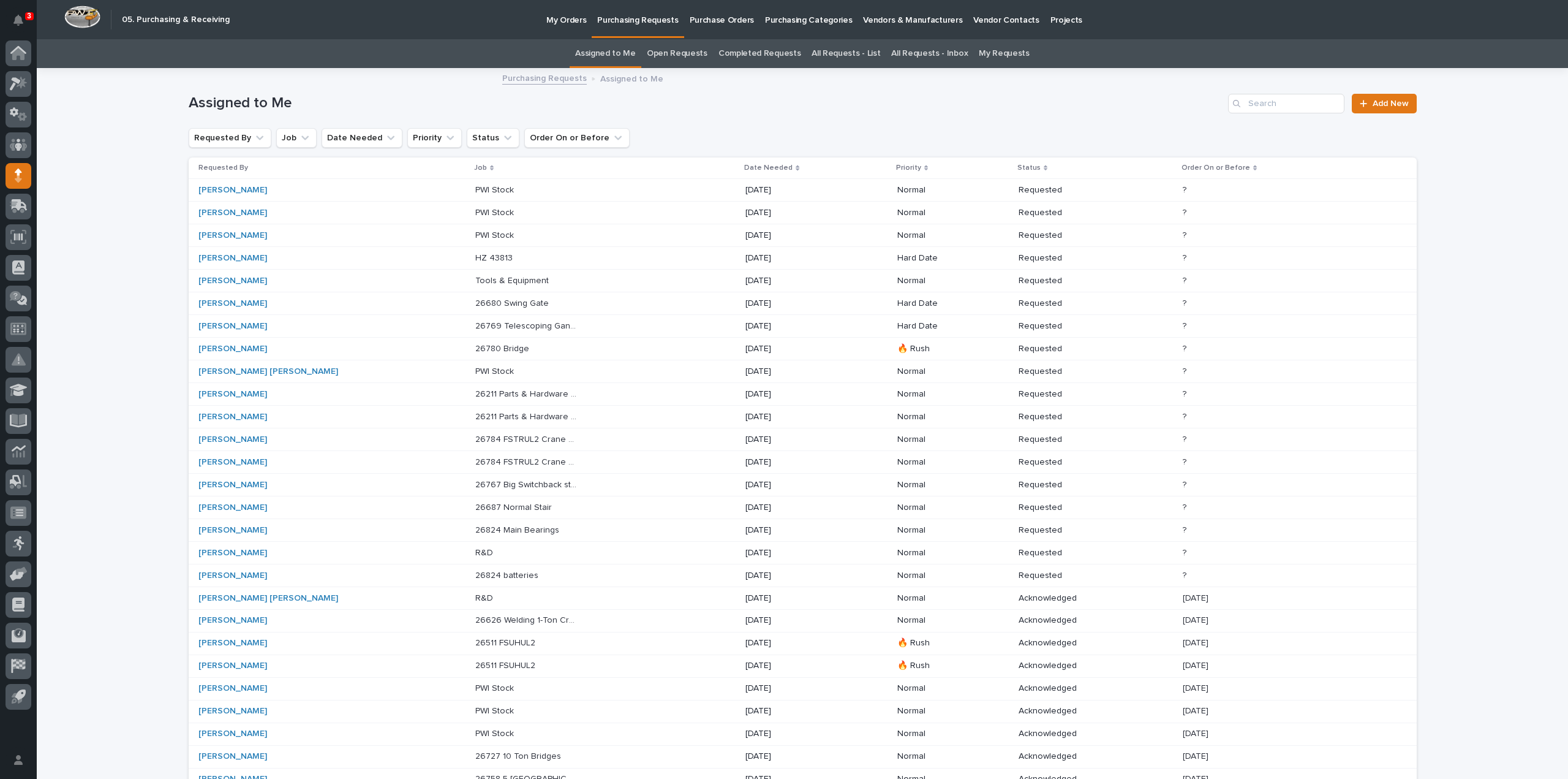
click at [475, 300] on p "26680 Swing Gate" at bounding box center [513, 302] width 76 height 13
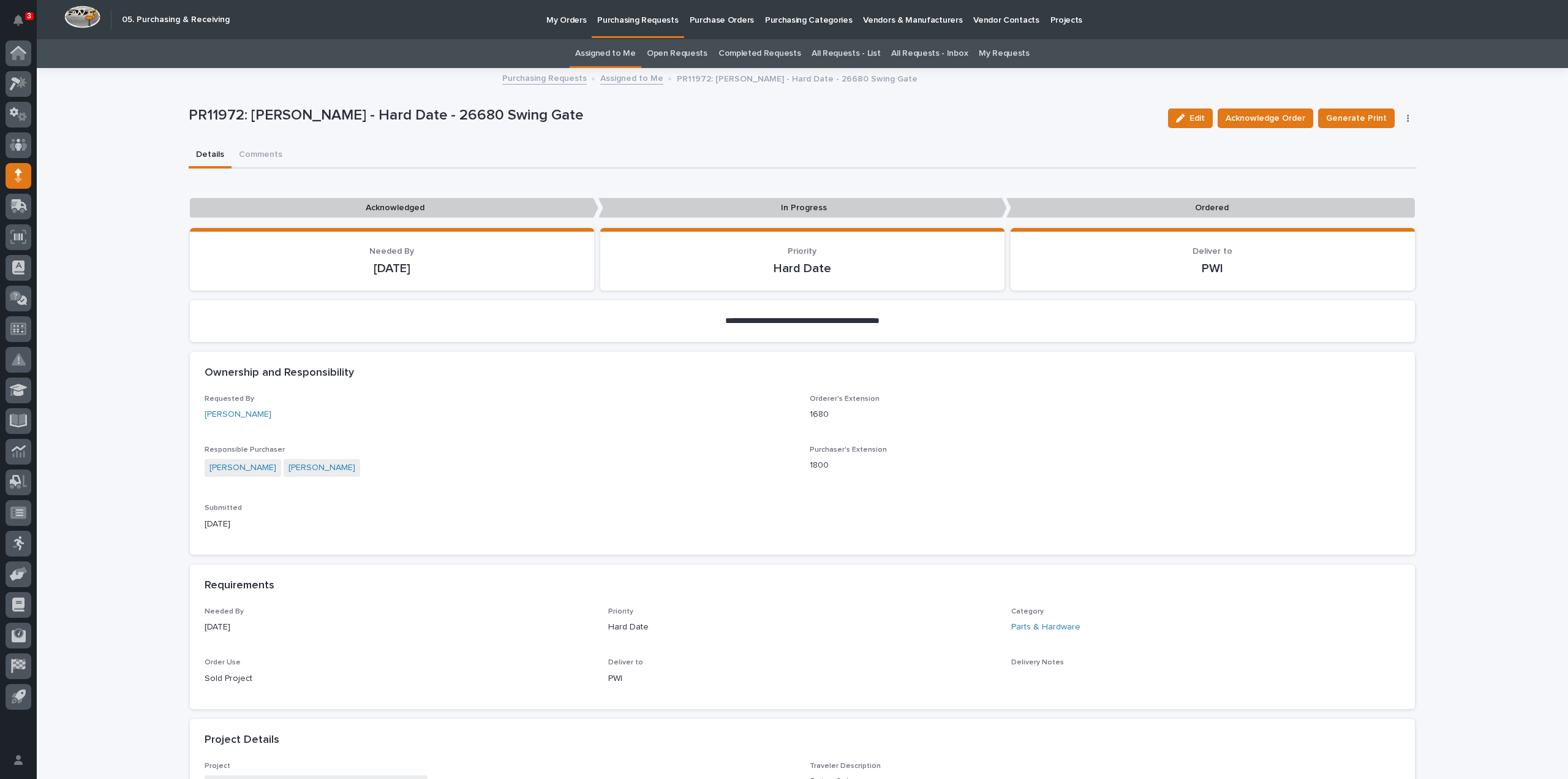
scroll to position [490, 0]
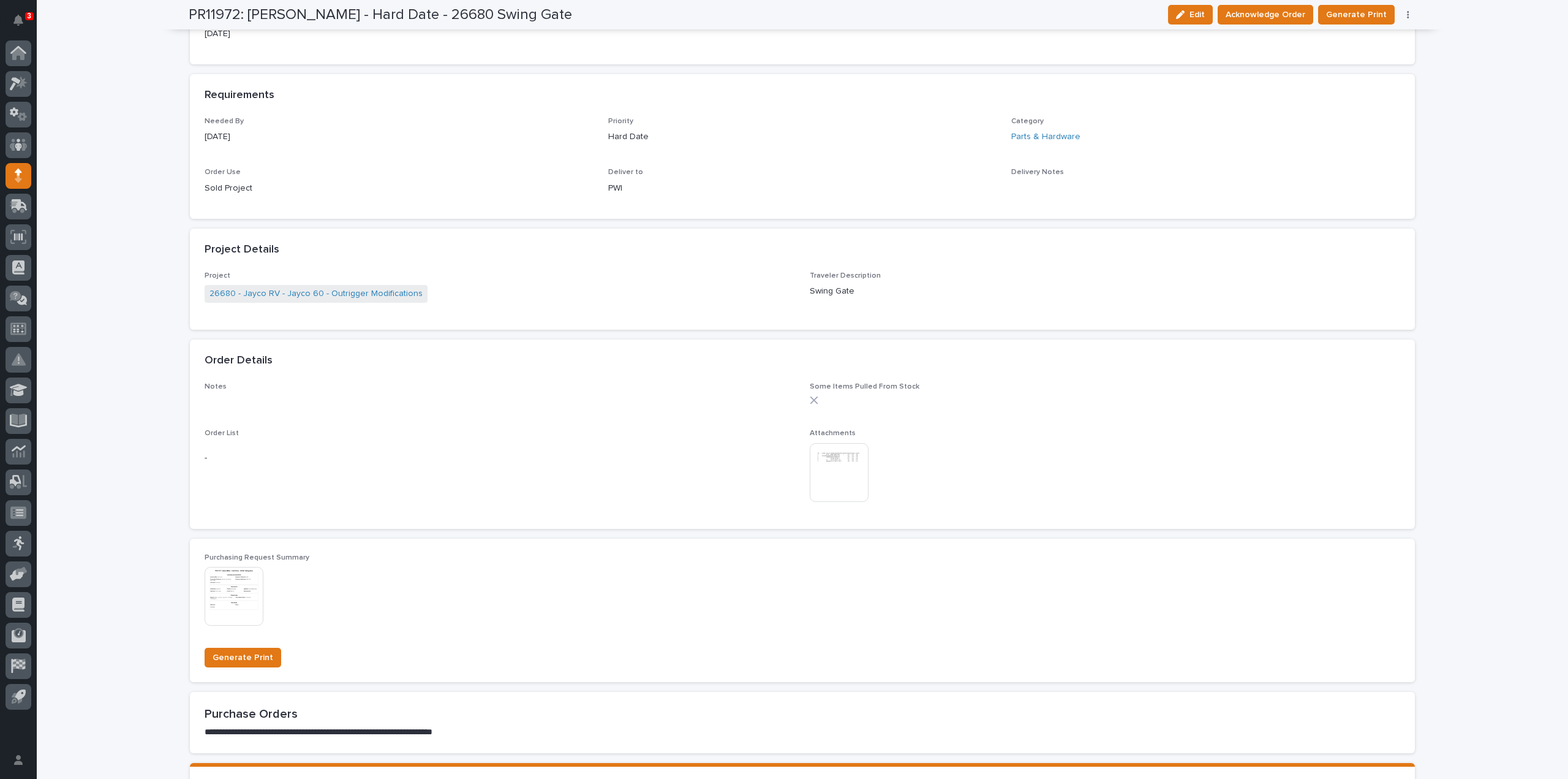
click at [813, 469] on img at bounding box center [839, 473] width 59 height 59
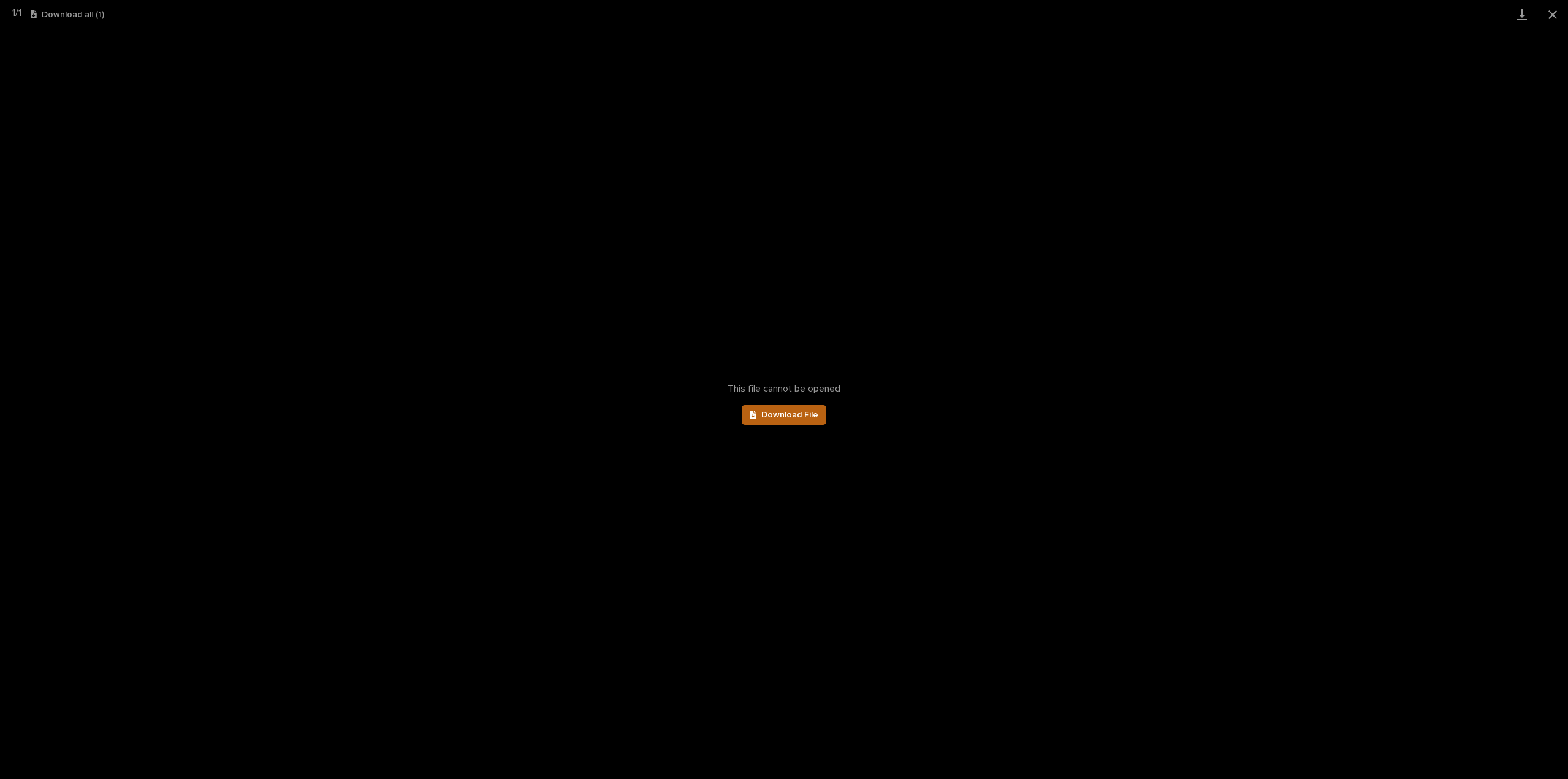
click at [783, 413] on span "Download File" at bounding box center [790, 415] width 57 height 9
click at [1548, 18] on button "Close gallery" at bounding box center [1552, 14] width 31 height 29
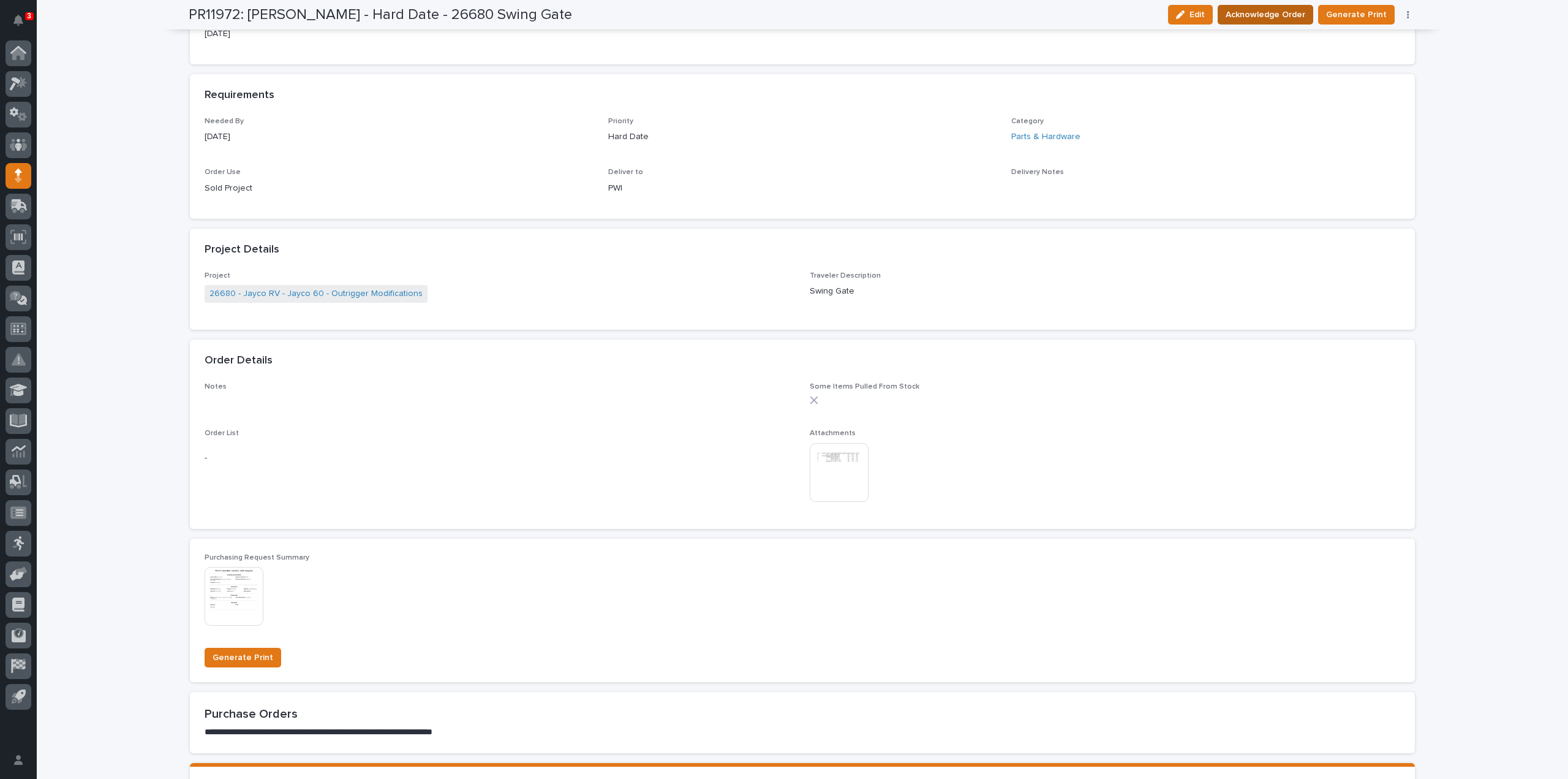
click at [1243, 19] on span "Acknowledge Order" at bounding box center [1265, 15] width 80 height 15
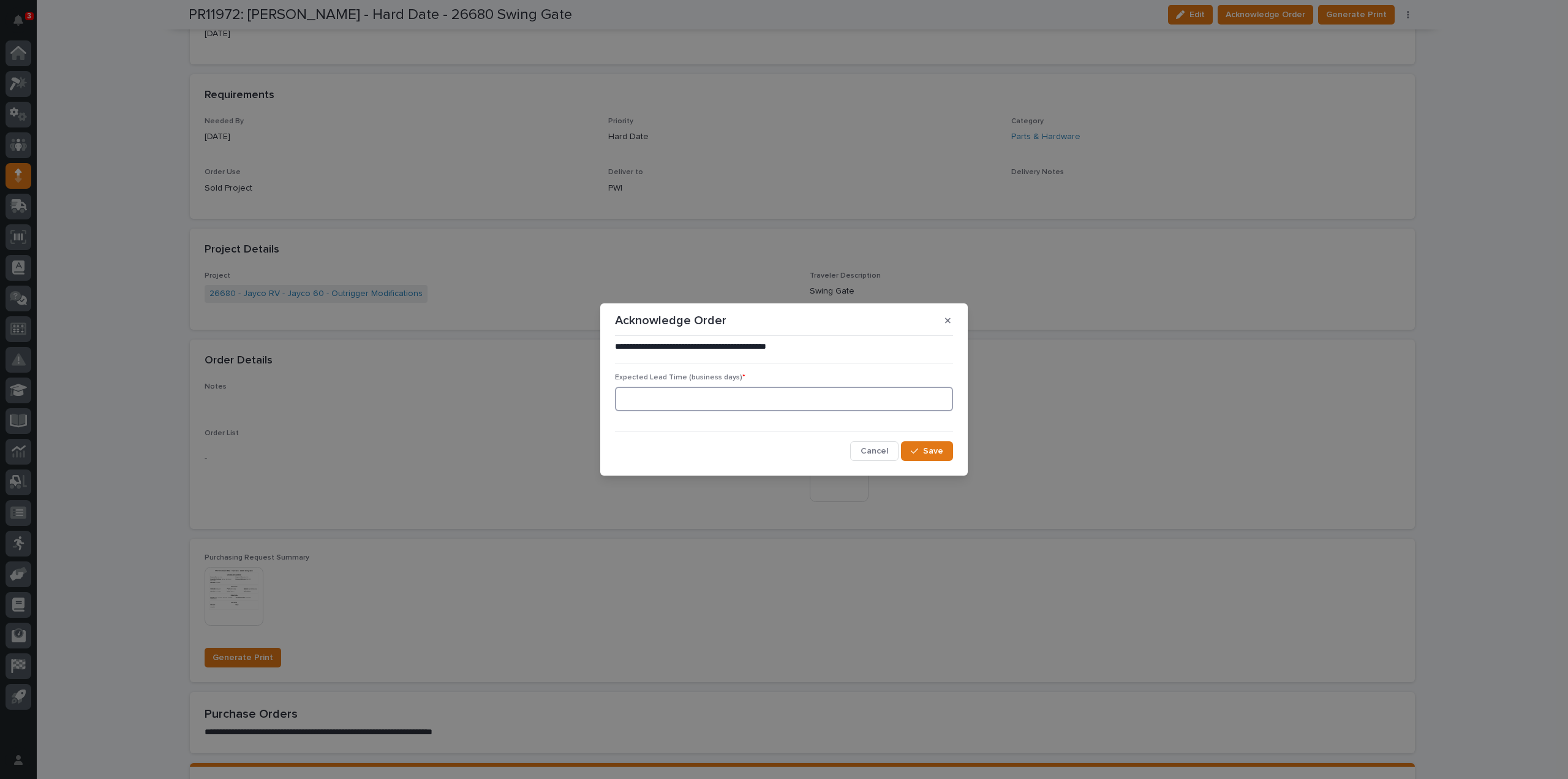
click at [689, 401] on input at bounding box center [784, 399] width 338 height 25
type input "0"
click at [929, 458] on button "Save" at bounding box center [927, 451] width 52 height 20
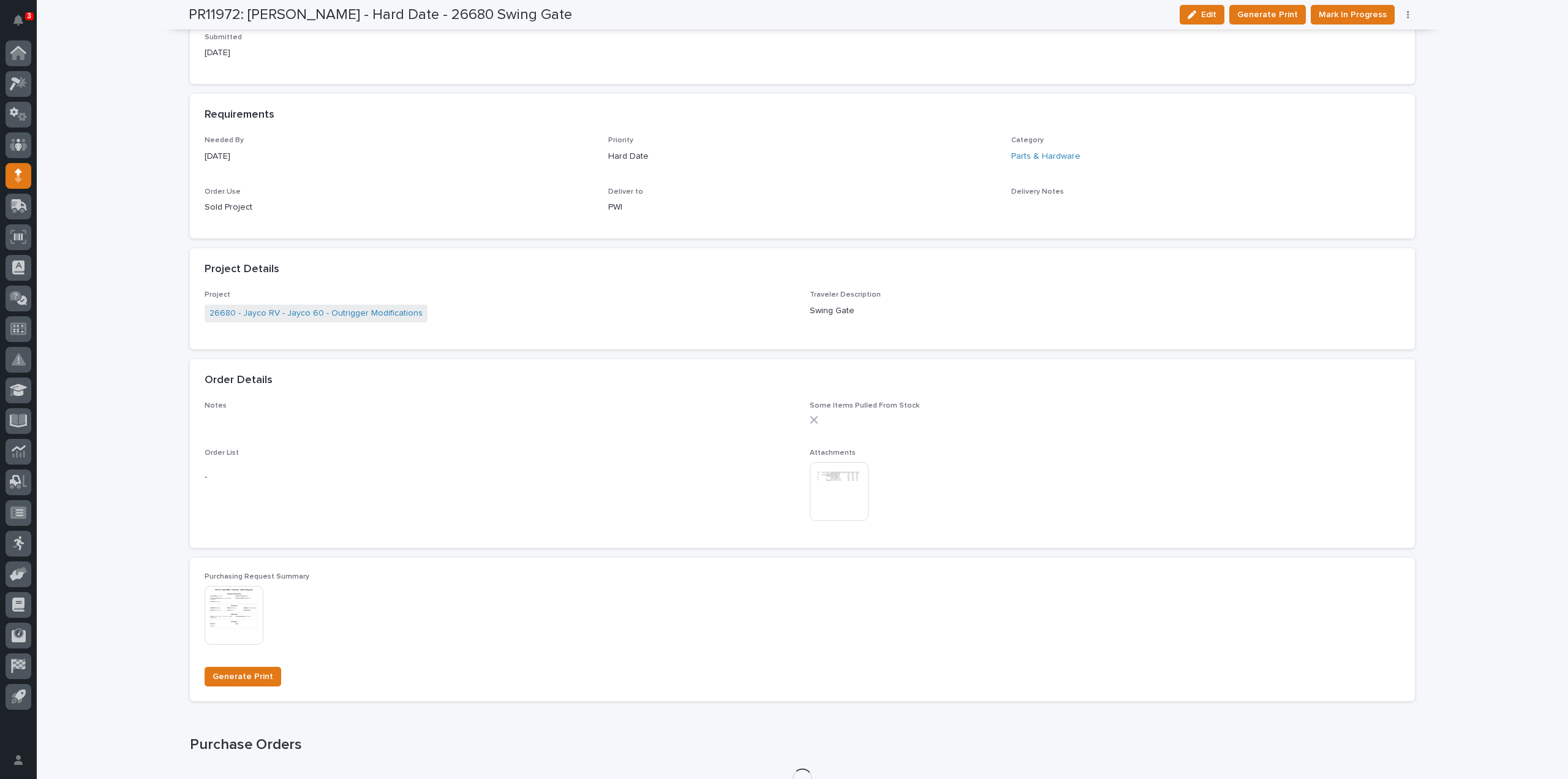
scroll to position [596, 0]
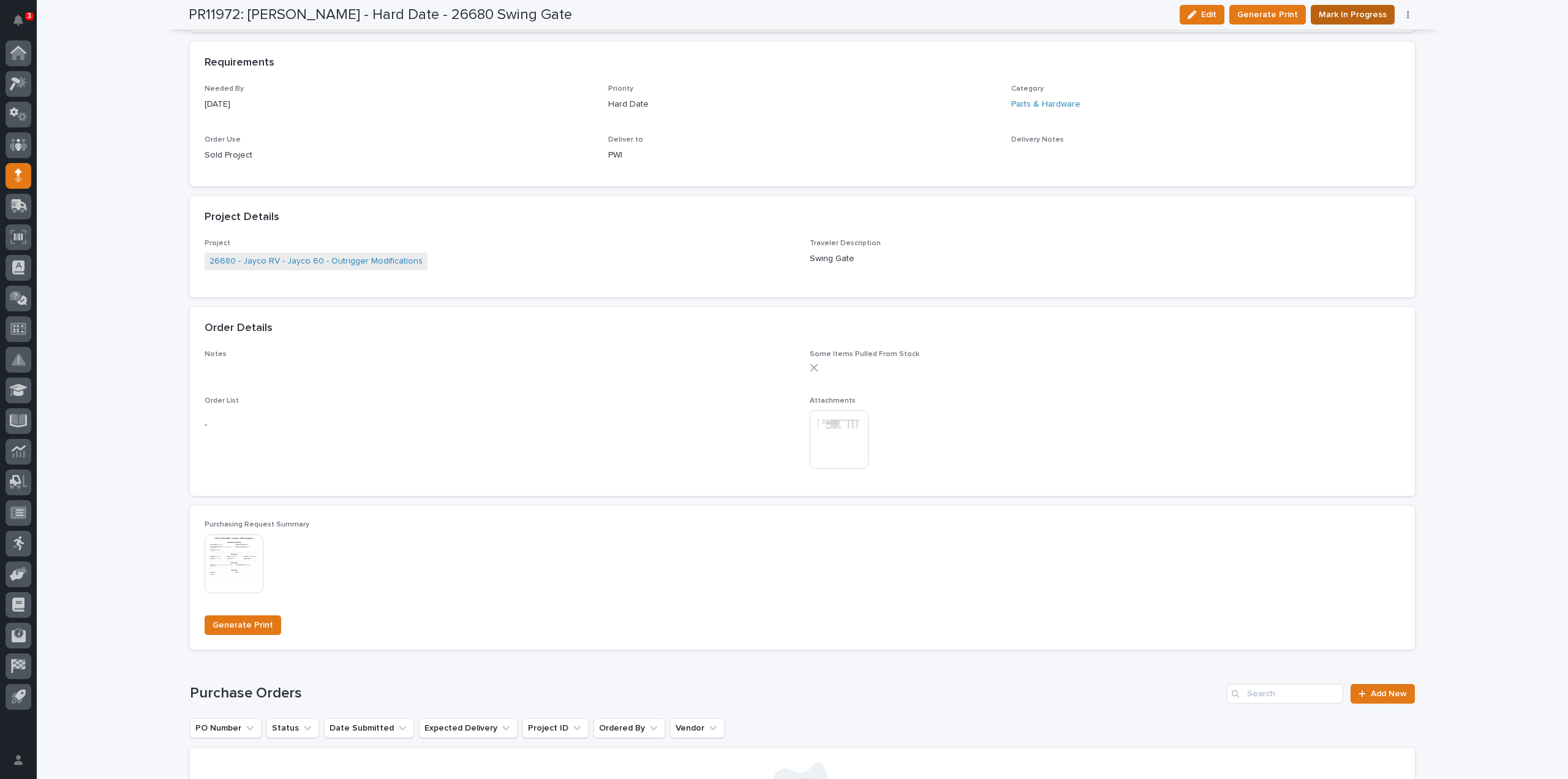
click at [1319, 16] on span "Mark In Progress" at bounding box center [1353, 15] width 68 height 15
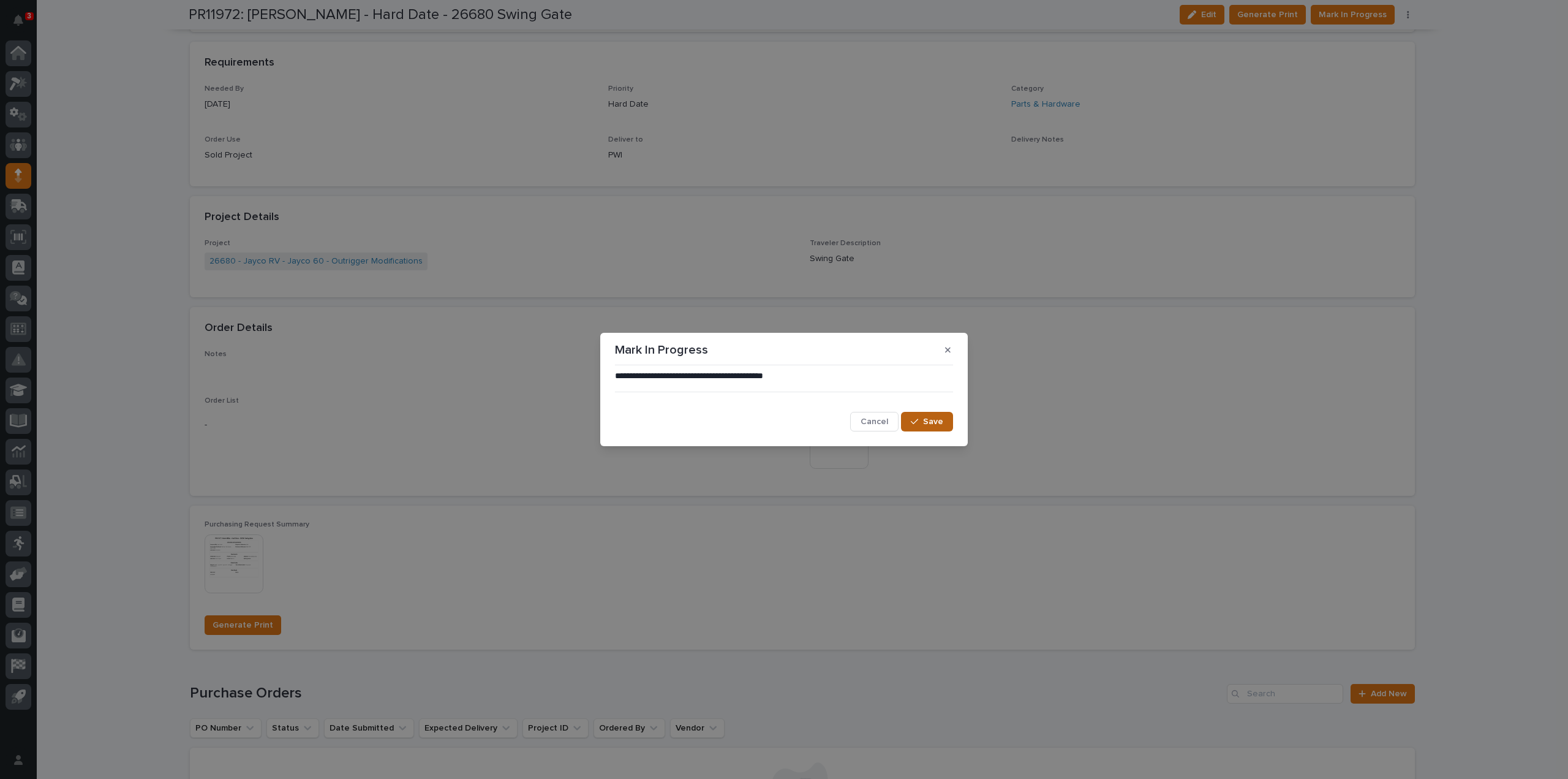
click at [926, 429] on button "Save" at bounding box center [927, 422] width 52 height 20
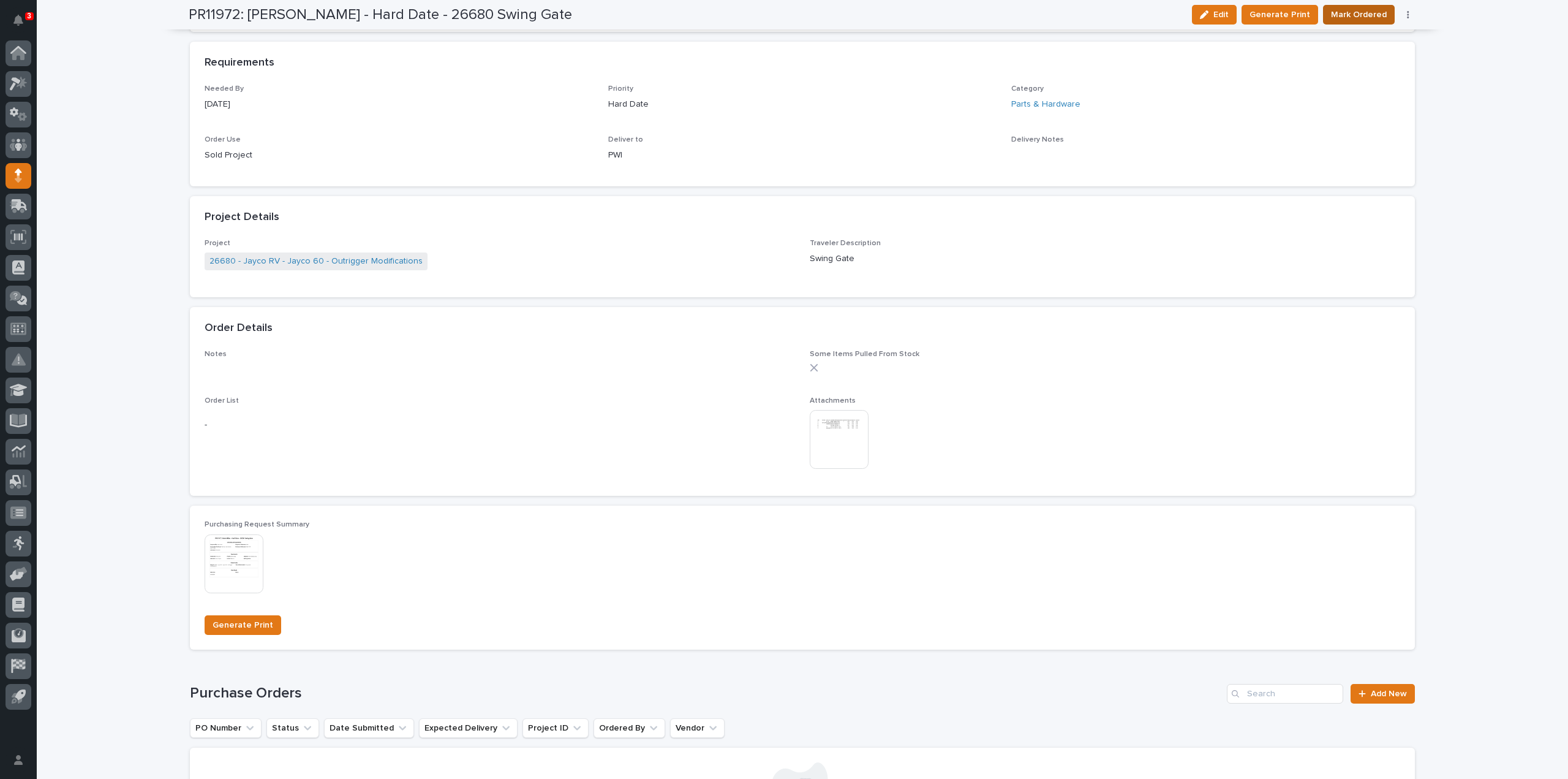
click at [1356, 10] on span "Mark Ordered" at bounding box center [1359, 15] width 56 height 15
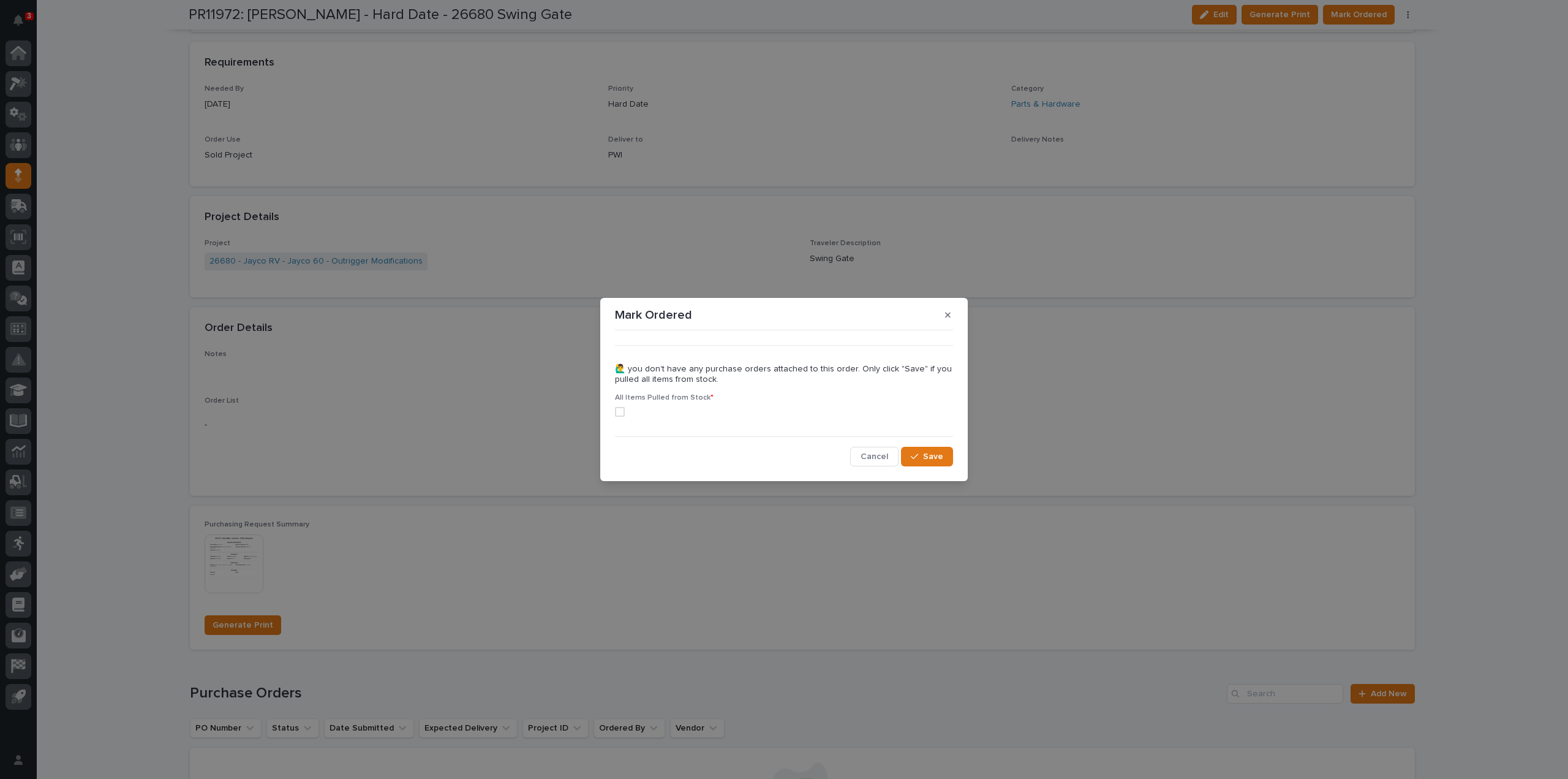
click at [619, 411] on span at bounding box center [620, 412] width 10 height 10
click at [946, 459] on button "Save" at bounding box center [927, 456] width 52 height 20
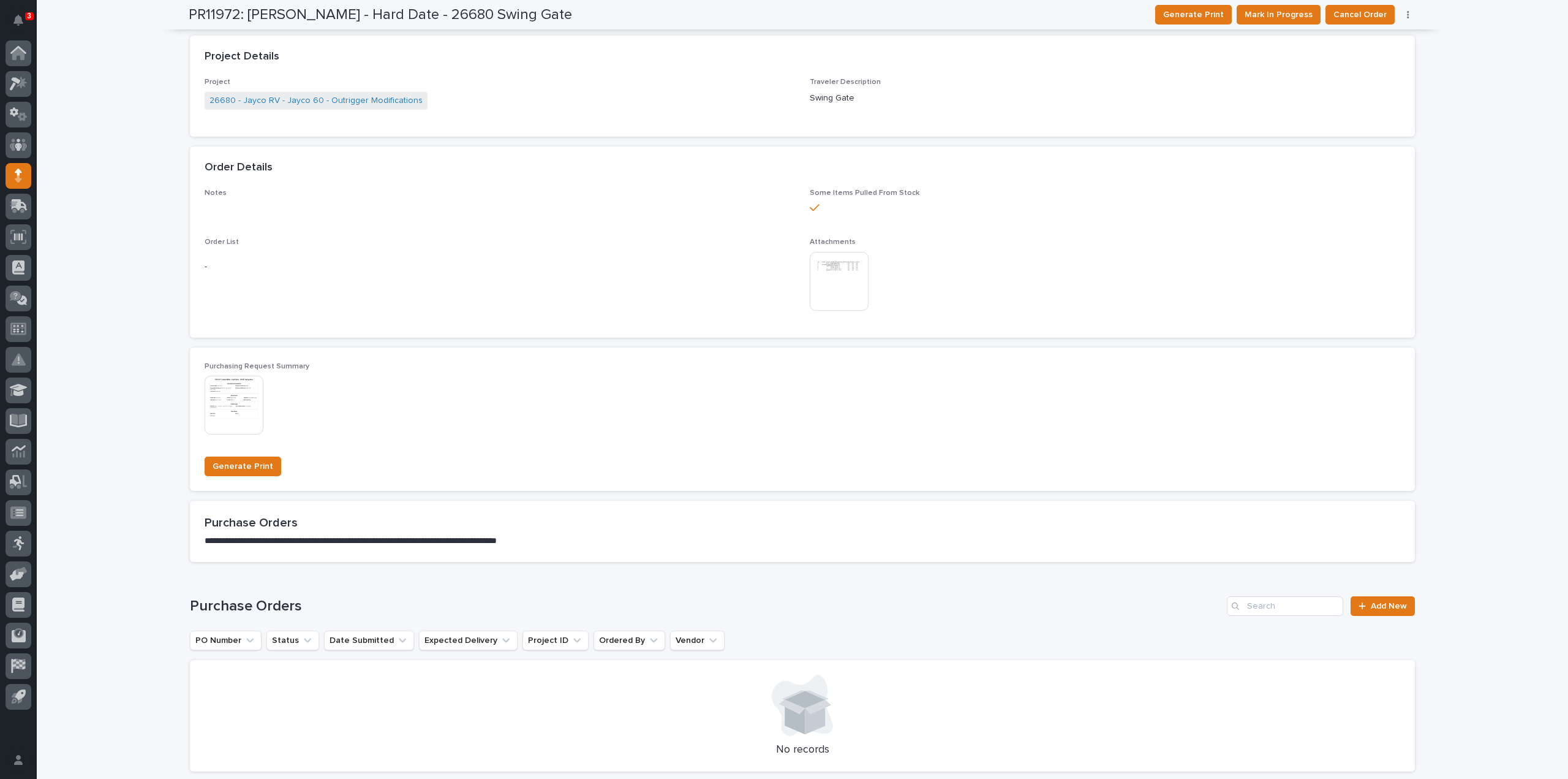
scroll to position [0, 0]
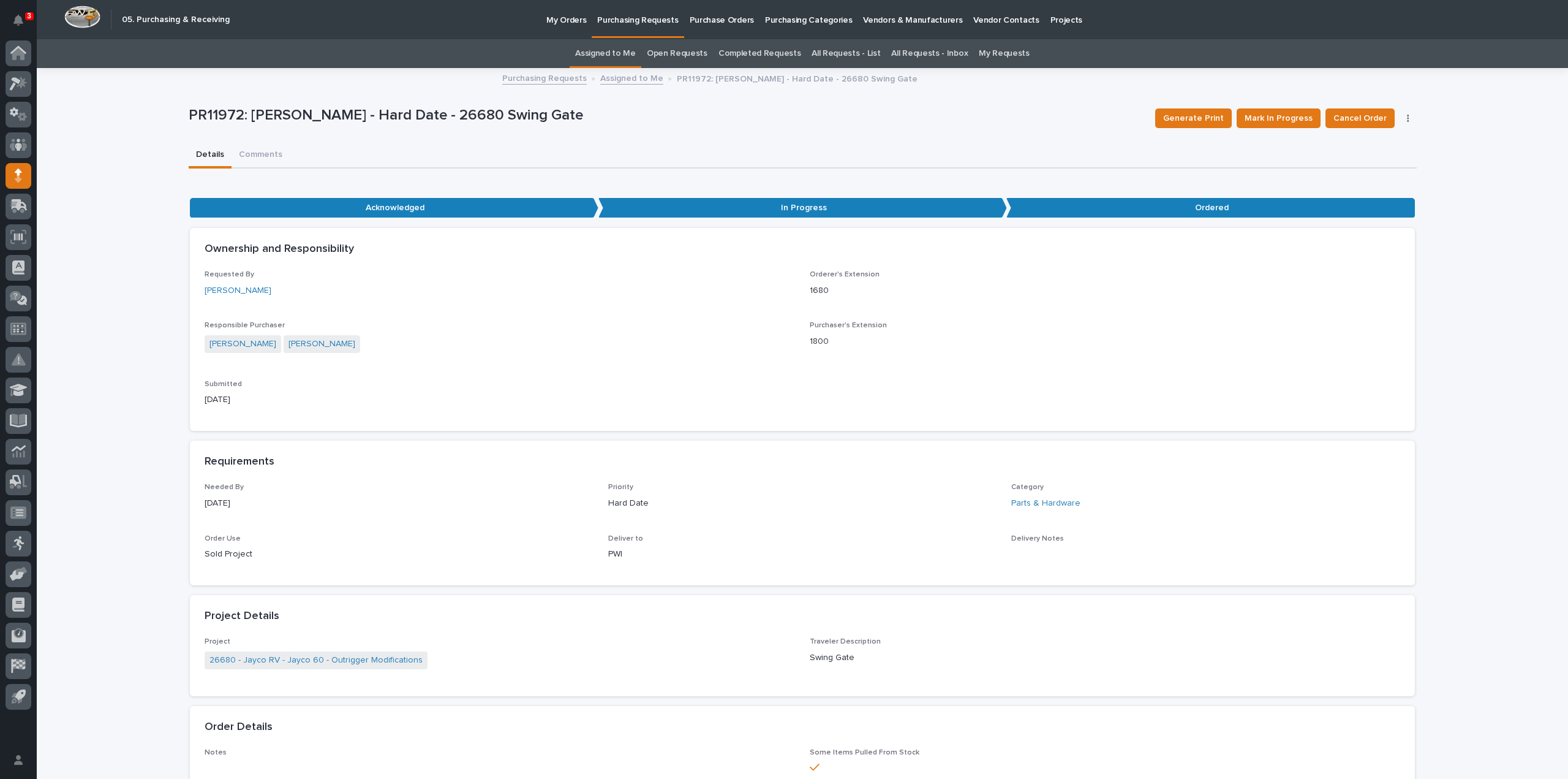
click at [598, 54] on link "Assigned to Me" at bounding box center [605, 54] width 61 height 29
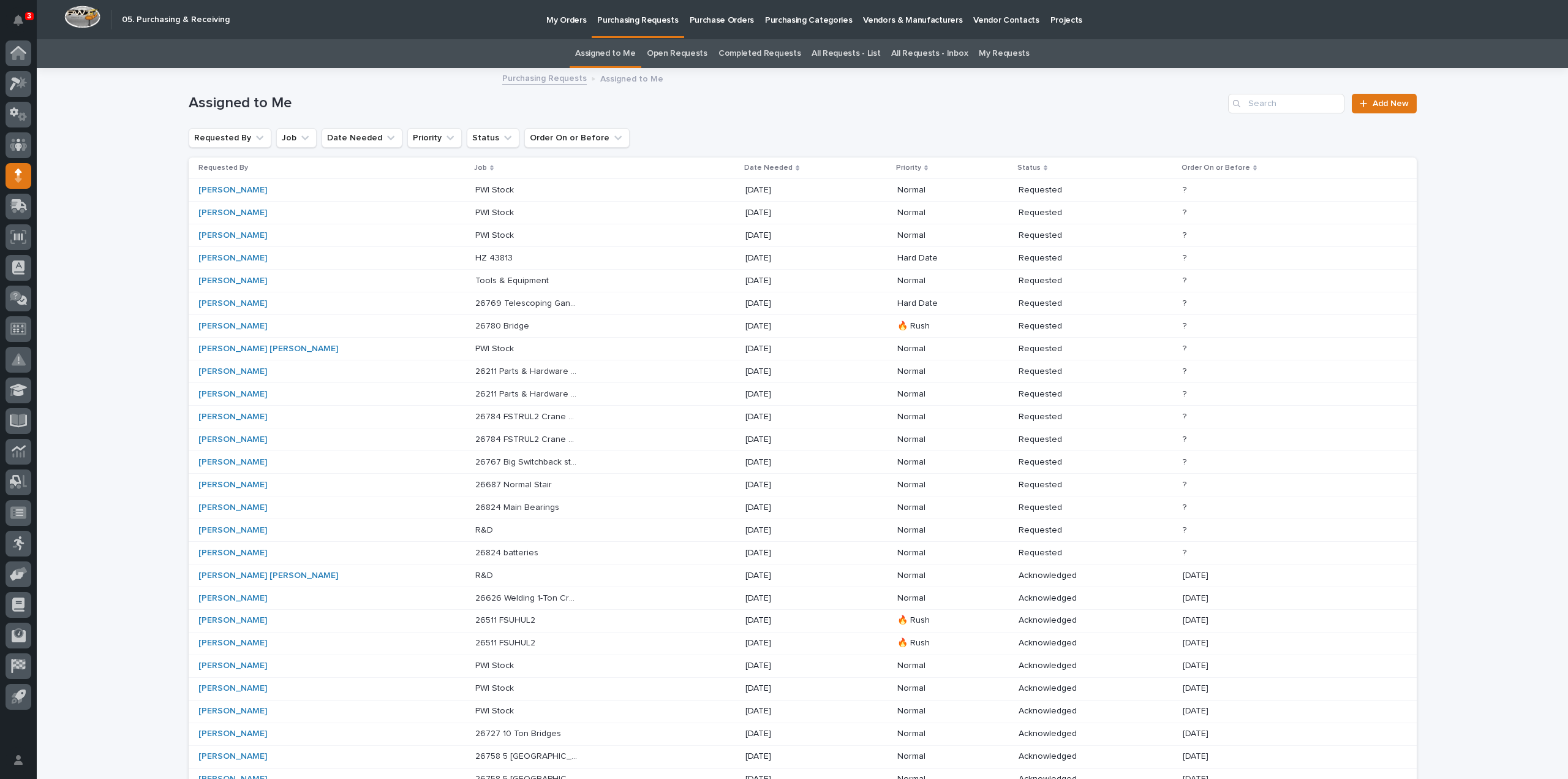
click at [475, 305] on p "26769 Telescoping Gantry Crane" at bounding box center [527, 302] width 105 height 13
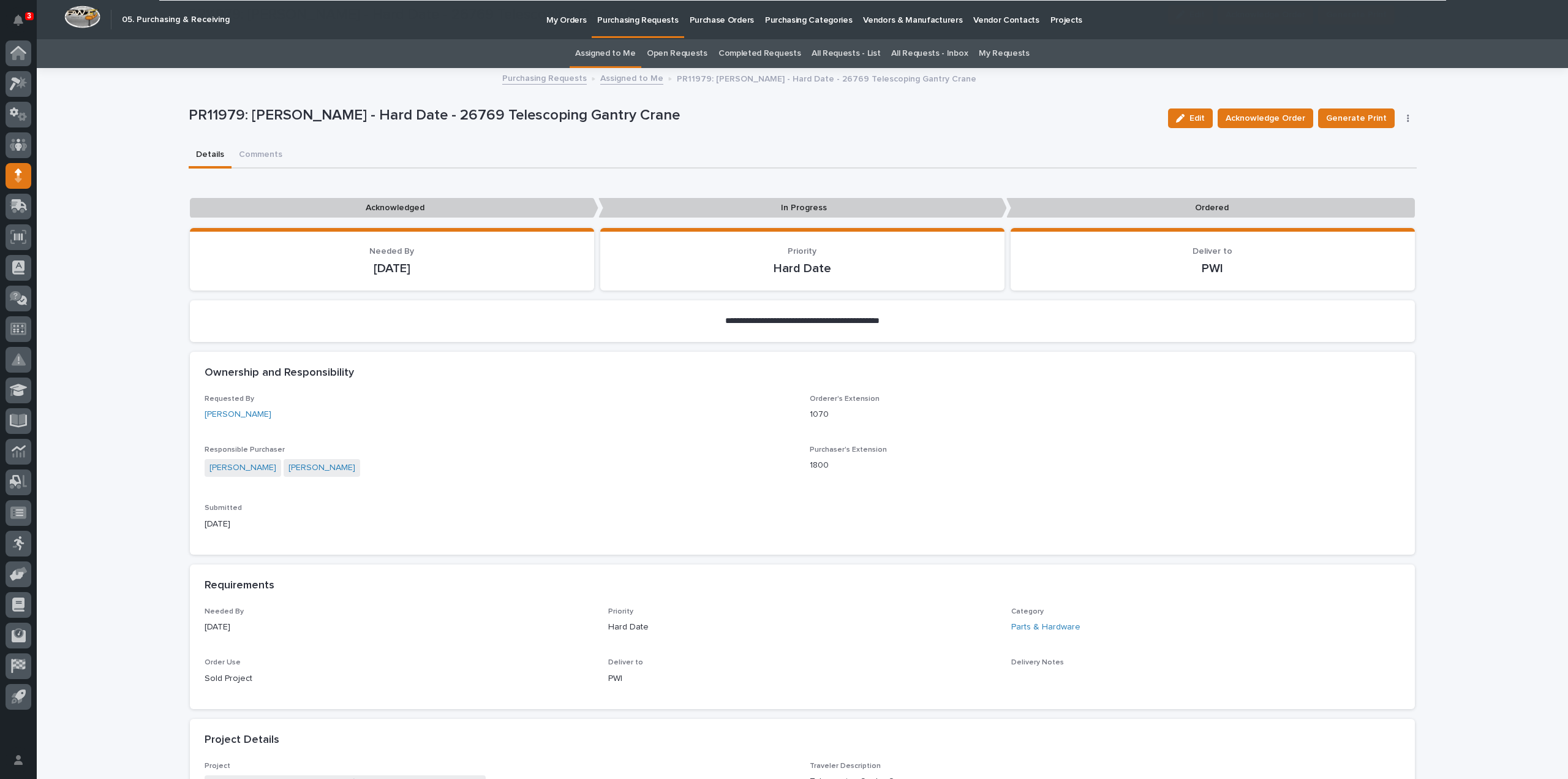
scroll to position [633, 0]
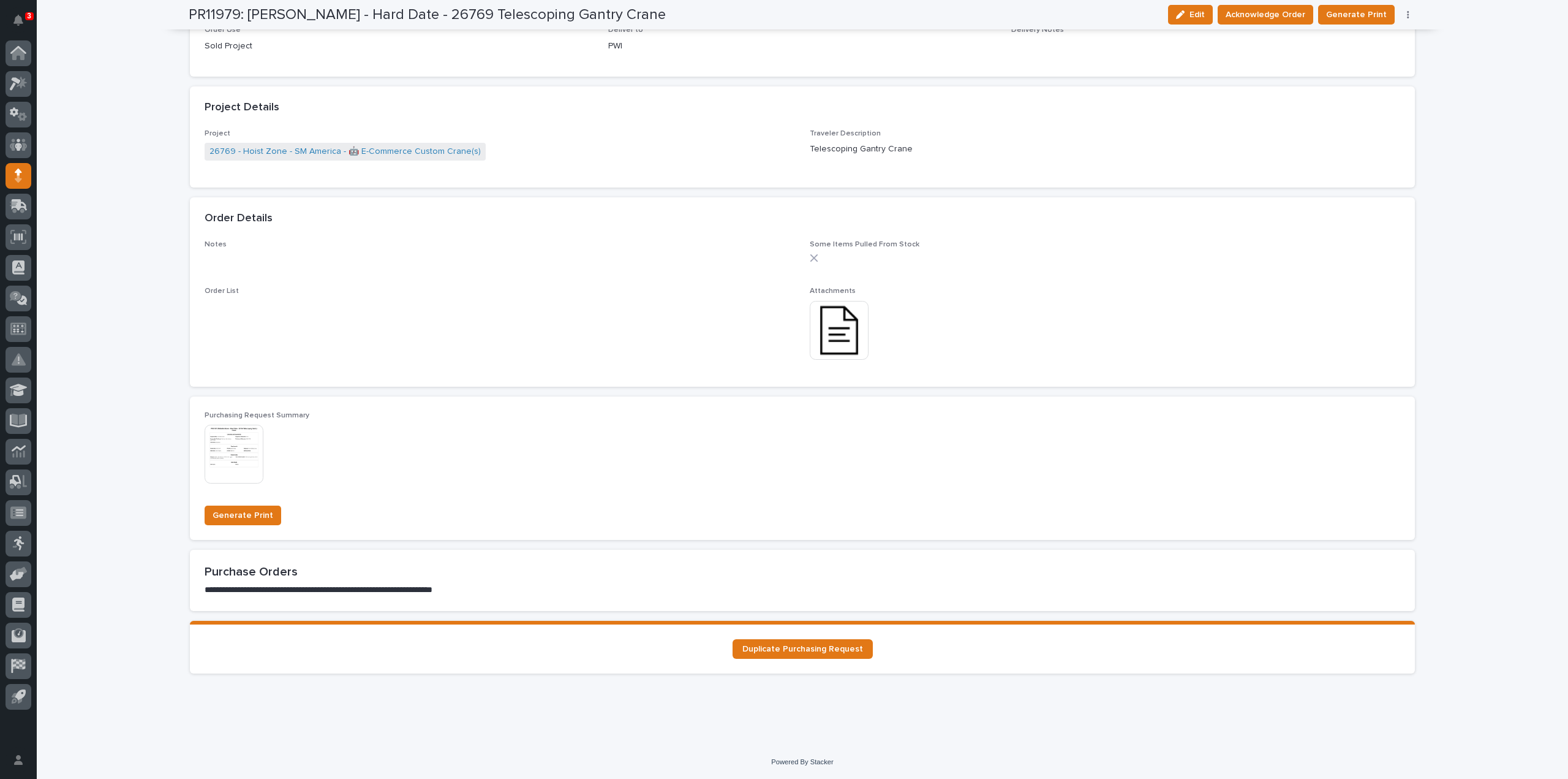
click at [844, 340] on img at bounding box center [839, 330] width 59 height 59
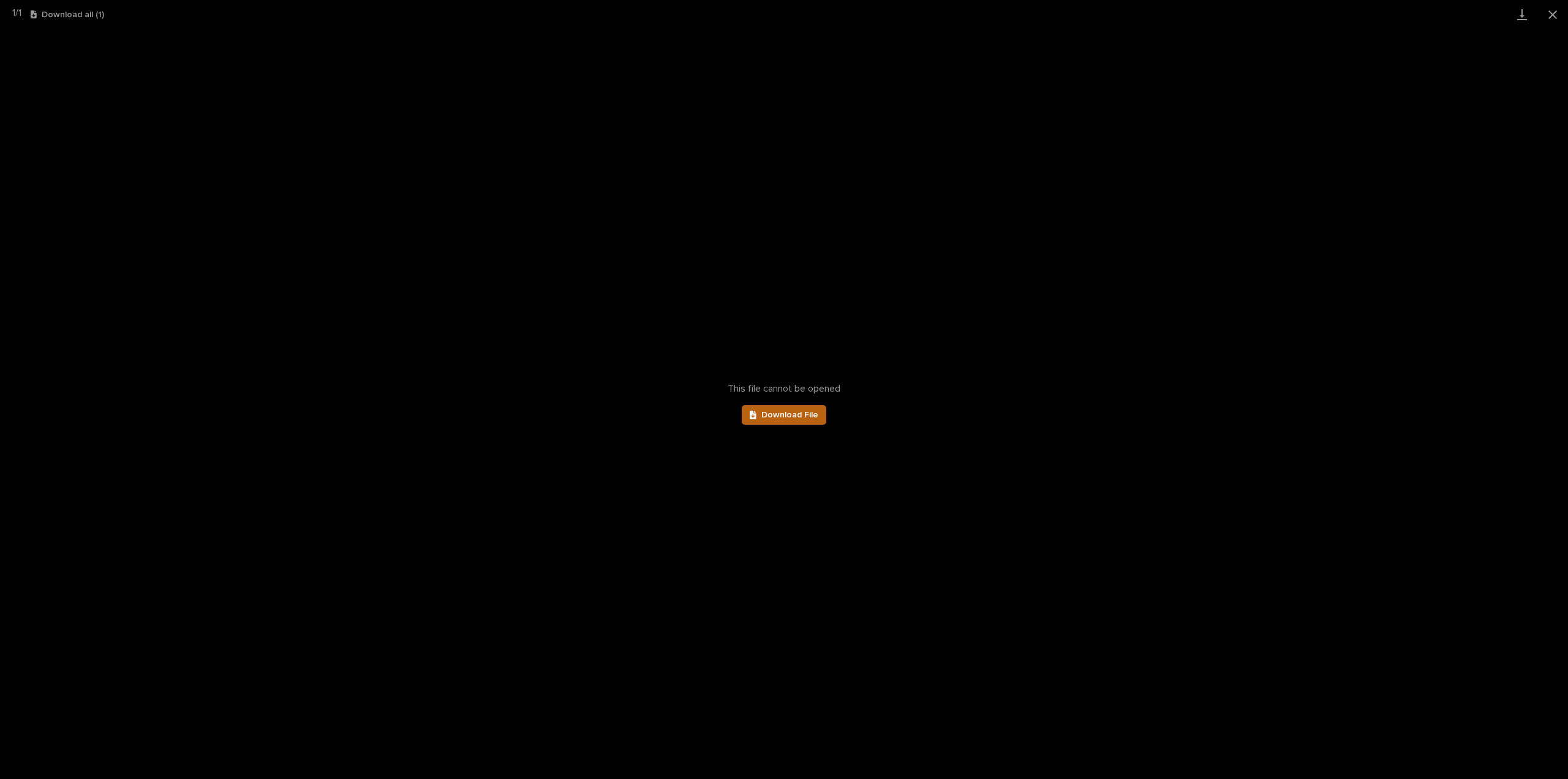
click at [777, 413] on span "Download File" at bounding box center [790, 415] width 57 height 9
click at [1557, 13] on button "Close gallery" at bounding box center [1552, 14] width 31 height 29
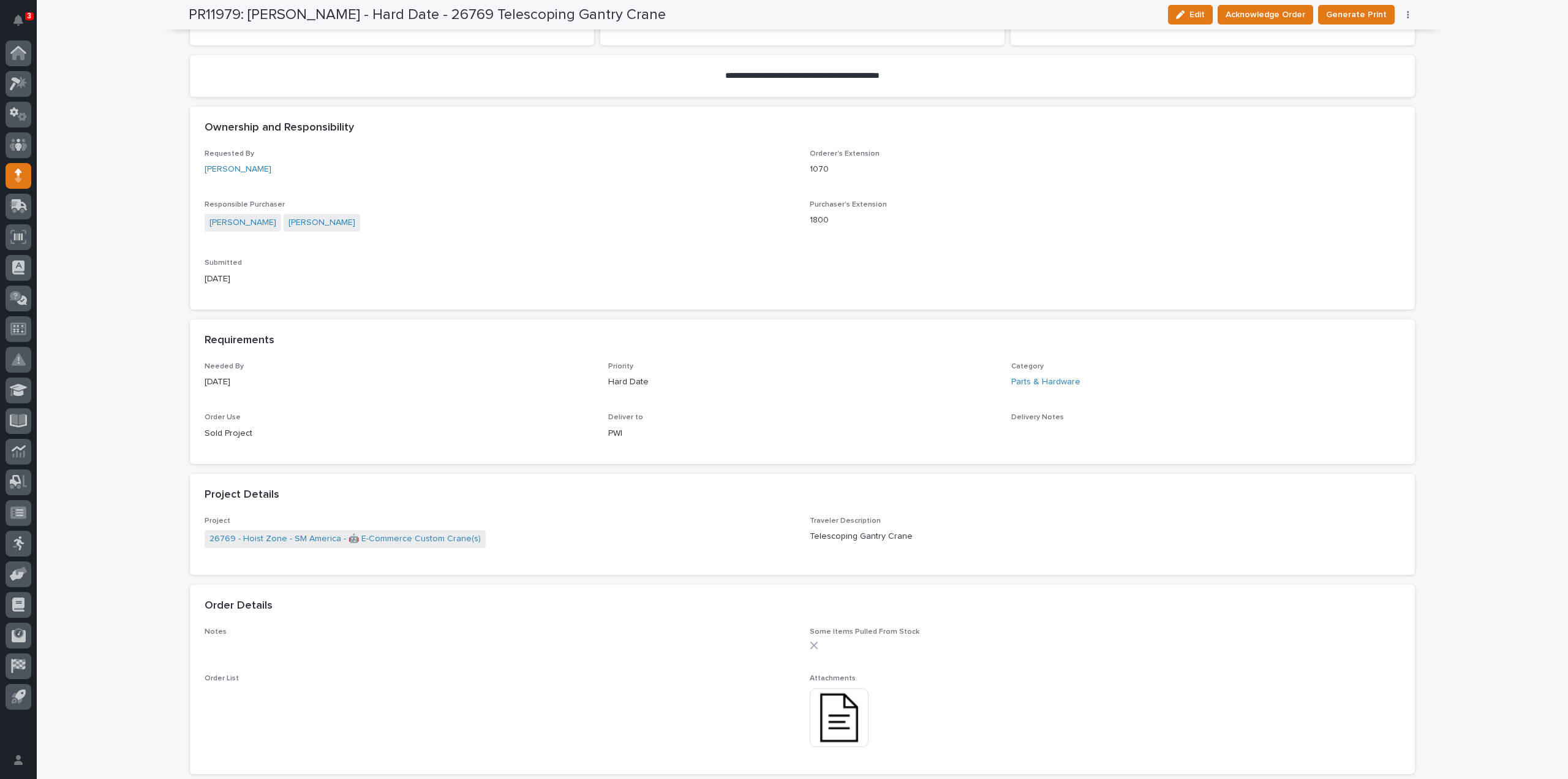
scroll to position [368, 0]
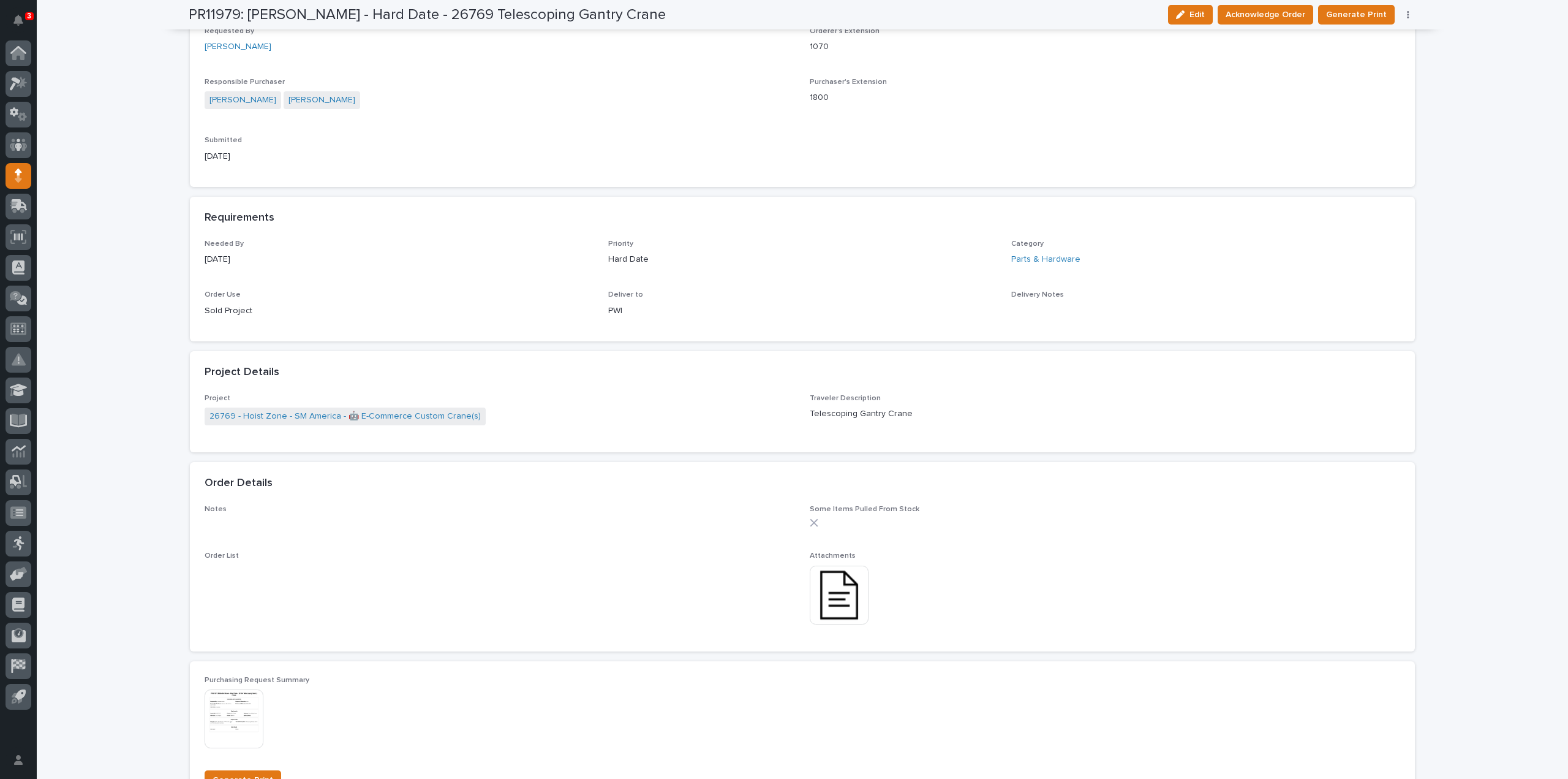
click at [830, 597] on img at bounding box center [839, 595] width 59 height 59
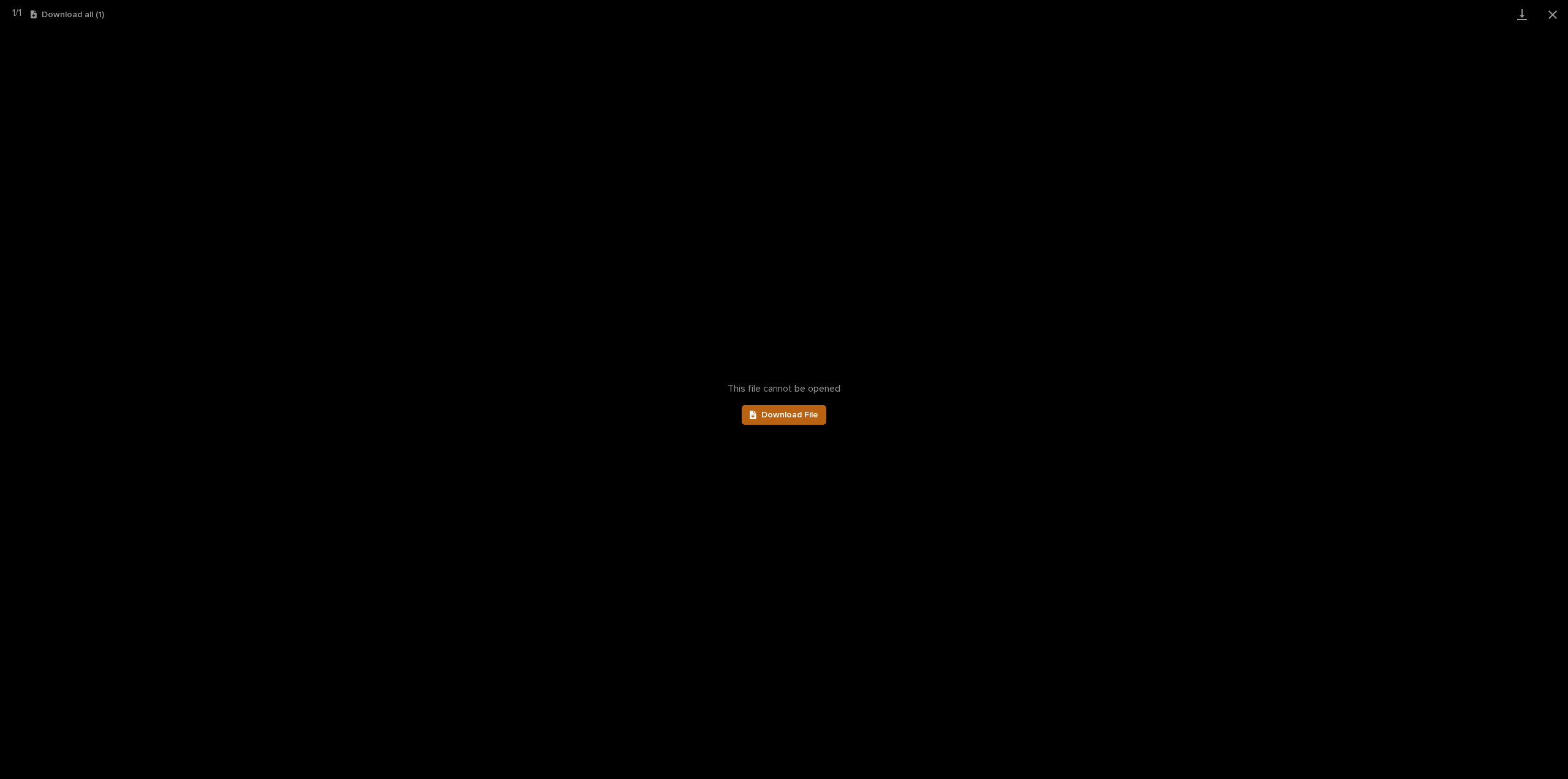
click at [801, 421] on link "Download File" at bounding box center [784, 415] width 84 height 20
click at [1554, 20] on button "Close gallery" at bounding box center [1552, 14] width 31 height 29
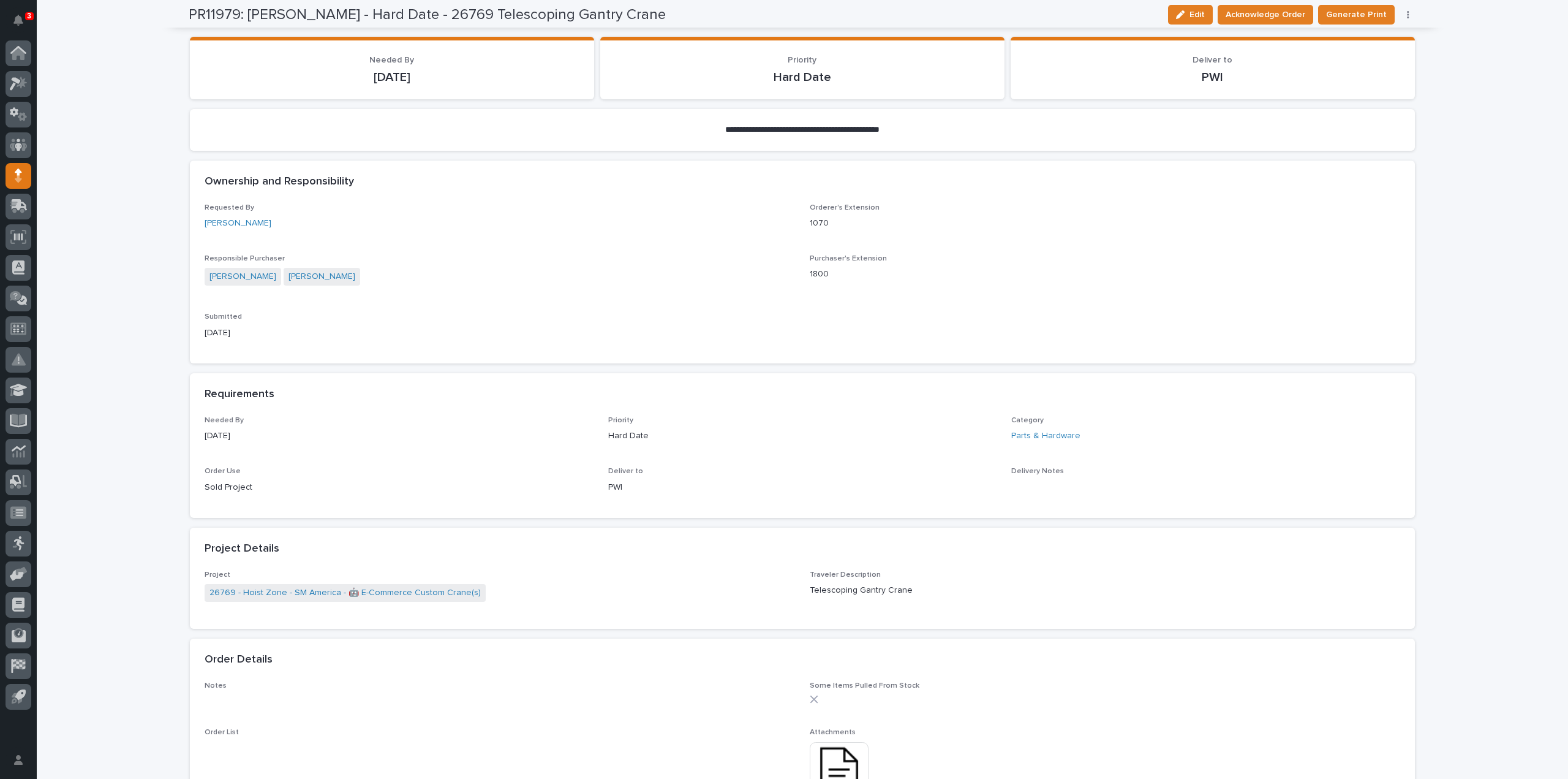
scroll to position [0, 0]
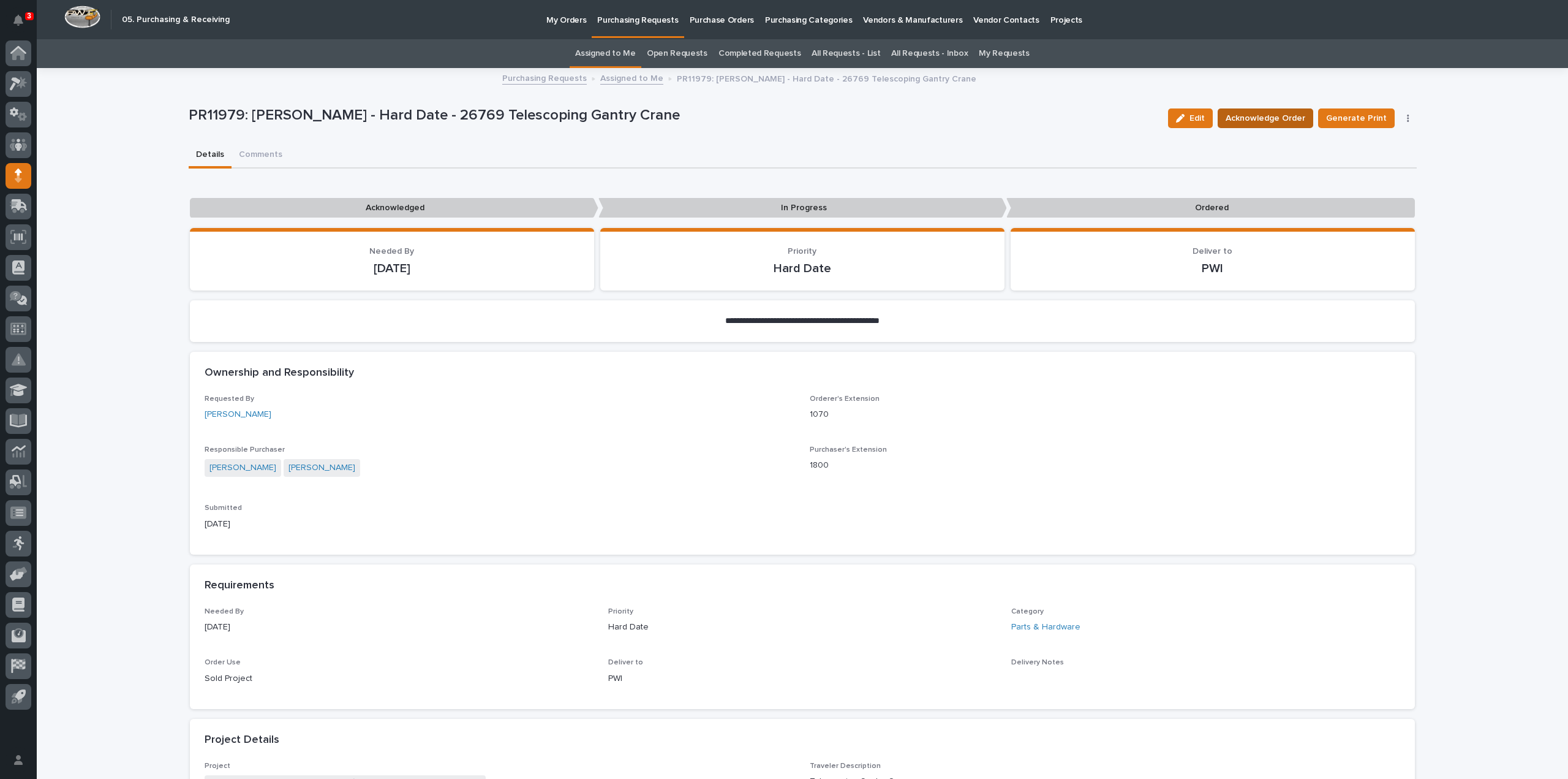
click at [1260, 118] on span "Acknowledge Order" at bounding box center [1265, 118] width 80 height 15
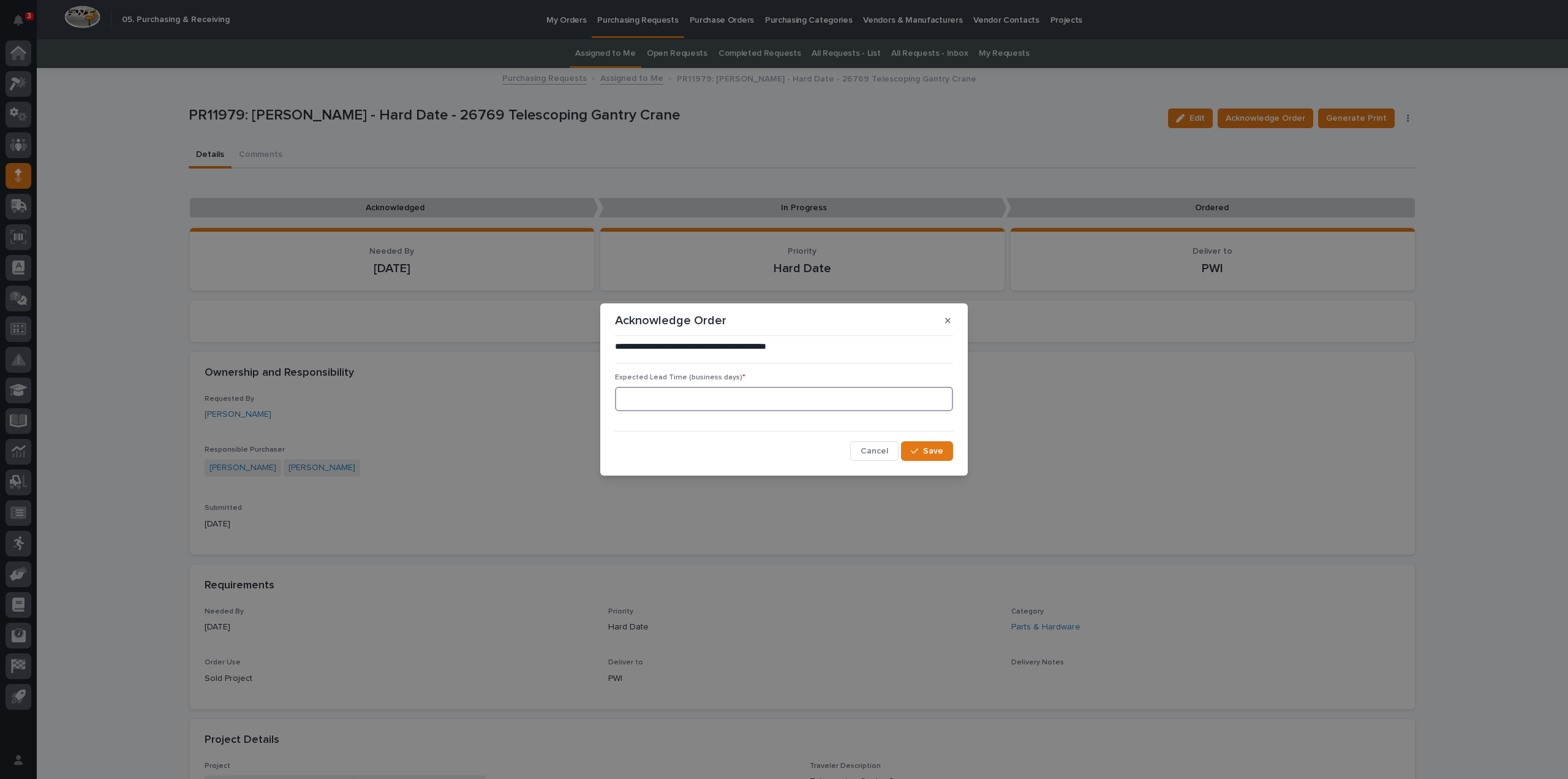
click at [751, 397] on input at bounding box center [784, 399] width 338 height 25
type input "0"
click at [928, 445] on button "Save" at bounding box center [927, 451] width 52 height 20
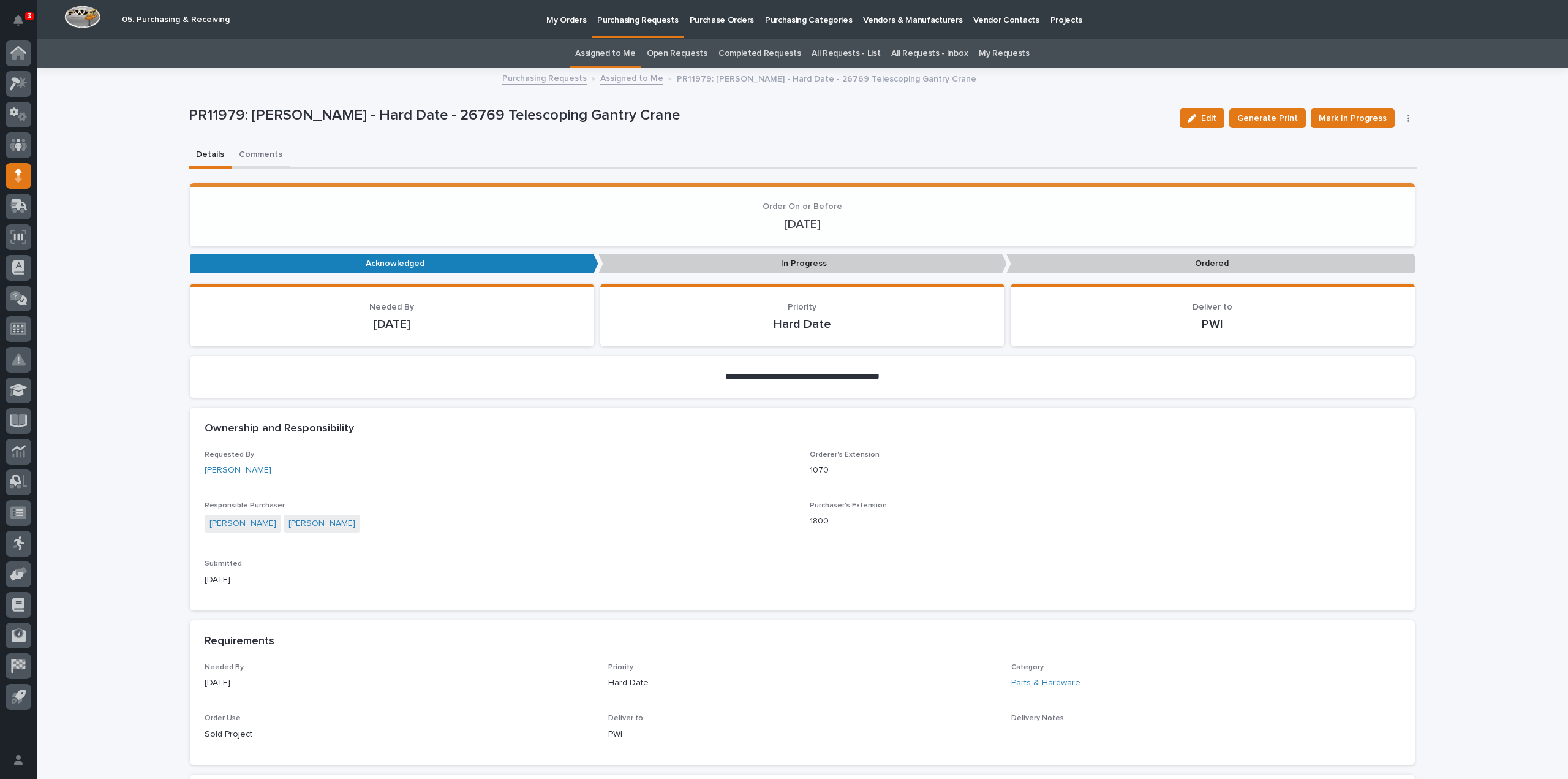
click at [248, 153] on button "Comments" at bounding box center [261, 156] width 59 height 26
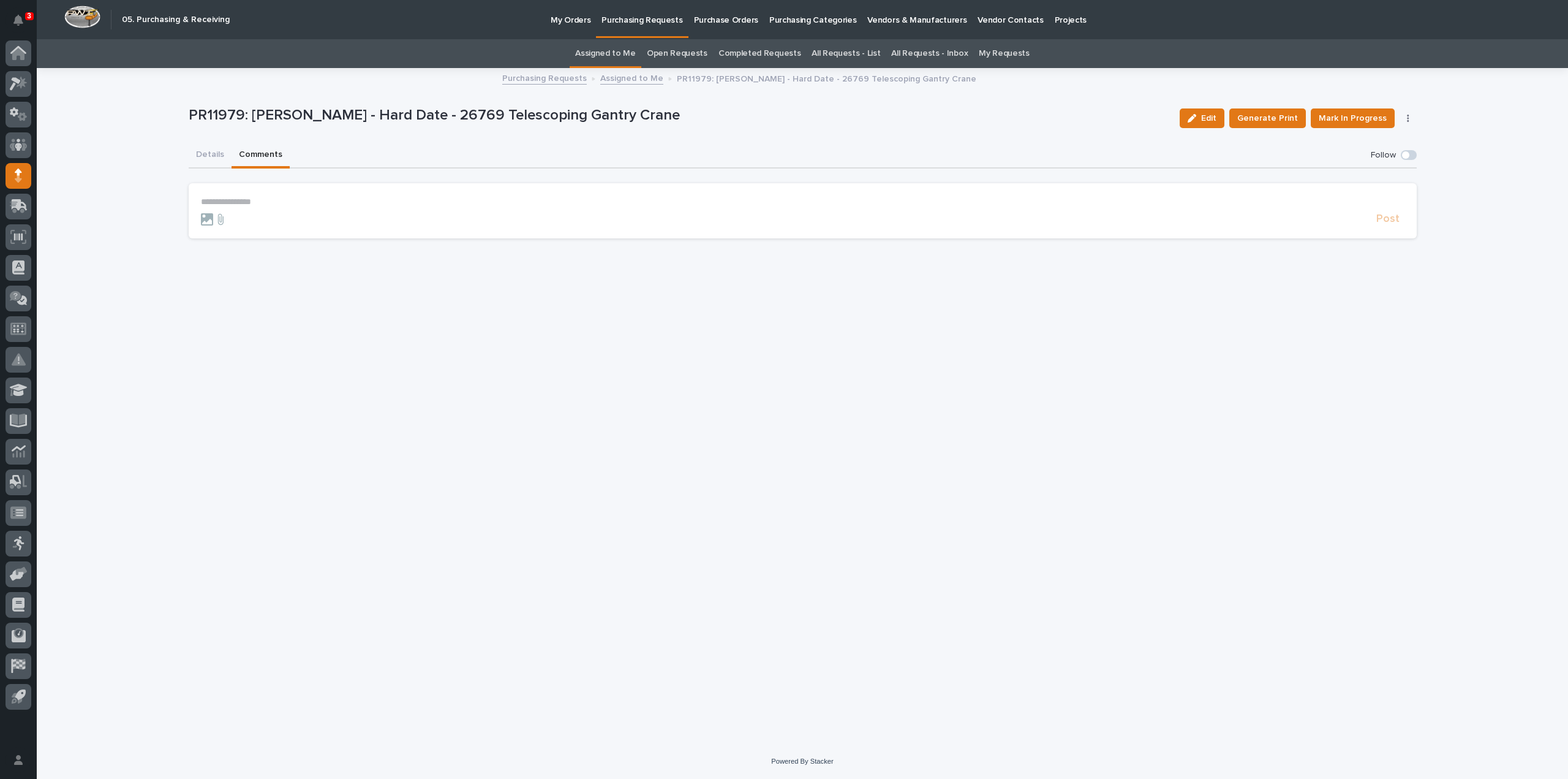
click at [278, 198] on p "**********" at bounding box center [802, 202] width 1204 height 10
click at [246, 224] on span "Arlyn Miller" at bounding box center [239, 220] width 69 height 9
click at [270, 206] on p "**********" at bounding box center [802, 203] width 1204 height 12
click at [1390, 222] on span "Post" at bounding box center [1388, 225] width 23 height 14
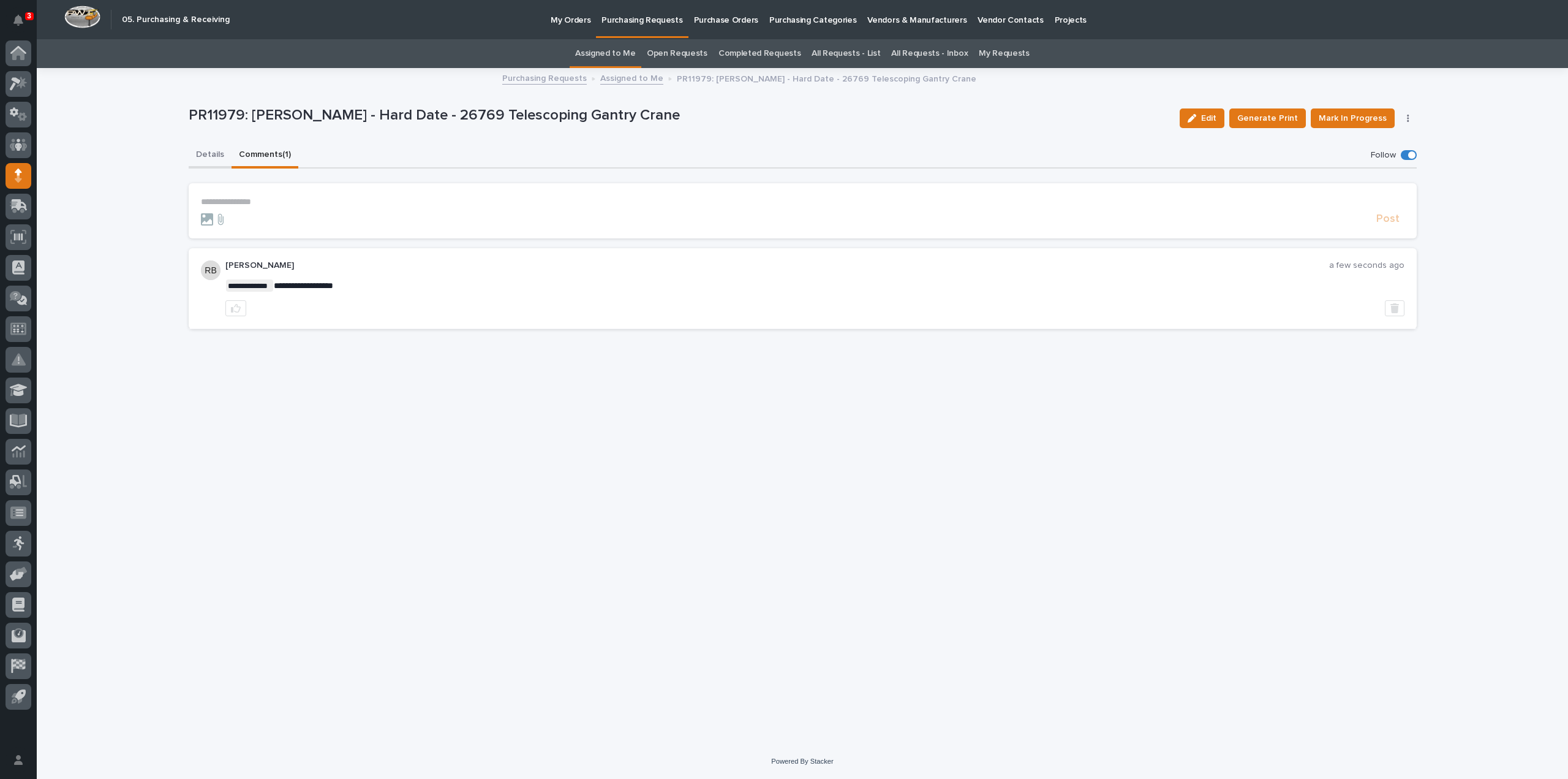
click at [216, 153] on button "Details" at bounding box center [210, 156] width 43 height 26
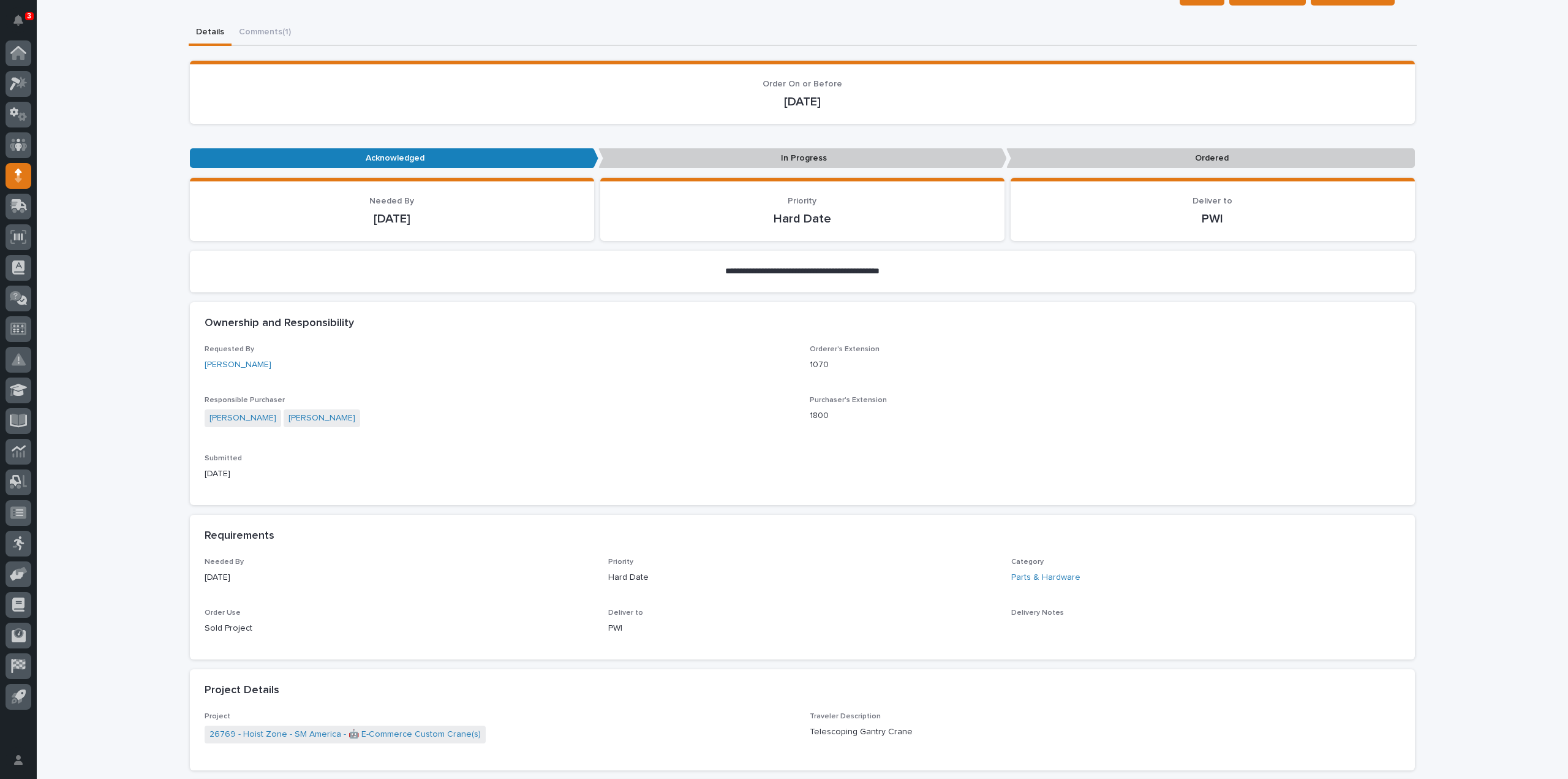
scroll to position [613, 0]
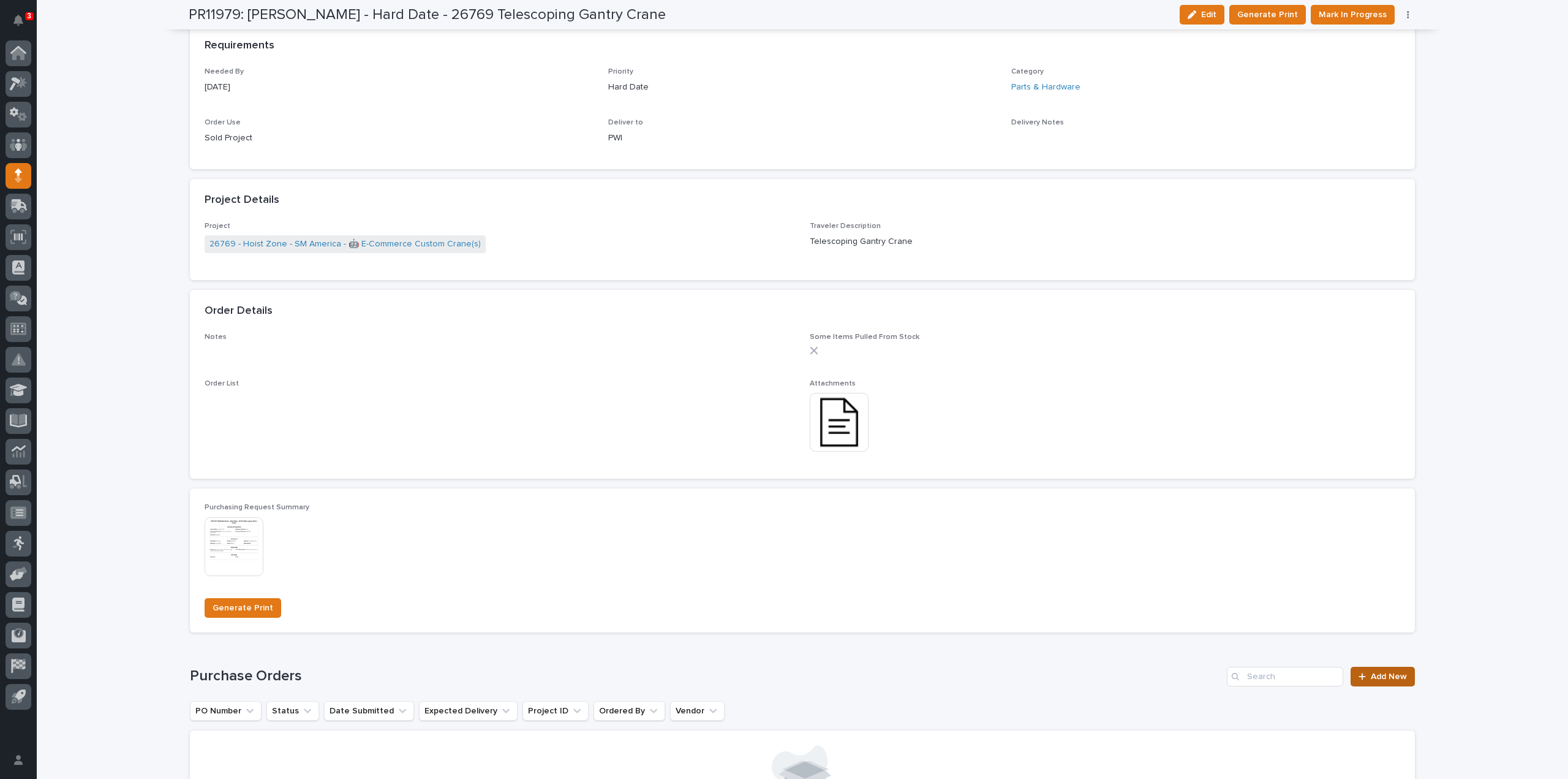
click at [1382, 676] on span "Add New" at bounding box center [1388, 676] width 36 height 9
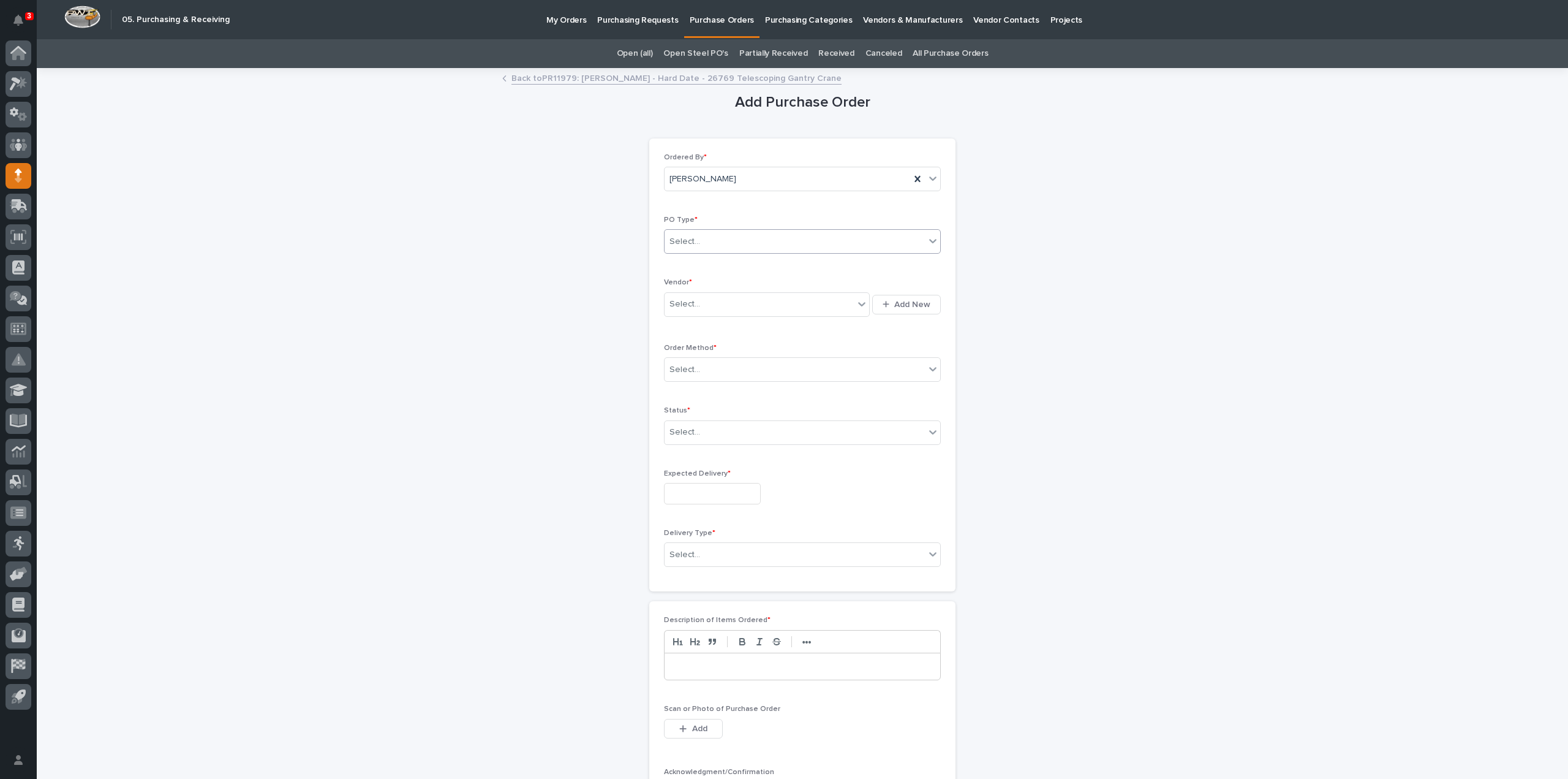
click at [691, 238] on div "Select..." at bounding box center [685, 242] width 31 height 13
click at [696, 286] on div "Paper" at bounding box center [797, 286] width 276 height 22
click at [702, 301] on div "Select..." at bounding box center [760, 304] width 189 height 20
type input "***"
click at [702, 334] on div "McMaster-Carr" at bounding box center [762, 327] width 206 height 22
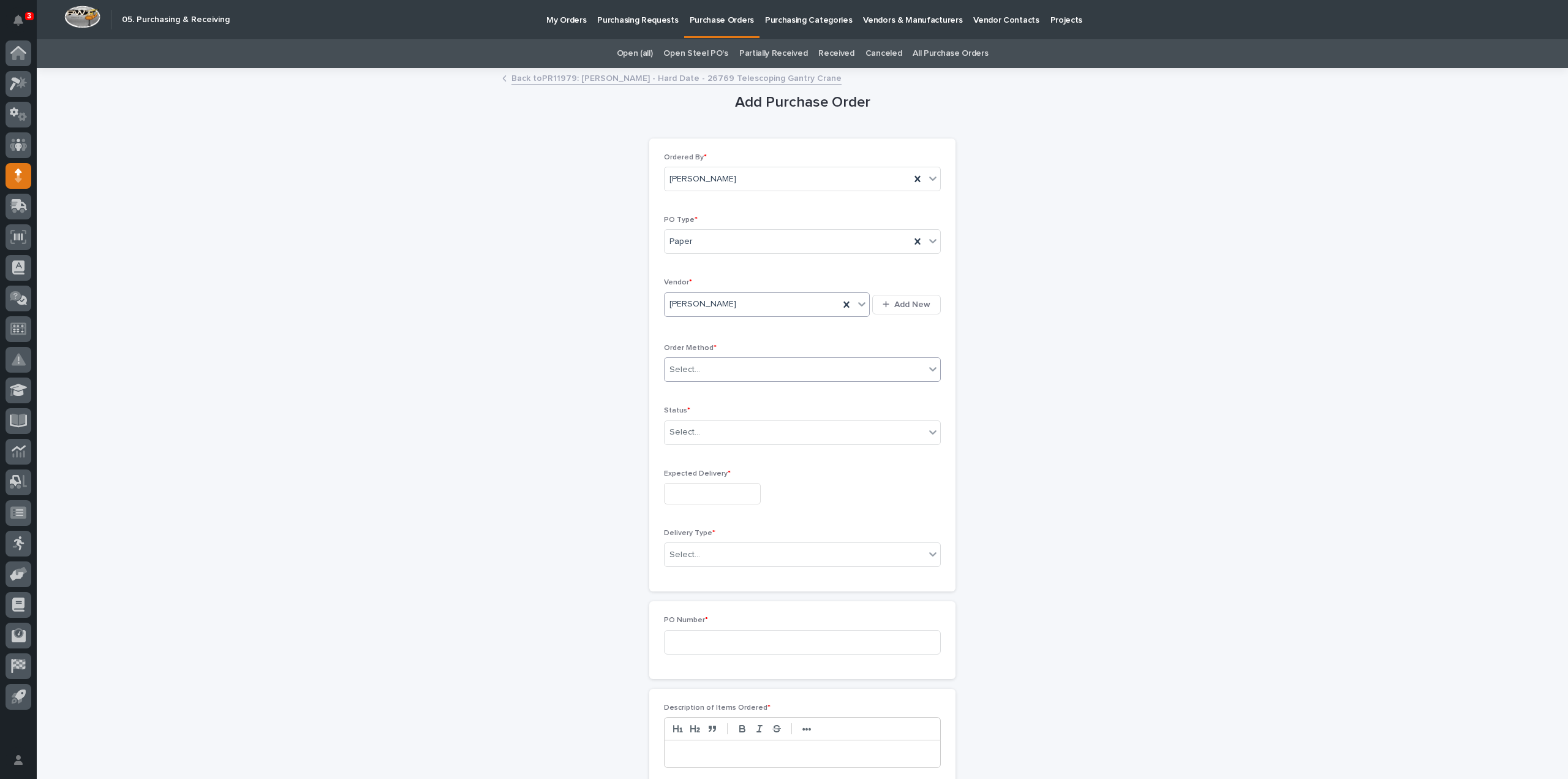
click at [685, 369] on div "Select..." at bounding box center [685, 370] width 31 height 13
click at [689, 392] on div "Online Order" at bounding box center [797, 392] width 276 height 22
click at [686, 430] on div "Select..." at bounding box center [685, 432] width 31 height 13
drag, startPoint x: 684, startPoint y: 462, endPoint x: 683, endPoint y: 483, distance: 21.0
click at [684, 476] on div "Submitted" at bounding box center [797, 475] width 276 height 22
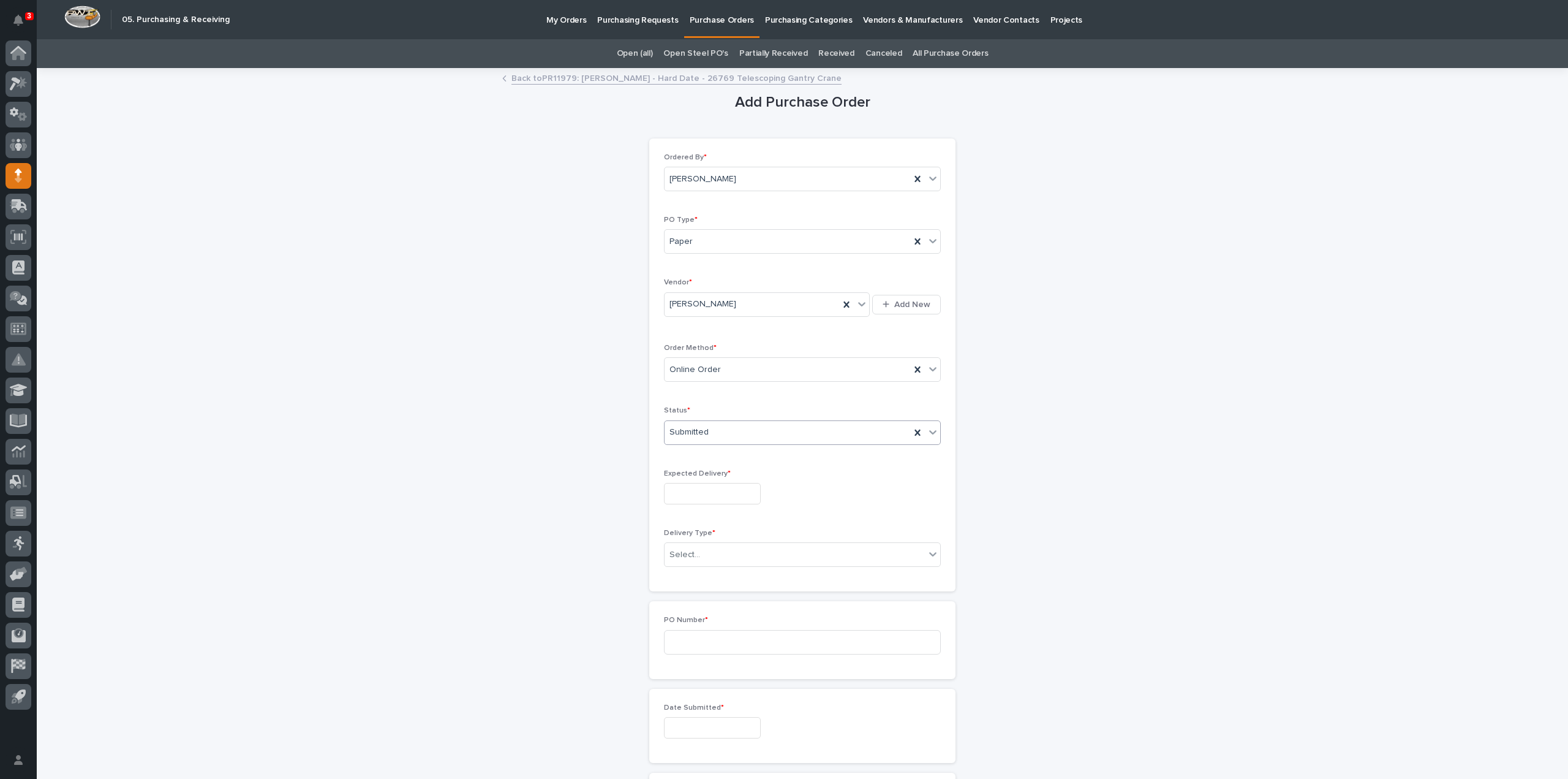
click at [689, 490] on input "text" at bounding box center [713, 494] width 97 height 22
click at [669, 434] on div "25" at bounding box center [664, 431] width 16 height 16
type input "**********"
click at [687, 550] on div "Select..." at bounding box center [685, 555] width 31 height 13
click at [696, 575] on div "Deliver to PWI" at bounding box center [797, 575] width 276 height 22
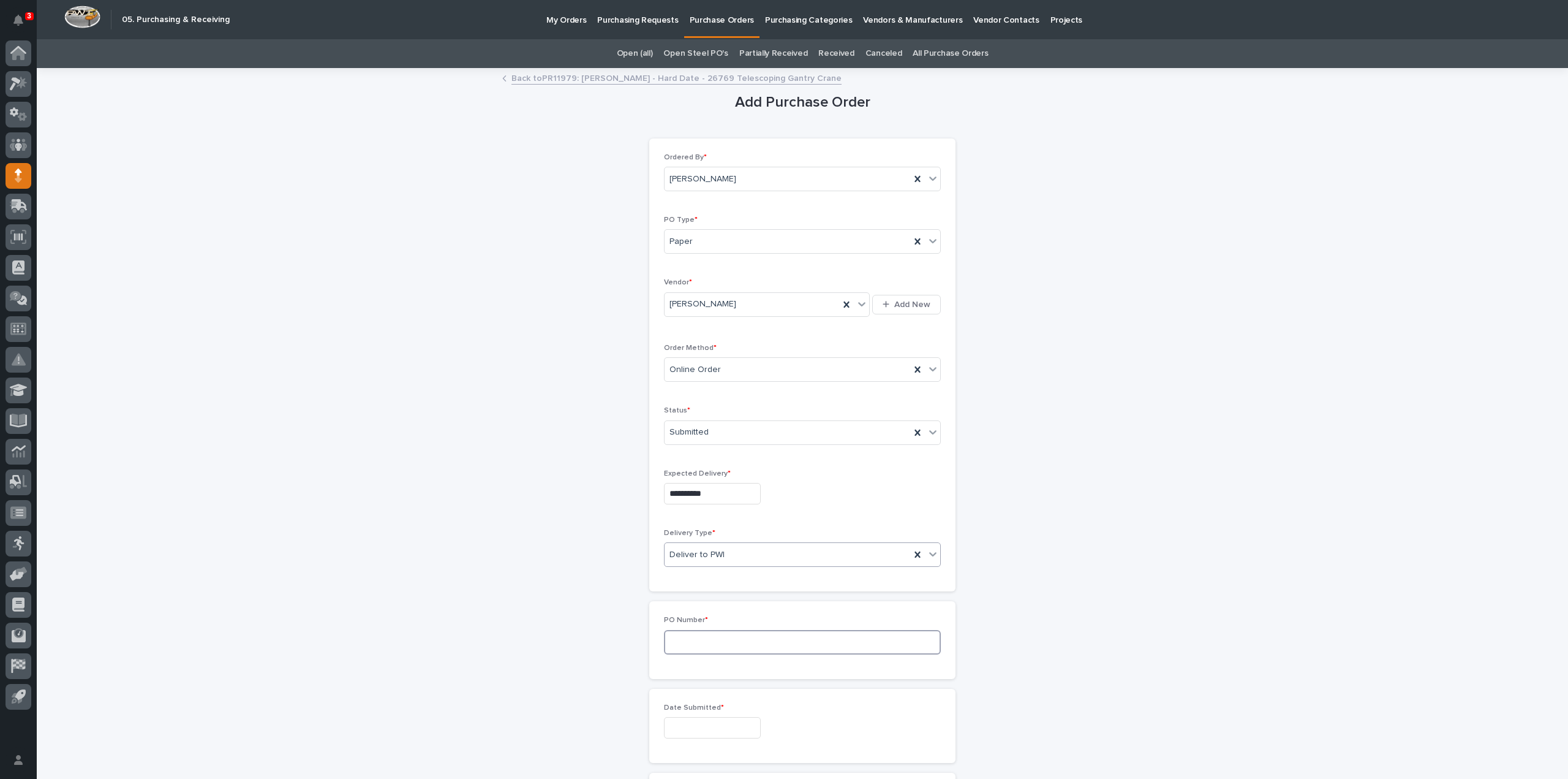
click at [717, 631] on input at bounding box center [802, 642] width 277 height 25
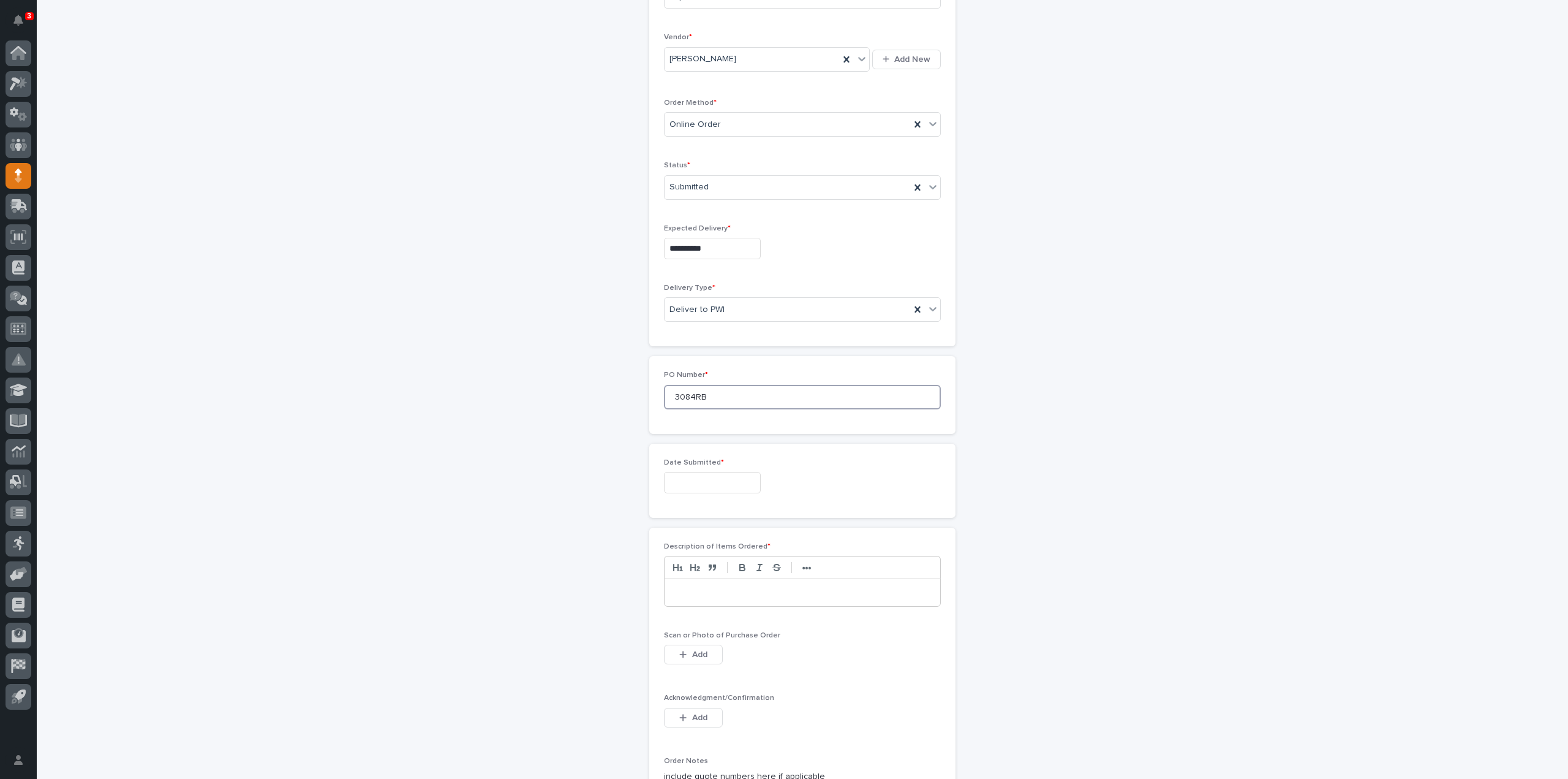
type input "3084RB"
click at [733, 481] on input "text" at bounding box center [713, 483] width 97 height 22
click at [742, 399] on div "22" at bounding box center [744, 399] width 16 height 16
type input "**********"
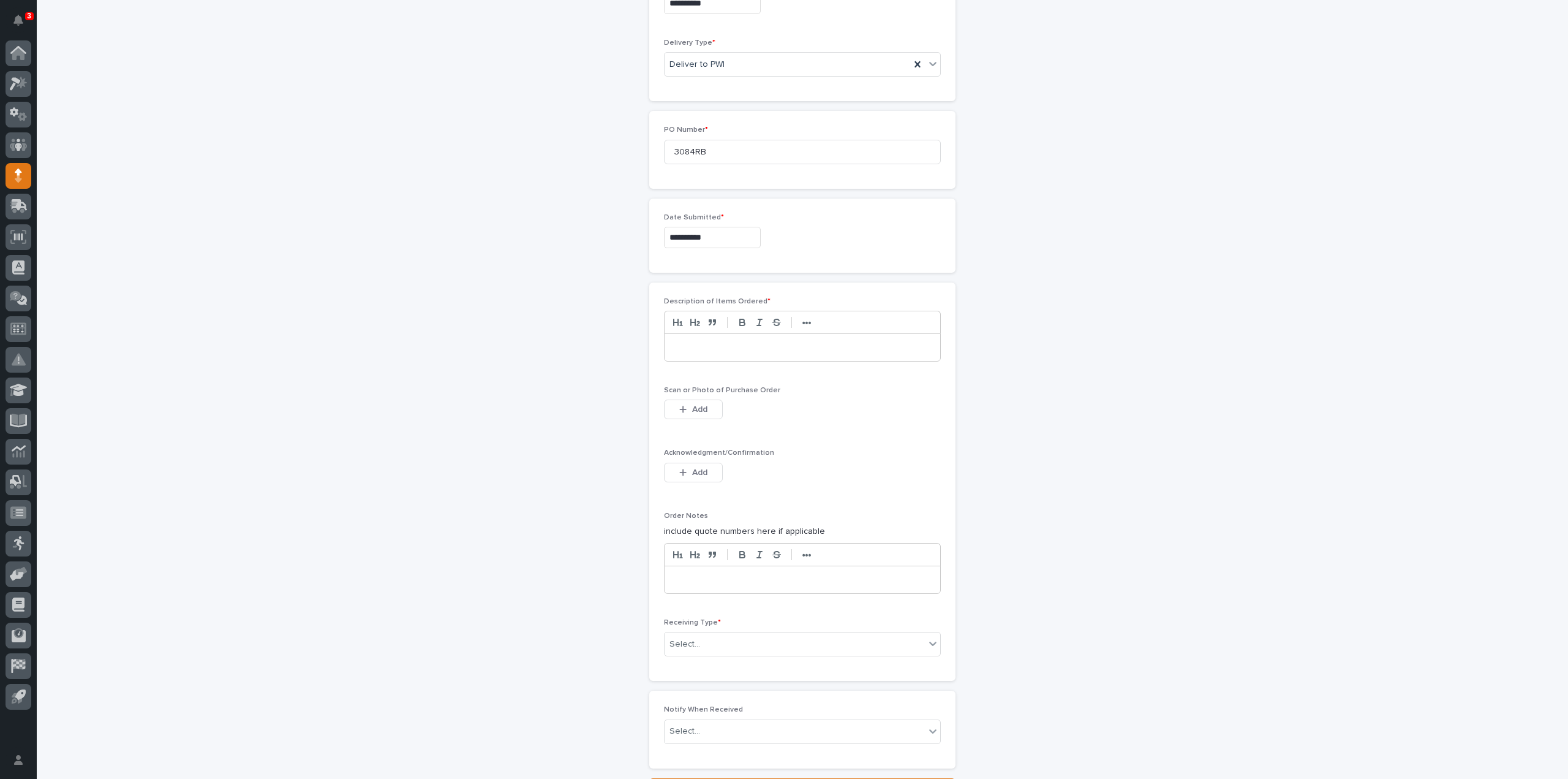
click at [696, 349] on p at bounding box center [802, 347] width 257 height 12
click at [706, 402] on button "Add" at bounding box center [693, 409] width 59 height 20
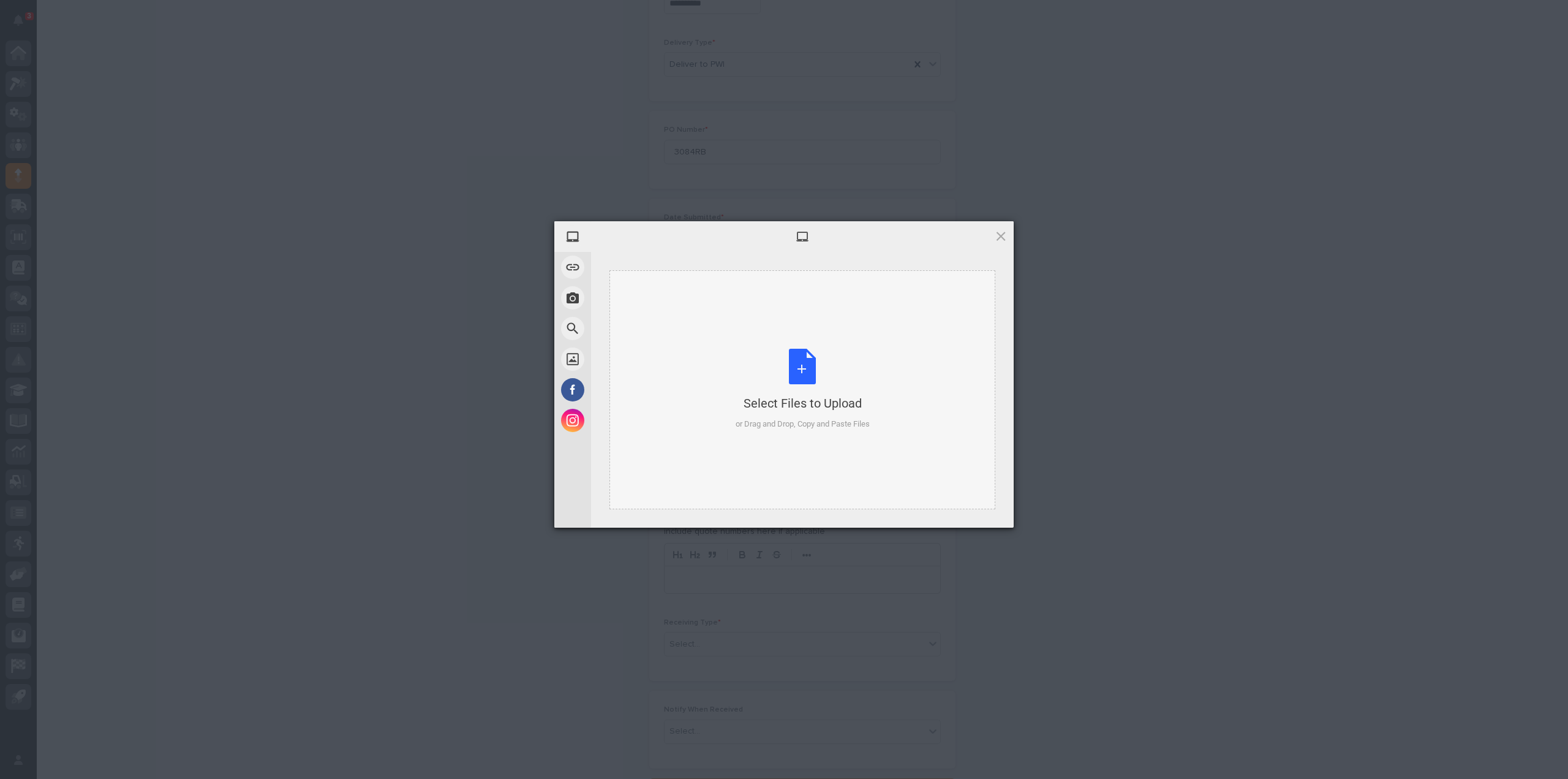
click at [802, 355] on div "Select Files to Upload or Drag and Drop, Copy and Paste Files" at bounding box center [802, 390] width 134 height 82
click at [974, 519] on span "Upload 1" at bounding box center [977, 511] width 62 height 23
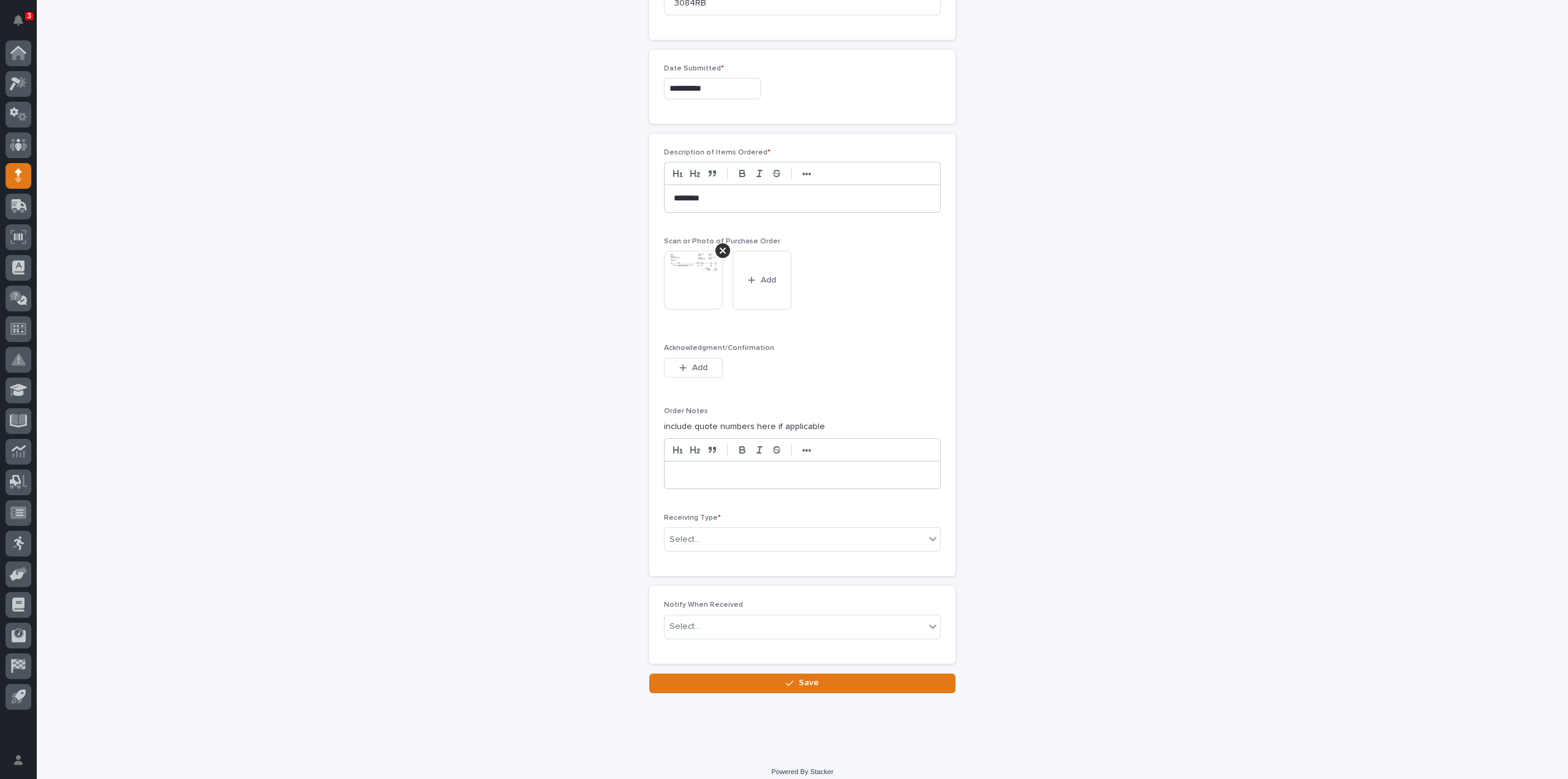
scroll to position [643, 0]
click at [701, 530] on div "Select..." at bounding box center [795, 535] width 261 height 20
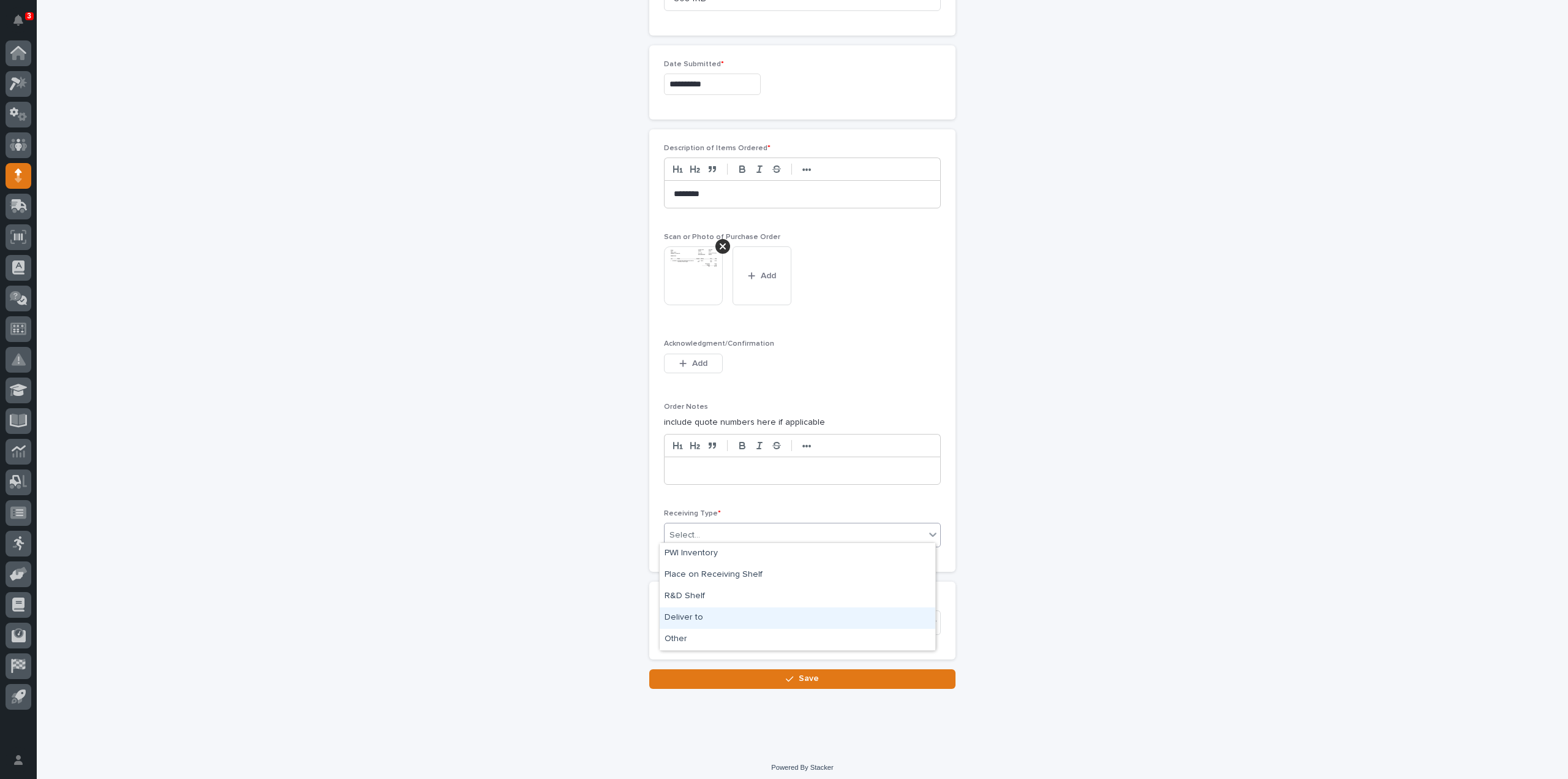
click at [701, 617] on div "Deliver to" at bounding box center [797, 618] width 276 height 22
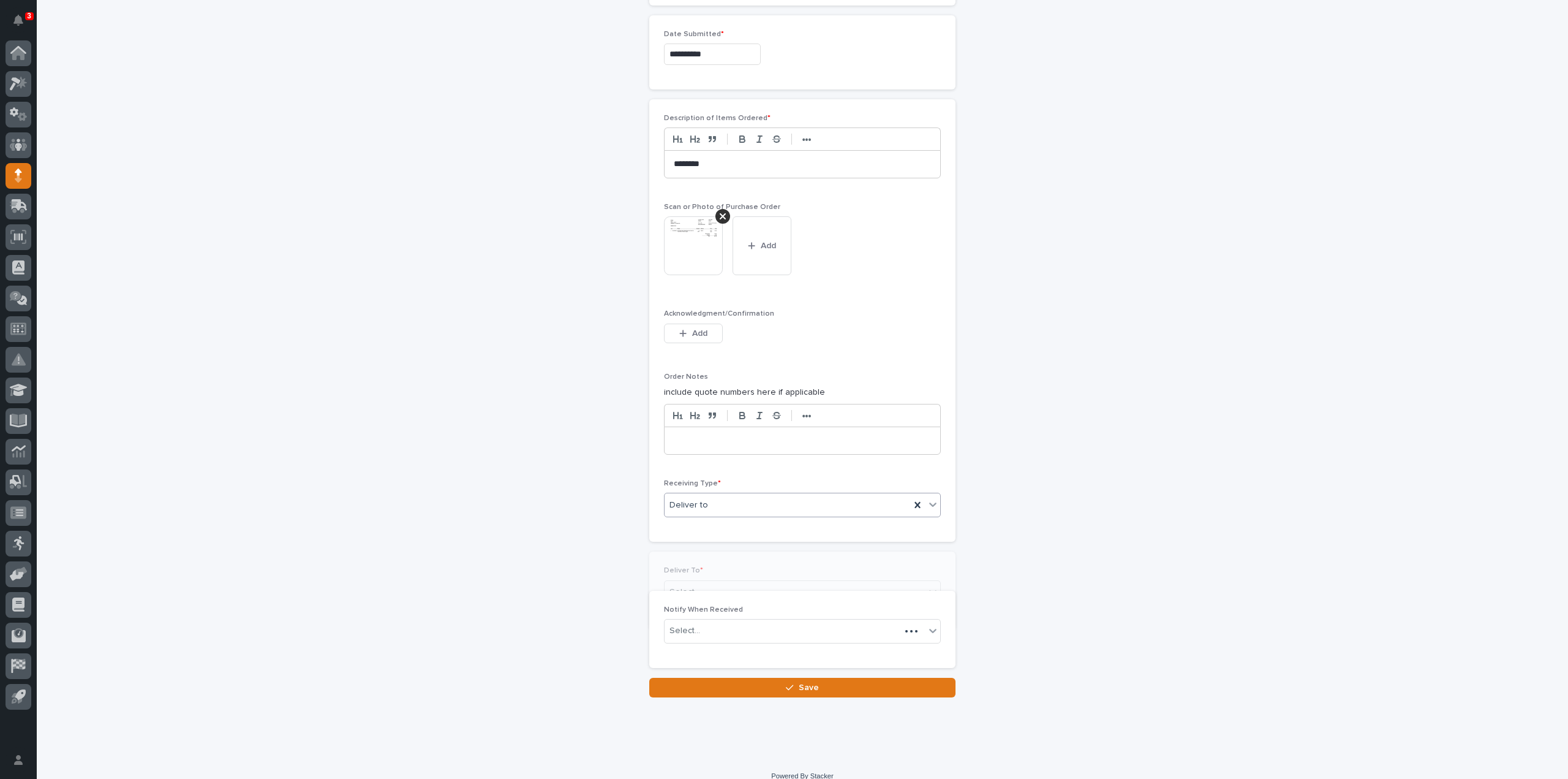
scroll to position [687, 0]
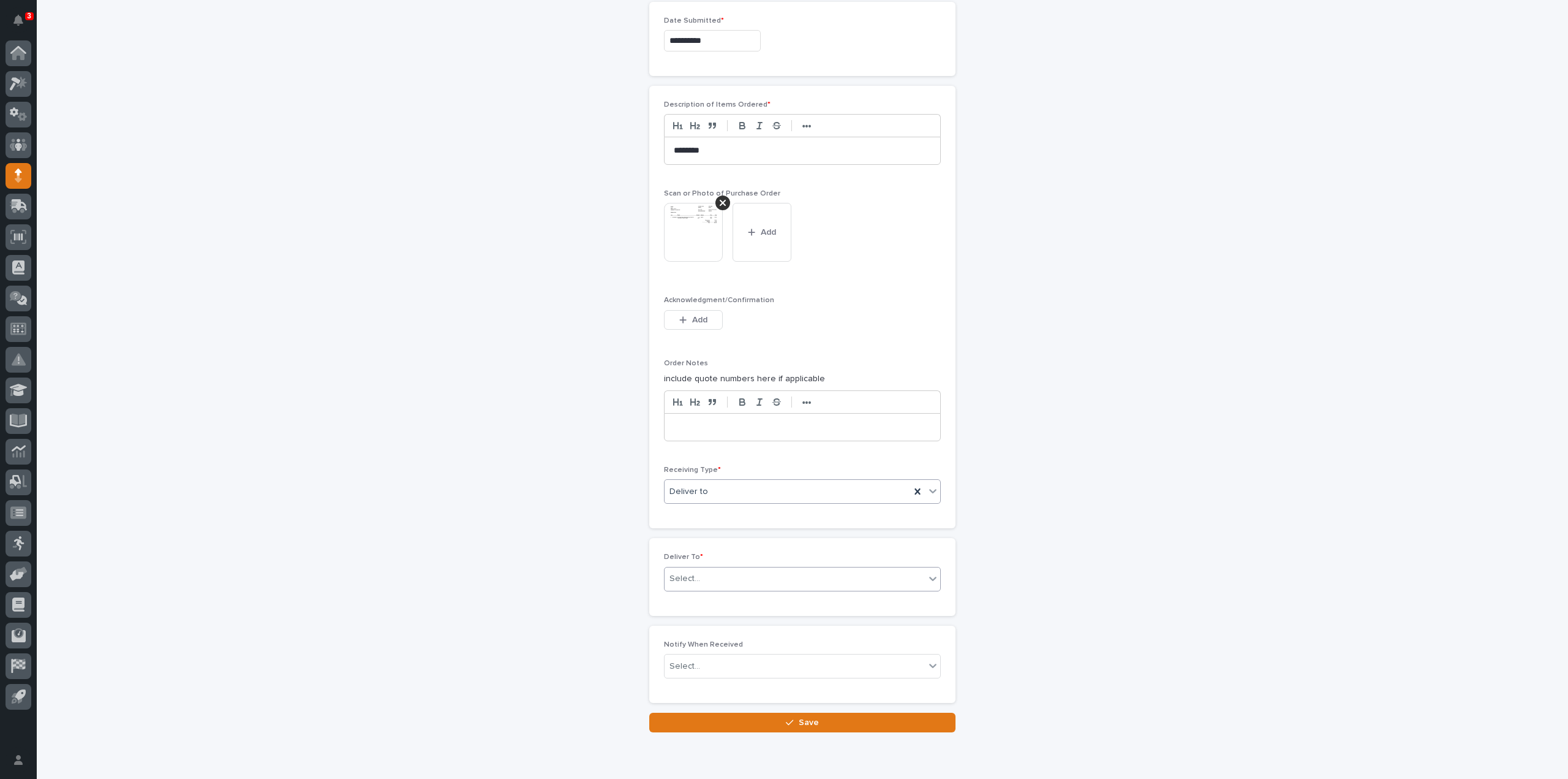
click at [694, 579] on div "Select..." at bounding box center [795, 579] width 261 height 20
type input "*****"
click at [695, 594] on div "[PERSON_NAME]" at bounding box center [797, 597] width 276 height 22
click at [695, 659] on div "Select..." at bounding box center [795, 667] width 261 height 20
type input "*****"
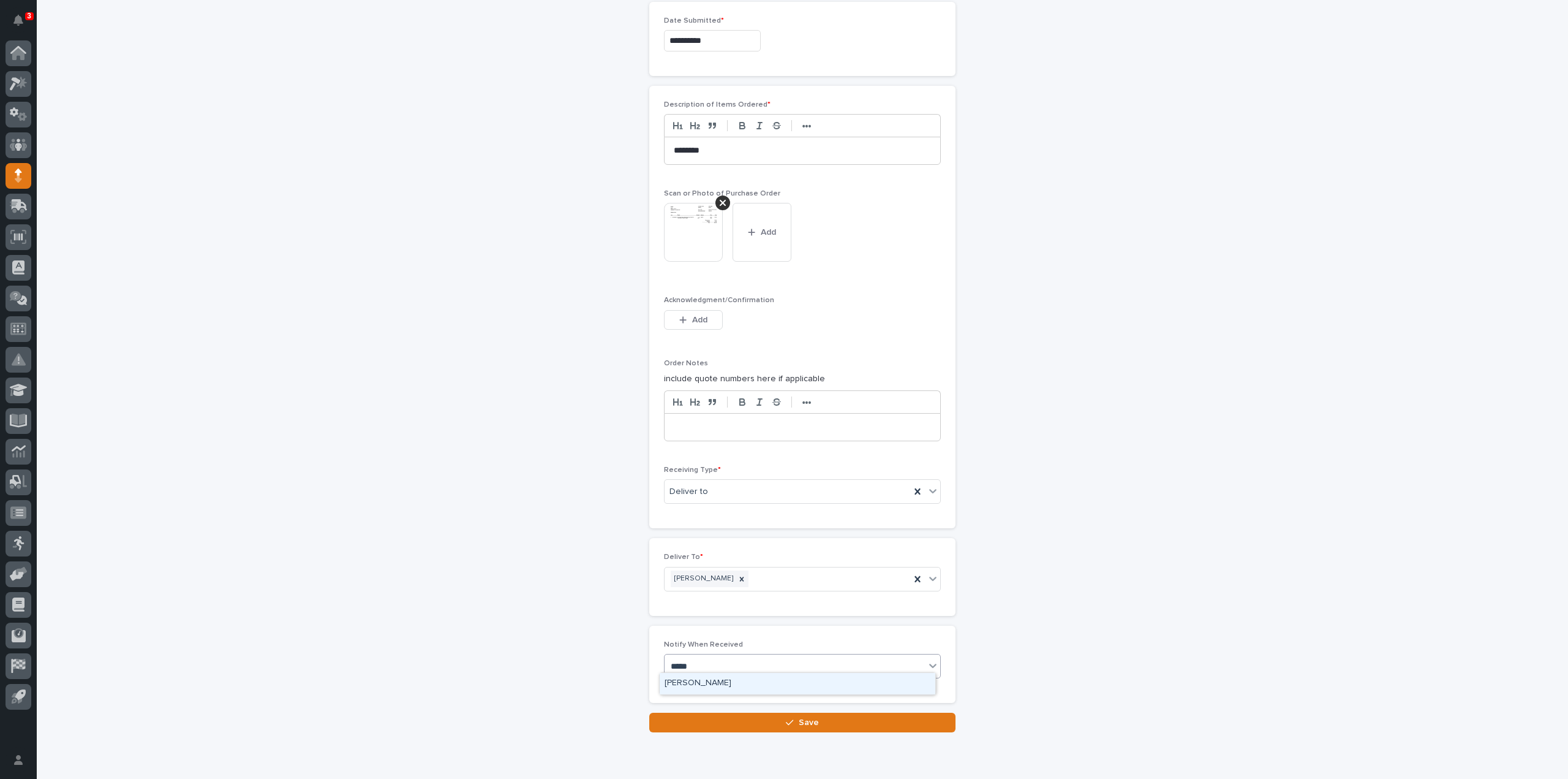
click at [697, 680] on div "[PERSON_NAME]" at bounding box center [797, 684] width 276 height 22
click at [725, 720] on button "Save" at bounding box center [802, 722] width 306 height 20
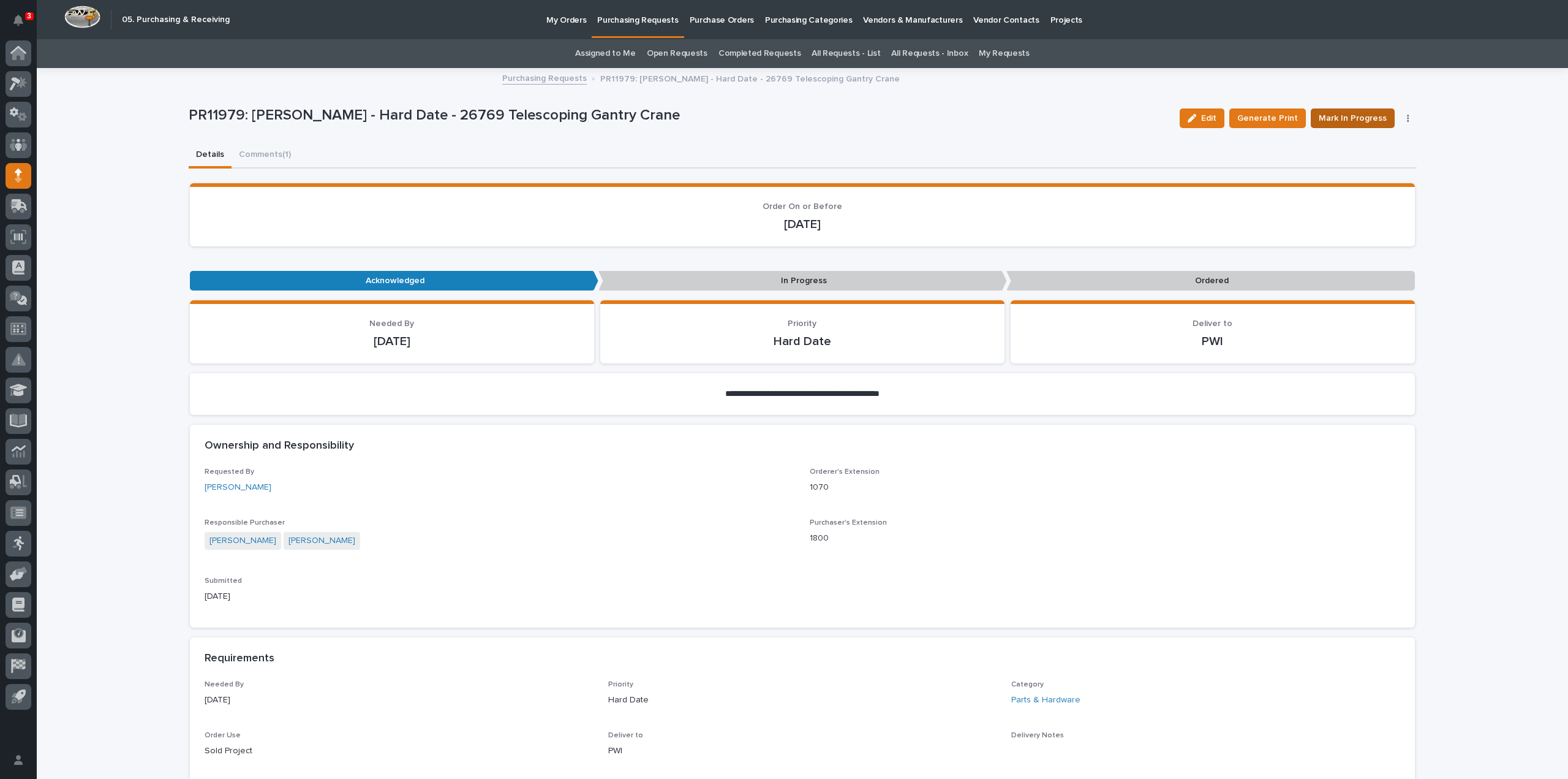
click at [1367, 117] on span "Mark In Progress" at bounding box center [1353, 118] width 68 height 15
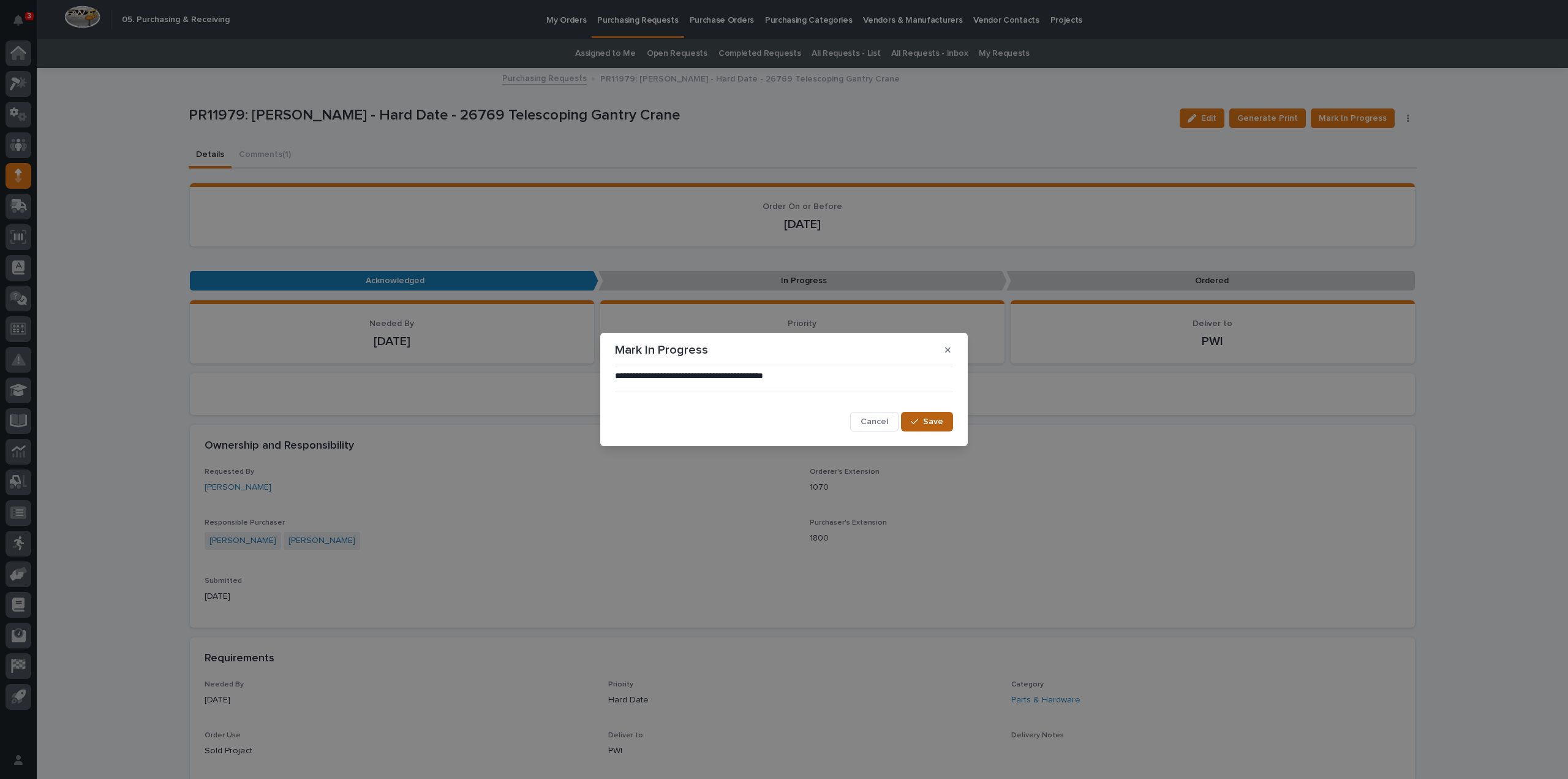
click at [911, 426] on button "Save" at bounding box center [927, 422] width 52 height 20
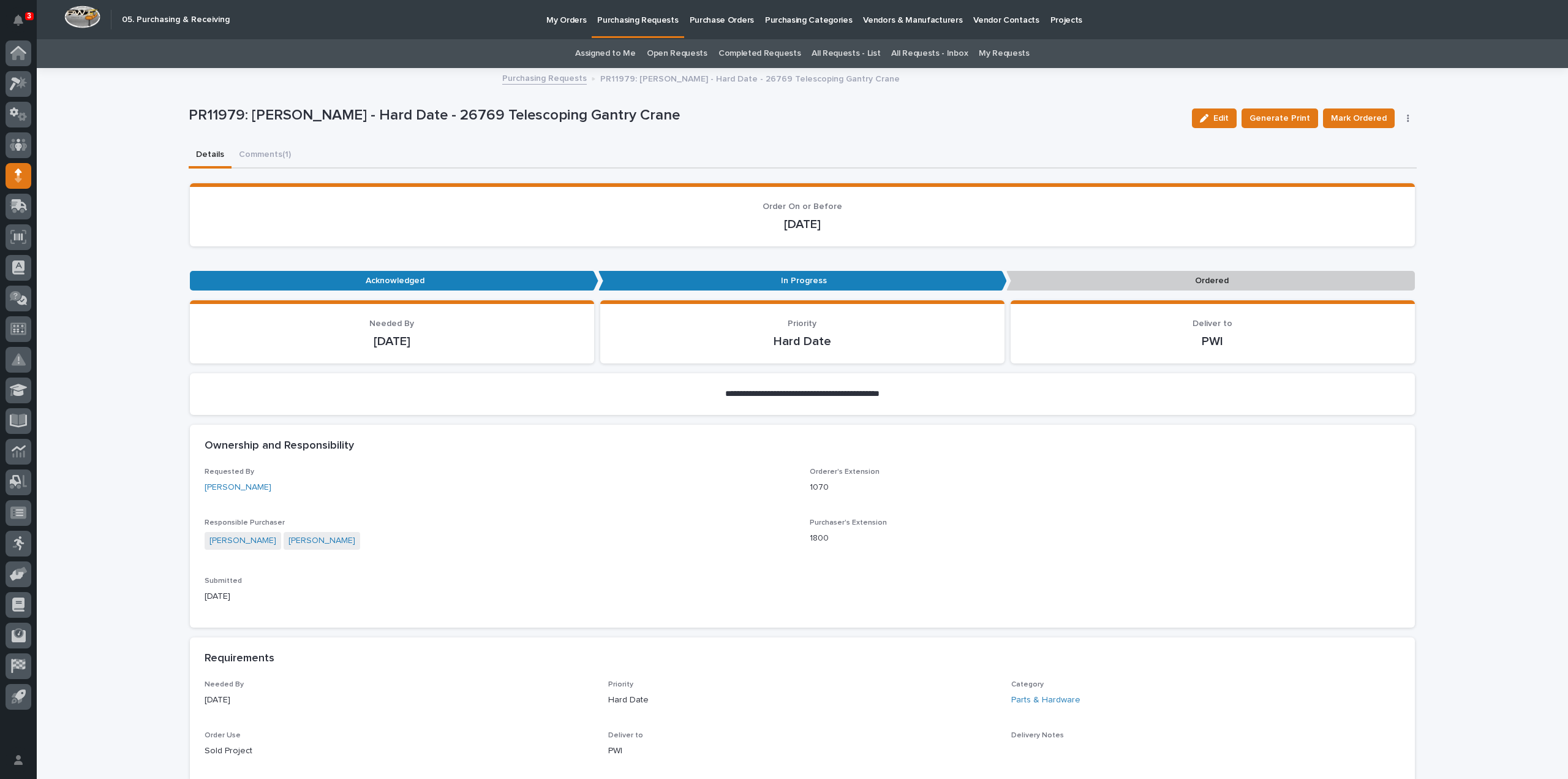
click at [252, 155] on button "Comments (1)" at bounding box center [265, 156] width 67 height 26
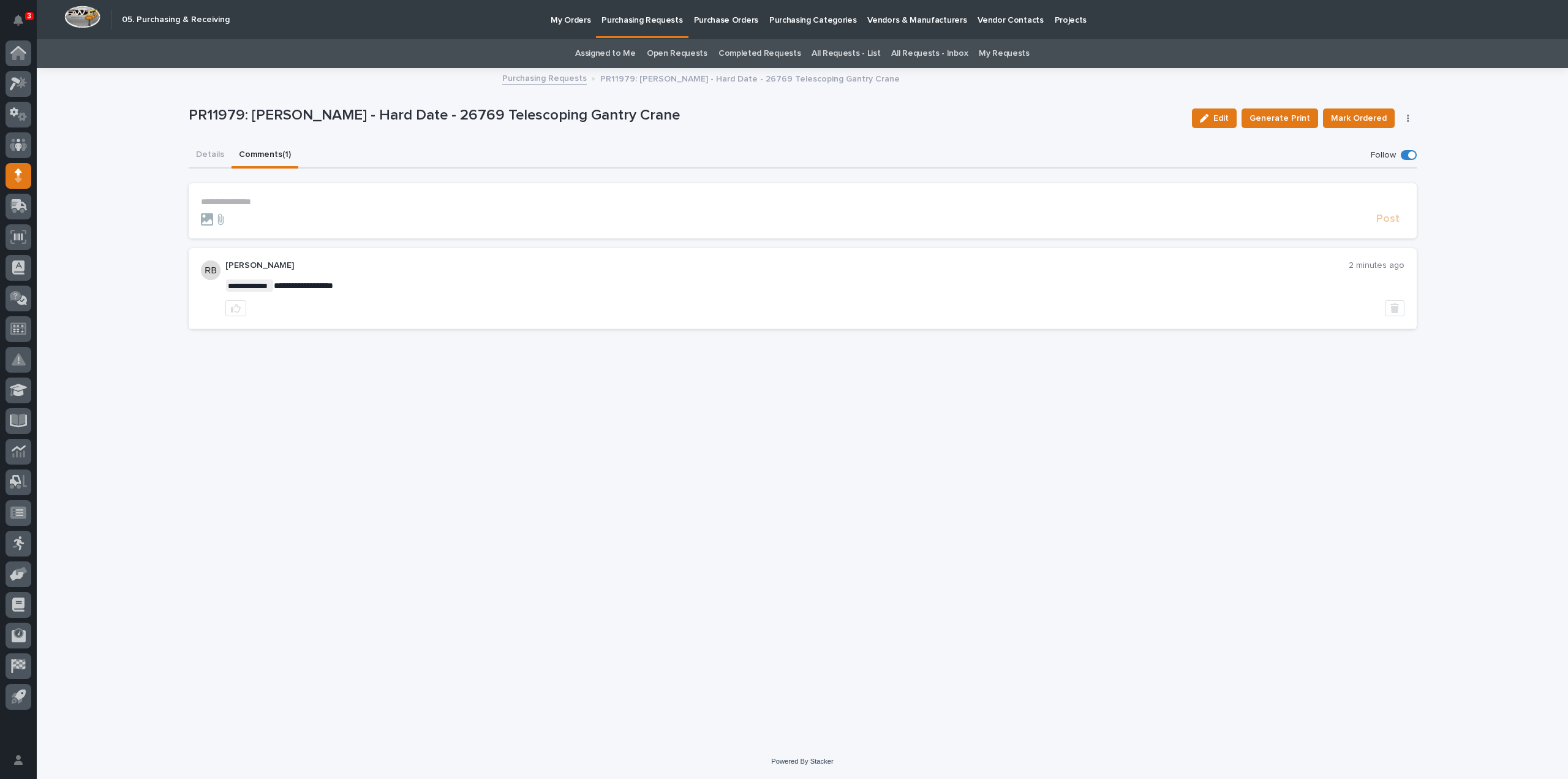
click at [608, 52] on link "Assigned to Me" at bounding box center [605, 54] width 61 height 29
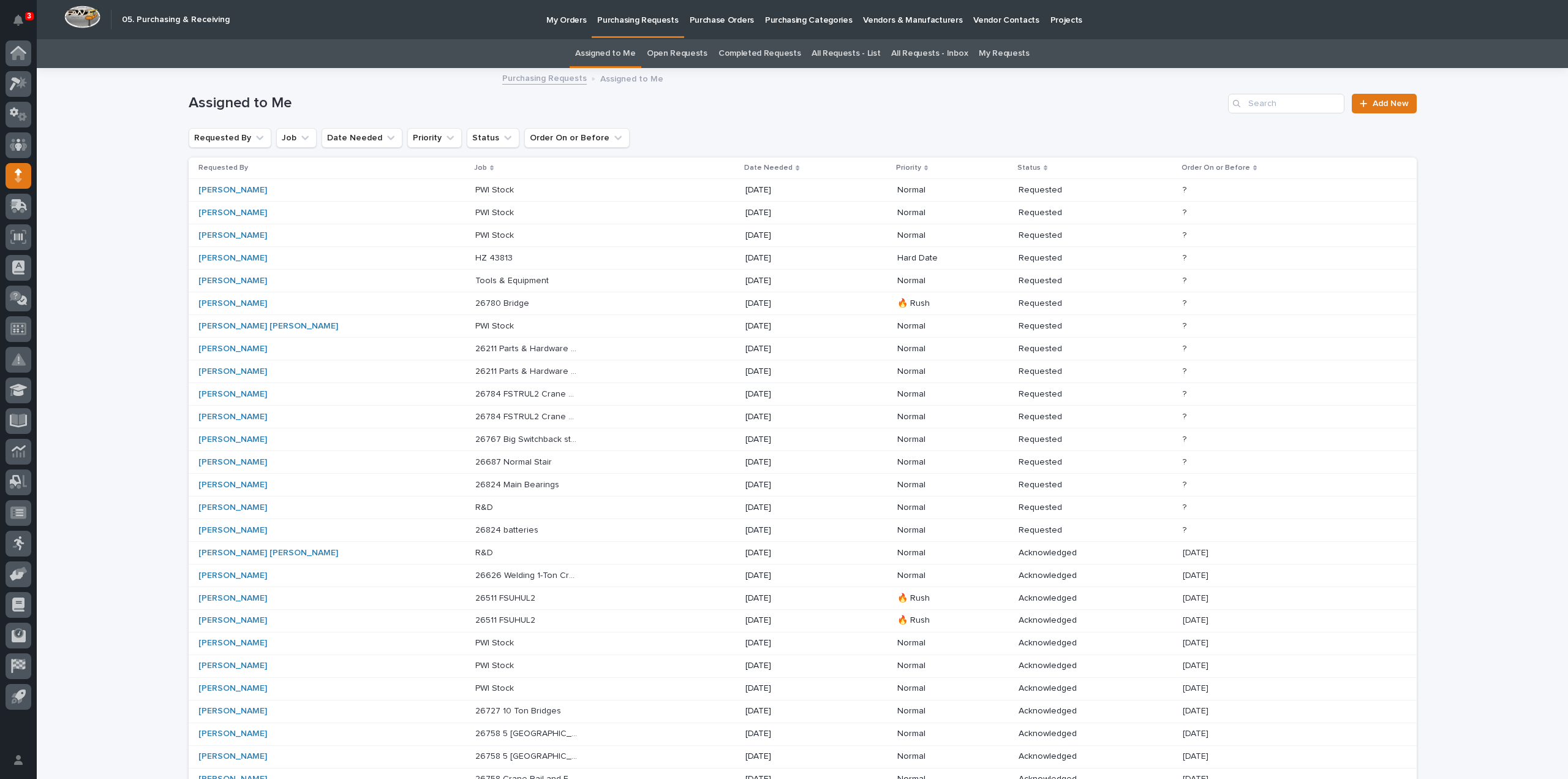
scroll to position [212, 0]
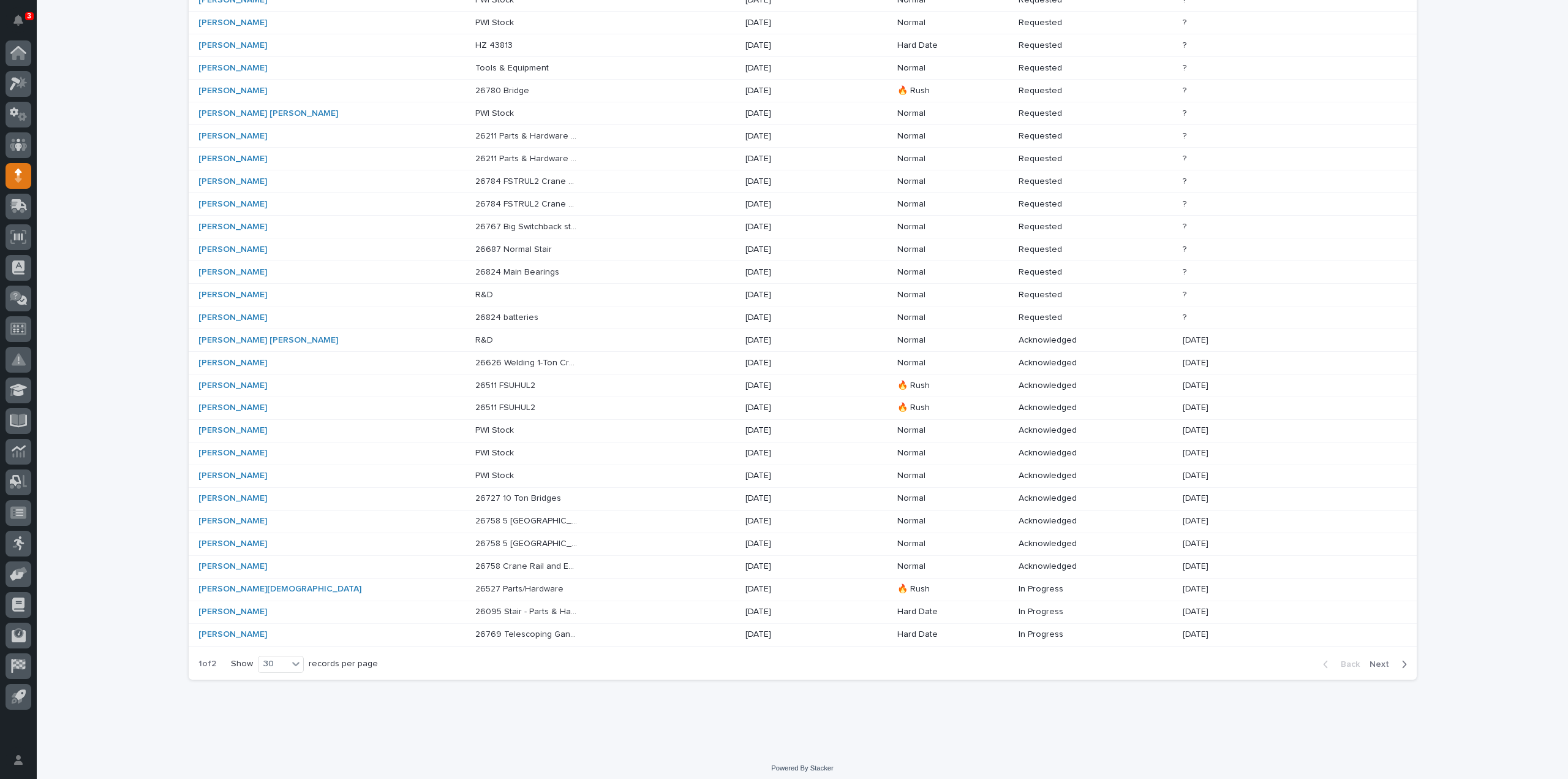
click at [475, 607] on p "26095 Stair - Parts & Hardware" at bounding box center [527, 610] width 105 height 13
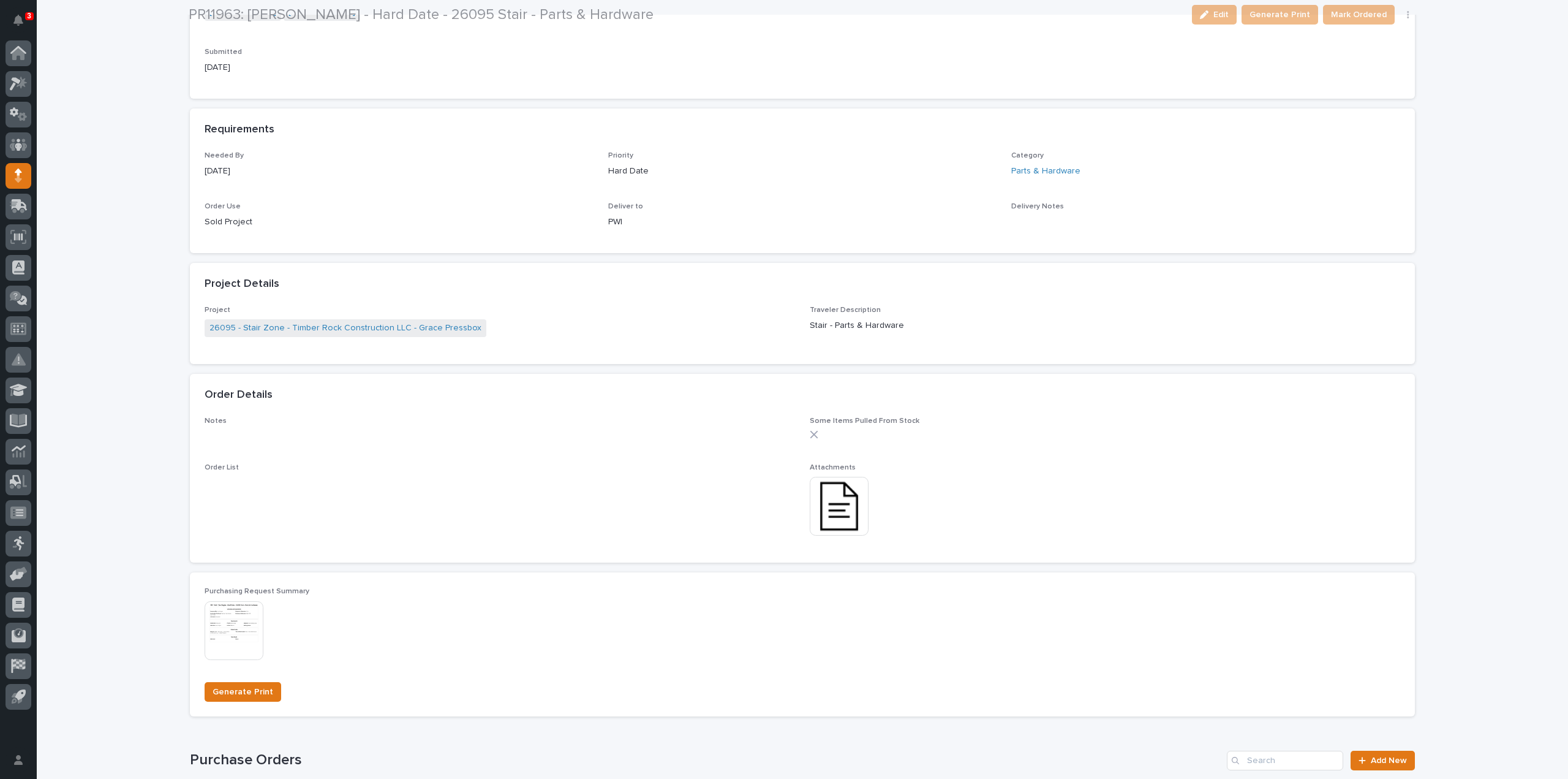
scroll to position [530, 0]
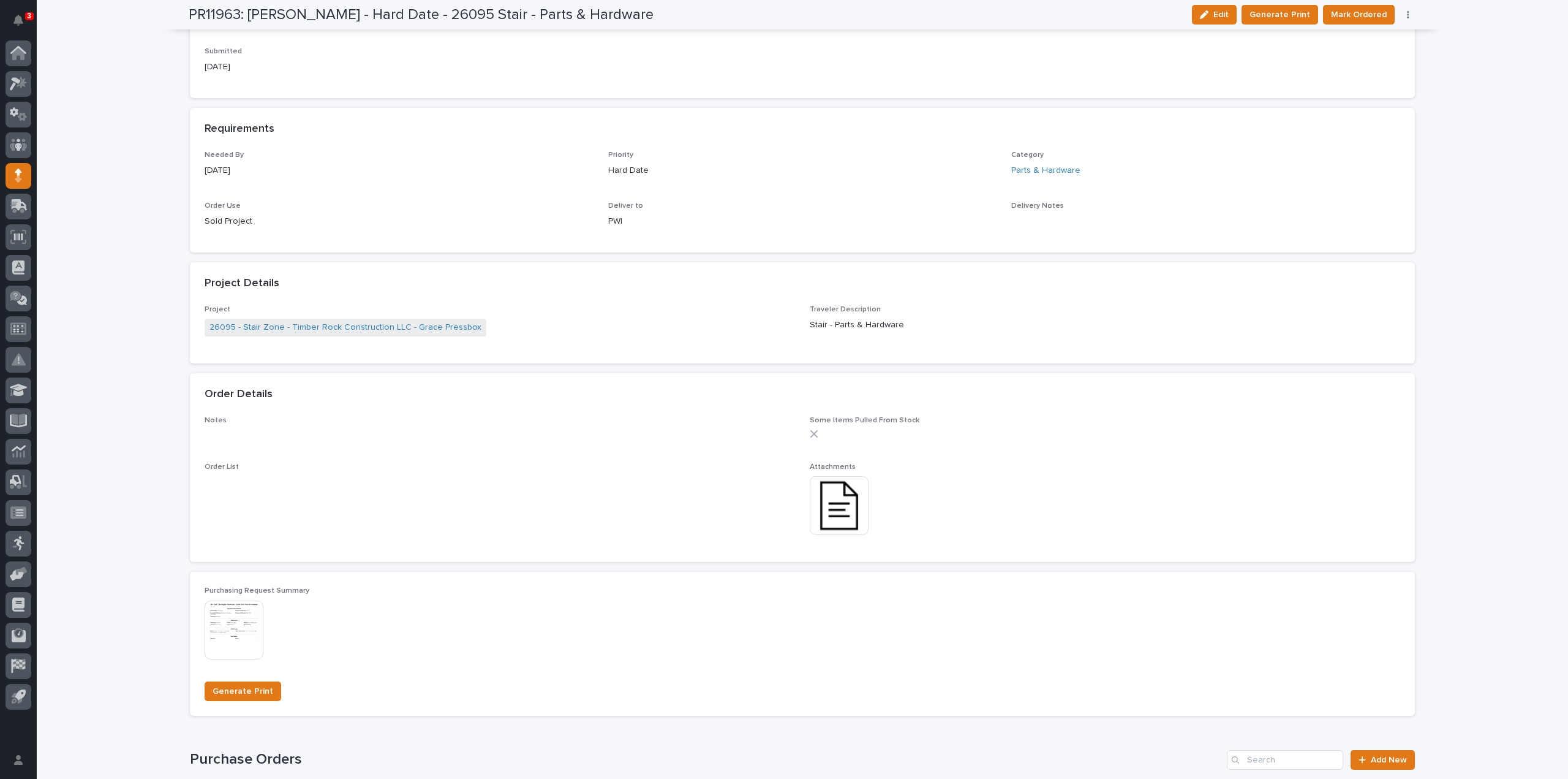
click at [834, 522] on img at bounding box center [839, 505] width 59 height 59
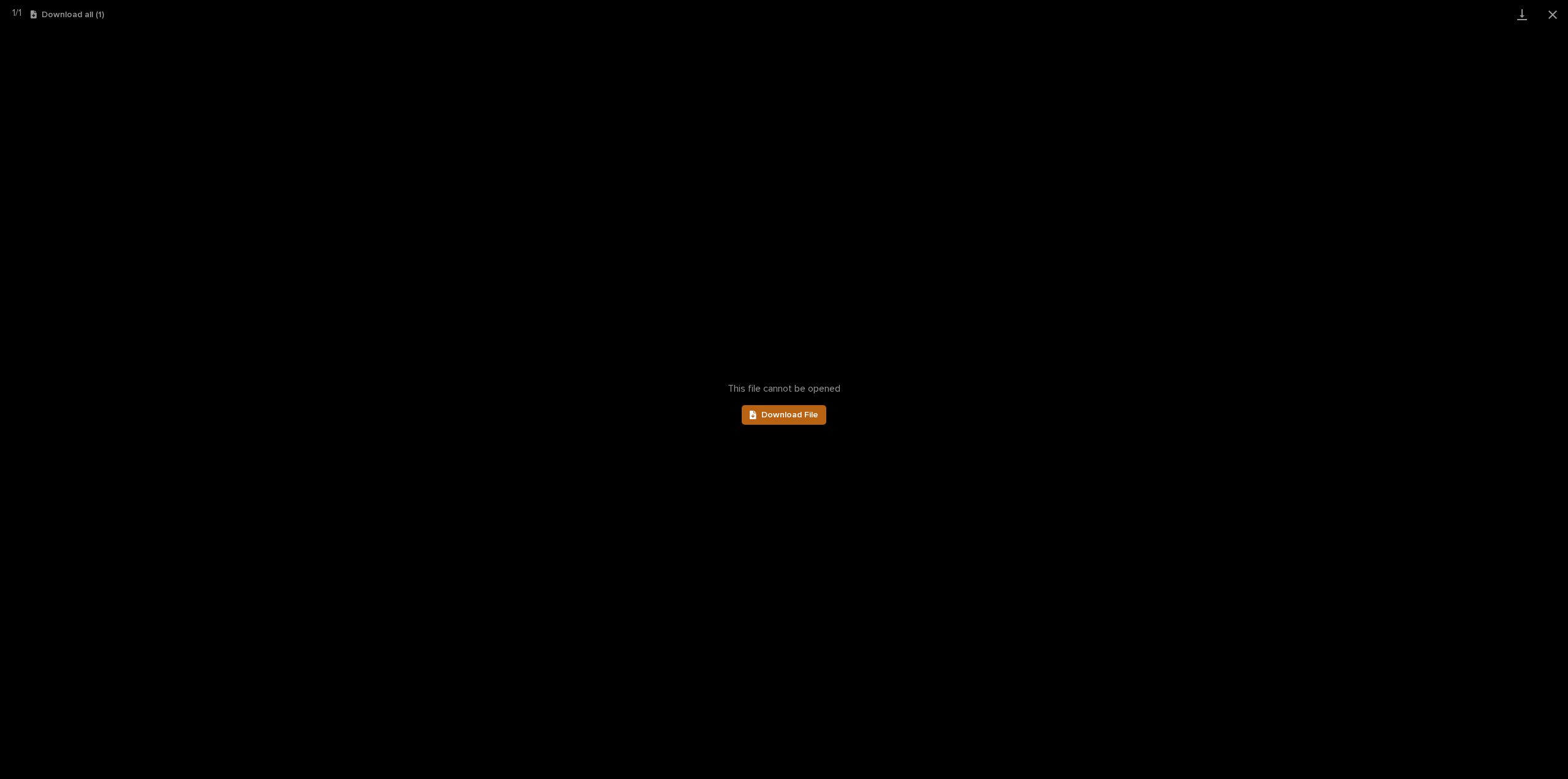
click at [784, 413] on span "Download File" at bounding box center [790, 415] width 57 height 9
click at [1554, 10] on button "Close gallery" at bounding box center [1552, 14] width 31 height 29
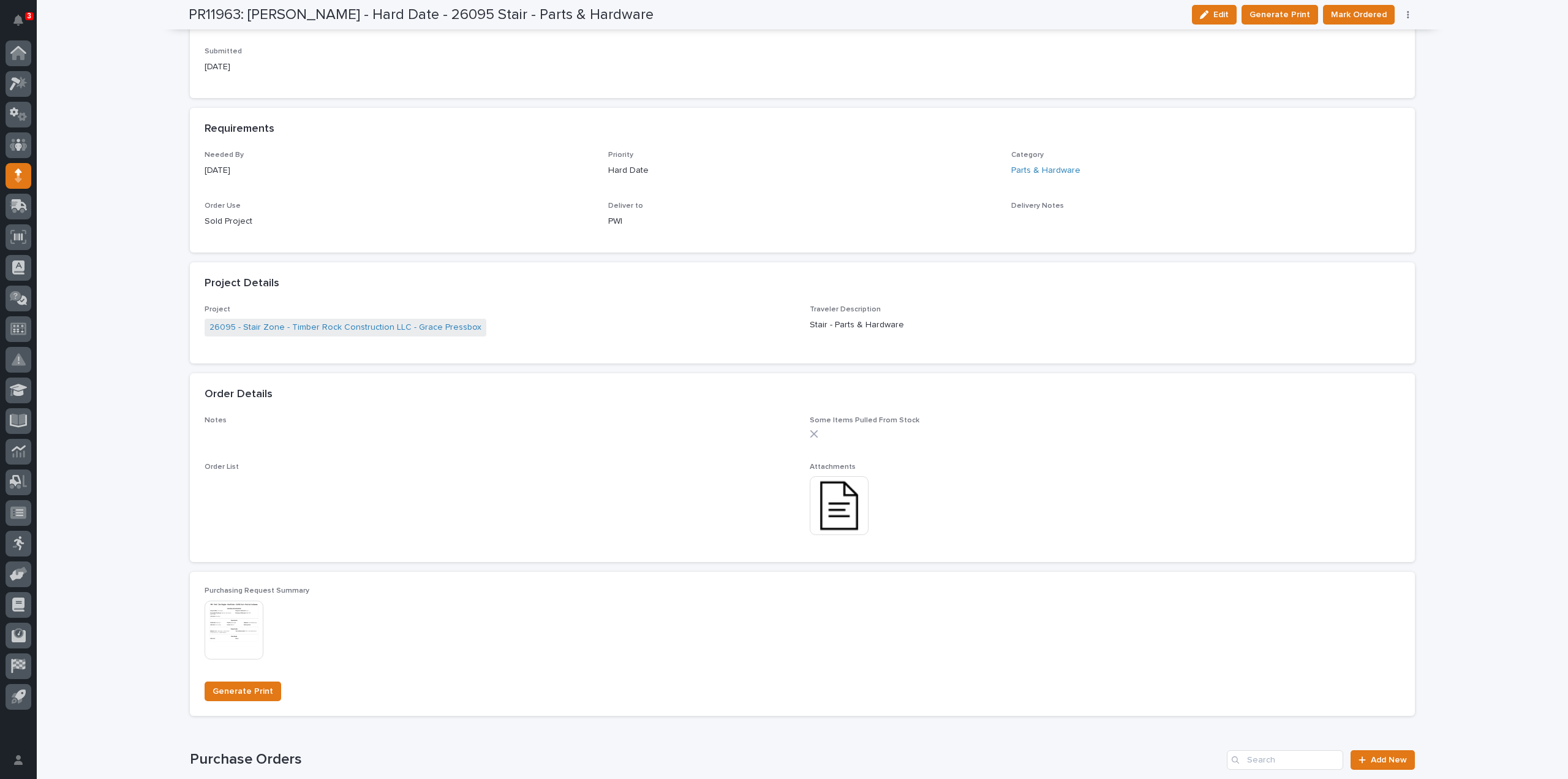
scroll to position [39, 0]
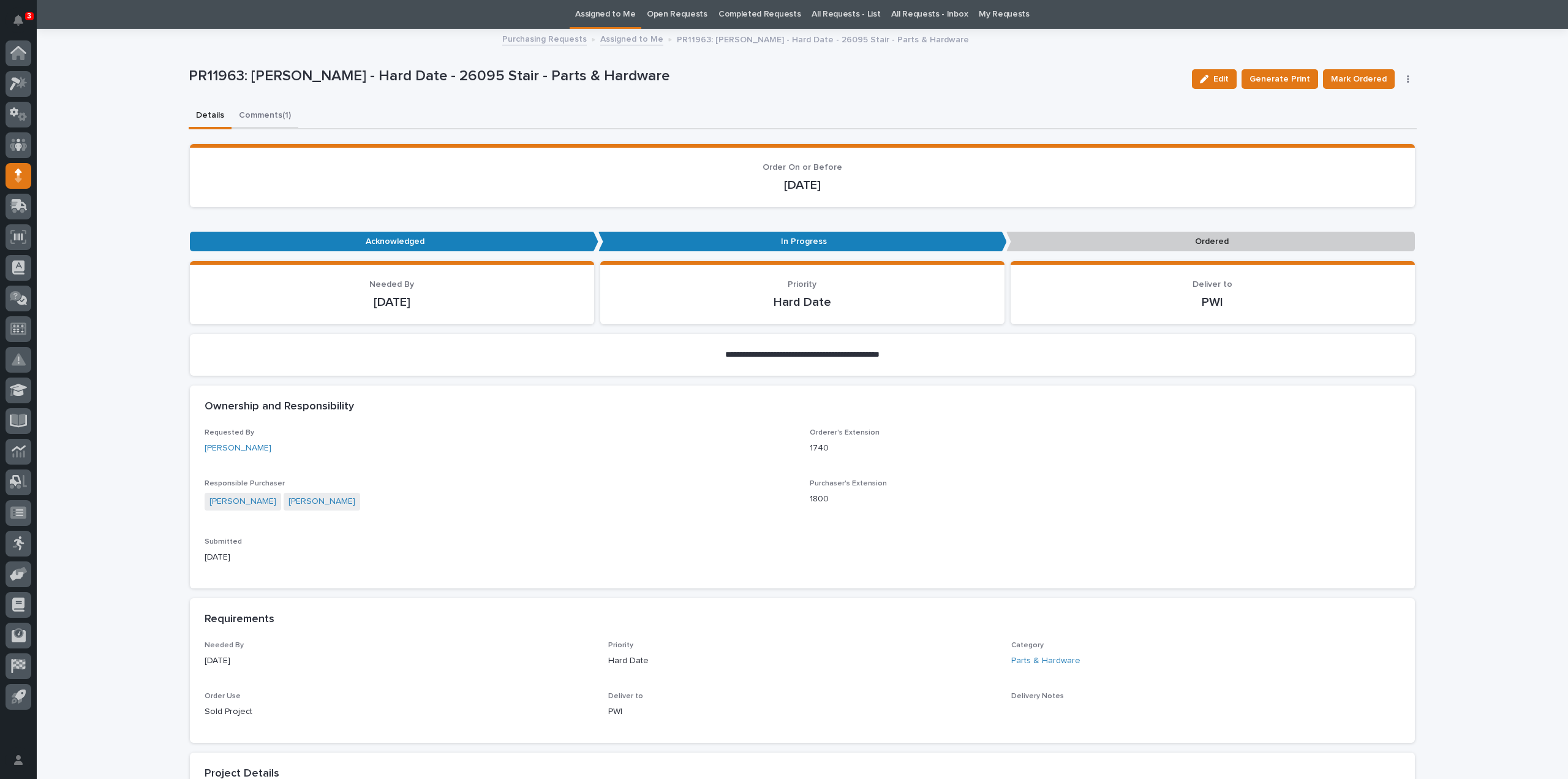
click at [272, 114] on div "**********" at bounding box center [802, 759] width 1228 height 1458
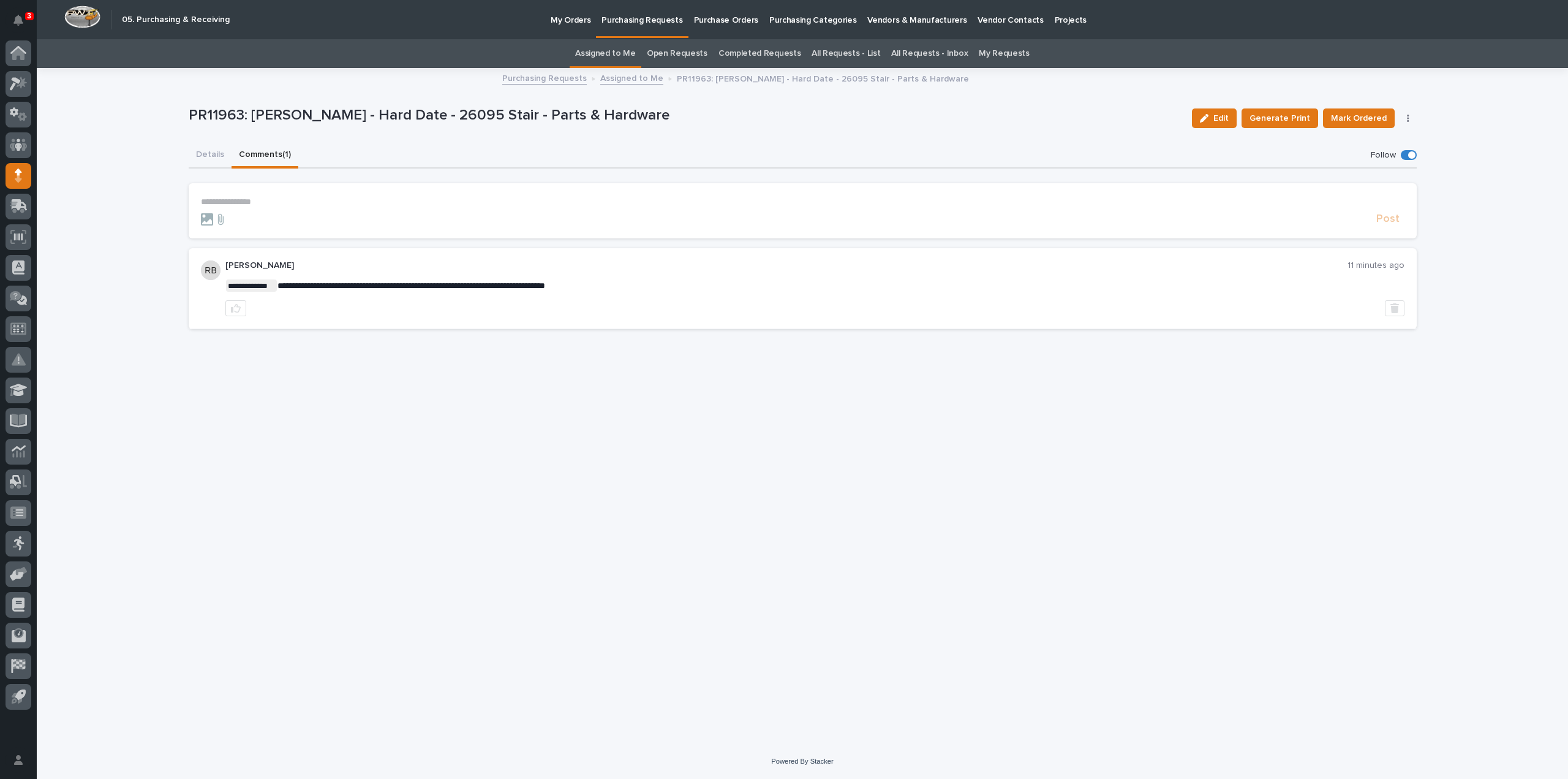
click at [261, 154] on button "Comments (1)" at bounding box center [265, 156] width 67 height 26
click at [210, 154] on button "Details" at bounding box center [210, 156] width 43 height 26
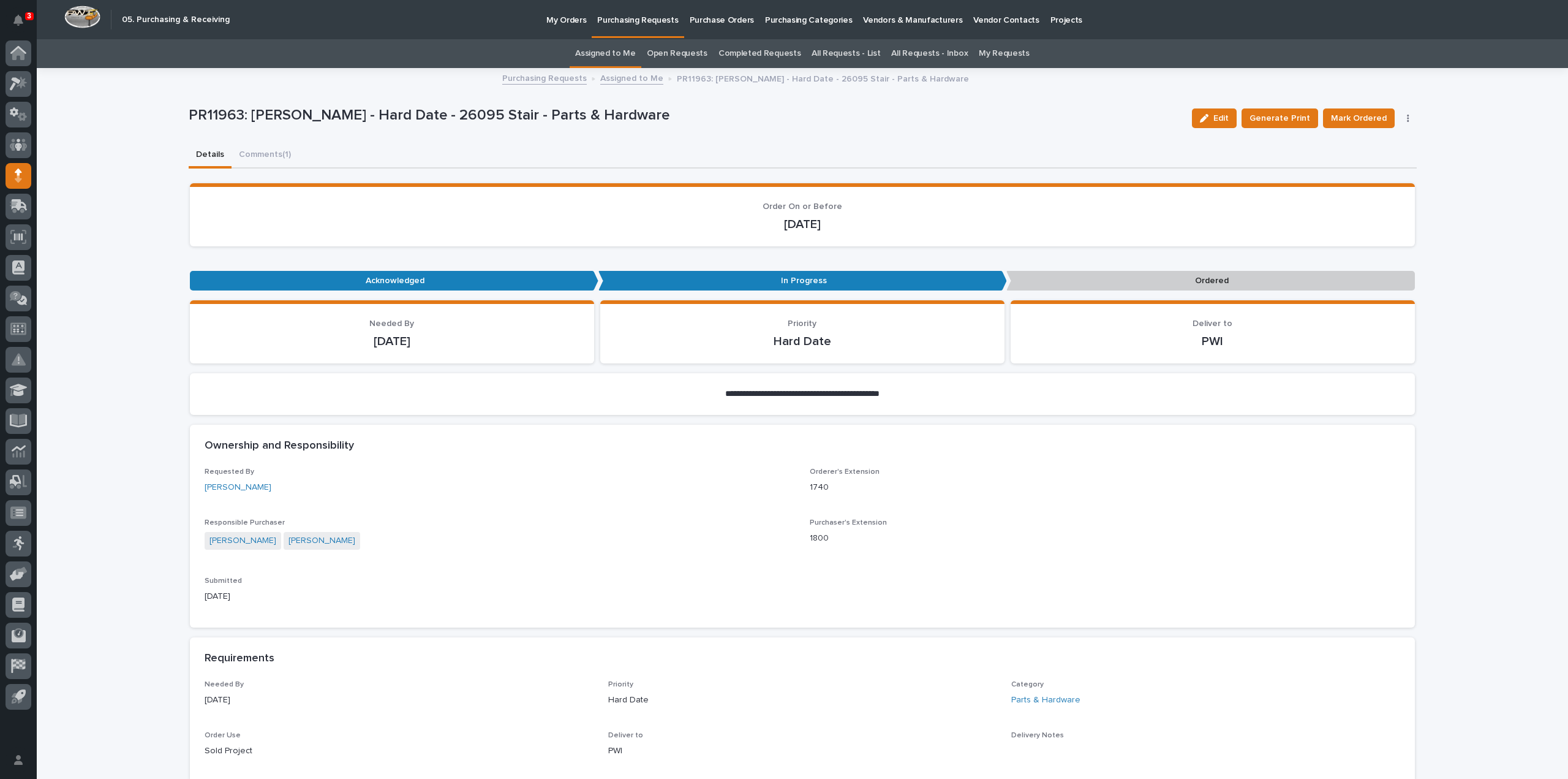
scroll to position [613, 0]
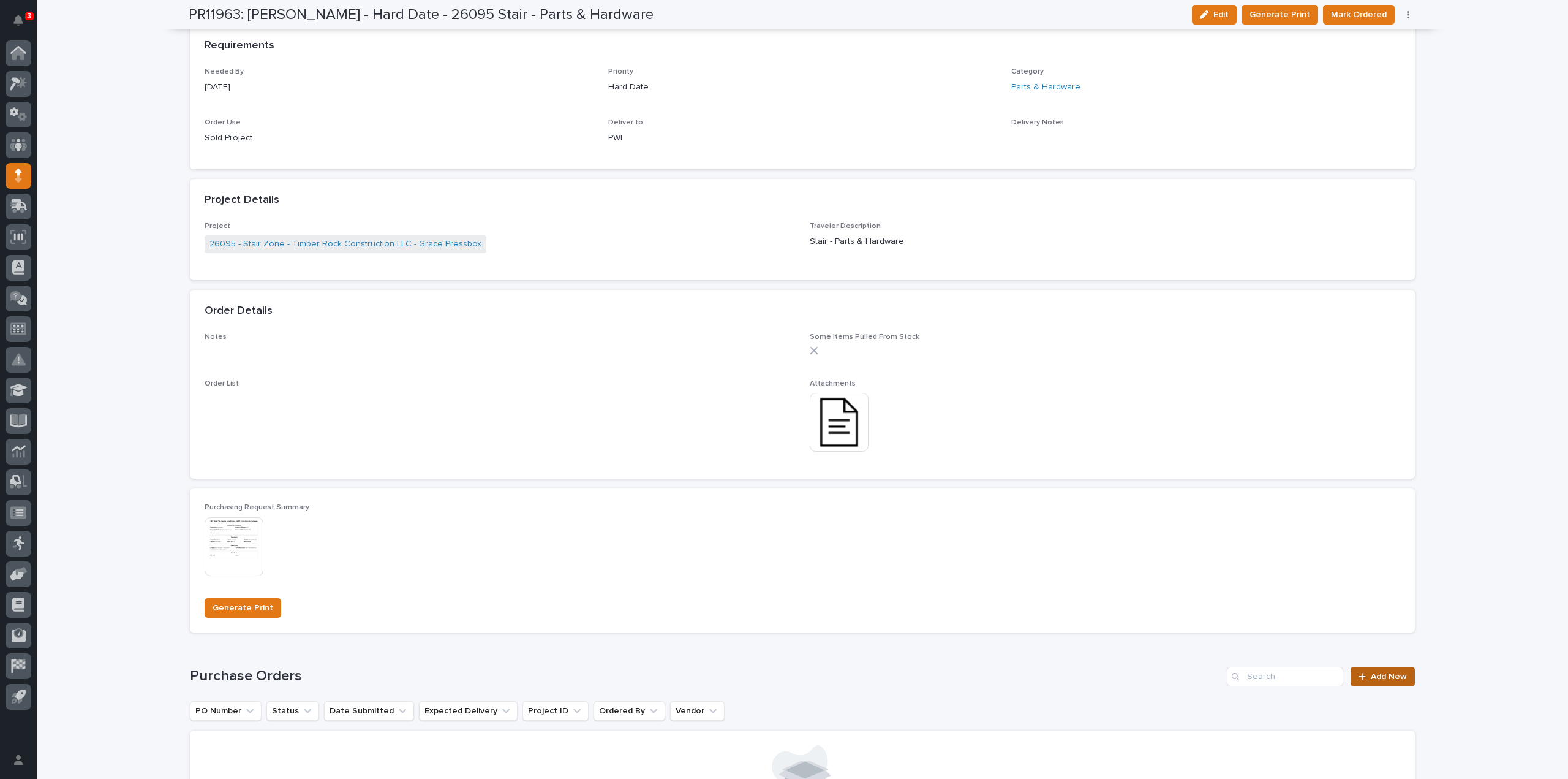
click at [1390, 678] on span "Add New" at bounding box center [1388, 676] width 36 height 9
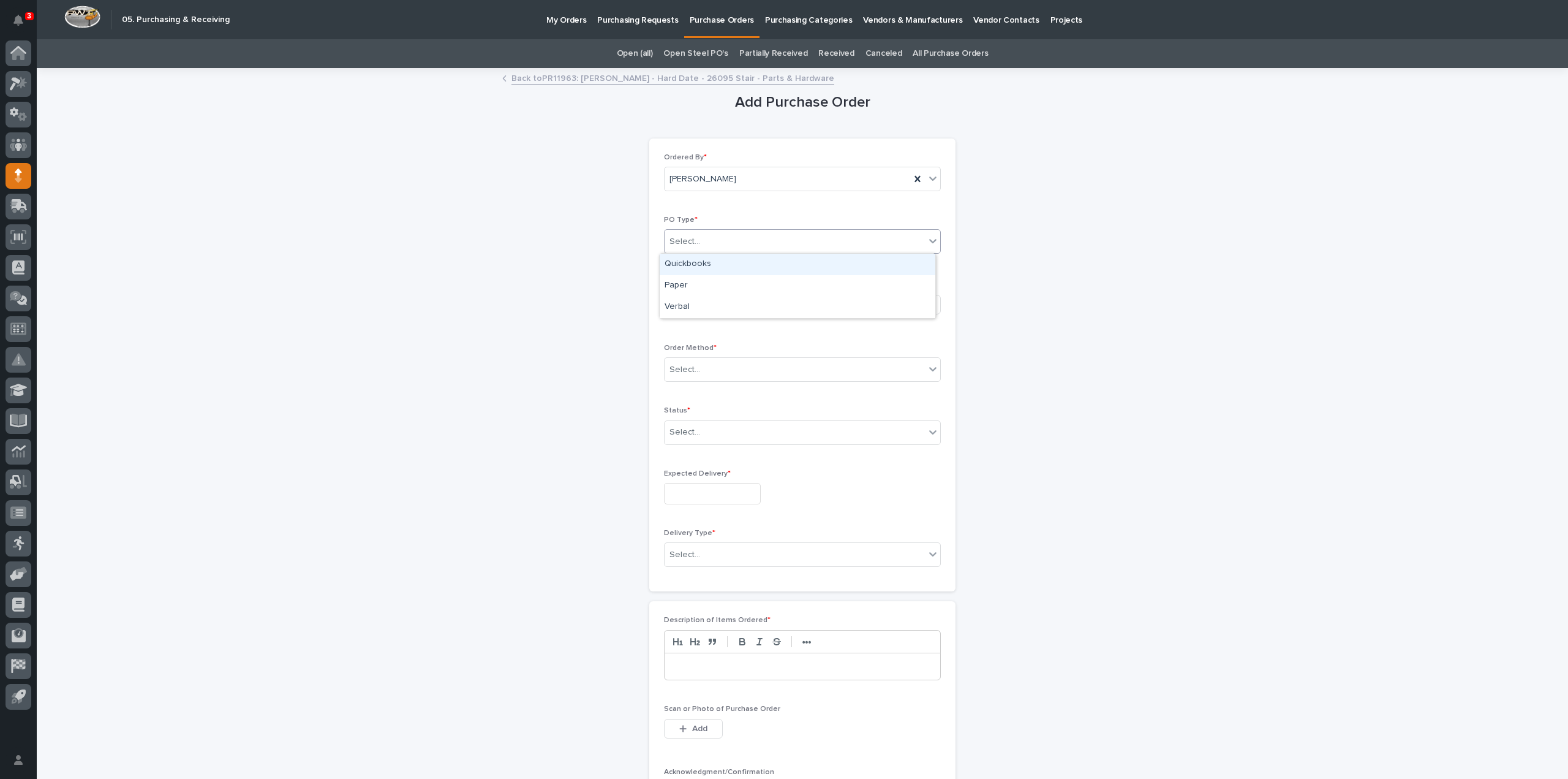
click at [701, 242] on div "Select..." at bounding box center [795, 242] width 261 height 20
click at [688, 285] on div "Paper" at bounding box center [797, 286] width 276 height 22
click at [689, 306] on div "Select..." at bounding box center [685, 304] width 31 height 13
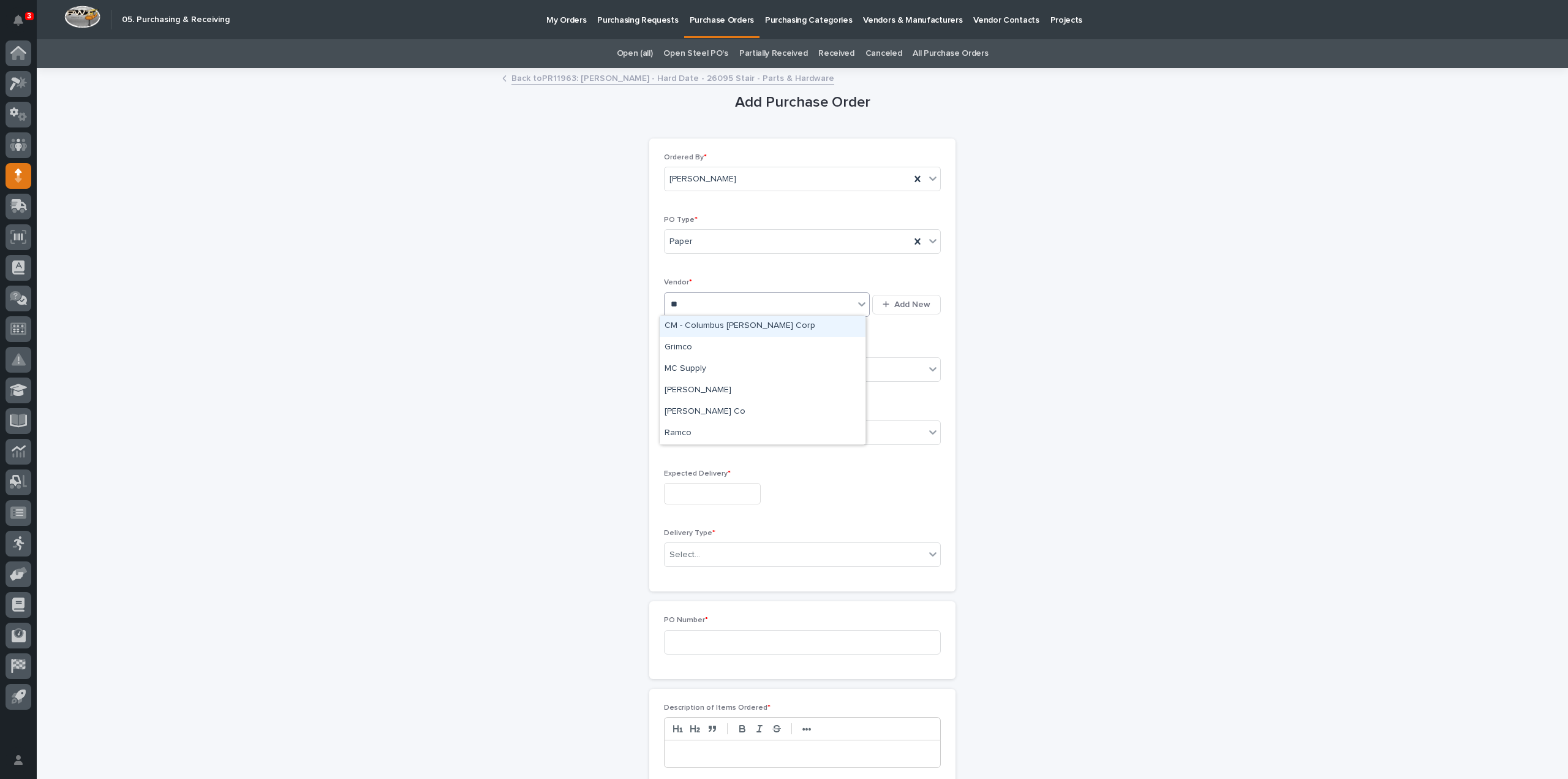
type input "***"
click at [688, 321] on div "McMaster-Carr" at bounding box center [762, 327] width 206 height 22
click at [687, 370] on div "Select..." at bounding box center [685, 370] width 31 height 13
click at [691, 391] on div "Online Order" at bounding box center [797, 392] width 276 height 22
click at [682, 430] on div "Select..." at bounding box center [685, 432] width 31 height 13
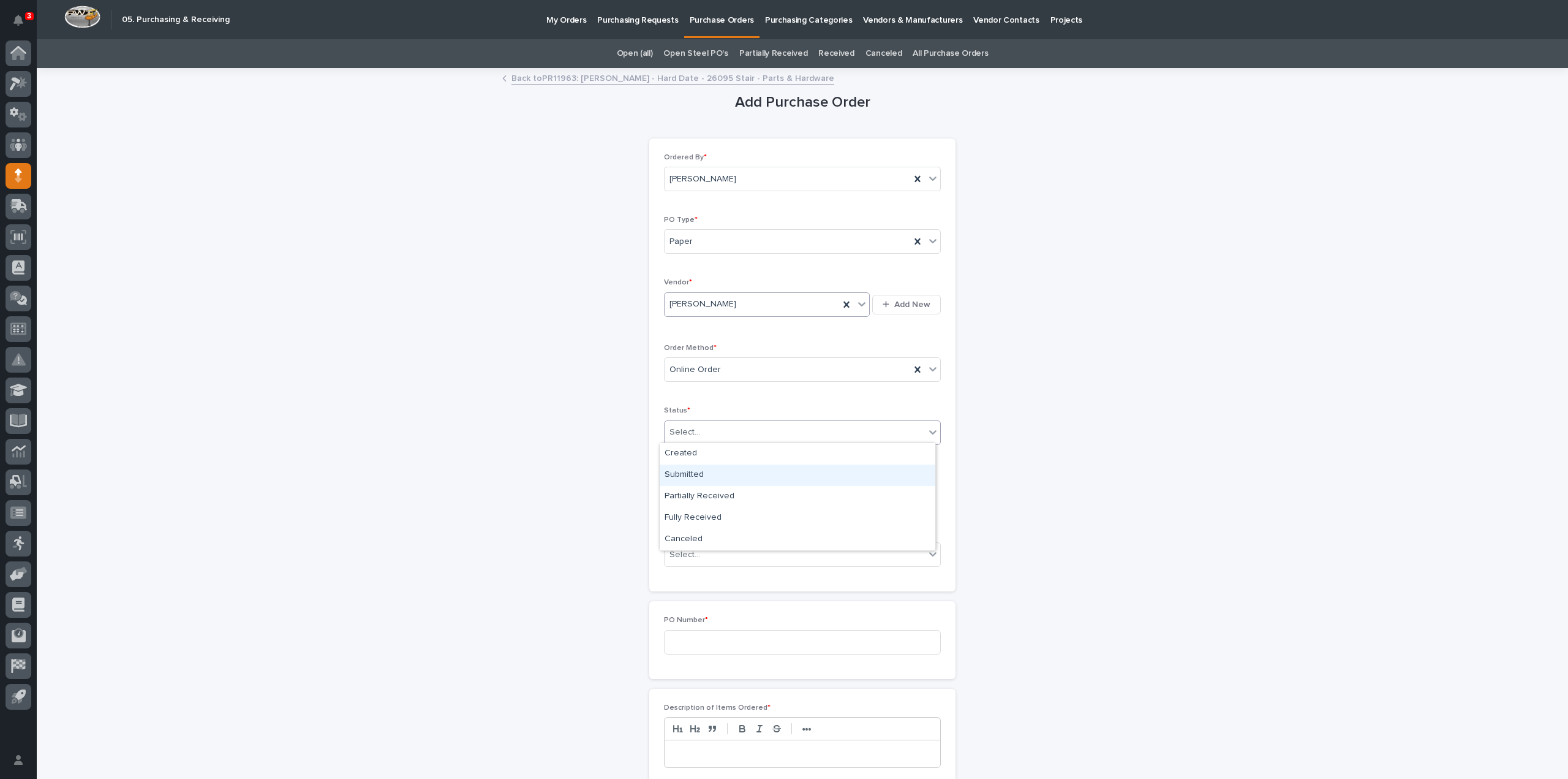
drag, startPoint x: 685, startPoint y: 463, endPoint x: 689, endPoint y: 473, distance: 10.8
click at [689, 473] on div "Submitted" at bounding box center [797, 475] width 276 height 22
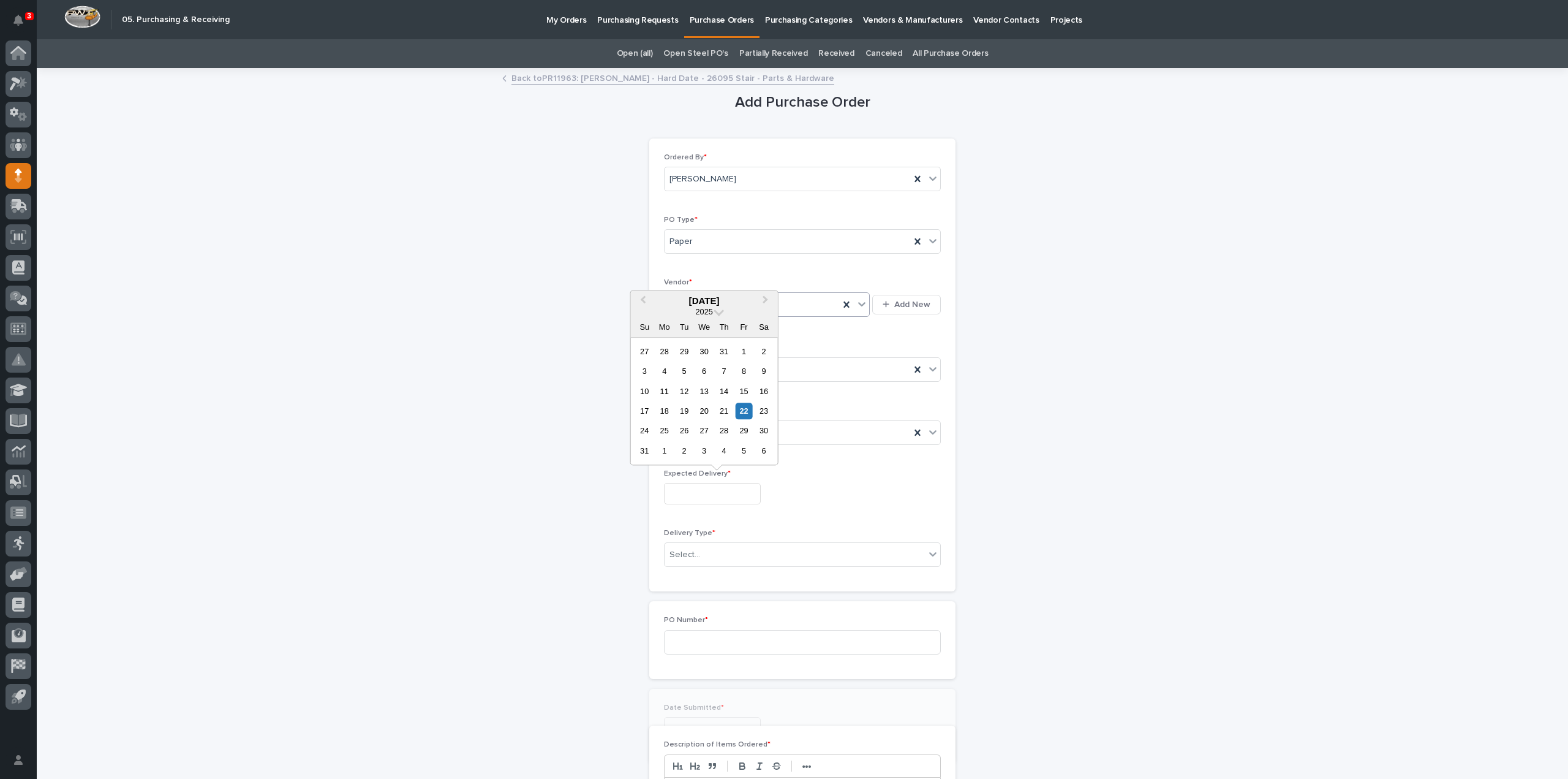
click at [685, 501] on input "text" at bounding box center [713, 494] width 97 height 22
click at [666, 436] on div "25" at bounding box center [664, 431] width 16 height 16
type input "**********"
click at [696, 556] on div "Select..." at bounding box center [795, 555] width 261 height 20
click at [702, 579] on div "Deliver to PWI" at bounding box center [797, 575] width 276 height 22
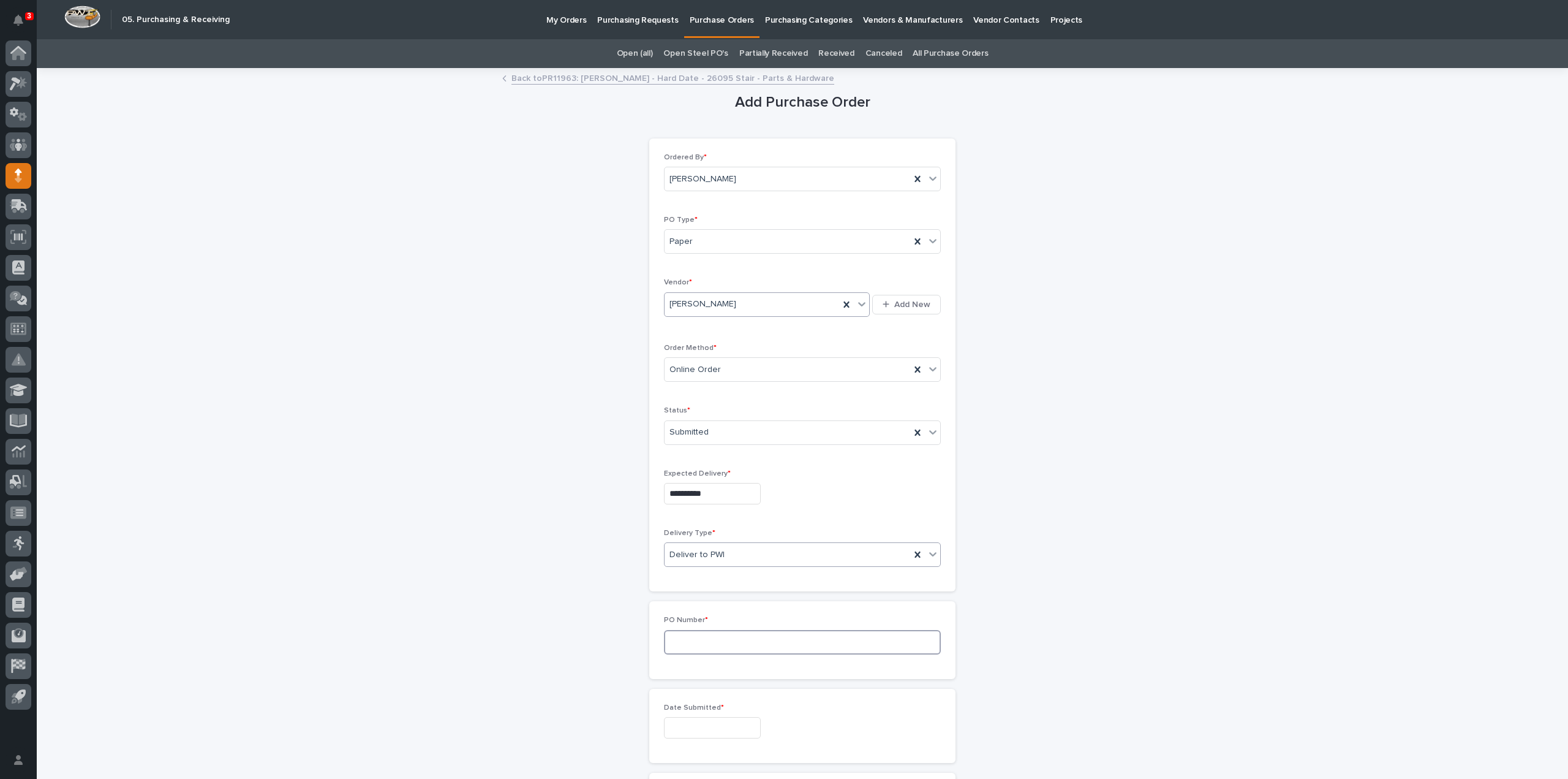
click at [693, 633] on input at bounding box center [802, 642] width 277 height 25
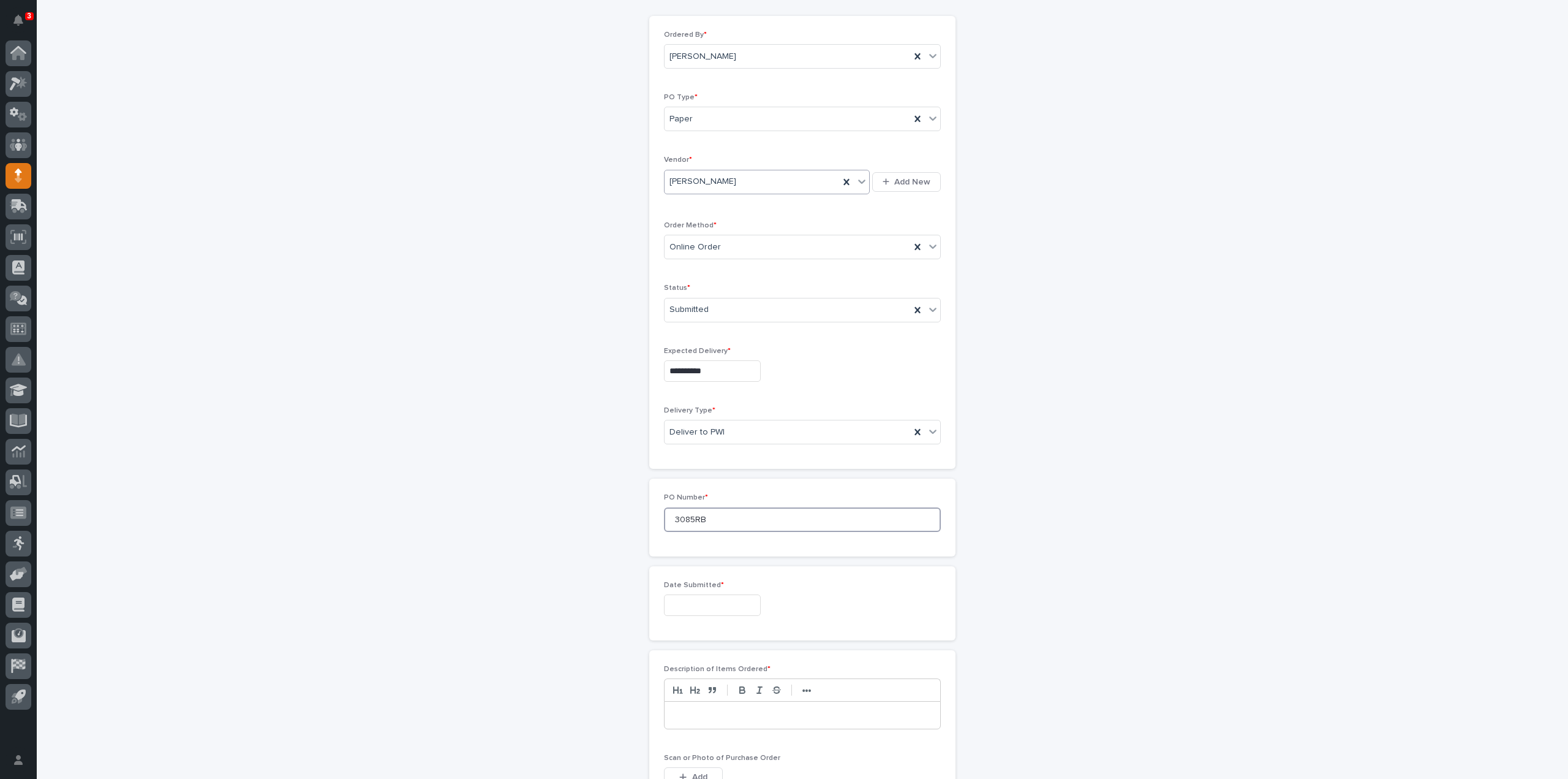
type input "3085RB"
click at [700, 600] on input "text" at bounding box center [713, 605] width 97 height 22
click at [745, 524] on div "22" at bounding box center [744, 522] width 16 height 16
type input "**********"
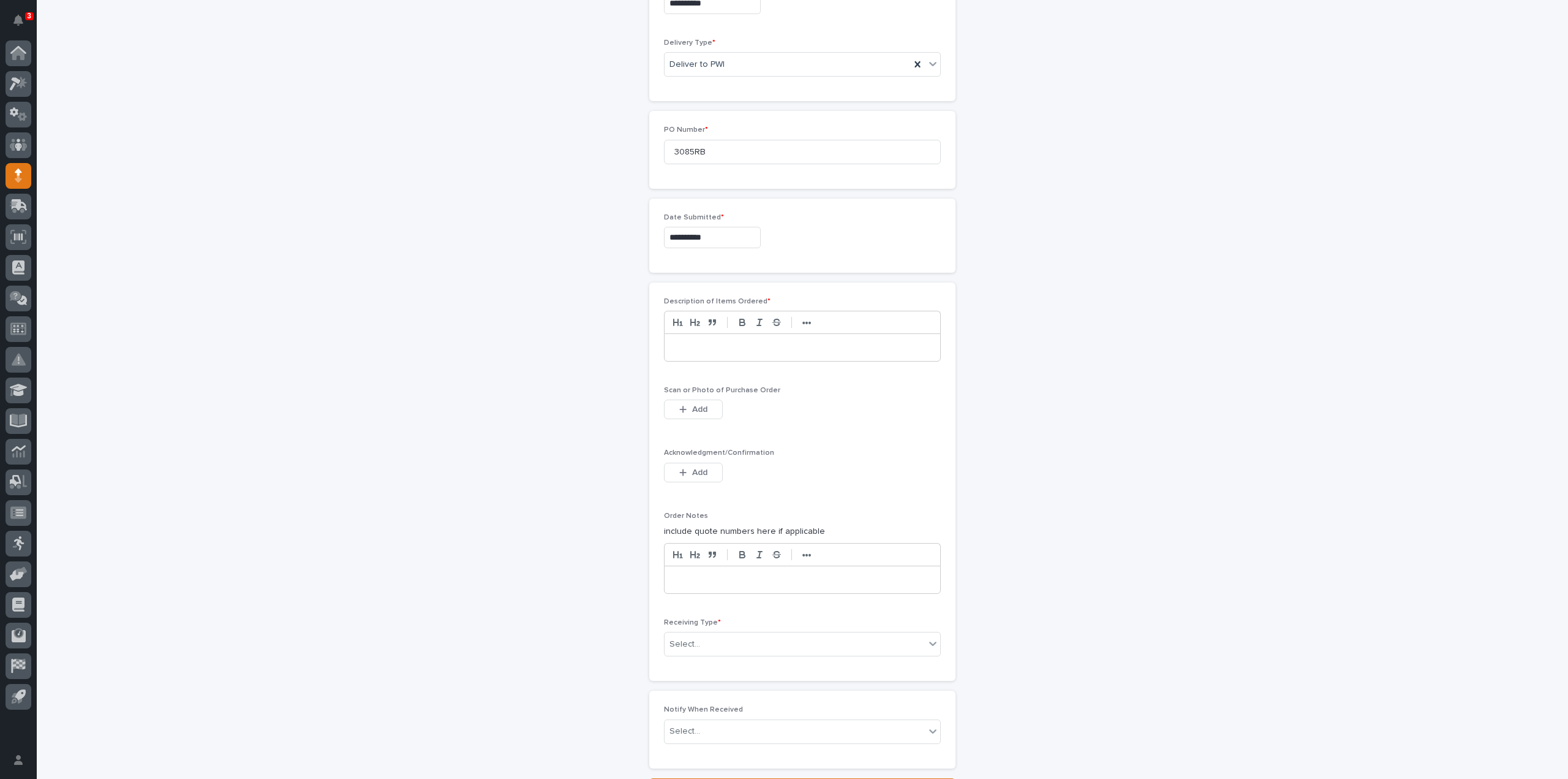
click at [689, 353] on div at bounding box center [802, 348] width 276 height 27
click at [693, 407] on span "Add" at bounding box center [700, 409] width 16 height 11
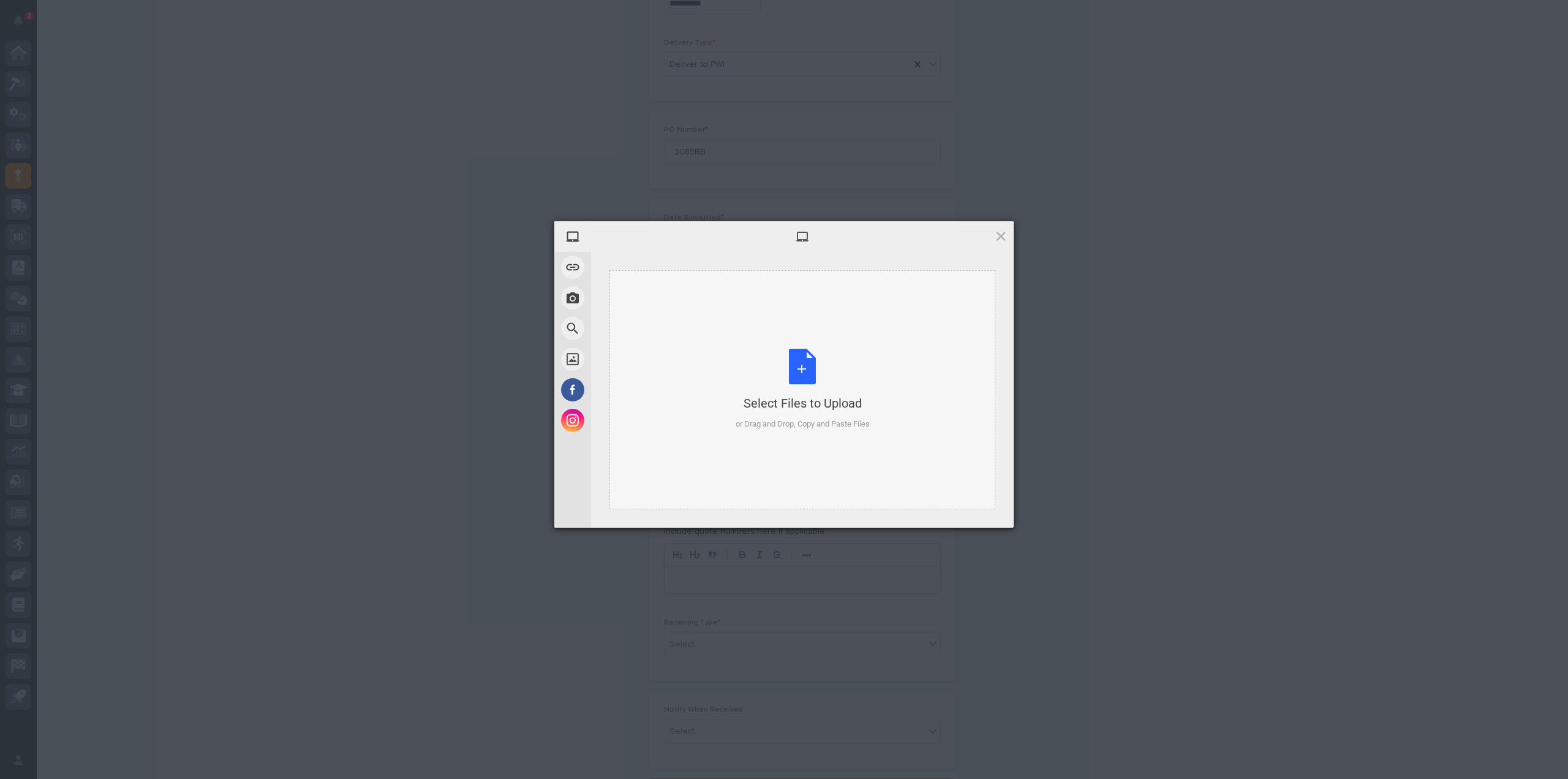
click at [794, 368] on div "Select Files to Upload or Drag and Drop, Copy and Paste Files" at bounding box center [802, 390] width 134 height 82
click at [955, 511] on span "Upload 1" at bounding box center [977, 511] width 62 height 23
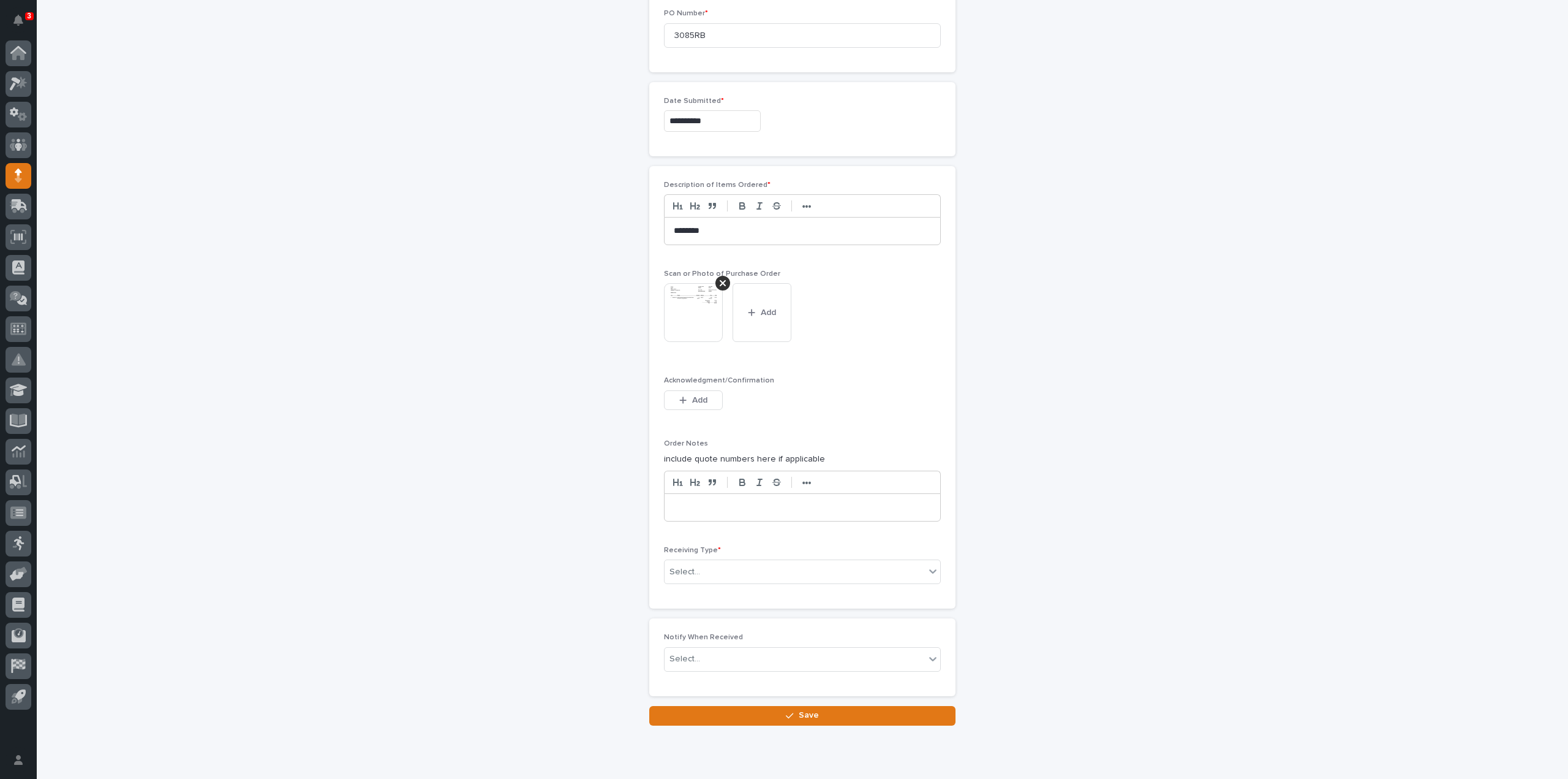
scroll to position [643, 0]
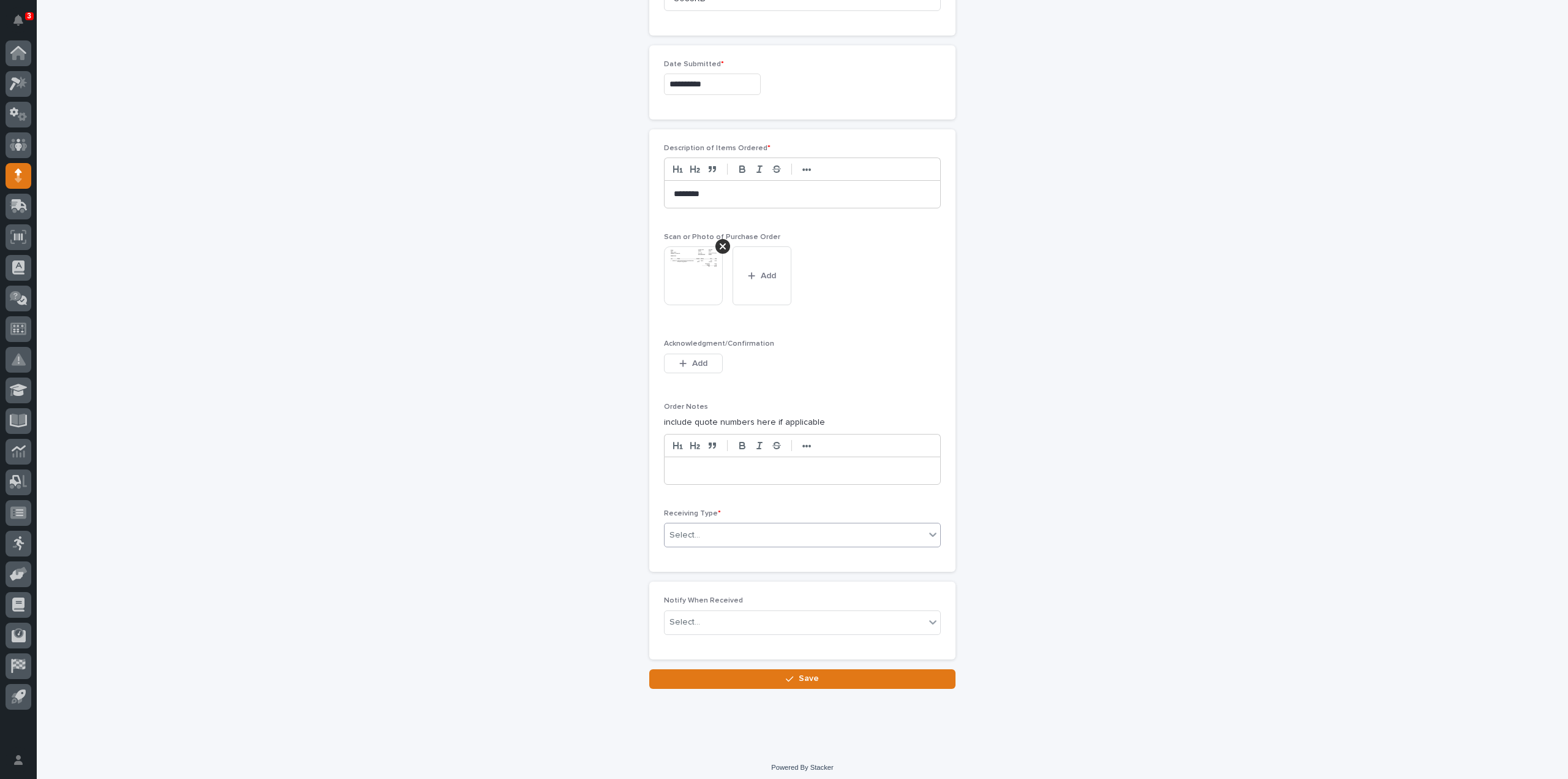
click at [693, 534] on div "Select..." at bounding box center [685, 535] width 31 height 13
click at [702, 618] on div "Deliver to" at bounding box center [797, 618] width 276 height 22
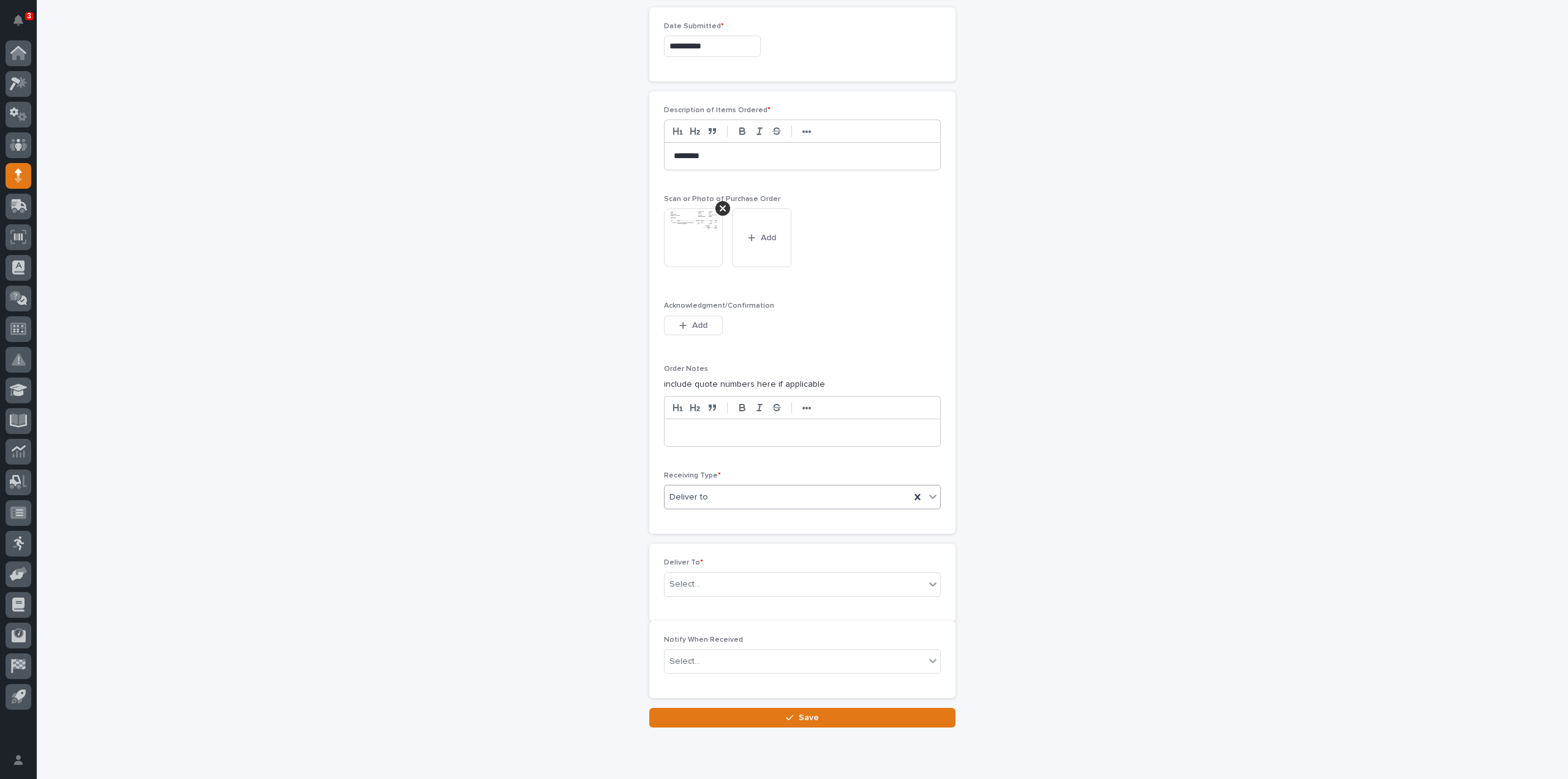
scroll to position [687, 0]
click at [698, 577] on div "Select..." at bounding box center [795, 579] width 261 height 20
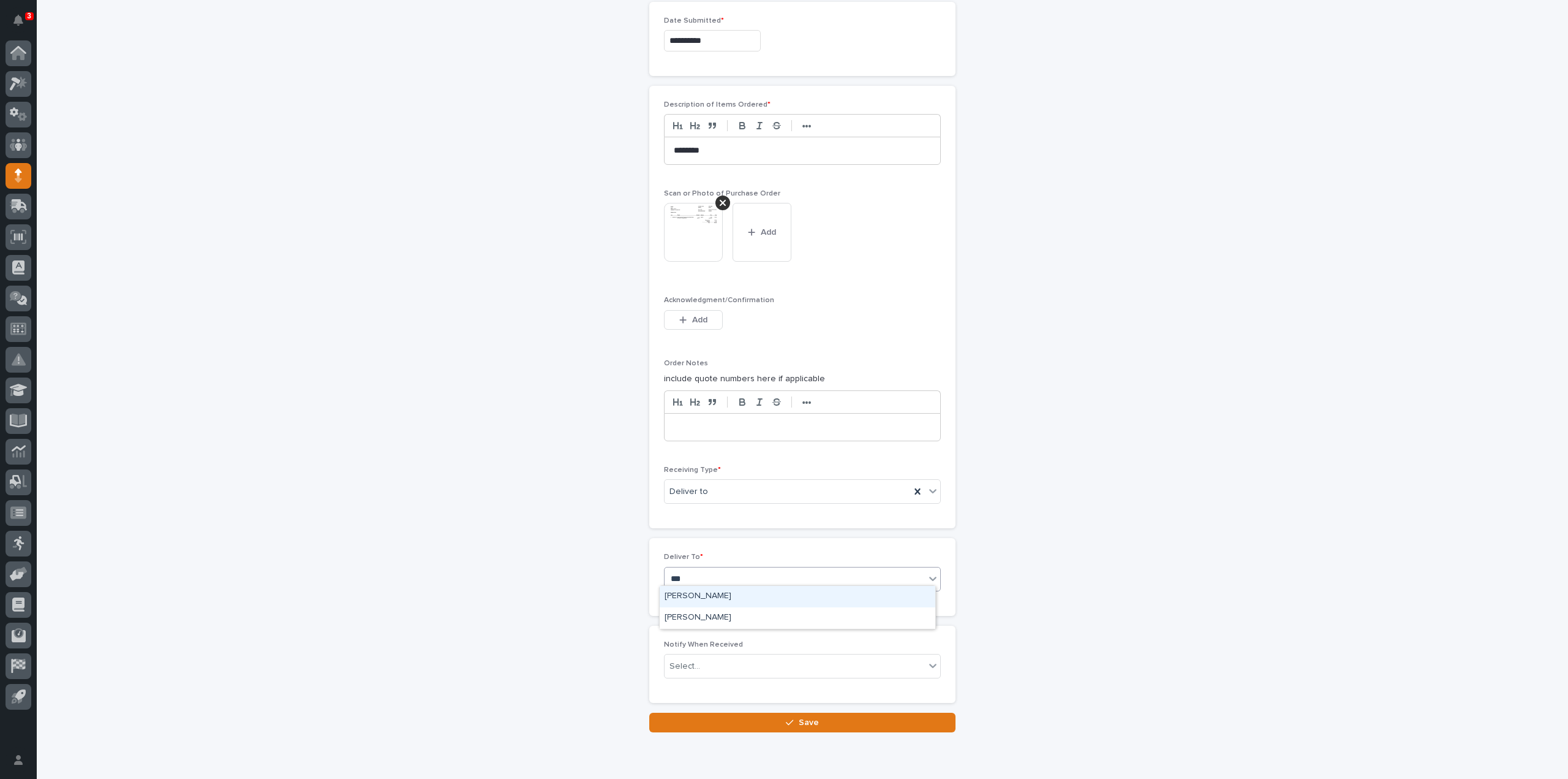
type input "****"
click at [706, 595] on div "[PERSON_NAME]" at bounding box center [797, 597] width 276 height 22
click at [694, 661] on div "Select..." at bounding box center [795, 667] width 261 height 20
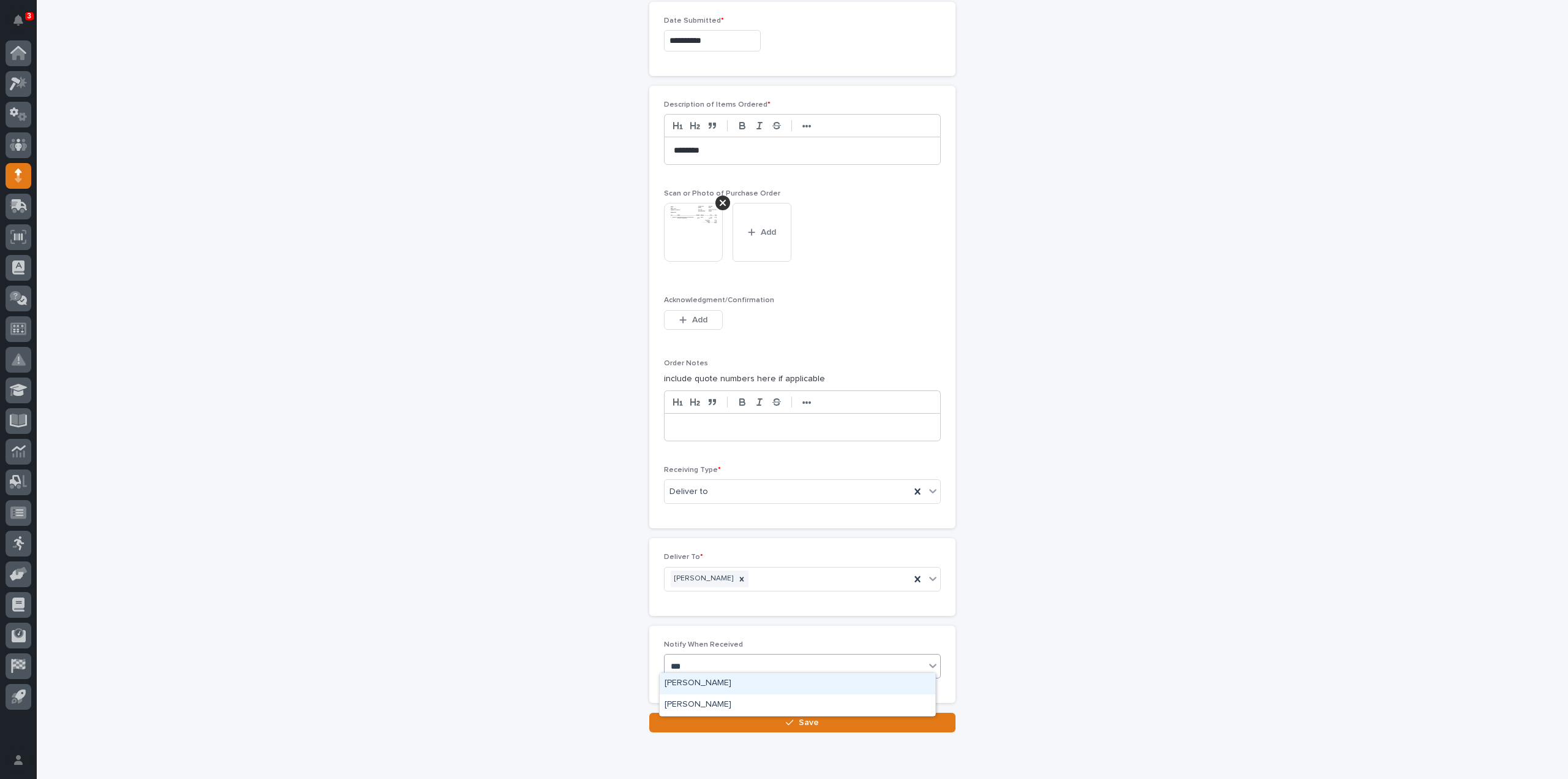
type input "****"
click at [694, 680] on div "[PERSON_NAME]" at bounding box center [797, 684] width 276 height 22
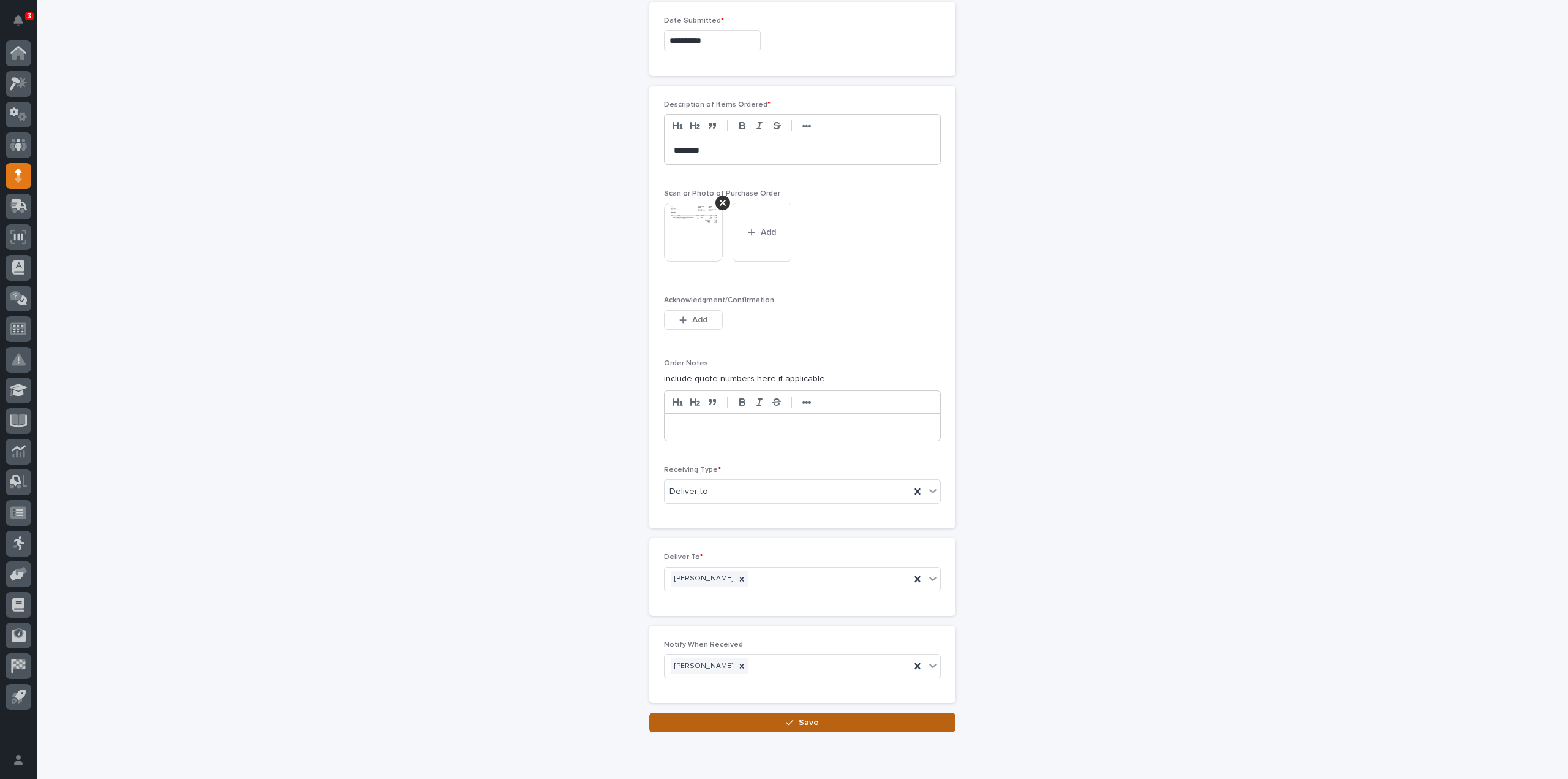
click at [696, 721] on button "Save" at bounding box center [802, 722] width 306 height 20
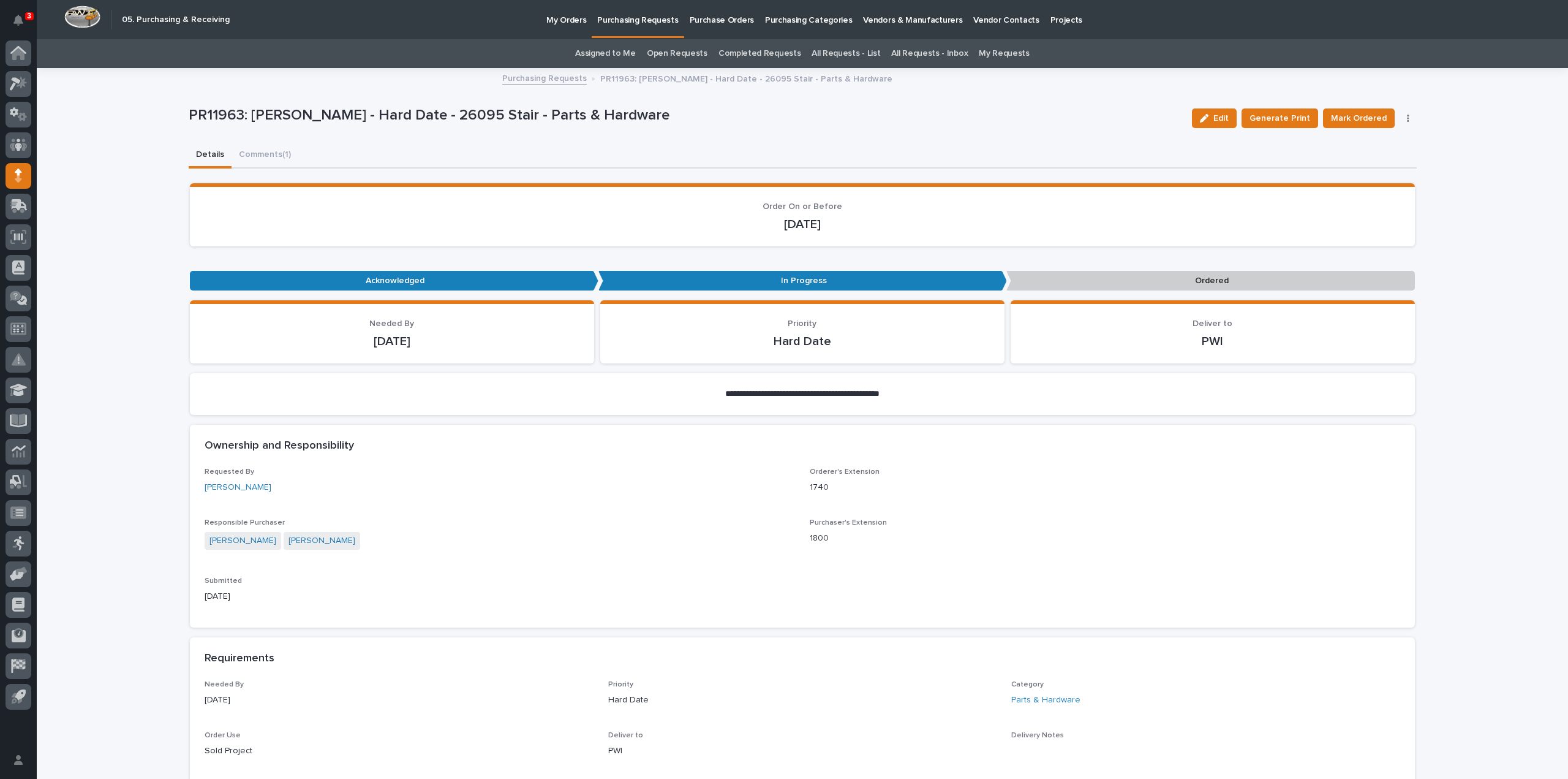
click at [617, 55] on link "Assigned to Me" at bounding box center [605, 54] width 61 height 29
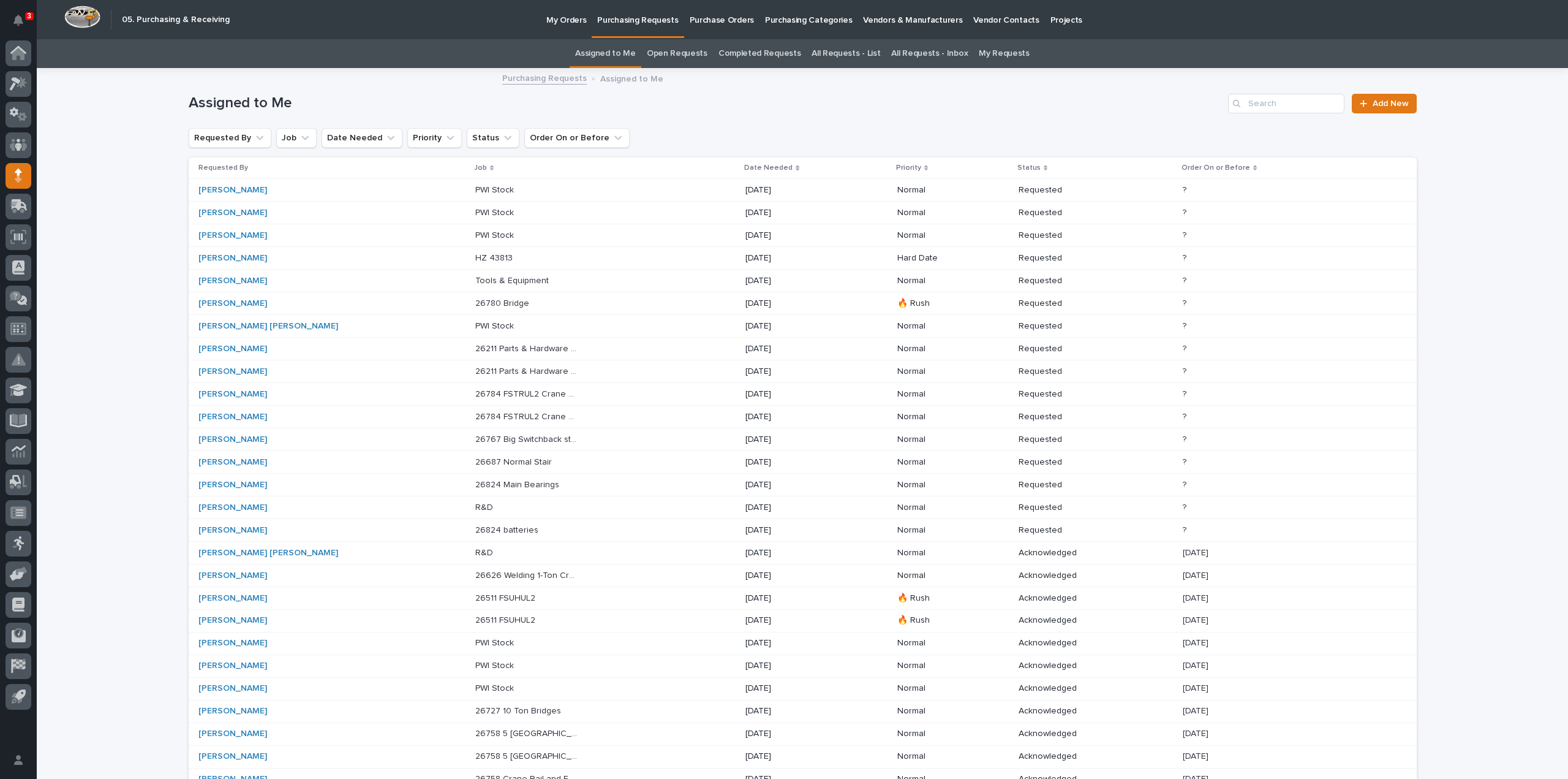
click at [475, 302] on p "26780 Bridge" at bounding box center [503, 302] width 56 height 13
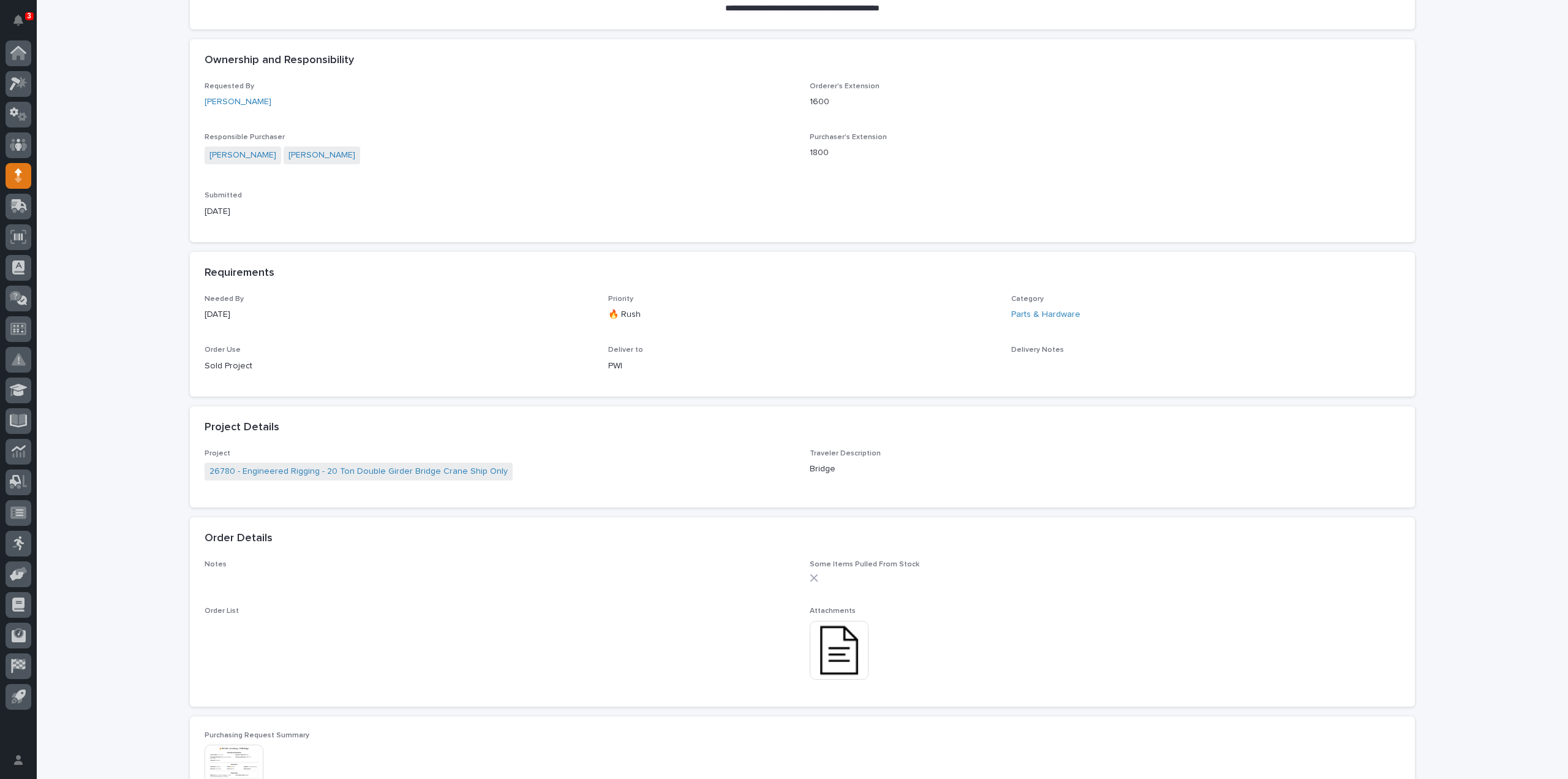
scroll to position [633, 0]
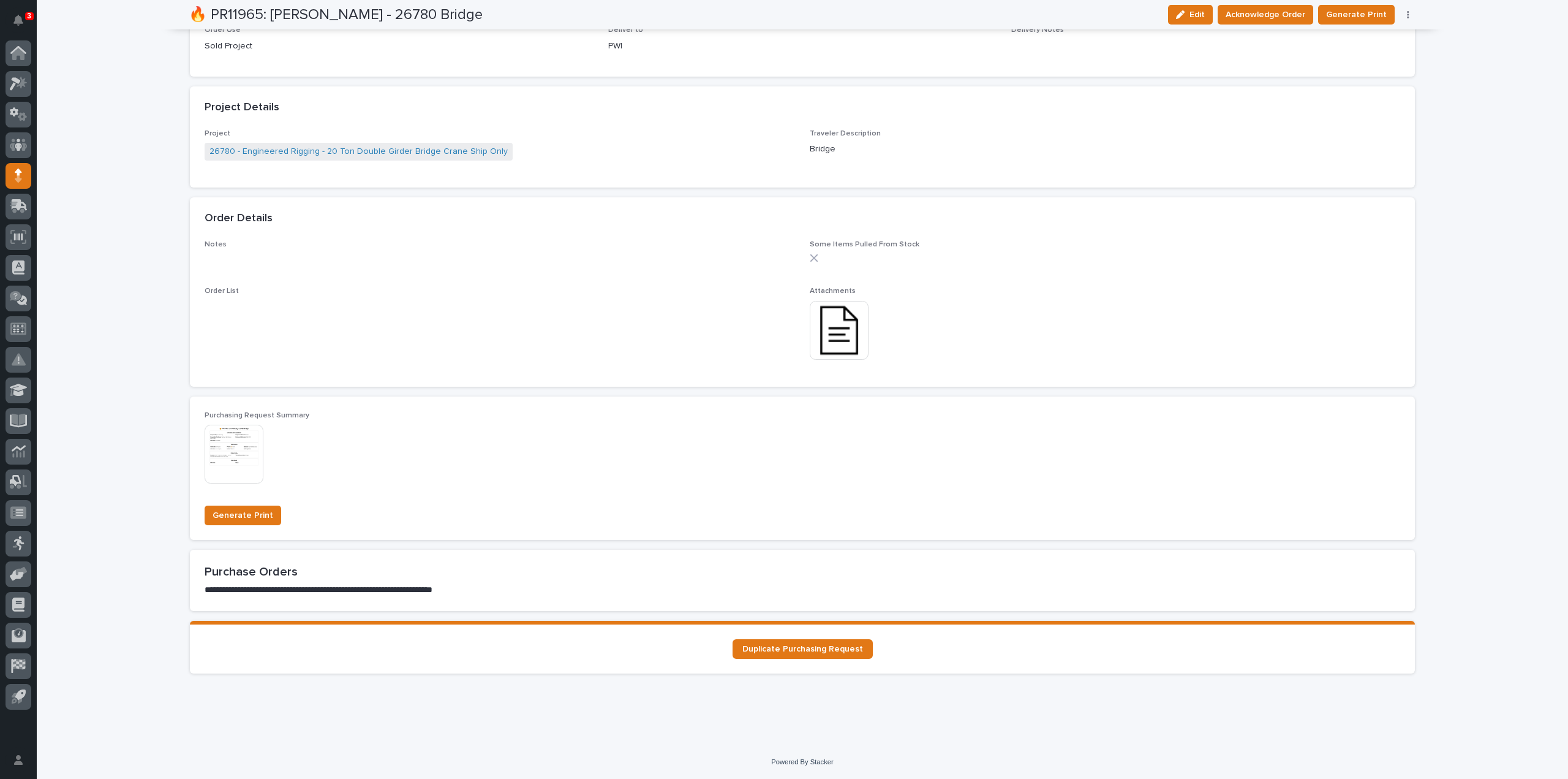
click at [830, 325] on img at bounding box center [839, 330] width 59 height 59
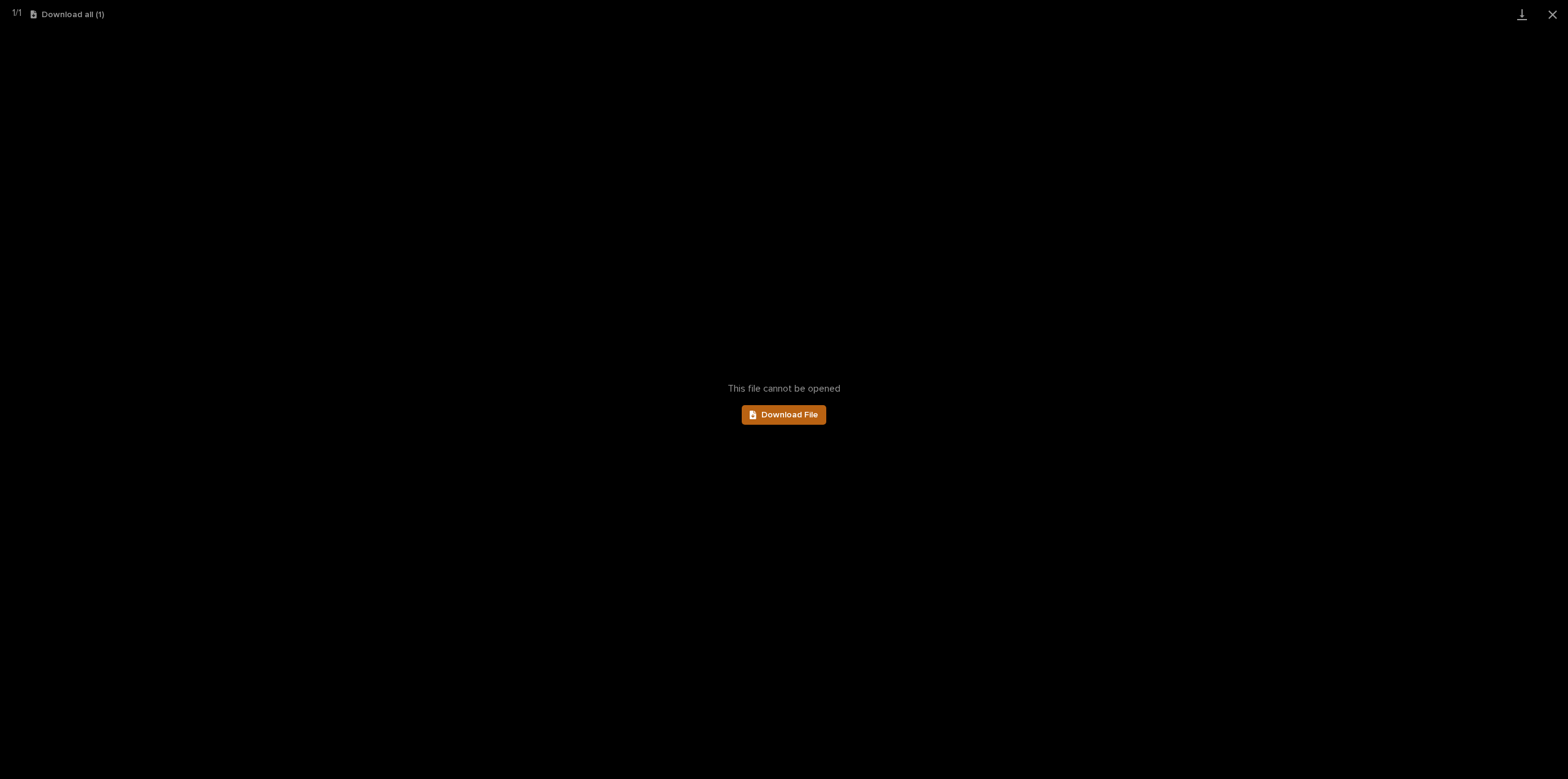
click at [806, 417] on span "Download File" at bounding box center [790, 415] width 57 height 9
click at [1552, 16] on button "Close gallery" at bounding box center [1552, 14] width 31 height 29
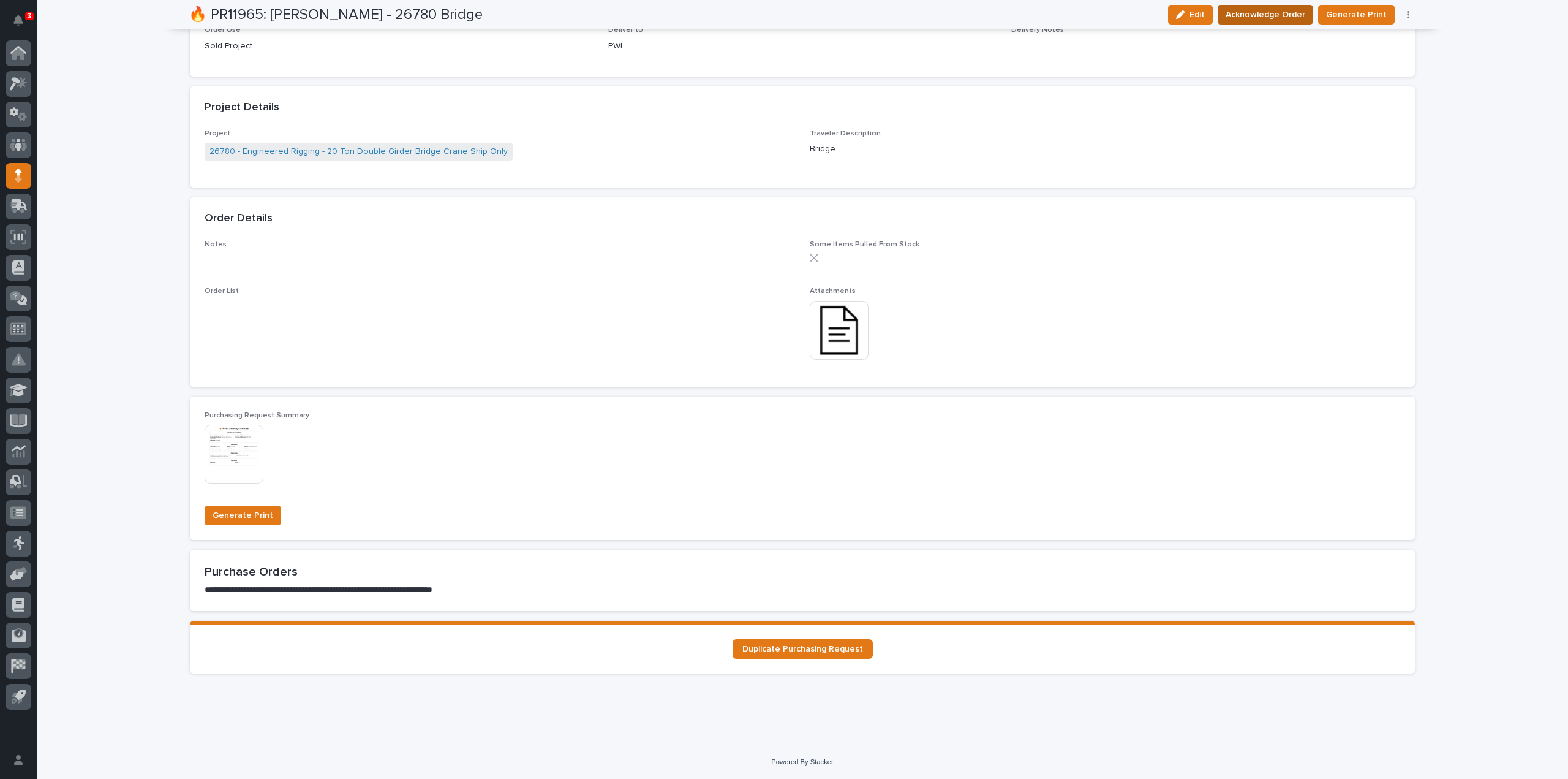
click at [1284, 12] on span "Acknowledge Order" at bounding box center [1265, 15] width 80 height 15
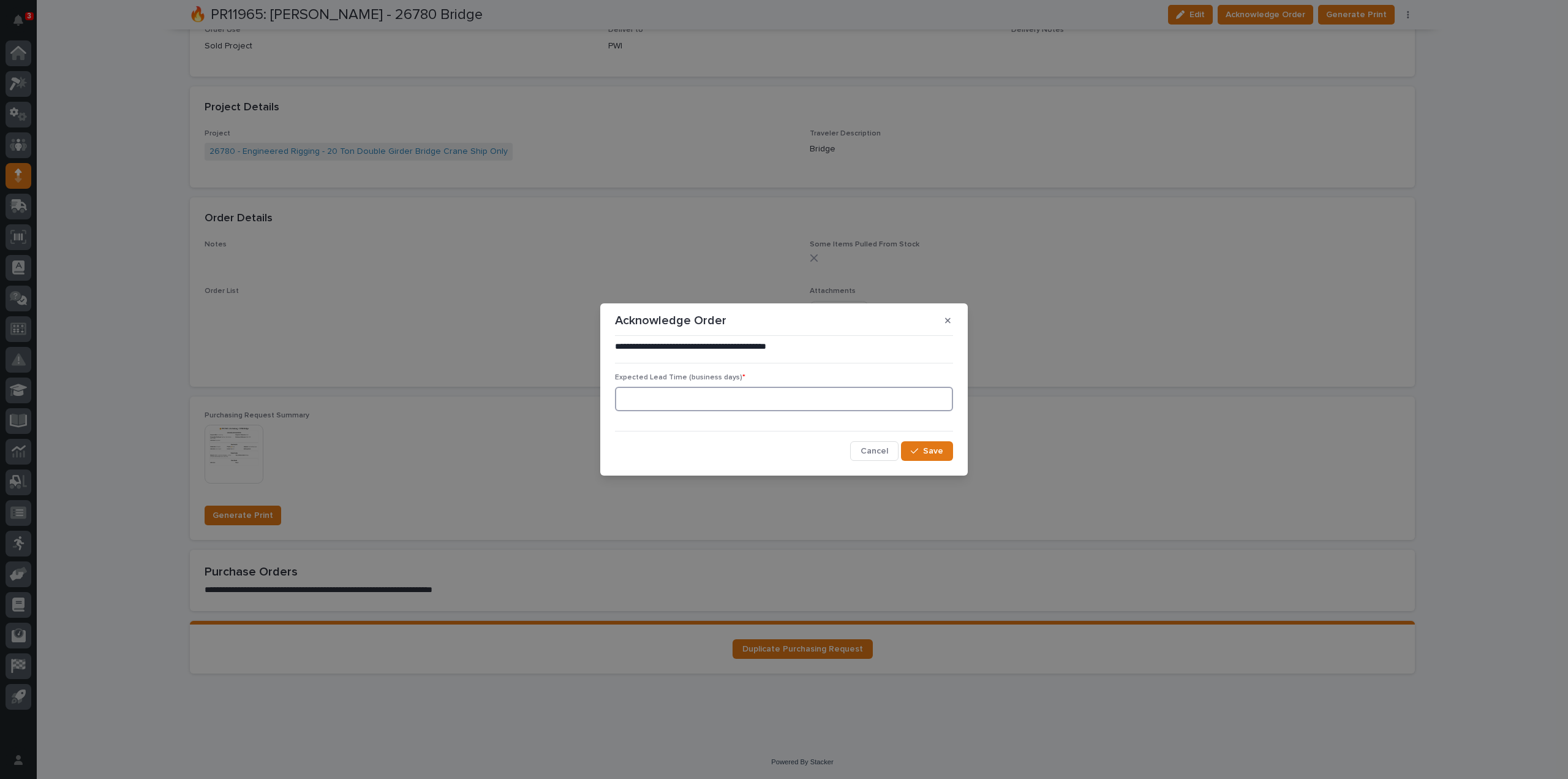
click at [659, 400] on input at bounding box center [784, 399] width 338 height 25
type input "0"
click at [941, 450] on span "Save" at bounding box center [933, 451] width 20 height 11
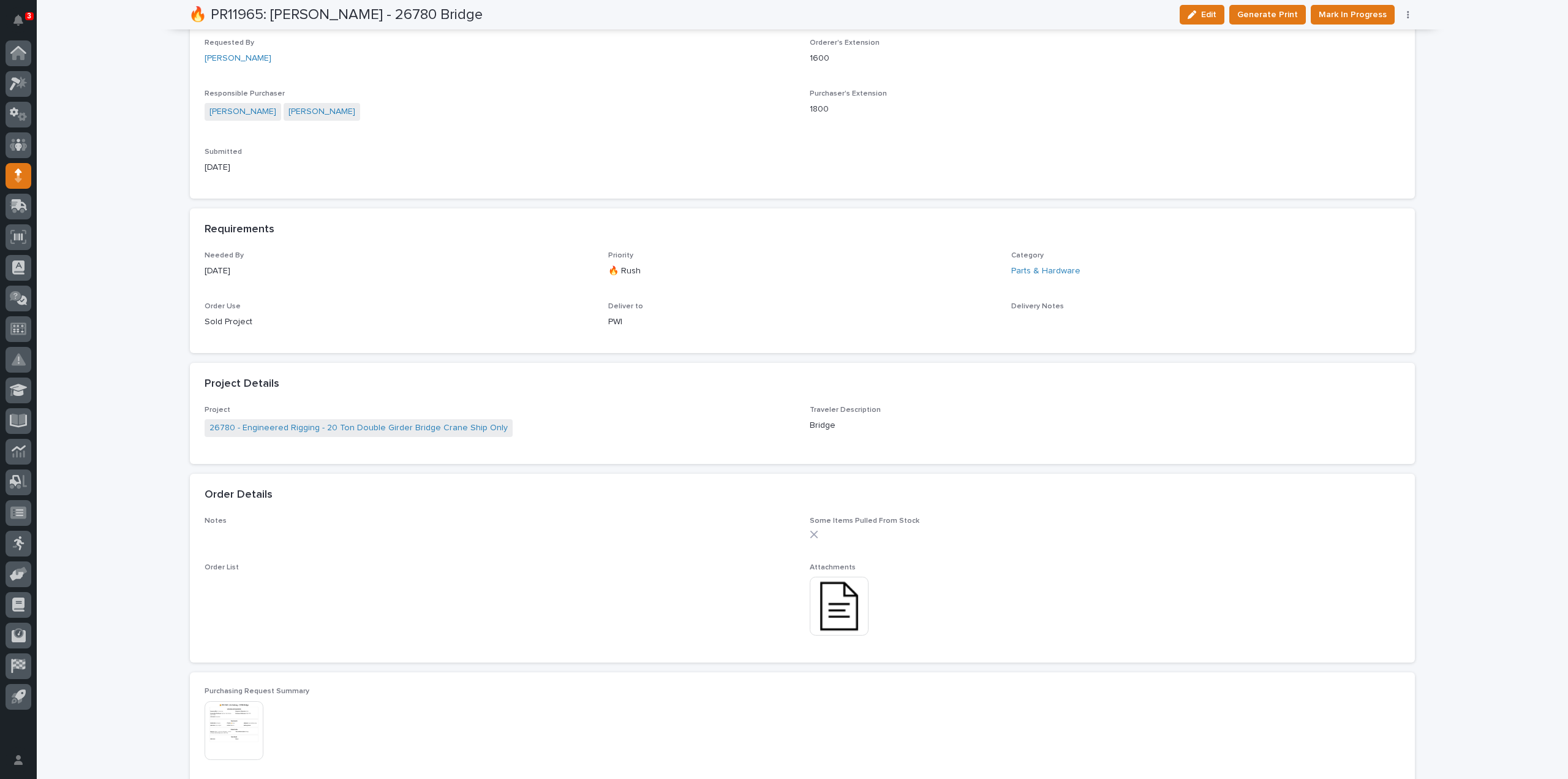
scroll to position [0, 0]
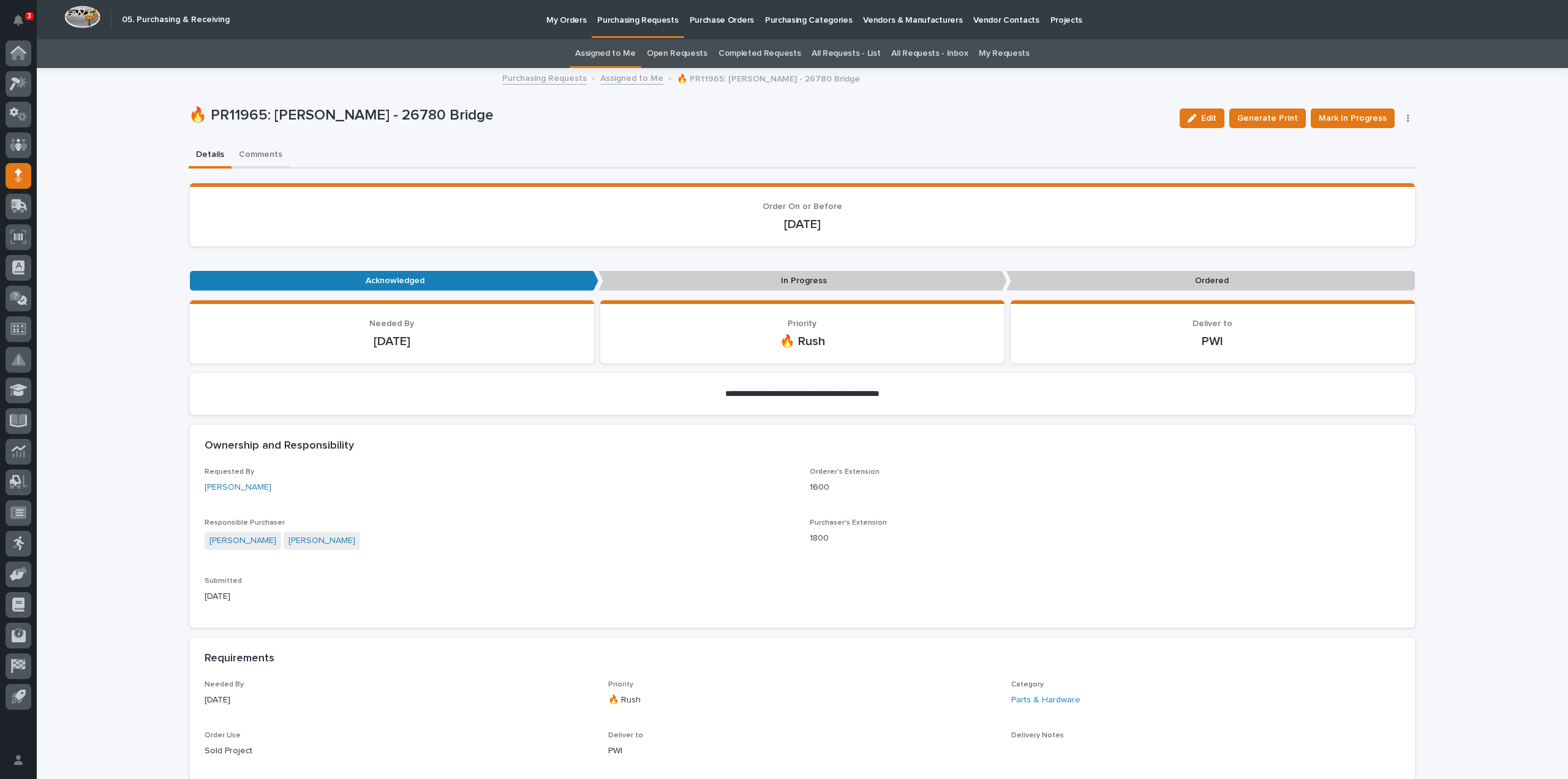
click at [254, 155] on button "Comments" at bounding box center [261, 156] width 59 height 26
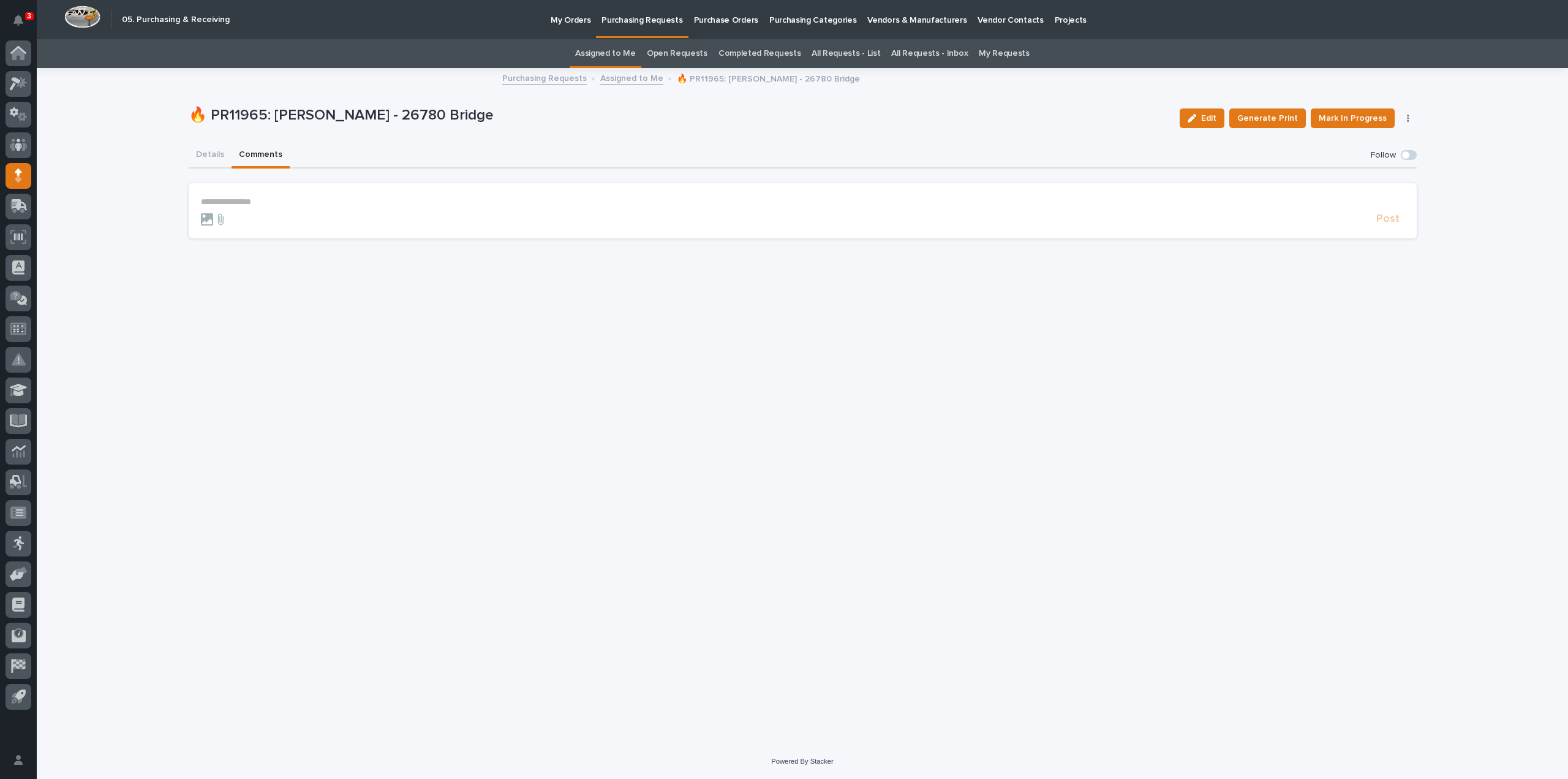
click at [342, 197] on p "**********" at bounding box center [802, 202] width 1204 height 10
click at [225, 214] on button "Arlyn Miller" at bounding box center [239, 220] width 72 height 12
click at [270, 212] on form "**********" at bounding box center [802, 214] width 1204 height 35
click at [275, 204] on p "**********" at bounding box center [802, 203] width 1204 height 12
click at [1386, 224] on span "Post" at bounding box center [1388, 225] width 23 height 14
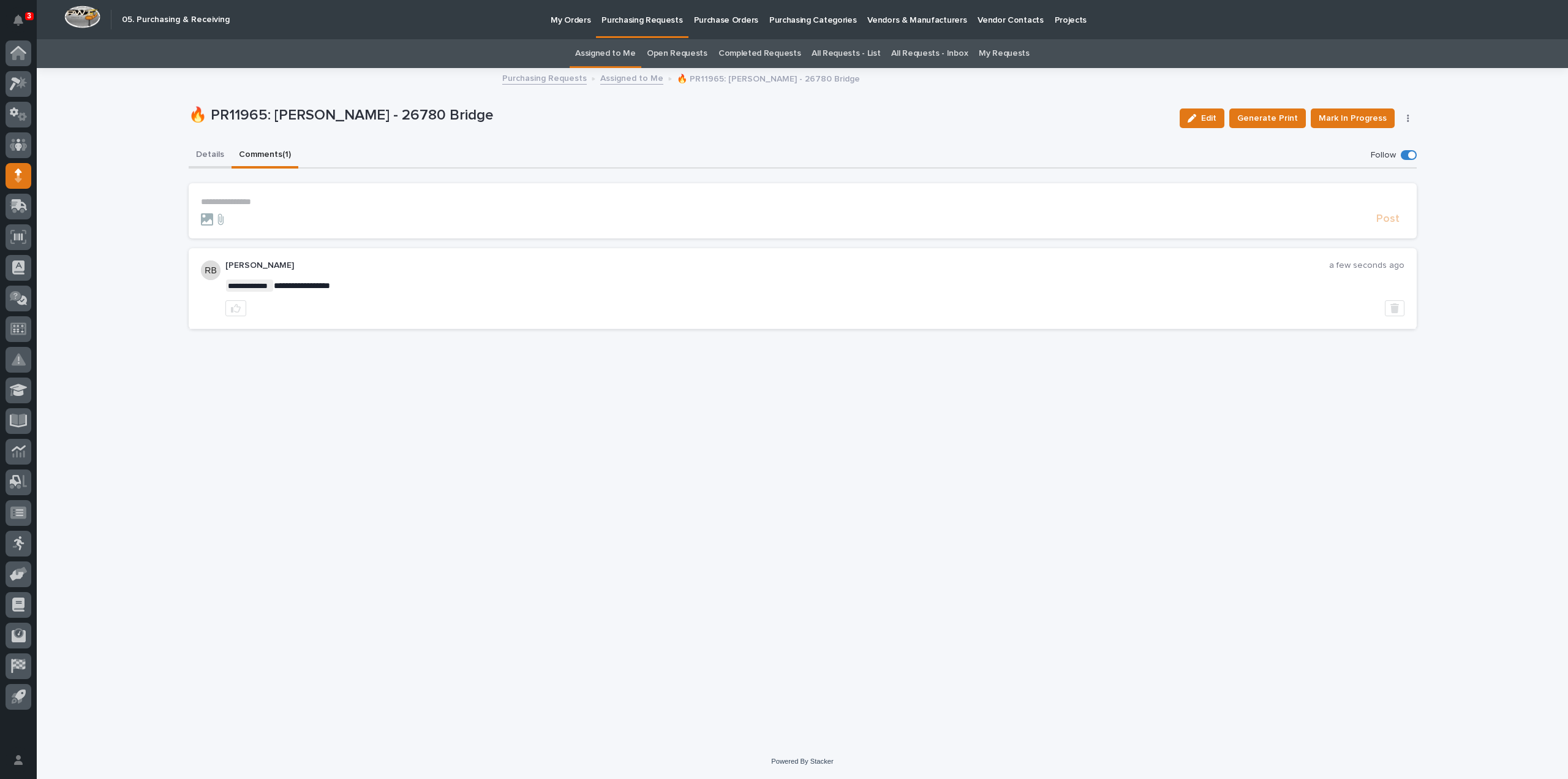
click at [212, 156] on button "Details" at bounding box center [210, 156] width 43 height 26
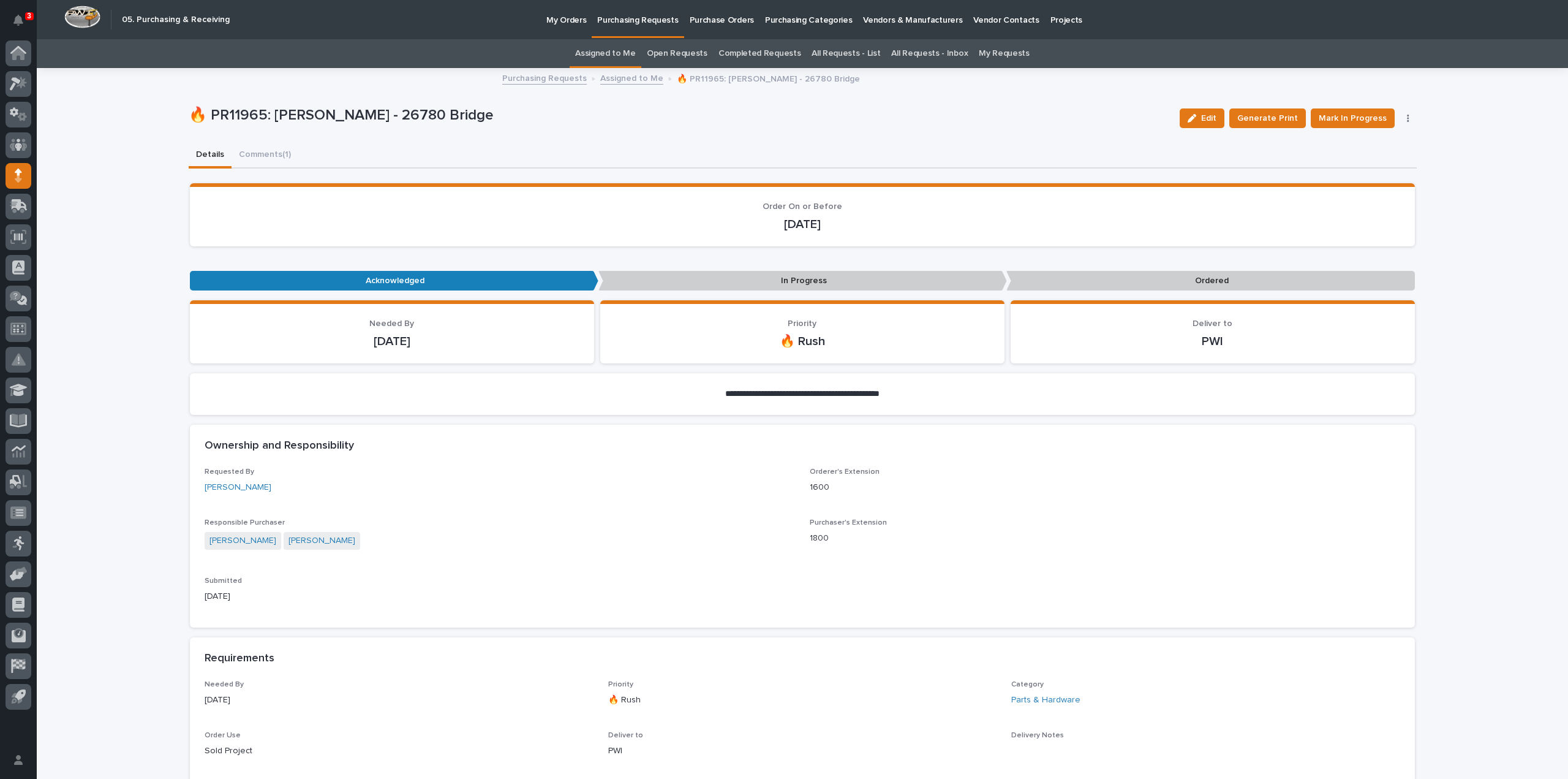
click at [627, 57] on link "Assigned to Me" at bounding box center [605, 54] width 61 height 29
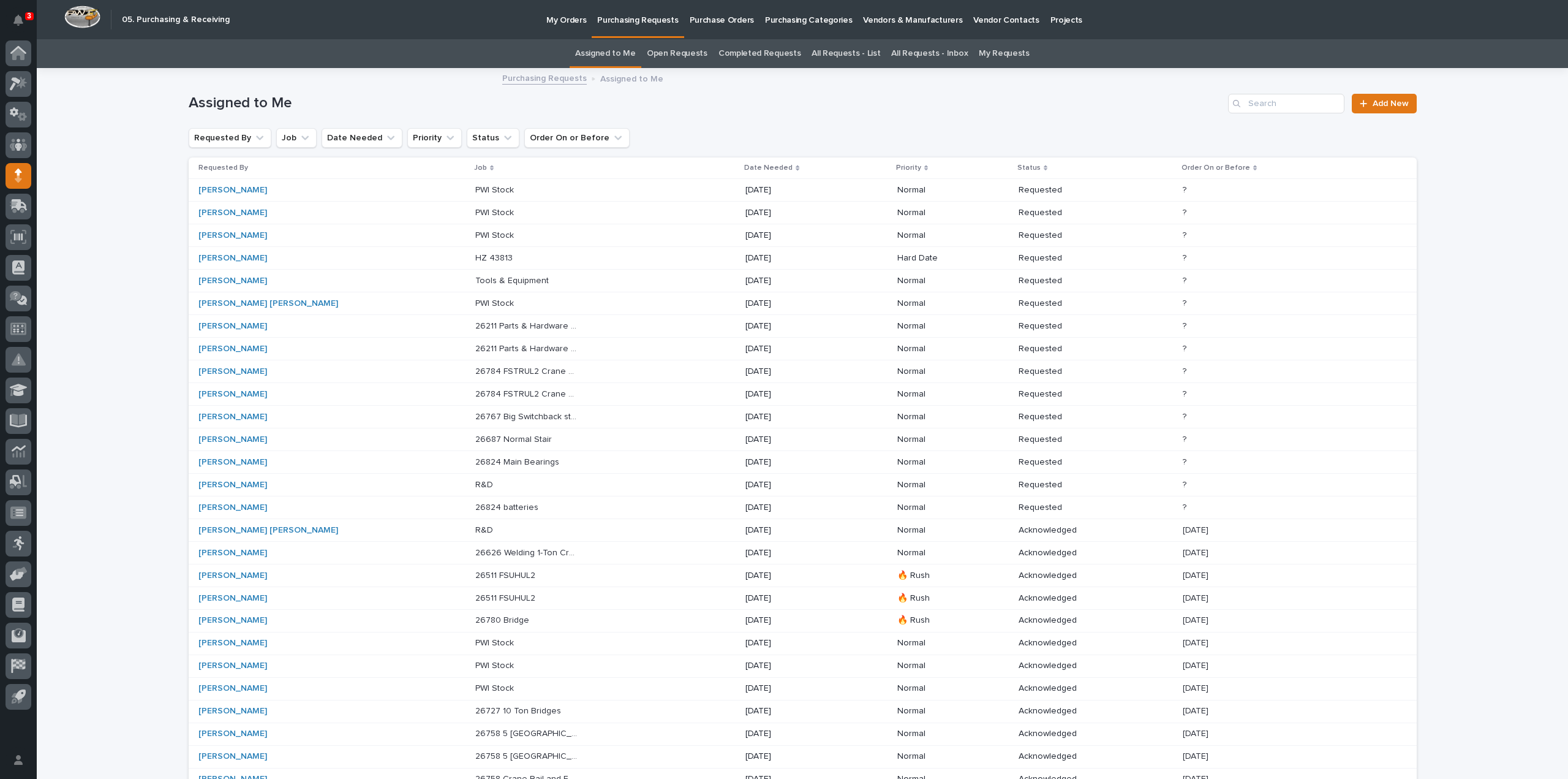
click at [475, 325] on p "26211 Parts & Hardware for Headers" at bounding box center [527, 325] width 105 height 13
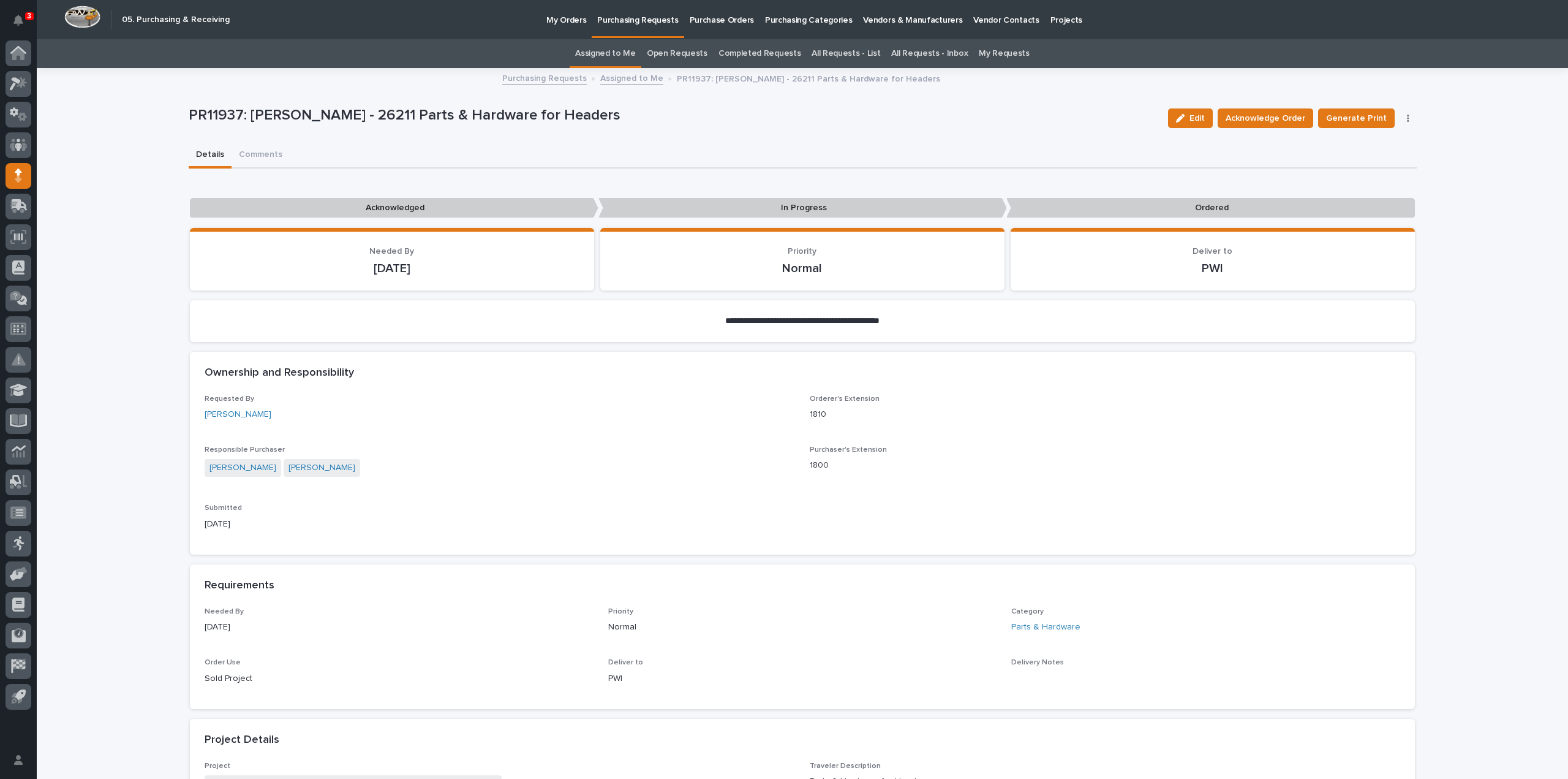
scroll to position [633, 0]
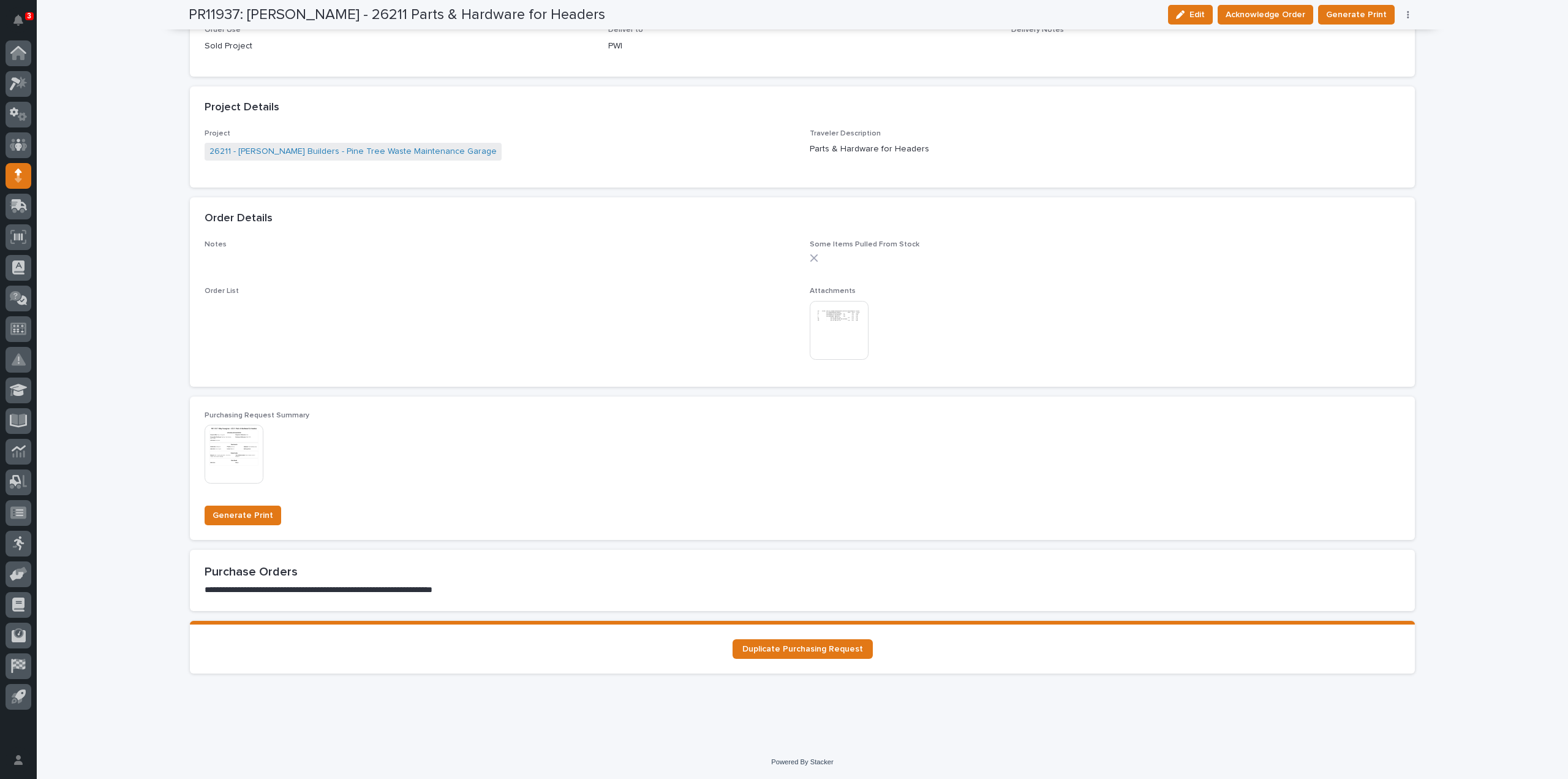
click at [817, 337] on img at bounding box center [839, 330] width 59 height 59
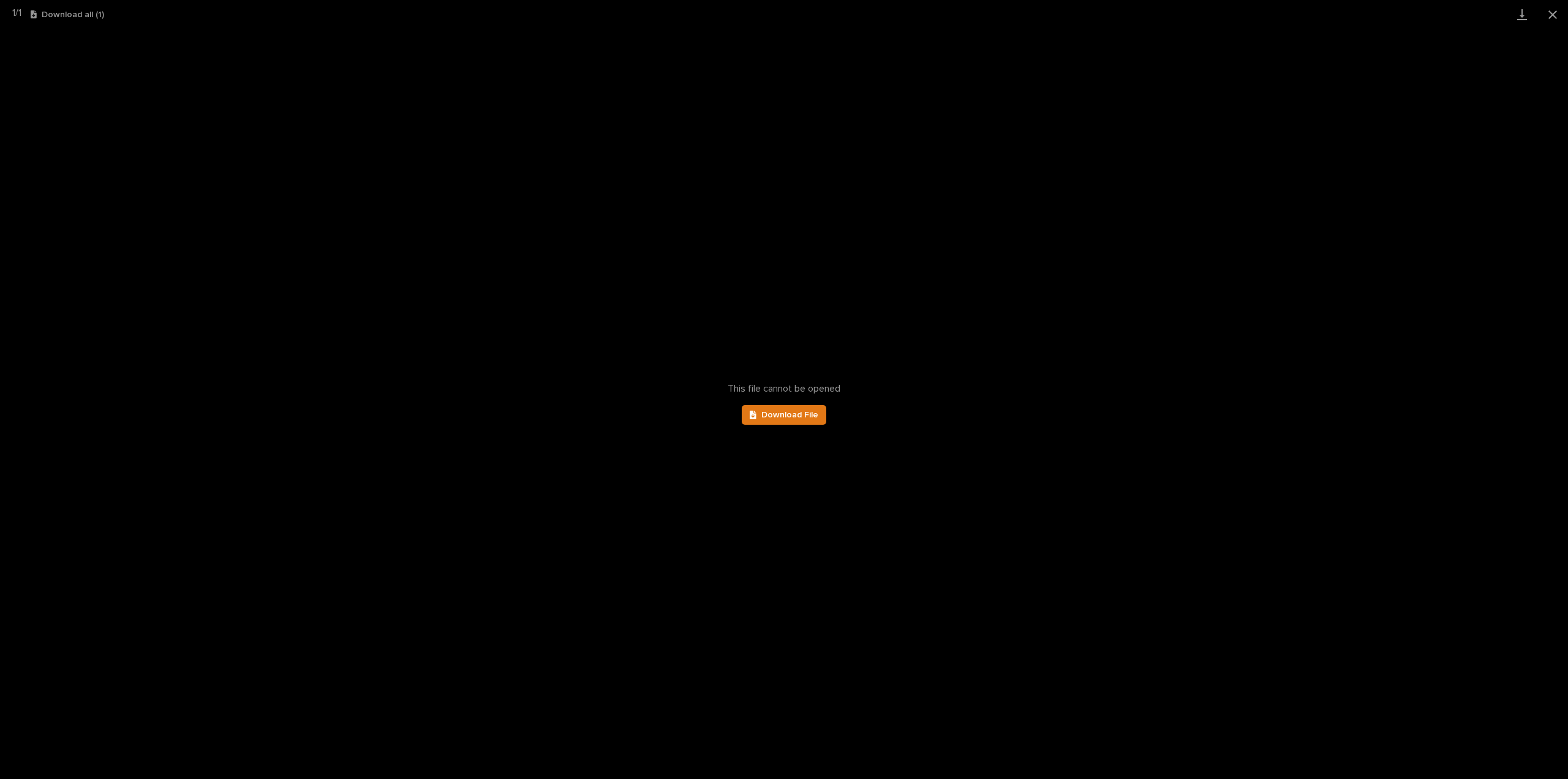
click at [796, 404] on div "This file cannot be opened Download File" at bounding box center [784, 404] width 1568 height 750
click at [805, 415] on span "Download File" at bounding box center [790, 415] width 57 height 9
click at [1556, 12] on button "Close gallery" at bounding box center [1552, 14] width 31 height 29
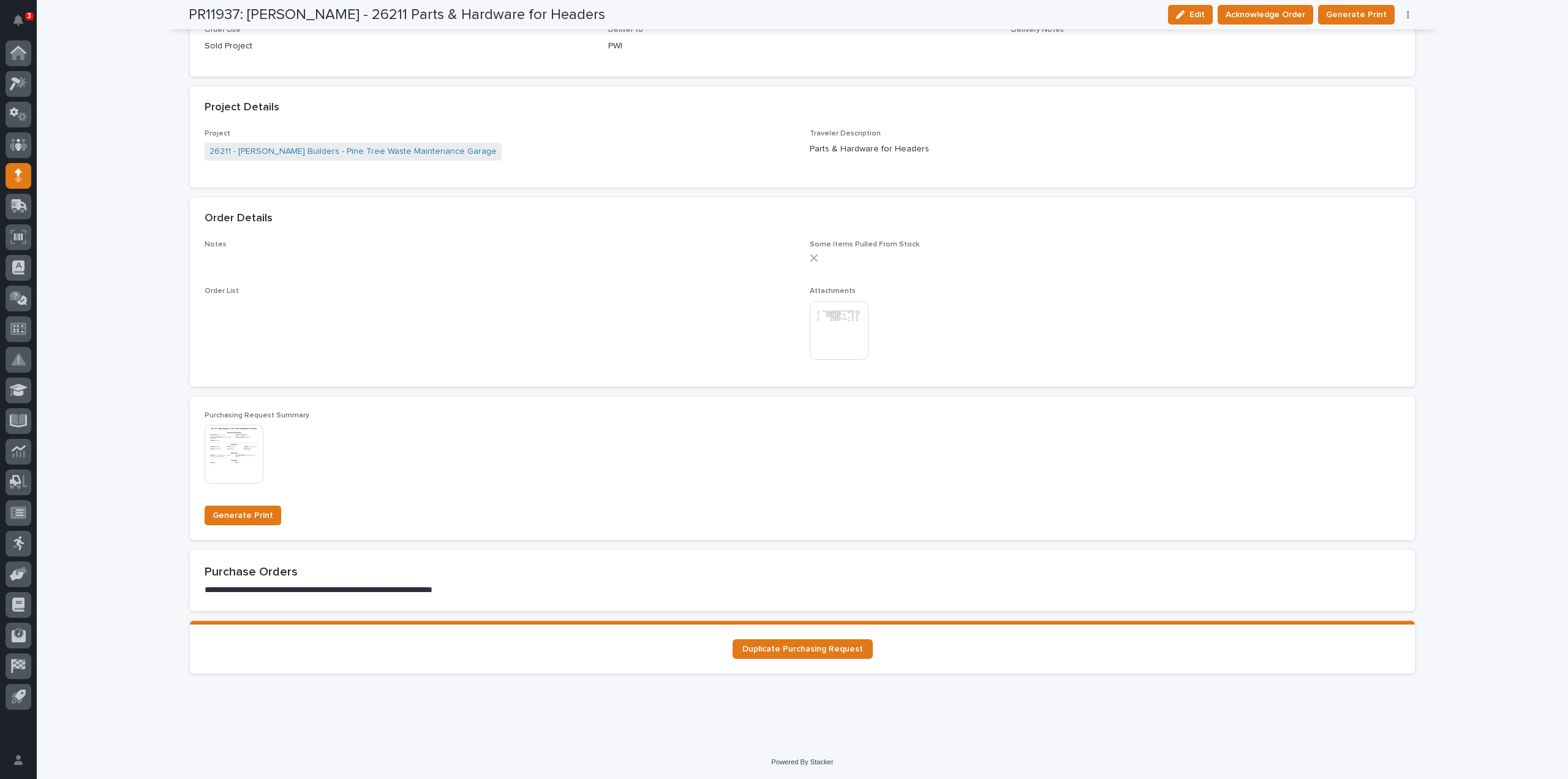
scroll to position [510, 0]
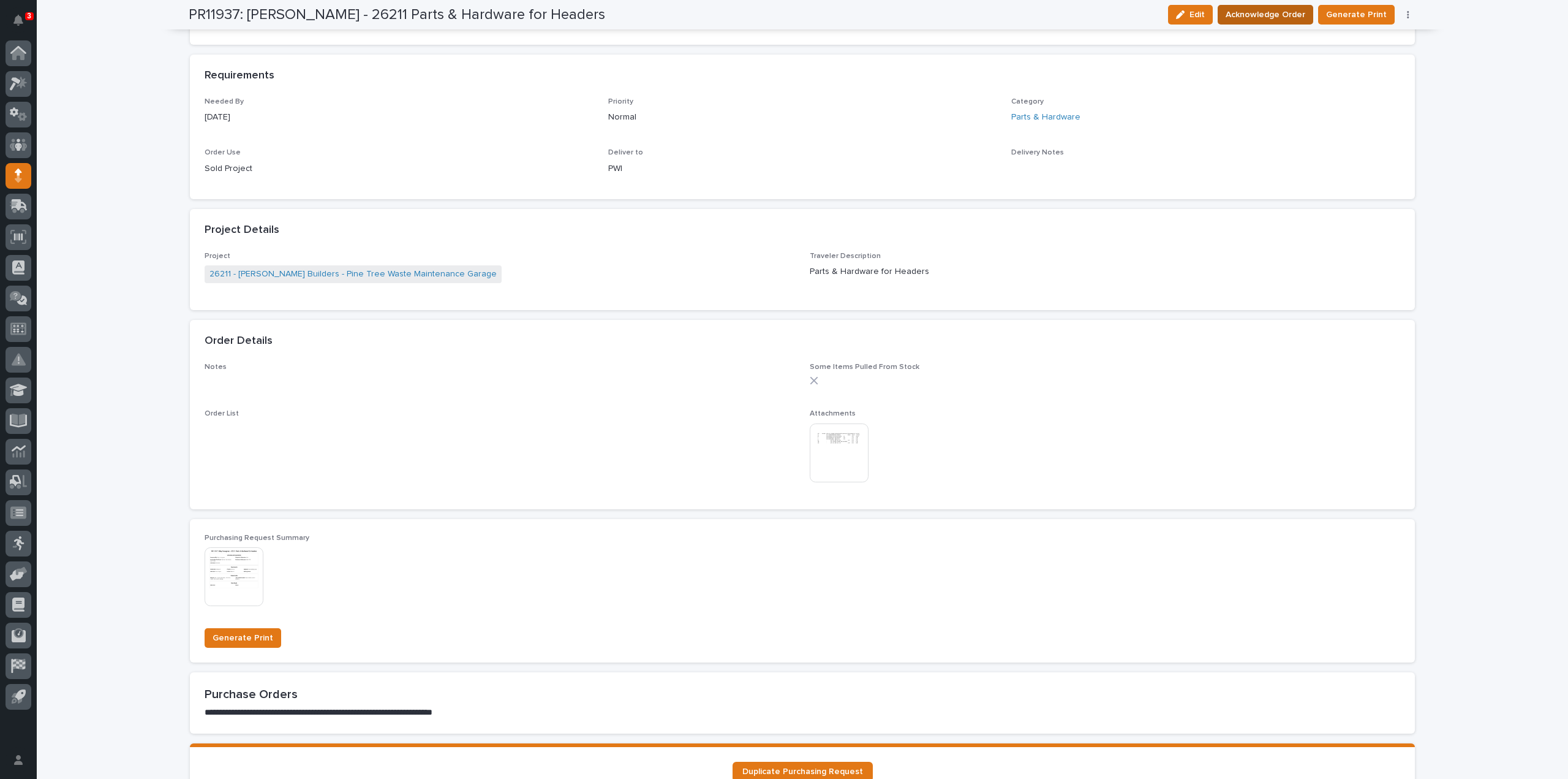
click at [1247, 20] on span "Acknowledge Order" at bounding box center [1265, 15] width 80 height 15
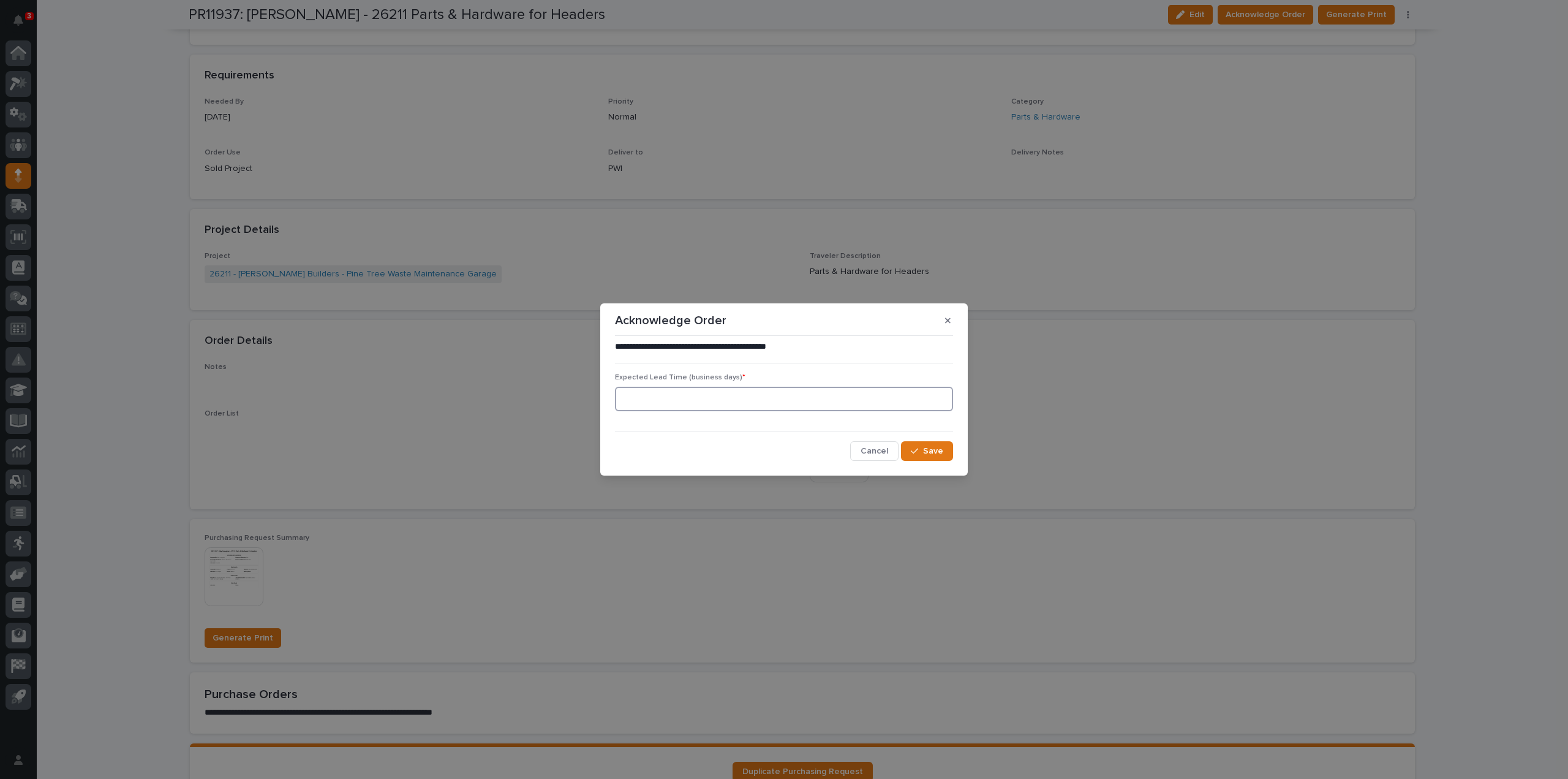
click at [646, 408] on input at bounding box center [784, 399] width 338 height 25
type input "0"
click at [941, 447] on span "Save" at bounding box center [933, 451] width 20 height 11
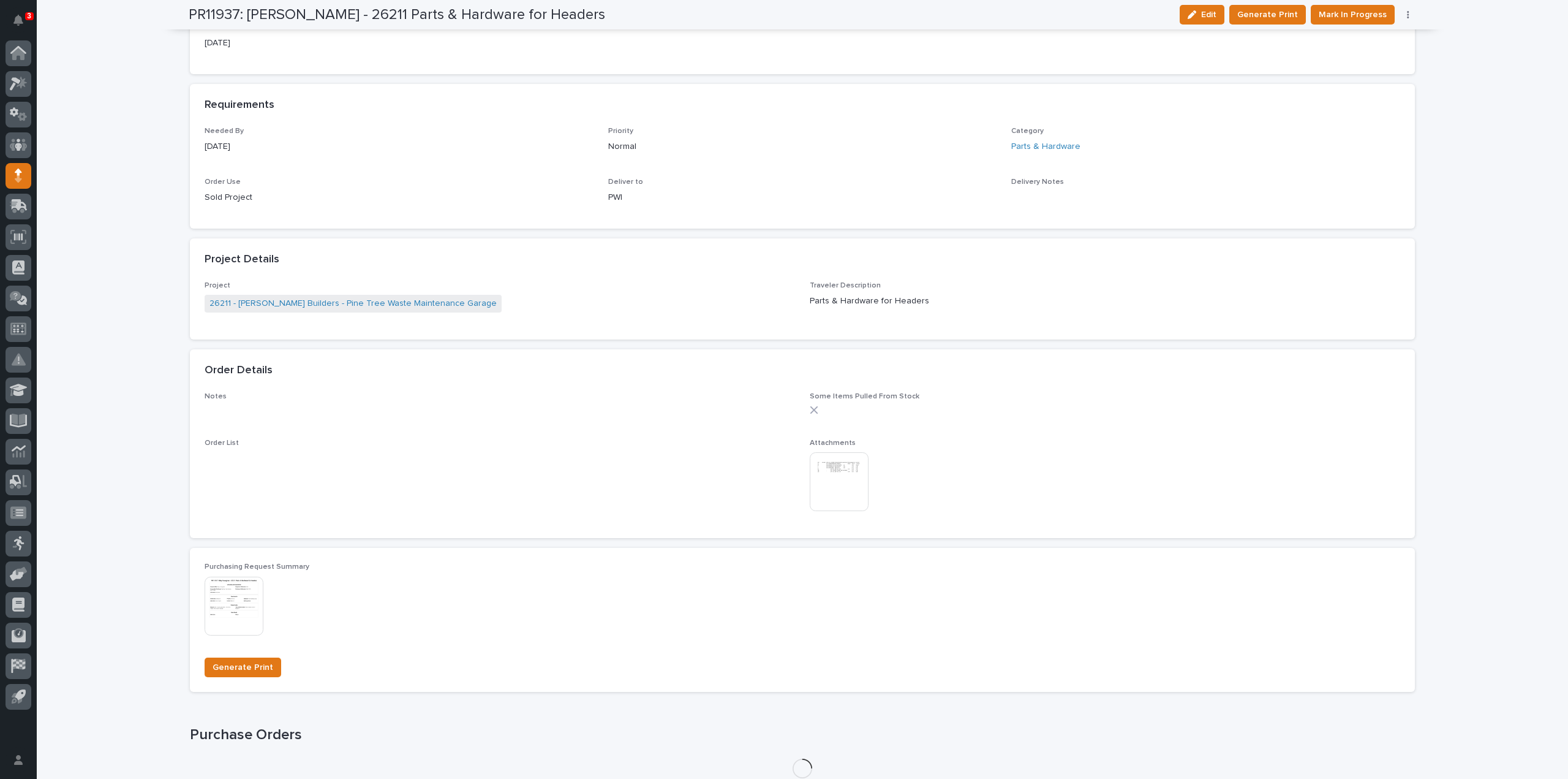
scroll to position [616, 0]
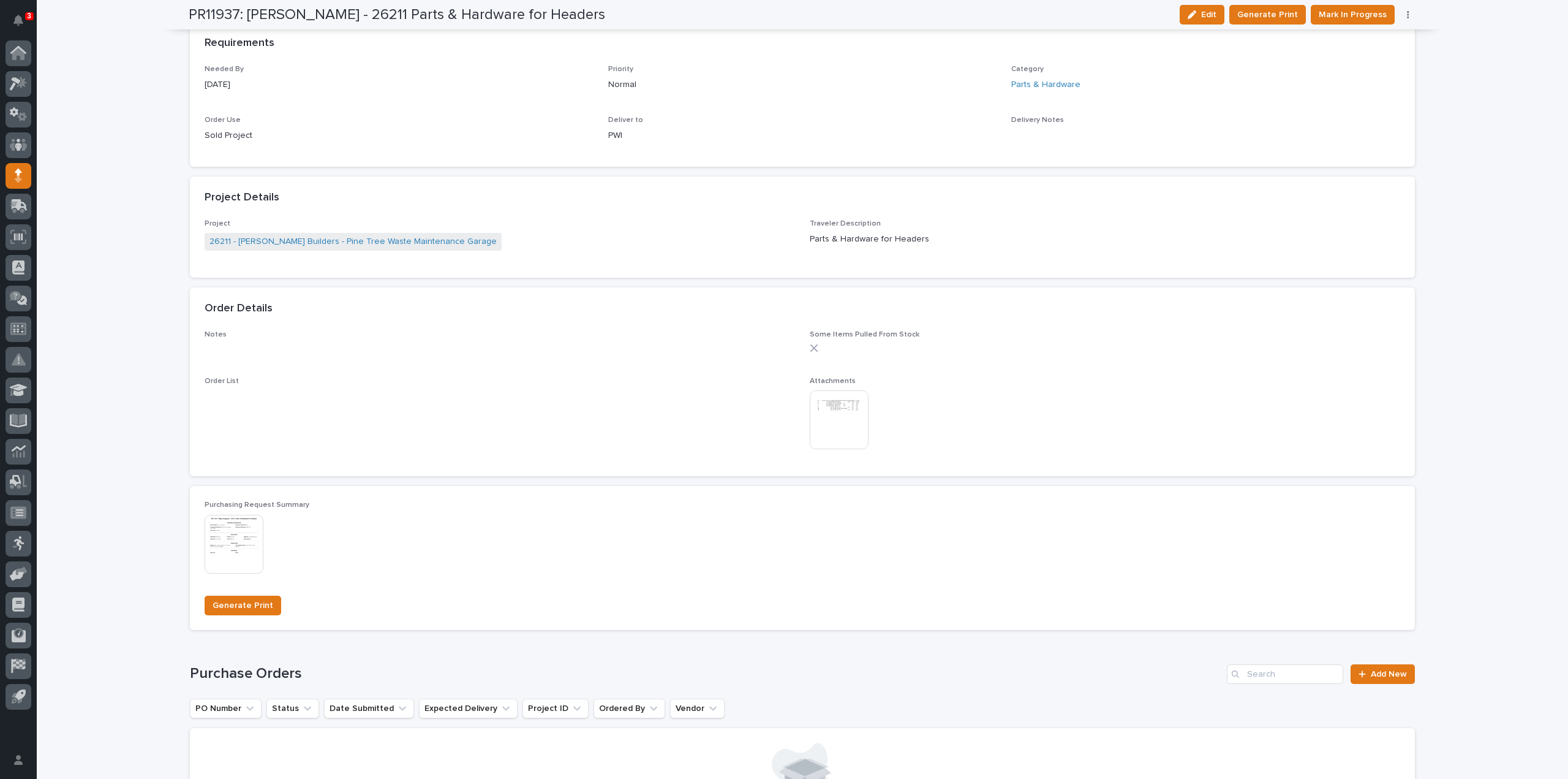
click at [1354, 14] on span "Mark In Progress" at bounding box center [1353, 15] width 68 height 15
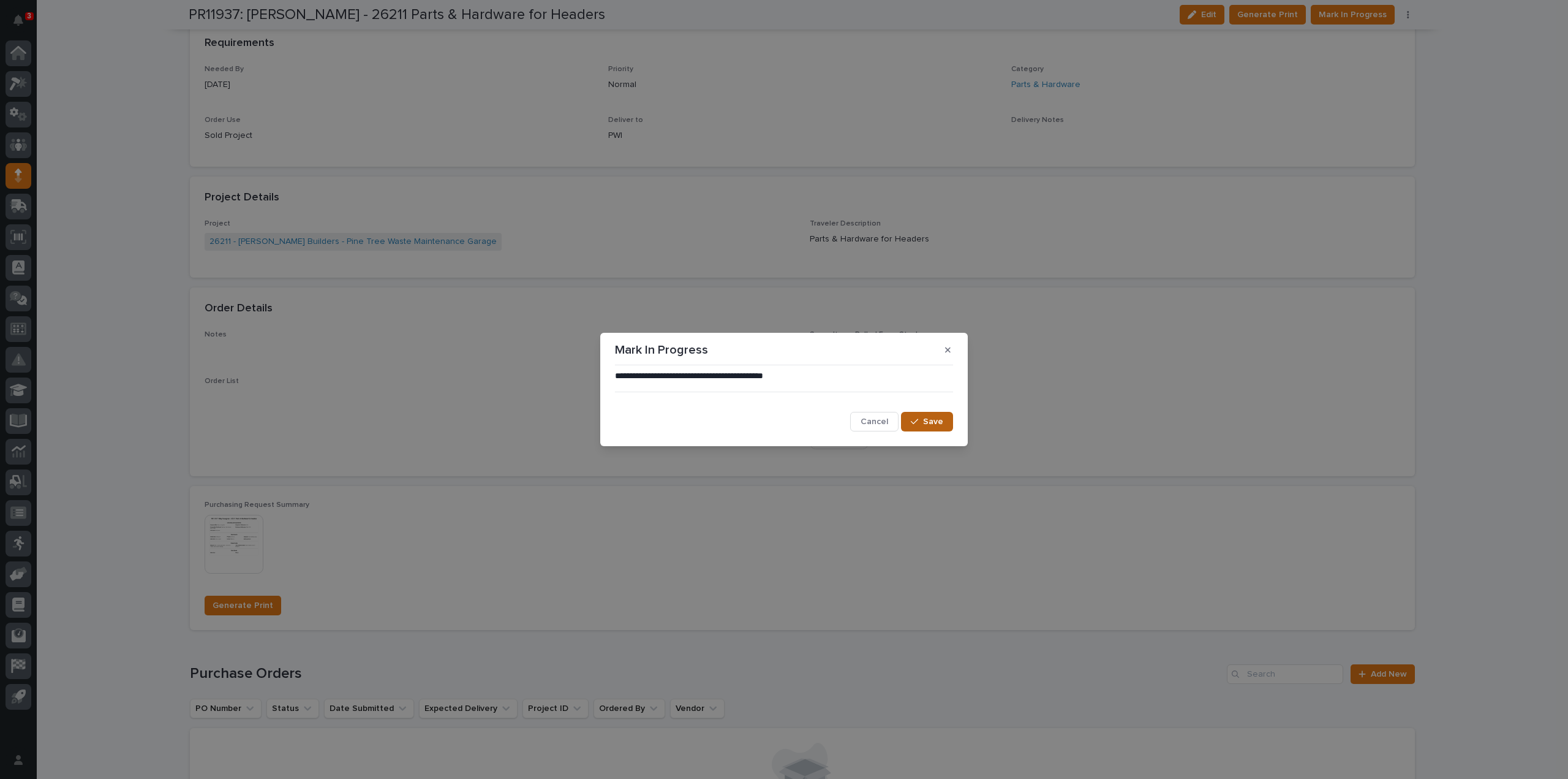
click at [928, 428] on button "Save" at bounding box center [927, 422] width 52 height 20
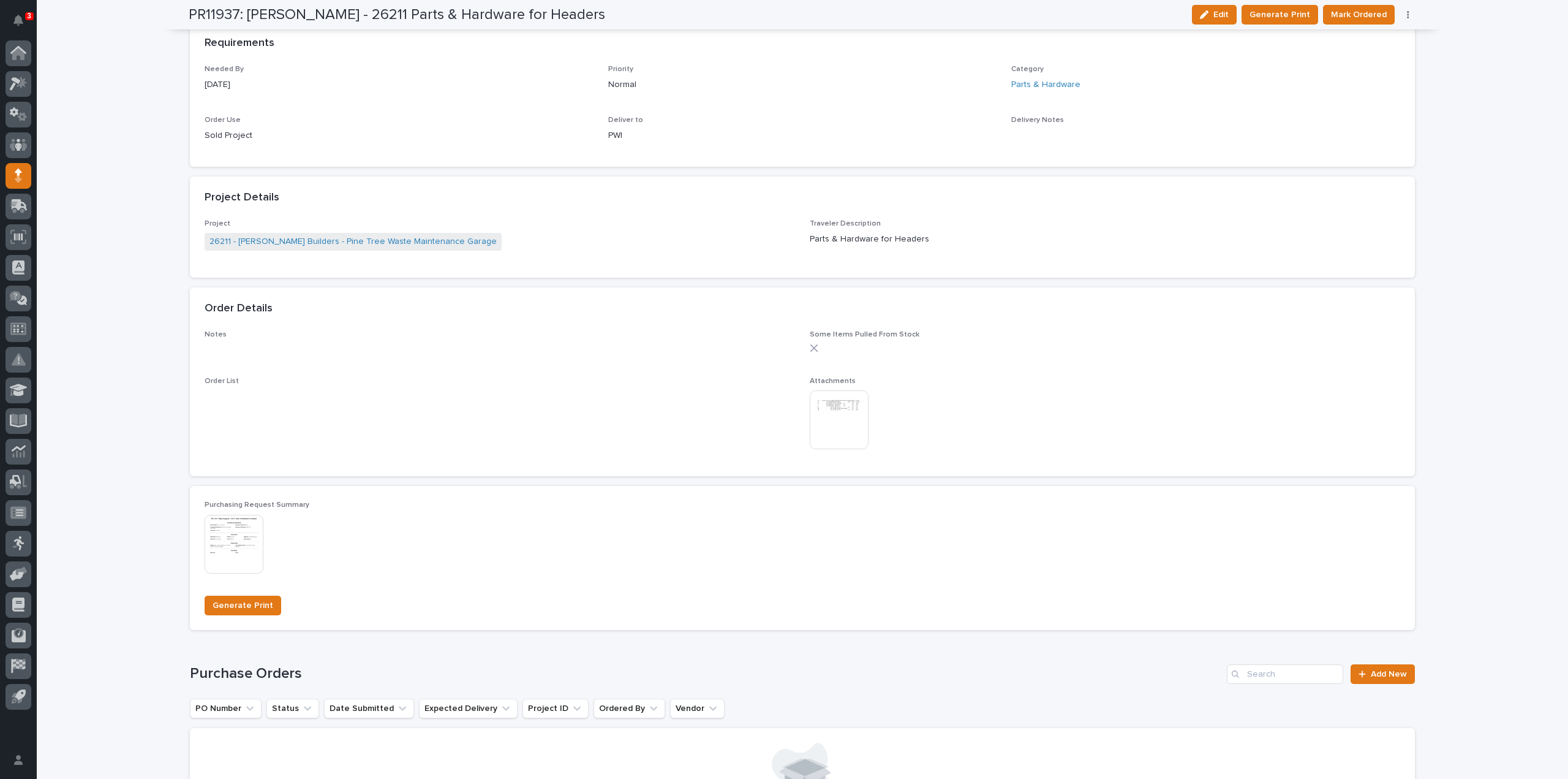
click at [1363, 16] on span "Mark Ordered" at bounding box center [1359, 15] width 56 height 15
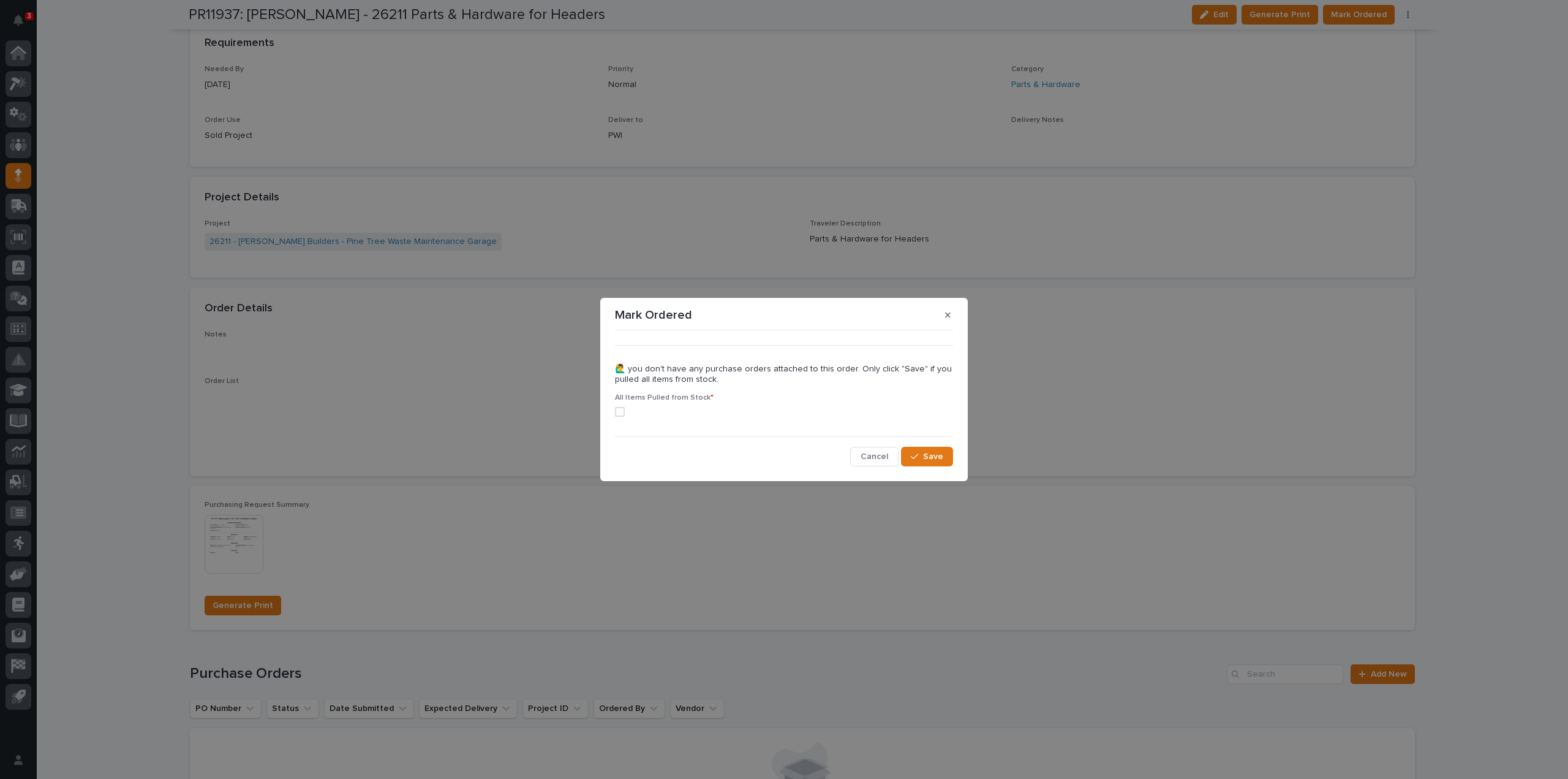
click at [615, 414] on div "••• 🙋‍♂️ you don't have any purchase orders attached to this order. Only click …" at bounding box center [784, 401] width 344 height 138
click at [625, 414] on label at bounding box center [784, 412] width 338 height 10
click at [929, 457] on span "Save" at bounding box center [933, 456] width 20 height 11
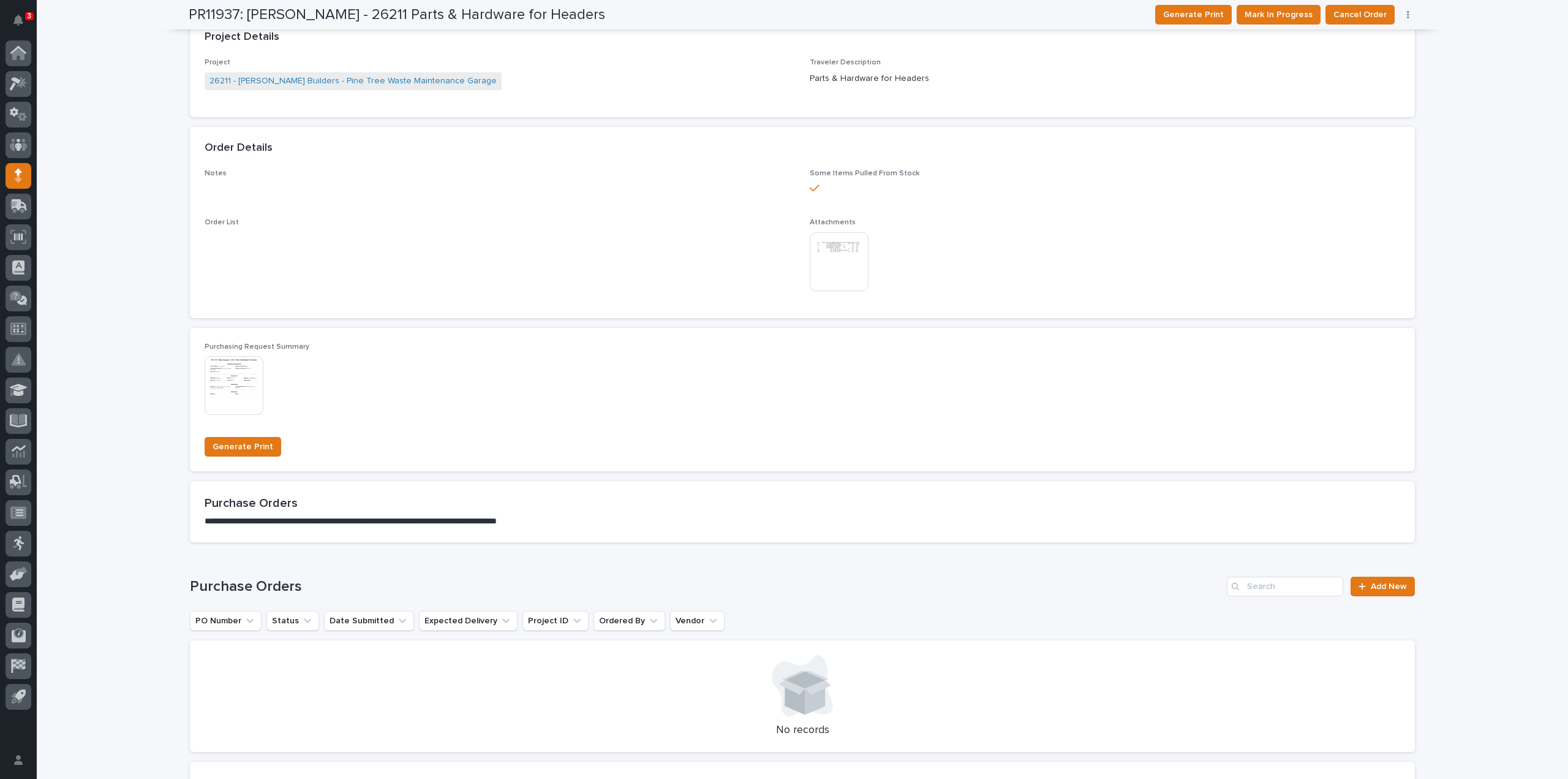
scroll to position [0, 0]
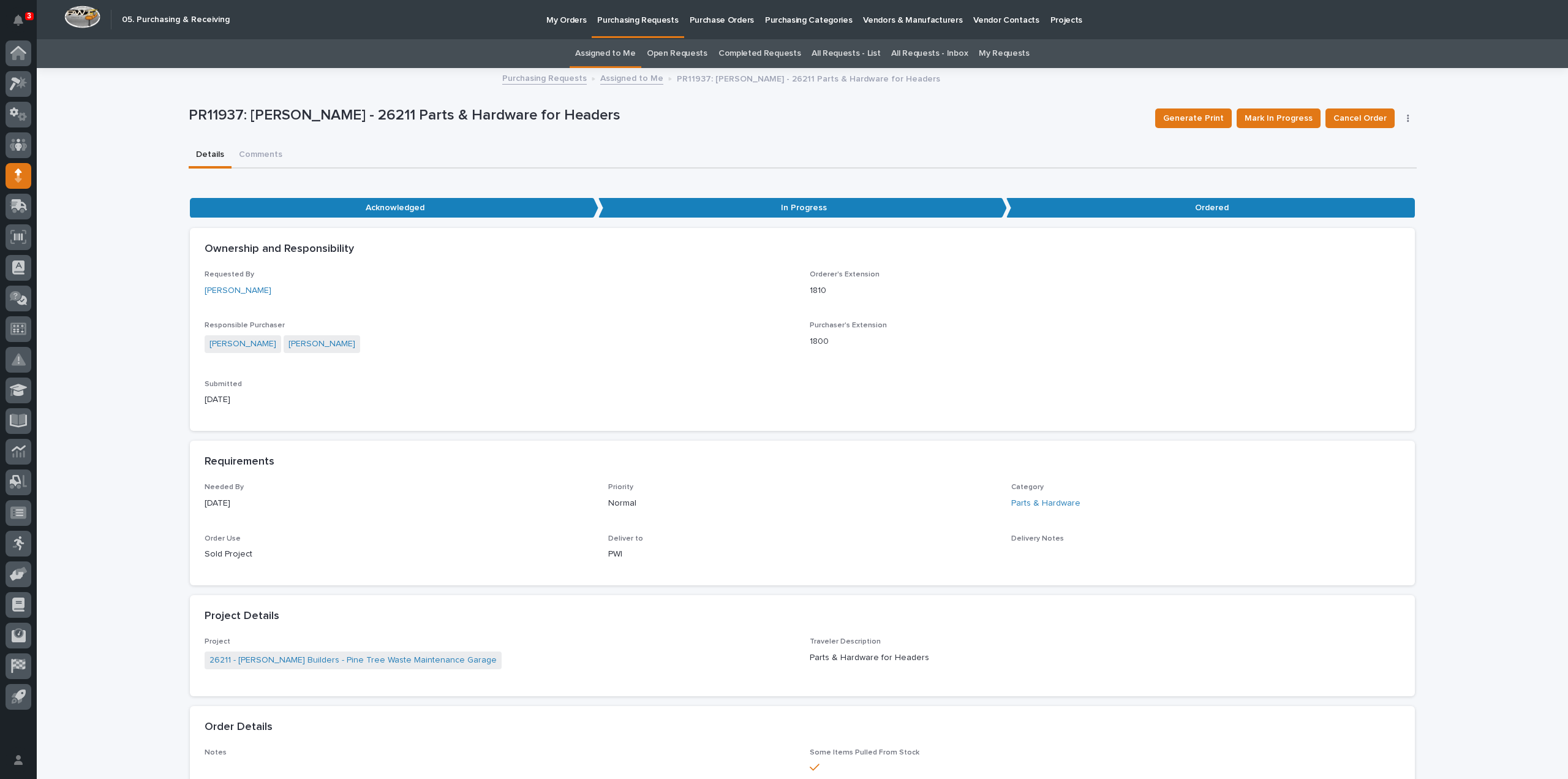
click at [618, 53] on link "Assigned to Me" at bounding box center [605, 54] width 61 height 29
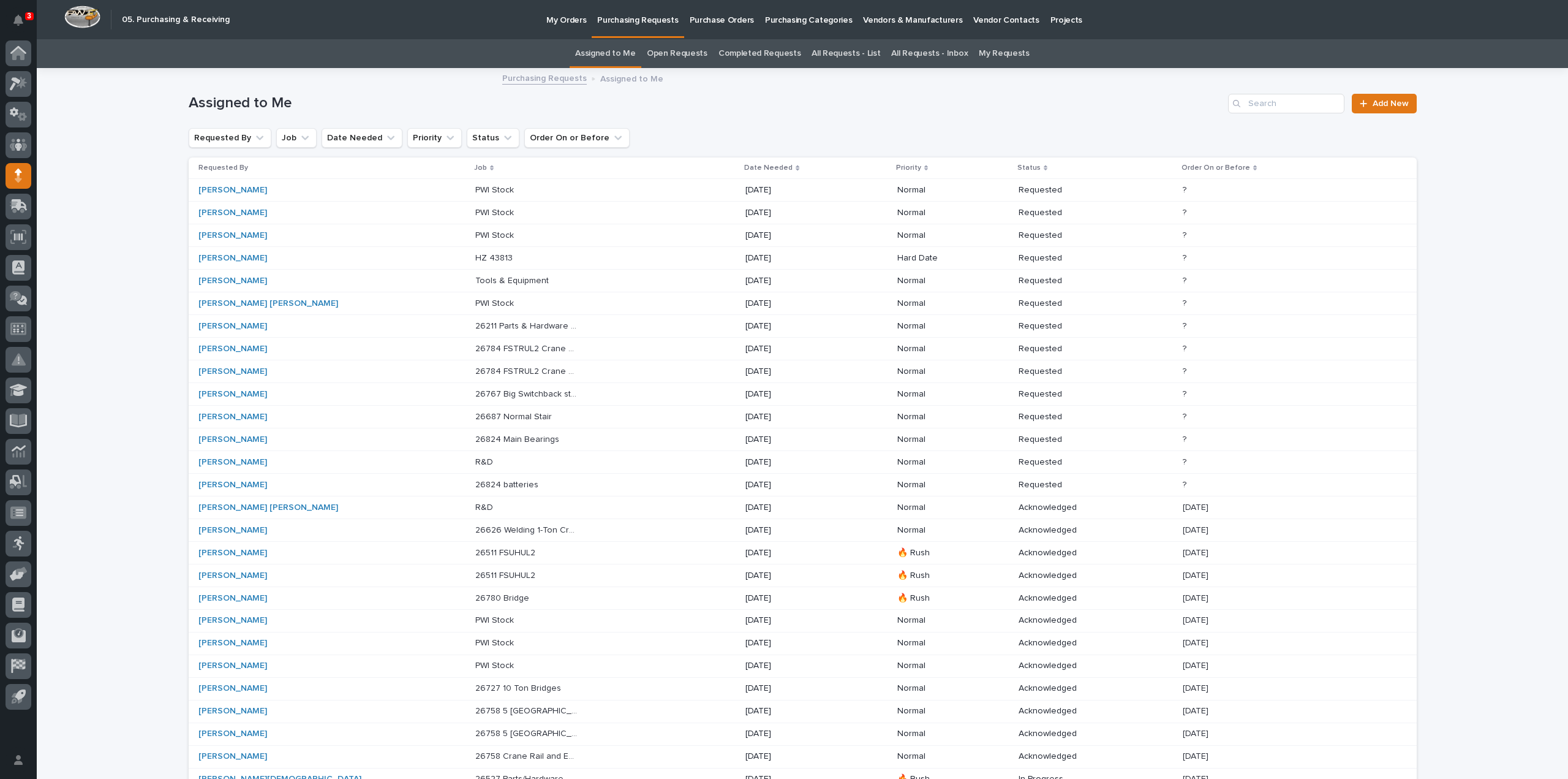
click at [475, 305] on p "PWI Stock" at bounding box center [495, 302] width 41 height 13
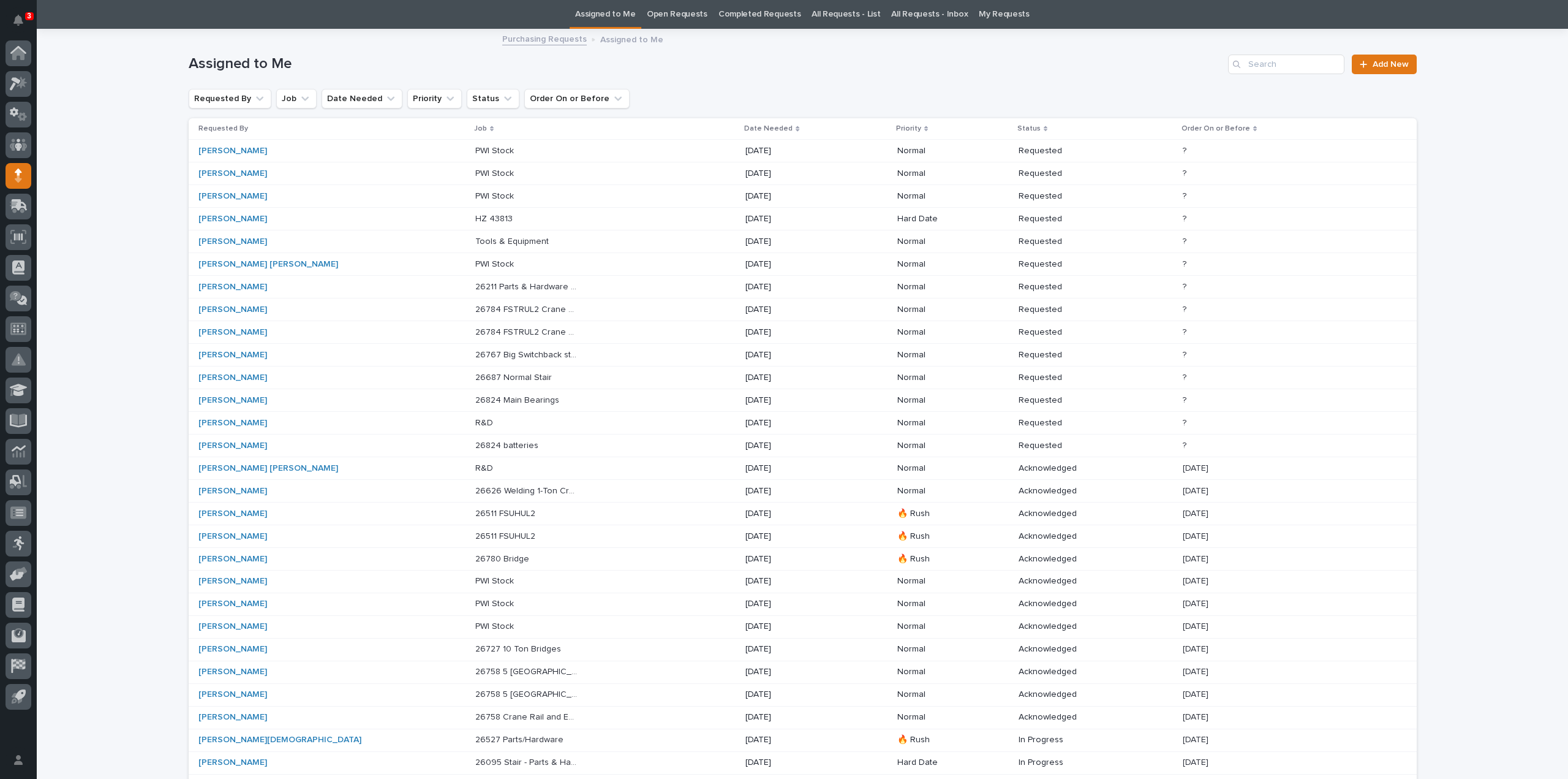
click at [632, 267] on div "PWI Stock PWI Stock" at bounding box center [605, 265] width 261 height 20
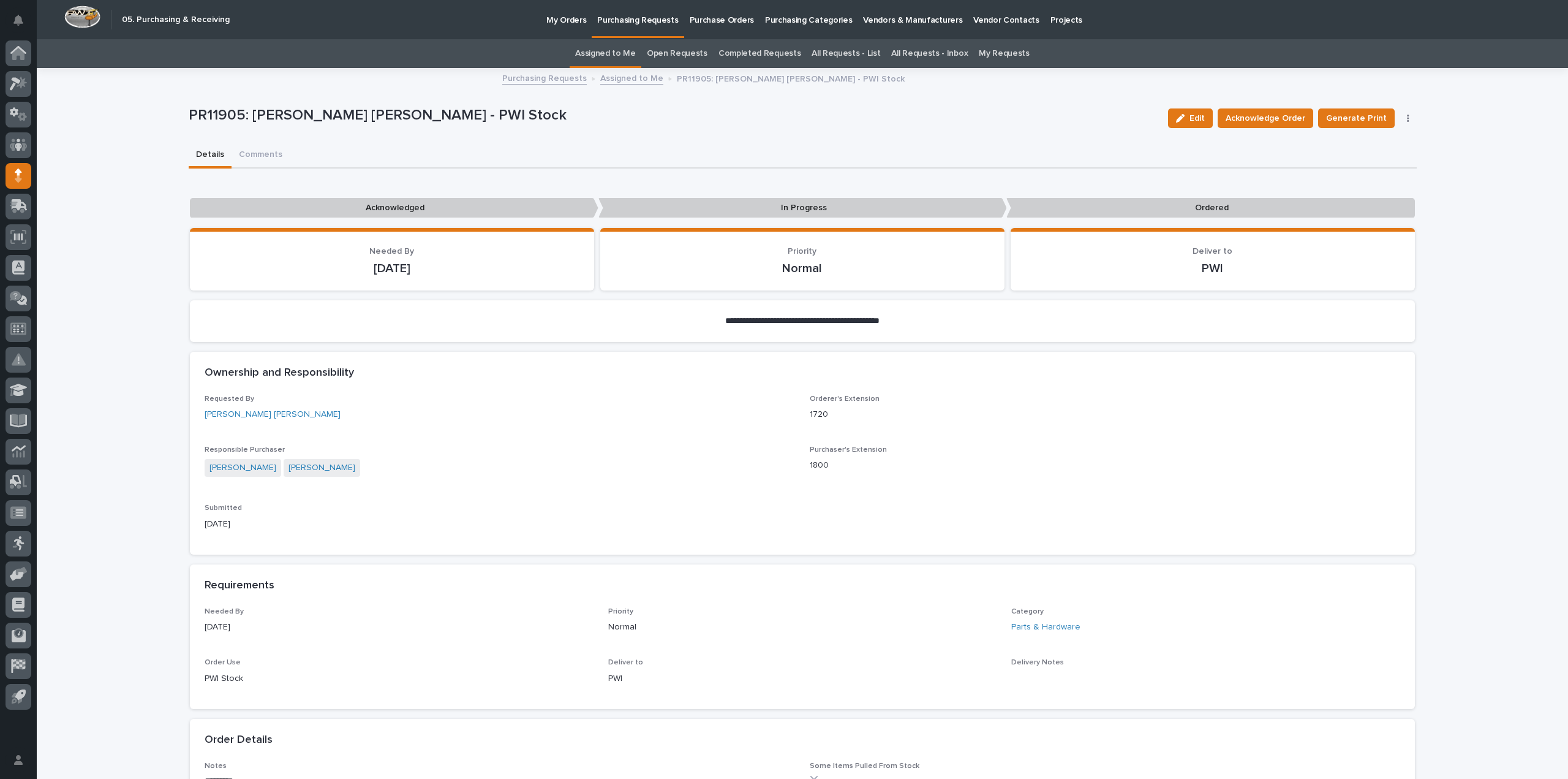
scroll to position [39, 0]
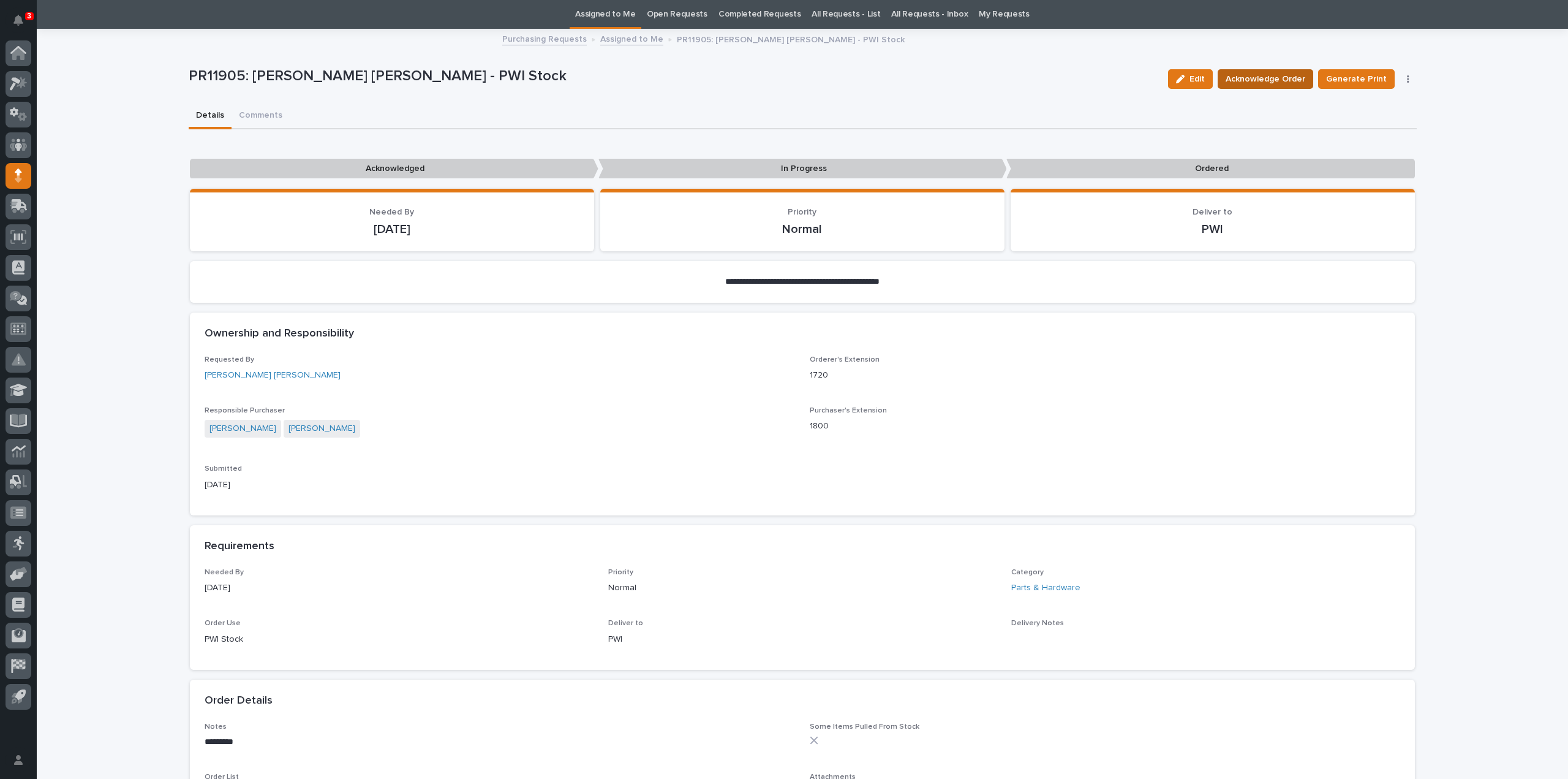
click at [1238, 82] on span "Acknowledge Order" at bounding box center [1265, 79] width 80 height 15
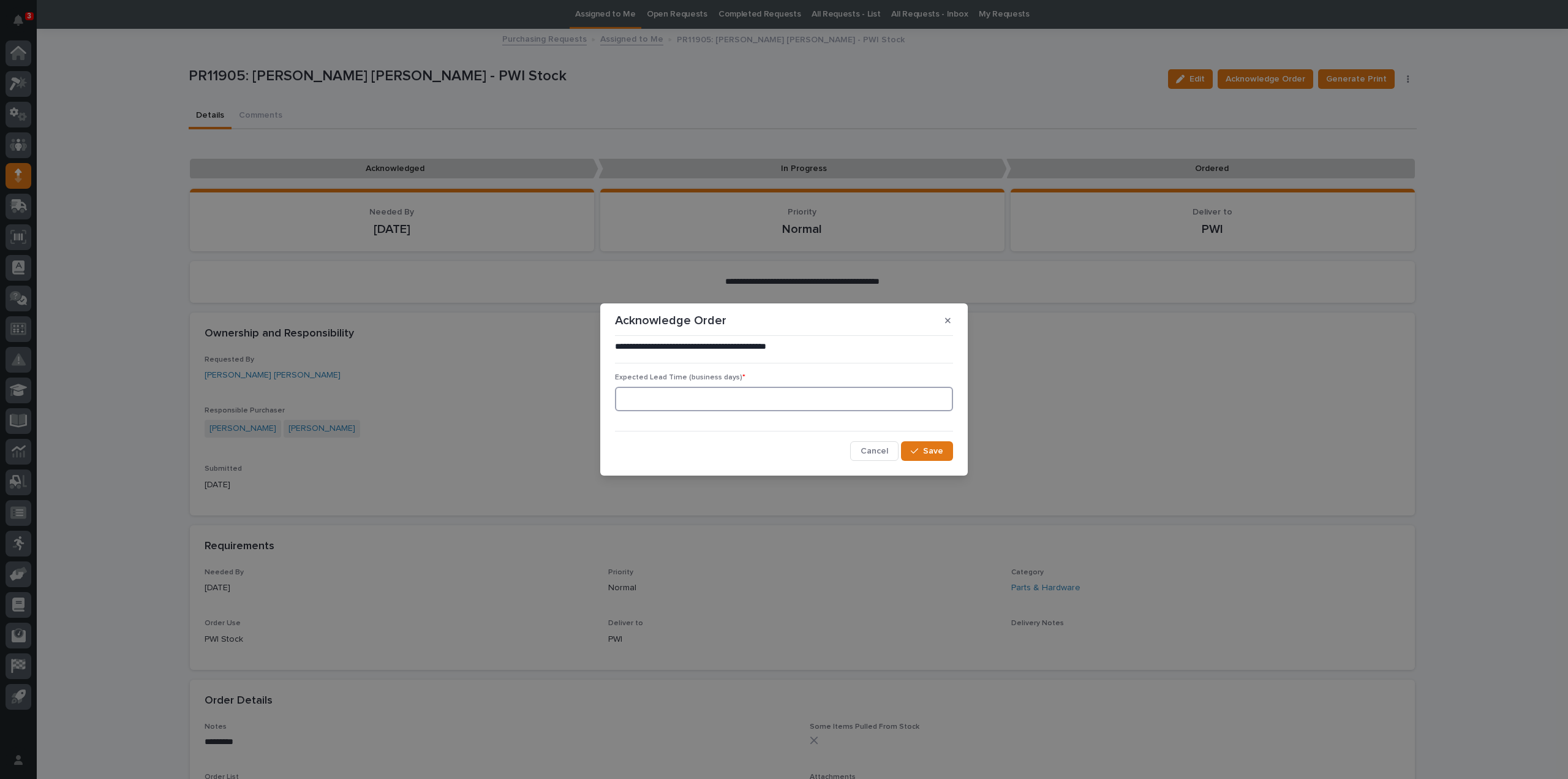
click at [690, 402] on input at bounding box center [784, 399] width 338 height 25
type input "0"
click at [937, 450] on span "Save" at bounding box center [933, 451] width 20 height 11
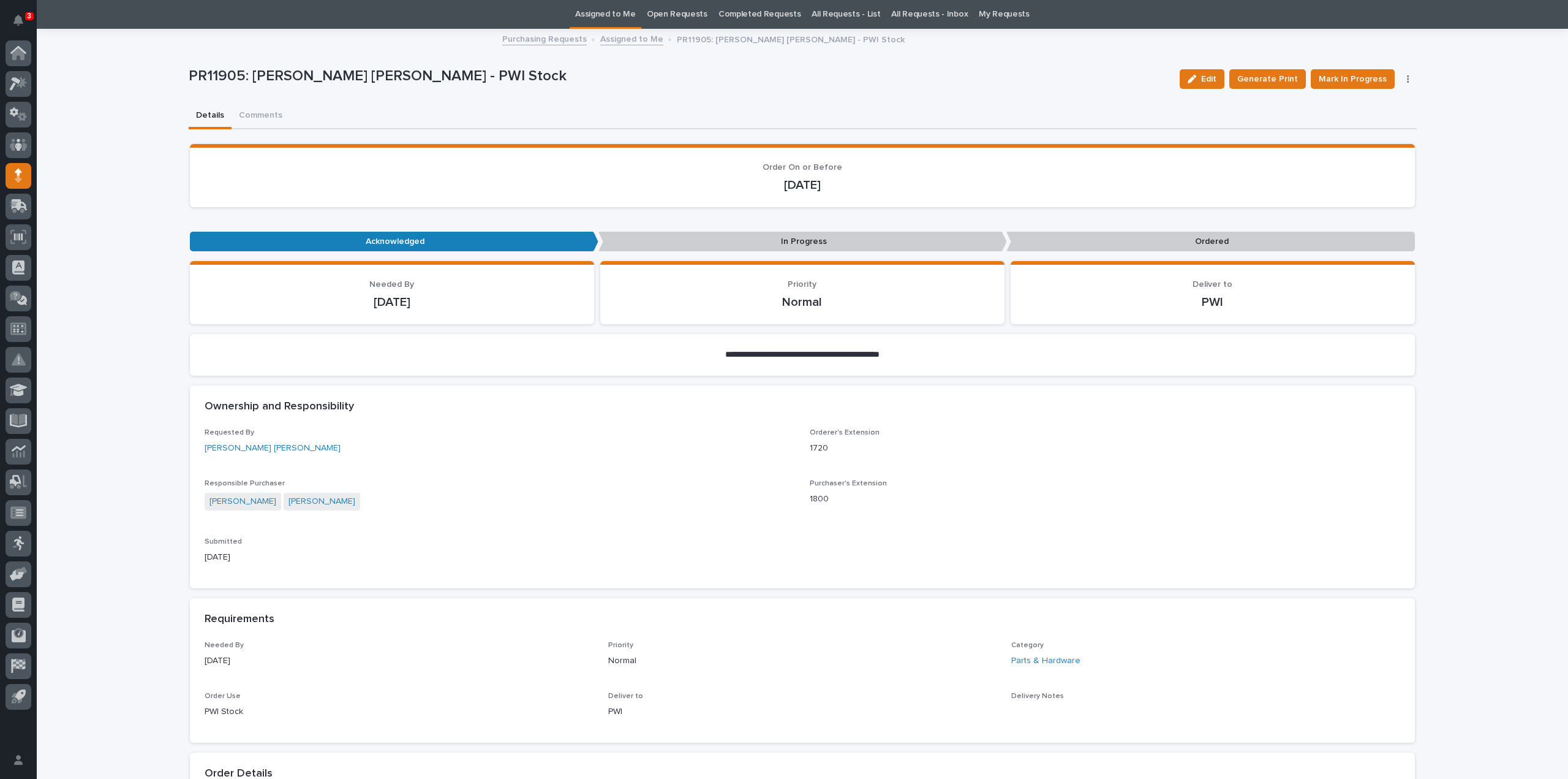
click at [612, 16] on link "Assigned to Me" at bounding box center [605, 14] width 61 height 29
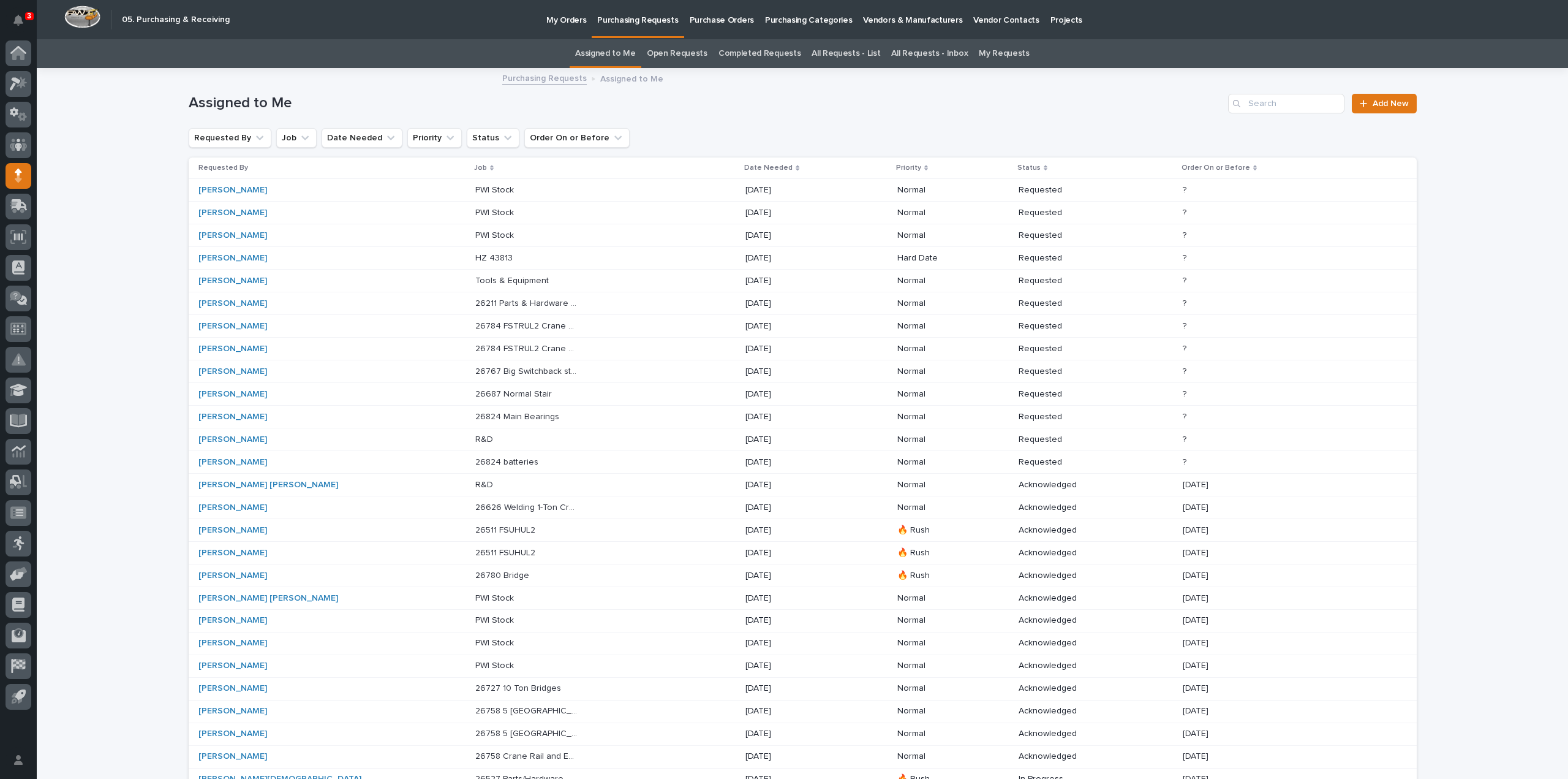
click at [475, 304] on p "26211 Parts & Hardware for Fall Protection" at bounding box center [527, 302] width 105 height 13
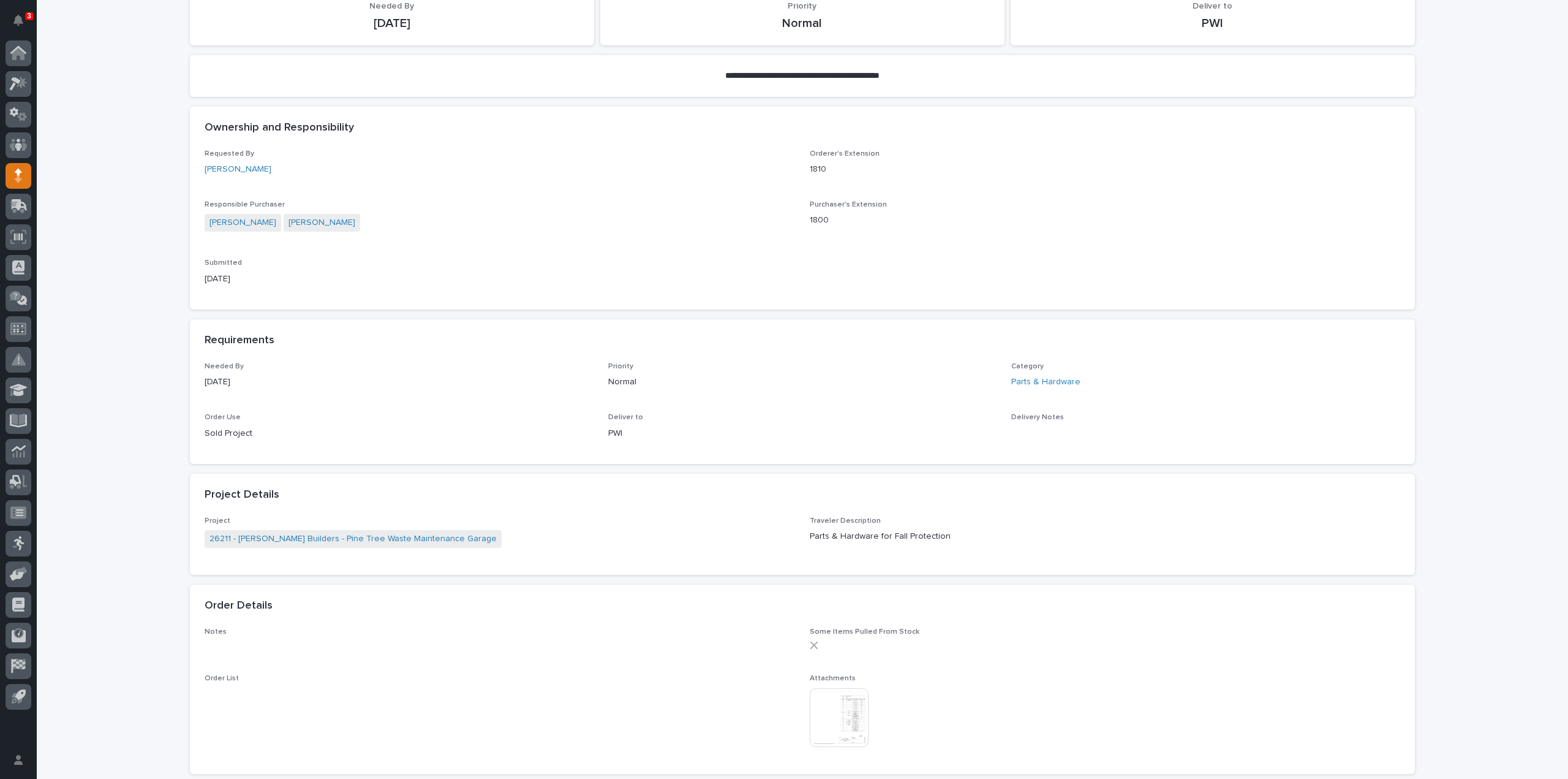
scroll to position [368, 0]
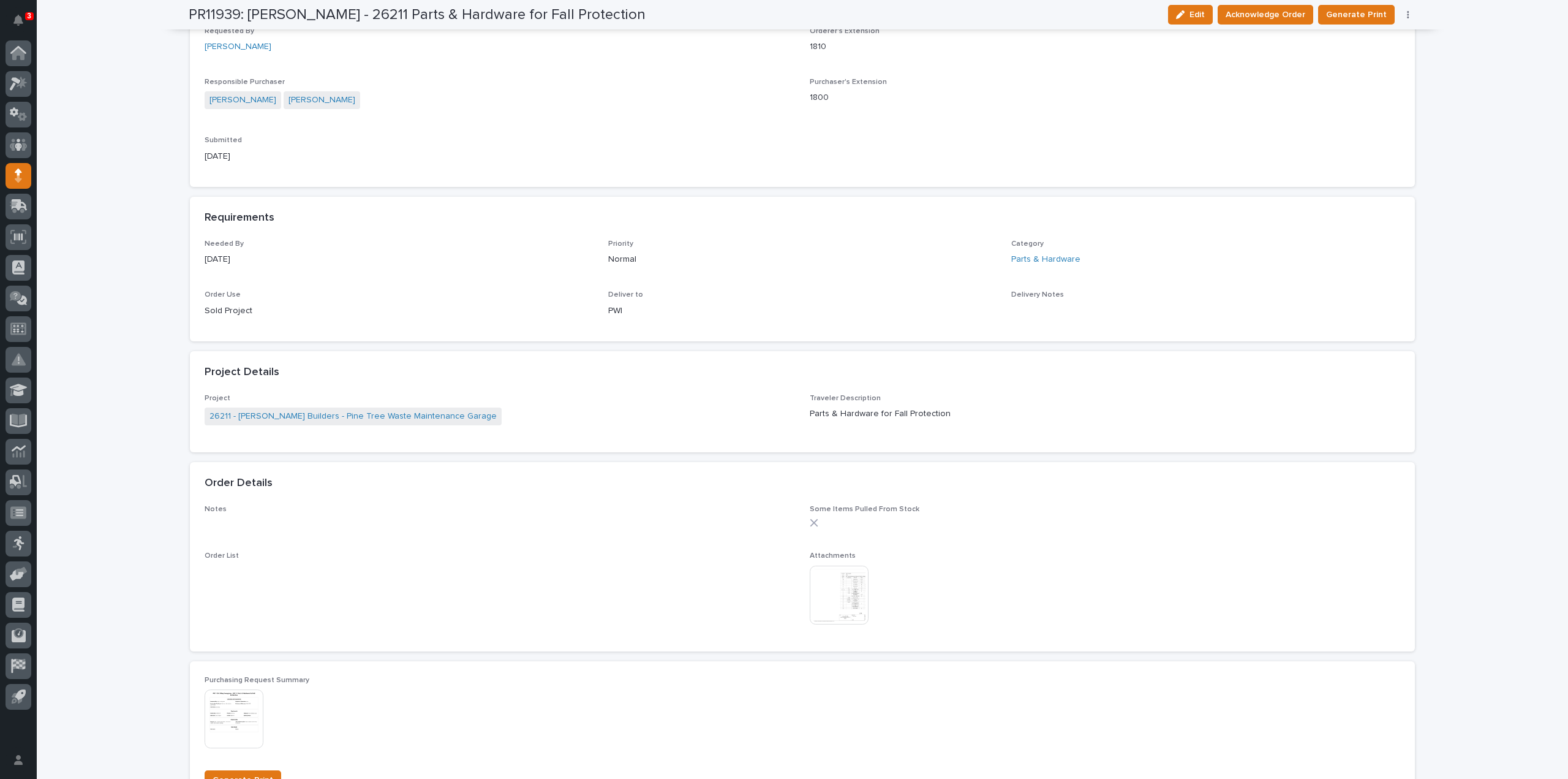
click at [856, 591] on img at bounding box center [839, 595] width 59 height 59
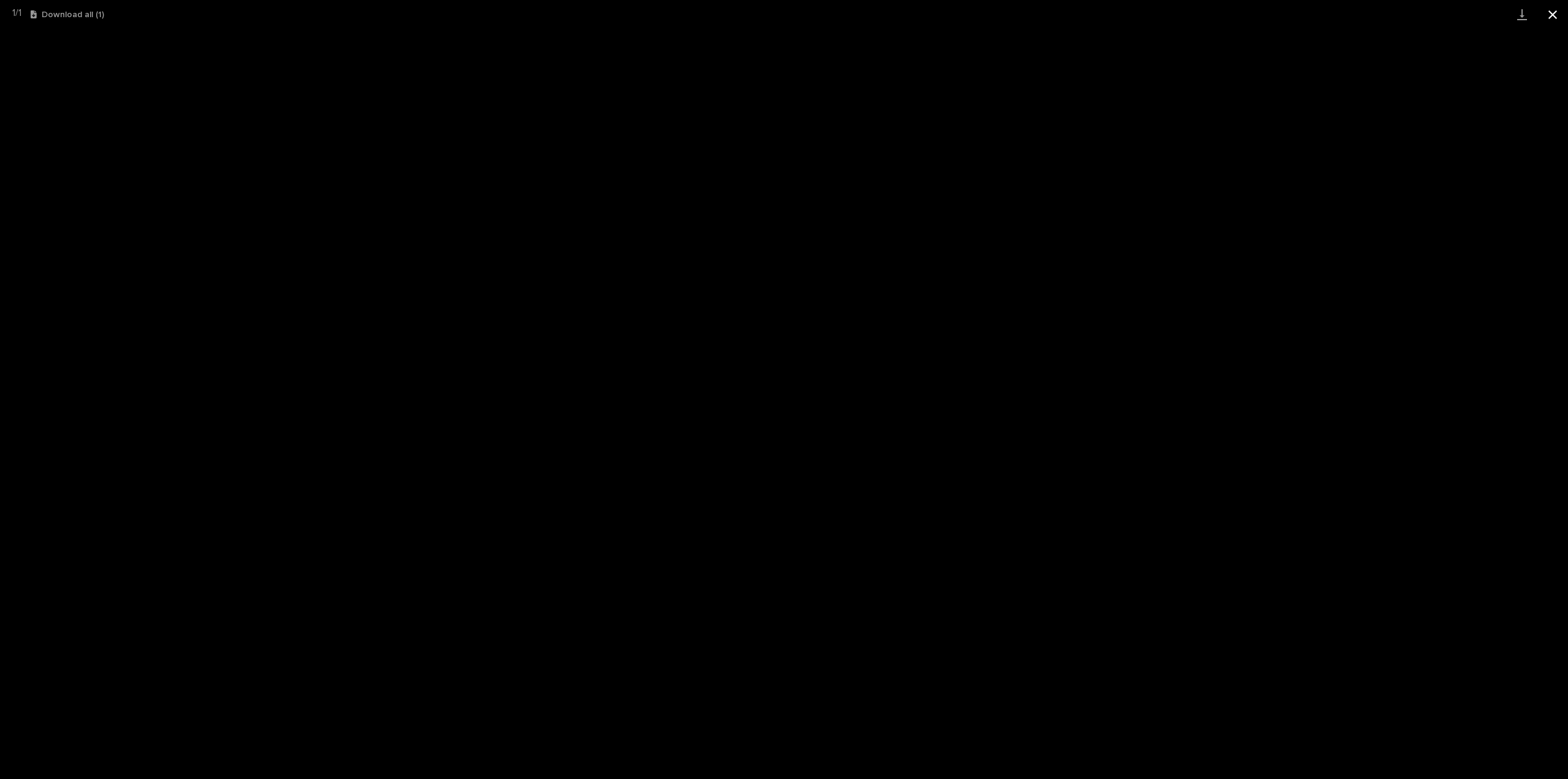
click at [1554, 16] on button "Close gallery" at bounding box center [1552, 14] width 31 height 29
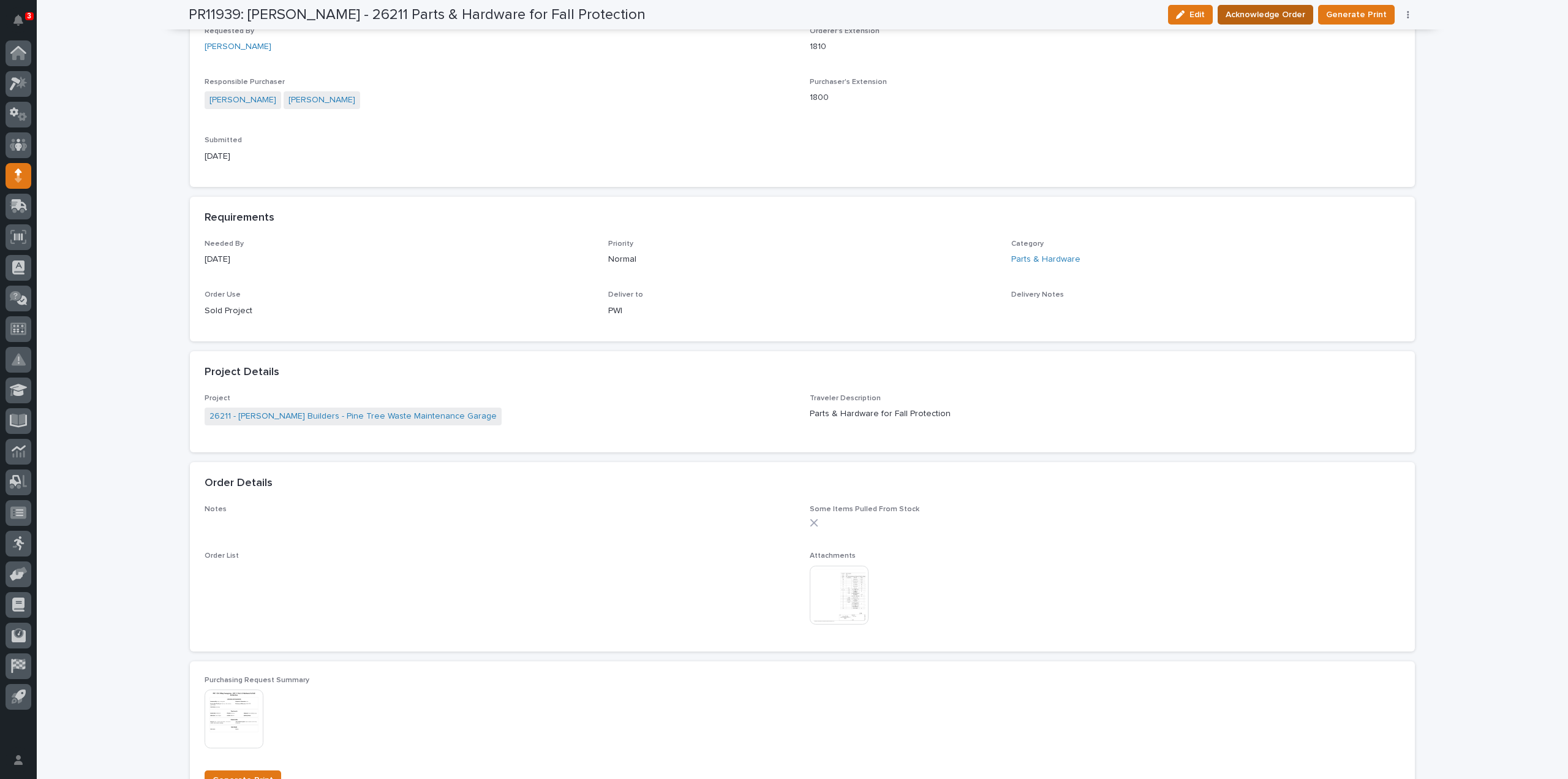
click at [1273, 16] on span "Acknowledge Order" at bounding box center [1265, 15] width 80 height 15
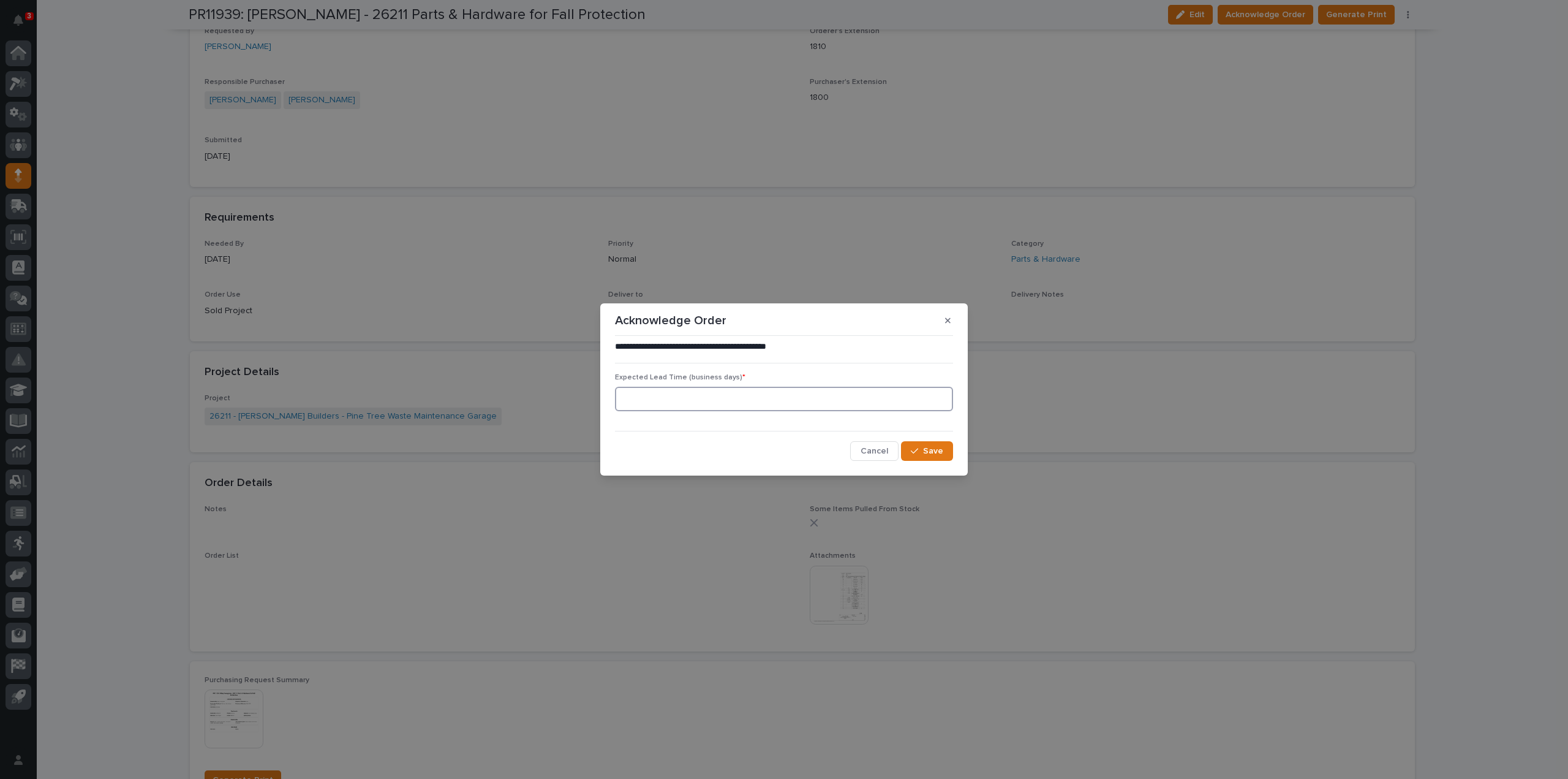
click at [752, 402] on input at bounding box center [784, 399] width 338 height 25
type input "0"
click at [944, 453] on button "Save" at bounding box center [927, 451] width 52 height 20
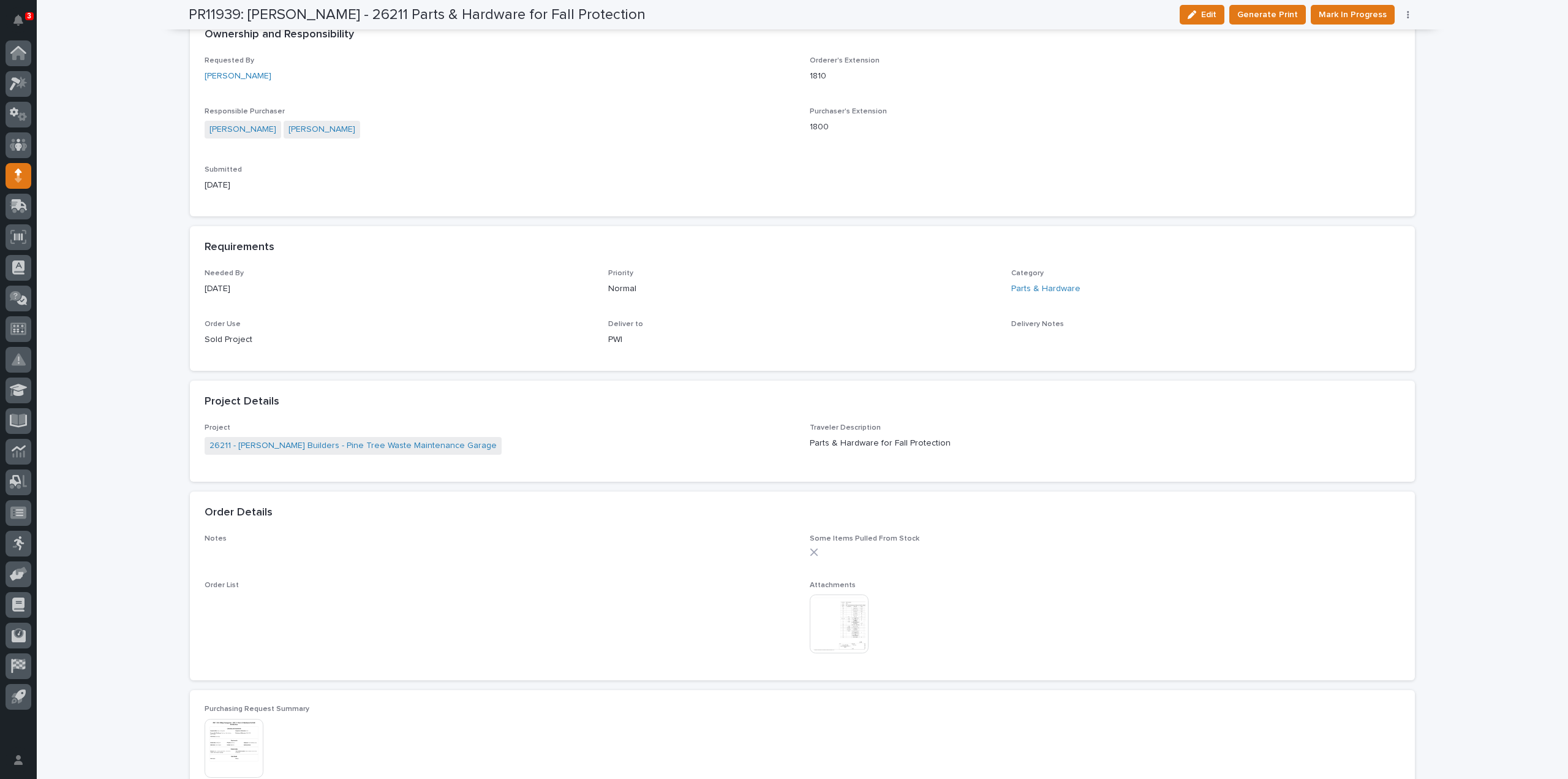
scroll to position [473, 0]
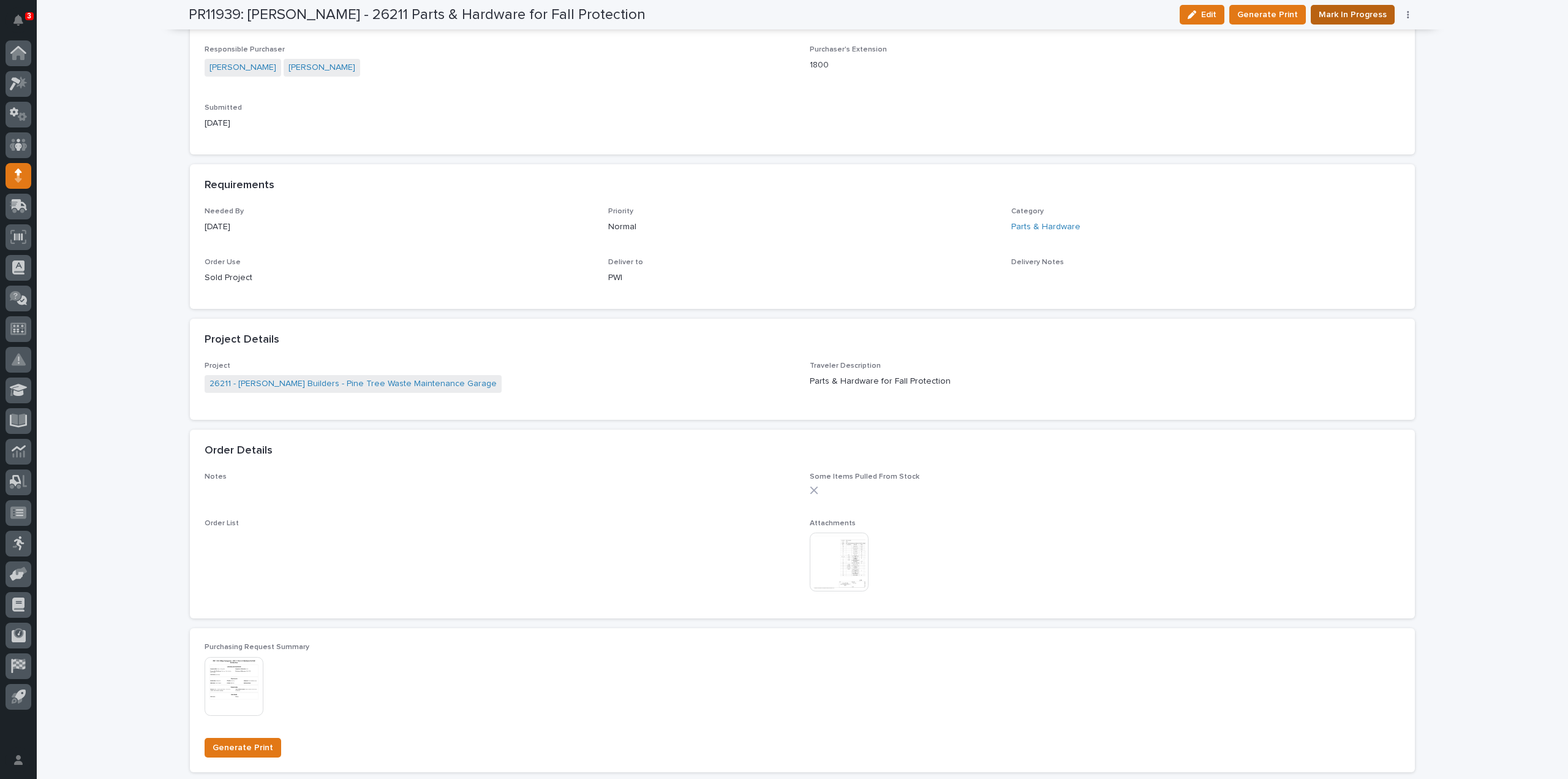
click at [1346, 16] on span "Mark In Progress" at bounding box center [1353, 15] width 68 height 15
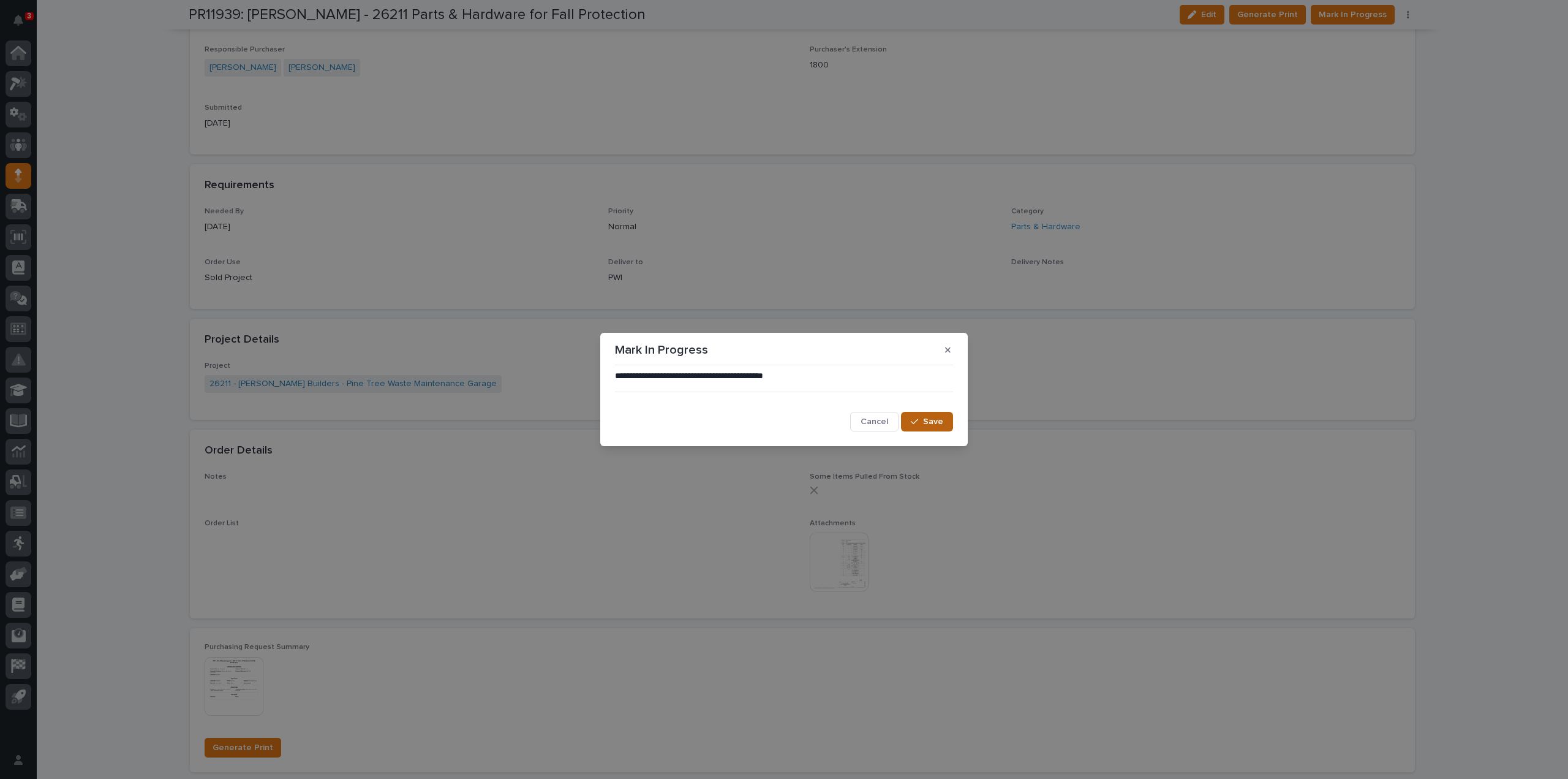
click at [932, 419] on span "Save" at bounding box center [933, 422] width 20 height 11
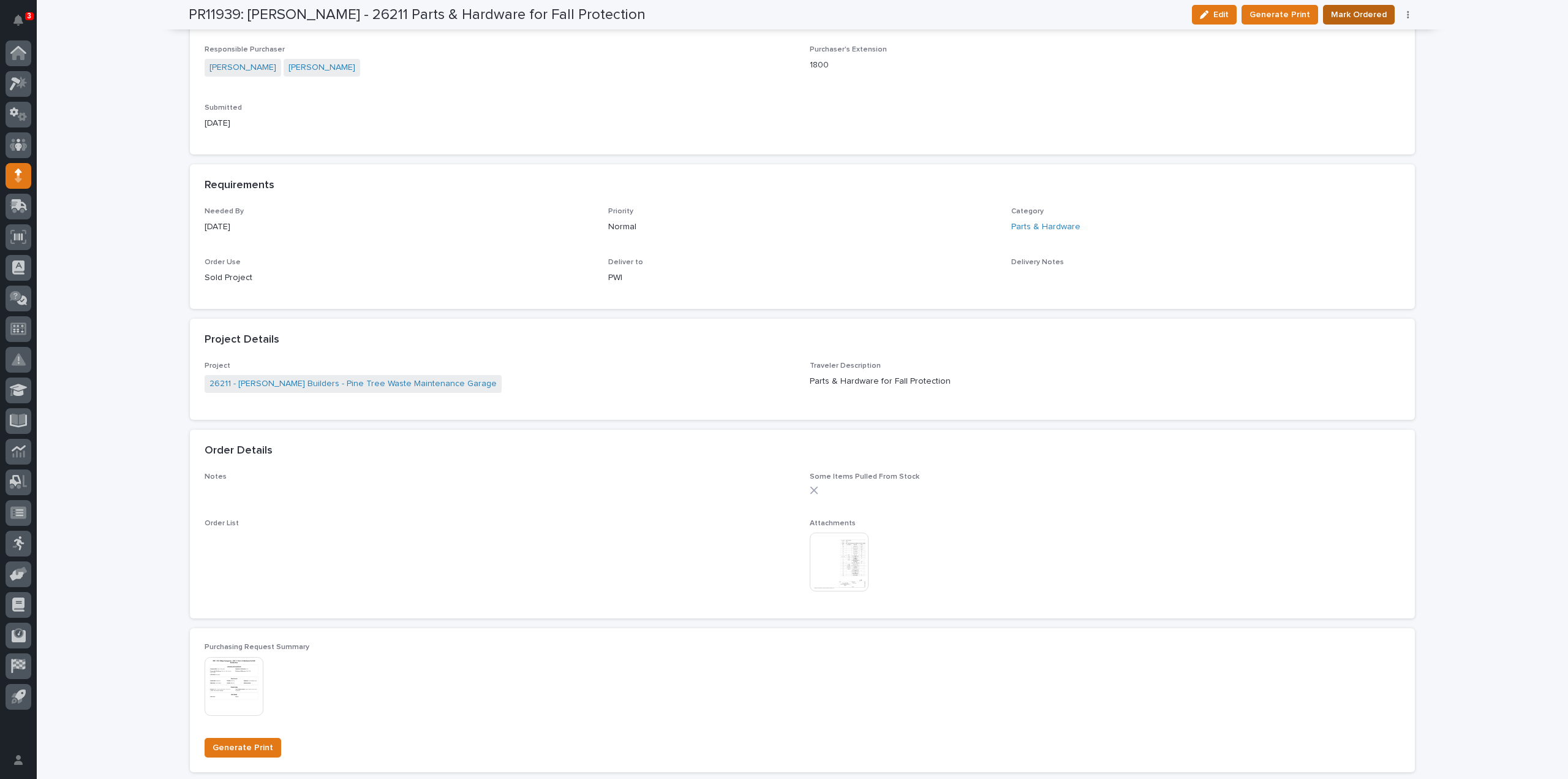
click at [1349, 10] on span "Mark Ordered" at bounding box center [1359, 15] width 56 height 15
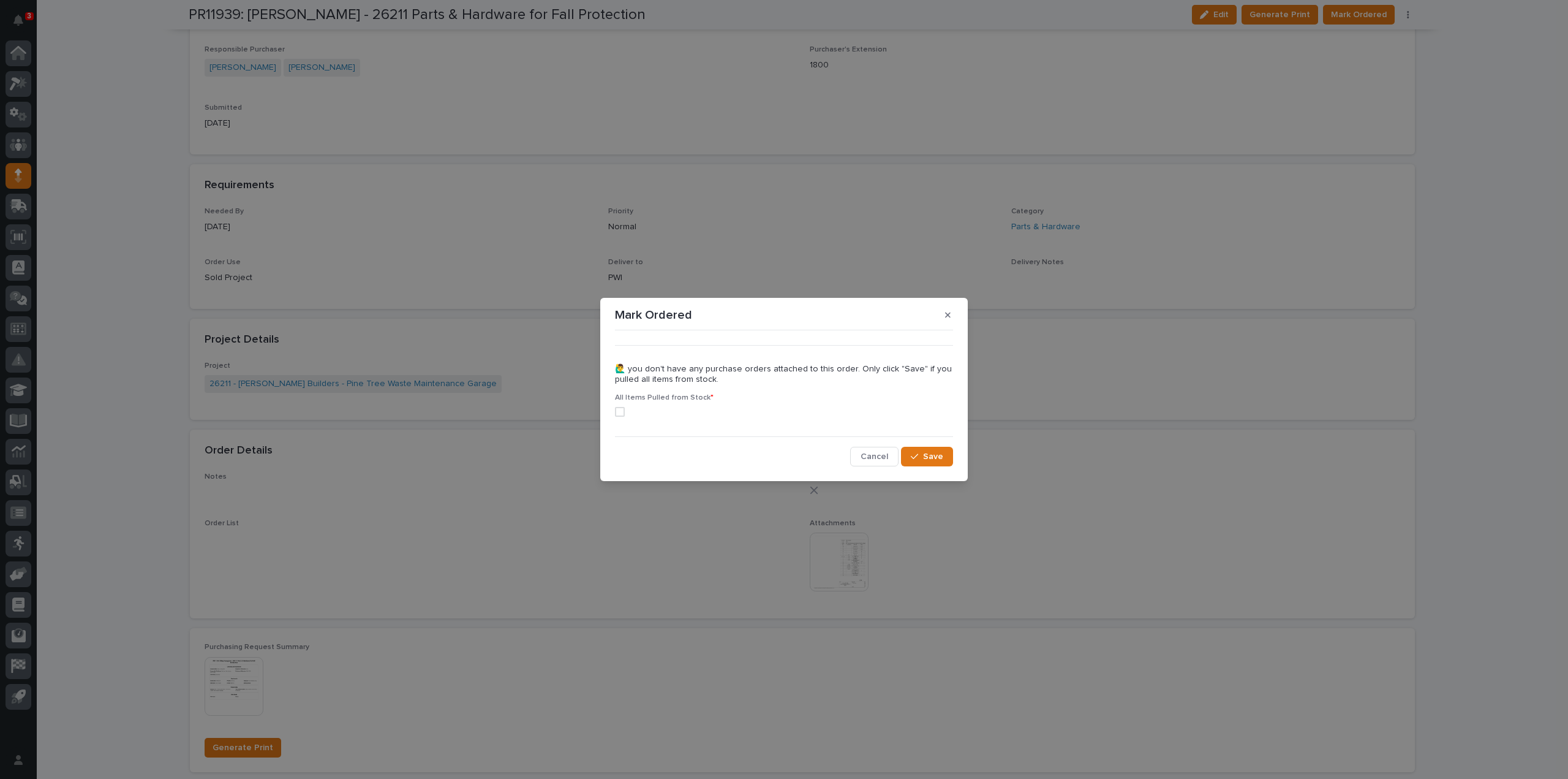
click at [616, 411] on span at bounding box center [620, 412] width 10 height 10
click at [941, 454] on span "Save" at bounding box center [933, 456] width 20 height 11
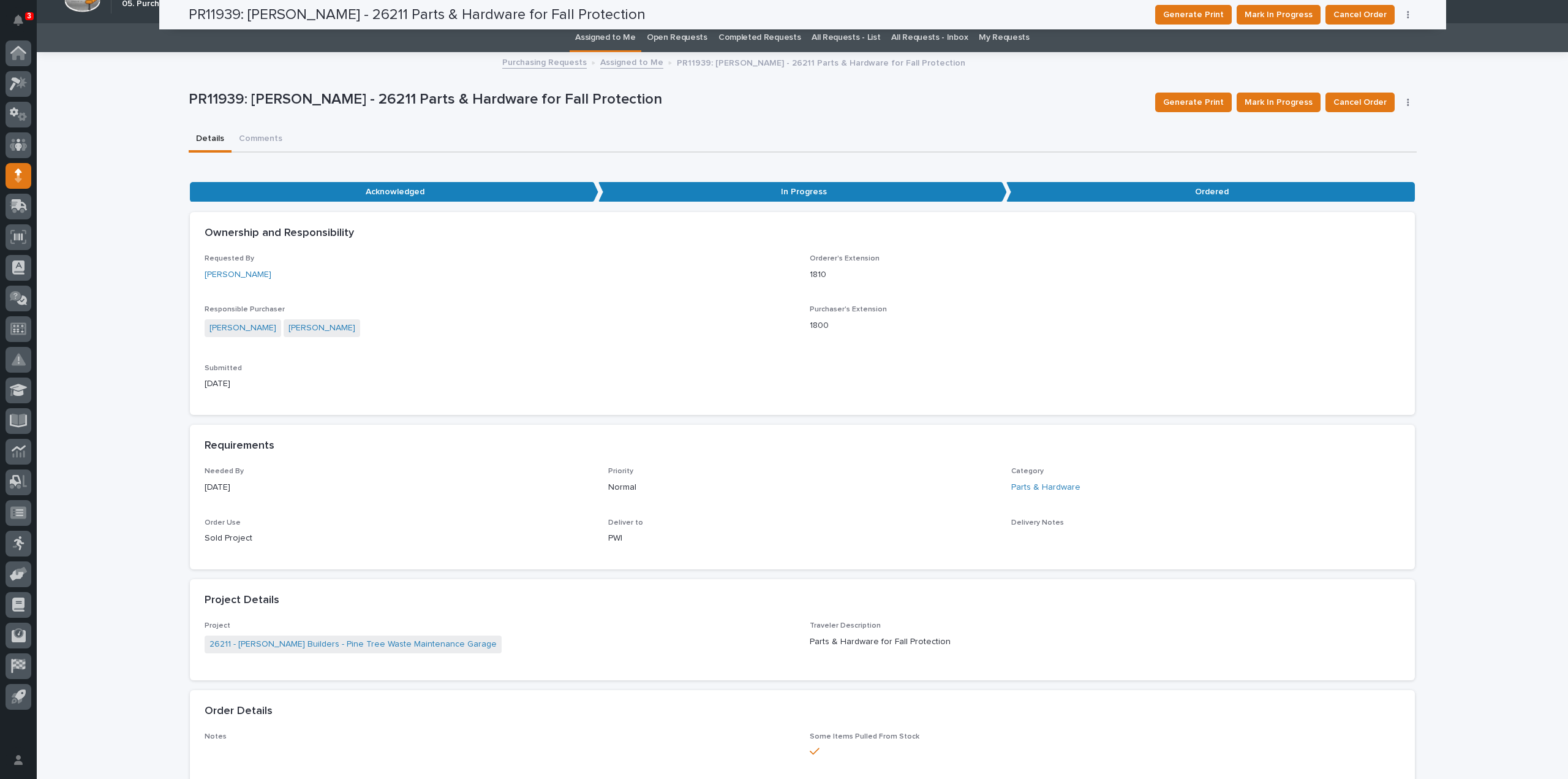
scroll to position [0, 0]
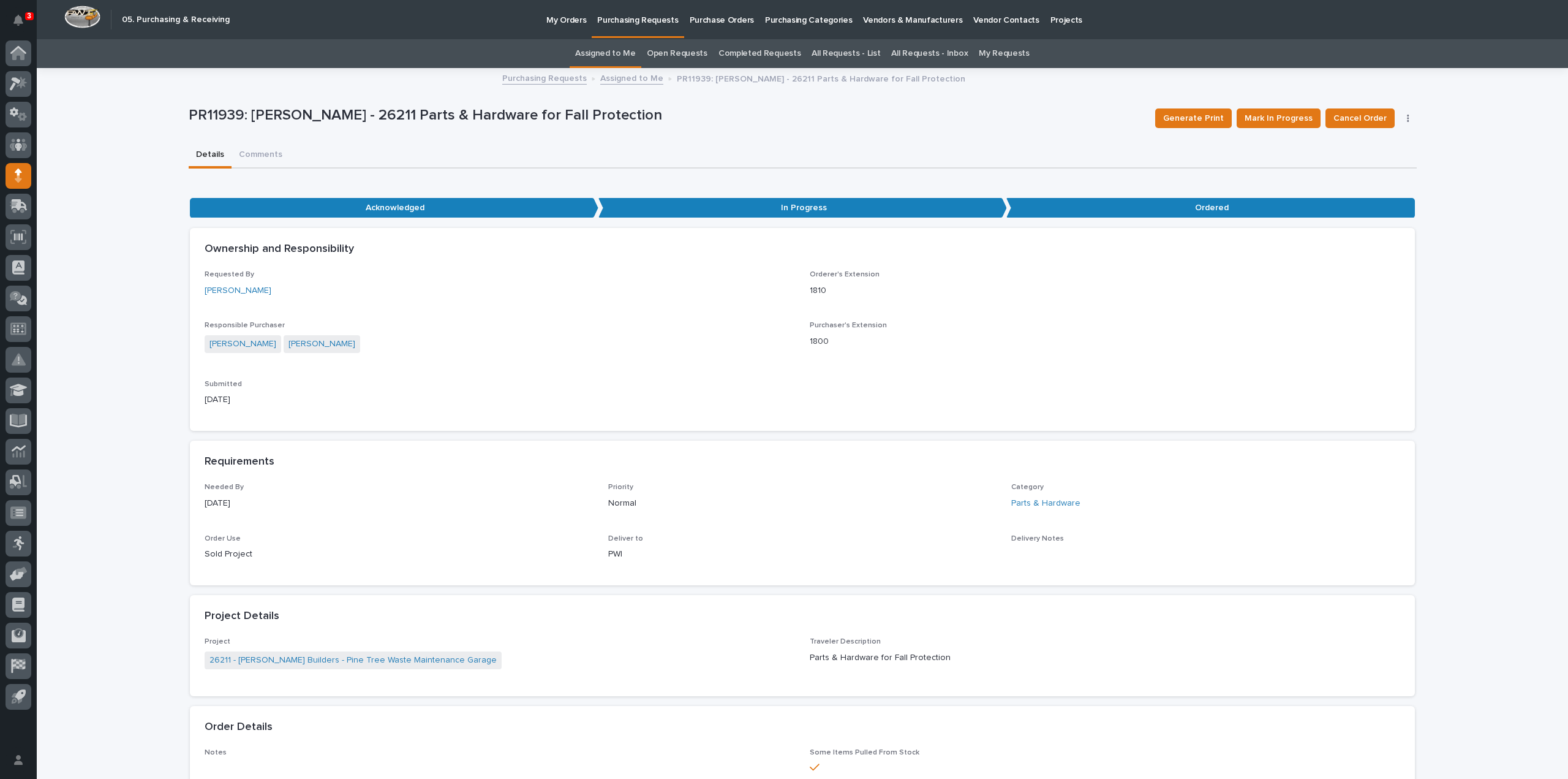
click at [608, 57] on link "Assigned to Me" at bounding box center [605, 54] width 61 height 29
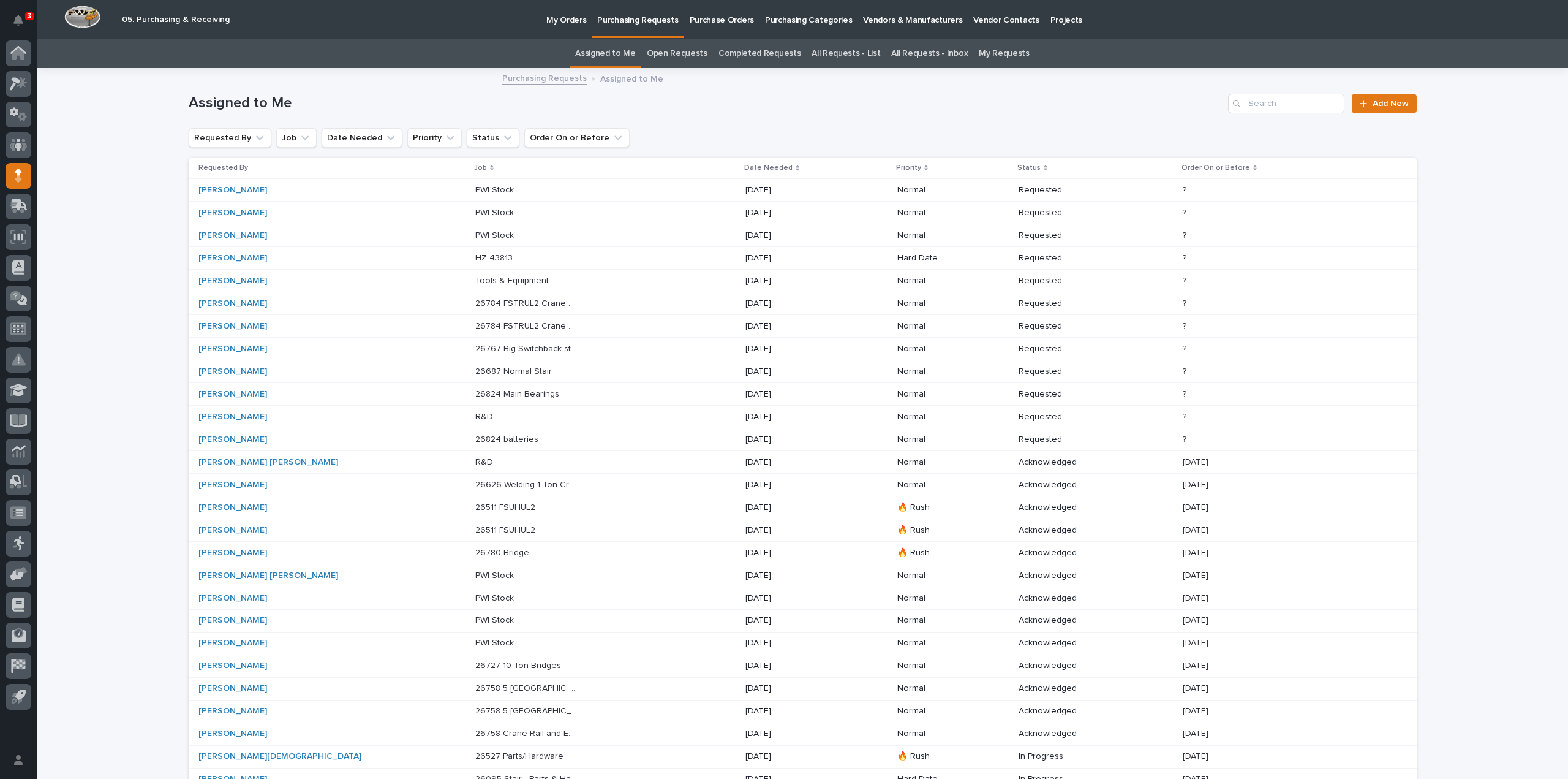
click at [475, 302] on p "26784 FSTRUL2 Crane System" at bounding box center [527, 302] width 105 height 13
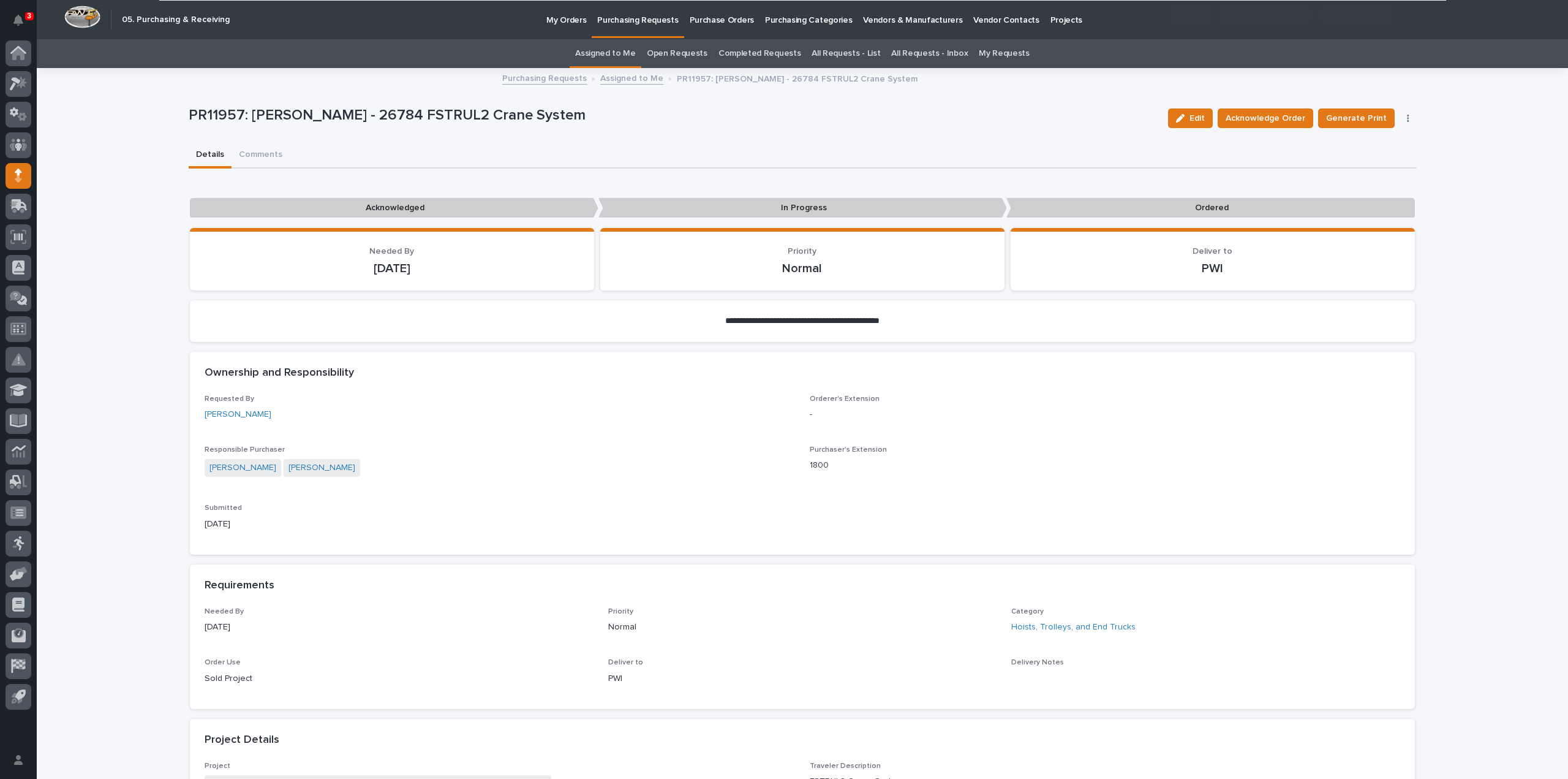
scroll to position [613, 0]
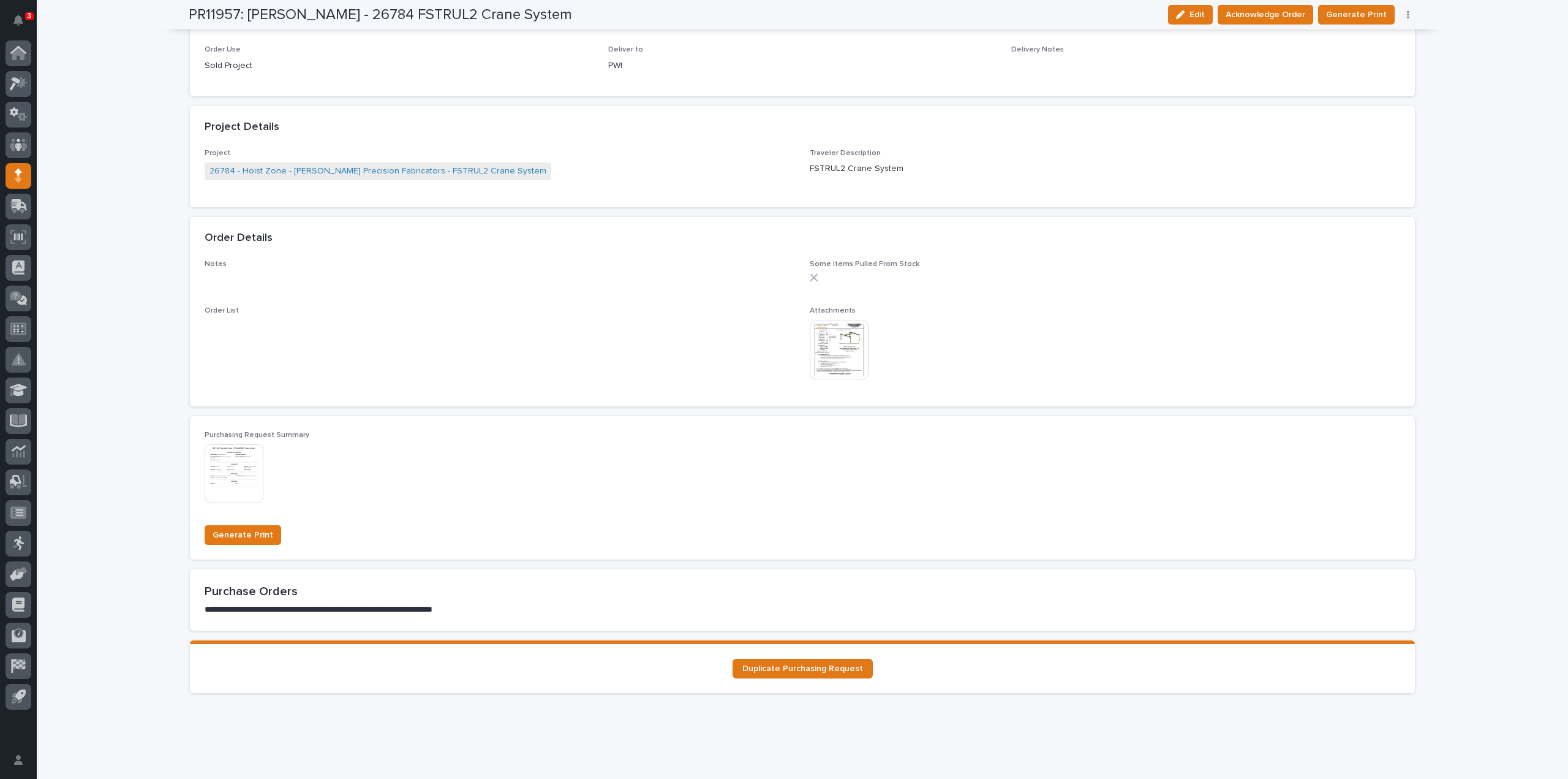
click at [847, 365] on img at bounding box center [839, 350] width 59 height 59
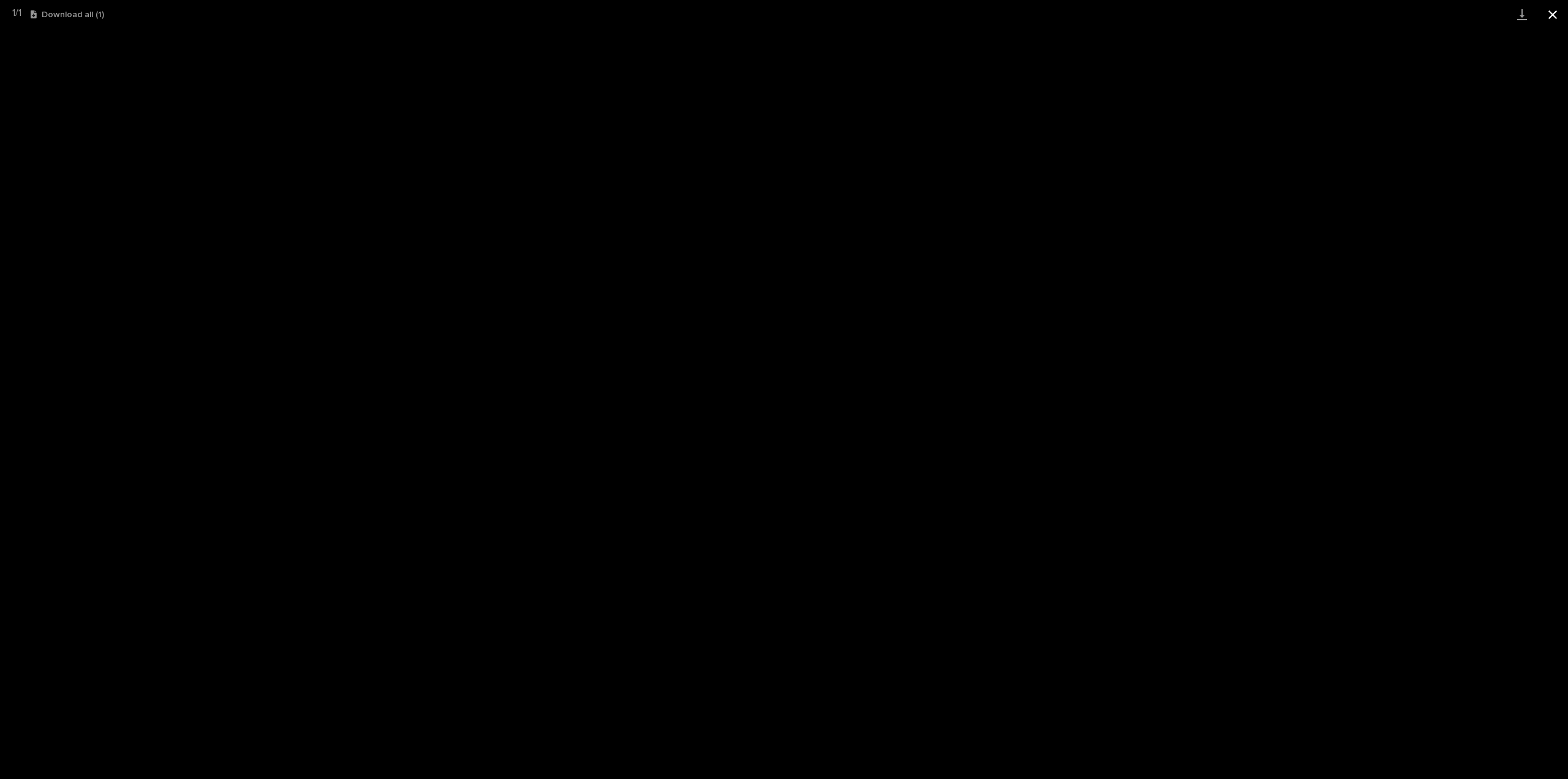
click at [1552, 18] on button "Close gallery" at bounding box center [1552, 14] width 31 height 29
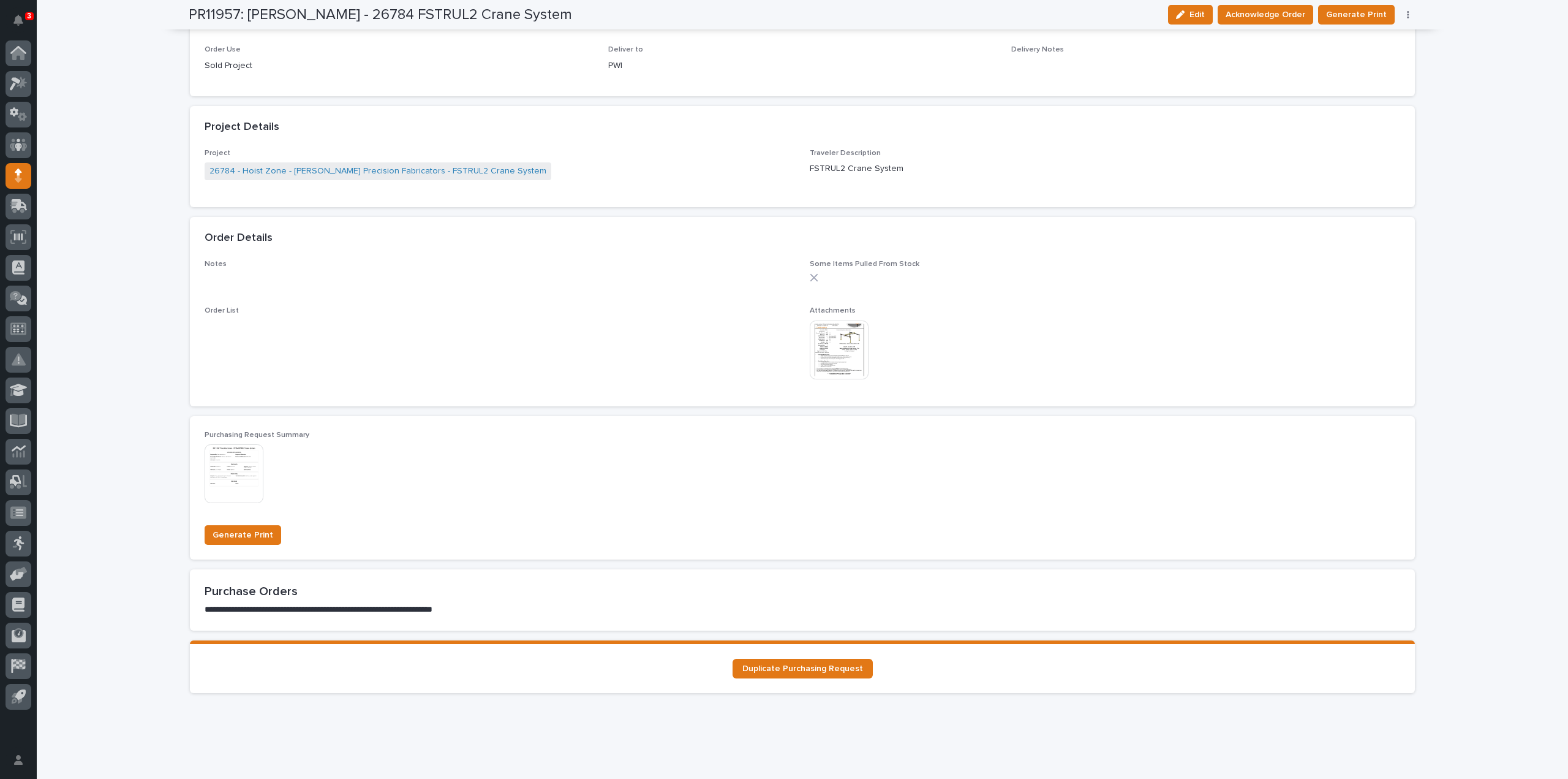
scroll to position [0, 0]
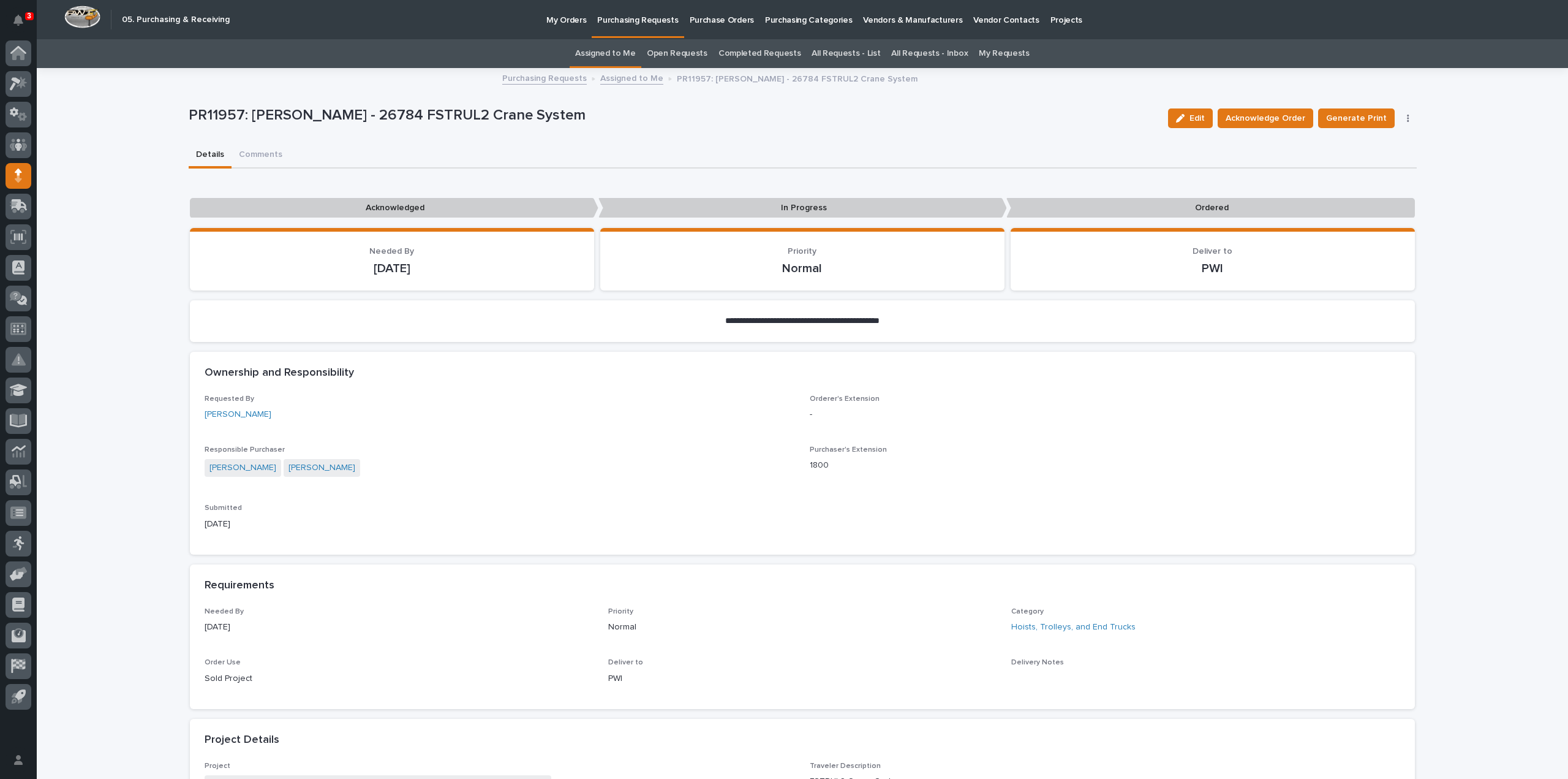
click at [623, 52] on link "Assigned to Me" at bounding box center [605, 54] width 61 height 29
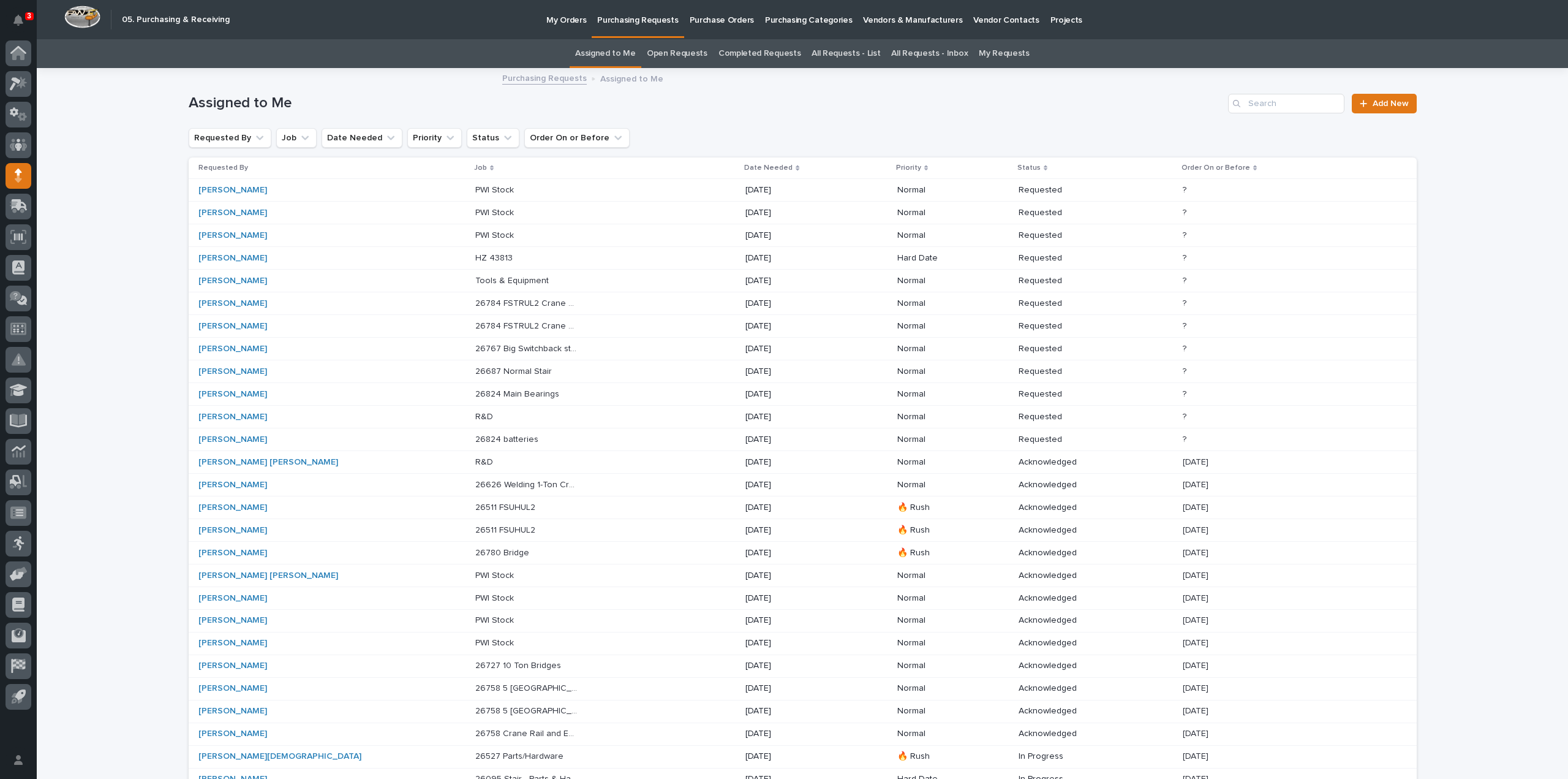
click at [475, 326] on p "26784 FSTRUL2 Crane System" at bounding box center [527, 325] width 105 height 13
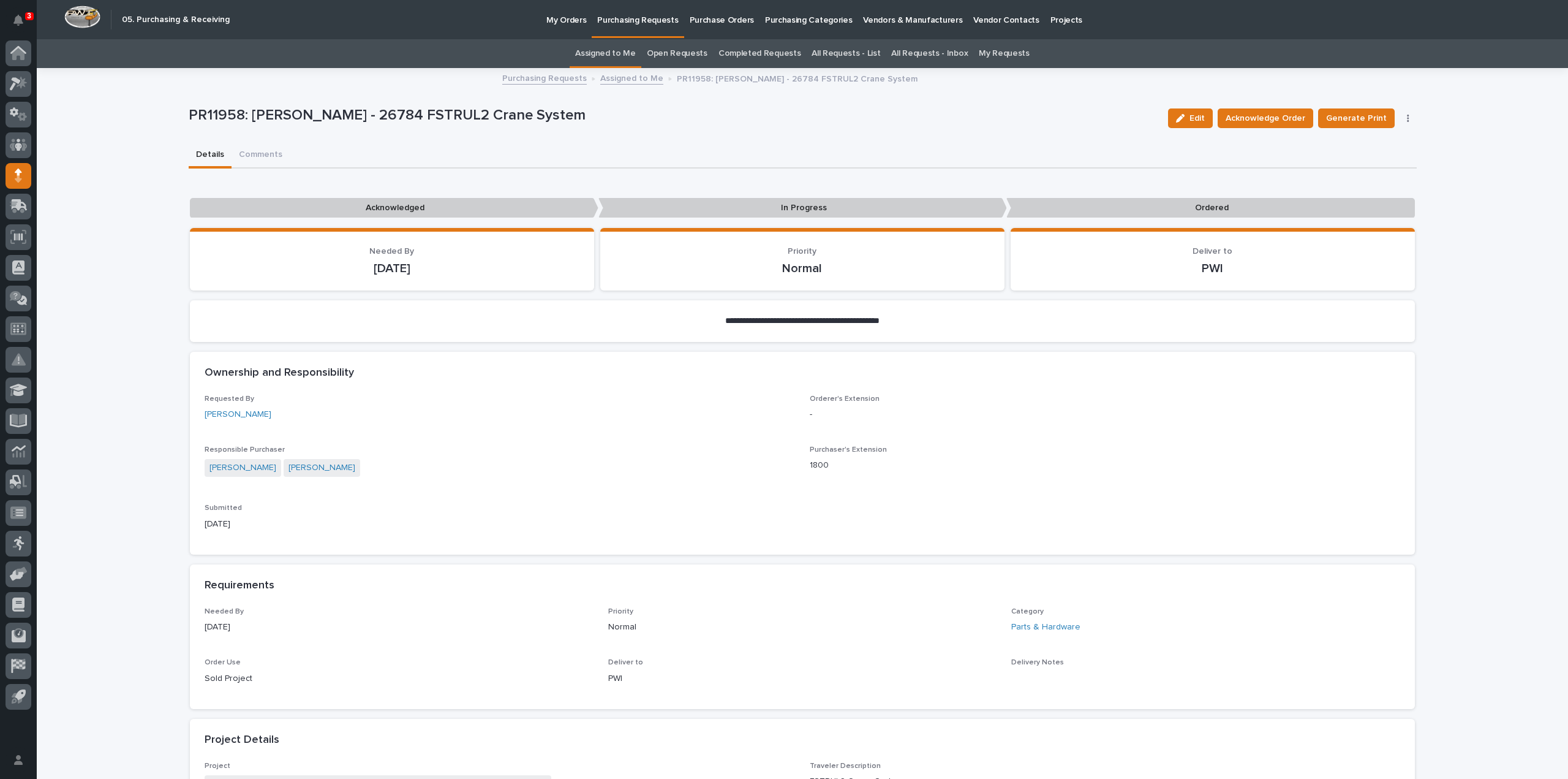
scroll to position [368, 0]
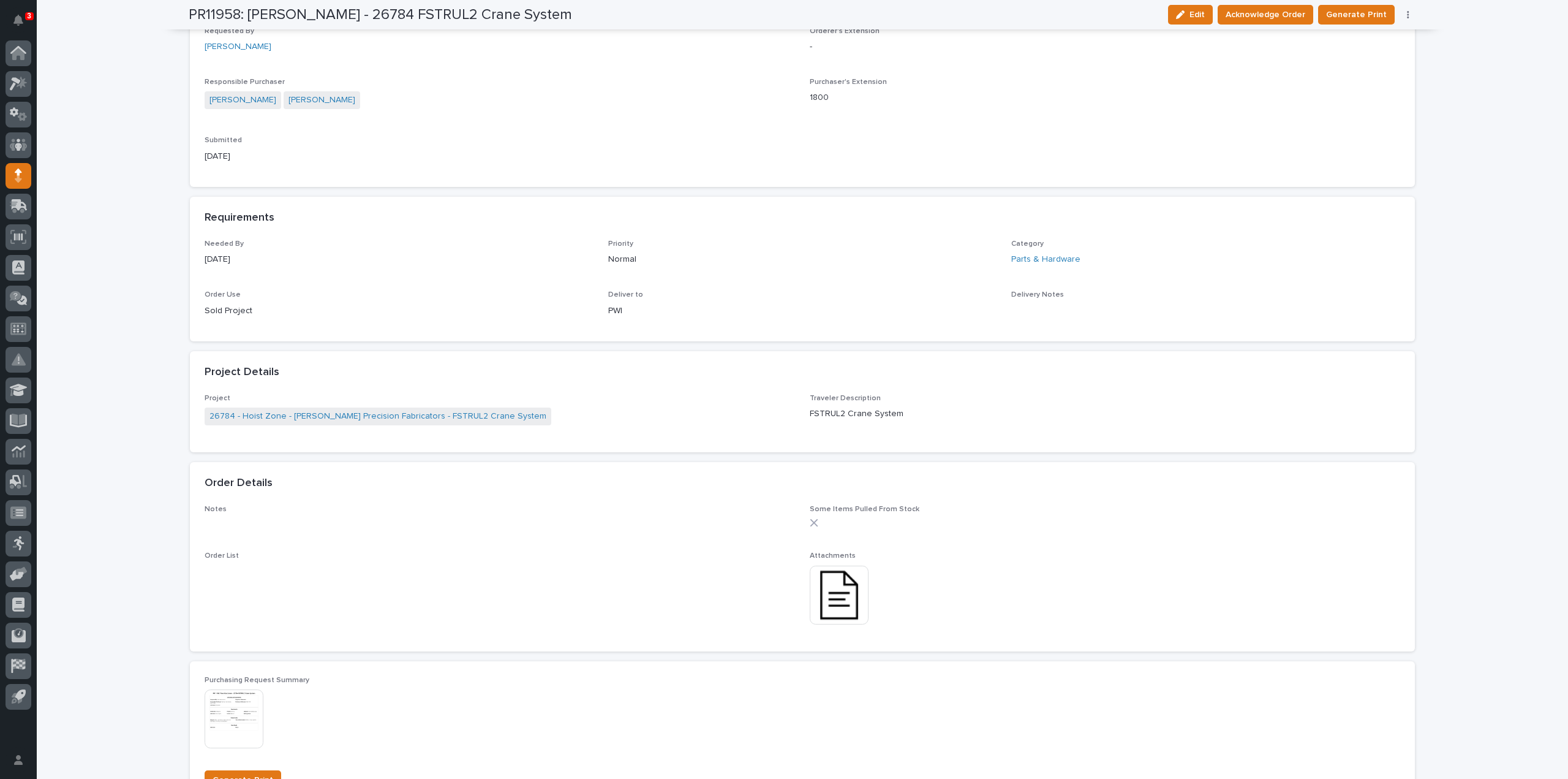
click at [845, 604] on img at bounding box center [839, 595] width 59 height 59
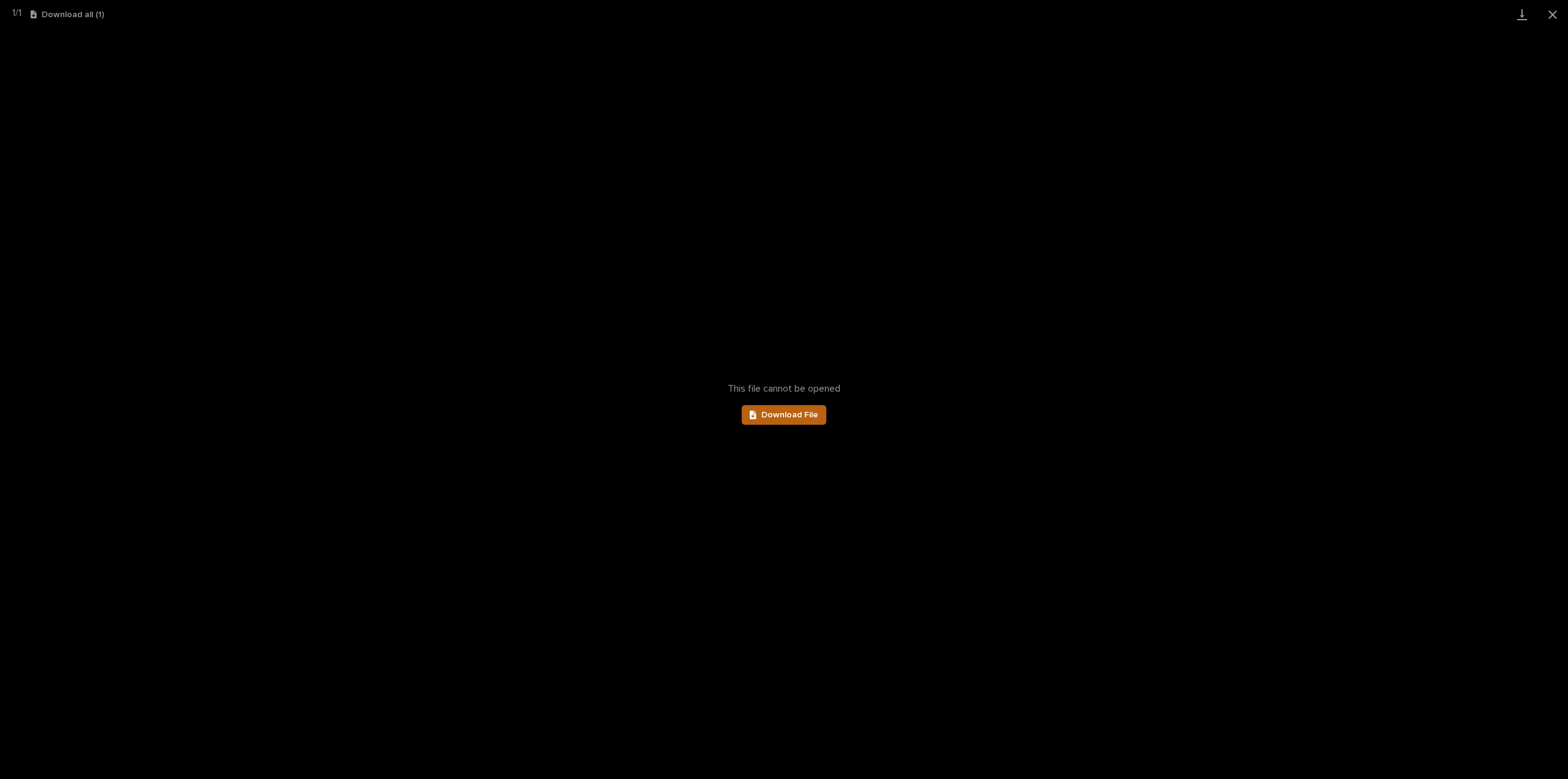
click at [796, 420] on link "Download File" at bounding box center [784, 415] width 84 height 20
click at [1558, 16] on button "Close gallery" at bounding box center [1552, 14] width 31 height 29
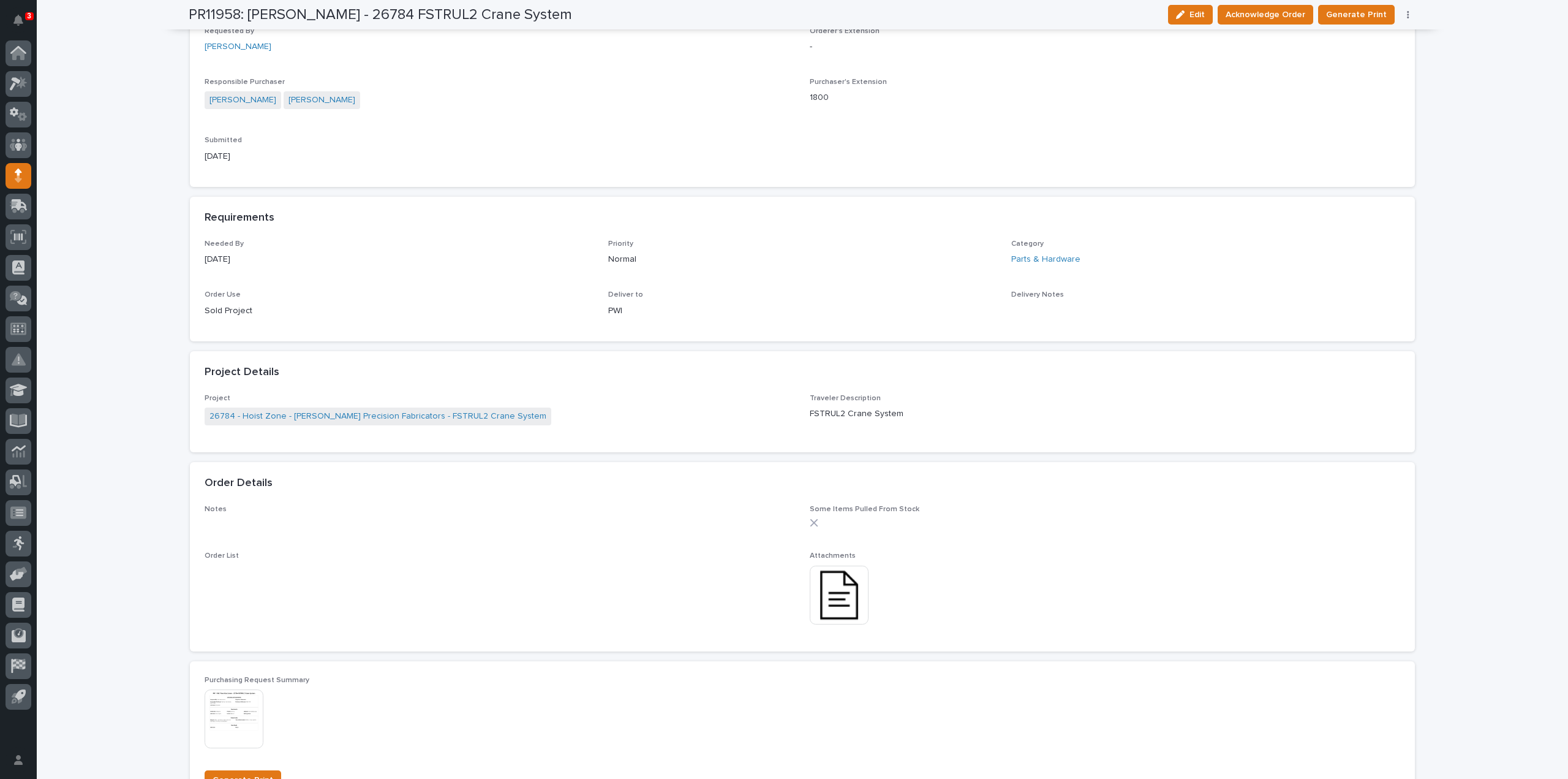
scroll to position [0, 0]
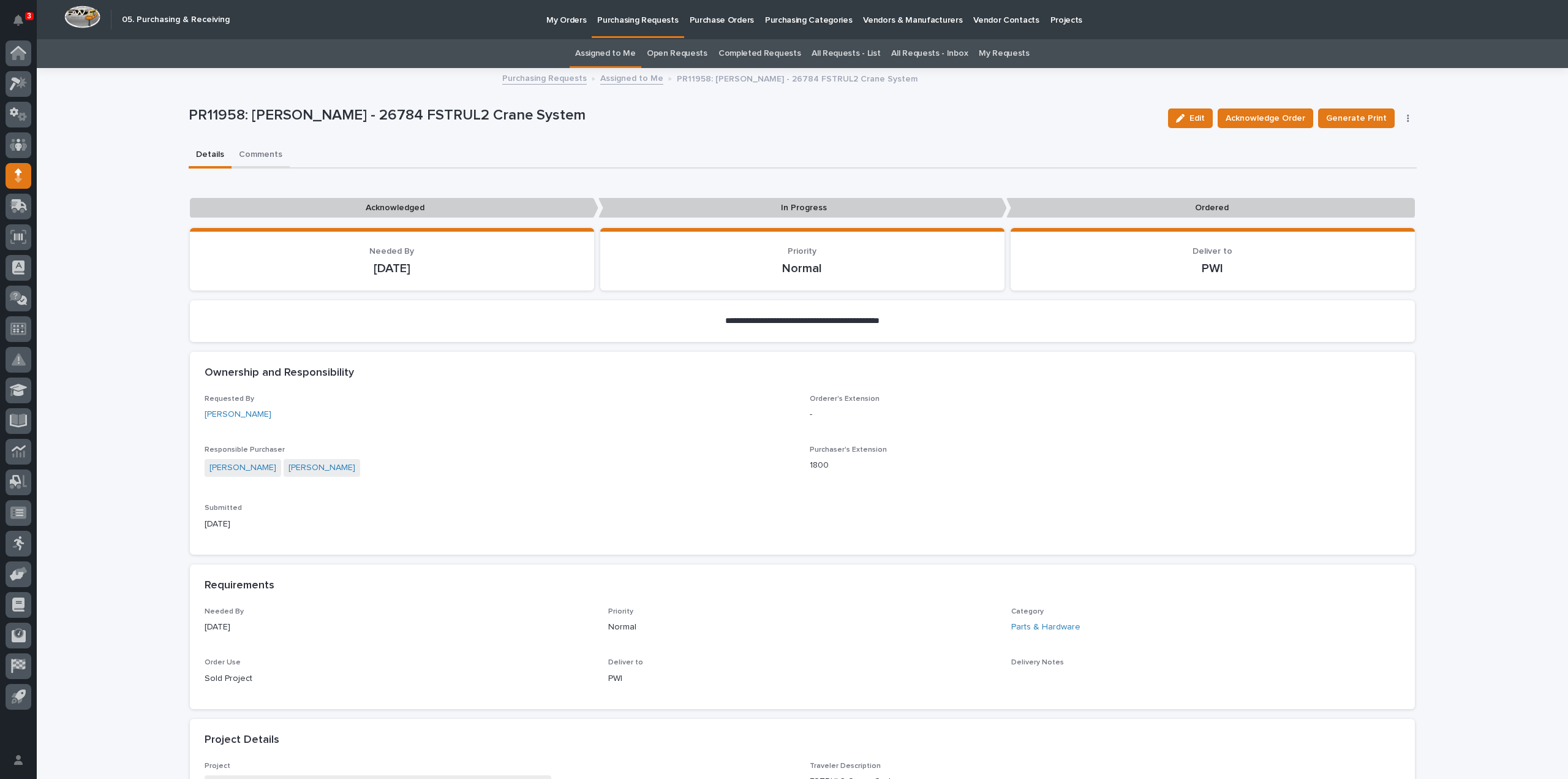
click at [252, 154] on button "Comments" at bounding box center [261, 156] width 59 height 26
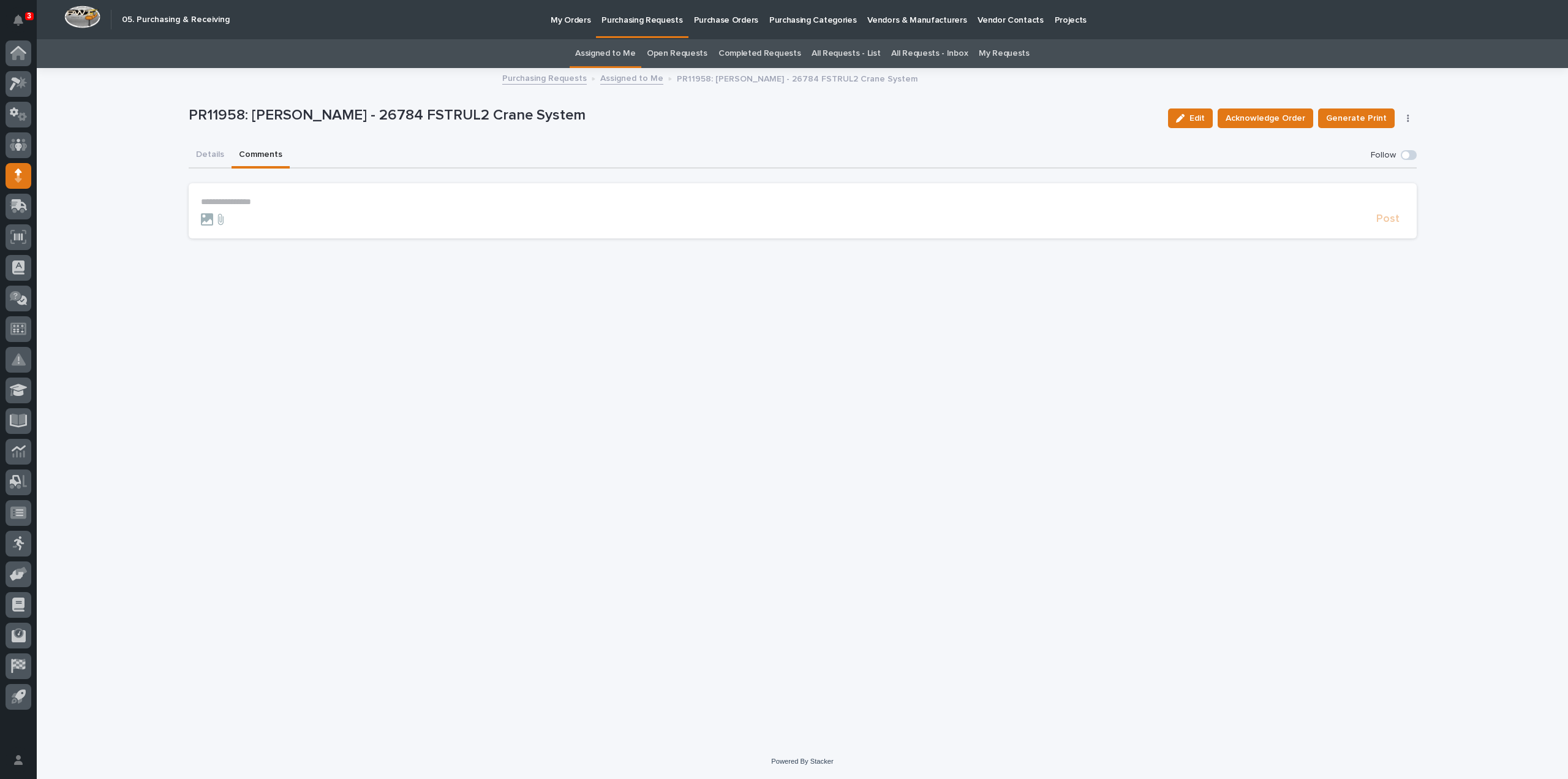
click at [270, 194] on section "**********" at bounding box center [802, 210] width 1228 height 55
click at [270, 200] on p "**********" at bounding box center [802, 202] width 1204 height 10
click at [251, 230] on div "Charlie Hiester Arlyn Miller Charlie Louthain Carlos Velasquez" at bounding box center [239, 238] width 76 height 53
click at [247, 234] on span "Arlyn Miller" at bounding box center [239, 232] width 69 height 9
click at [283, 204] on p "**********" at bounding box center [802, 203] width 1204 height 12
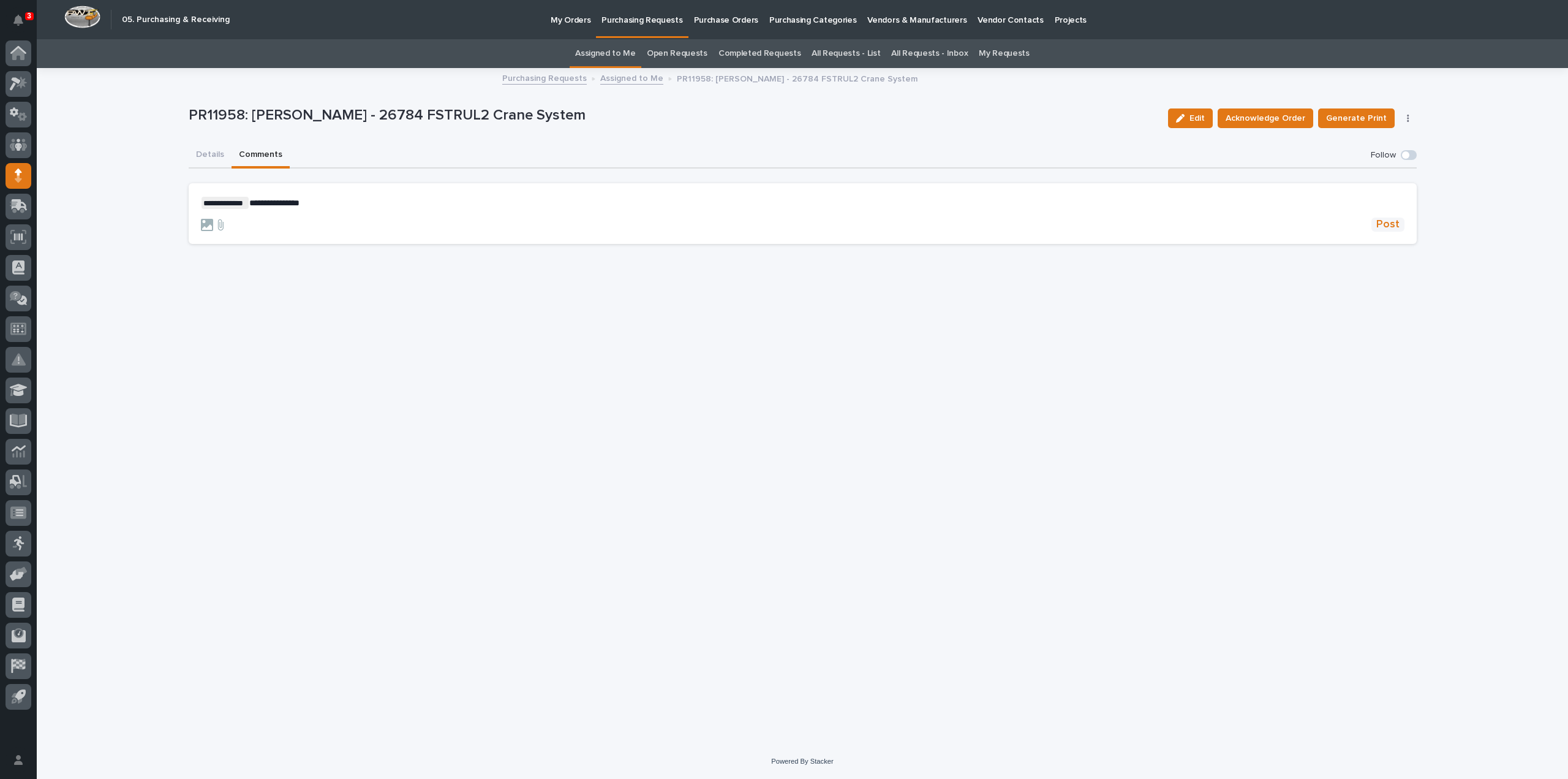
click at [1395, 221] on span "Post" at bounding box center [1388, 225] width 23 height 14
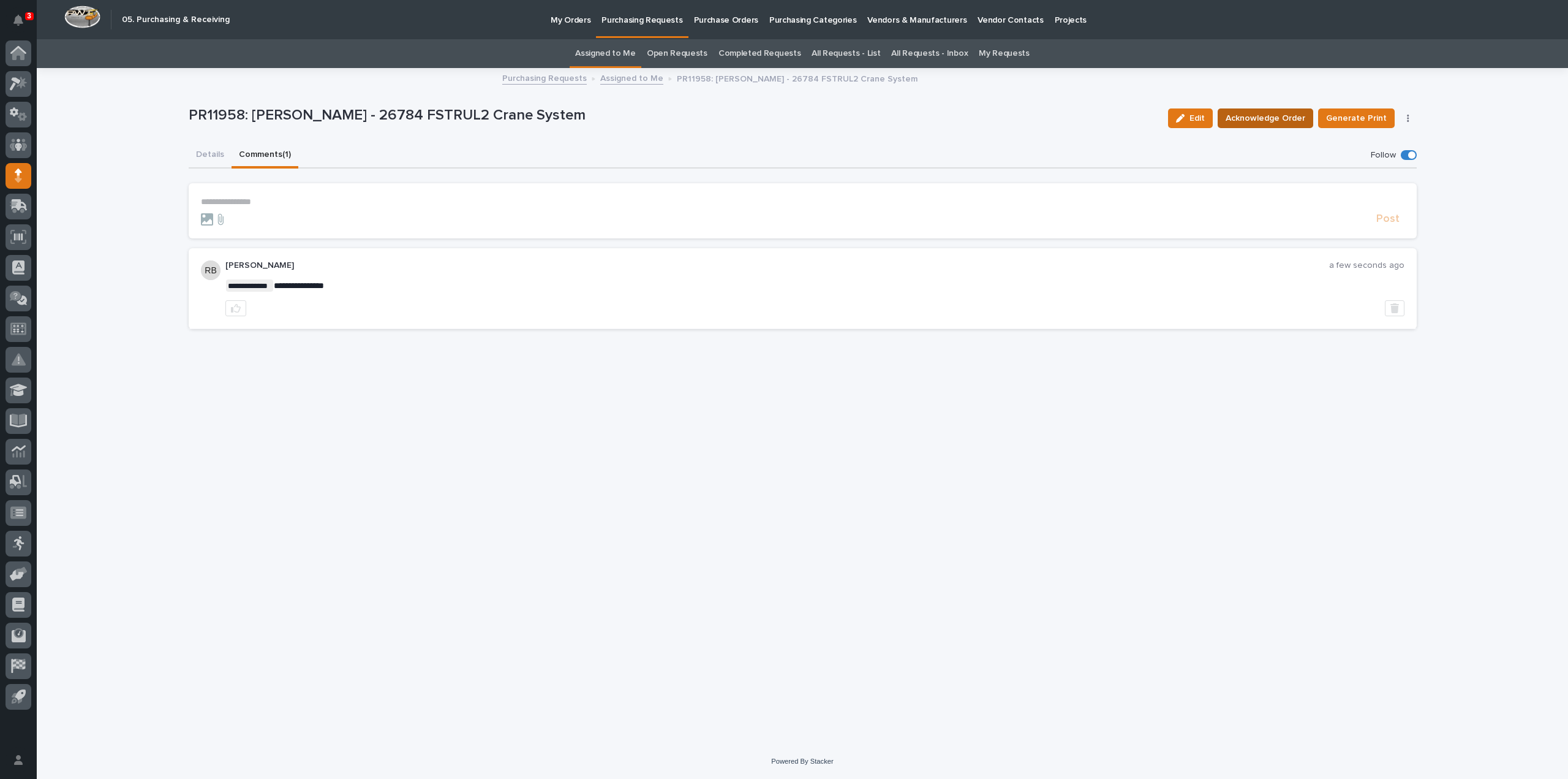
click at [1266, 114] on span "Acknowledge Order" at bounding box center [1265, 118] width 80 height 15
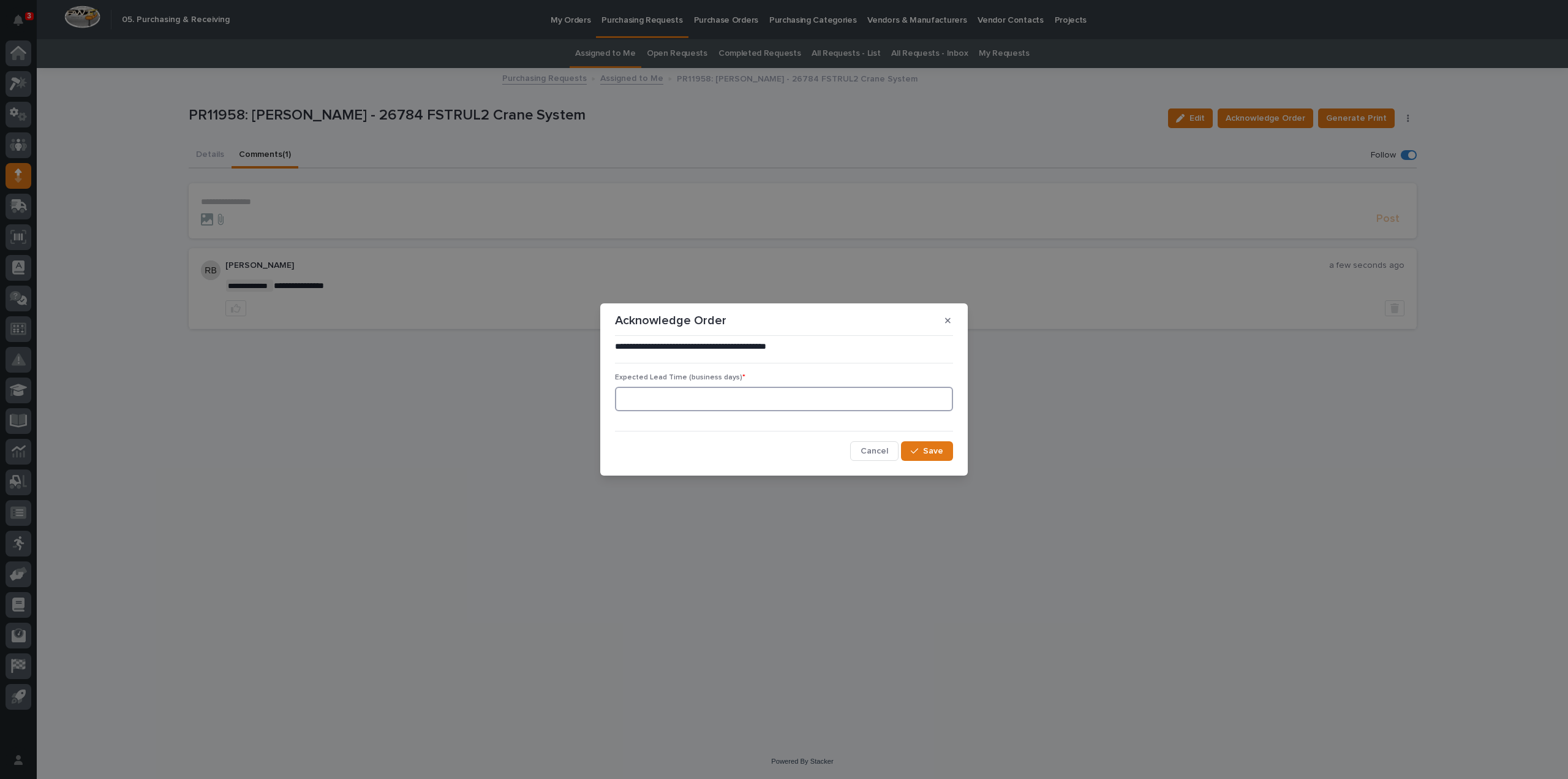
click at [762, 399] on input at bounding box center [784, 399] width 338 height 25
type input "0"
click at [938, 451] on span "Save" at bounding box center [933, 451] width 20 height 11
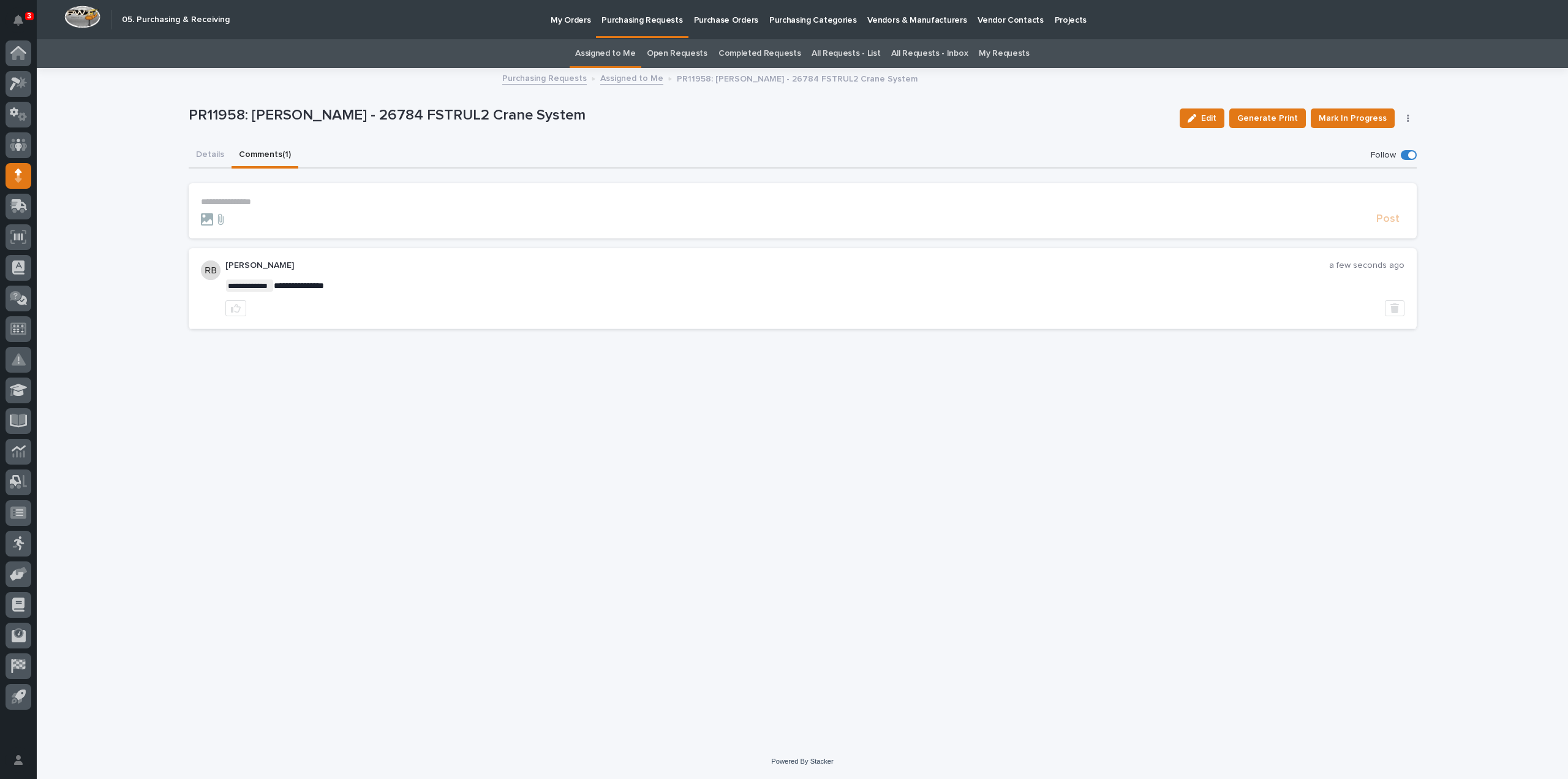
click at [632, 50] on link "Assigned to Me" at bounding box center [605, 54] width 61 height 29
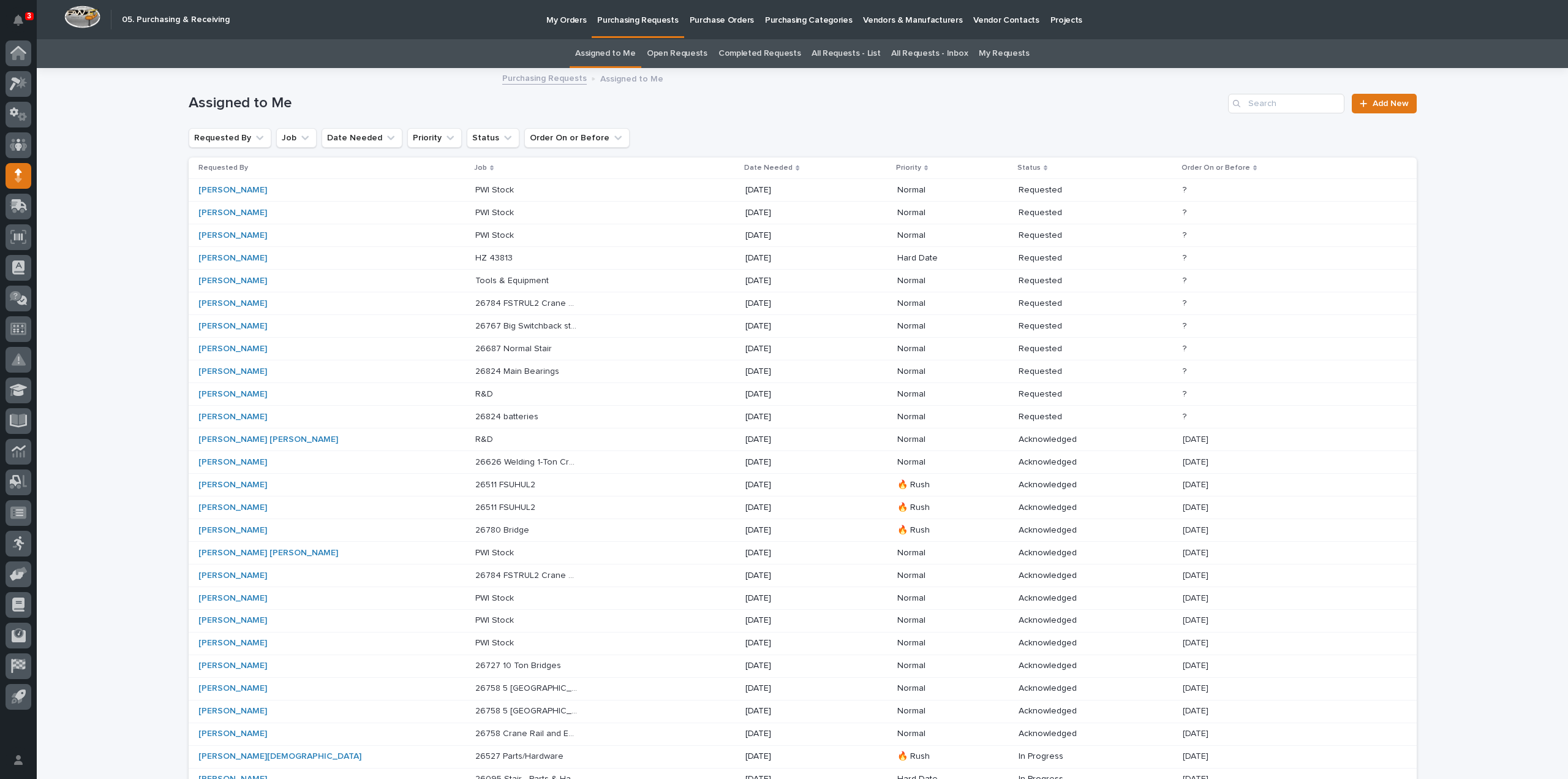
click at [257, 325] on div "Brian Bontrager" at bounding box center [250, 326] width 102 height 10
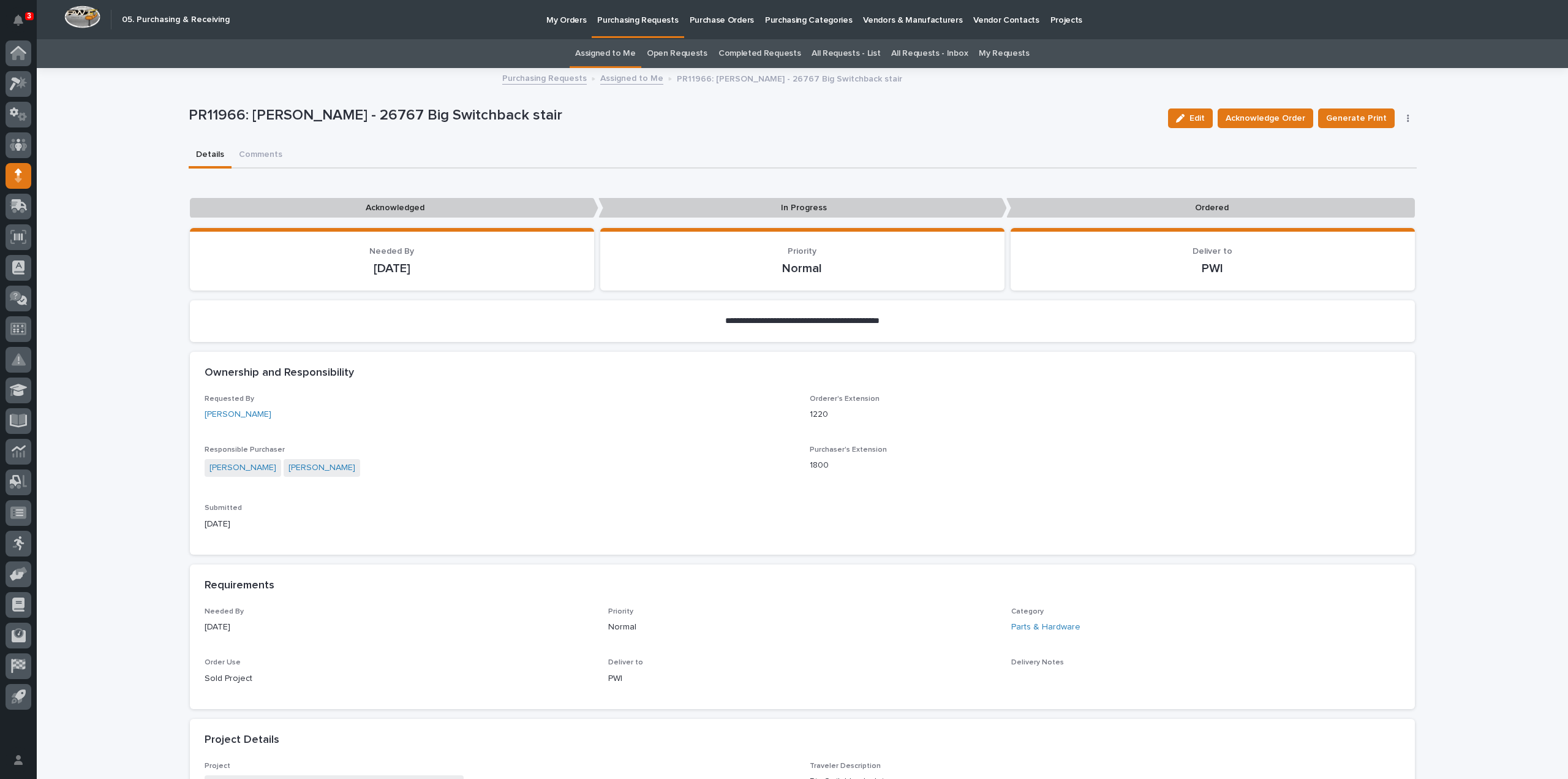
scroll to position [613, 0]
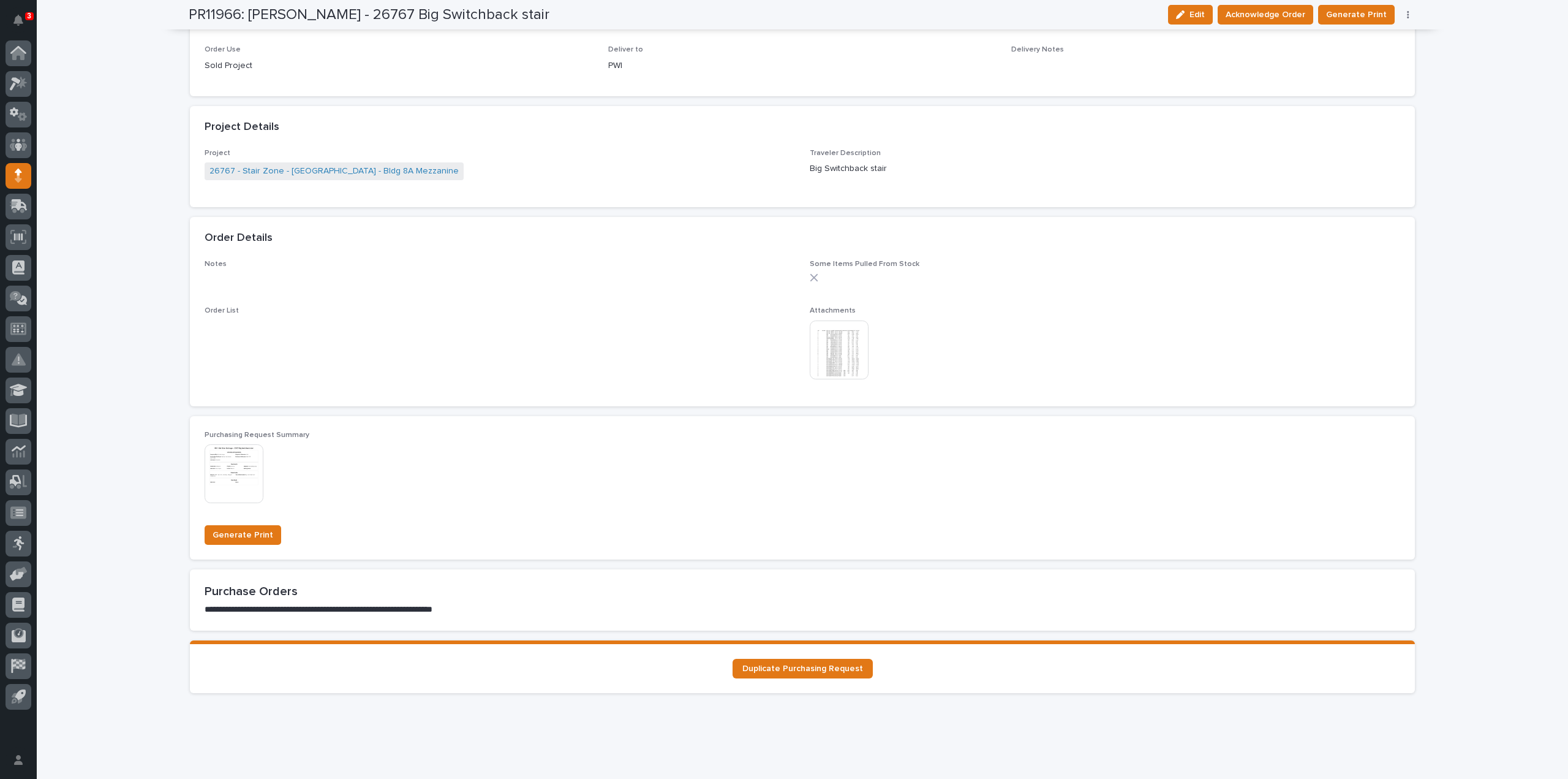
click at [830, 351] on img at bounding box center [839, 350] width 59 height 59
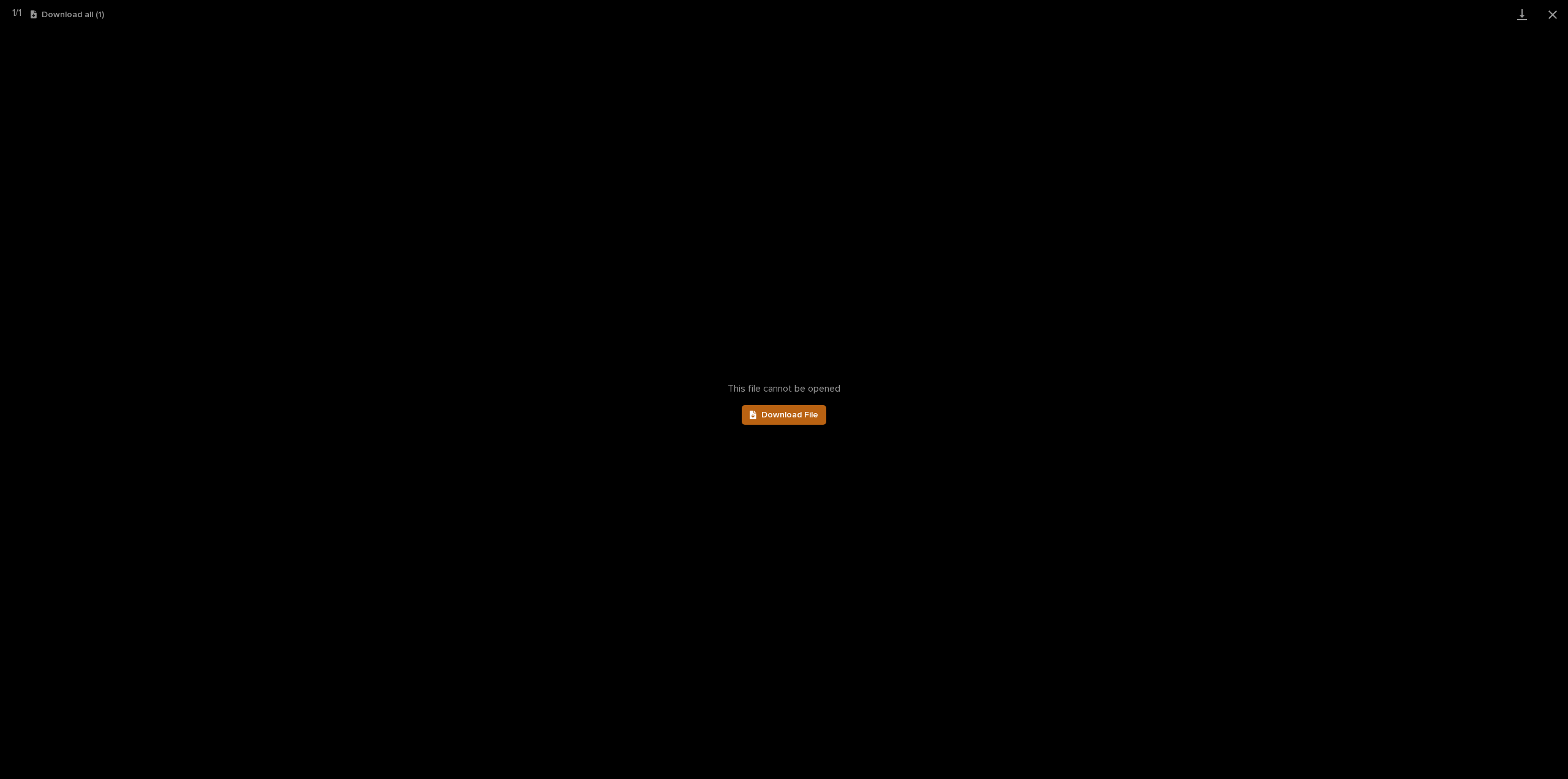
click at [800, 413] on span "Download File" at bounding box center [790, 415] width 57 height 9
click at [1549, 13] on button "Close gallery" at bounding box center [1552, 14] width 31 height 29
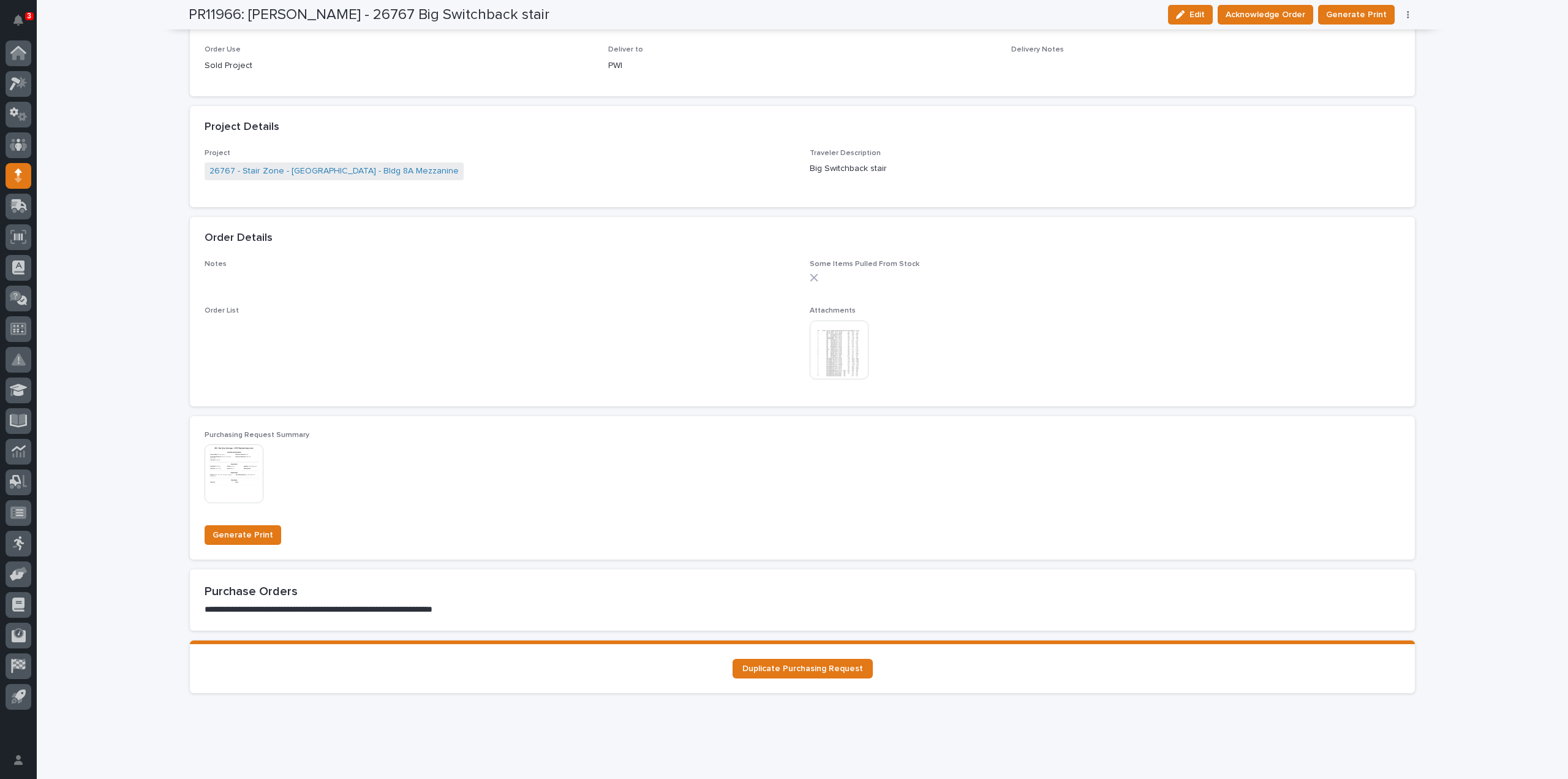
scroll to position [0, 0]
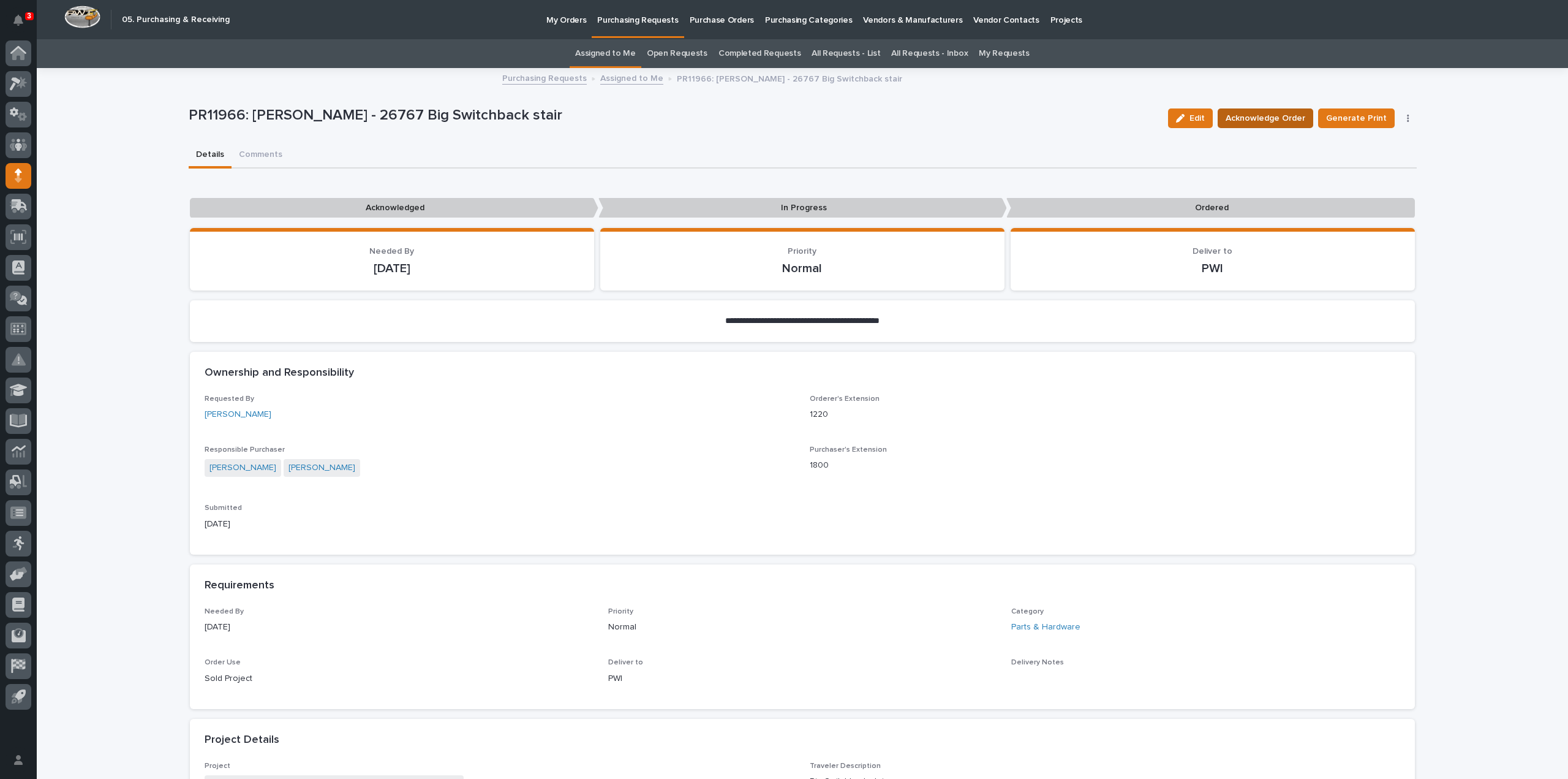
click at [1245, 121] on span "Acknowledge Order" at bounding box center [1265, 118] width 80 height 15
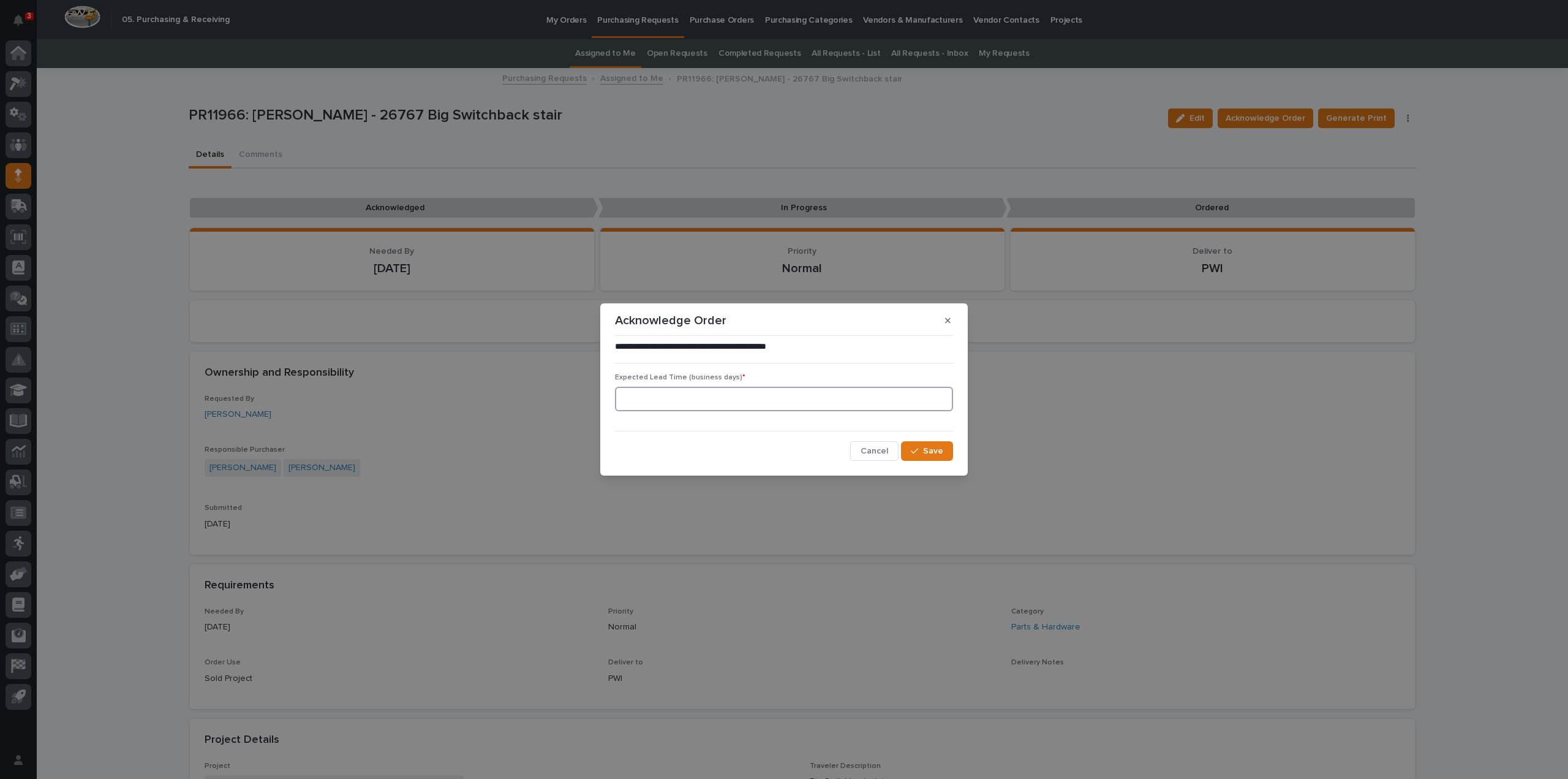
click at [638, 404] on input at bounding box center [784, 399] width 338 height 25
type input "0"
click at [917, 454] on icon "button" at bounding box center [914, 451] width 7 height 9
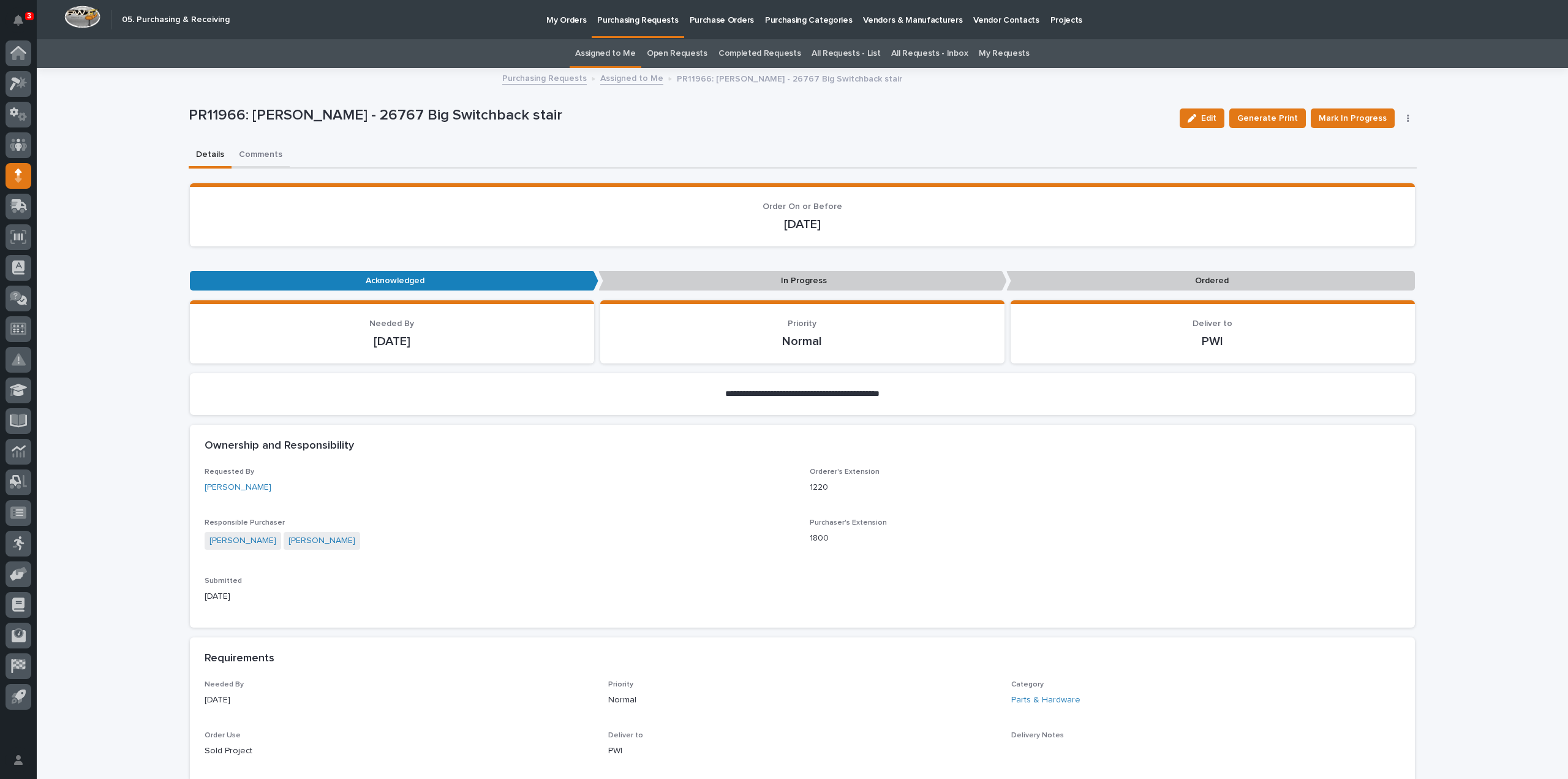
click at [262, 155] on button "Comments" at bounding box center [261, 156] width 59 height 26
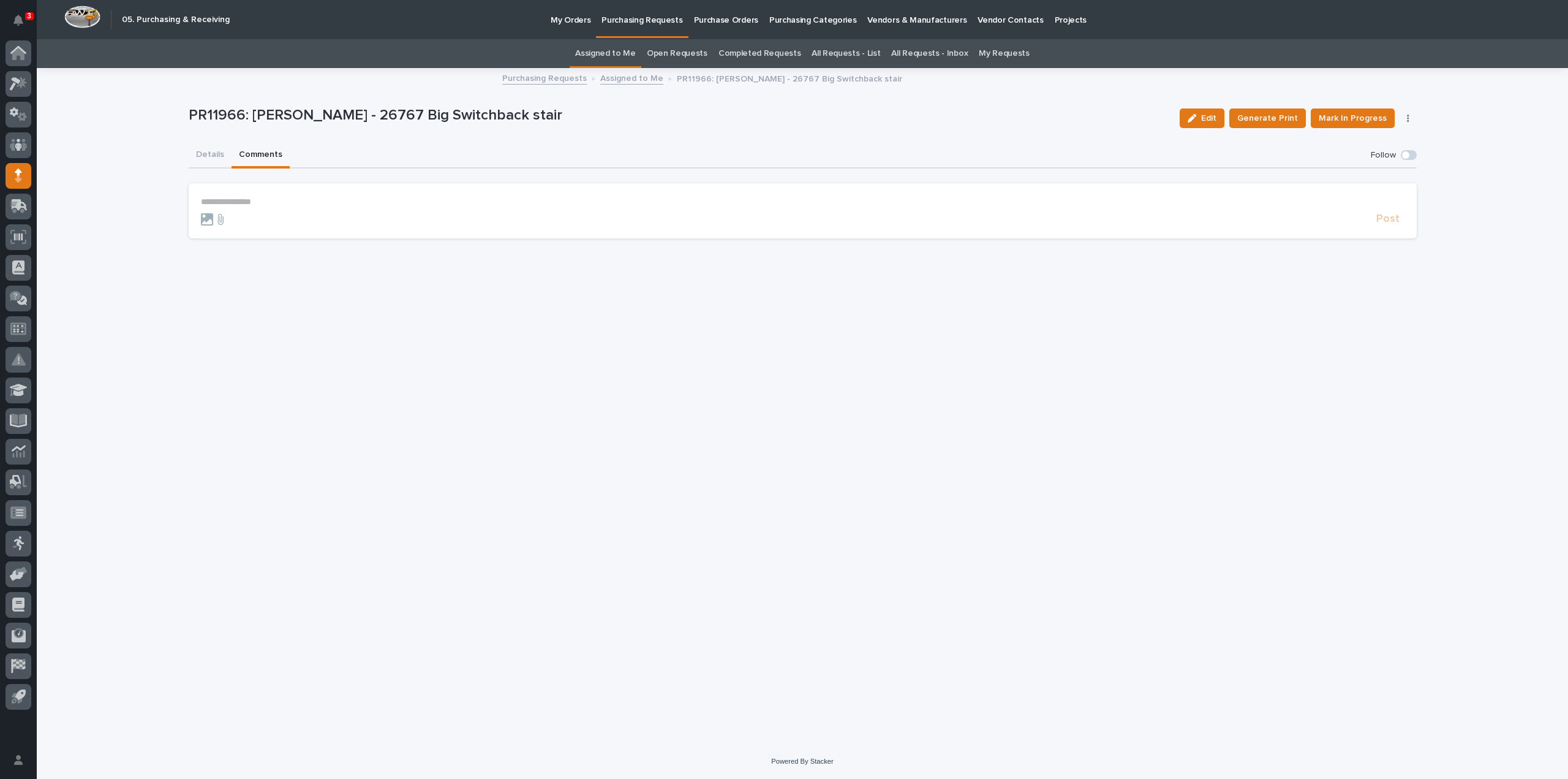
click at [231, 200] on p "**********" at bounding box center [802, 202] width 1204 height 10
click at [212, 223] on span "Arlyn Miller" at bounding box center [239, 220] width 69 height 9
click at [259, 204] on p "**********" at bounding box center [802, 203] width 1204 height 12
click at [1385, 225] on span "Post" at bounding box center [1388, 225] width 23 height 14
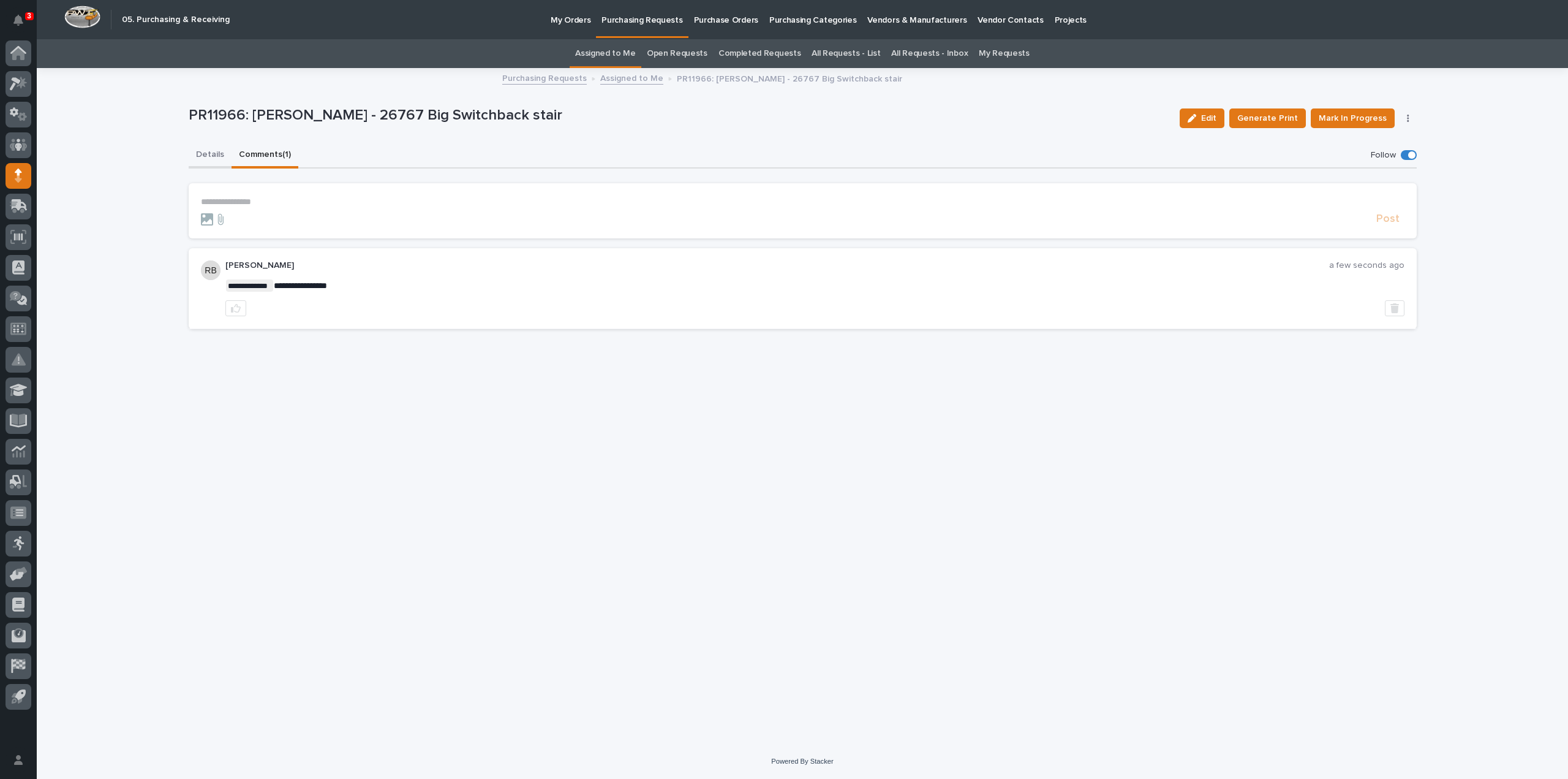
click at [216, 150] on button "Details" at bounding box center [210, 156] width 43 height 26
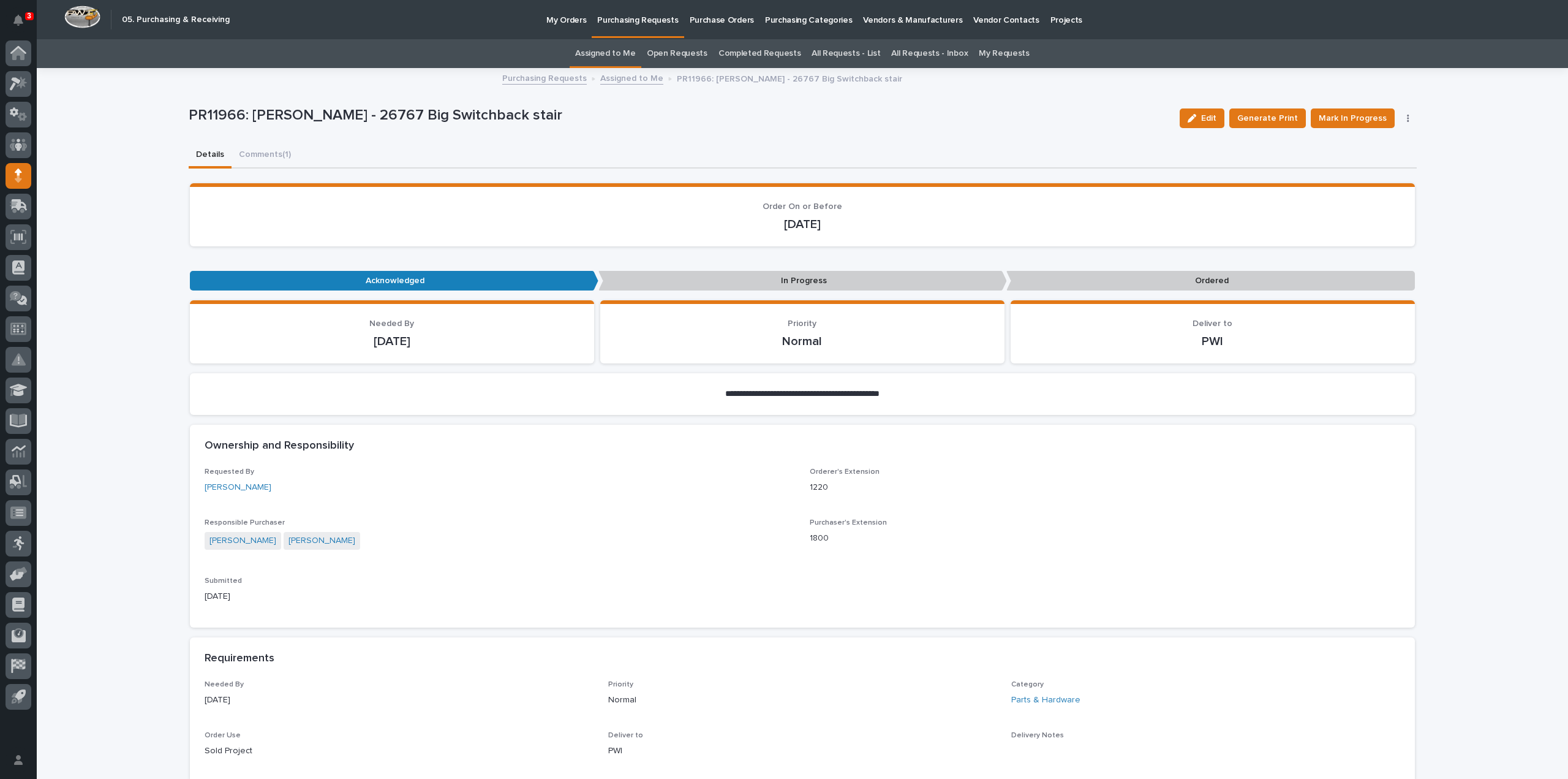
click at [622, 50] on link "Assigned to Me" at bounding box center [605, 54] width 61 height 29
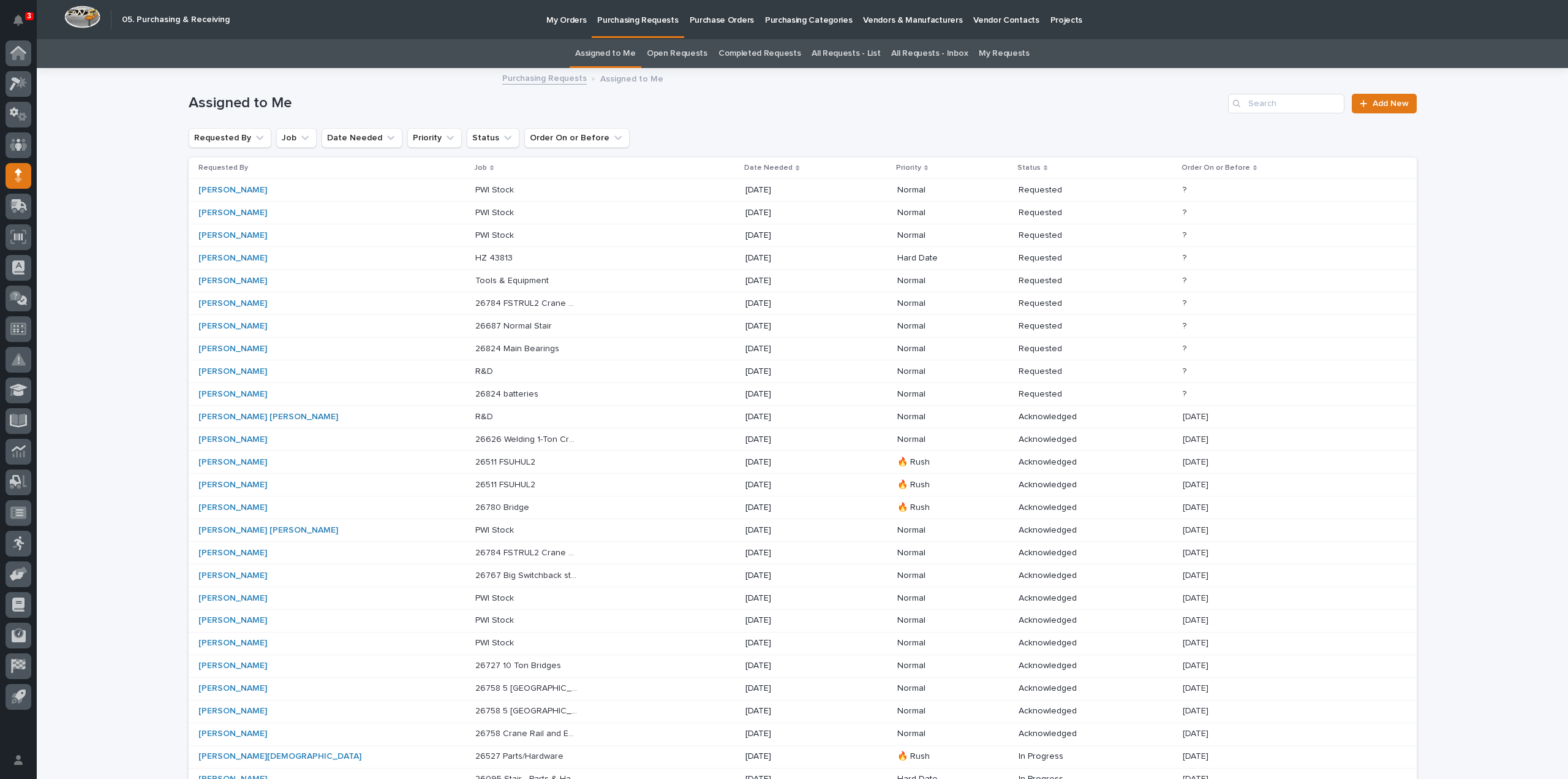
click at [475, 325] on p "26687 Normal Stair" at bounding box center [514, 325] width 79 height 13
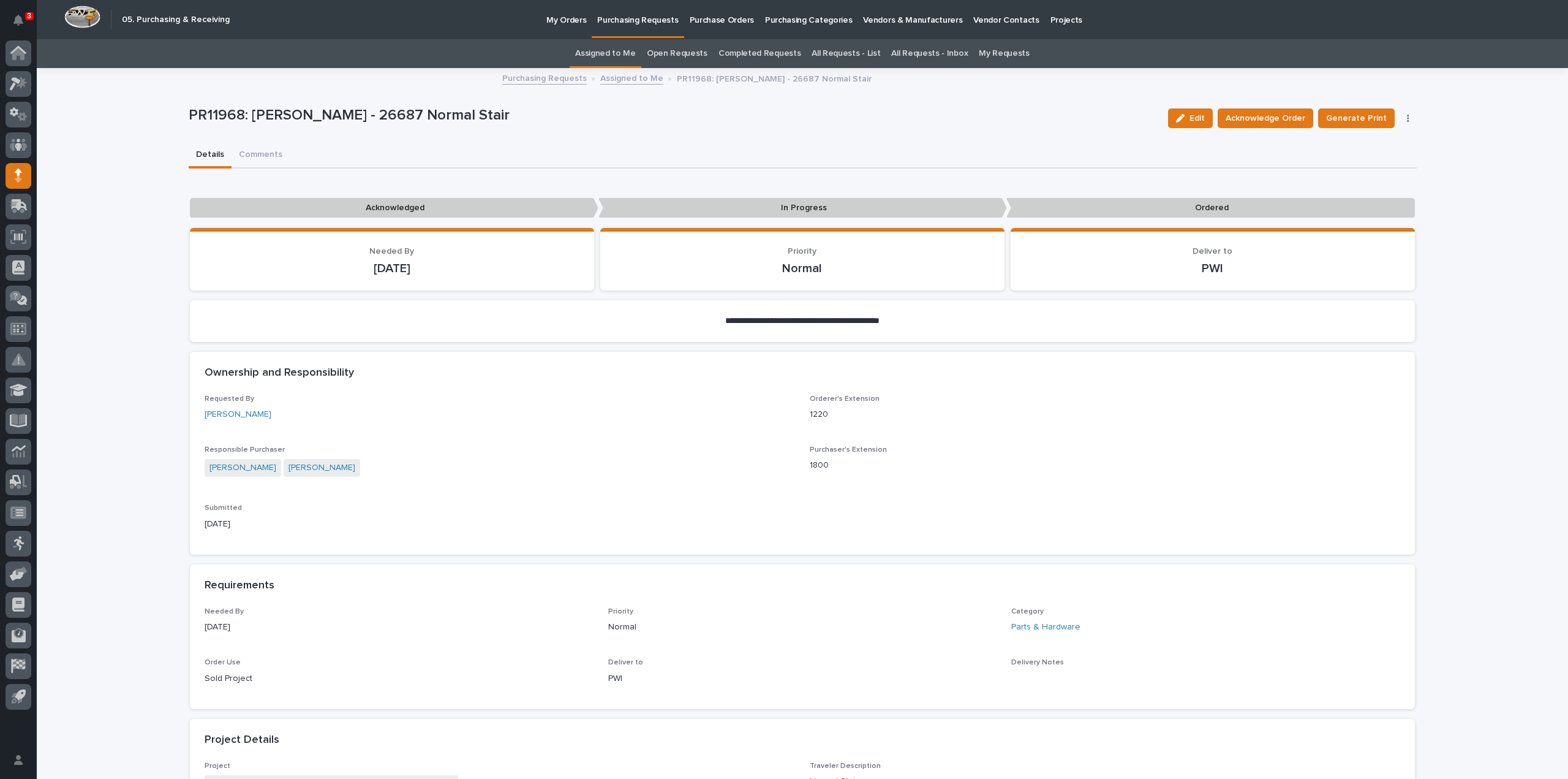
scroll to position [490, 0]
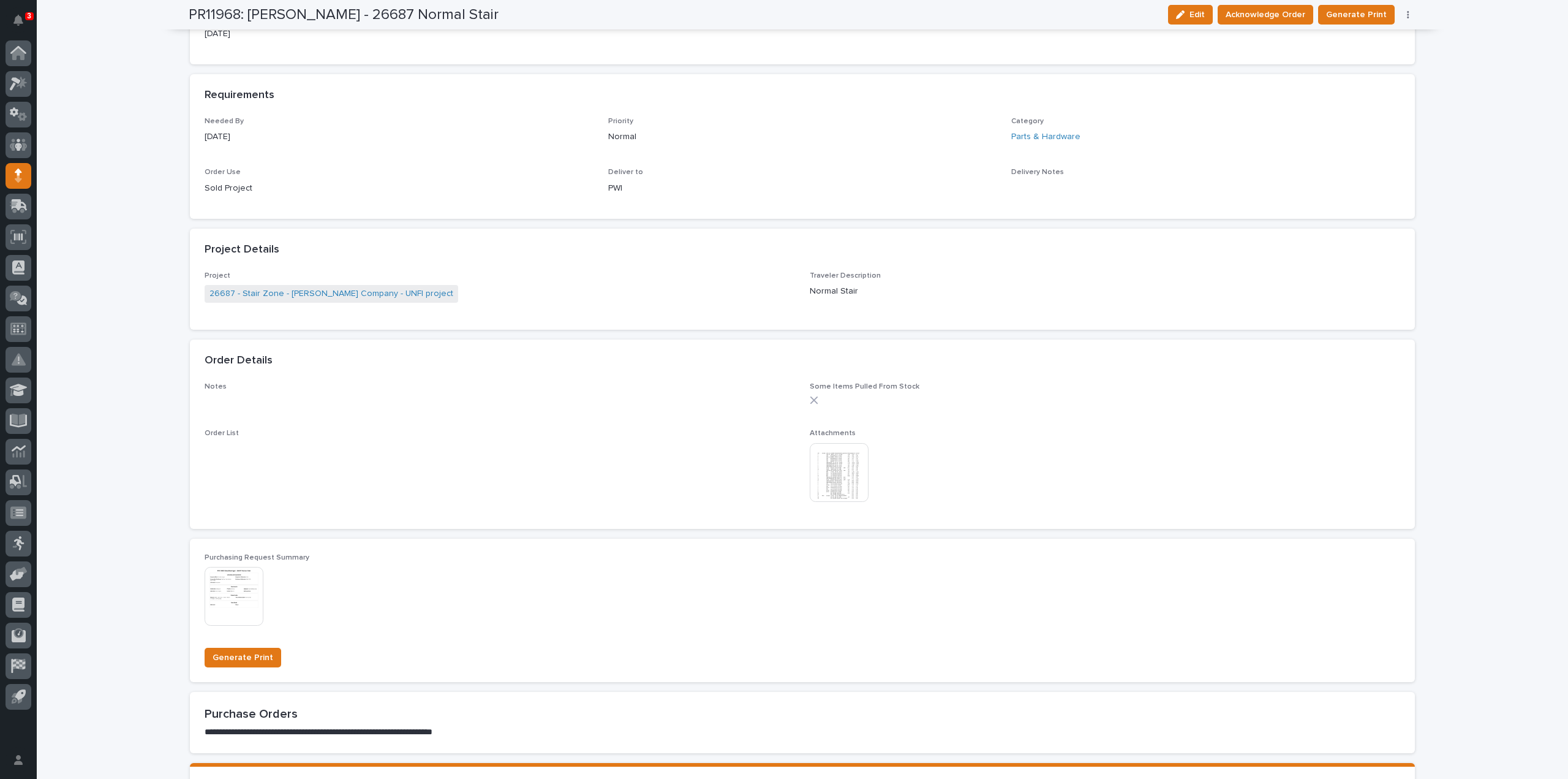
click at [828, 479] on img at bounding box center [839, 473] width 59 height 59
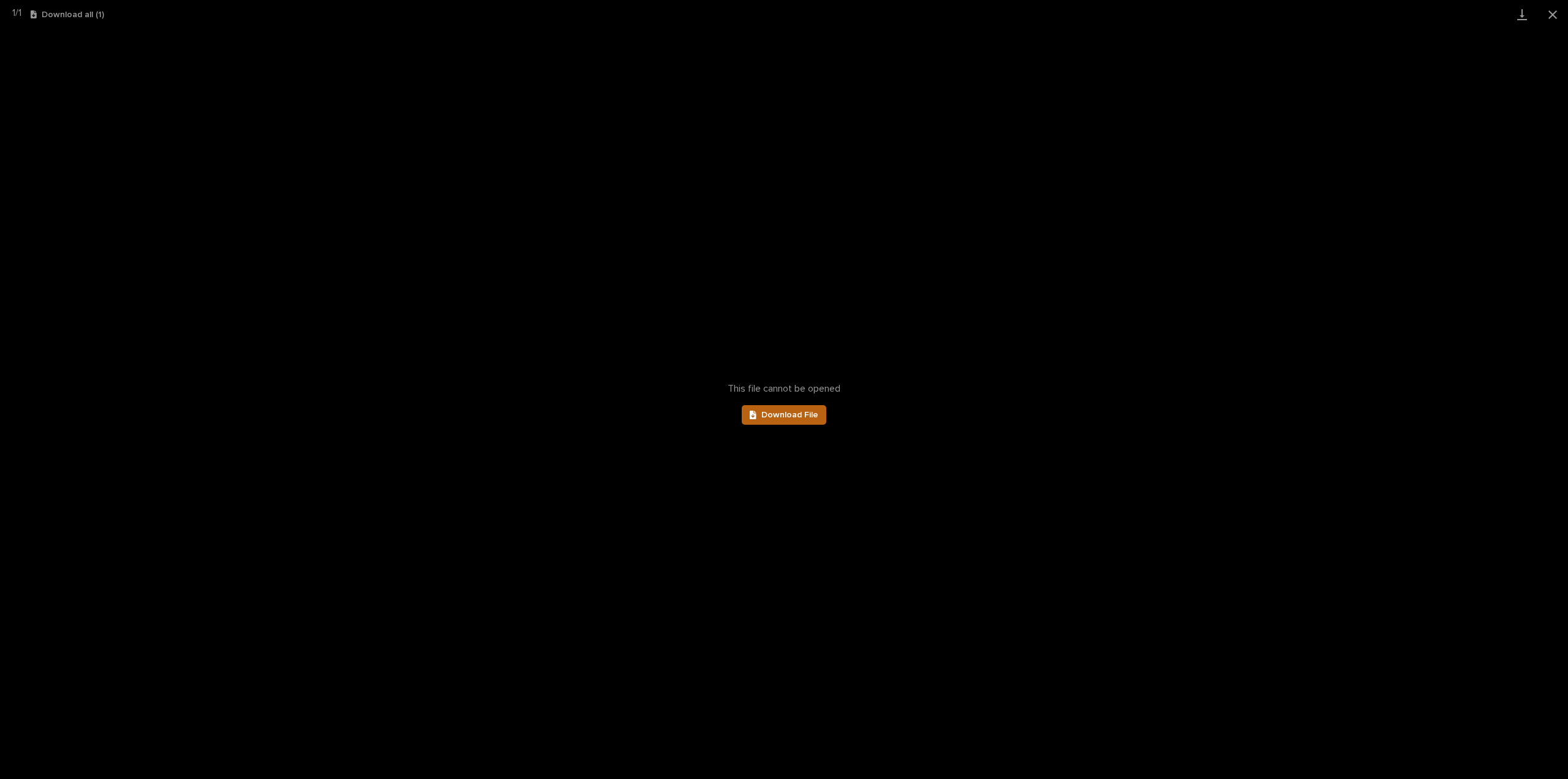
click at [801, 417] on span "Download File" at bounding box center [790, 415] width 57 height 9
click at [1555, 12] on button "Close gallery" at bounding box center [1552, 14] width 31 height 29
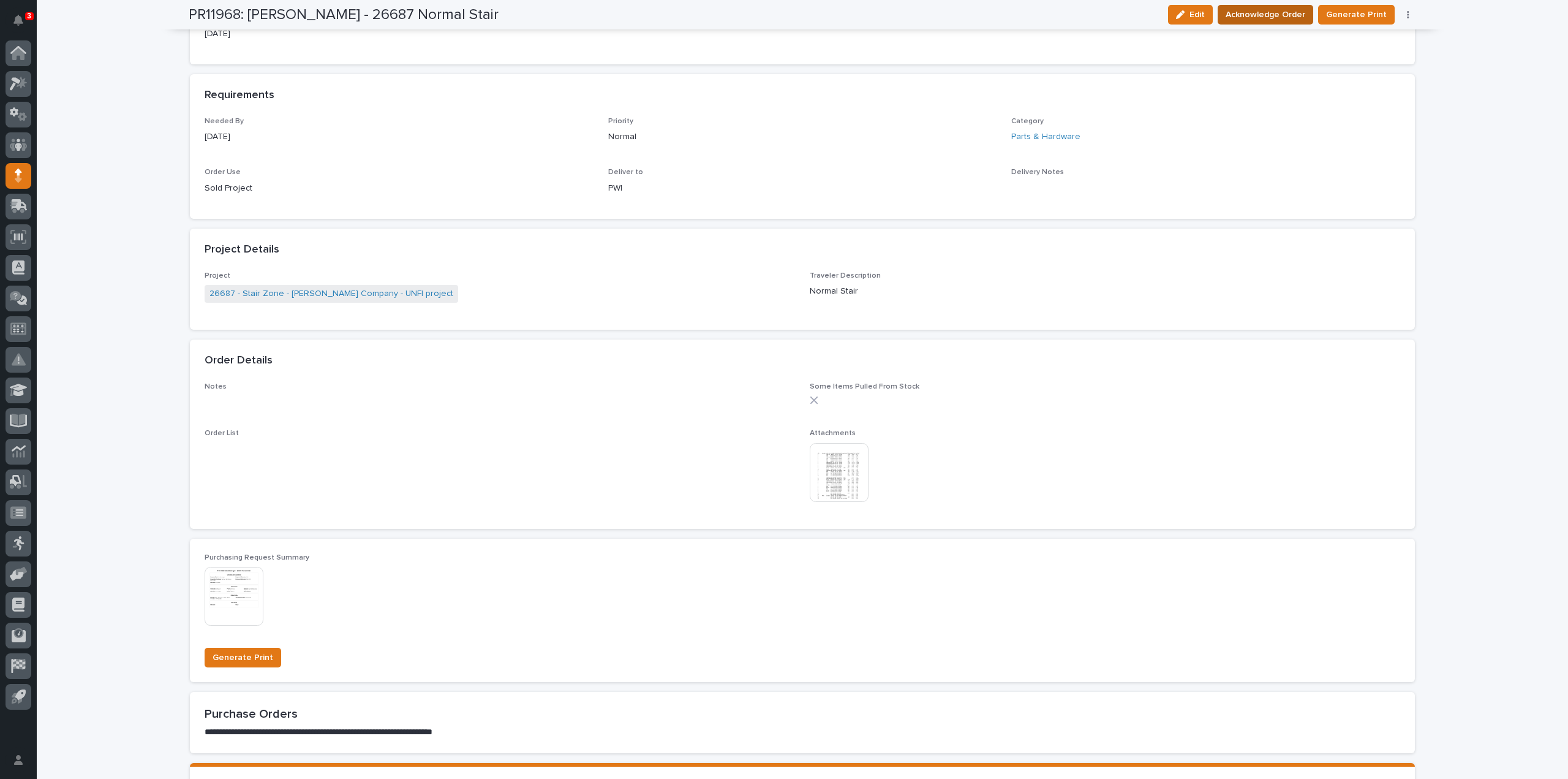
click at [1290, 14] on span "Acknowledge Order" at bounding box center [1265, 15] width 80 height 15
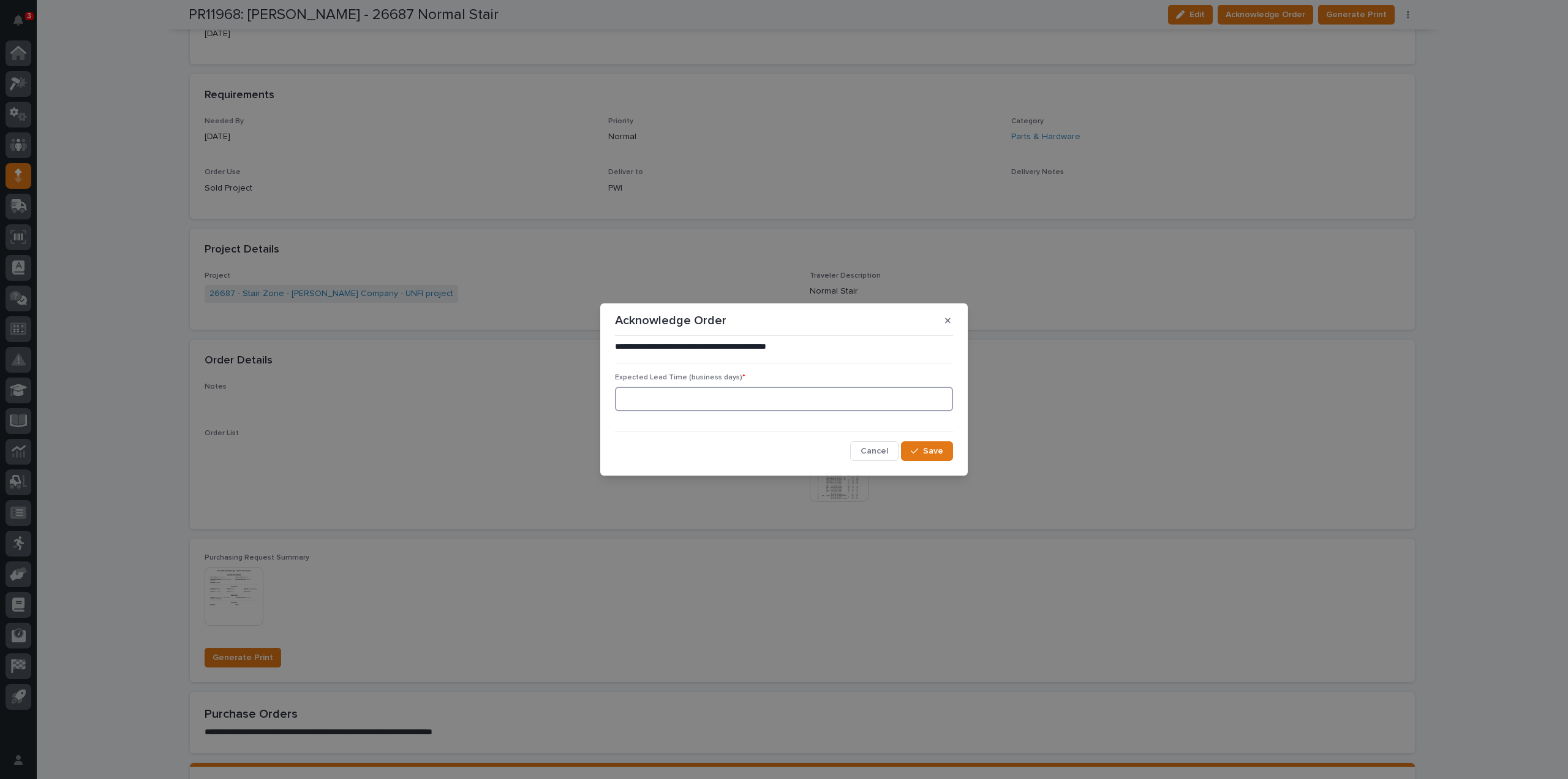
click at [753, 396] on input at bounding box center [784, 399] width 338 height 25
type input "0"
click at [915, 454] on icon "button" at bounding box center [914, 451] width 7 height 9
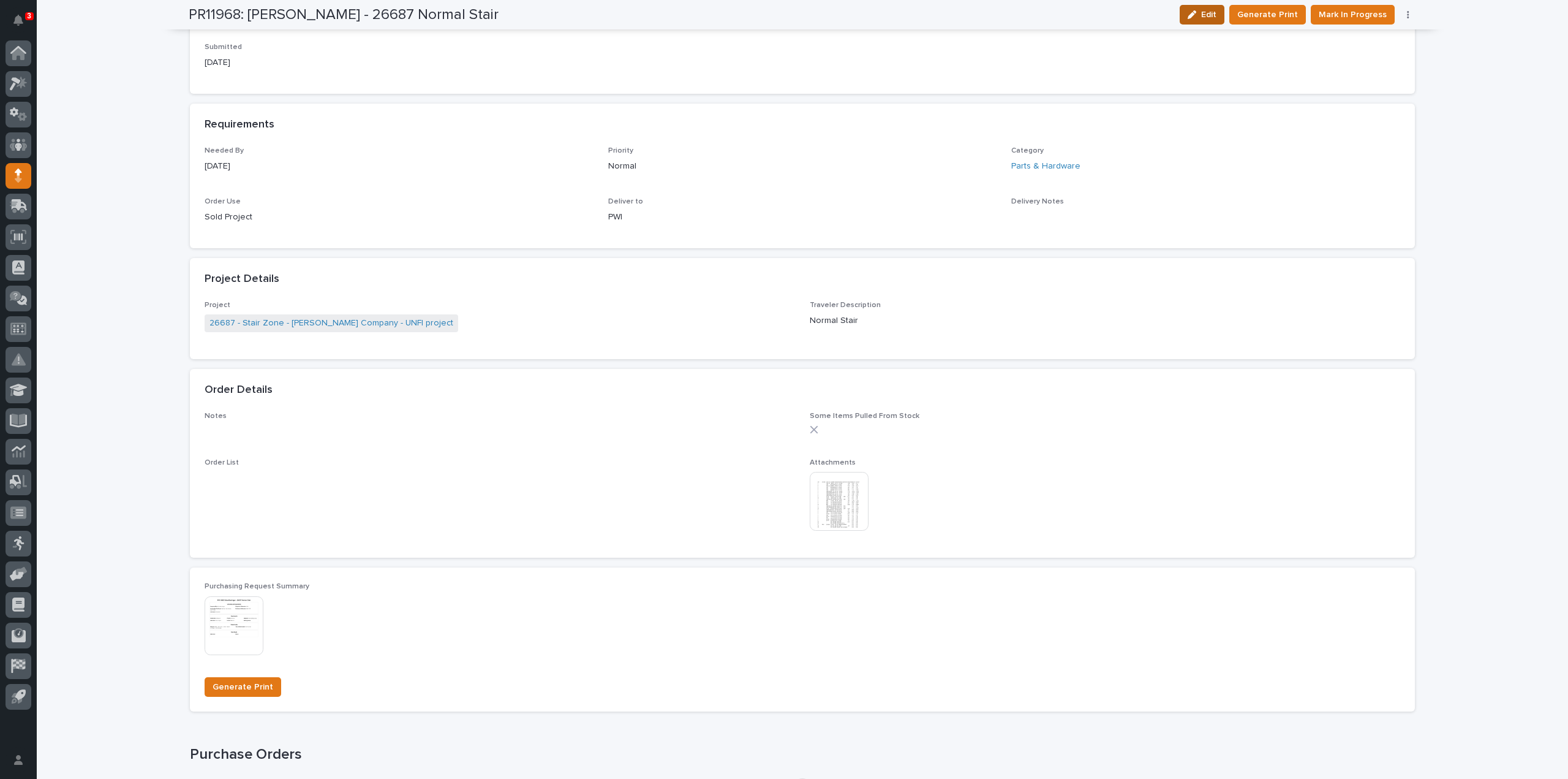
scroll to position [596, 0]
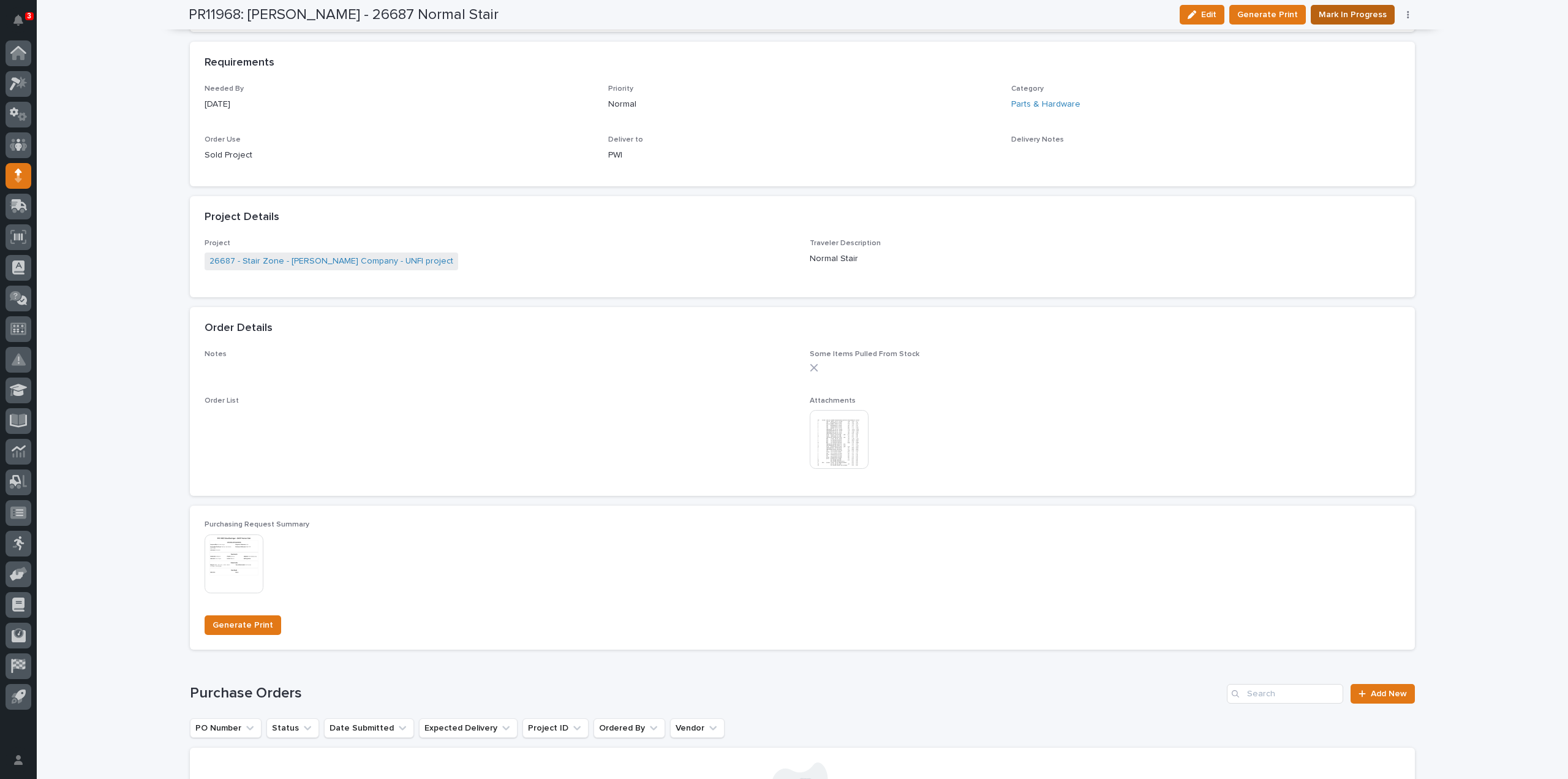
click at [1330, 10] on span "Mark In Progress" at bounding box center [1353, 15] width 68 height 15
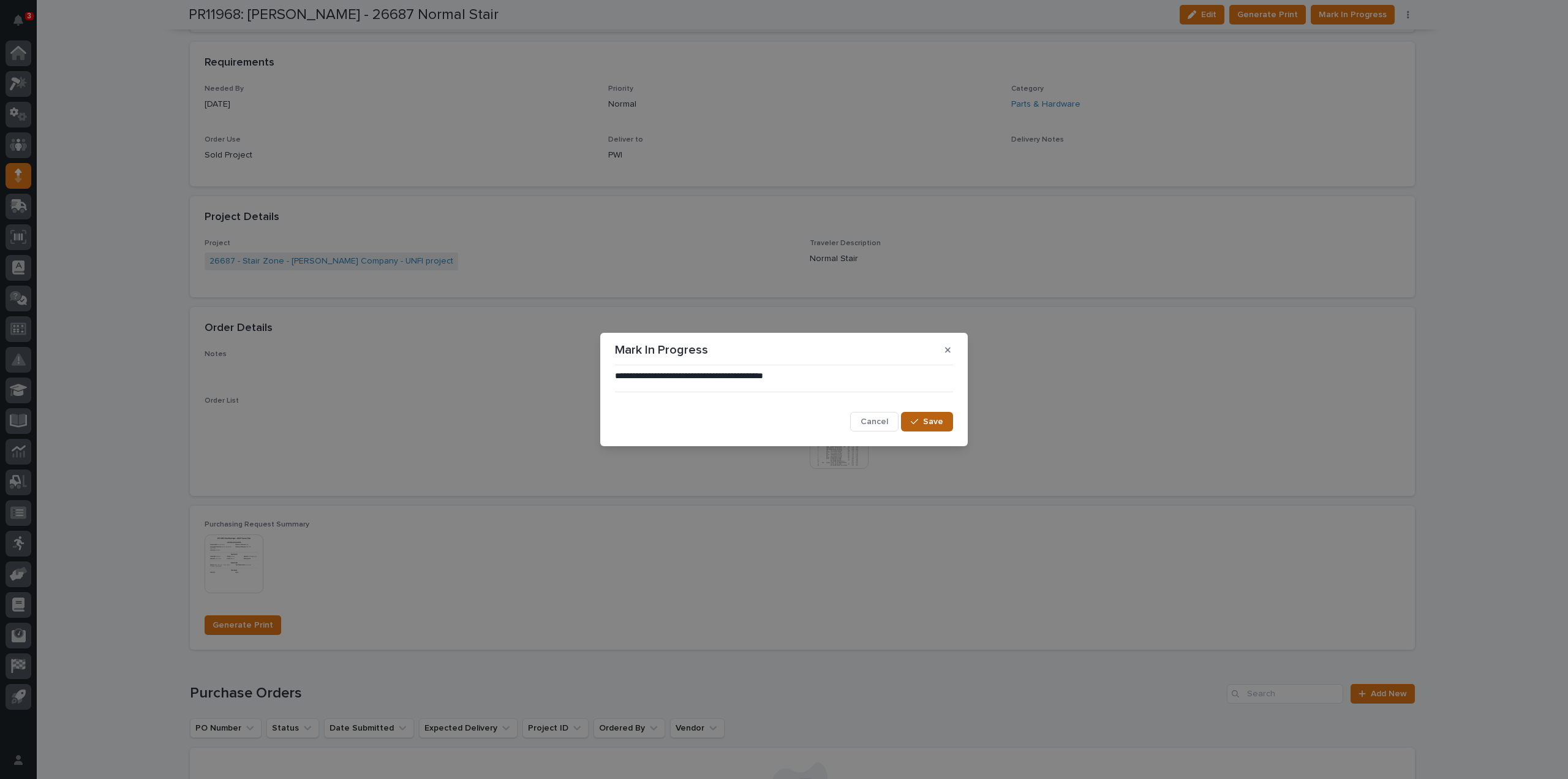
click at [923, 422] on div "button" at bounding box center [917, 422] width 12 height 9
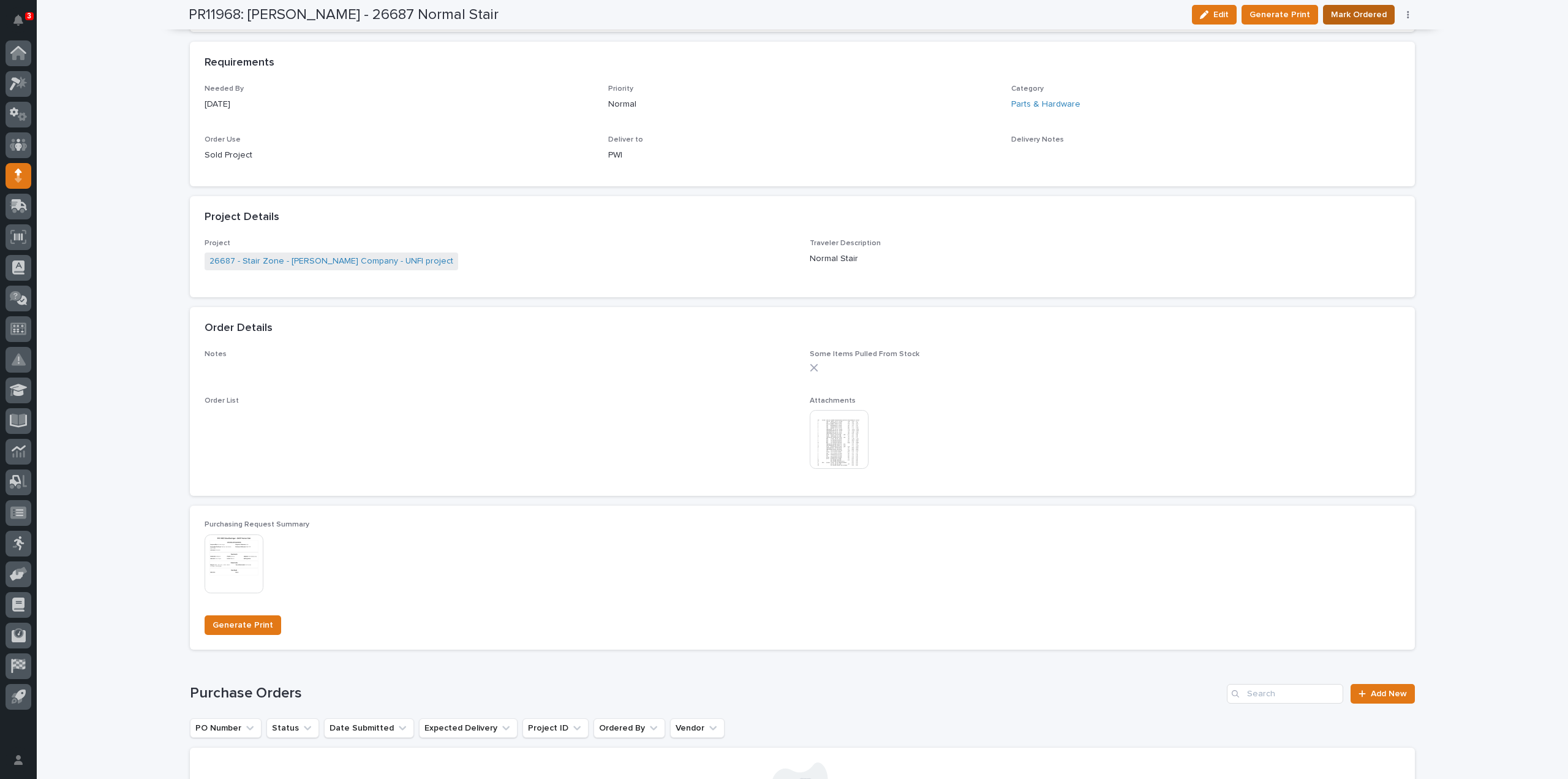
scroll to position [473, 0]
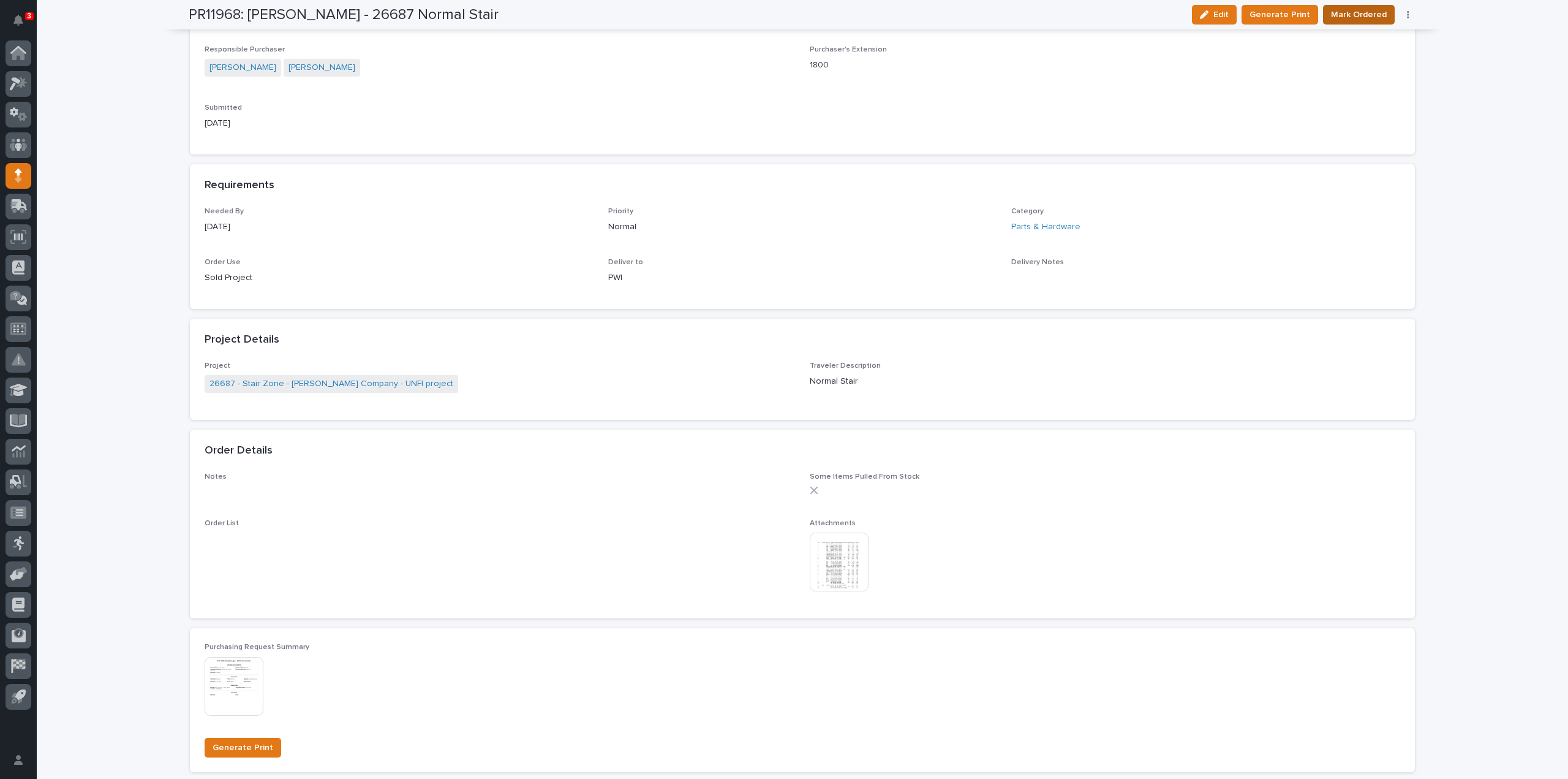
click at [1373, 10] on span "Mark Ordered" at bounding box center [1359, 15] width 56 height 15
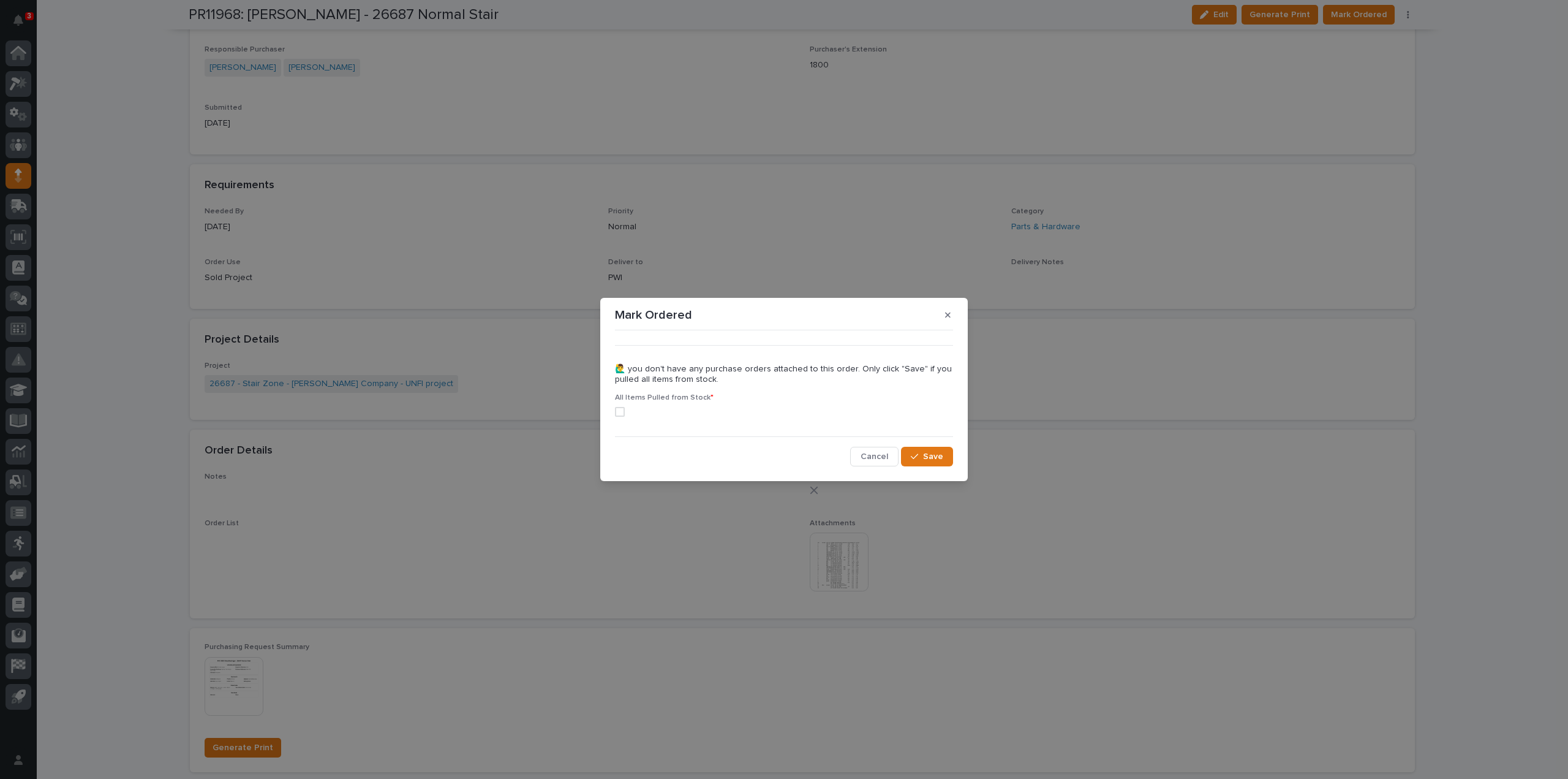
click at [619, 409] on span at bounding box center [620, 412] width 10 height 10
click at [936, 458] on span "Save" at bounding box center [933, 456] width 20 height 11
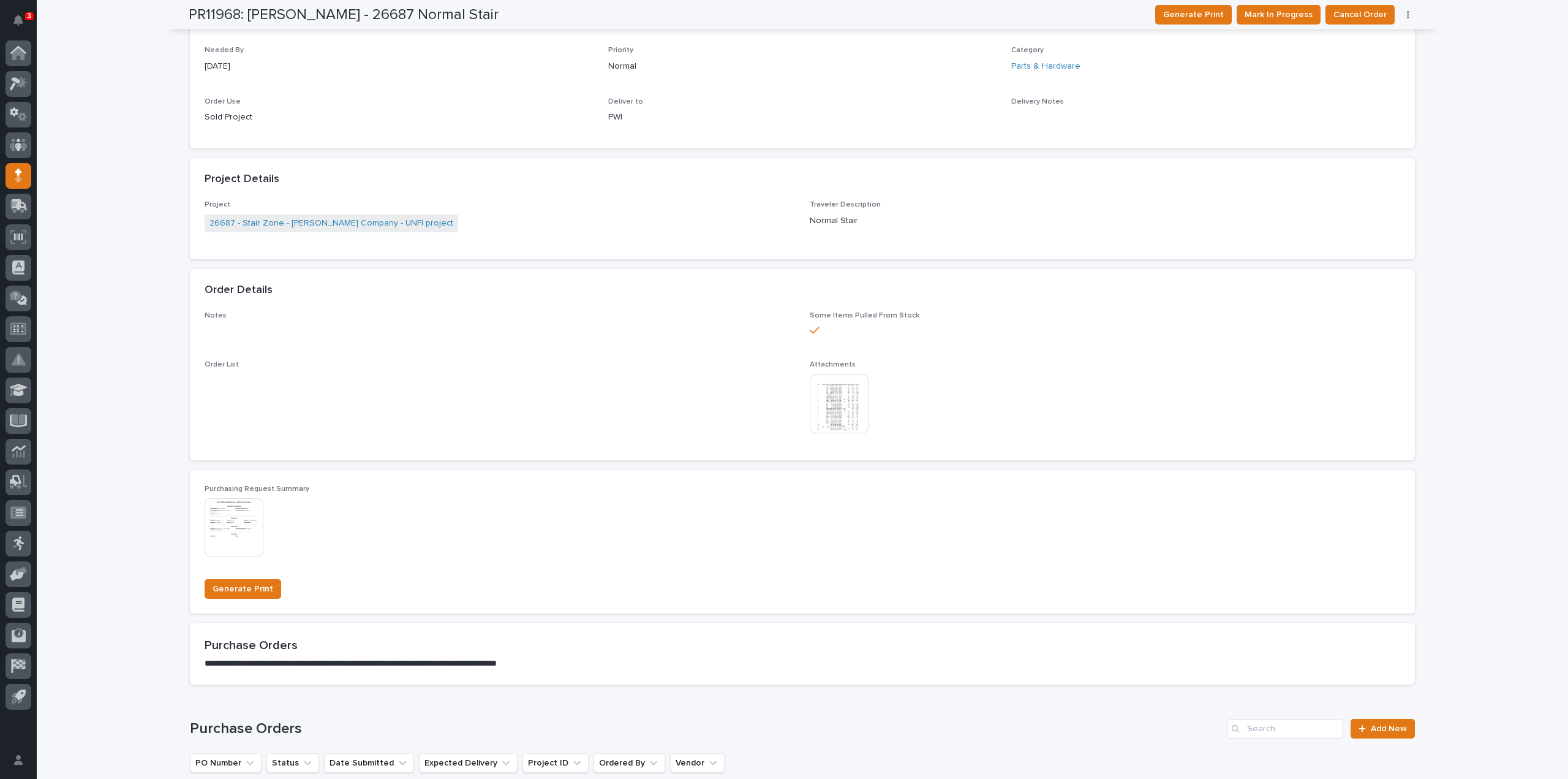
scroll to position [0, 0]
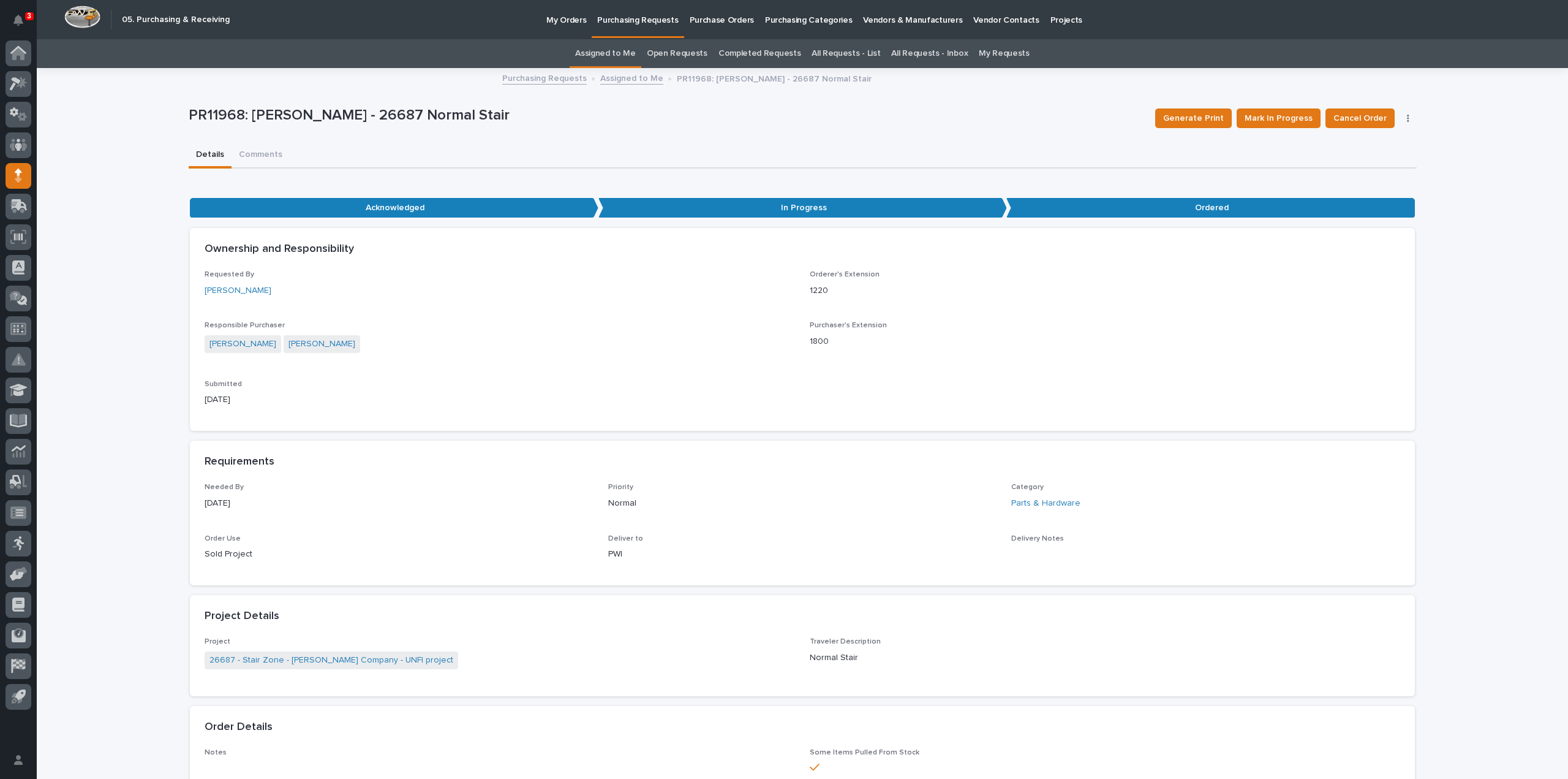
click at [629, 54] on link "Assigned to Me" at bounding box center [605, 54] width 61 height 29
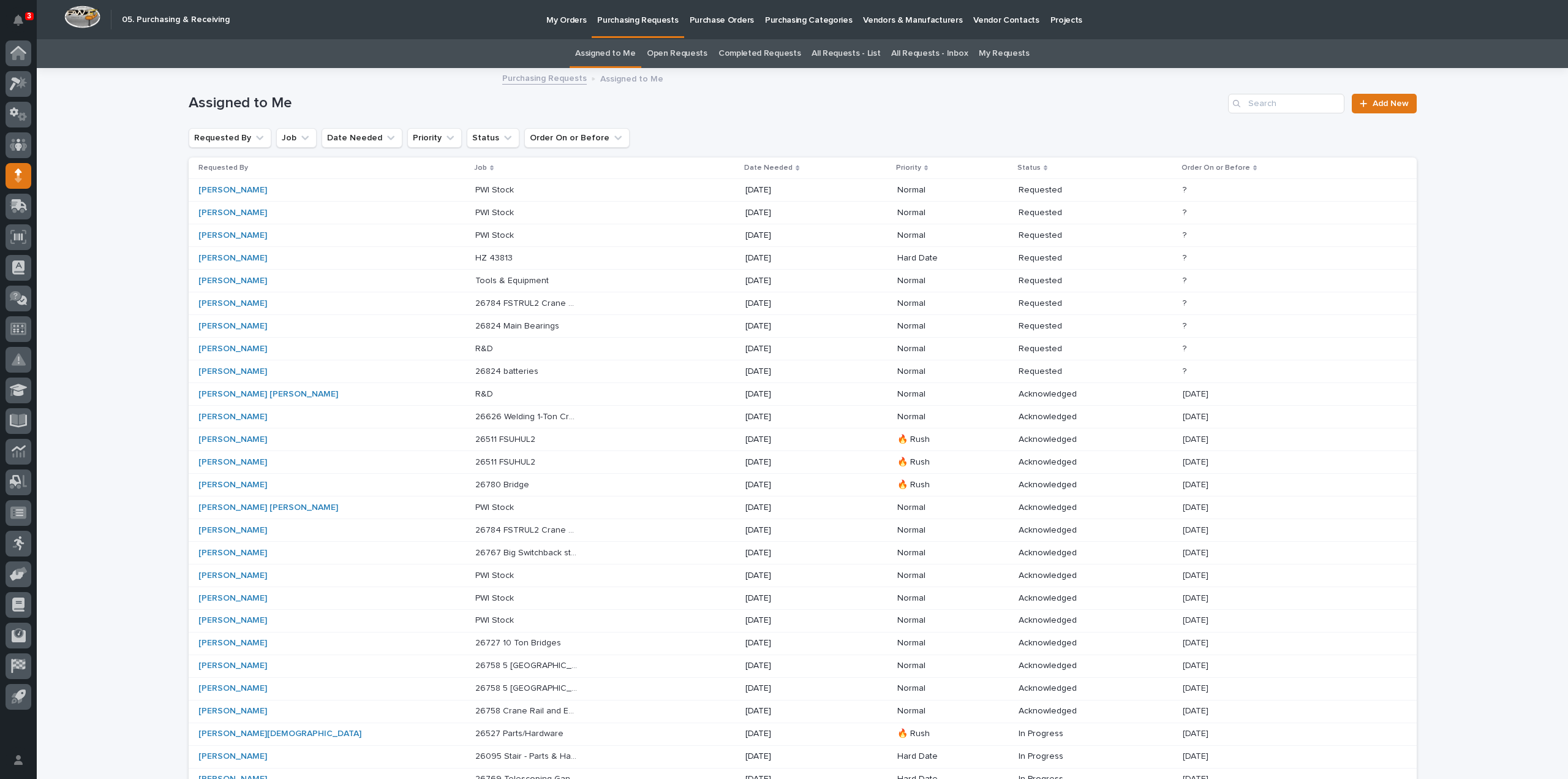
click at [475, 328] on p "26824 Main Bearings" at bounding box center [518, 325] width 86 height 13
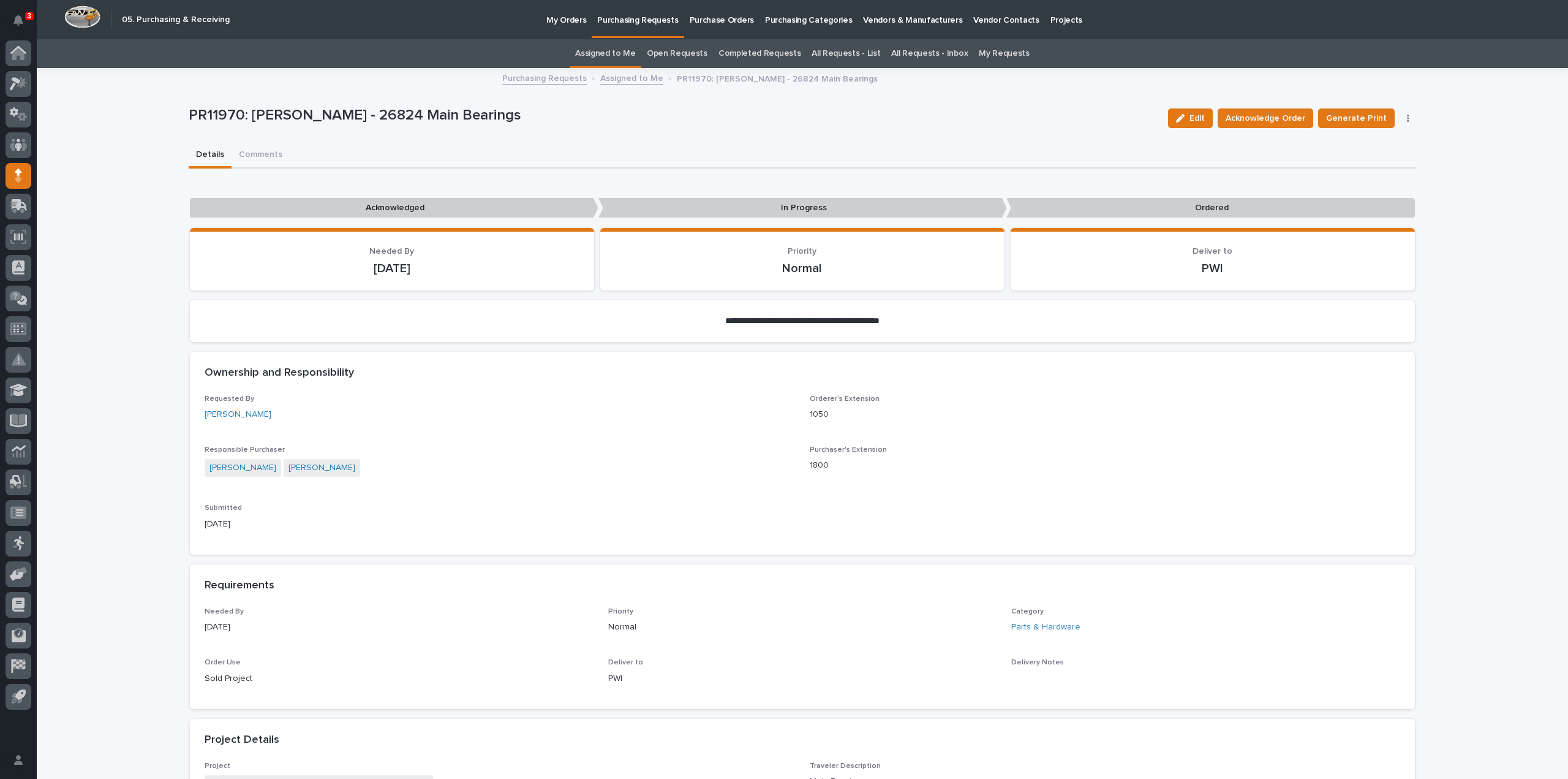
scroll to position [490, 0]
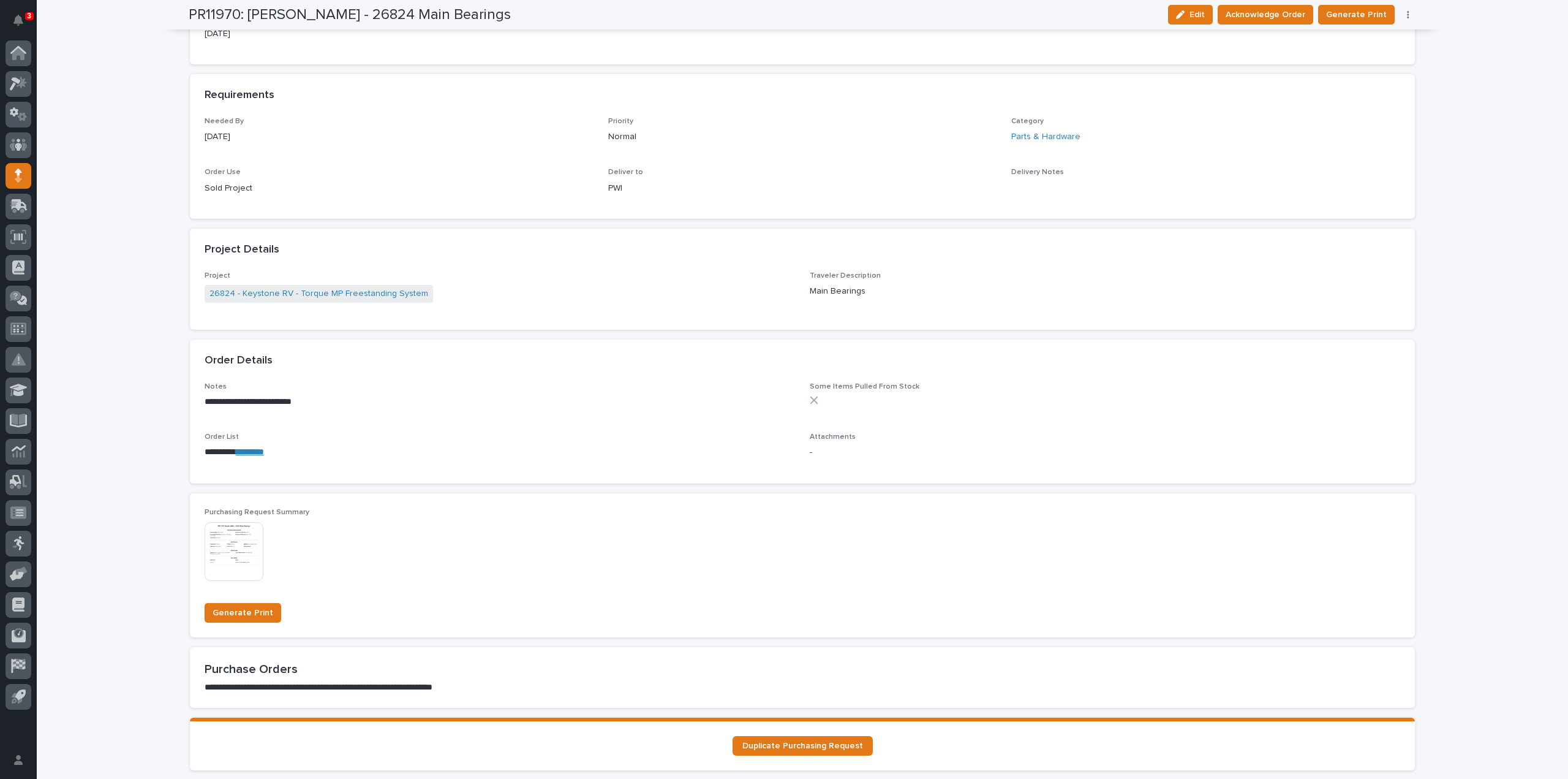
click at [882, 432] on p "Attachments" at bounding box center [1105, 436] width 591 height 9
click at [252, 455] on link "*********" at bounding box center [250, 451] width 28 height 9
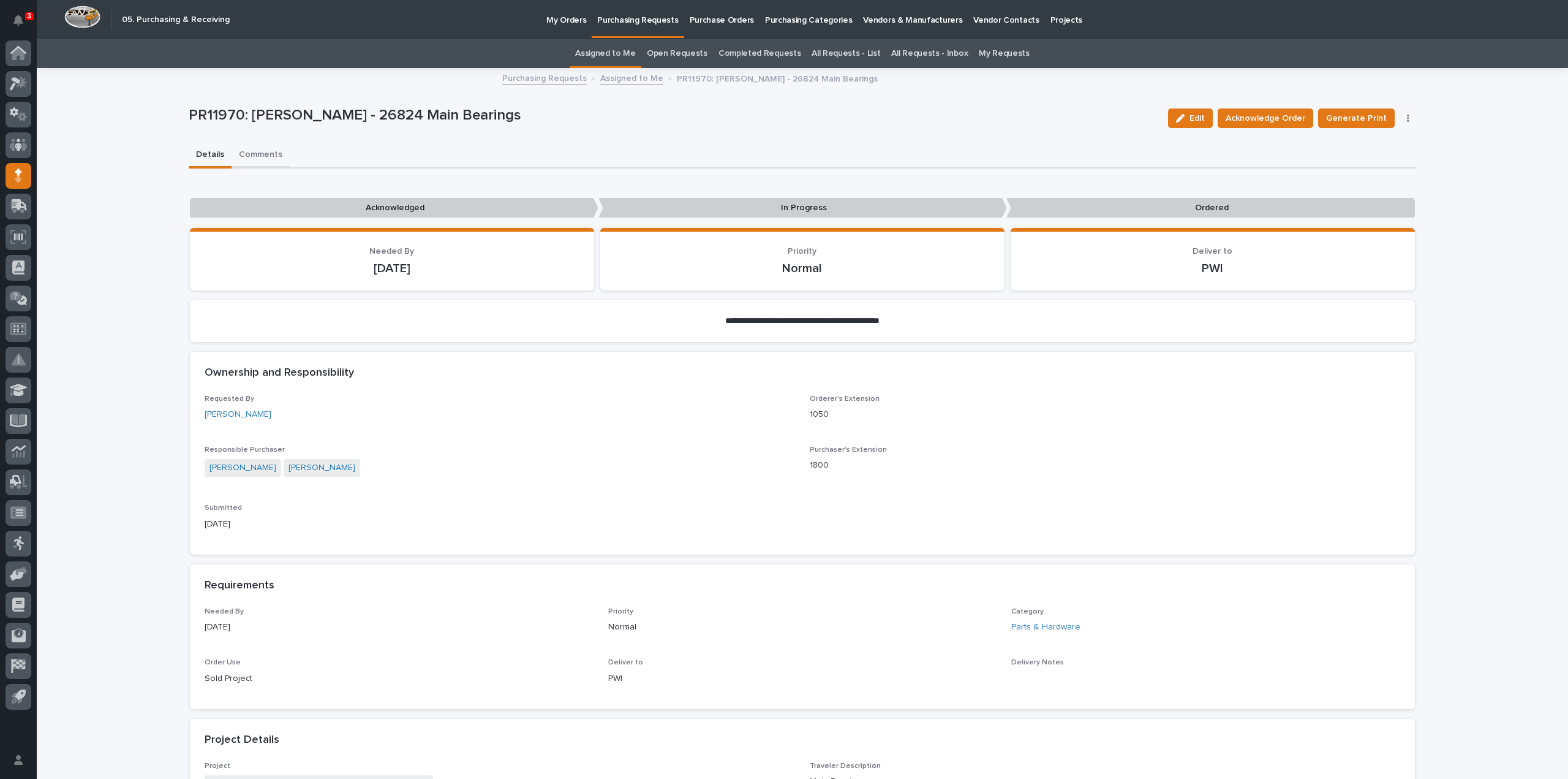
click at [252, 157] on button "Comments" at bounding box center [261, 156] width 59 height 26
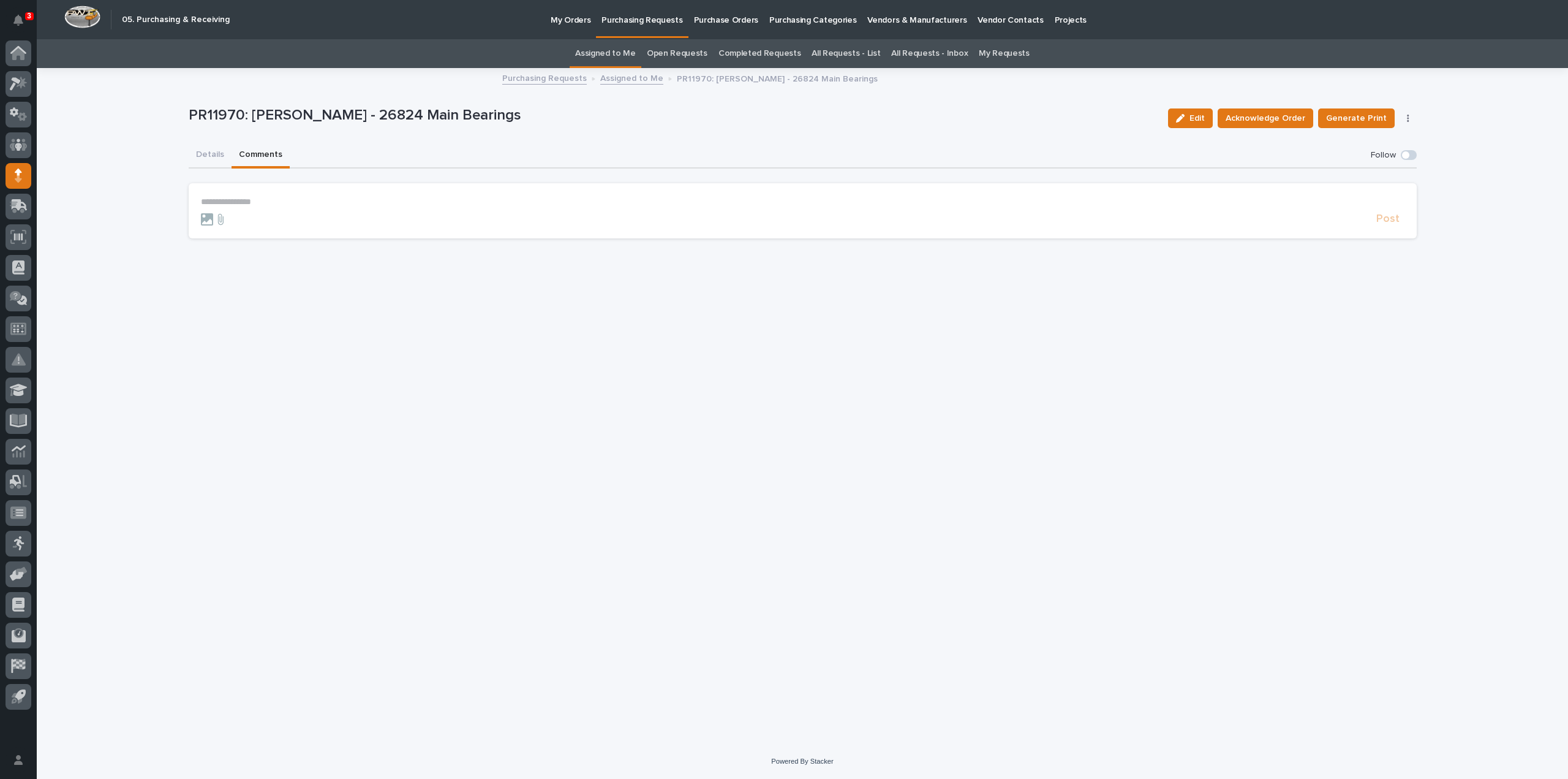
click at [301, 206] on p "**********" at bounding box center [802, 202] width 1204 height 10
click at [244, 231] on span "Arlyn Miller" at bounding box center [239, 232] width 69 height 9
click at [268, 206] on p "**********" at bounding box center [802, 203] width 1204 height 12
click at [1389, 225] on span "Post" at bounding box center [1388, 225] width 23 height 14
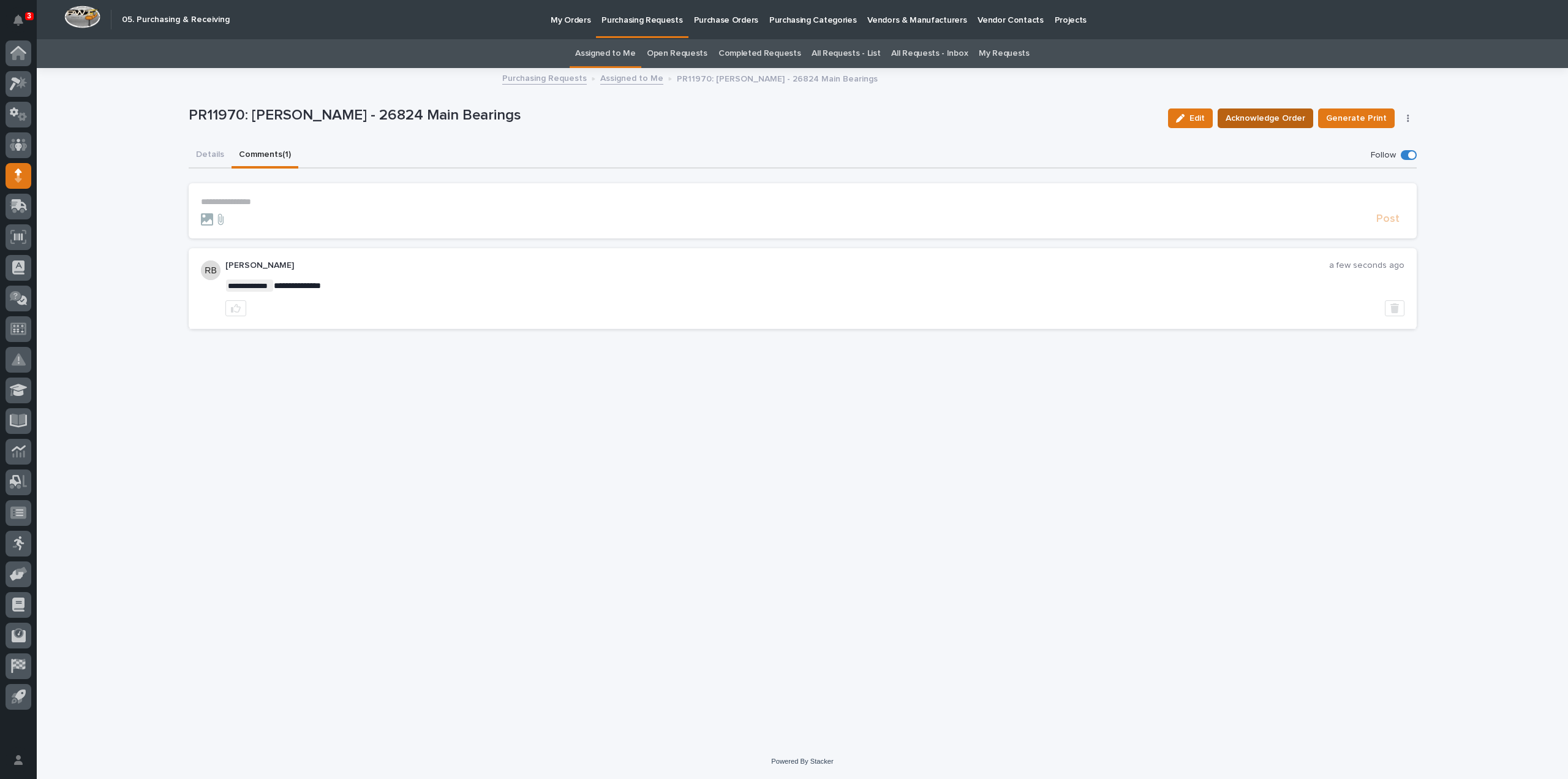
click at [1266, 120] on span "Acknowledge Order" at bounding box center [1265, 118] width 80 height 15
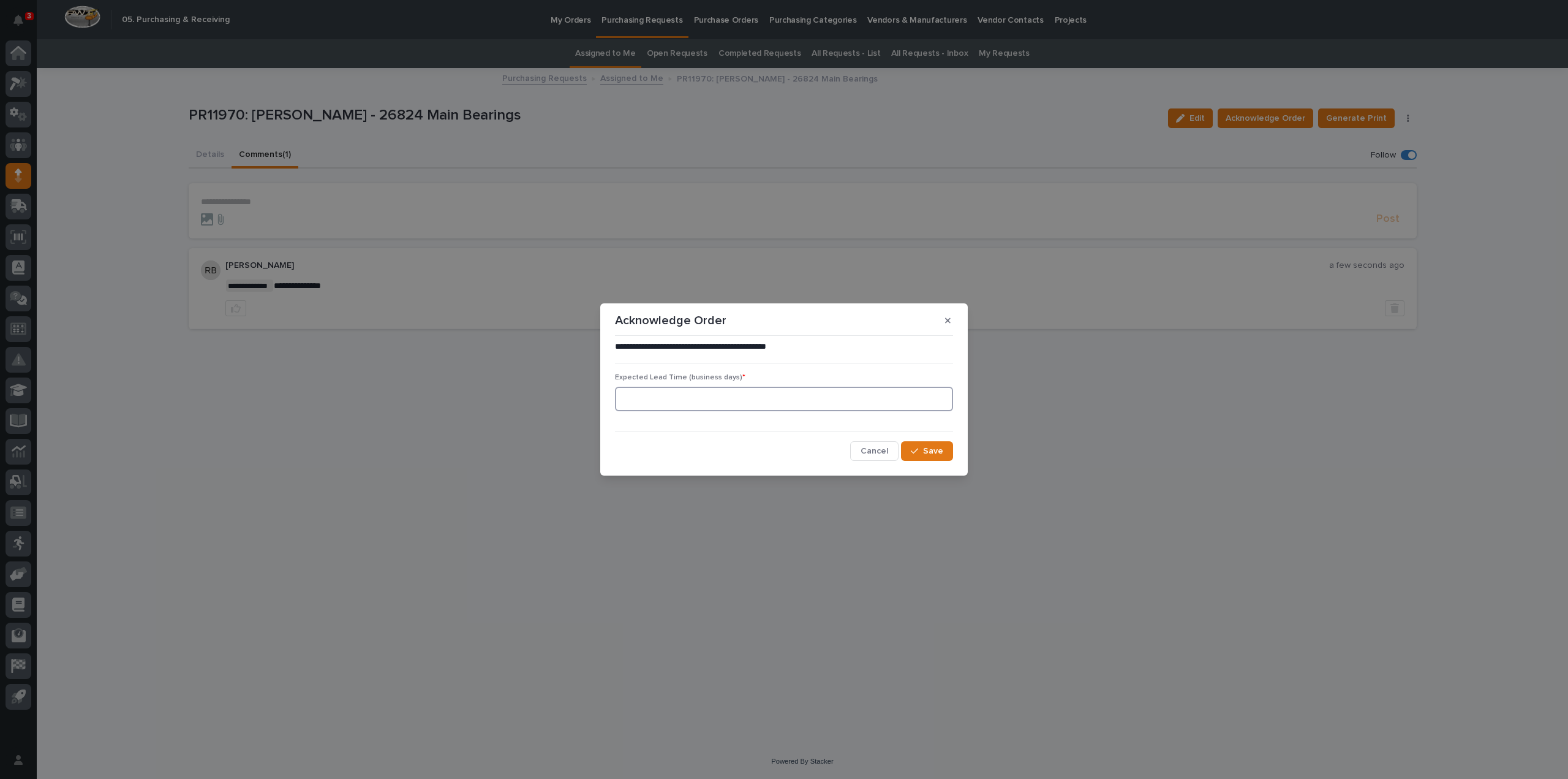
click at [746, 394] on input at bounding box center [784, 399] width 338 height 25
type input "0"
click at [934, 451] on span "Save" at bounding box center [933, 451] width 20 height 11
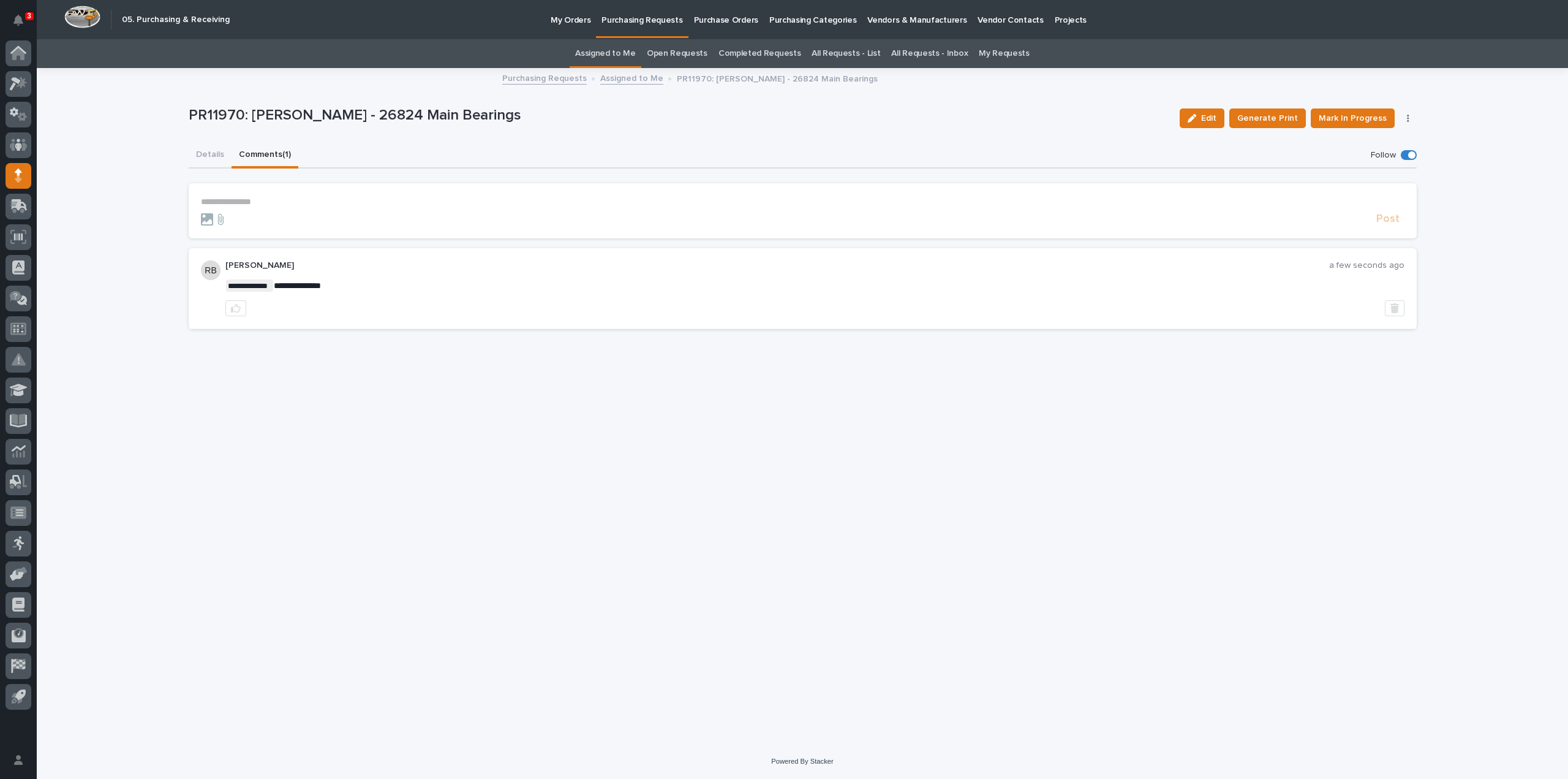
click at [628, 52] on link "Assigned to Me" at bounding box center [605, 54] width 61 height 29
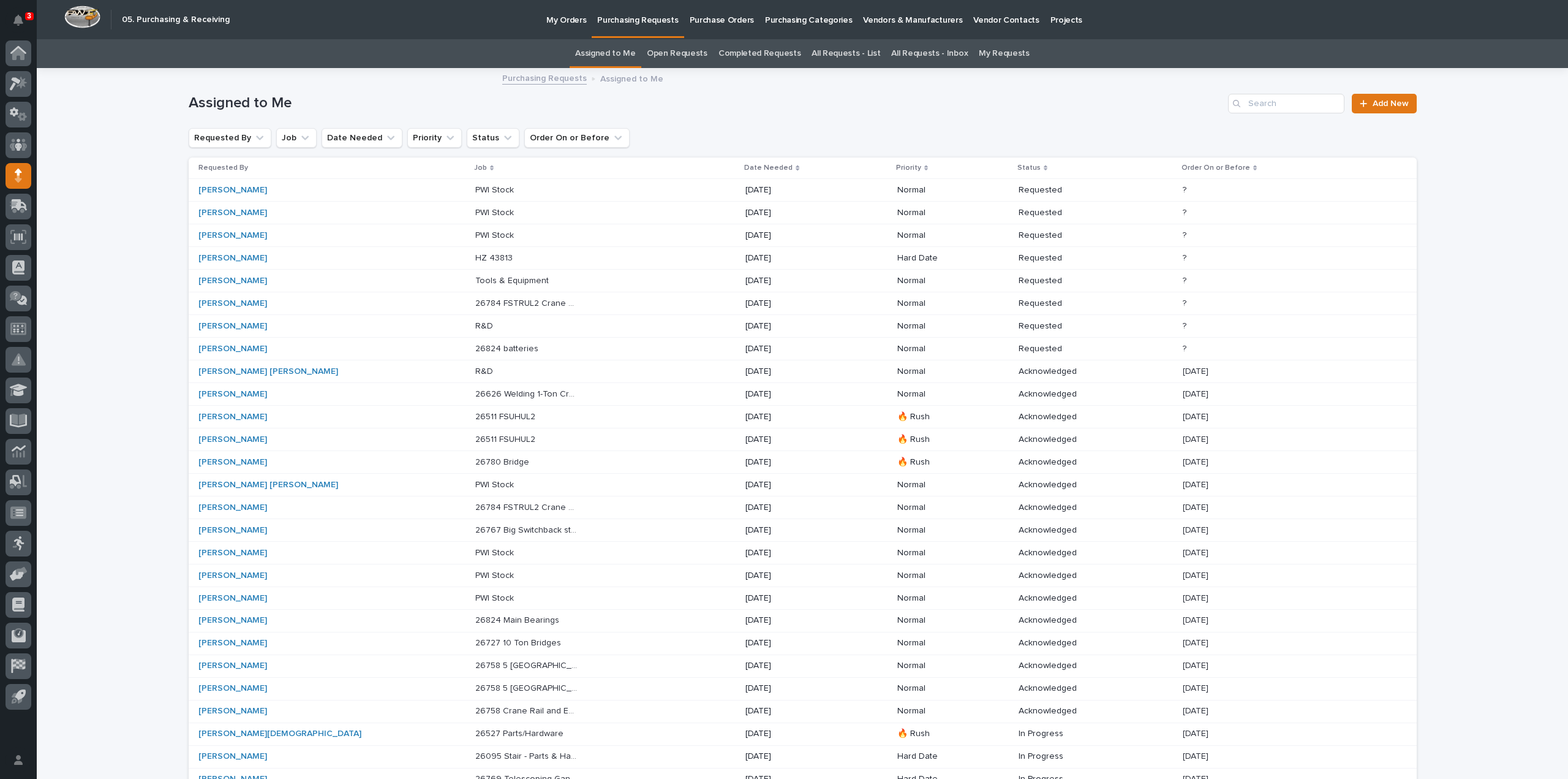
click at [261, 349] on div "Darren Miller" at bounding box center [250, 349] width 102 height 10
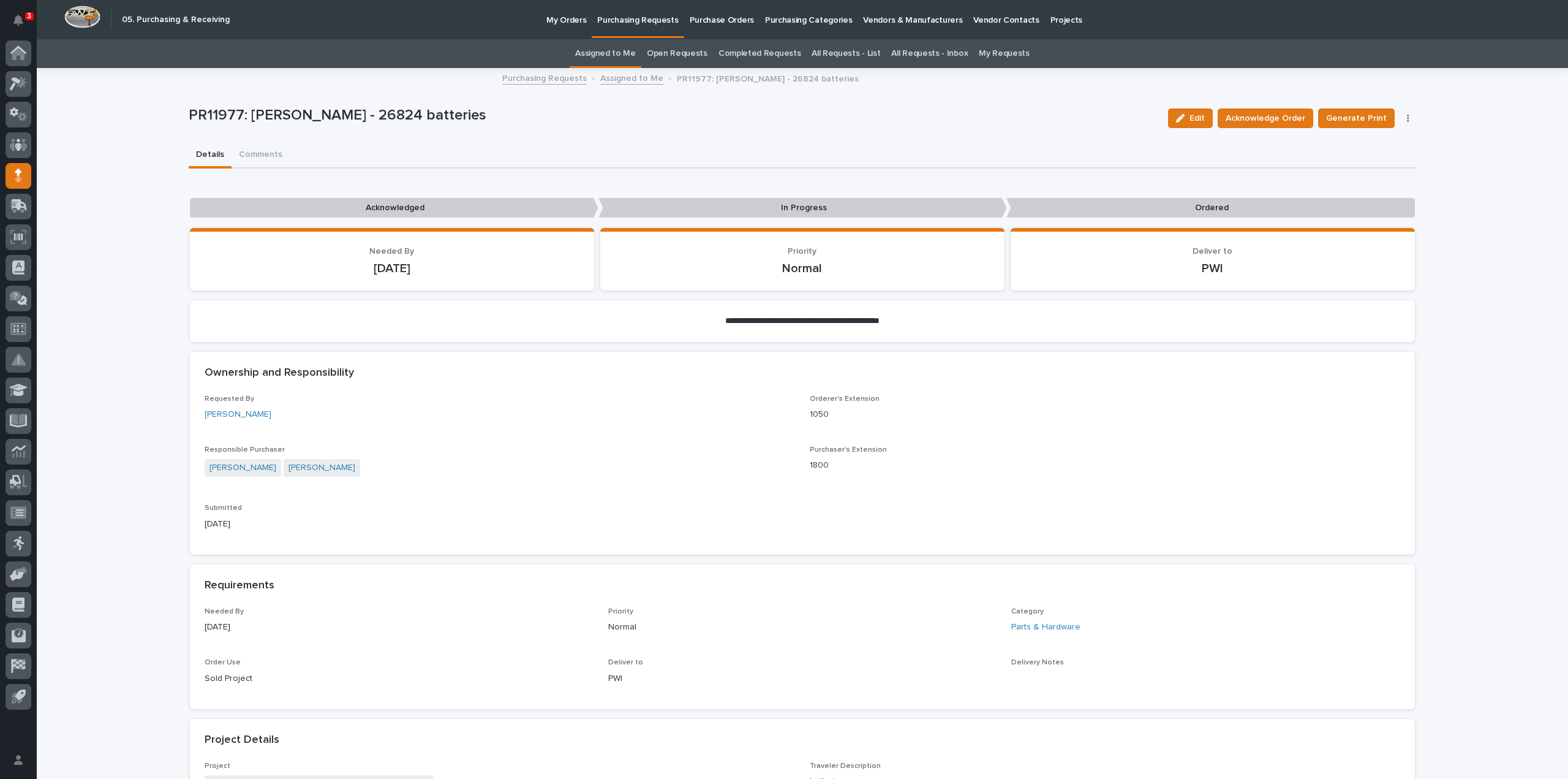
scroll to position [490, 0]
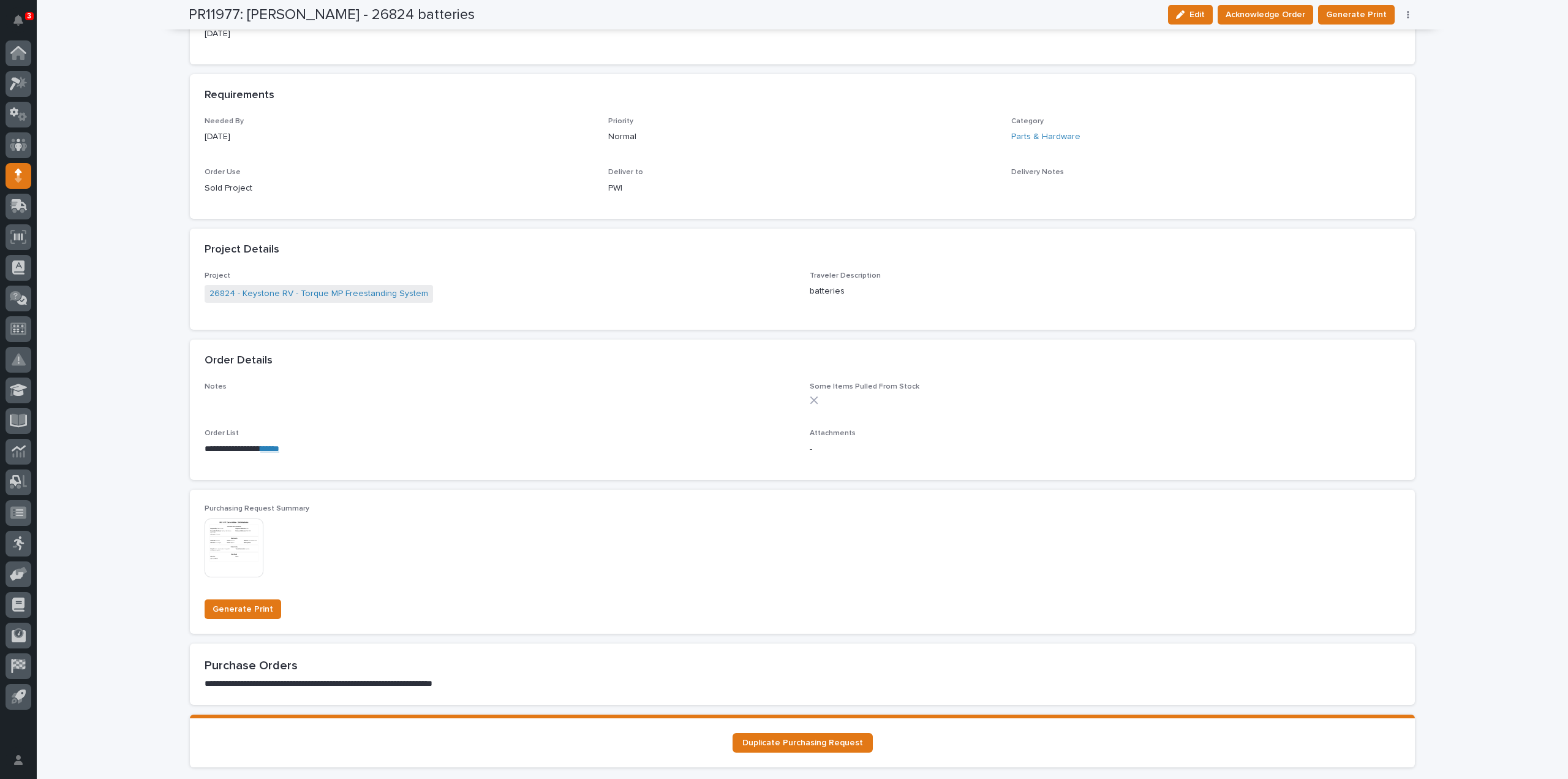
click at [275, 449] on link "******" at bounding box center [270, 449] width 19 height 9
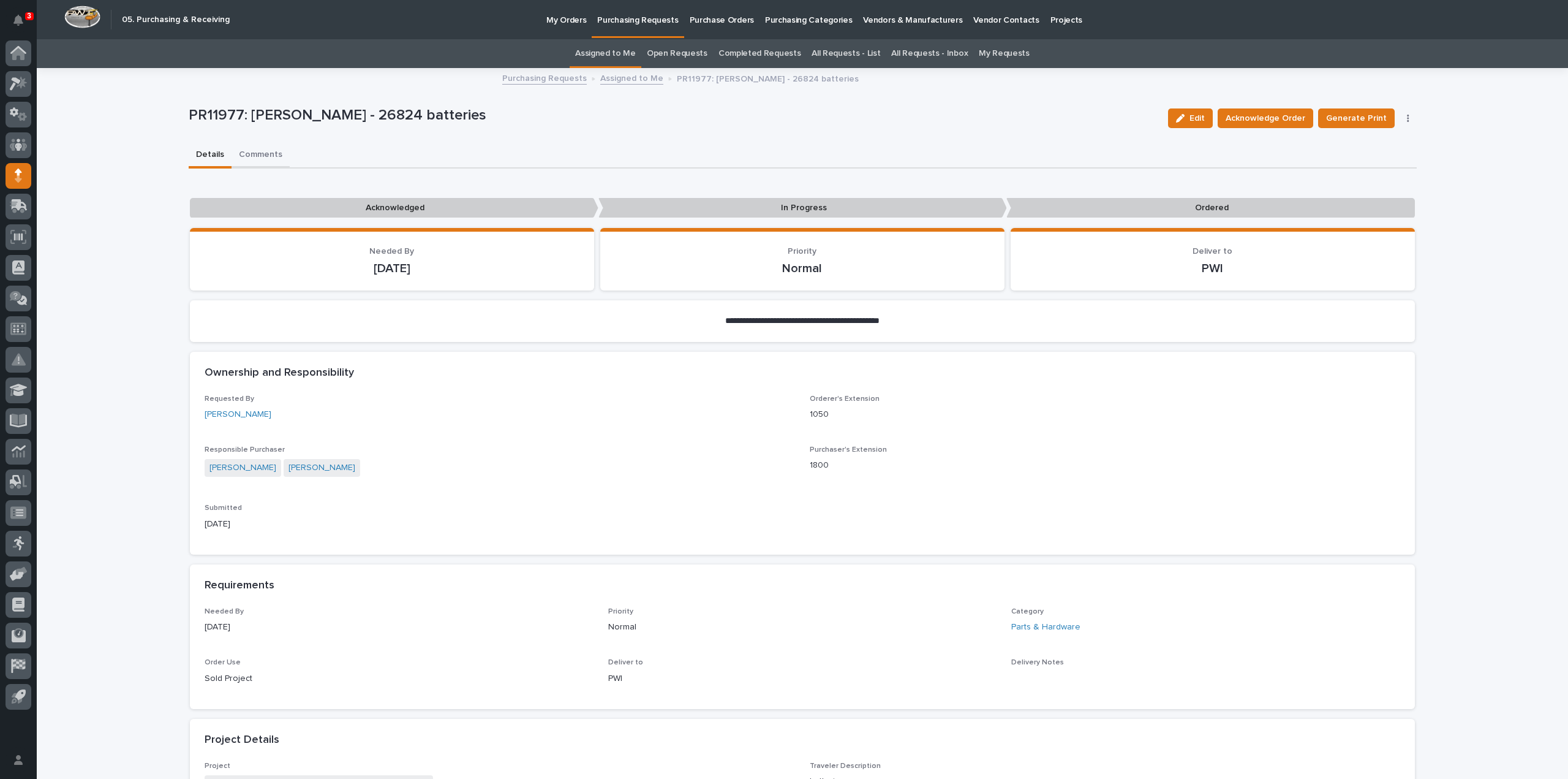
click at [255, 155] on button "Comments" at bounding box center [261, 156] width 59 height 26
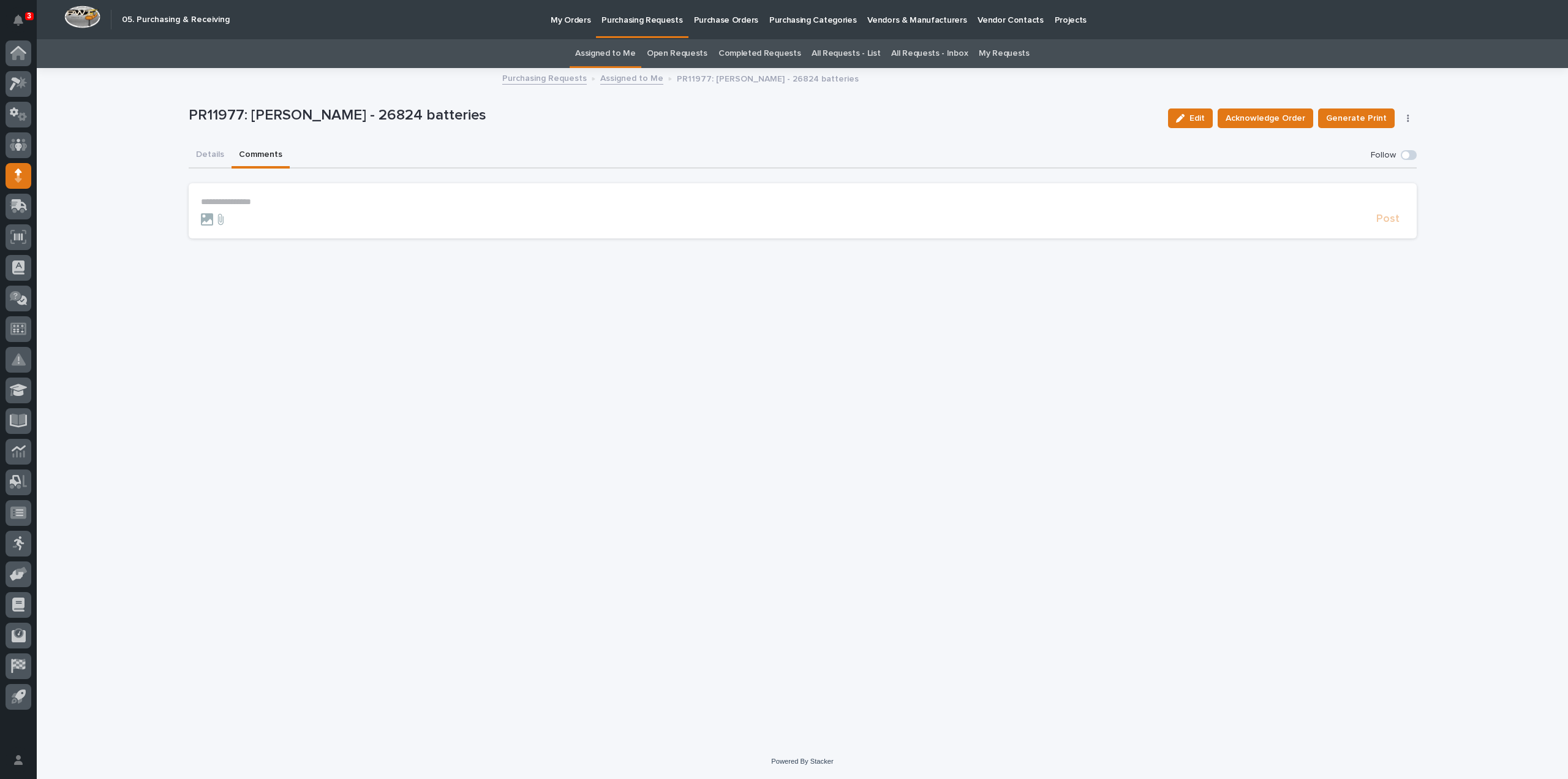
click at [265, 206] on p "**********" at bounding box center [802, 202] width 1204 height 10
click at [246, 223] on span "Arlyn Miller" at bounding box center [239, 220] width 69 height 9
click at [267, 208] on p "**********" at bounding box center [802, 203] width 1204 height 12
click at [1394, 222] on span "Post" at bounding box center [1388, 225] width 23 height 14
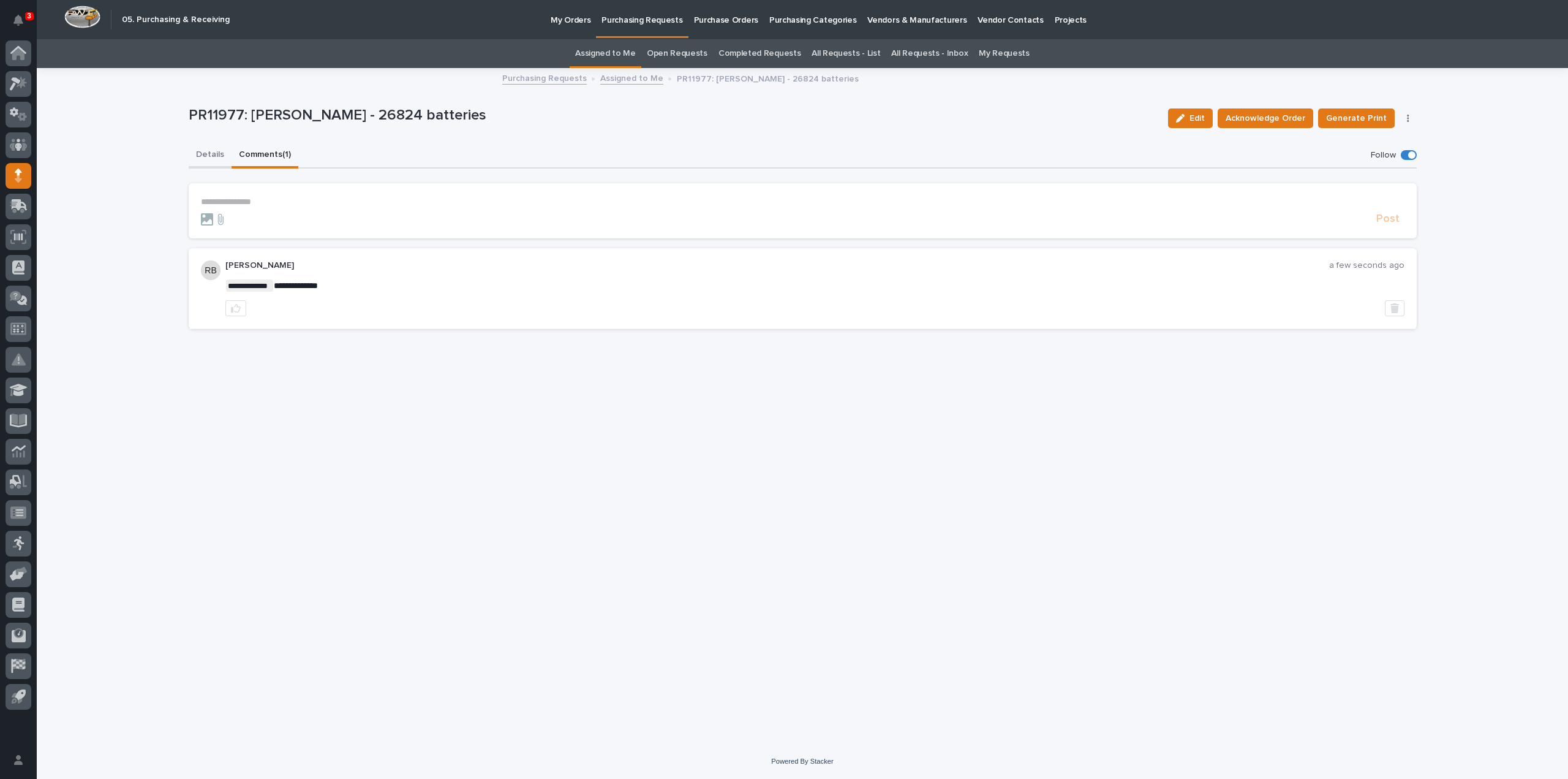
click at [216, 157] on button "Details" at bounding box center [210, 156] width 43 height 26
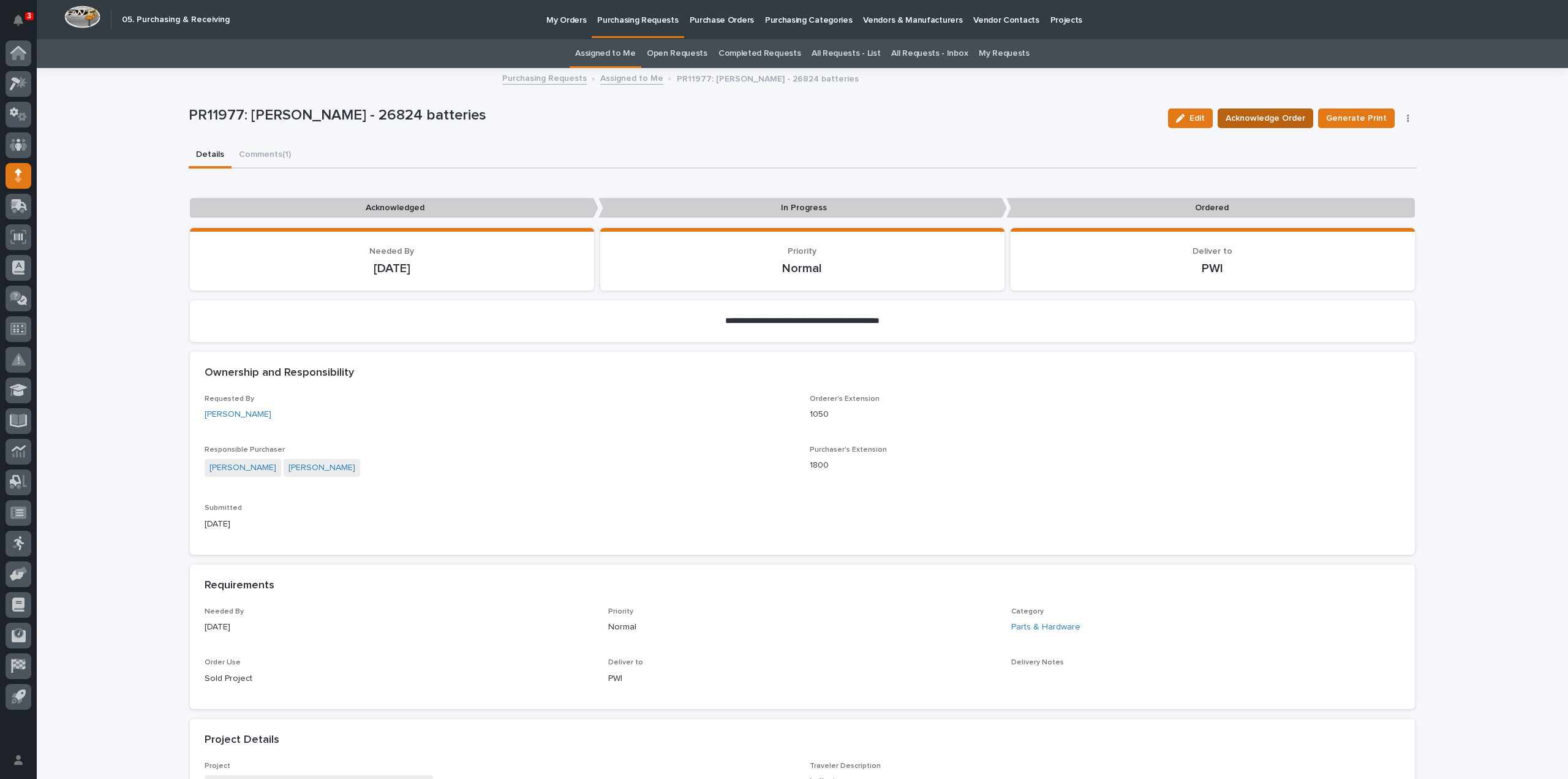
click at [1241, 117] on span "Acknowledge Order" at bounding box center [1265, 118] width 80 height 15
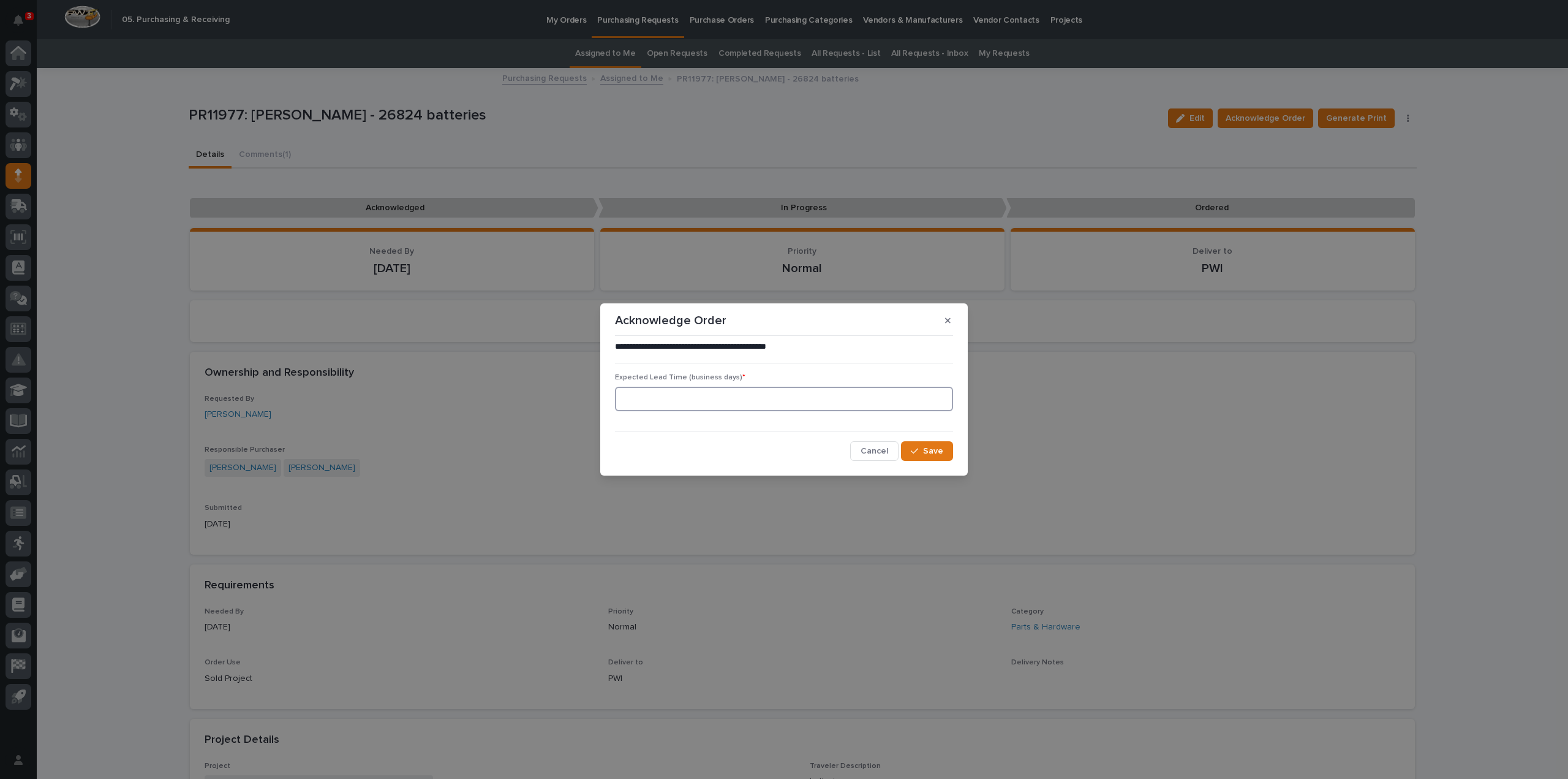
click at [785, 402] on input at bounding box center [784, 399] width 338 height 25
type input "0"
click at [926, 453] on span "Save" at bounding box center [933, 451] width 20 height 11
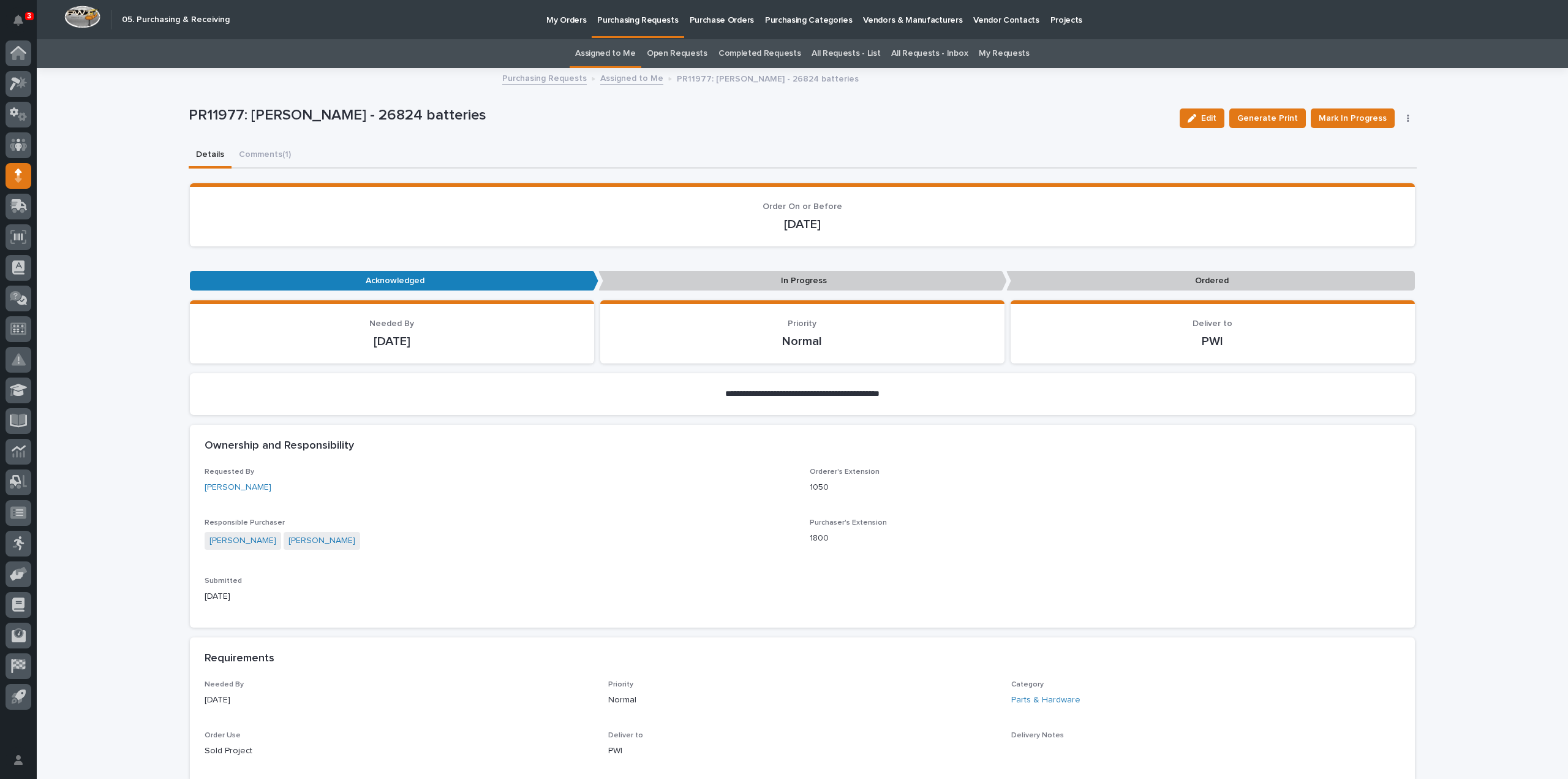
click at [604, 54] on link "Assigned to Me" at bounding box center [605, 54] width 61 height 29
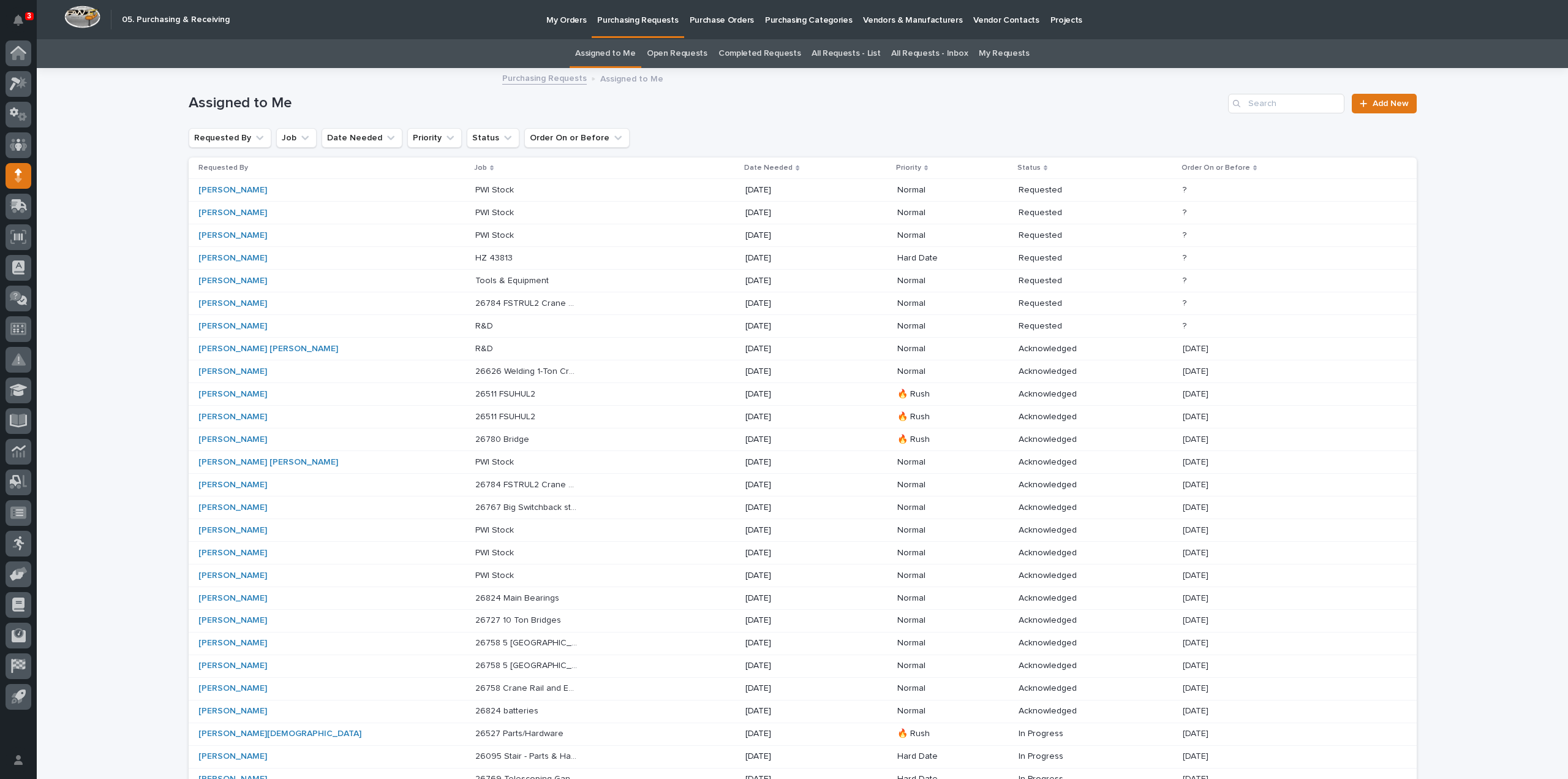
click at [475, 304] on p "26784 FSTRUL2 Crane System" at bounding box center [527, 302] width 105 height 13
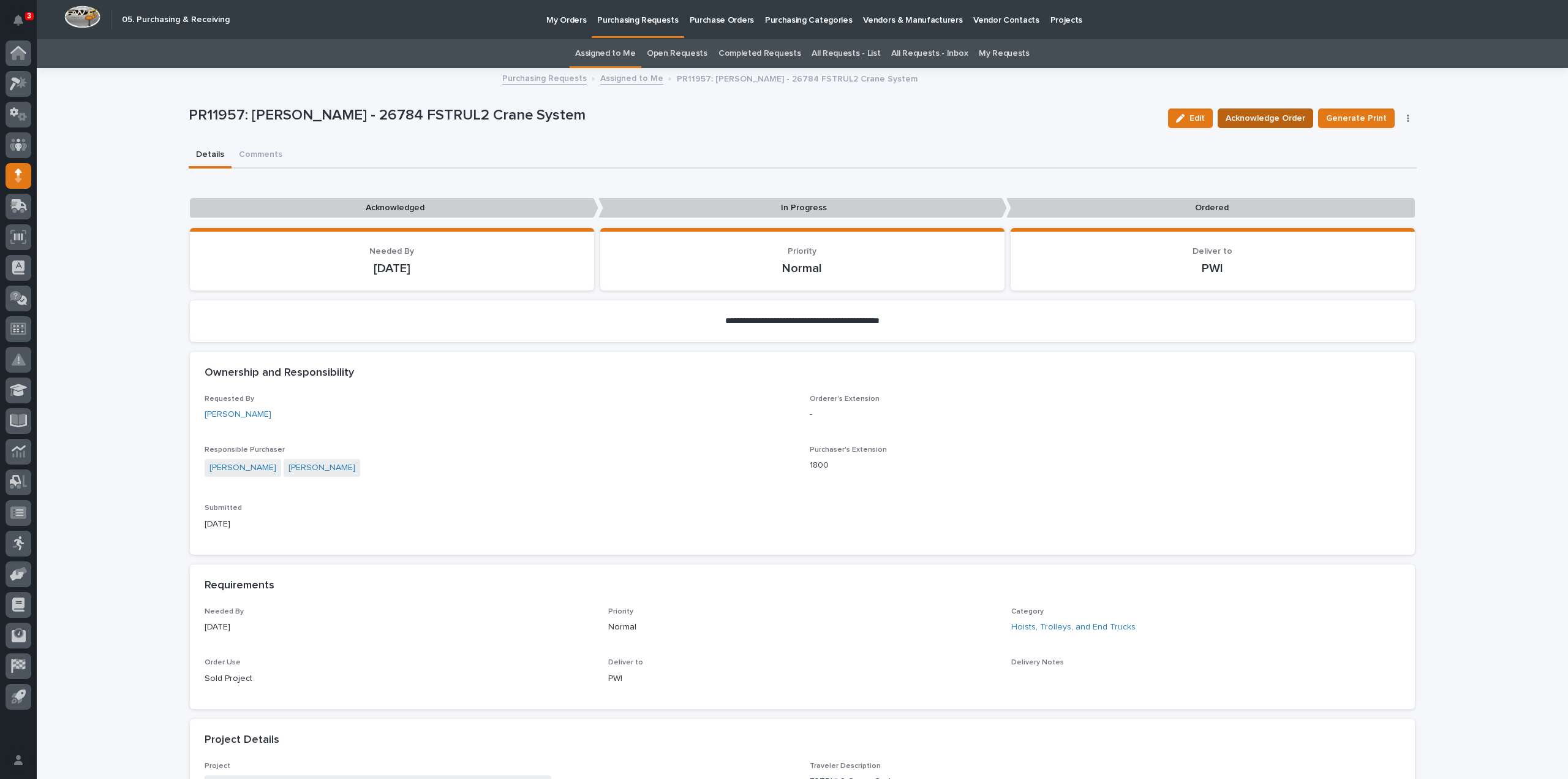
click at [1296, 117] on span "Acknowledge Order" at bounding box center [1265, 118] width 80 height 15
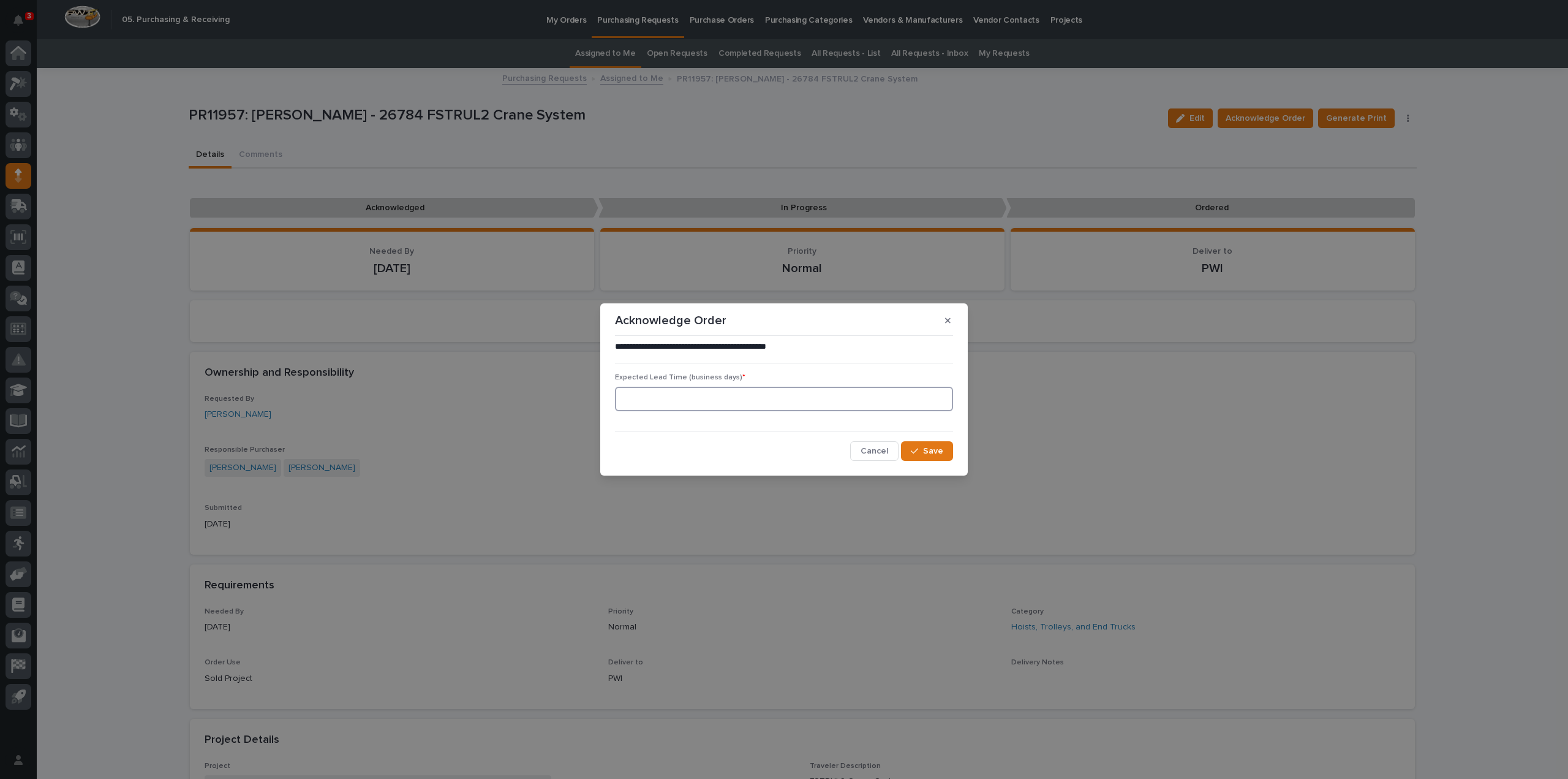
click at [720, 396] on input at bounding box center [784, 399] width 338 height 25
type input "0"
click at [913, 451] on icon "button" at bounding box center [914, 451] width 7 height 9
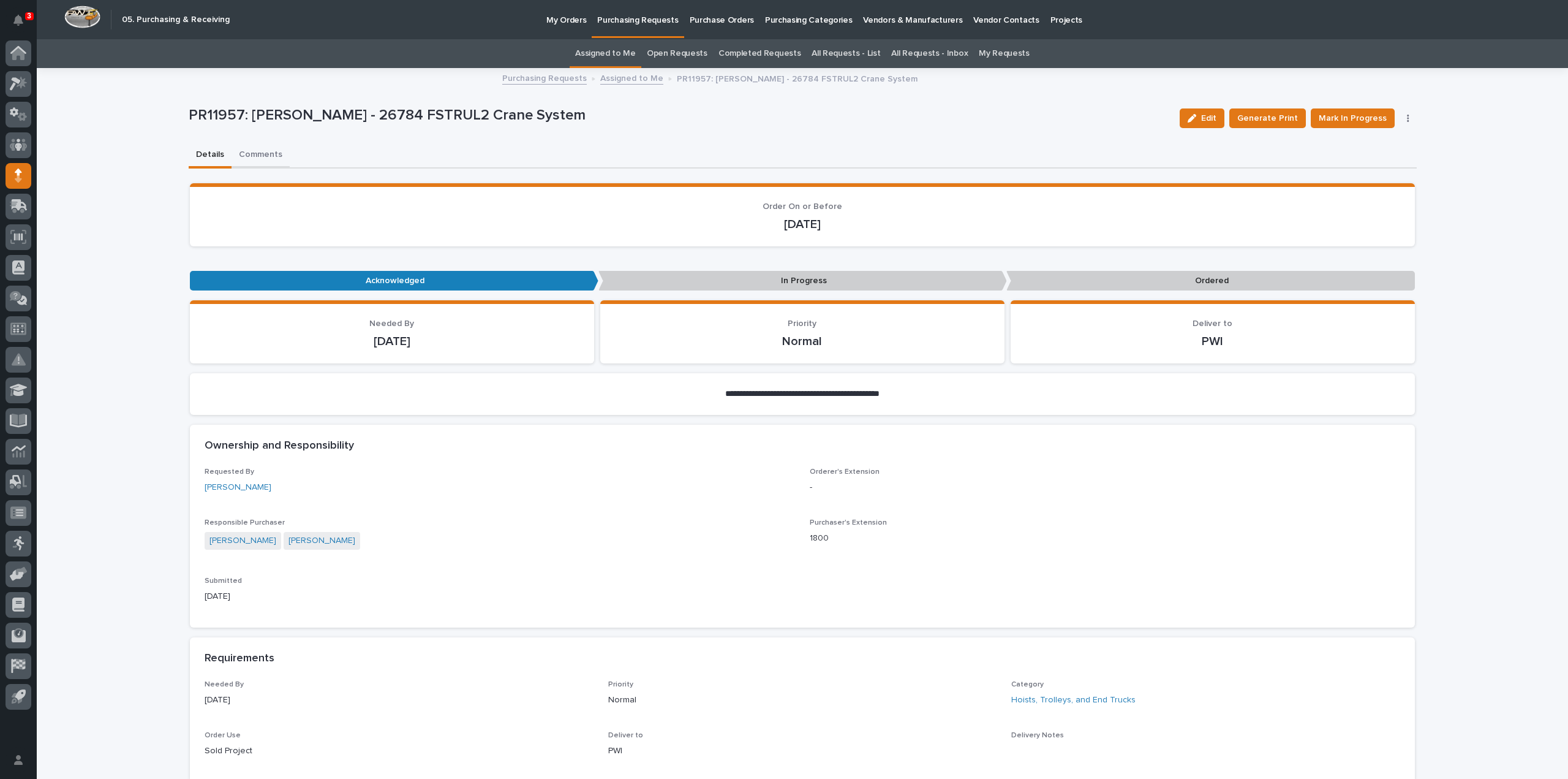
click at [257, 154] on button "Comments" at bounding box center [261, 156] width 59 height 26
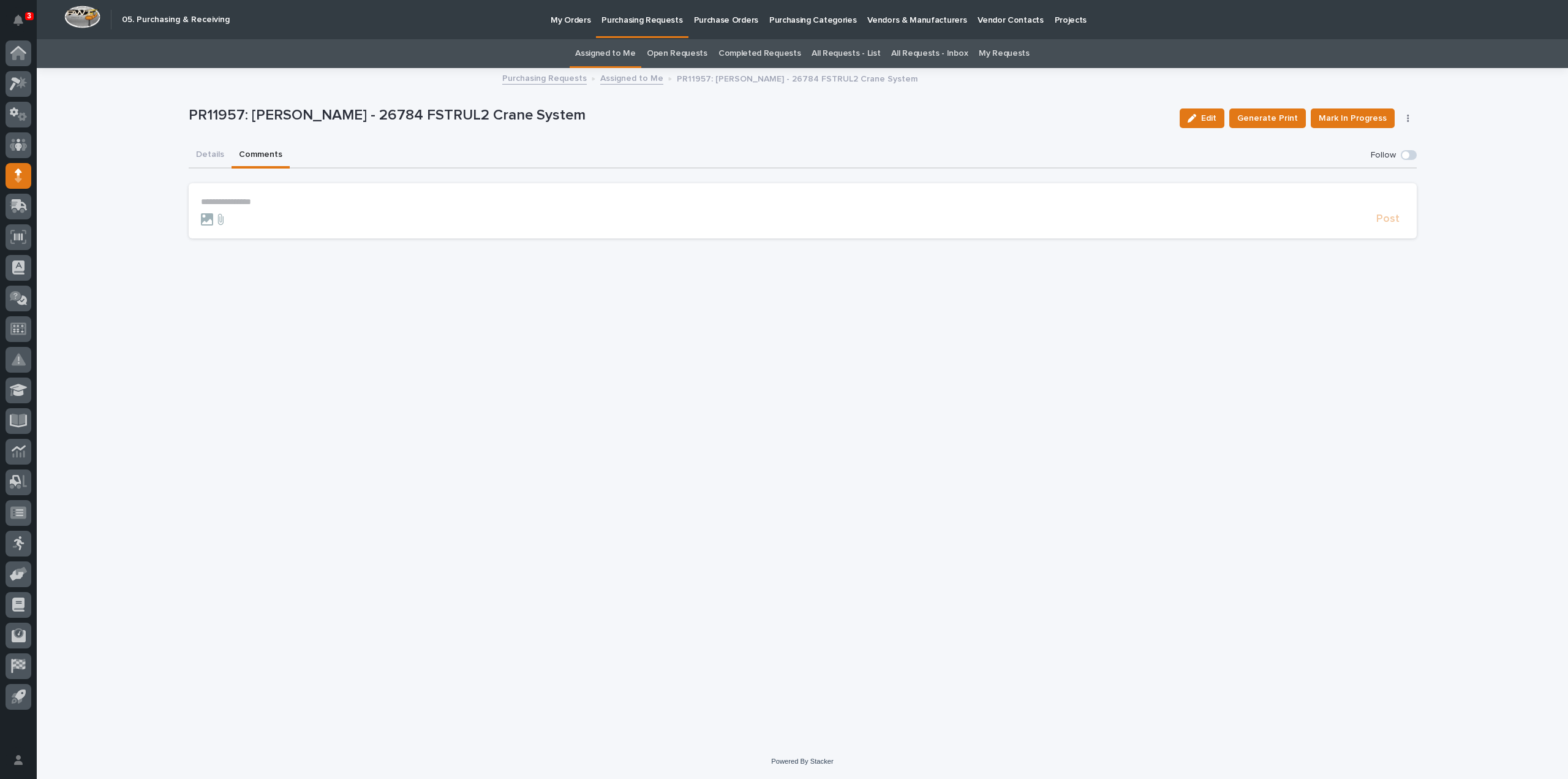
click at [252, 201] on p "**********" at bounding box center [802, 202] width 1204 height 10
click at [239, 232] on span "Arlyn Miller" at bounding box center [239, 232] width 69 height 9
click at [265, 202] on p "**********" at bounding box center [802, 203] width 1204 height 12
click at [1391, 224] on span "Post" at bounding box center [1388, 225] width 23 height 14
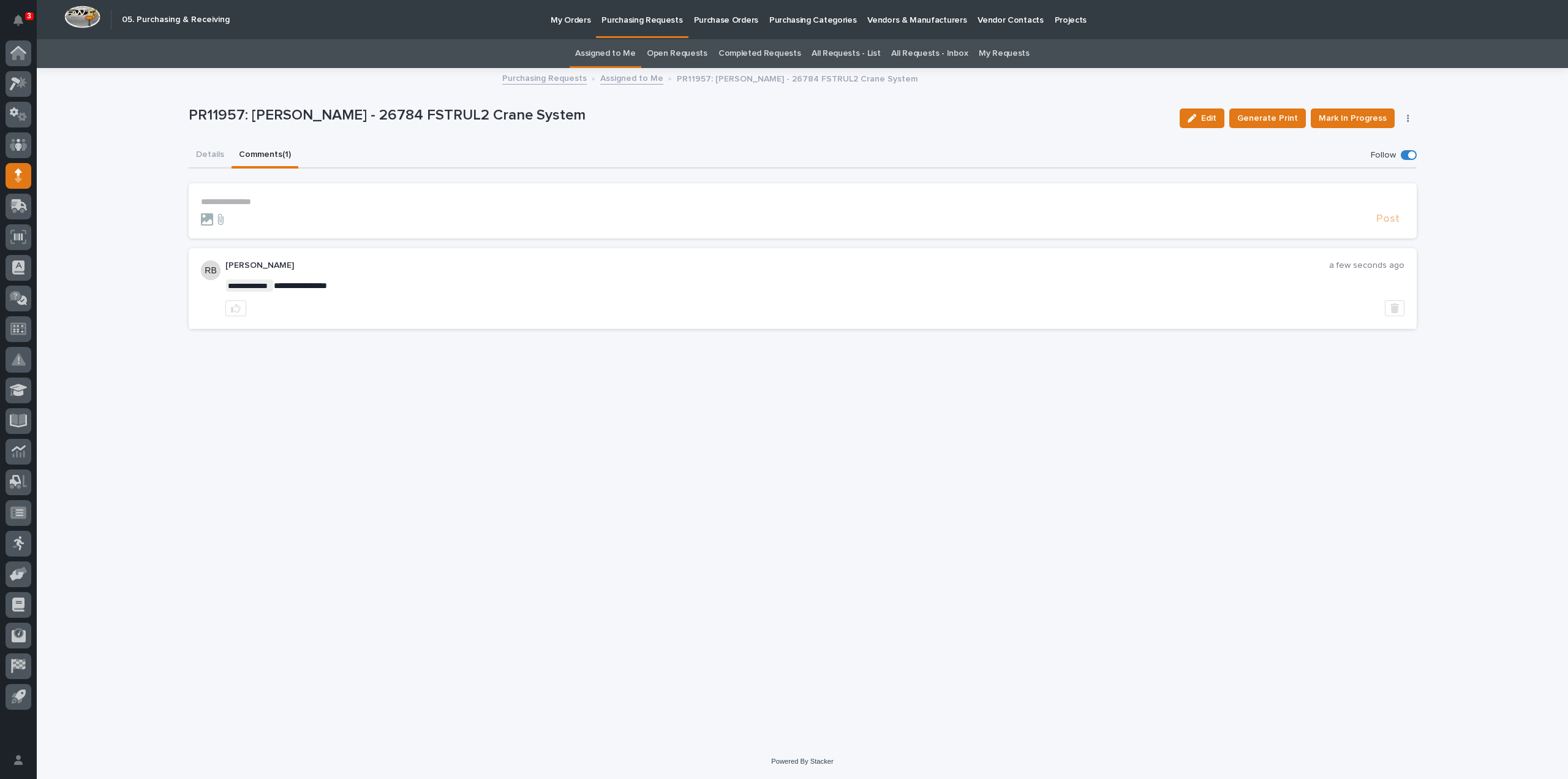
click at [611, 56] on link "Assigned to Me" at bounding box center [605, 54] width 61 height 29
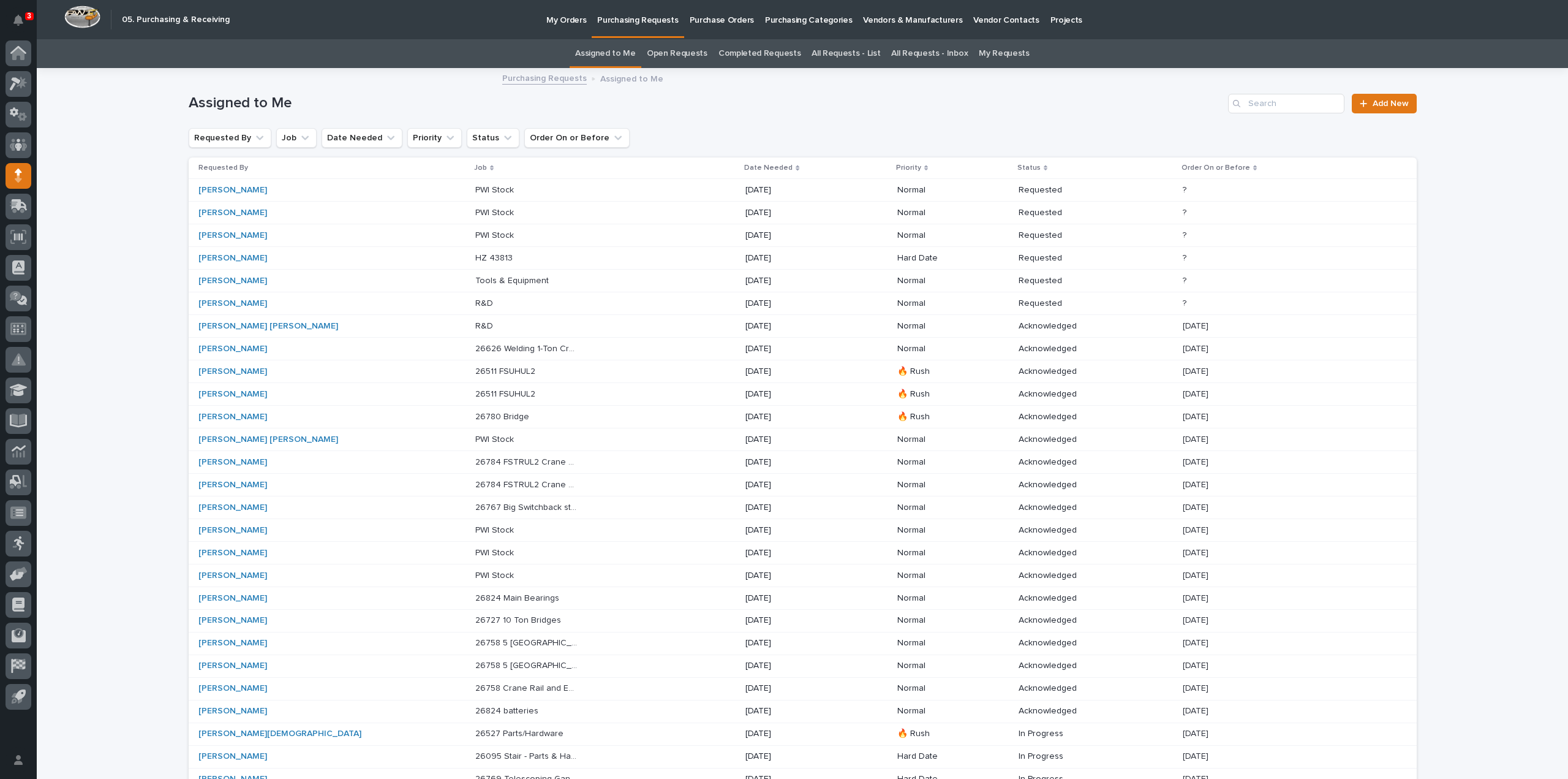
click at [276, 349] on div "Tim Ergle" at bounding box center [250, 349] width 102 height 10
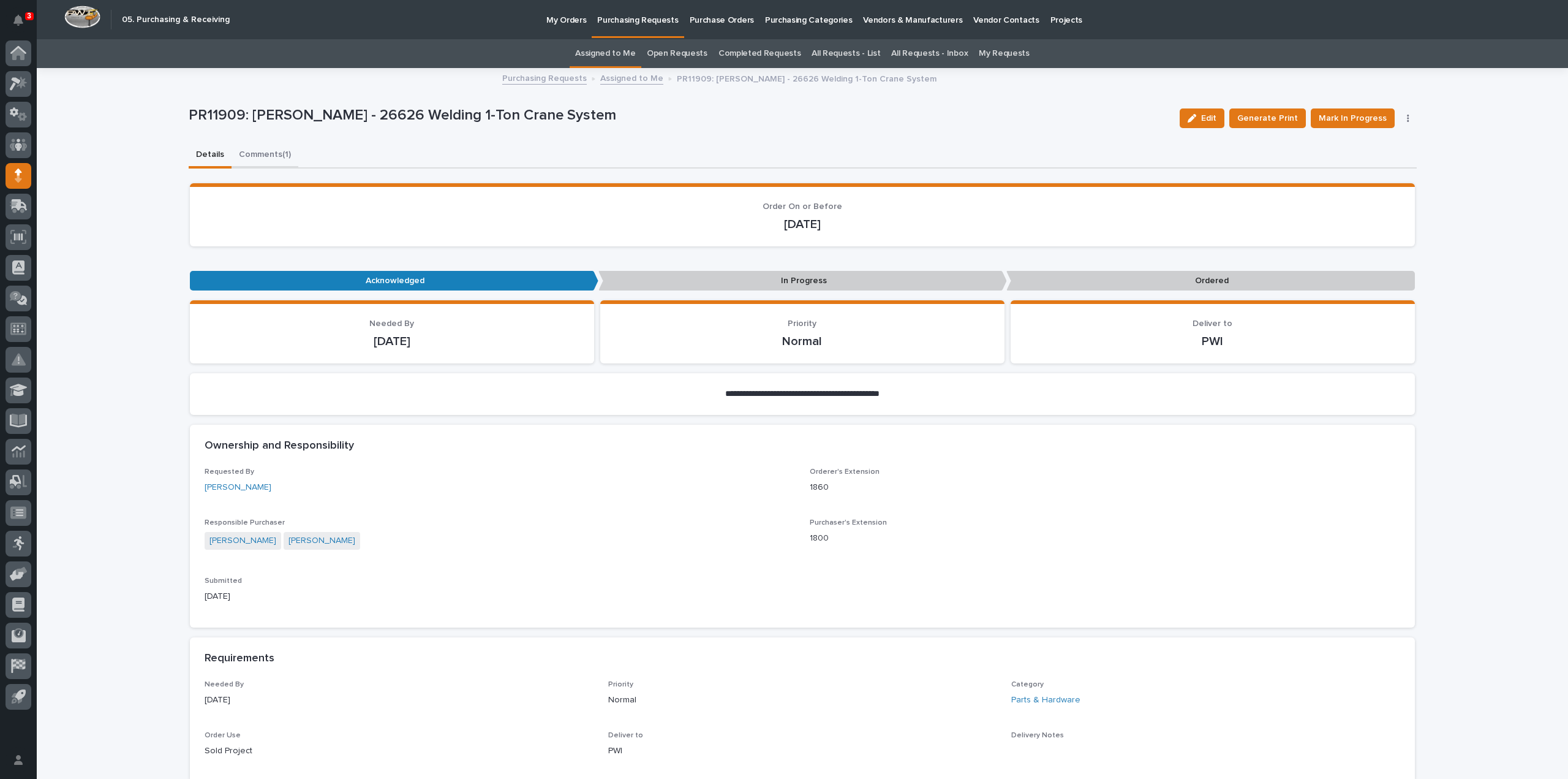
click at [263, 154] on button "Comments (1)" at bounding box center [265, 156] width 67 height 26
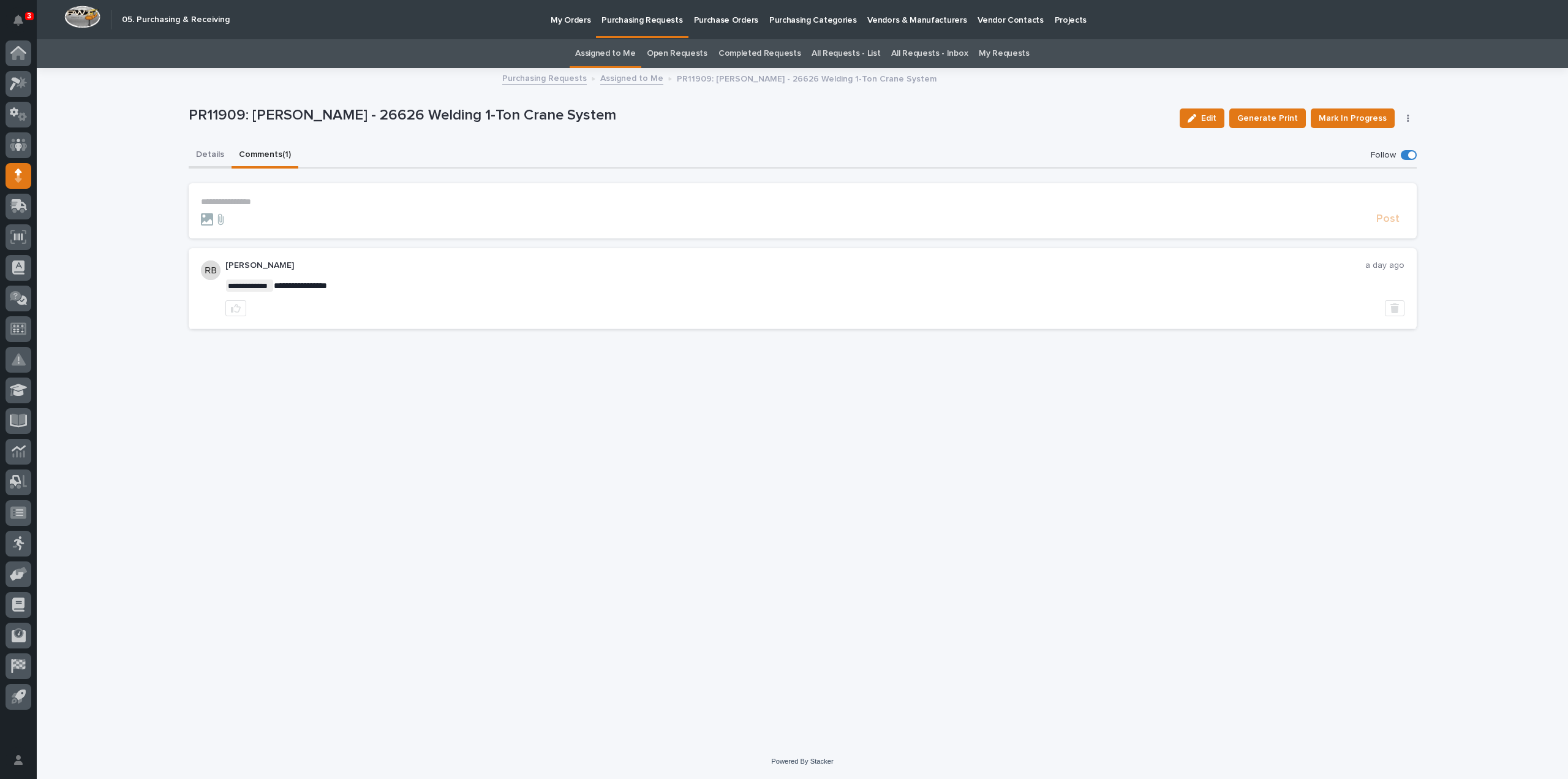
drag, startPoint x: 214, startPoint y: 157, endPoint x: 271, endPoint y: 161, distance: 57.1
click at [214, 157] on button "Details" at bounding box center [210, 156] width 43 height 26
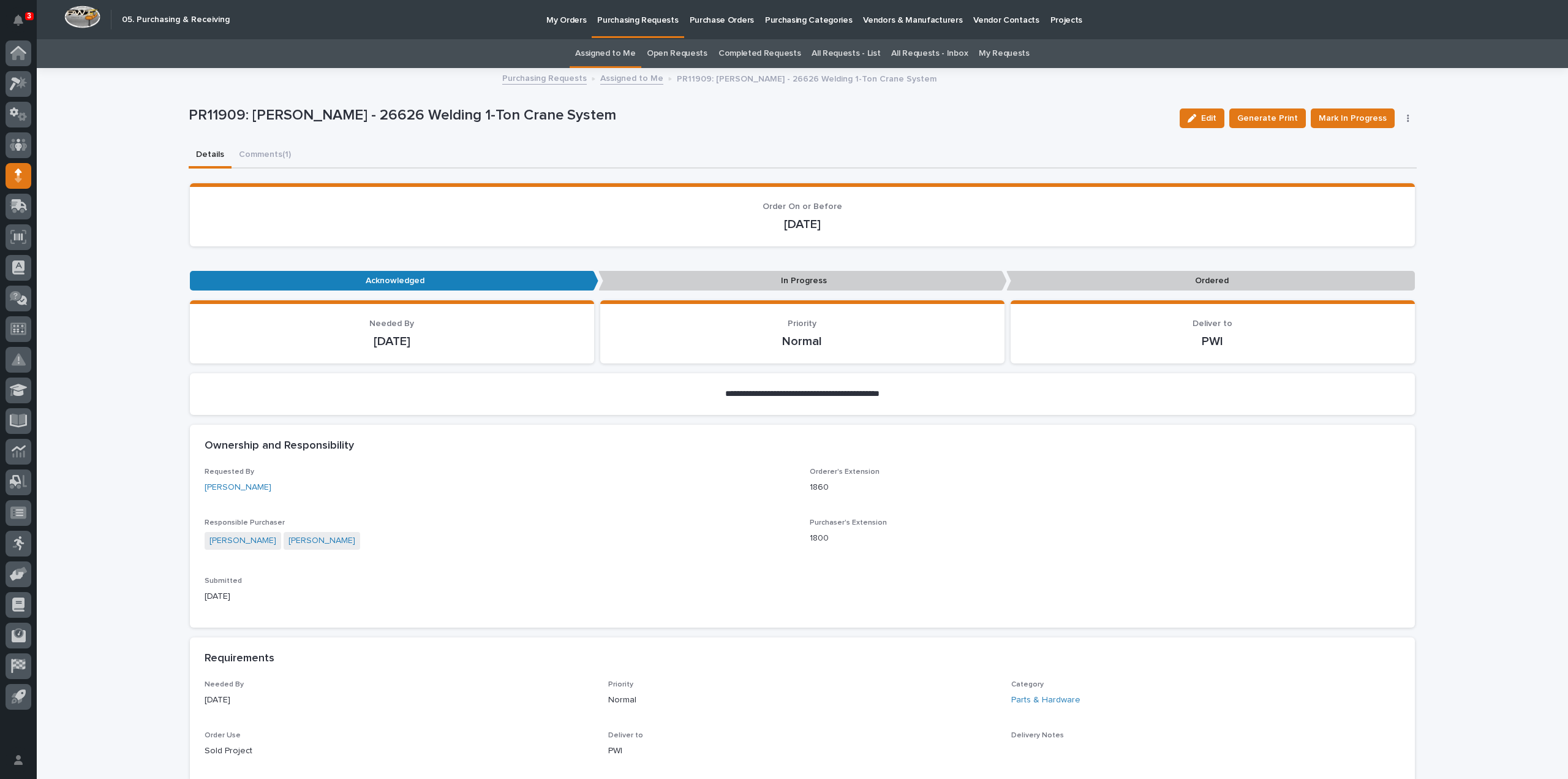
click at [606, 59] on link "Assigned to Me" at bounding box center [605, 54] width 61 height 29
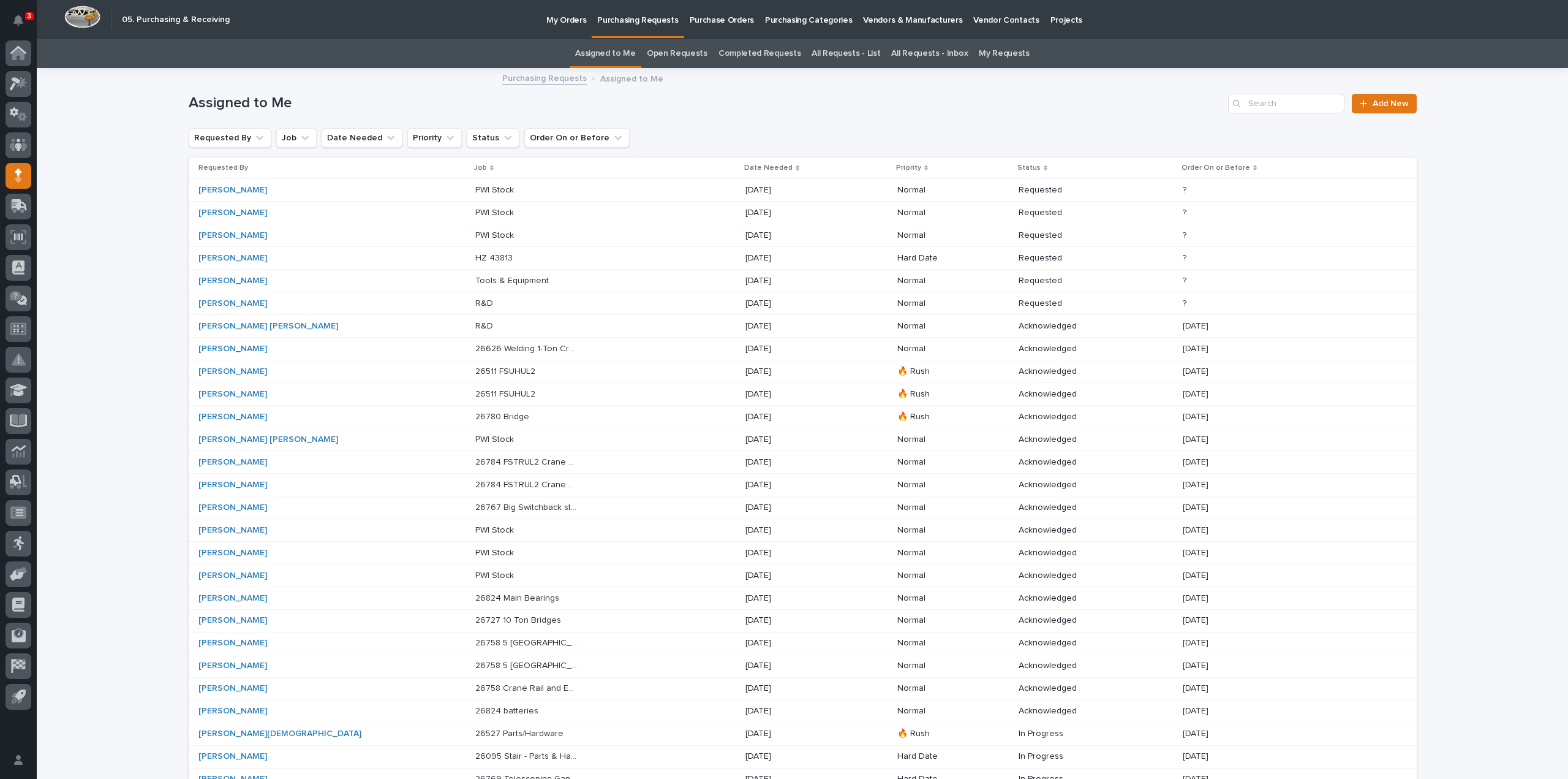
drag, startPoint x: 631, startPoint y: 59, endPoint x: 512, endPoint y: 1, distance: 132.4
click at [631, 59] on link "Assigned to Me" at bounding box center [605, 54] width 61 height 29
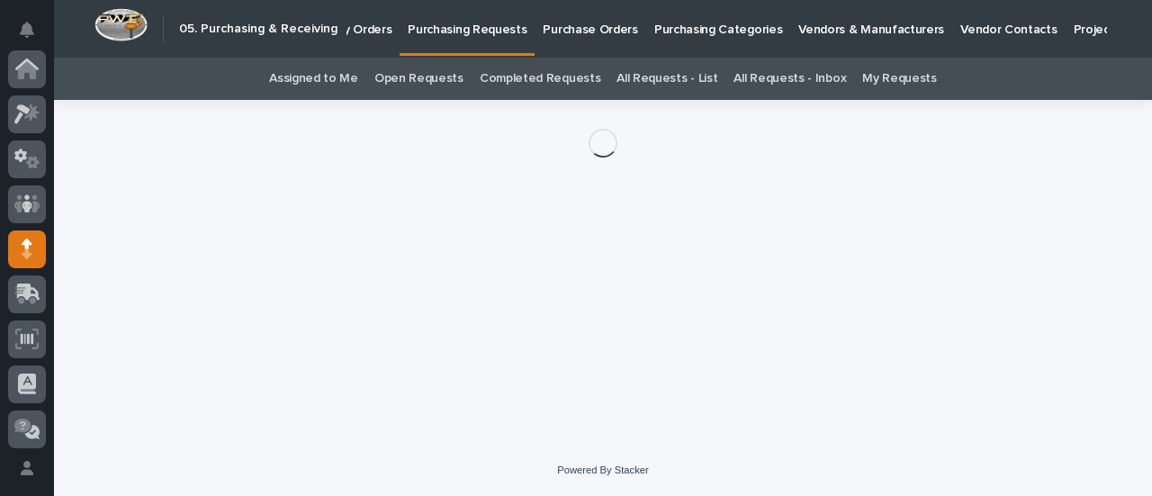
scroll to position [180, 0]
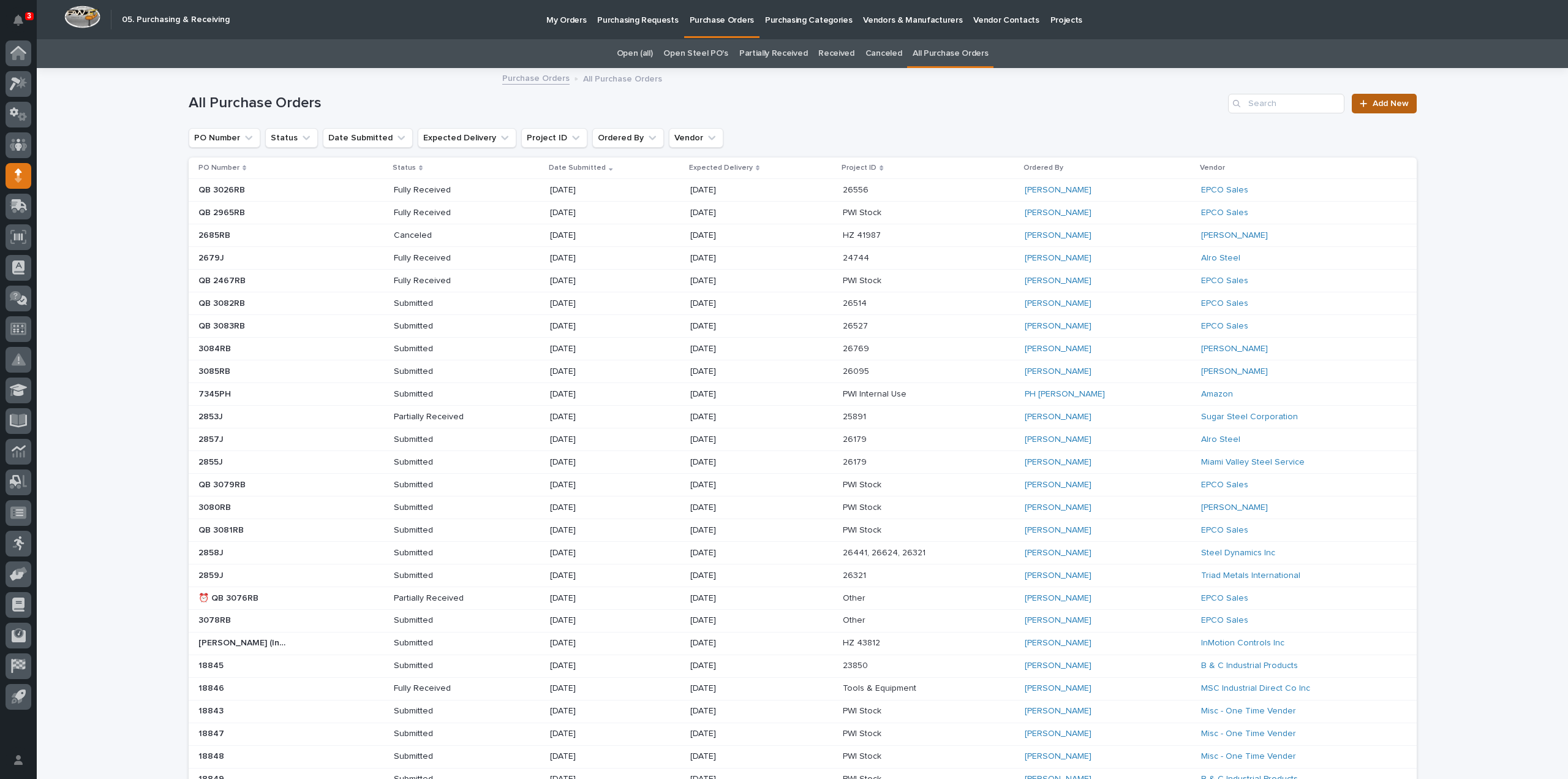
click at [1377, 108] on link "Add New" at bounding box center [1384, 104] width 65 height 20
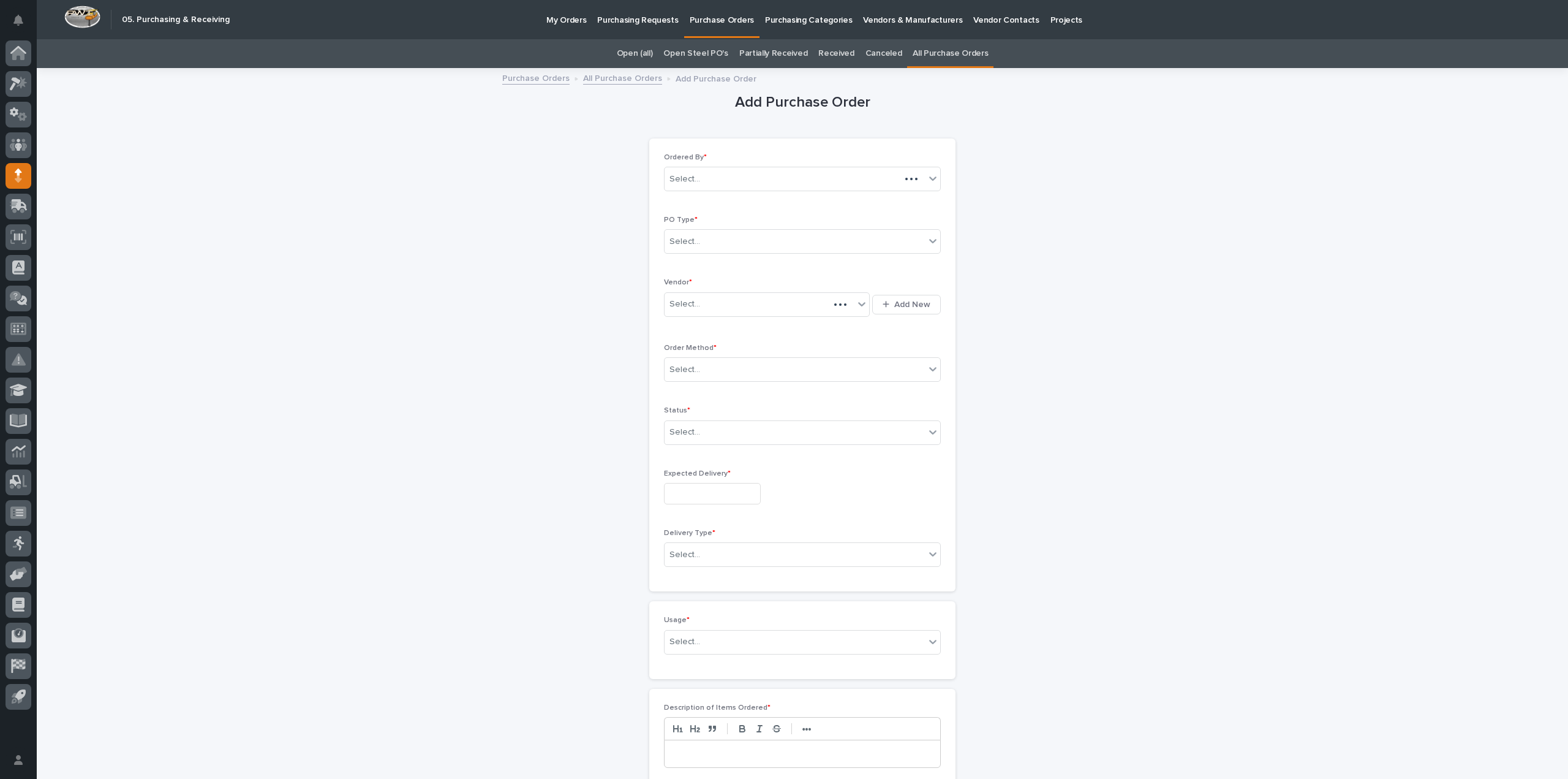
scroll to position [39, 0]
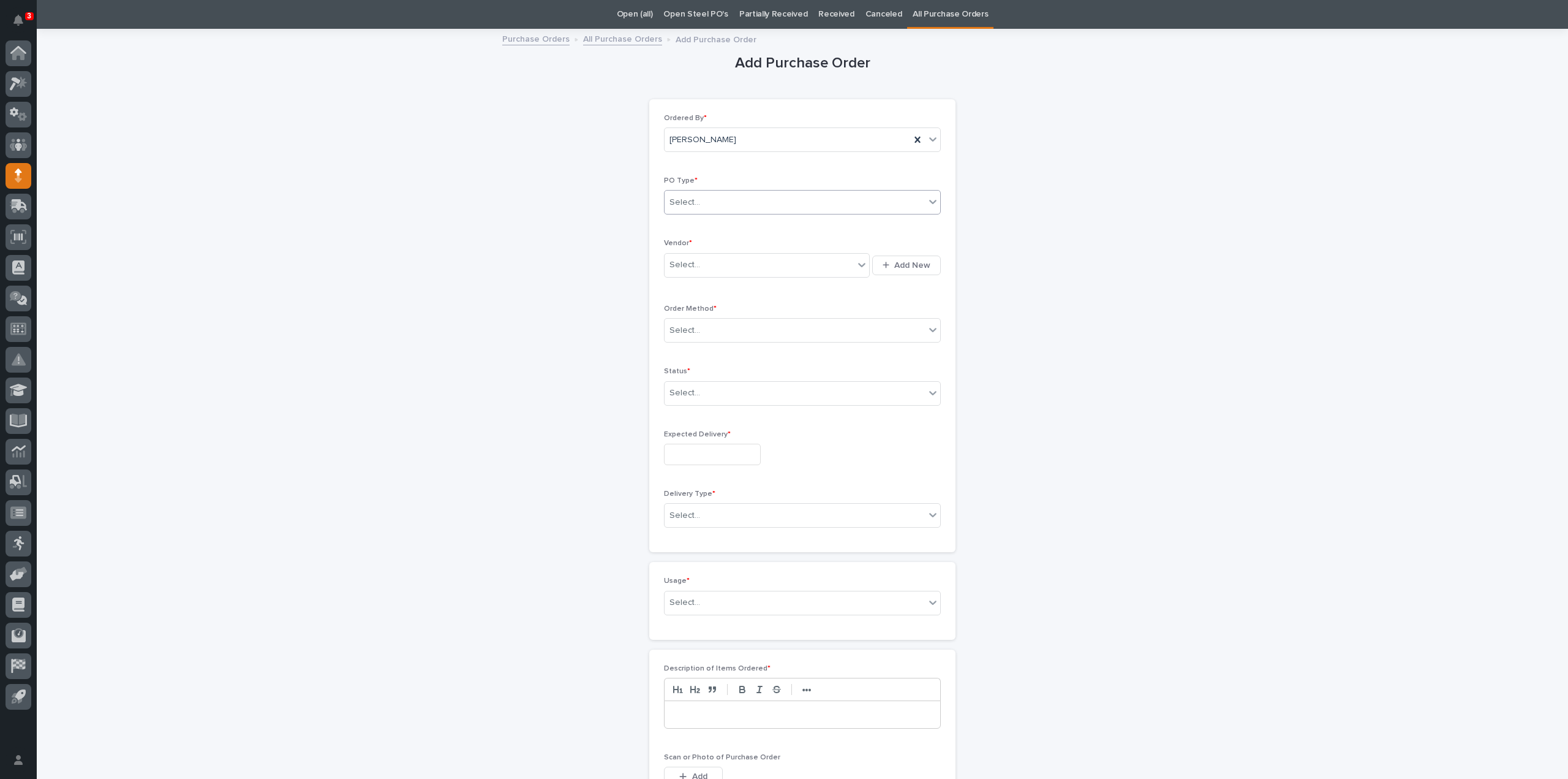
click at [761, 202] on div "Select..." at bounding box center [795, 203] width 261 height 20
click at [728, 220] on div "Quickbooks" at bounding box center [797, 225] width 276 height 22
click at [703, 269] on div "Select..." at bounding box center [760, 265] width 189 height 20
type input "****"
click at [704, 291] on div "EPCO Sales" at bounding box center [762, 287] width 206 height 22
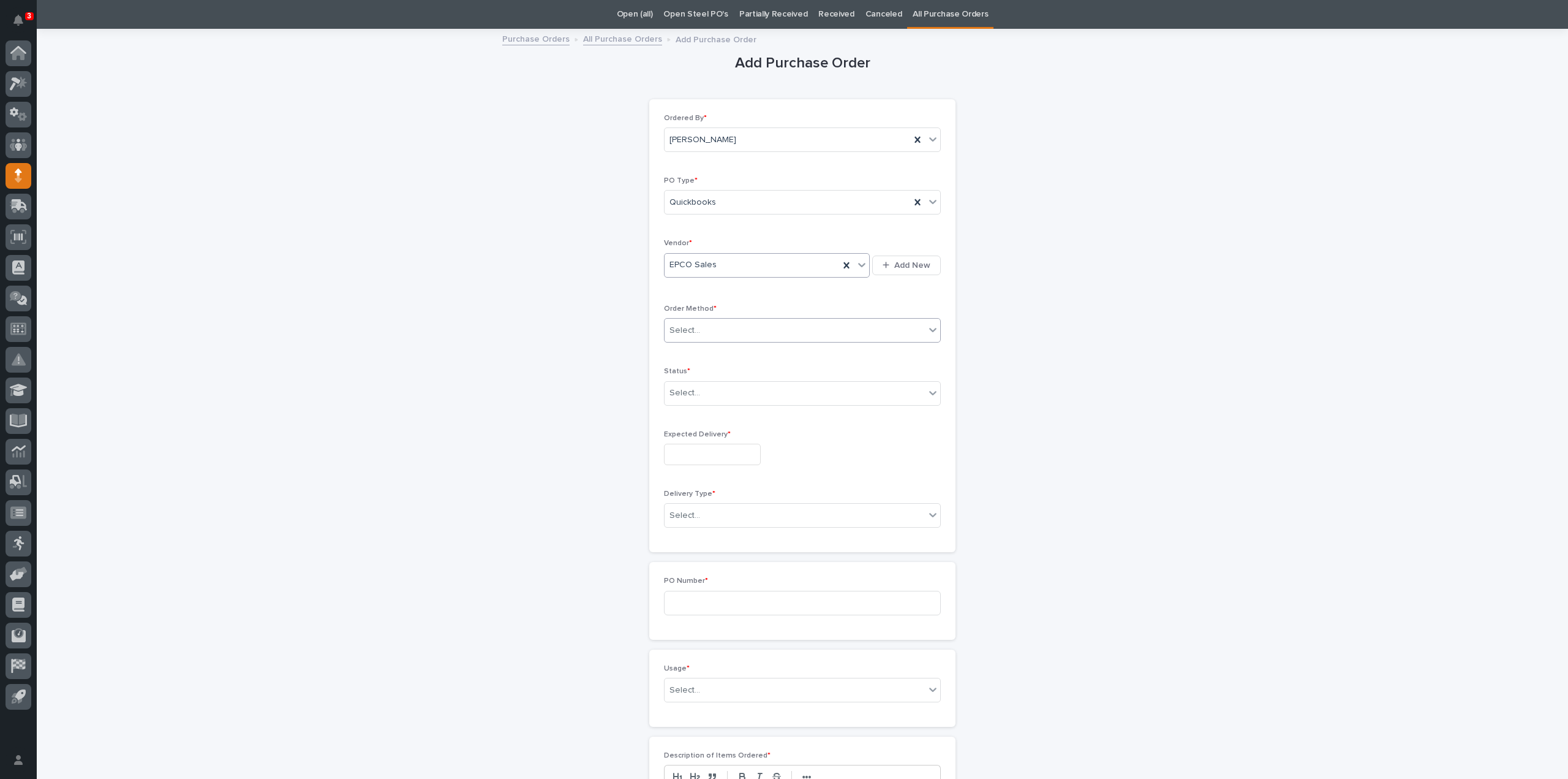
click at [681, 326] on div "Select..." at bounding box center [685, 330] width 31 height 13
click at [686, 371] on div "Email" at bounding box center [797, 374] width 276 height 22
click at [704, 388] on div "Select..." at bounding box center [795, 394] width 261 height 20
click at [695, 432] on div "Submitted" at bounding box center [797, 436] width 276 height 22
click at [698, 454] on input "text" at bounding box center [713, 455] width 97 height 22
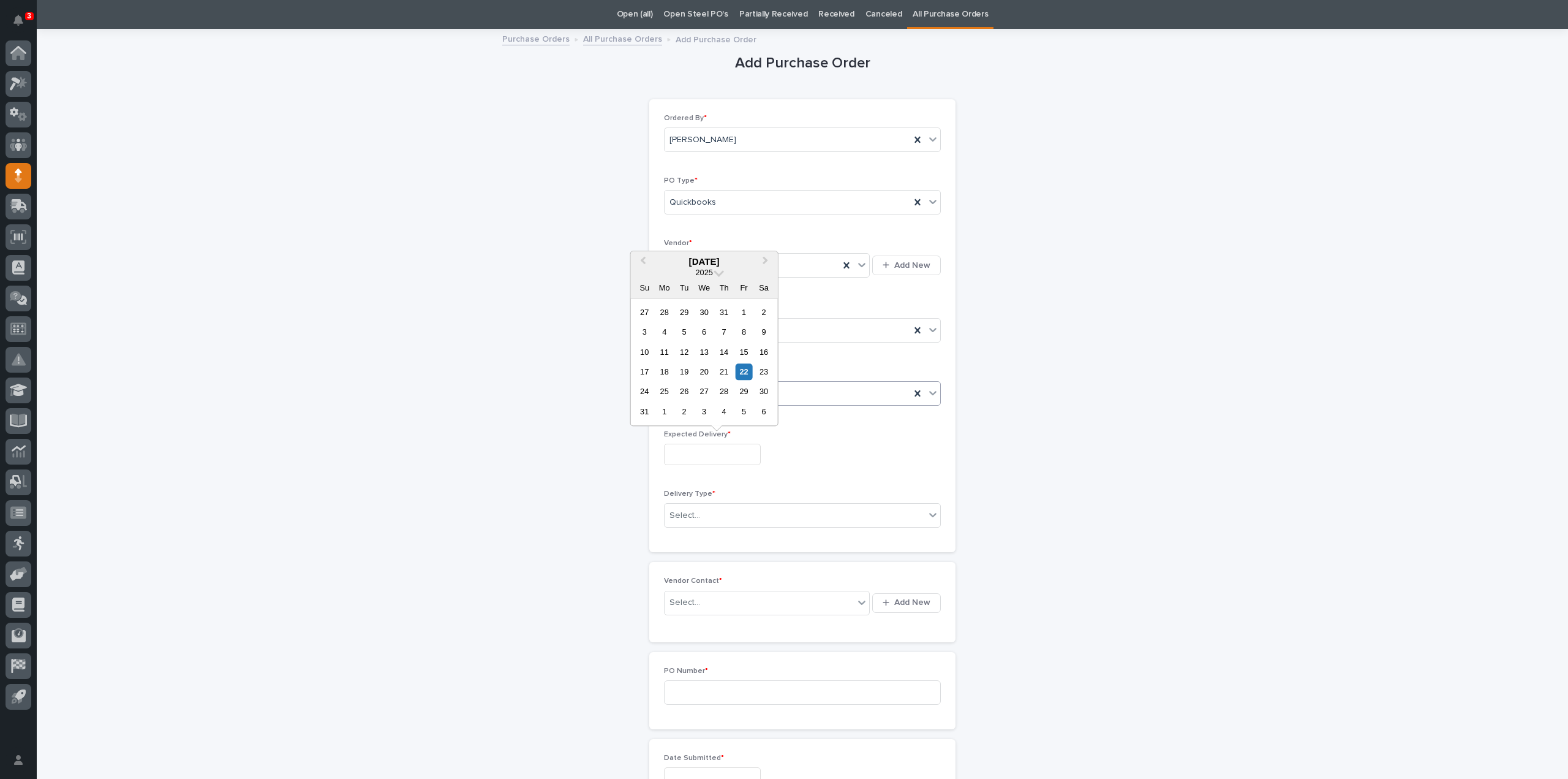
click at [663, 394] on div "25" at bounding box center [664, 392] width 16 height 16
type input "**********"
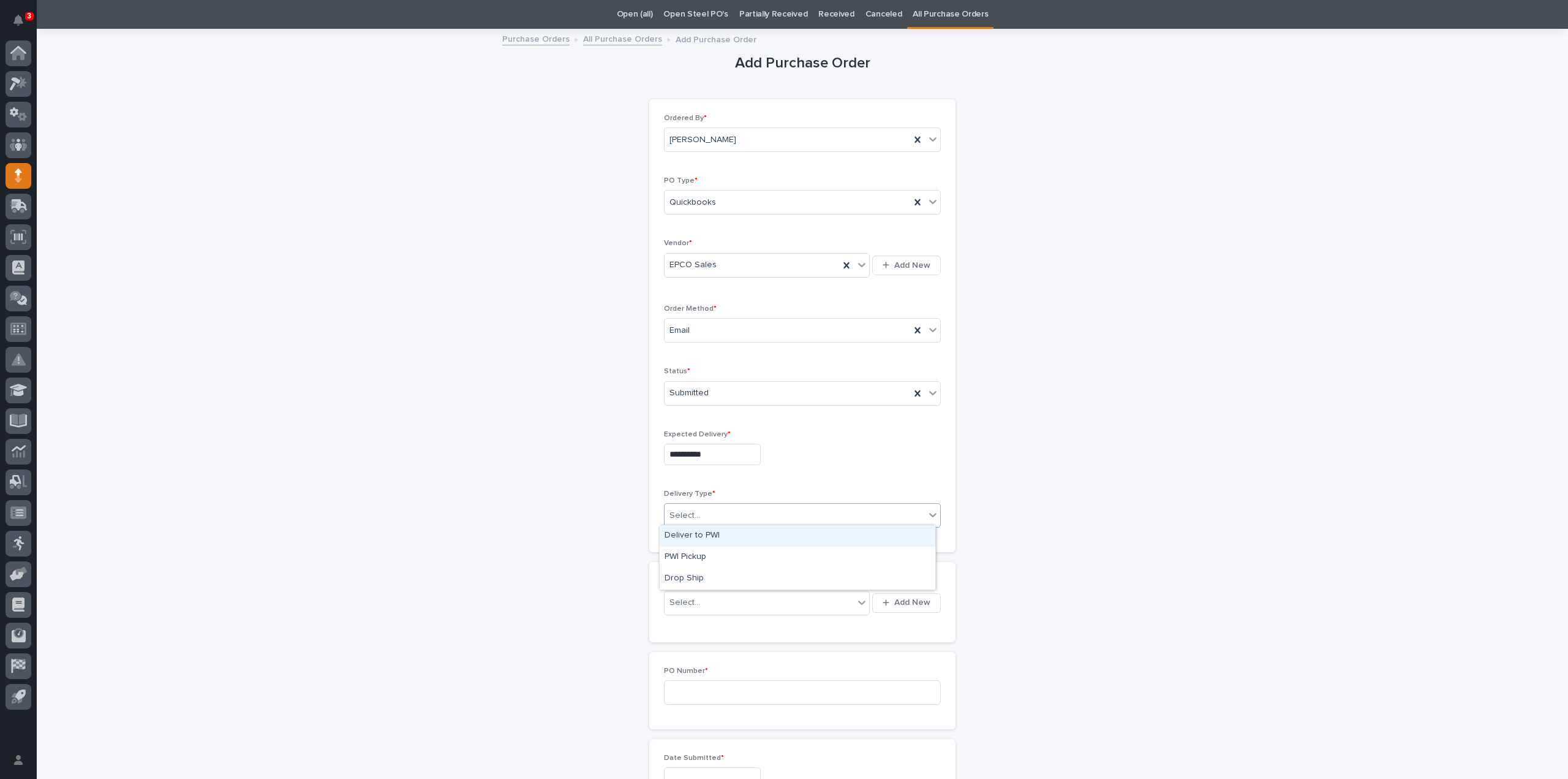
click at [702, 514] on input "text" at bounding box center [702, 515] width 1 height 10
click at [700, 538] on div "Deliver to PWI" at bounding box center [797, 536] width 276 height 22
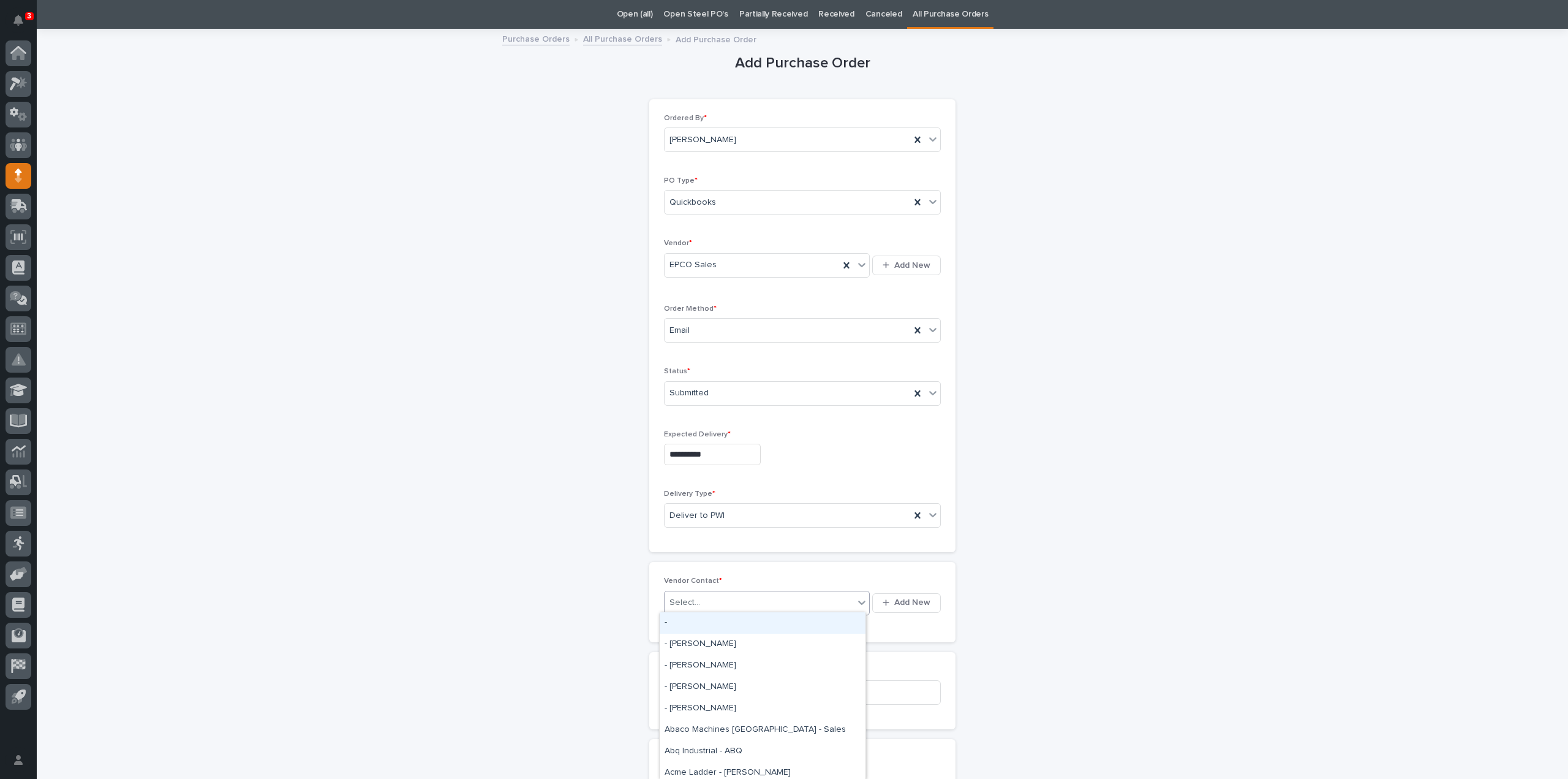
click at [698, 599] on div "Select..." at bounding box center [760, 603] width 189 height 20
type input "***"
click at [688, 616] on div "EPCO Sales - Keith Schrock" at bounding box center [762, 623] width 206 height 22
click at [696, 693] on input at bounding box center [802, 693] width 277 height 25
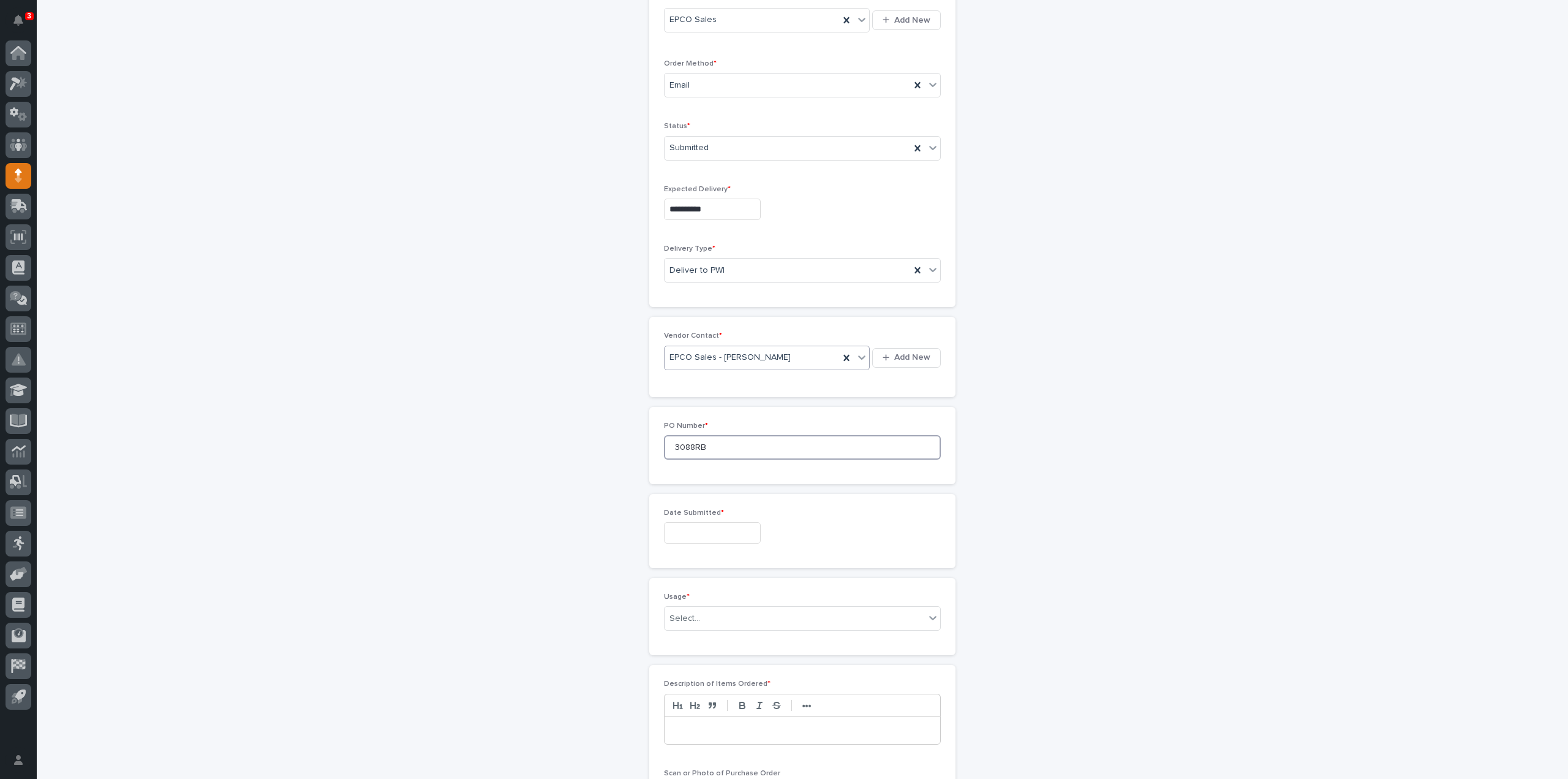
scroll to position [407, 0]
type input "3088RB"
click at [679, 408] on input "text" at bounding box center [713, 411] width 97 height 22
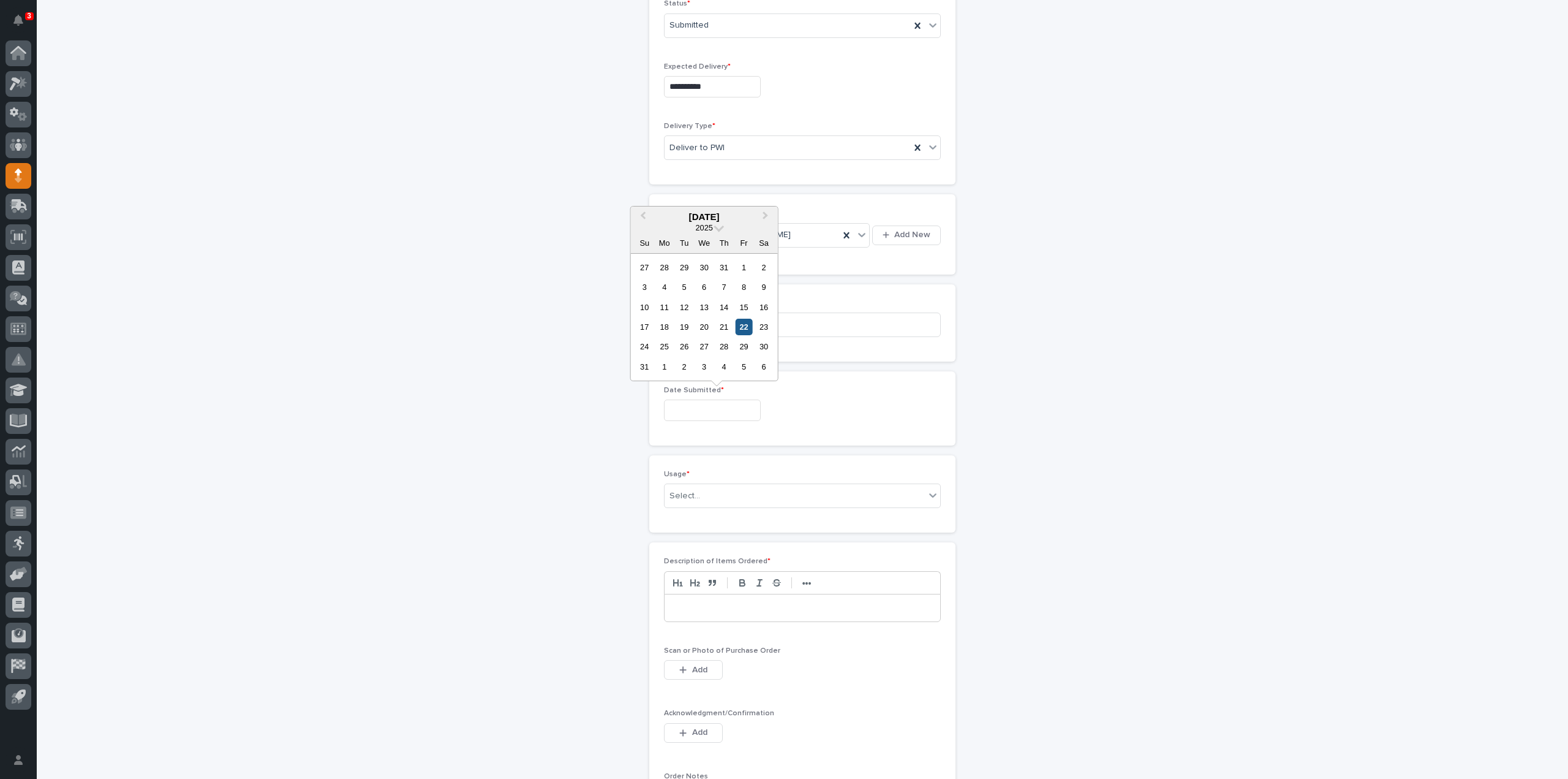
click at [745, 333] on div "22" at bounding box center [744, 327] width 16 height 16
type input "**********"
click at [702, 492] on div "Select..." at bounding box center [795, 496] width 261 height 20
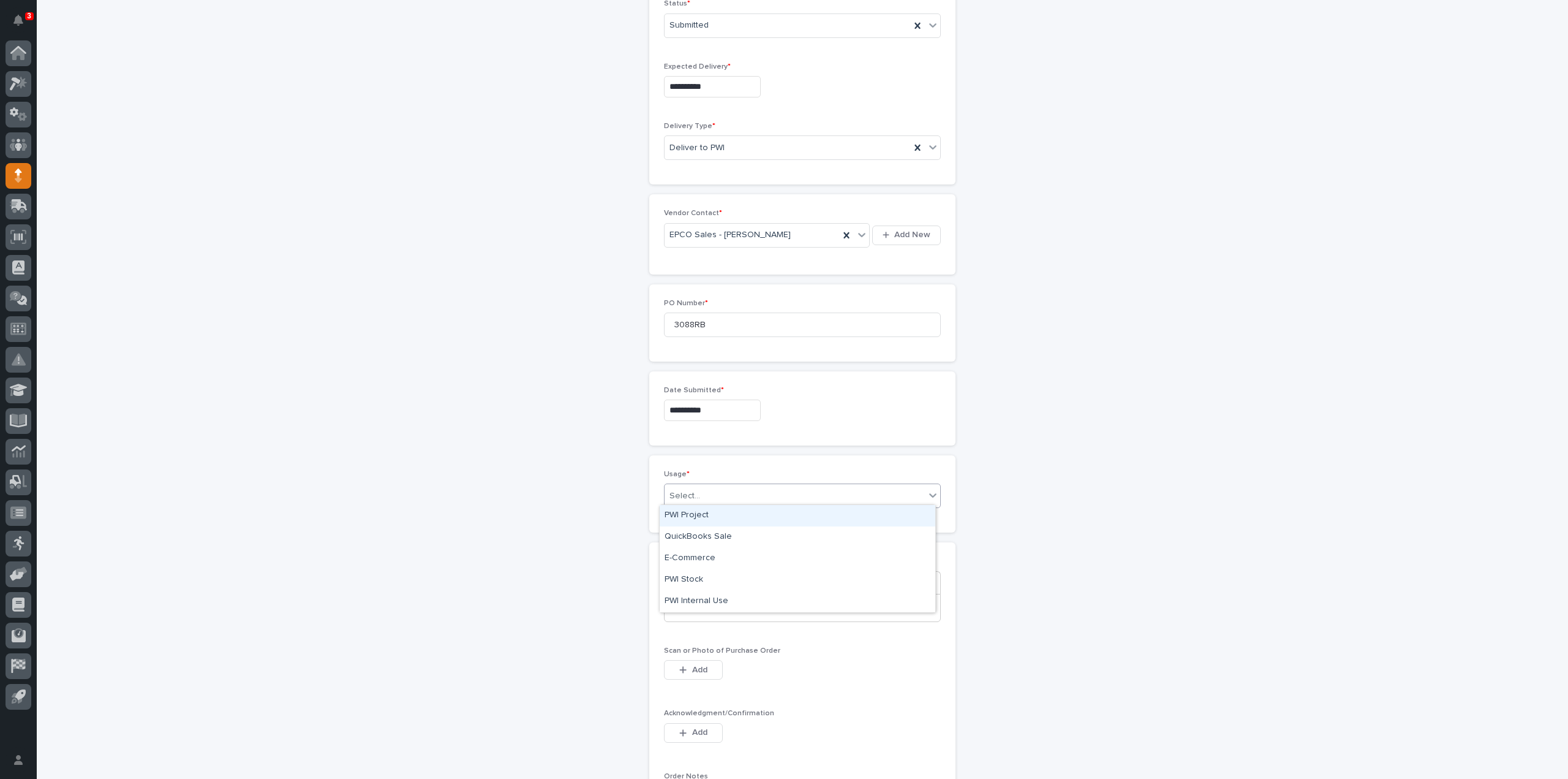
click at [698, 514] on div "PWI Project" at bounding box center [797, 516] width 276 height 22
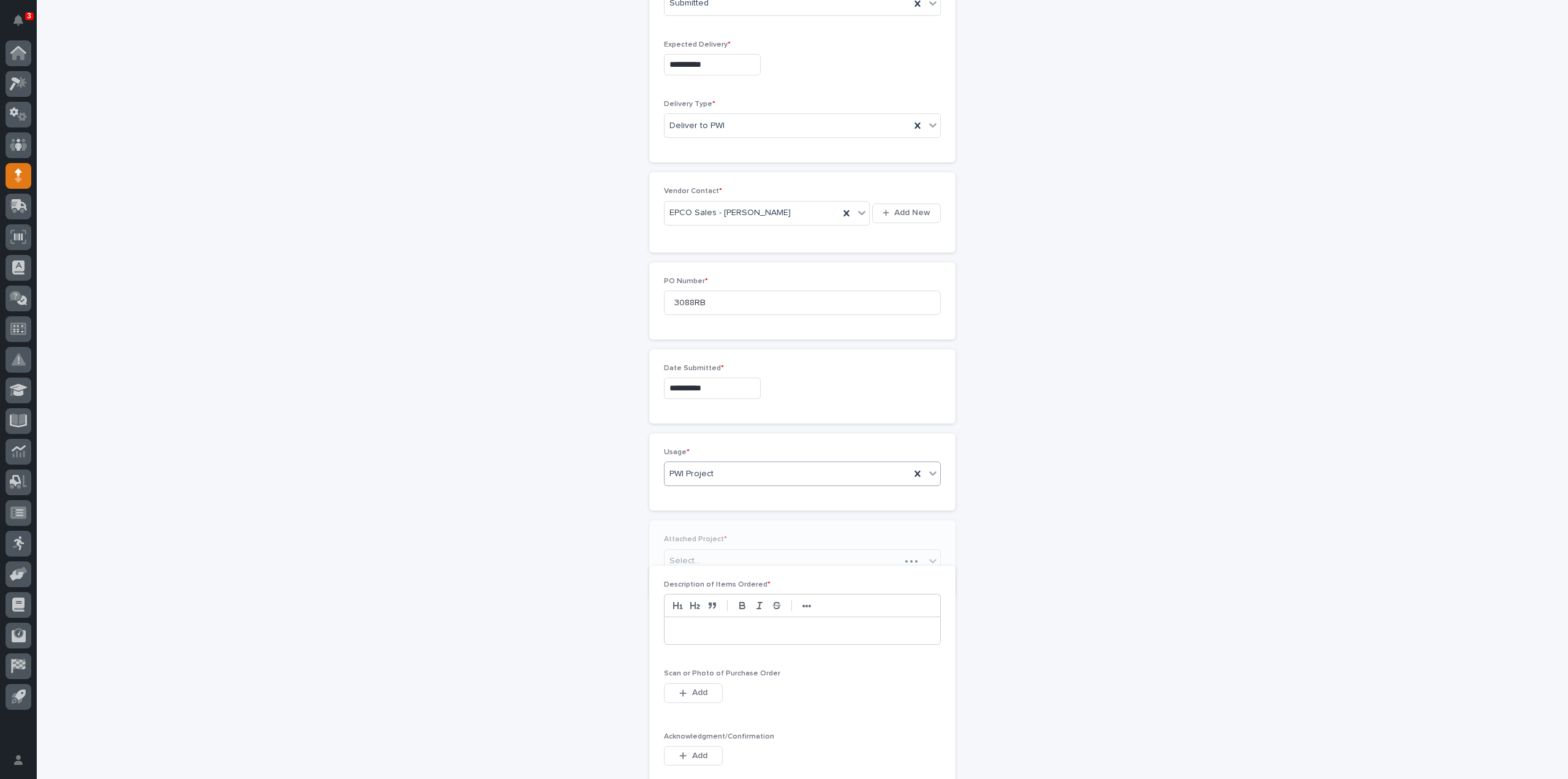
scroll to position [450, 0]
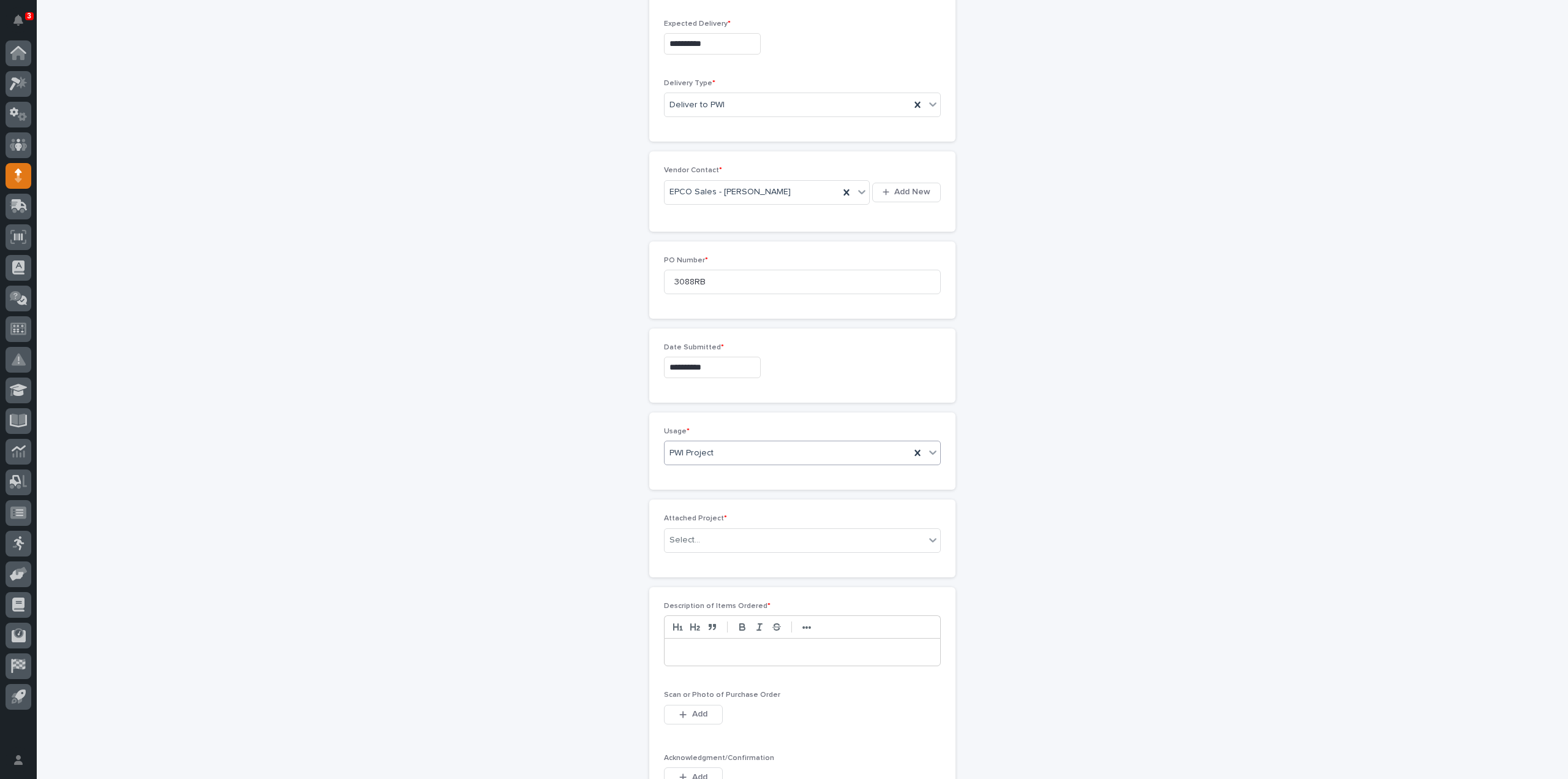
click at [742, 445] on div "PWI Project" at bounding box center [787, 454] width 246 height 20
click at [715, 537] on div "PWI Stock" at bounding box center [797, 537] width 276 height 22
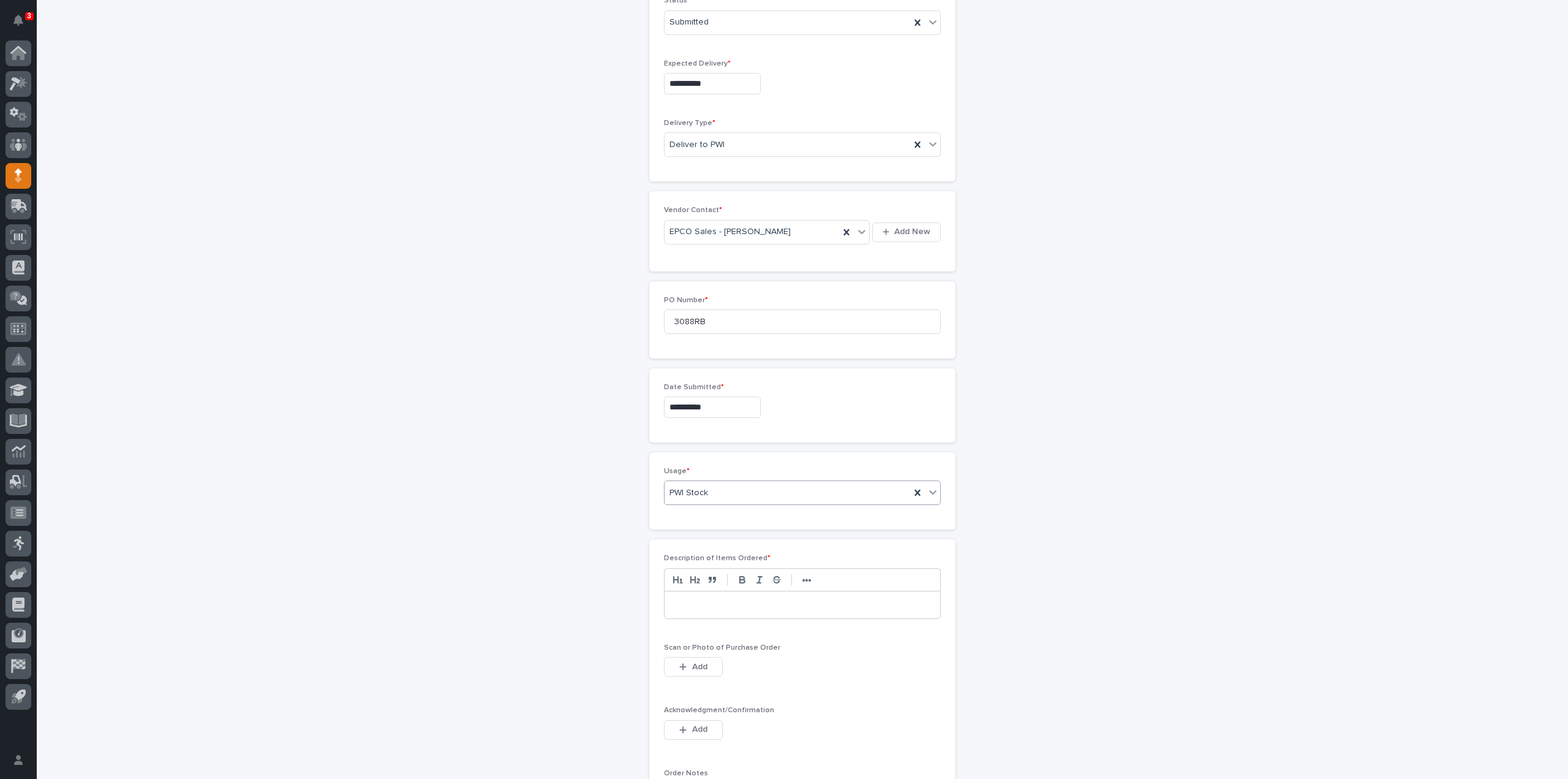
scroll to position [407, 0]
click at [687, 602] on p at bounding box center [802, 608] width 257 height 12
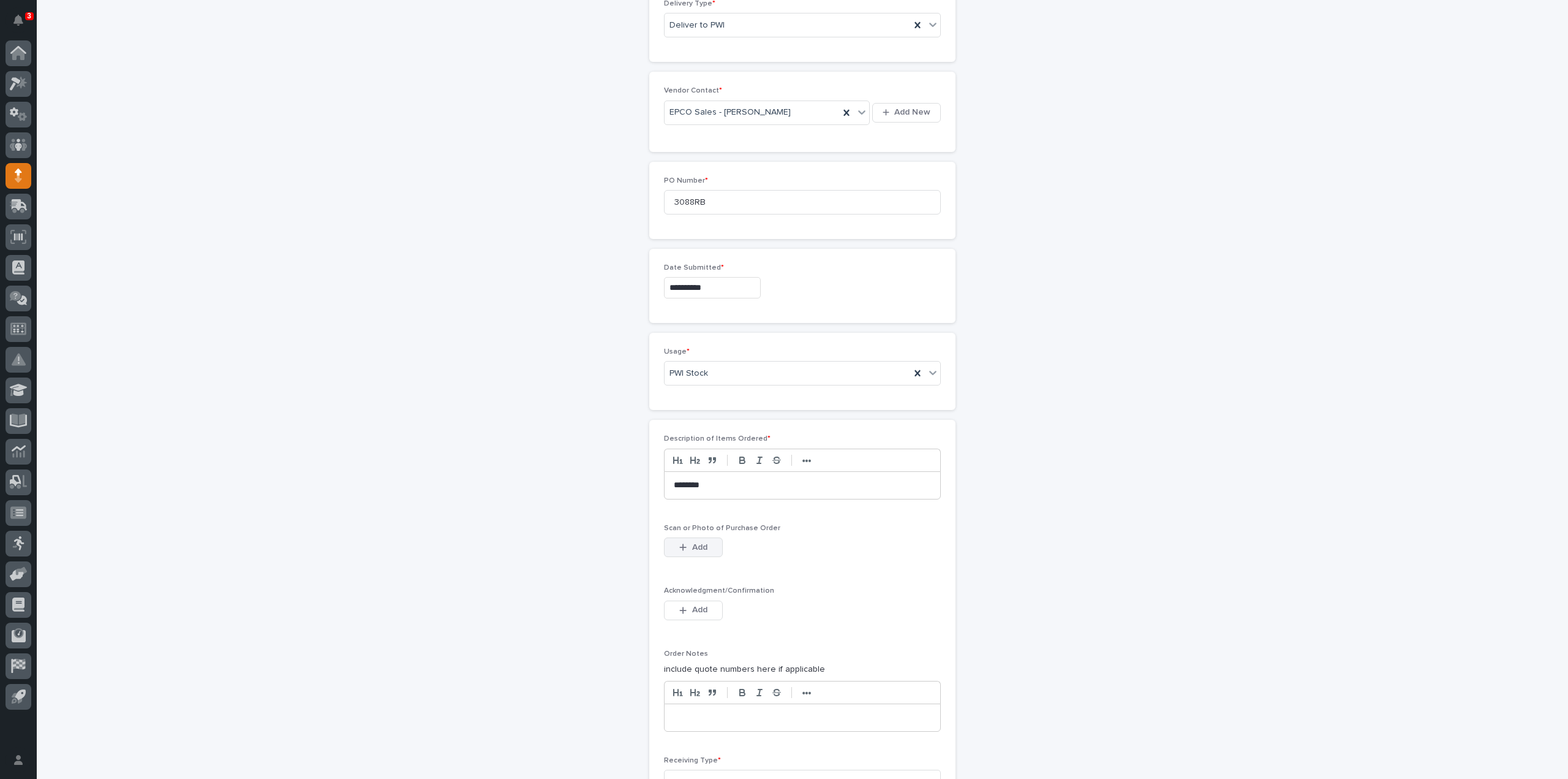
click at [683, 549] on button "Add" at bounding box center [693, 547] width 59 height 20
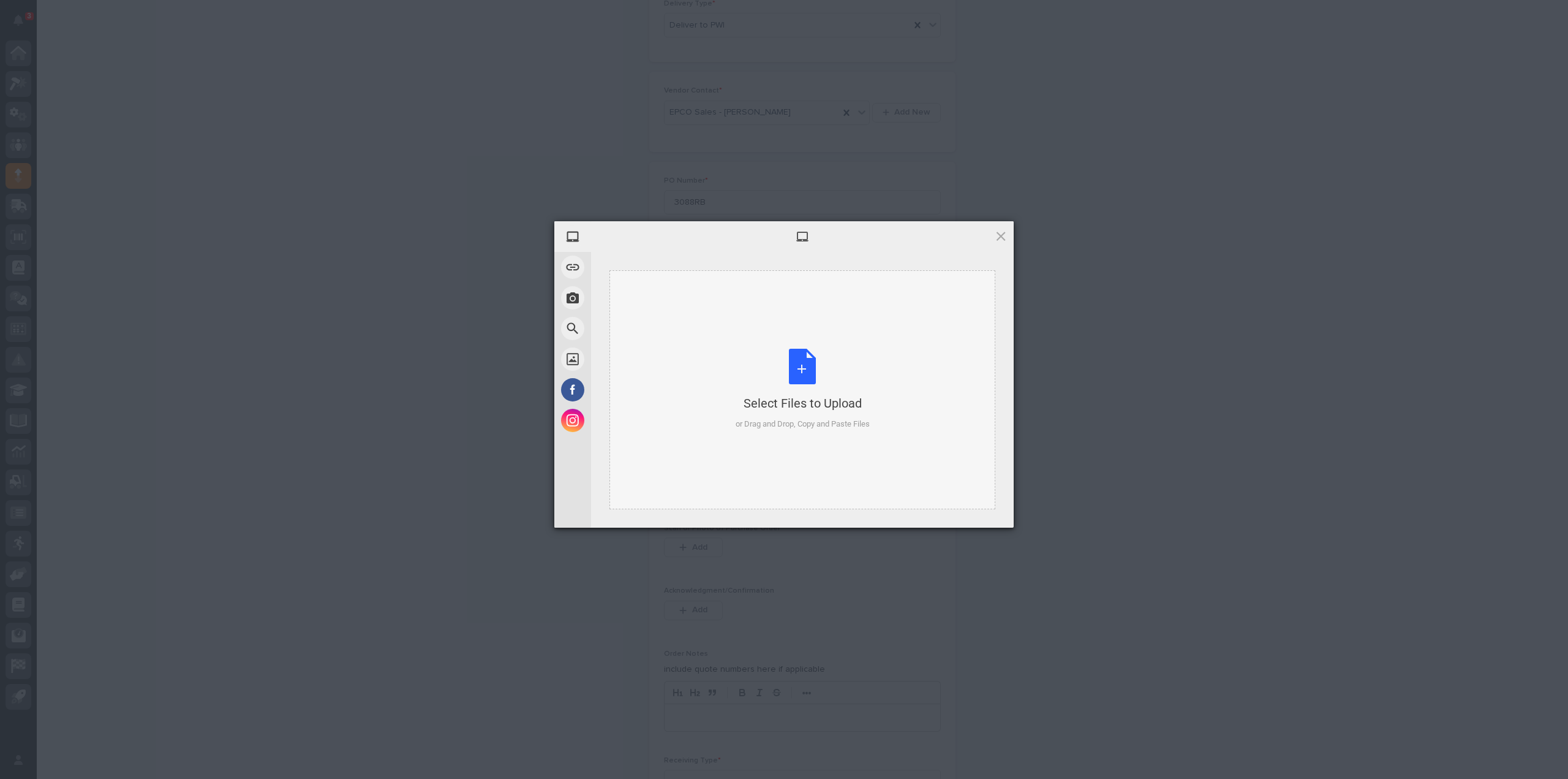
click at [795, 379] on div "Select Files to Upload or Drag and Drop, Copy and Paste Files" at bounding box center [802, 390] width 134 height 82
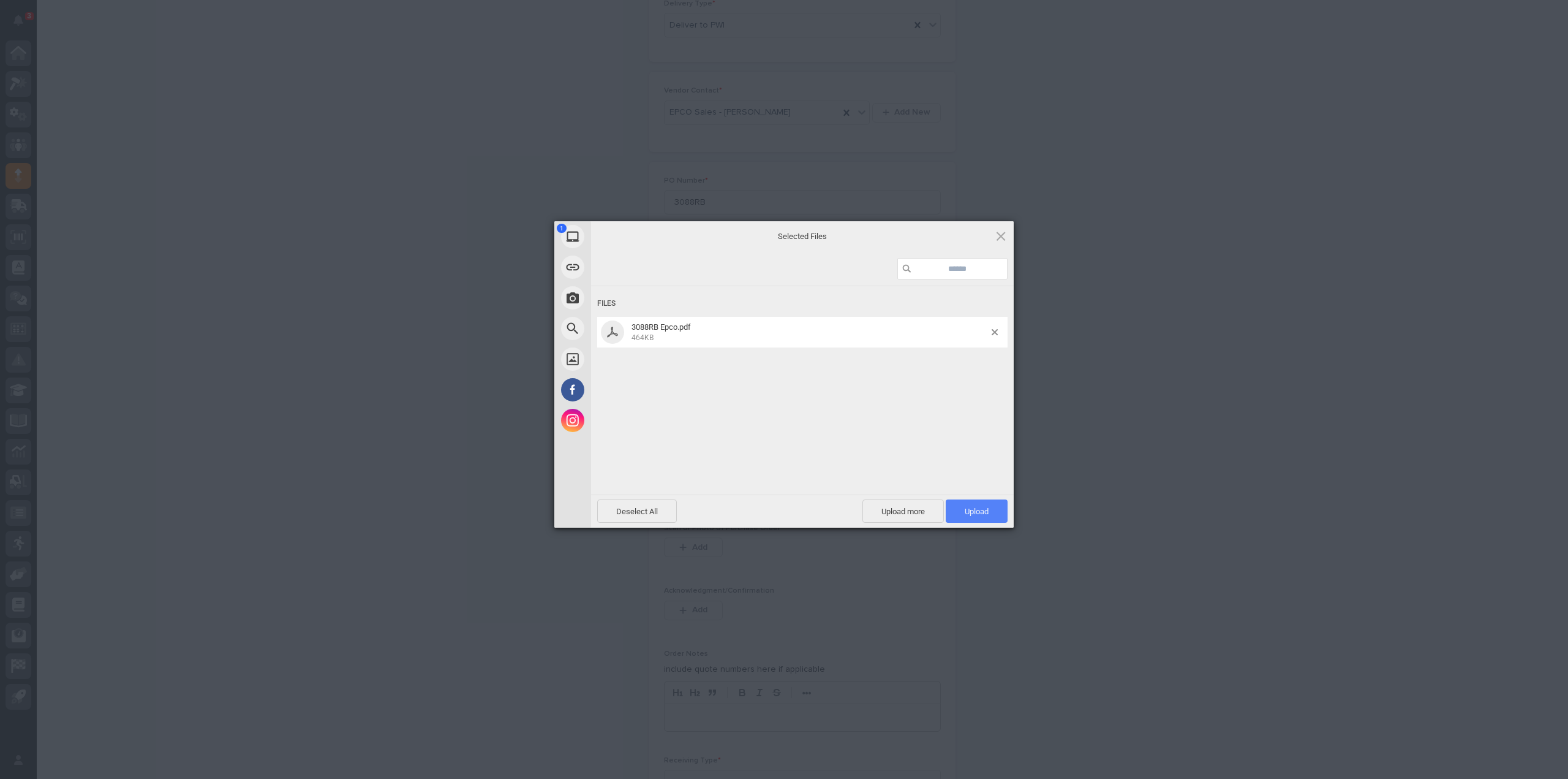
click at [970, 515] on span "Upload 1" at bounding box center [977, 511] width 24 height 10
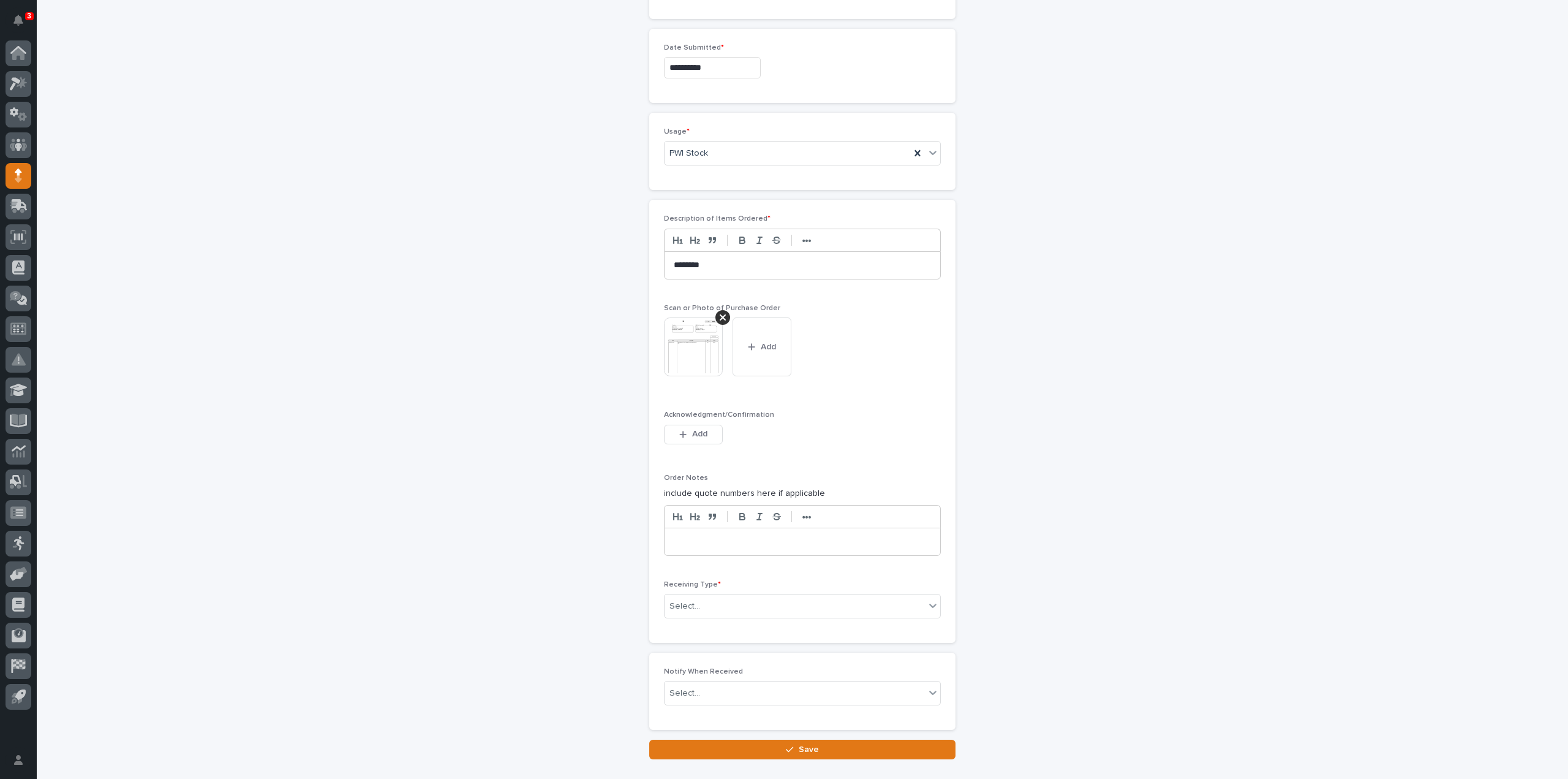
scroll to position [797, 0]
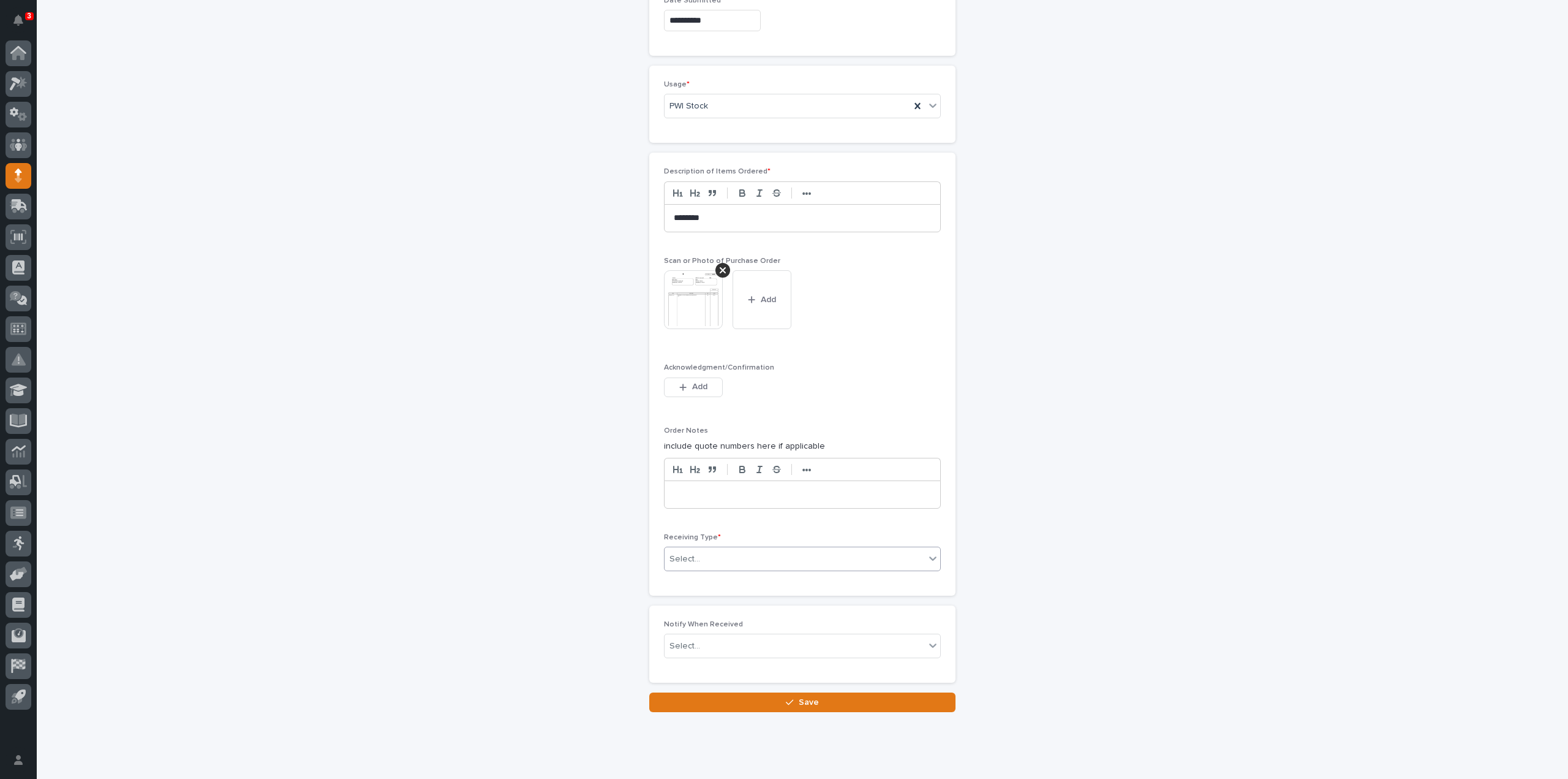
click at [696, 556] on div "Select..." at bounding box center [795, 559] width 261 height 20
click at [702, 641] on div "Deliver to" at bounding box center [797, 641] width 276 height 22
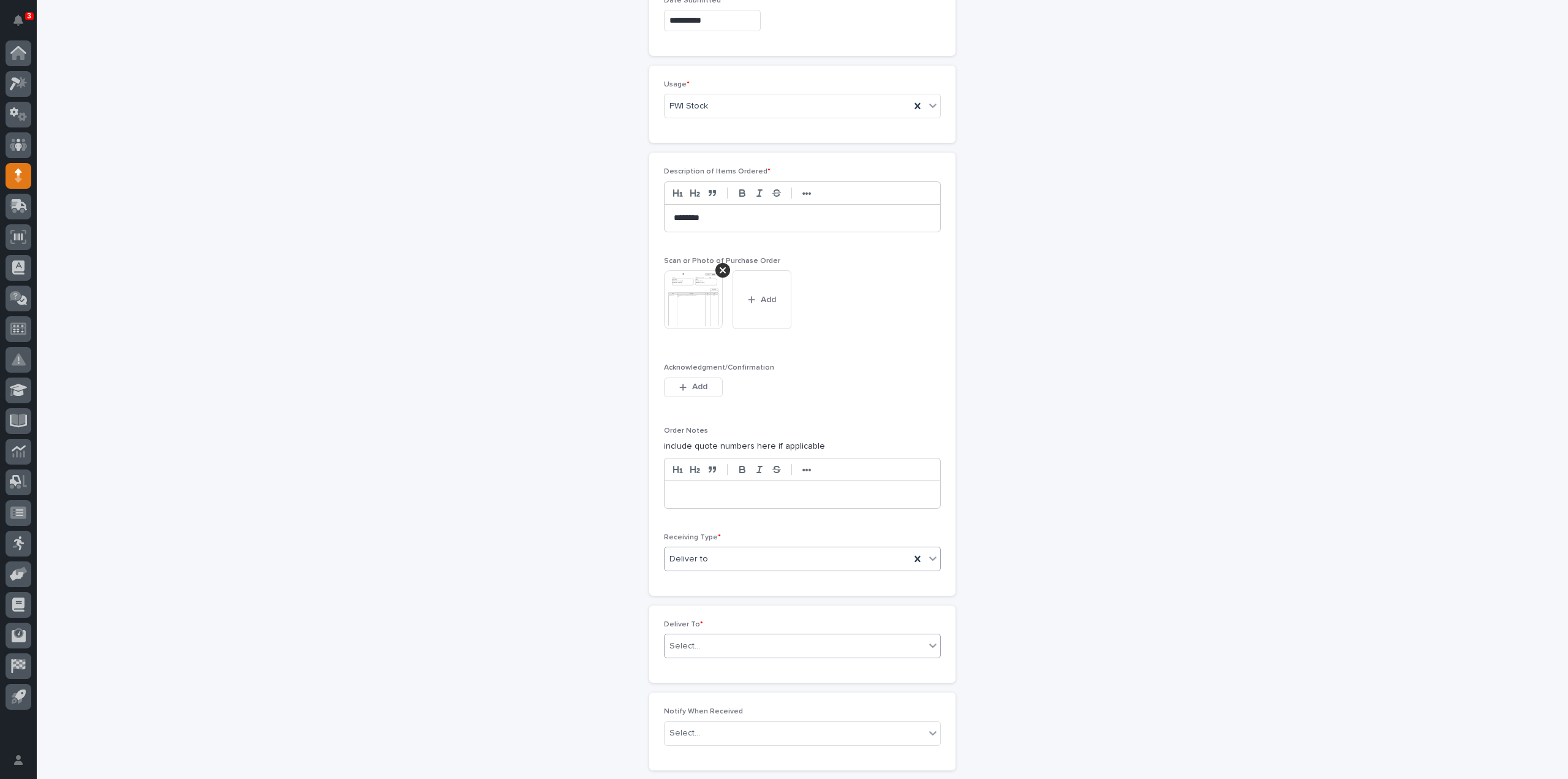
click at [689, 640] on div "Select..." at bounding box center [685, 646] width 31 height 13
type input "*****"
click at [706, 666] on div "Brock Miller" at bounding box center [797, 664] width 276 height 22
click at [706, 727] on div "Select..." at bounding box center [795, 733] width 261 height 20
type input "****"
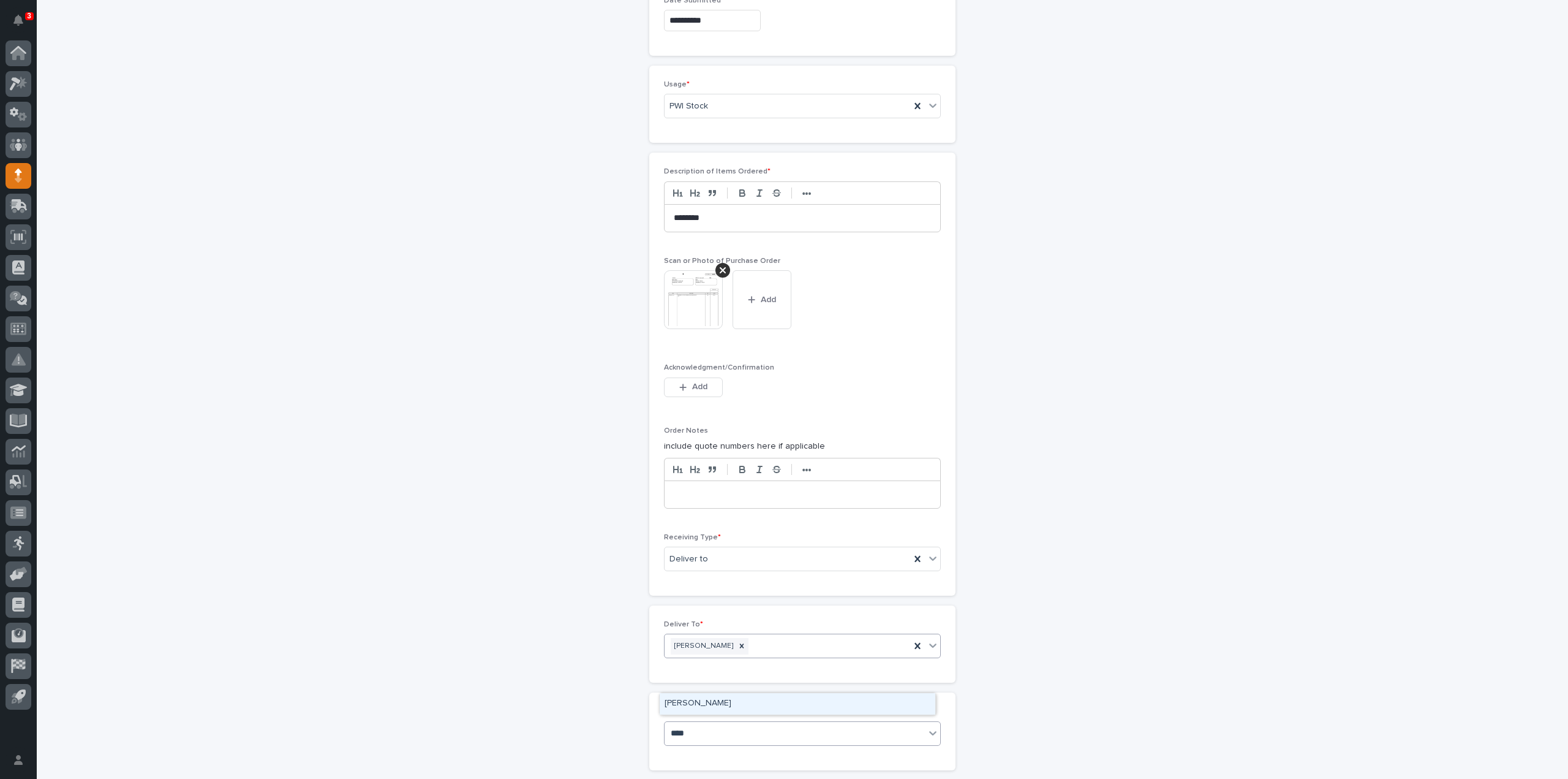
click at [708, 701] on div "[PERSON_NAME]" at bounding box center [797, 704] width 276 height 22
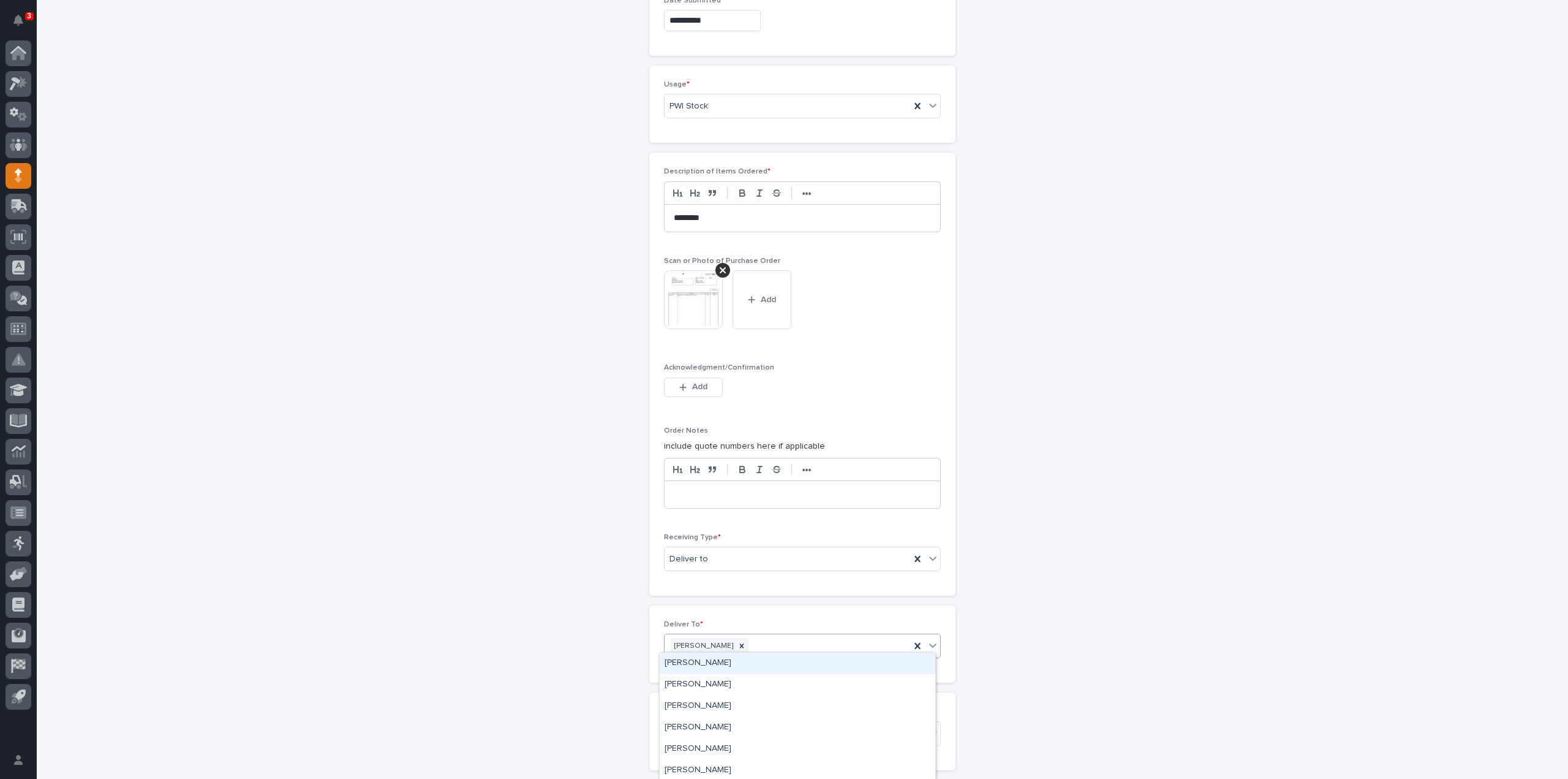
click at [744, 643] on div "Brock Miller" at bounding box center [787, 646] width 246 height 22
type input "****"
click at [677, 665] on div "[PERSON_NAME]" at bounding box center [797, 664] width 276 height 22
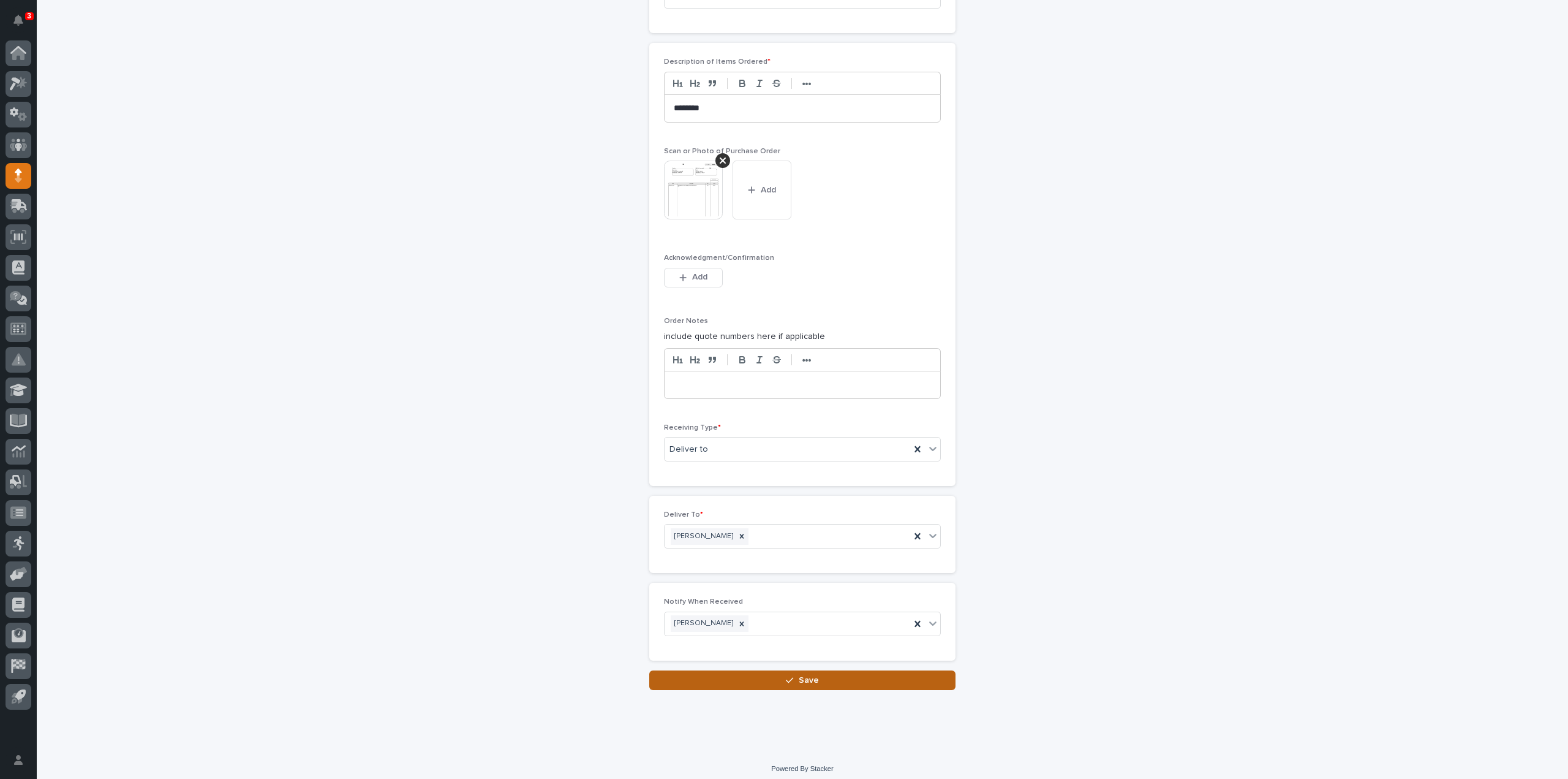
click at [799, 676] on span "Save" at bounding box center [809, 680] width 20 height 11
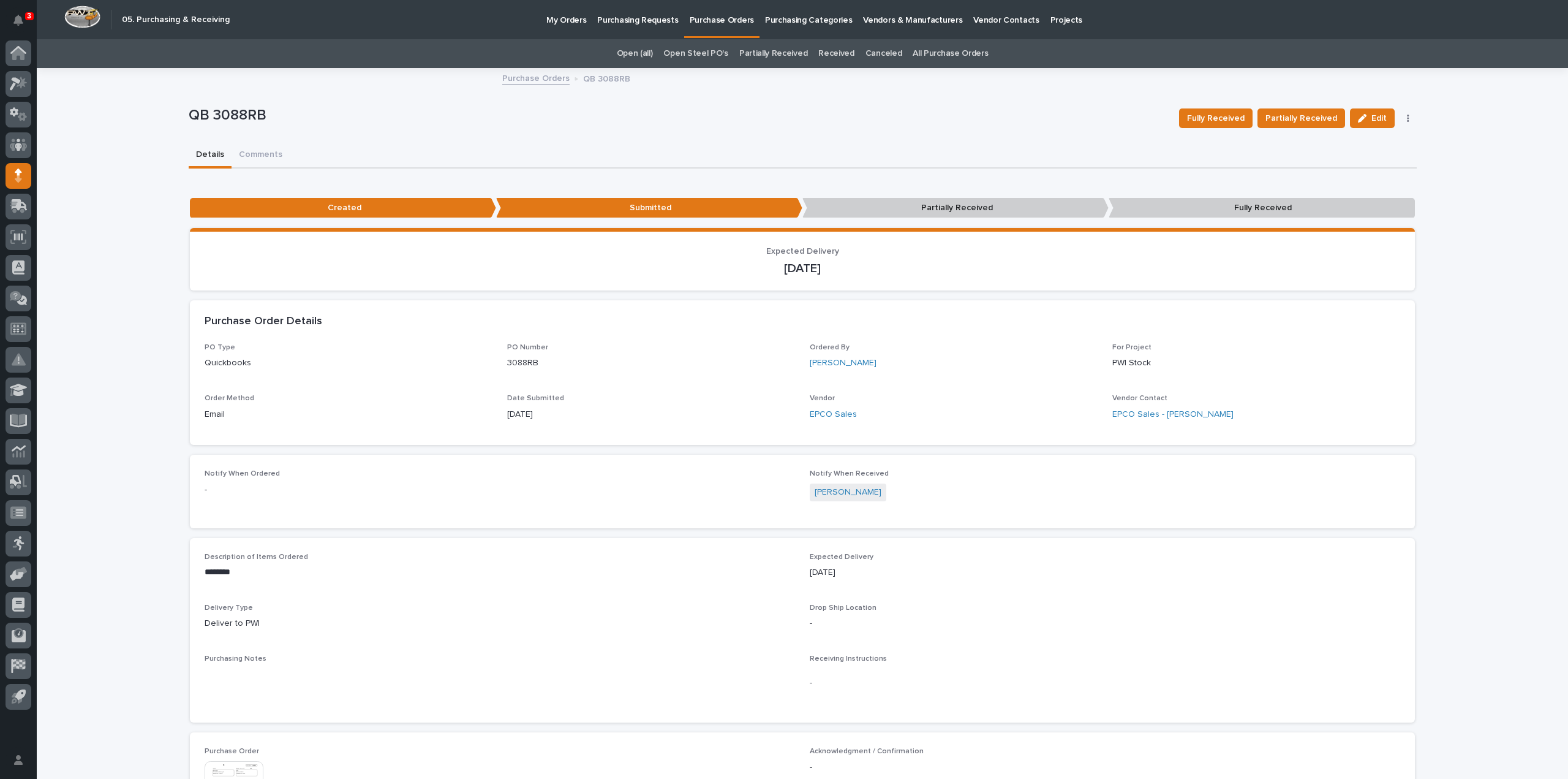
click at [941, 57] on link "All Purchase Orders" at bounding box center [950, 54] width 76 height 29
